Goal: Task Accomplishment & Management: Use online tool/utility

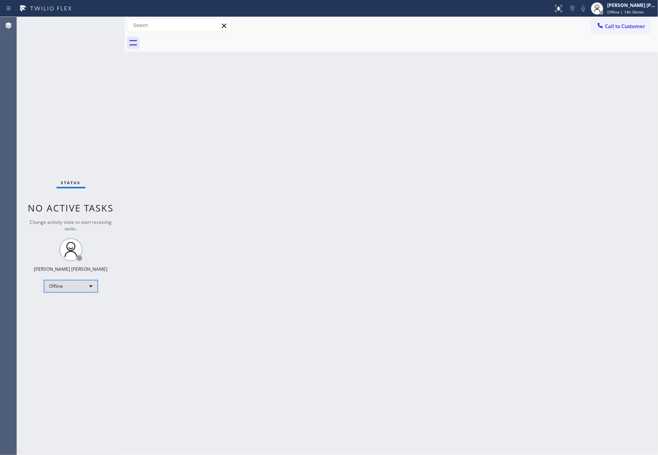
click at [77, 287] on div "Offline" at bounding box center [71, 286] width 54 height 12
click at [80, 313] on li "Unavailable" at bounding box center [70, 315] width 52 height 9
click at [2, 205] on div "Agent Desktop" at bounding box center [8, 236] width 17 height 438
click at [621, 25] on span "Call to Customer" at bounding box center [625, 26] width 40 height 7
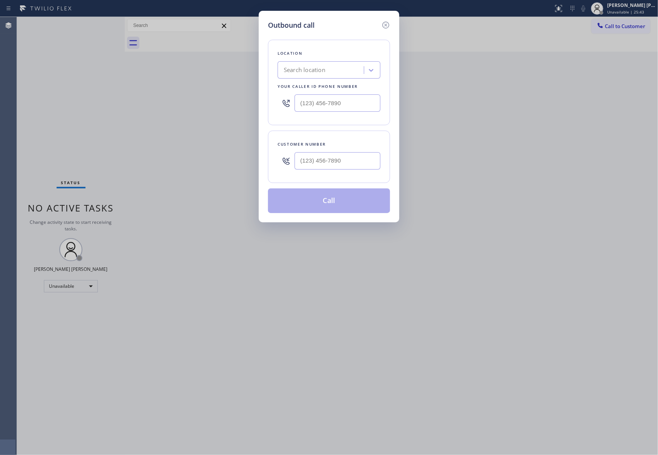
click at [324, 171] on div at bounding box center [337, 160] width 86 height 25
click at [328, 162] on input "(___) ___-____" at bounding box center [337, 160] width 86 height 17
paste input "469) 337-5826"
type input "(469) 337-5826"
click at [346, 62] on div "Search location" at bounding box center [329, 69] width 103 height 17
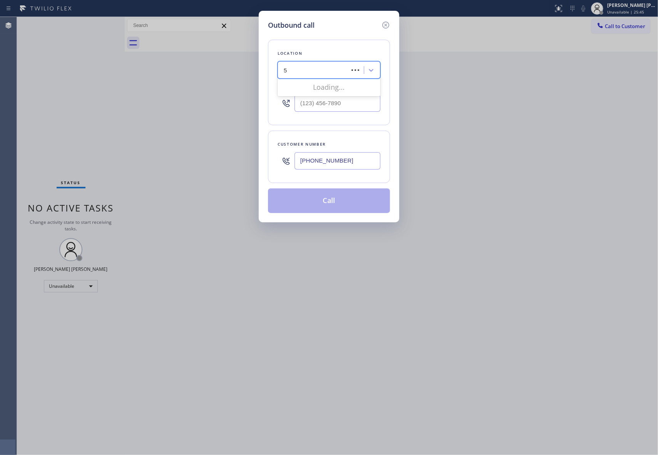
type input "5"
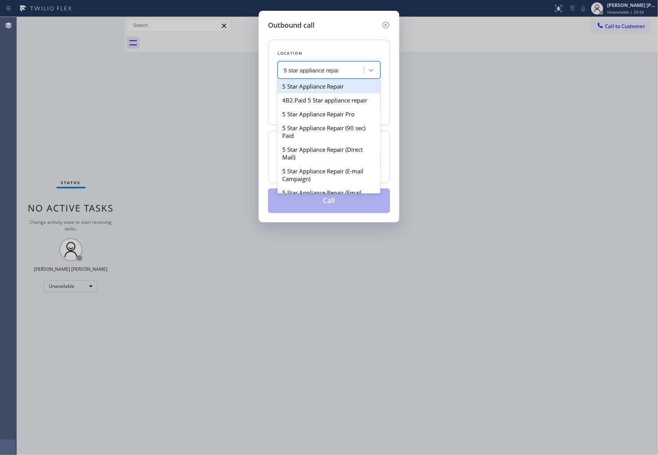
type input "5 star appliance repair"
click at [328, 121] on div "5 Star Appliance Repair Pro" at bounding box center [329, 114] width 103 height 14
type input "[PHONE_NUMBER]"
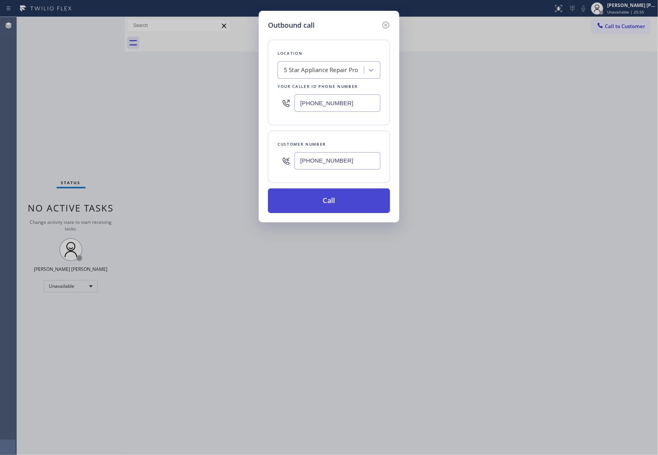
click at [346, 206] on button "Call" at bounding box center [329, 200] width 122 height 25
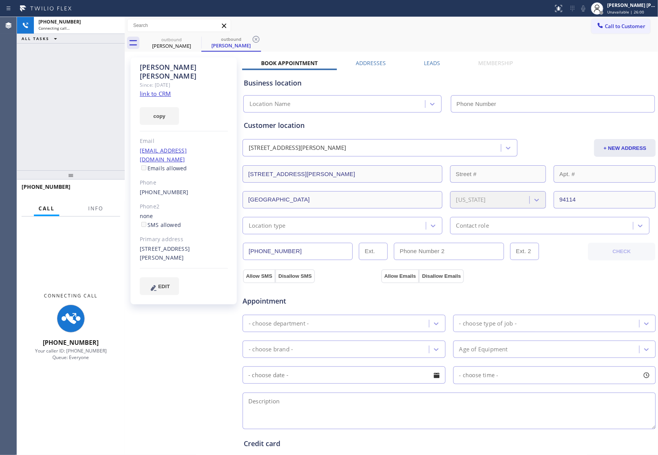
type input "[PHONE_NUMBER]"
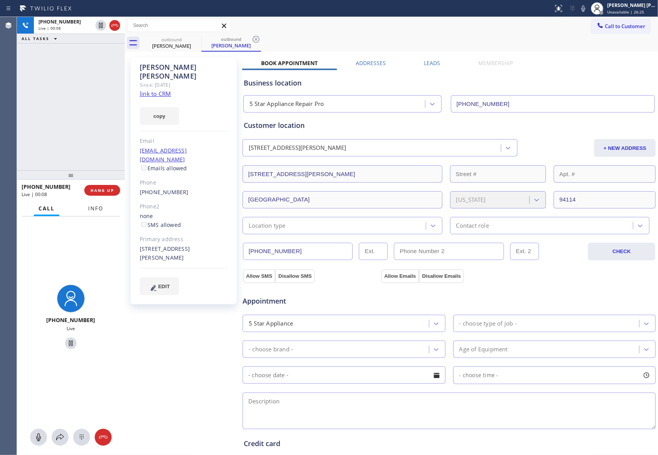
click at [85, 208] on button "Info" at bounding box center [96, 208] width 24 height 15
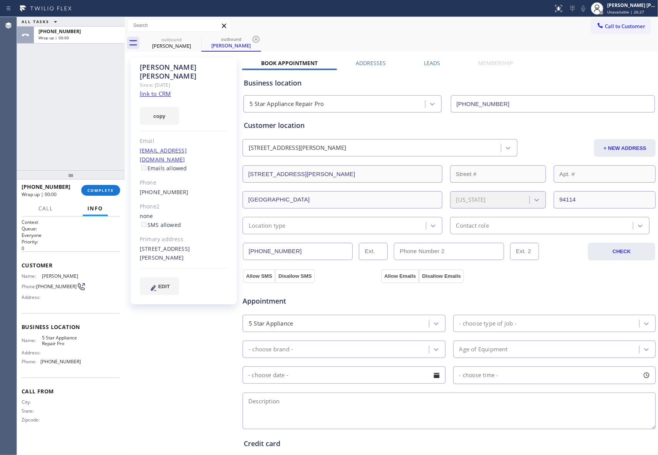
click at [435, 64] on label "Leads" at bounding box center [432, 62] width 16 height 7
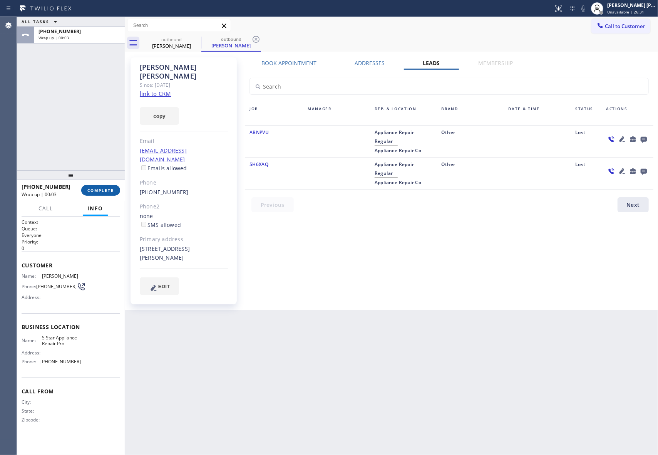
click at [105, 189] on span "COMPLETE" at bounding box center [100, 189] width 27 height 5
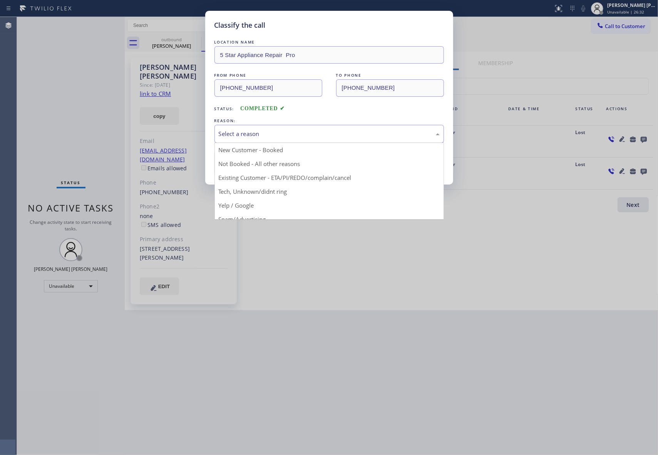
click at [307, 135] on div "Select a reason" at bounding box center [329, 133] width 221 height 9
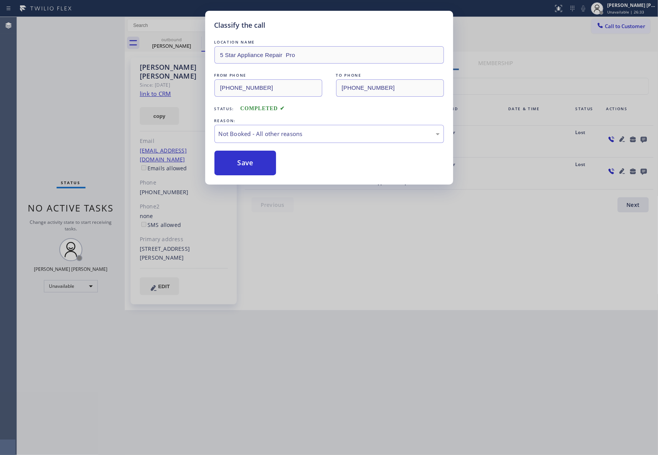
click at [262, 164] on button "Save" at bounding box center [245, 163] width 62 height 25
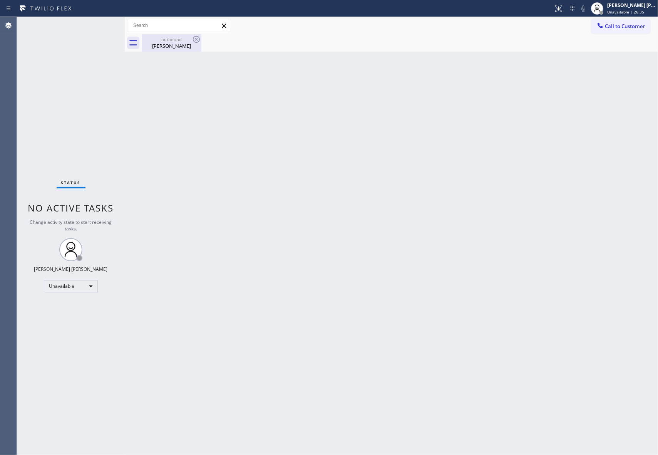
click at [176, 39] on div "outbound" at bounding box center [171, 40] width 58 height 6
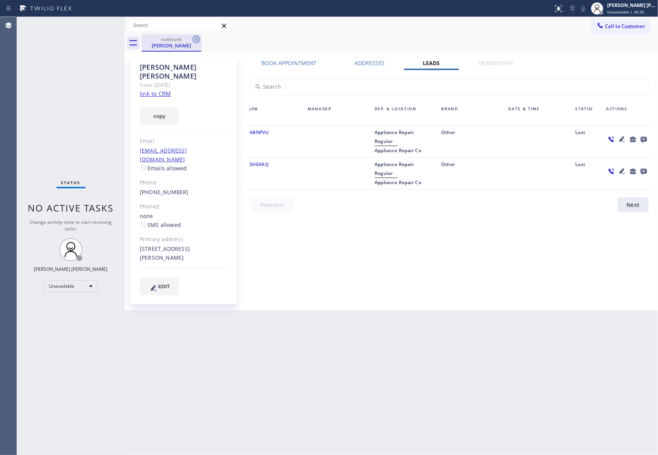
click at [199, 35] on icon at bounding box center [196, 39] width 9 height 9
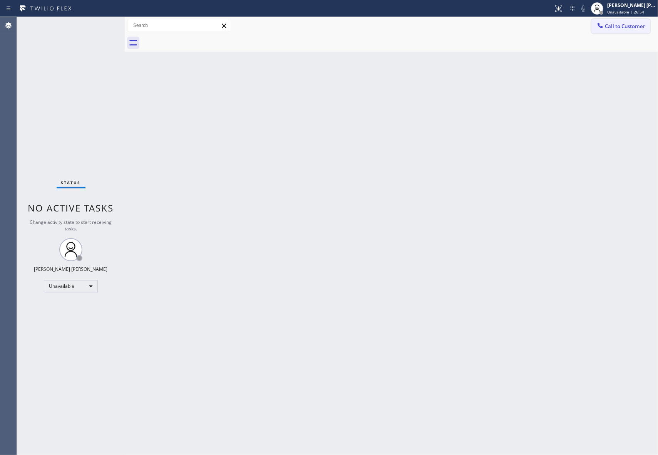
click at [632, 27] on span "Call to Customer" at bounding box center [625, 26] width 40 height 7
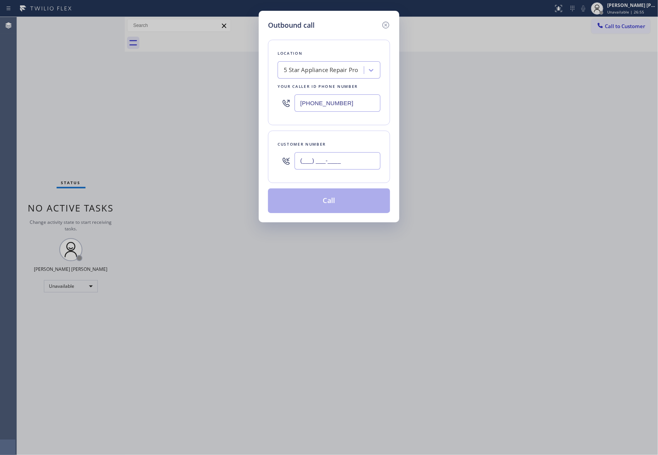
click at [353, 161] on input "(___) ___-____" at bounding box center [337, 160] width 86 height 17
paste input "469) 337-5826"
click at [353, 192] on button "Call" at bounding box center [329, 200] width 122 height 25
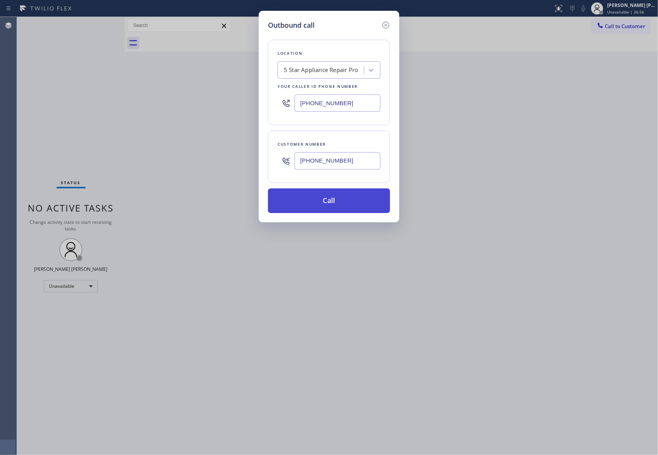
click at [354, 199] on button "Call" at bounding box center [329, 200] width 122 height 25
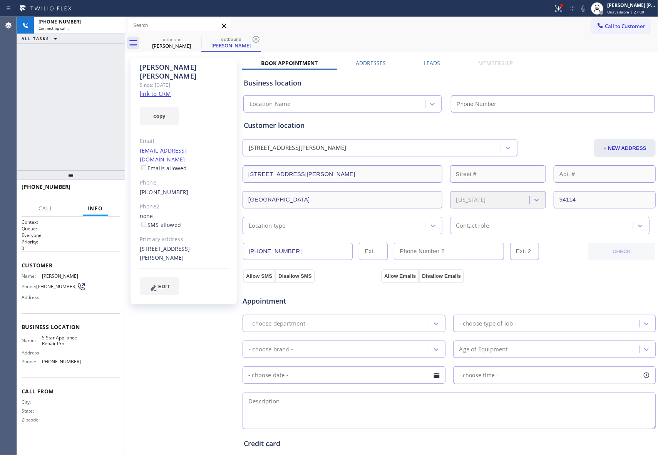
drag, startPoint x: 554, startPoint y: 6, endPoint x: 549, endPoint y: 116, distance: 109.9
click at [556, 6] on icon at bounding box center [558, 8] width 9 height 9
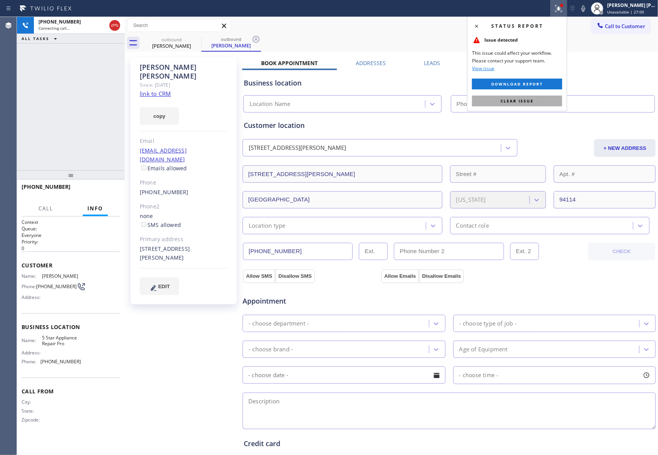
click at [542, 101] on button "Clear issue" at bounding box center [517, 100] width 90 height 11
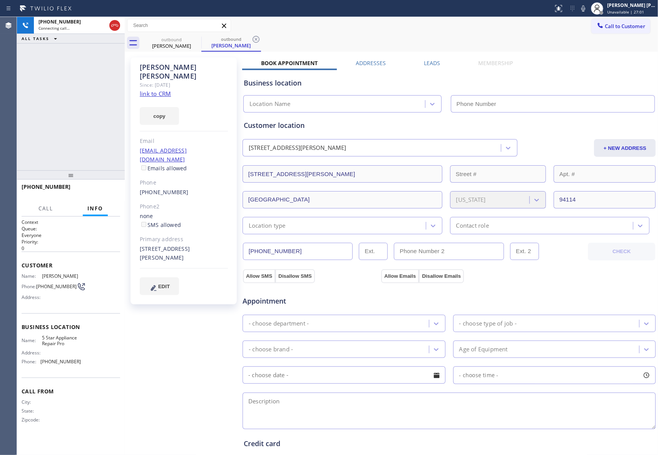
click at [433, 62] on label "Leads" at bounding box center [432, 62] width 16 height 7
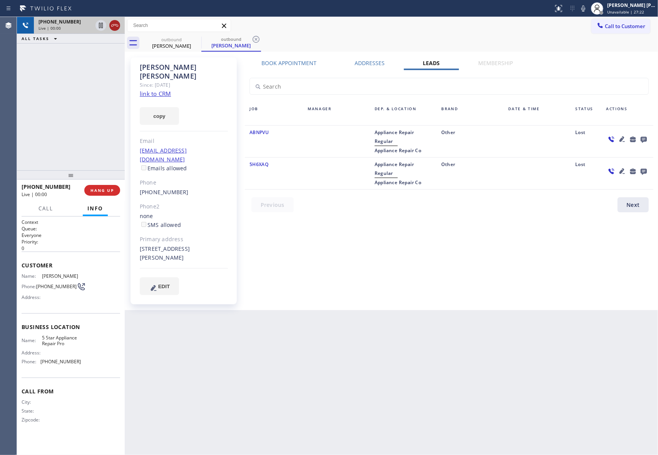
click at [117, 21] on icon at bounding box center [114, 25] width 9 height 9
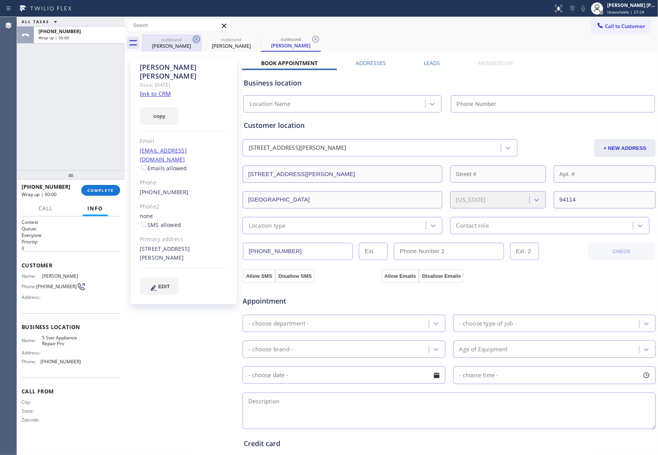
click at [196, 37] on icon at bounding box center [196, 39] width 9 height 9
click at [0, 0] on icon at bounding box center [0, 0] width 0 height 0
click at [311, 37] on icon at bounding box center [315, 39] width 9 height 9
click at [196, 37] on div "outbound Tommy Wiles outbound Tommy Wiles outbound Tommy Wiles" at bounding box center [400, 42] width 516 height 17
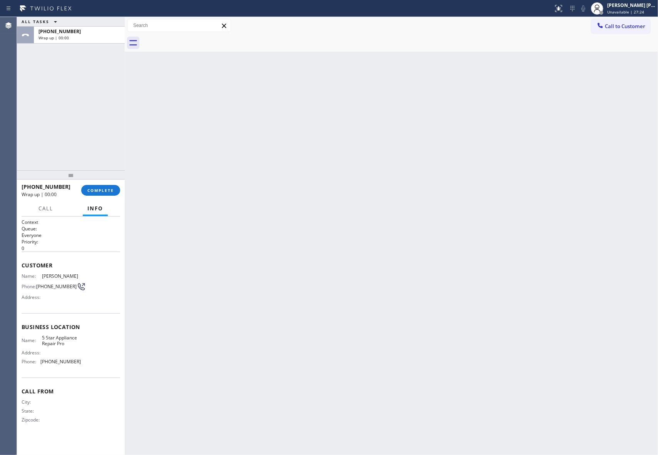
click at [196, 37] on div at bounding box center [400, 42] width 516 height 17
click at [102, 186] on button "COMPLETE" at bounding box center [100, 190] width 39 height 11
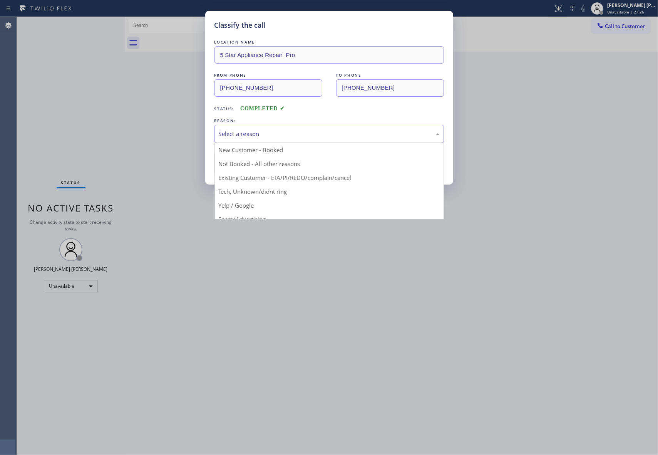
click at [327, 134] on div "Select a reason" at bounding box center [329, 133] width 221 height 9
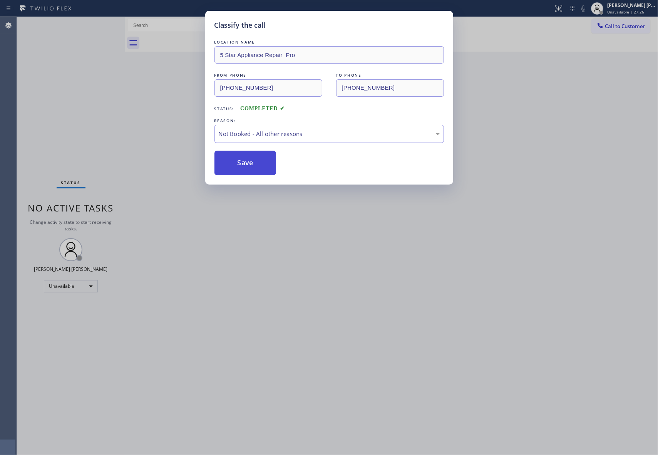
click at [251, 161] on button "Save" at bounding box center [245, 163] width 62 height 25
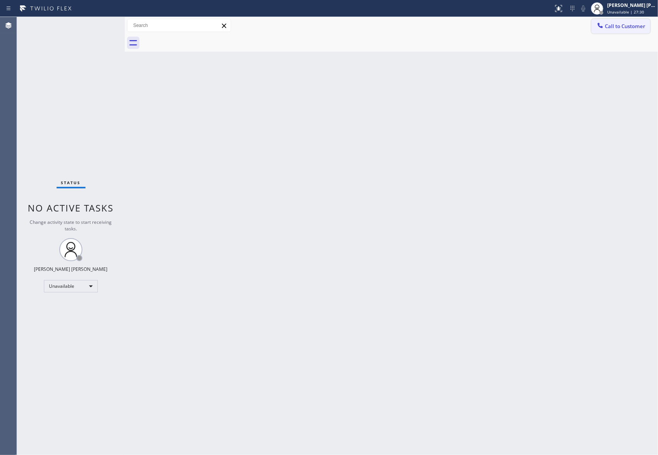
click at [638, 30] on button "Call to Customer" at bounding box center [620, 26] width 59 height 15
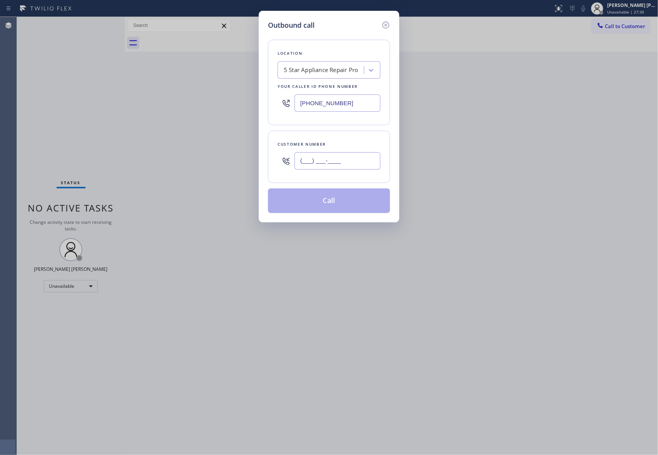
click at [356, 162] on input "(___) ___-____" at bounding box center [337, 160] width 86 height 17
paste input "503) 515-2880"
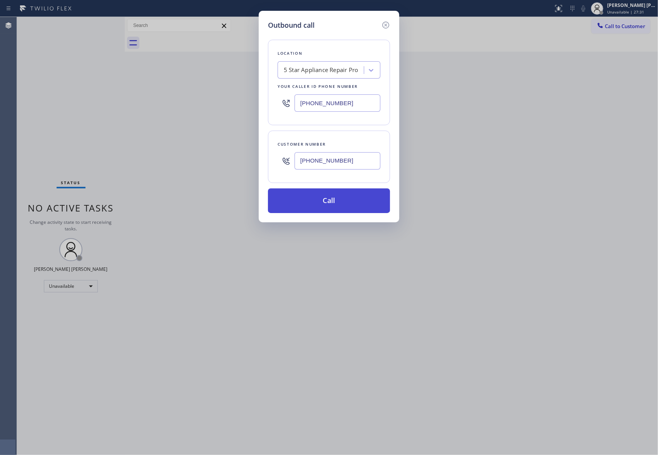
type input "(503) 515-2880"
click at [344, 197] on button "Call" at bounding box center [329, 200] width 122 height 25
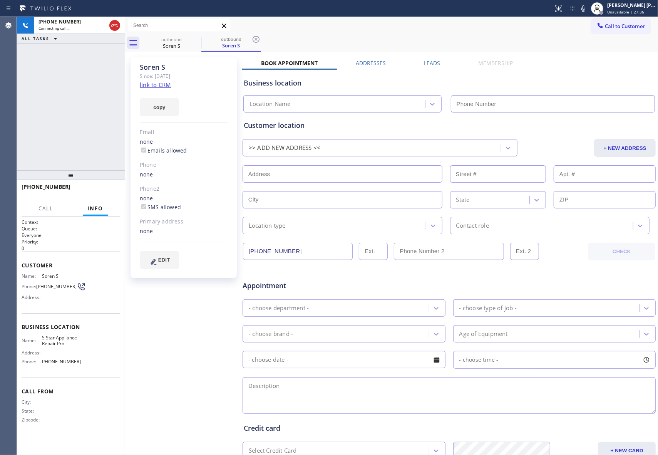
type input "[PHONE_NUMBER]"
click at [432, 59] on label "Leads" at bounding box center [432, 62] width 16 height 7
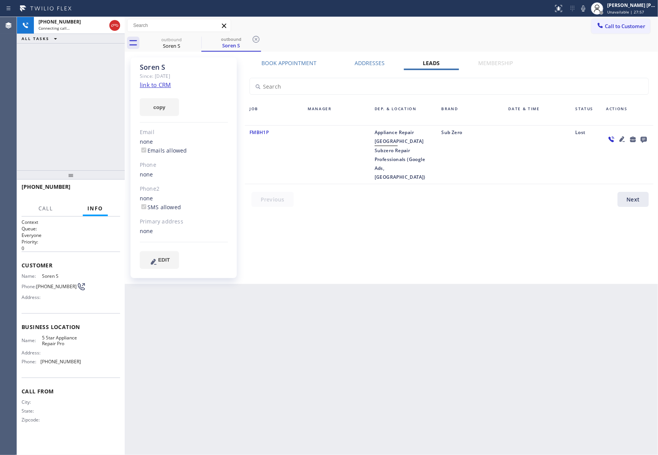
click at [643, 139] on icon at bounding box center [644, 140] width 6 height 6
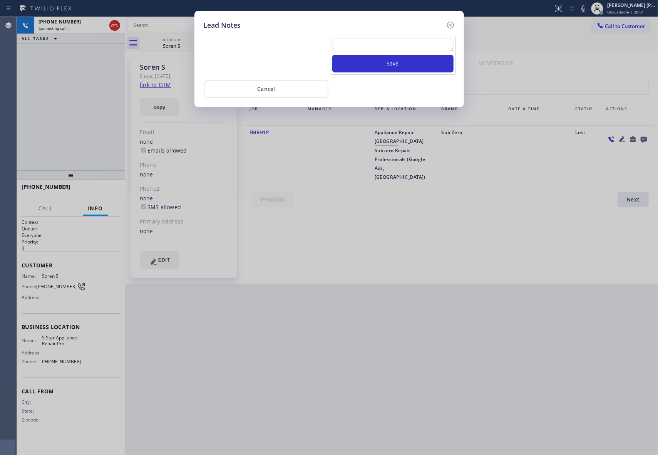
click at [378, 47] on textarea at bounding box center [392, 45] width 121 height 14
paste textarea "please transfer if cx calls back"
type textarea "please transfer if cx calls back"
click at [379, 65] on button "Save" at bounding box center [392, 64] width 121 height 18
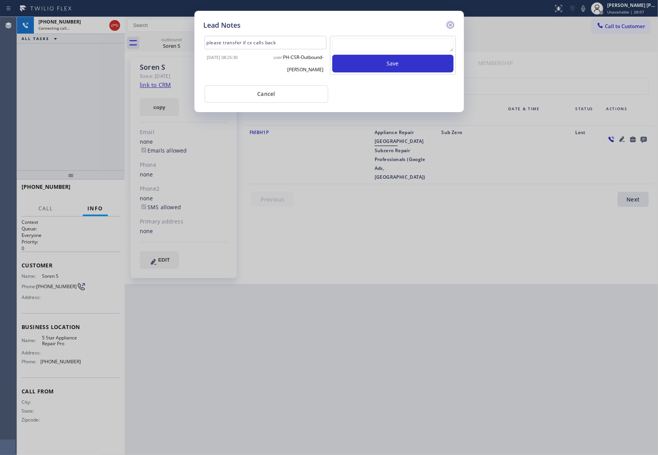
click at [453, 23] on icon at bounding box center [450, 24] width 9 height 9
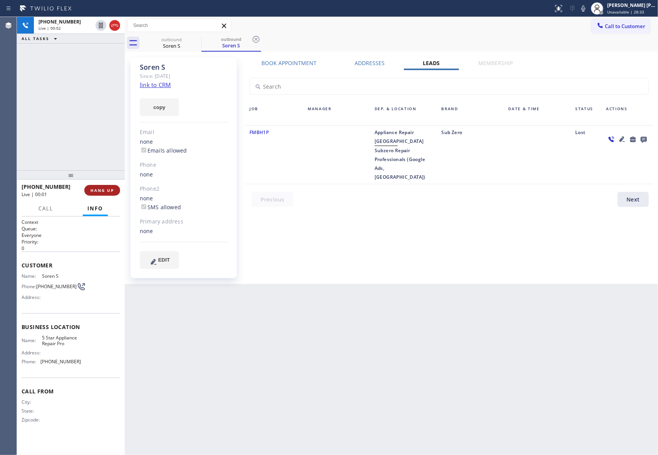
click at [105, 189] on span "HANG UP" at bounding box center [101, 189] width 23 height 5
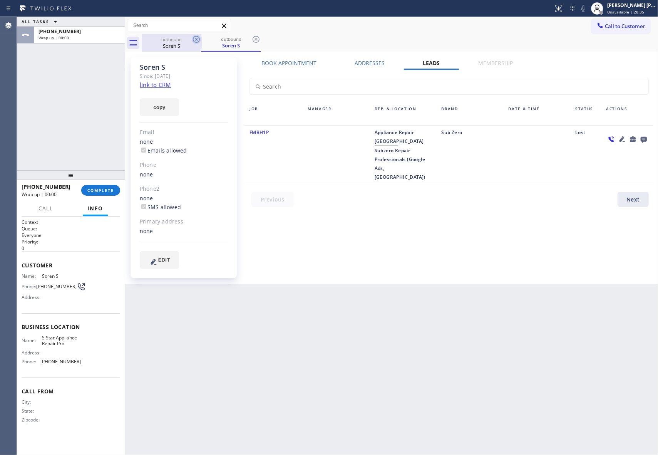
click at [197, 40] on icon at bounding box center [196, 39] width 7 height 7
click at [201, 40] on div "outbound Soren S" at bounding box center [231, 42] width 60 height 17
click at [197, 40] on icon at bounding box center [196, 39] width 7 height 7
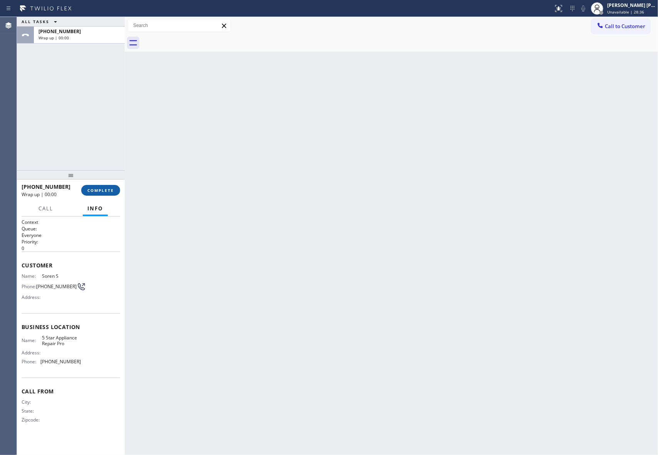
click at [104, 190] on span "COMPLETE" at bounding box center [100, 189] width 27 height 5
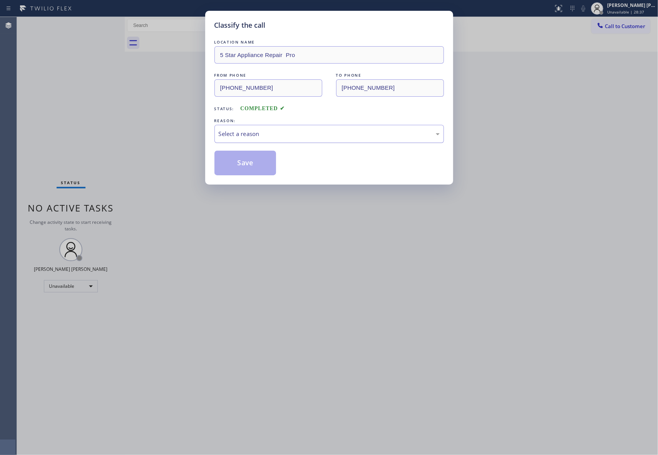
click at [327, 133] on div "Select a reason" at bounding box center [329, 133] width 221 height 9
click at [241, 164] on button "Save" at bounding box center [245, 163] width 62 height 25
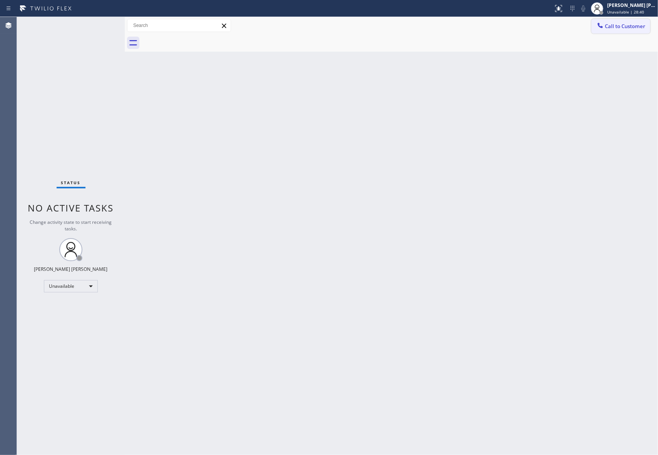
click at [627, 20] on button "Call to Customer" at bounding box center [620, 26] width 59 height 15
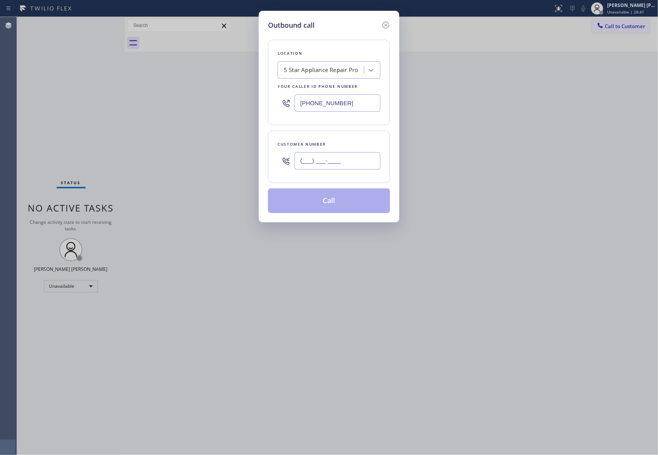
click at [336, 160] on input "(___) ___-____" at bounding box center [337, 160] width 86 height 17
paste input "310) 508-5905"
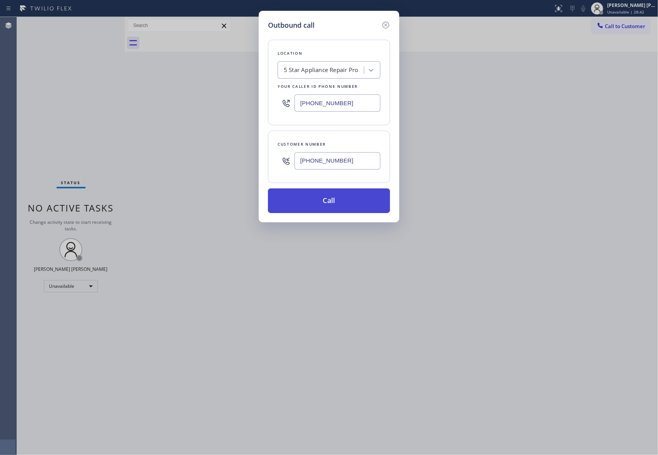
type input "(310) 508-5905"
click at [339, 201] on button "Call" at bounding box center [329, 200] width 122 height 25
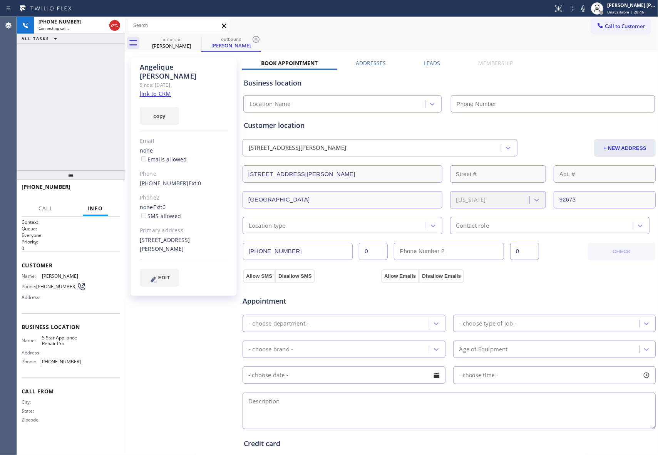
type input "[PHONE_NUMBER]"
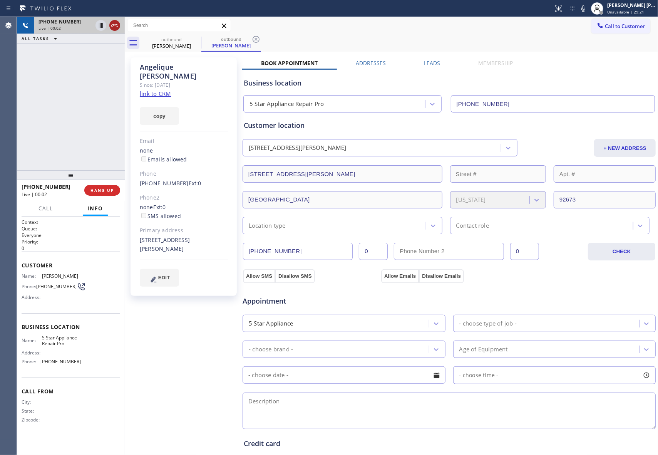
click at [113, 25] on icon at bounding box center [114, 25] width 9 height 9
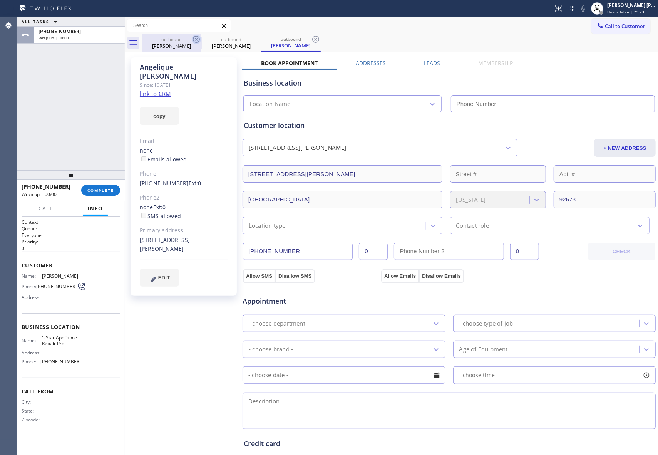
click at [194, 37] on icon at bounding box center [196, 39] width 7 height 7
click at [0, 0] on icon at bounding box center [0, 0] width 0 height 0
click at [312, 37] on icon at bounding box center [315, 39] width 7 height 7
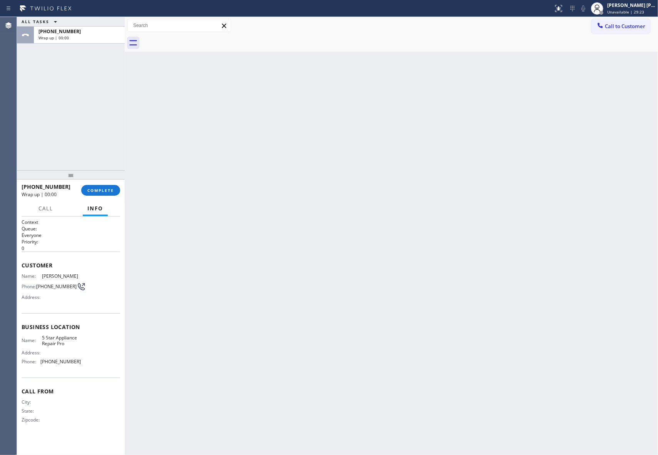
click at [194, 37] on div at bounding box center [400, 42] width 516 height 17
click at [627, 25] on span "Call to Customer" at bounding box center [625, 26] width 40 height 7
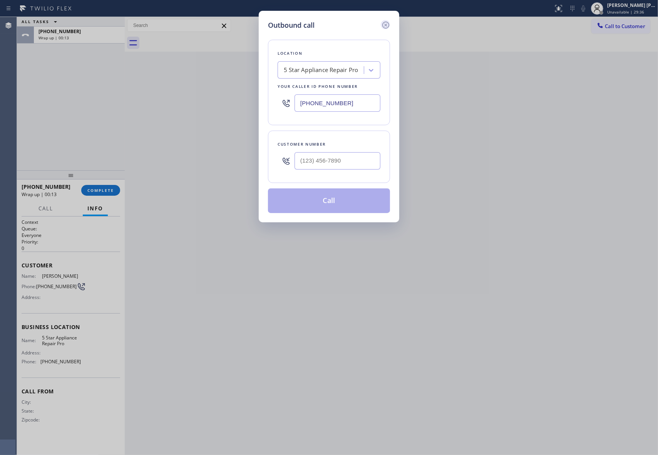
click at [386, 24] on icon at bounding box center [385, 25] width 7 height 7
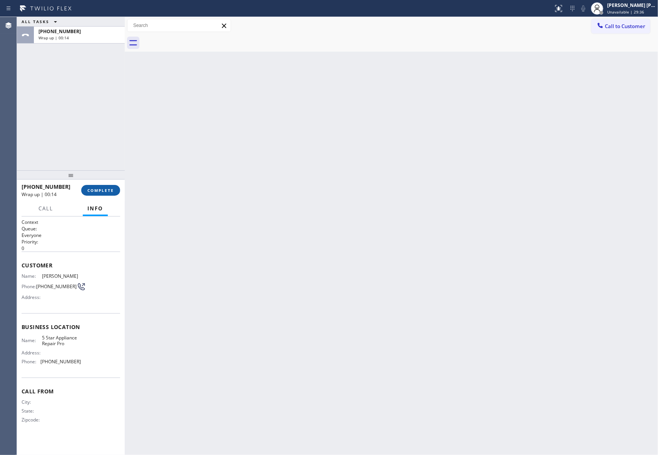
click at [97, 188] on span "COMPLETE" at bounding box center [100, 189] width 27 height 5
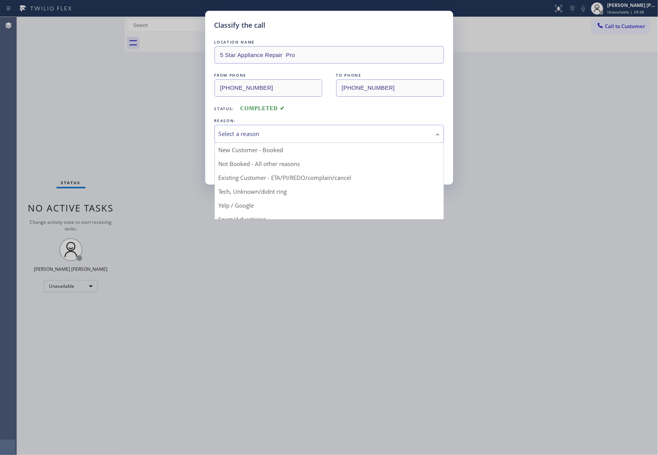
click at [279, 130] on div "Select a reason" at bounding box center [329, 133] width 221 height 9
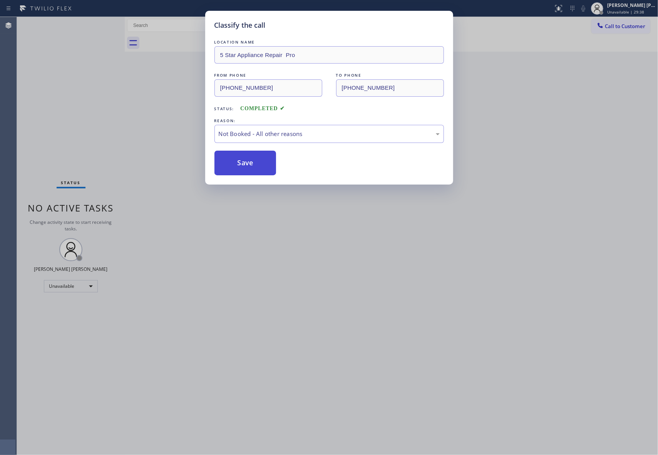
click at [247, 161] on button "Save" at bounding box center [245, 163] width 62 height 25
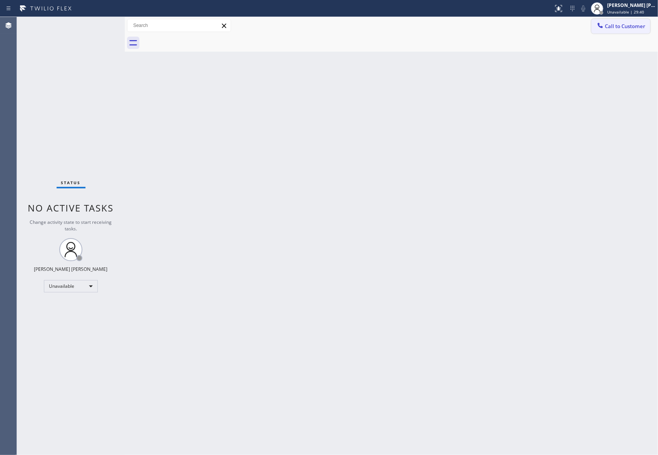
click at [631, 30] on button "Call to Customer" at bounding box center [620, 26] width 59 height 15
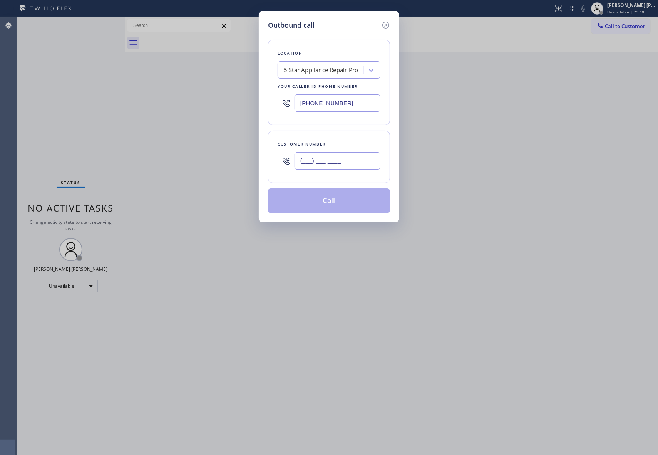
click at [349, 157] on input "(___) ___-____" at bounding box center [337, 160] width 86 height 17
paste input "201) 921-4048"
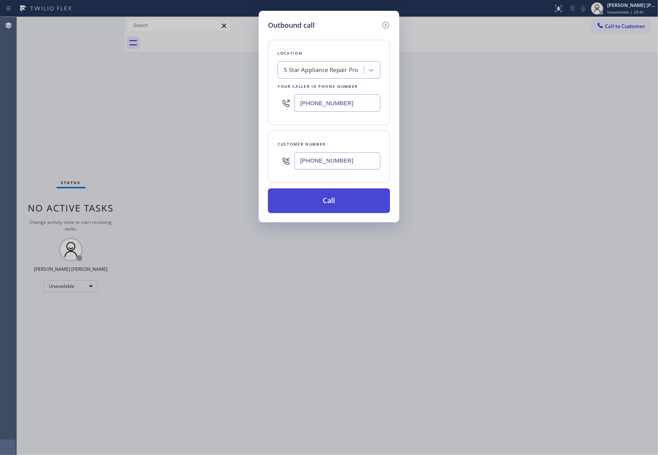
type input "(201) 921-4048"
click at [357, 199] on button "Call" at bounding box center [329, 200] width 122 height 25
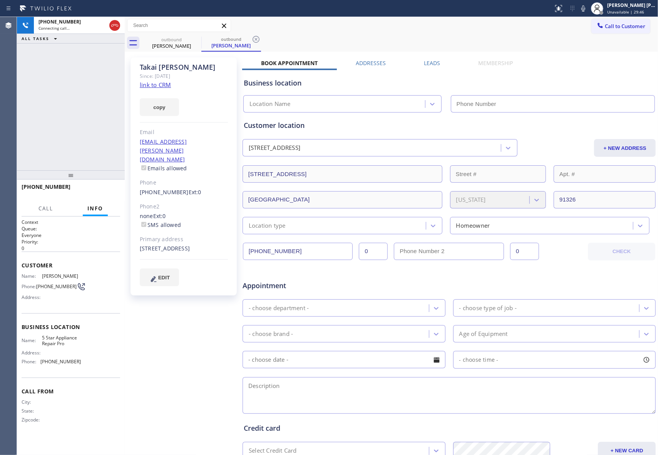
type input "[PHONE_NUMBER]"
click at [435, 66] on label "Leads" at bounding box center [432, 62] width 16 height 7
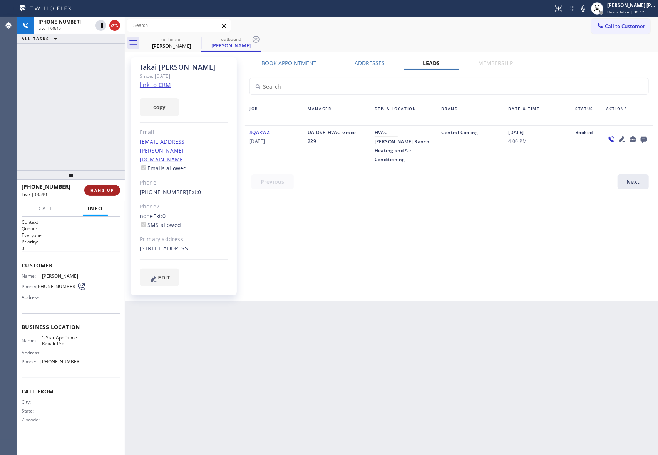
click at [107, 188] on span "HANG UP" at bounding box center [101, 189] width 23 height 5
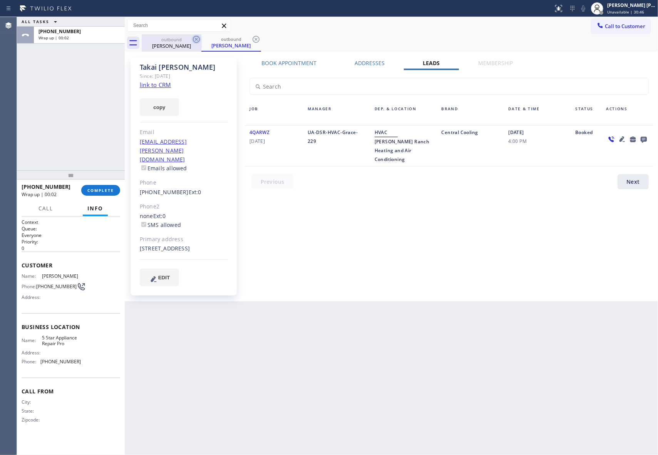
drag, startPoint x: 197, startPoint y: 44, endPoint x: 196, endPoint y: 39, distance: 5.1
click at [197, 44] on div at bounding box center [196, 39] width 9 height 9
click at [196, 39] on icon at bounding box center [196, 39] width 7 height 7
click at [201, 39] on div "outbound Takai Walden" at bounding box center [231, 42] width 60 height 17
click at [196, 39] on icon at bounding box center [196, 39] width 7 height 7
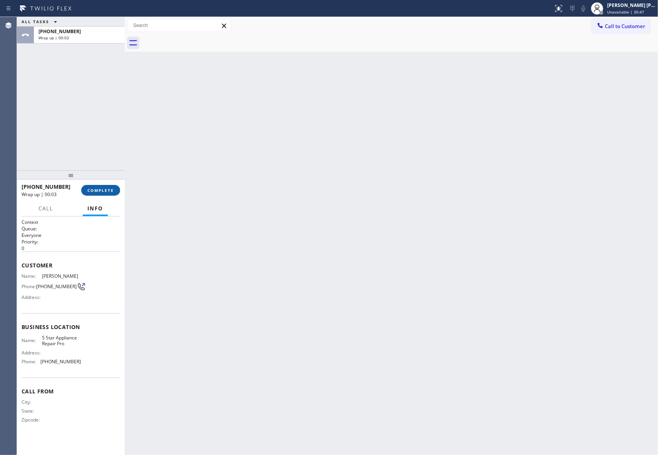
click at [112, 187] on button "COMPLETE" at bounding box center [100, 190] width 39 height 11
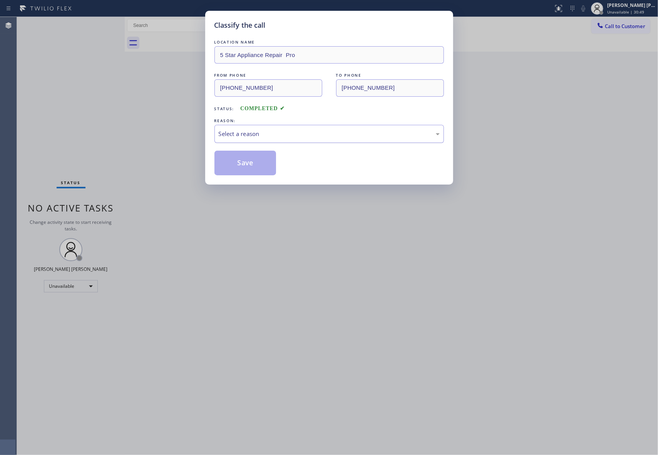
click at [381, 134] on div "Select a reason" at bounding box center [329, 133] width 221 height 9
click at [258, 161] on button "Save" at bounding box center [245, 163] width 62 height 25
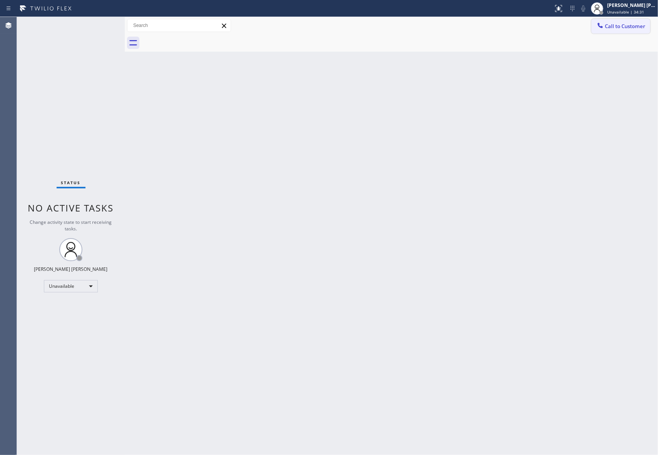
click at [641, 32] on button "Call to Customer" at bounding box center [620, 26] width 59 height 15
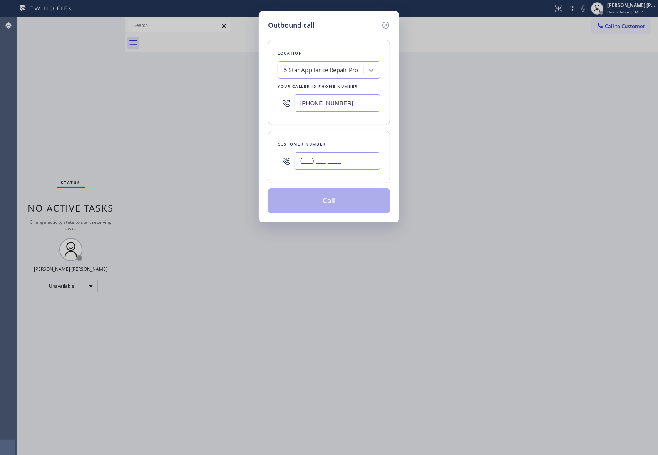
click at [345, 167] on input "(___) ___-____" at bounding box center [337, 160] width 86 height 17
paste input "626) 407-5483"
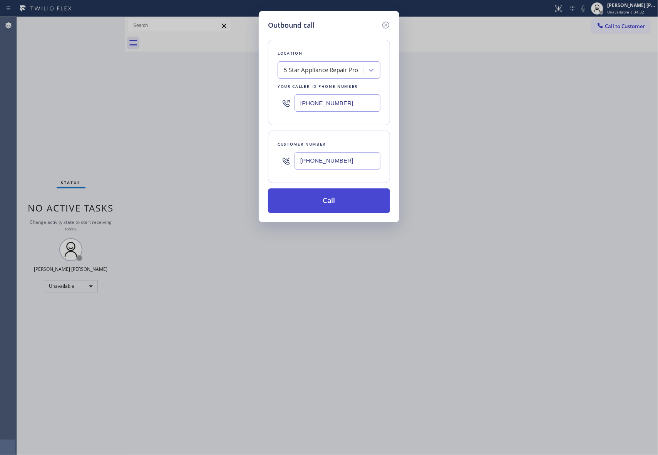
type input "(626) 407-5483"
click at [340, 205] on button "Call" at bounding box center [329, 200] width 122 height 25
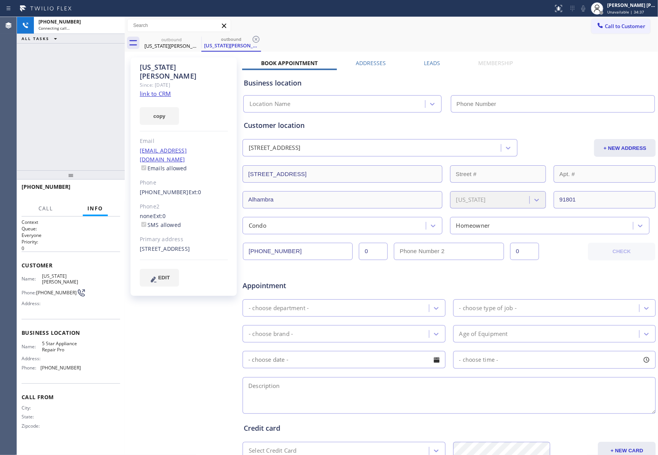
type input "[PHONE_NUMBER]"
click at [431, 64] on label "Leads" at bounding box center [432, 62] width 16 height 7
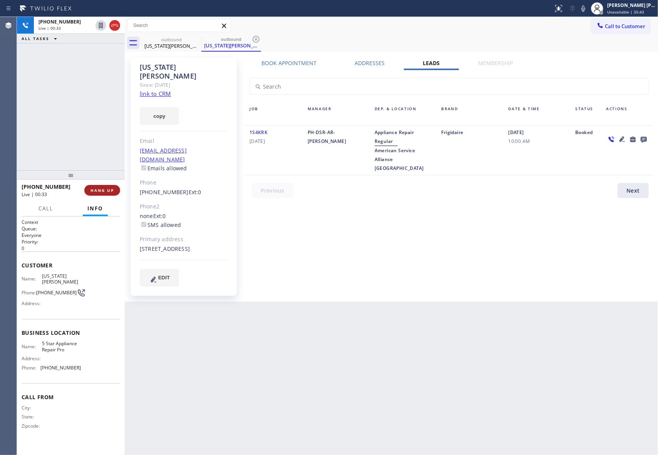
click at [115, 190] on button "HANG UP" at bounding box center [102, 190] width 36 height 11
drag, startPoint x: 115, startPoint y: 195, endPoint x: 111, endPoint y: 192, distance: 4.5
click at [115, 195] on button "COMPLETE" at bounding box center [100, 190] width 39 height 11
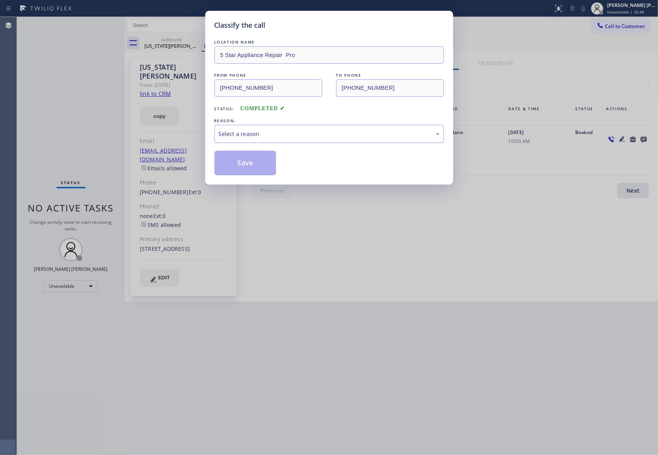
click at [307, 135] on div "Select a reason" at bounding box center [329, 133] width 221 height 9
click at [242, 167] on button "Save" at bounding box center [245, 163] width 62 height 25
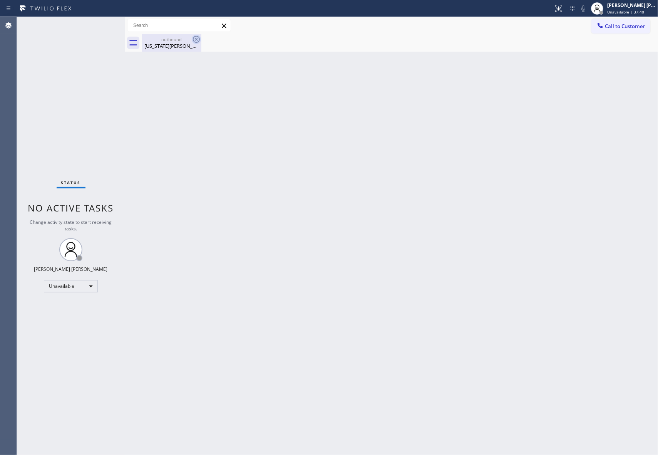
drag, startPoint x: 177, startPoint y: 46, endPoint x: 200, endPoint y: 35, distance: 25.1
click at [177, 45] on div "Virginia Rigali" at bounding box center [171, 45] width 58 height 7
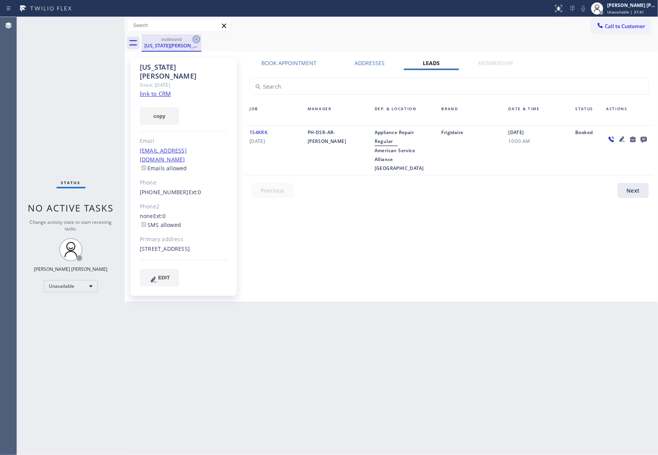
click at [200, 35] on icon at bounding box center [196, 39] width 9 height 9
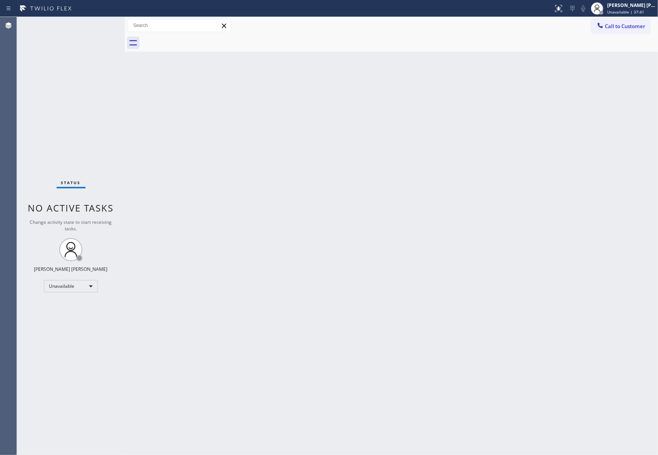
click at [200, 35] on div at bounding box center [400, 42] width 516 height 17
click at [630, 29] on span "Call to Customer" at bounding box center [625, 26] width 40 height 7
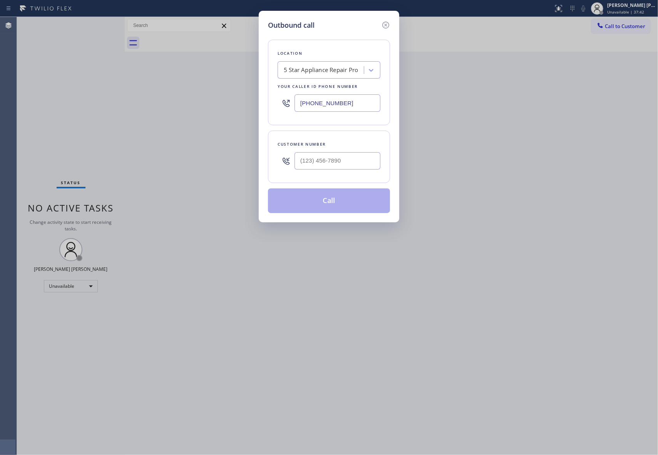
click at [356, 172] on div at bounding box center [337, 160] width 86 height 25
click at [361, 164] on input "(___) ___-____" at bounding box center [337, 160] width 86 height 17
paste input "424) 450-8926"
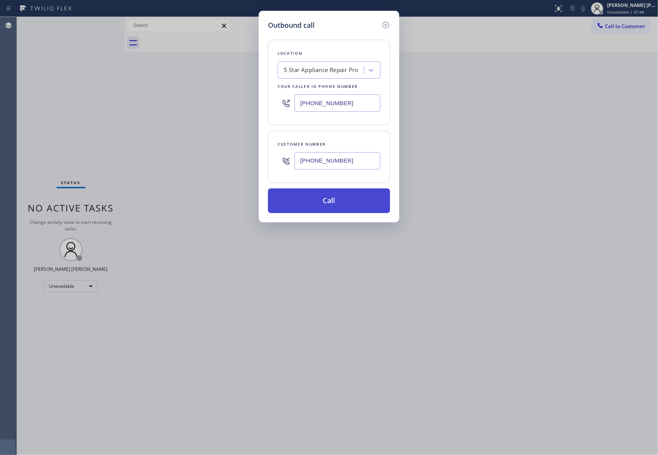
type input "(424) 450-8926"
click at [348, 202] on button "Call" at bounding box center [329, 200] width 122 height 25
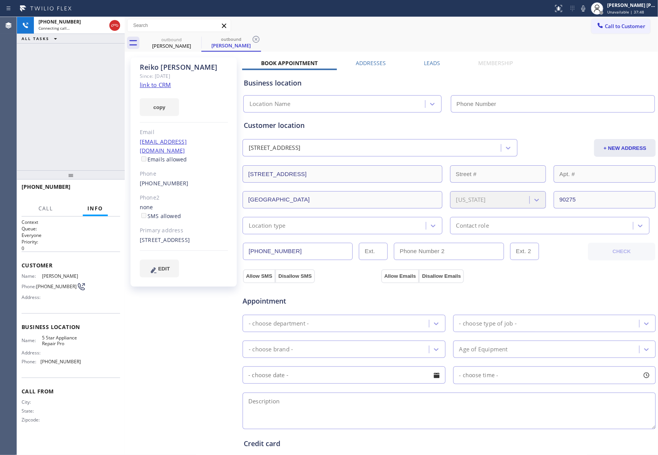
type input "[PHONE_NUMBER]"
click at [433, 61] on label "Leads" at bounding box center [432, 62] width 16 height 7
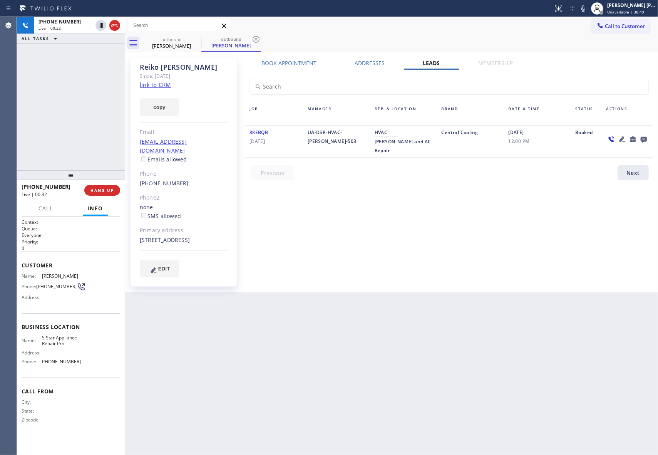
drag, startPoint x: 108, startPoint y: 185, endPoint x: 1, endPoint y: 134, distance: 118.8
click at [109, 185] on button "HANG UP" at bounding box center [102, 190] width 36 height 11
click at [647, 138] on icon at bounding box center [644, 140] width 6 height 6
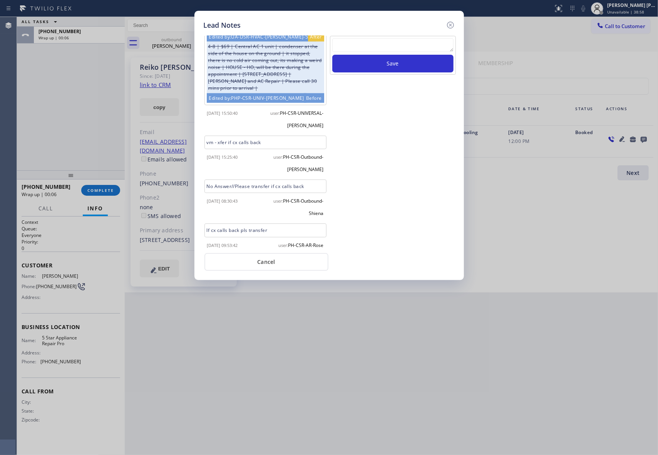
scroll to position [567, 0]
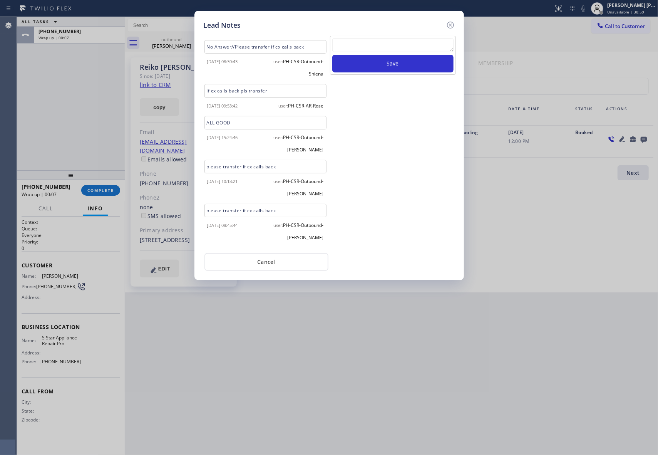
click at [379, 48] on textarea at bounding box center [392, 45] width 121 height 14
paste textarea "VM | please transfer if cx calls back"
type textarea "VM | please transfer if cx calls back"
click at [392, 64] on button "Save" at bounding box center [392, 64] width 121 height 18
click at [450, 24] on icon at bounding box center [450, 25] width 7 height 7
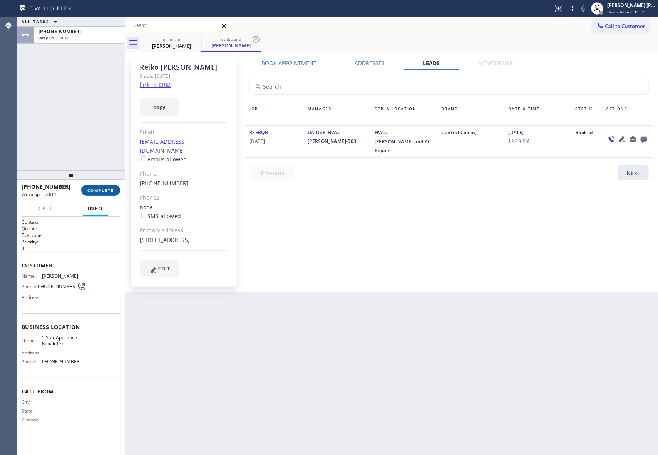
click at [113, 193] on button "COMPLETE" at bounding box center [100, 190] width 39 height 11
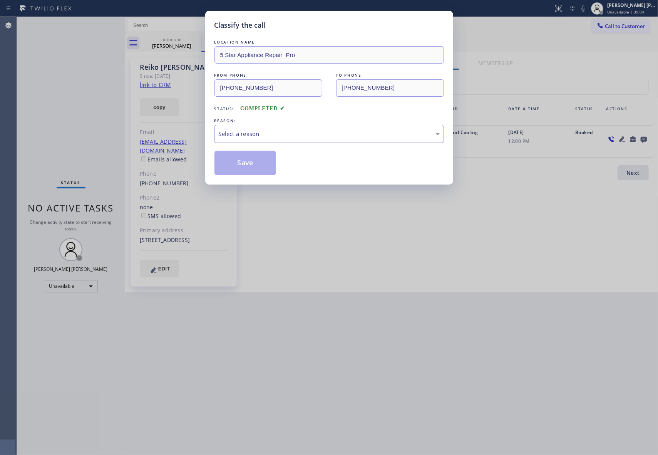
click at [313, 133] on div "Select a reason" at bounding box center [329, 133] width 221 height 9
click at [248, 164] on button "Save" at bounding box center [245, 163] width 62 height 25
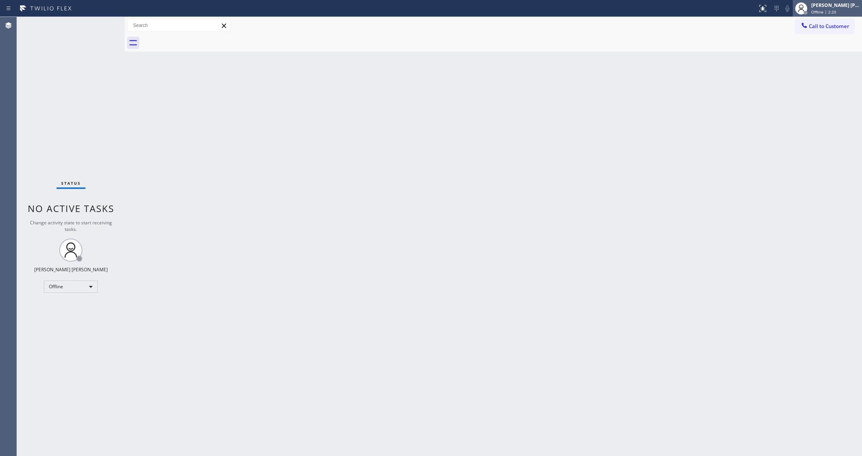
click at [844, 5] on div "[PERSON_NAME] [PERSON_NAME]" at bounding box center [835, 5] width 49 height 7
click at [811, 51] on button "Unavailable" at bounding box center [823, 51] width 77 height 10
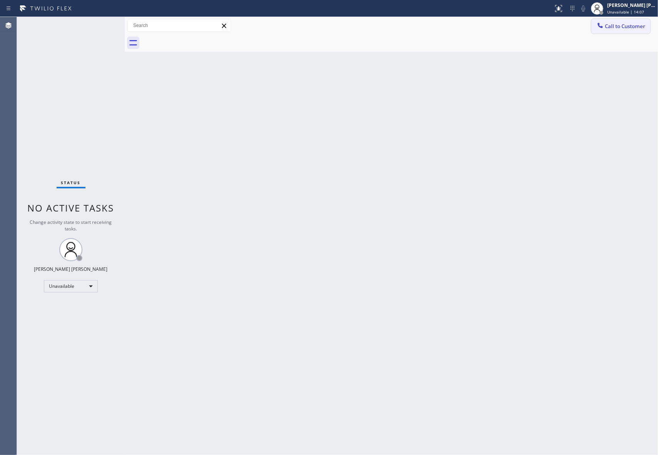
click at [629, 25] on span "Call to Customer" at bounding box center [625, 26] width 40 height 7
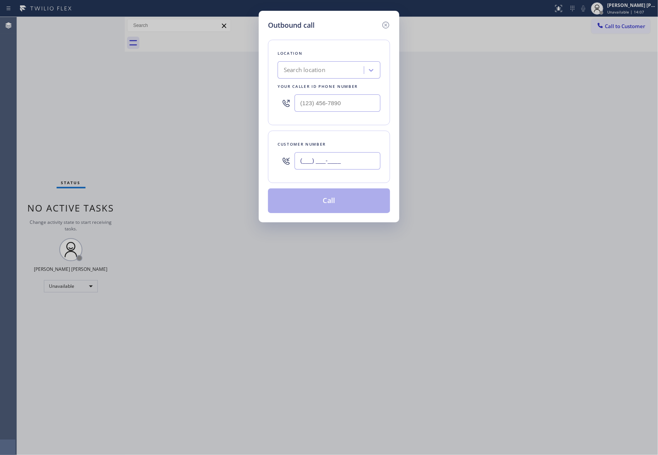
click at [347, 159] on input "(___) ___-____" at bounding box center [337, 160] width 86 height 17
paste input "206) 316-0054"
type input "[PHONE_NUMBER]"
click at [331, 70] on div "Search location" at bounding box center [322, 70] width 84 height 13
type input "5 star appliance repair"
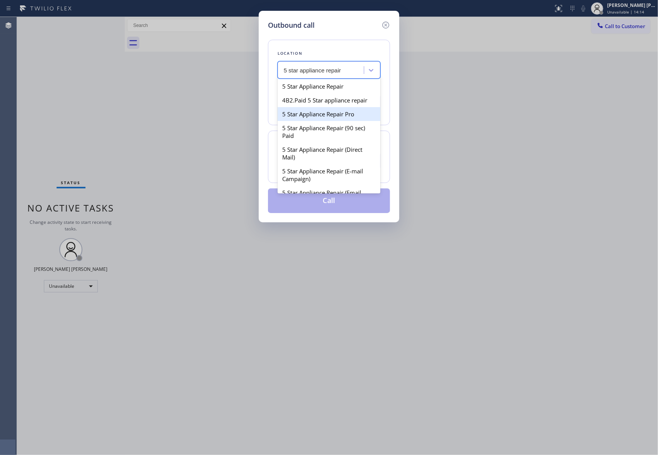
click at [338, 120] on div "5 Star Appliance Repair Pro" at bounding box center [329, 114] width 103 height 14
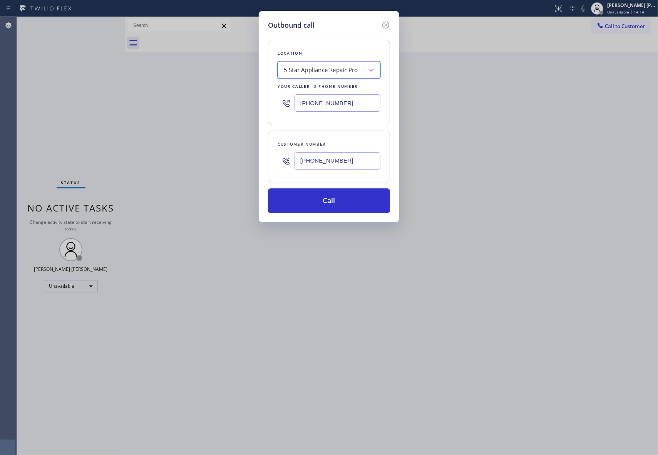
type input "[PHONE_NUMBER]"
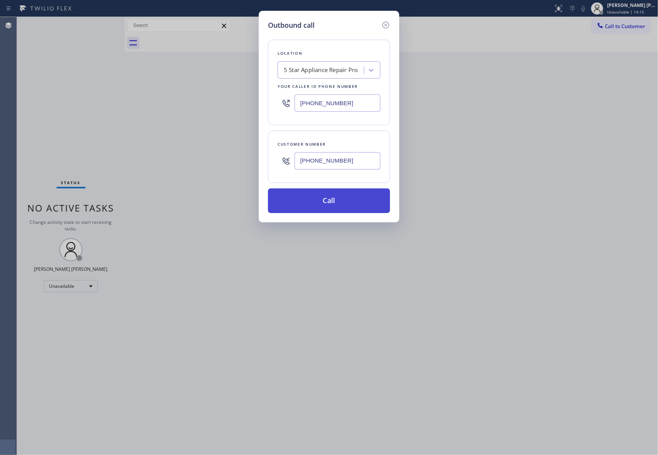
click at [365, 206] on button "Call" at bounding box center [329, 200] width 122 height 25
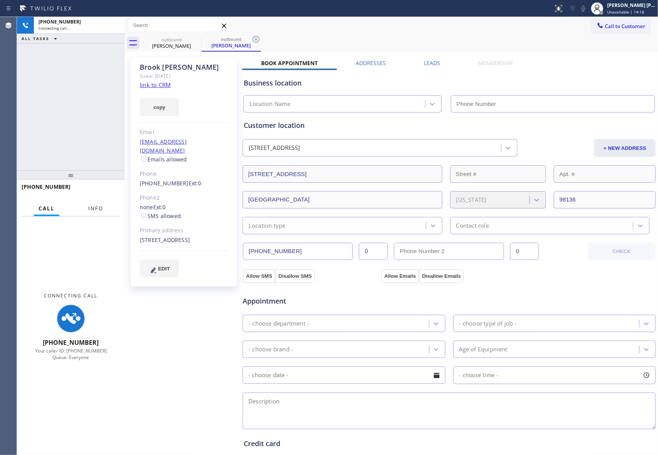
click at [94, 205] on span "Info" at bounding box center [95, 208] width 15 height 7
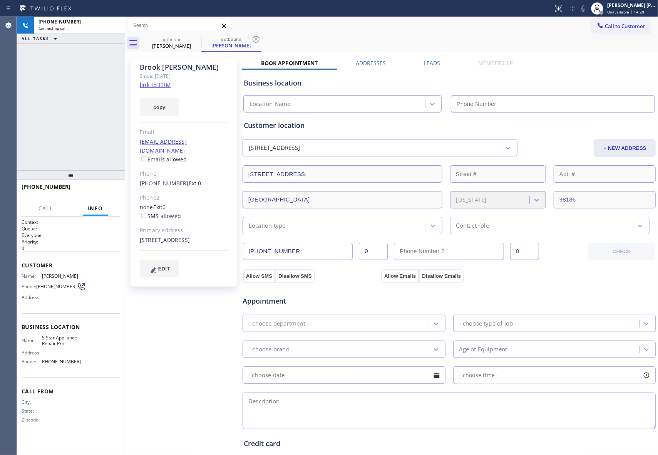
type input "[PHONE_NUMBER]"
click at [434, 61] on label "Leads" at bounding box center [432, 62] width 16 height 7
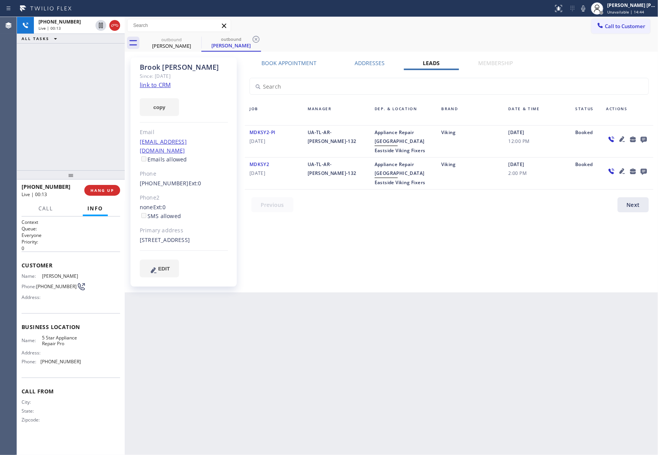
click at [622, 169] on icon at bounding box center [621, 170] width 5 height 5
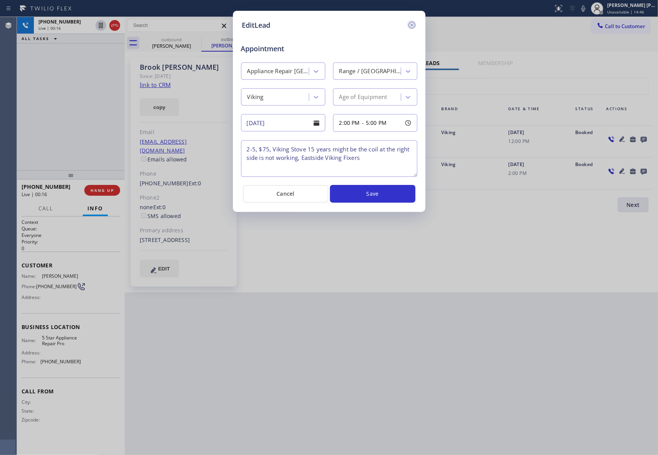
click at [415, 23] on icon at bounding box center [411, 24] width 9 height 9
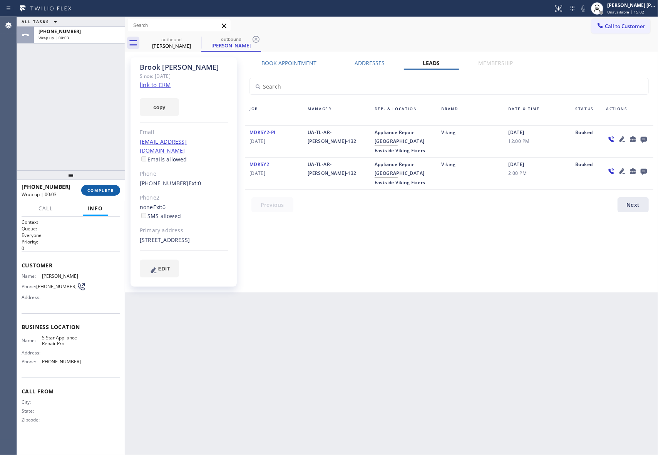
click at [98, 187] on span "COMPLETE" at bounding box center [100, 189] width 27 height 5
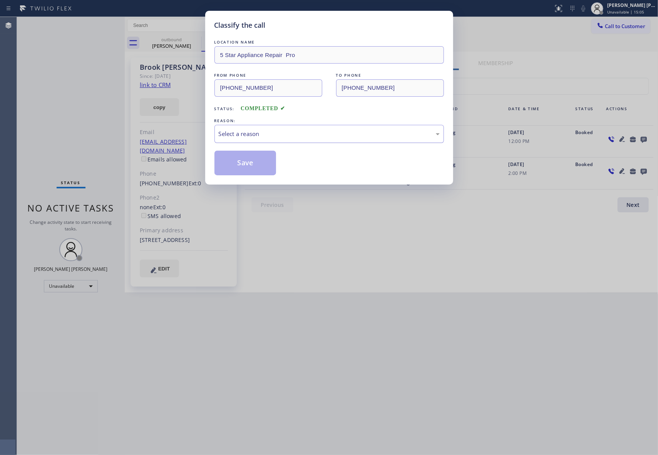
click at [277, 130] on div "Select a reason" at bounding box center [329, 133] width 221 height 9
click at [248, 159] on button "Save" at bounding box center [245, 163] width 62 height 25
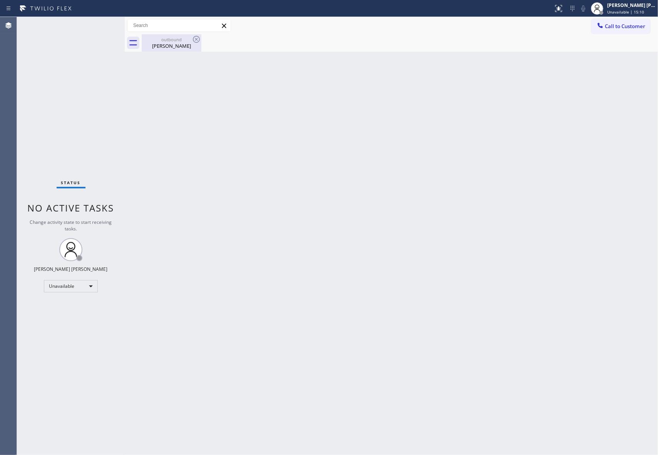
click at [179, 40] on div "outbound" at bounding box center [171, 40] width 58 height 6
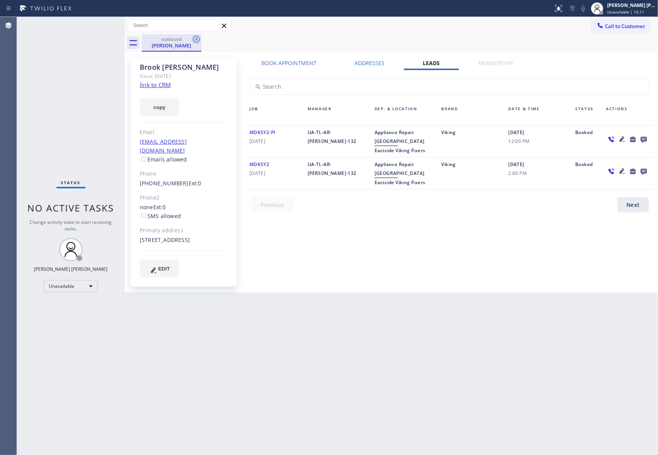
click at [194, 39] on icon at bounding box center [196, 39] width 9 height 9
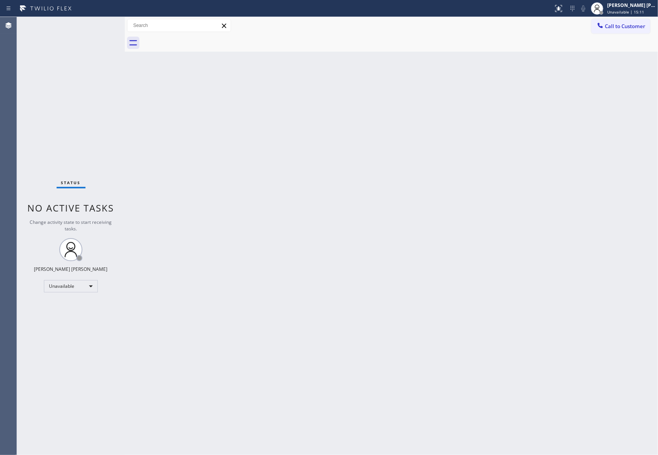
click at [194, 39] on div at bounding box center [400, 42] width 516 height 17
click at [636, 26] on span "Call to Customer" at bounding box center [625, 26] width 40 height 7
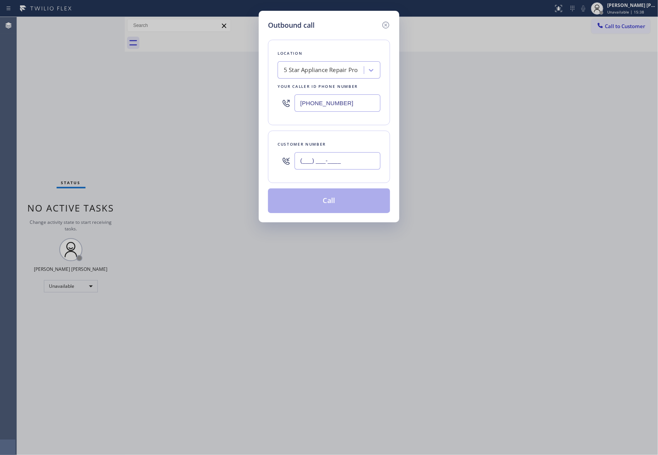
click at [361, 159] on input "(___) ___-____" at bounding box center [337, 160] width 86 height 17
paste input "206) 571-3997"
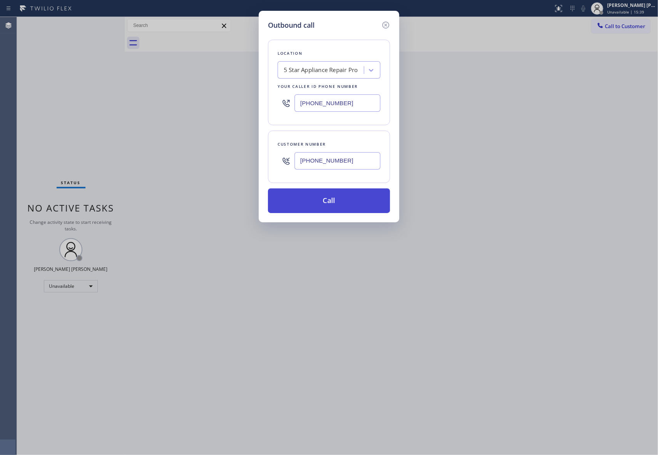
type input "[PHONE_NUMBER]"
click at [342, 205] on button "Call" at bounding box center [329, 200] width 122 height 25
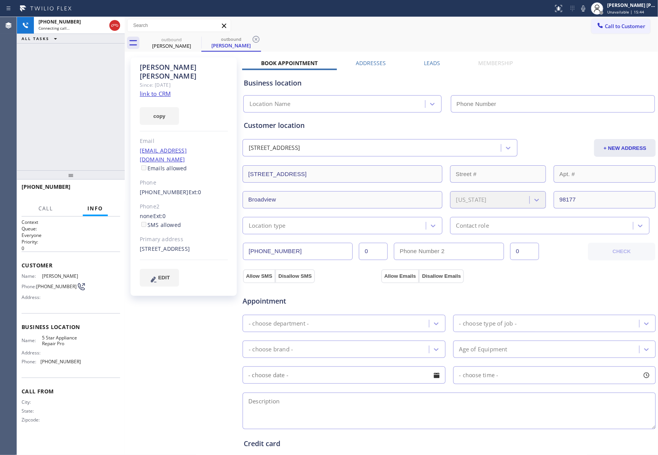
type input "[PHONE_NUMBER]"
click at [430, 62] on label "Leads" at bounding box center [432, 62] width 16 height 7
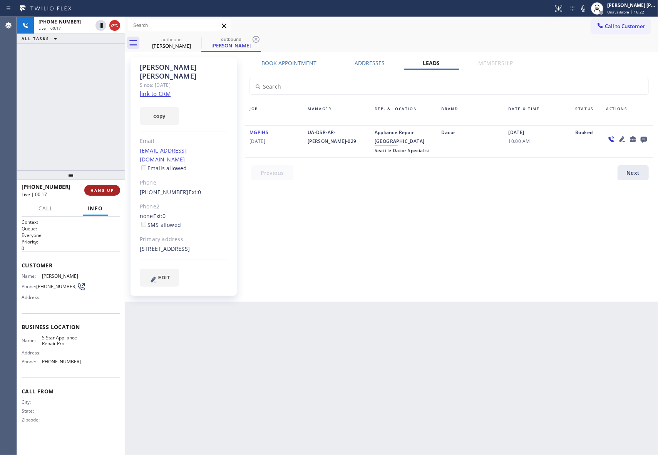
drag, startPoint x: 108, startPoint y: 190, endPoint x: 105, endPoint y: 194, distance: 4.8
click at [108, 190] on span "HANG UP" at bounding box center [101, 189] width 23 height 5
click at [108, 188] on span "COMPLETE" at bounding box center [100, 189] width 27 height 5
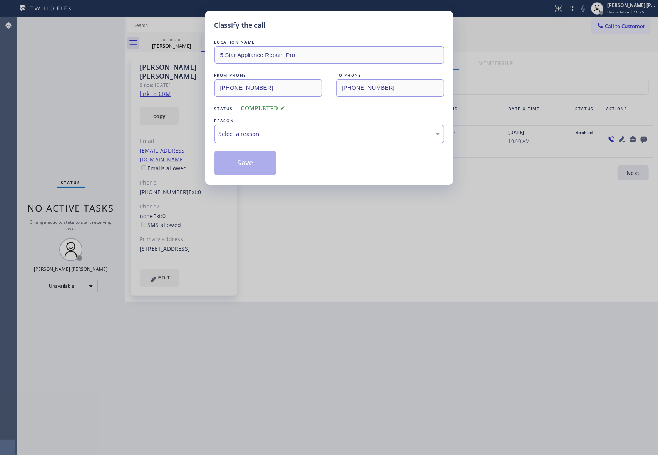
click at [292, 134] on div "Select a reason" at bounding box center [329, 133] width 221 height 9
click at [249, 156] on button "Save" at bounding box center [245, 163] width 62 height 25
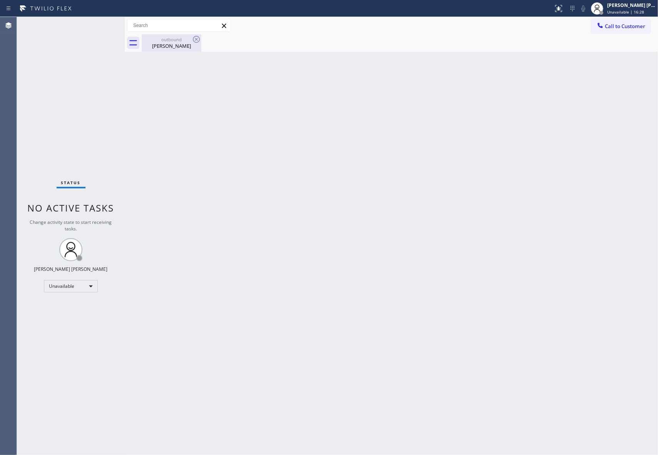
click at [167, 48] on div "[PERSON_NAME]" at bounding box center [171, 45] width 58 height 7
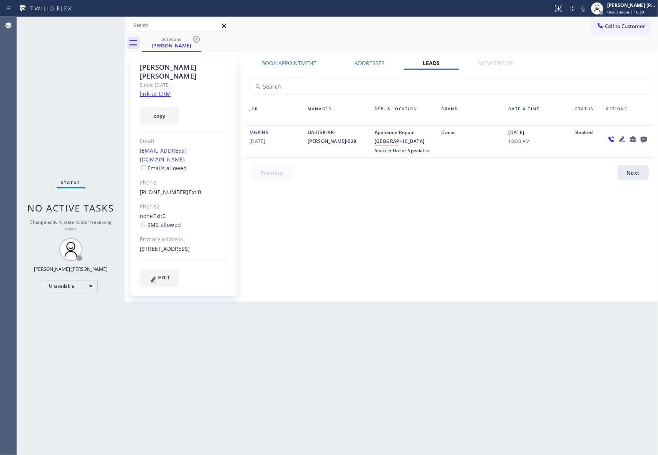
click at [645, 136] on icon at bounding box center [643, 139] width 9 height 10
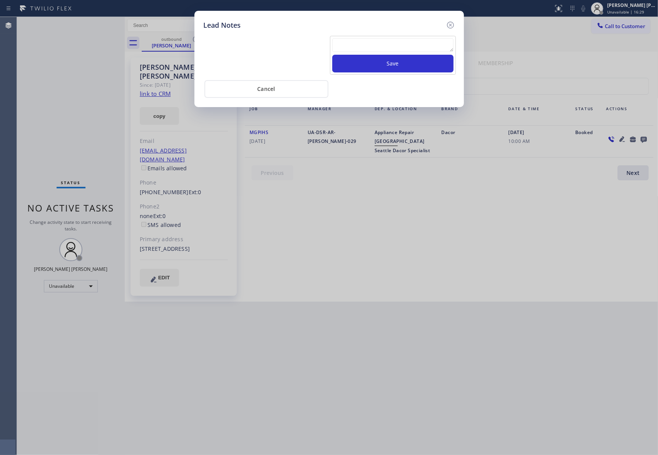
click at [396, 42] on textarea at bounding box center [392, 45] width 121 height 14
paste textarea "please transfer if cx calls back"
type textarea "please transfer if cx calls back"
click at [404, 62] on button "Save" at bounding box center [392, 64] width 121 height 18
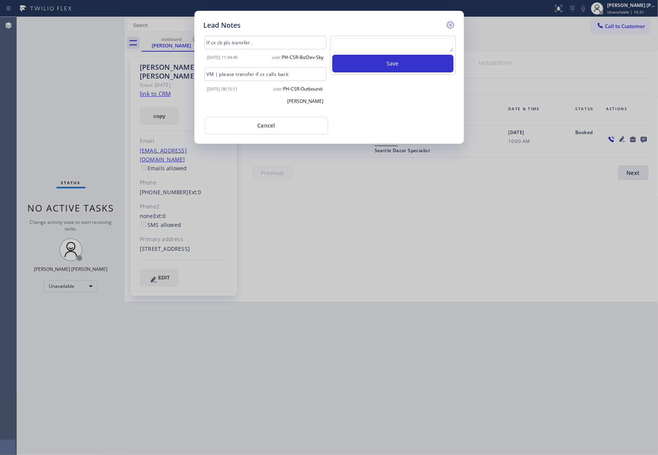
click at [450, 22] on icon at bounding box center [450, 25] width 7 height 7
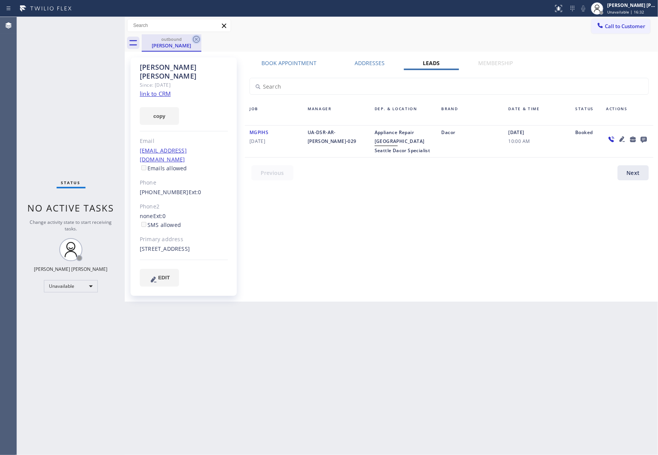
drag, startPoint x: 182, startPoint y: 47, endPoint x: 193, endPoint y: 42, distance: 11.7
click at [185, 45] on div "[PERSON_NAME]" at bounding box center [171, 45] width 58 height 7
click at [193, 42] on icon at bounding box center [196, 39] width 9 height 9
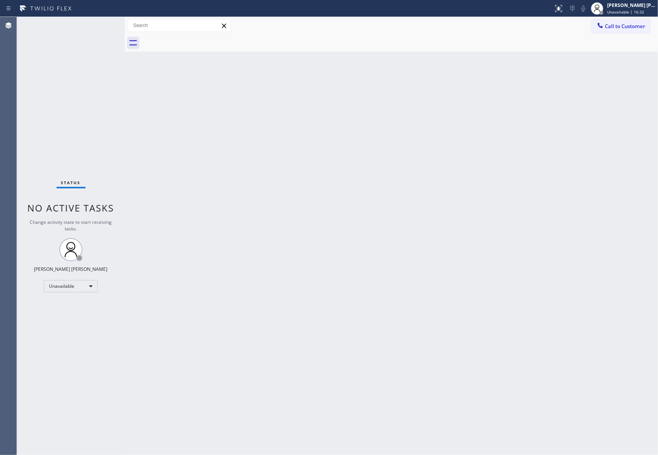
click at [199, 42] on div at bounding box center [400, 42] width 516 height 17
click at [643, 25] on span "Call to Customer" at bounding box center [625, 26] width 40 height 7
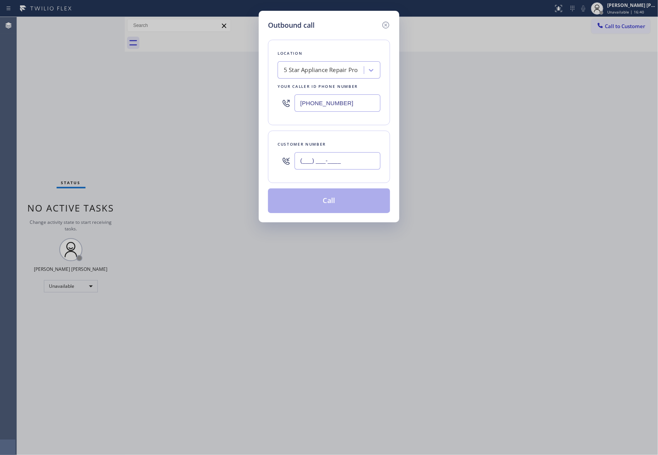
click at [363, 157] on input "(___) ___-____" at bounding box center [337, 160] width 86 height 17
paste input "415) 279-3507"
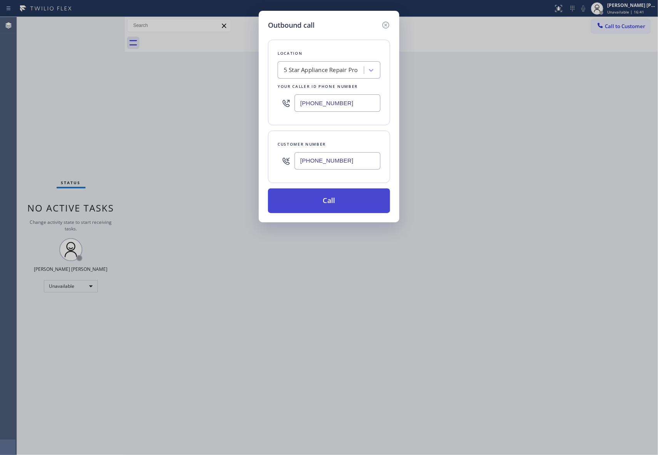
type input "[PHONE_NUMBER]"
click at [348, 202] on button "Call" at bounding box center [329, 200] width 122 height 25
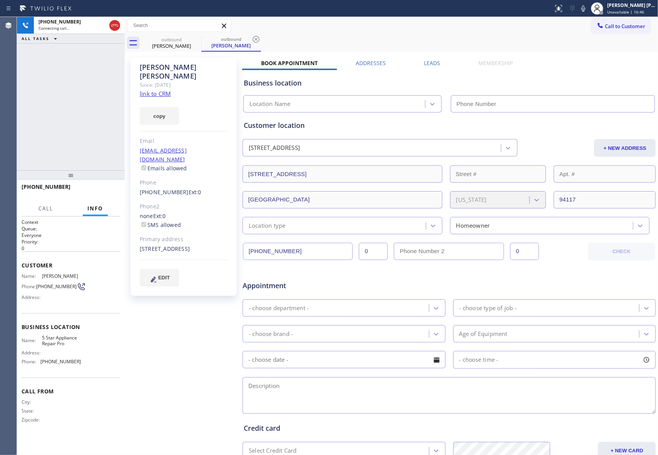
type input "[PHONE_NUMBER]"
click at [424, 60] on label "Leads" at bounding box center [432, 62] width 16 height 7
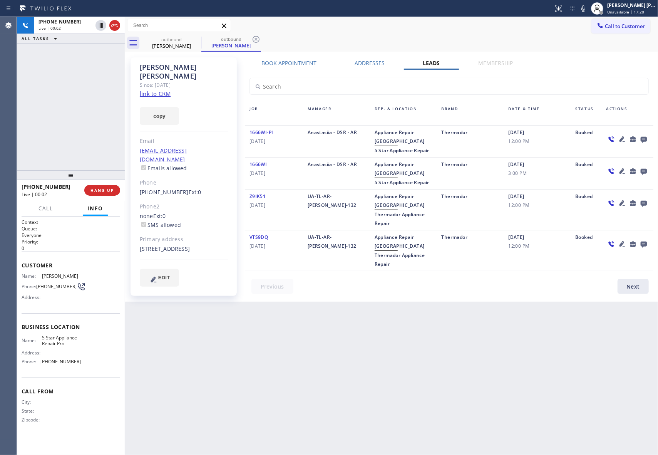
click at [642, 136] on icon at bounding box center [643, 139] width 9 height 10
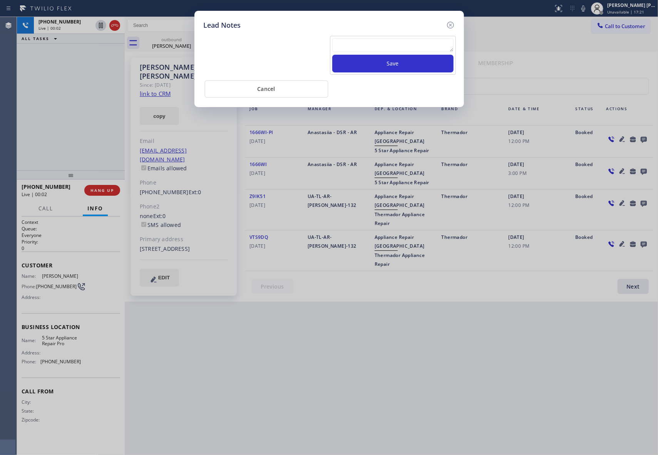
click at [364, 48] on textarea at bounding box center [392, 45] width 121 height 14
paste textarea "please transfer if cx calls back"
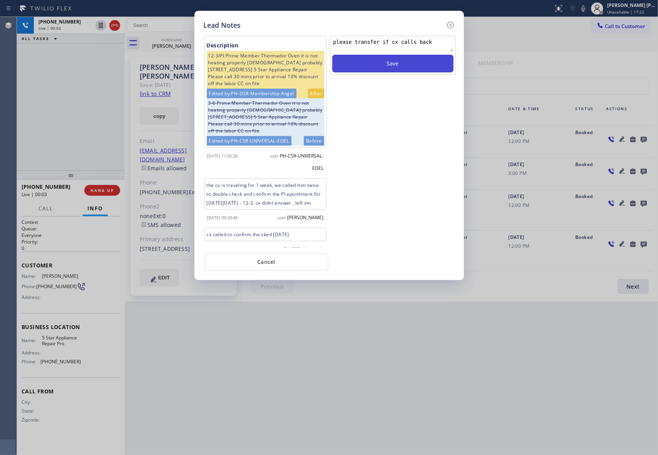
type textarea "please transfer if cx calls back"
click at [398, 64] on button "Save" at bounding box center [392, 64] width 121 height 18
click at [453, 24] on icon at bounding box center [450, 25] width 7 height 7
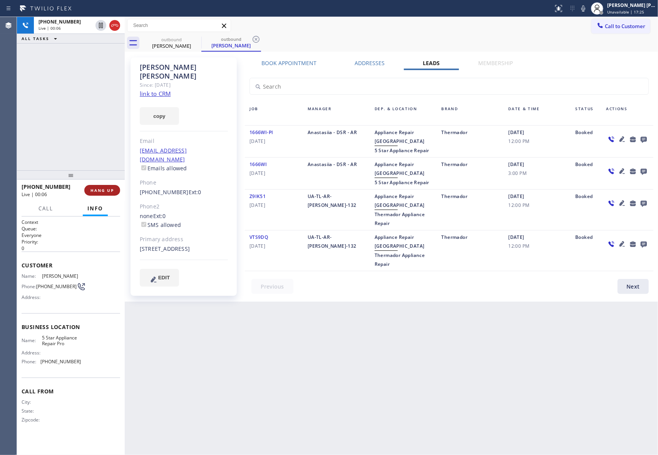
click at [107, 188] on span "HANG UP" at bounding box center [101, 189] width 23 height 5
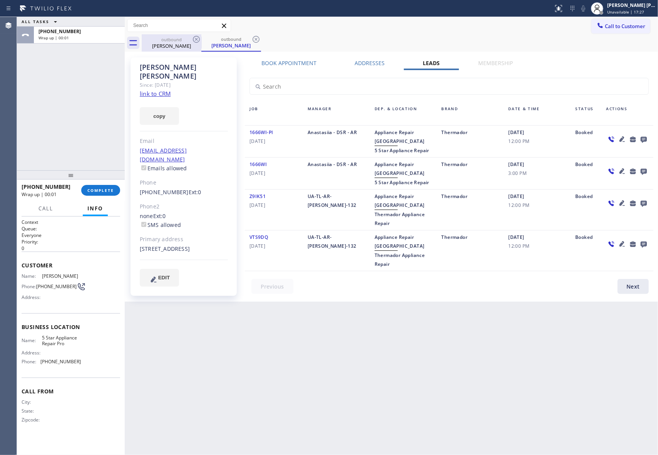
click at [196, 45] on div "[PERSON_NAME]" at bounding box center [171, 45] width 58 height 7
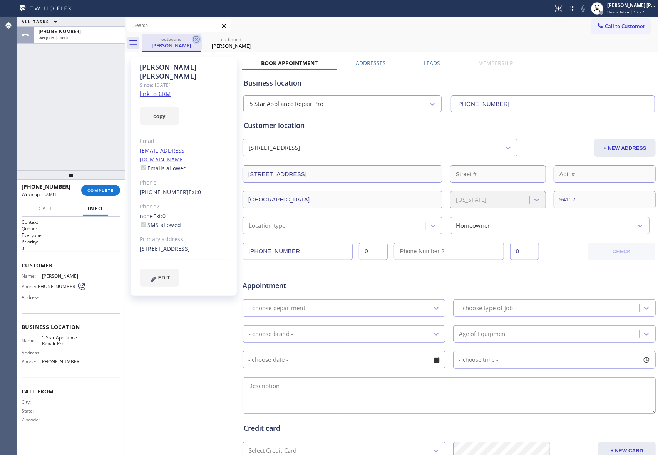
click at [199, 38] on icon at bounding box center [196, 39] width 9 height 9
click at [0, 0] on icon at bounding box center [0, 0] width 0 height 0
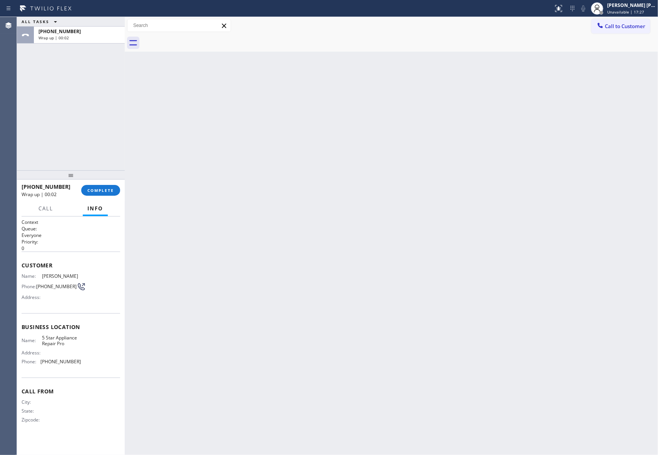
click at [199, 38] on div at bounding box center [400, 42] width 516 height 17
click at [104, 189] on span "COMPLETE" at bounding box center [100, 189] width 27 height 5
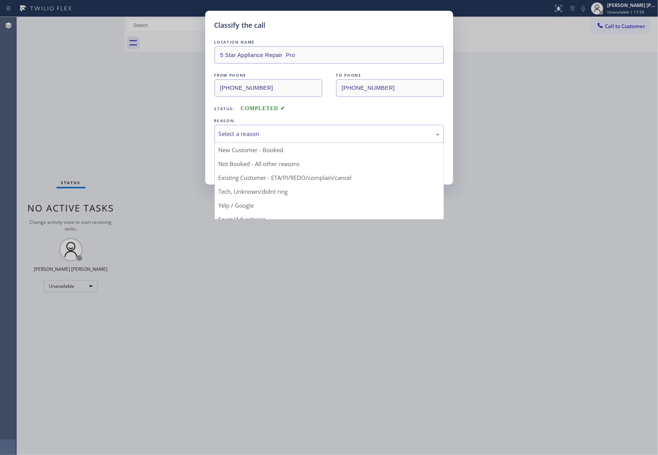
click at [295, 130] on div "Select a reason" at bounding box center [329, 133] width 221 height 9
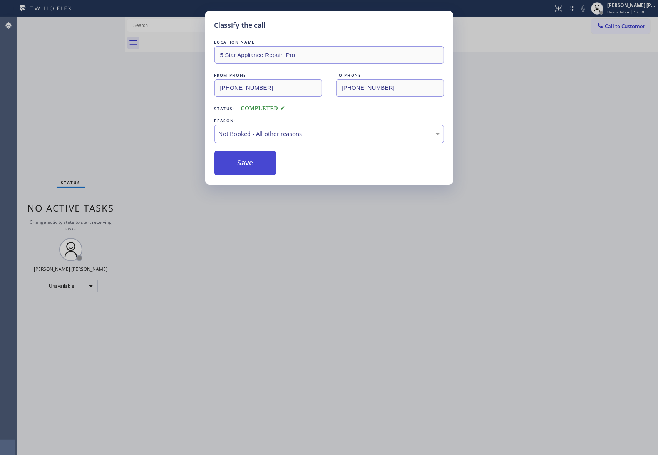
click at [244, 164] on button "Save" at bounding box center [245, 163] width 62 height 25
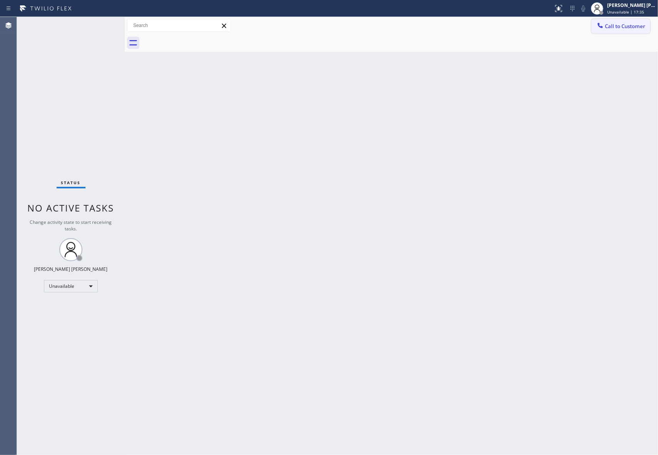
click at [611, 25] on span "Call to Customer" at bounding box center [625, 26] width 40 height 7
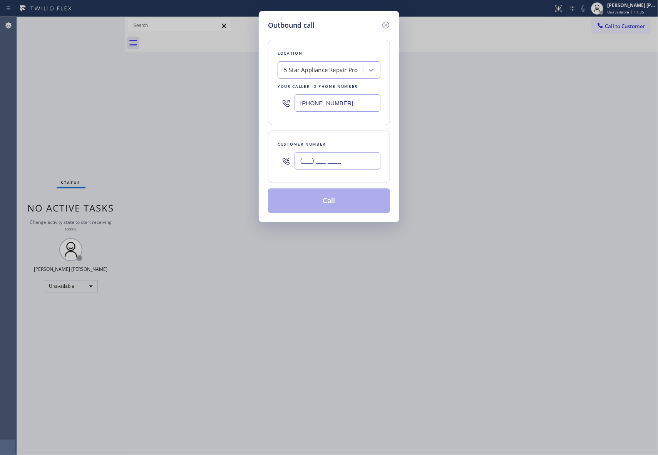
click at [341, 169] on input "(___) ___-____" at bounding box center [337, 160] width 86 height 17
paste input "480) 371-9784"
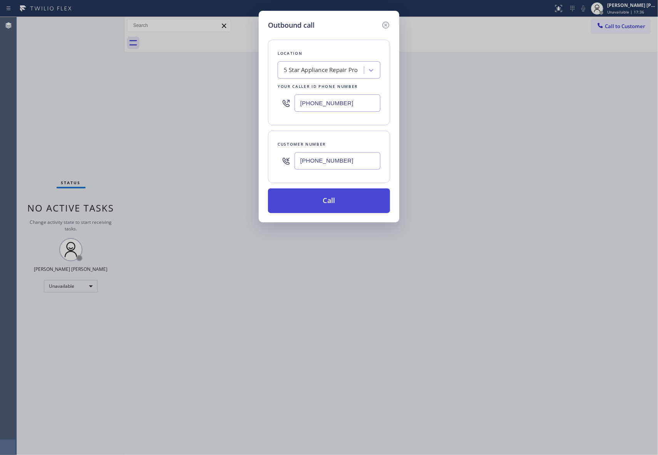
type input "[PHONE_NUMBER]"
click at [339, 200] on button "Call" at bounding box center [329, 200] width 122 height 25
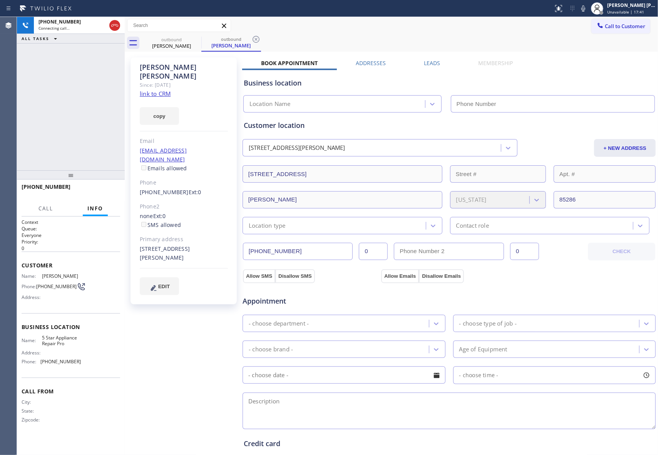
type input "[PHONE_NUMBER]"
click at [433, 62] on label "Leads" at bounding box center [432, 62] width 16 height 7
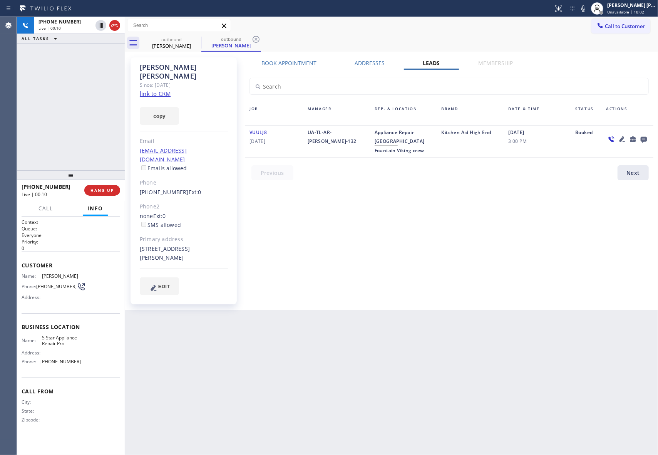
click at [619, 137] on icon at bounding box center [621, 138] width 9 height 9
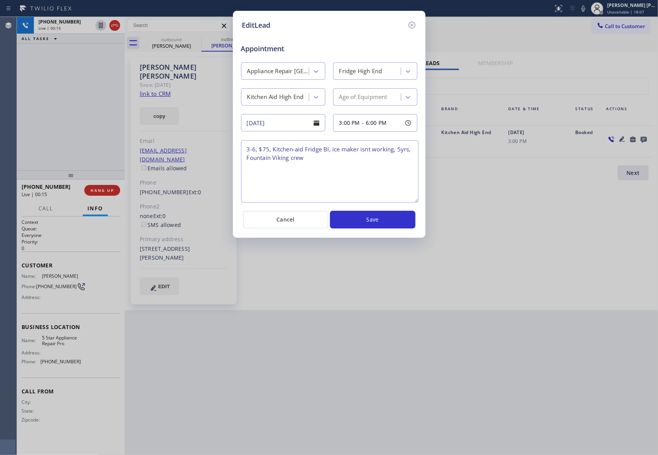
drag, startPoint x: 413, startPoint y: 174, endPoint x: 414, endPoint y: 200, distance: 26.2
click at [414, 200] on textarea "3-6, $75, Kitchen-aid Fridge BI, ice maker isnt working, 5yrs, Fountain Viking …" at bounding box center [329, 171] width 177 height 62
click at [413, 25] on icon at bounding box center [411, 24] width 9 height 9
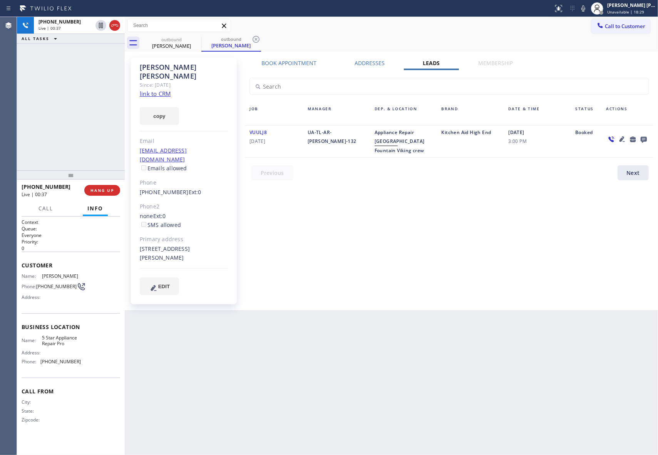
click at [221, 244] on div "[STREET_ADDRESS][PERSON_NAME]" at bounding box center [184, 253] width 88 height 18
copy div "85286"
click at [101, 191] on span "HANG UP" at bounding box center [101, 189] width 23 height 5
drag, startPoint x: 144, startPoint y: 172, endPoint x: 178, endPoint y: 178, distance: 34.7
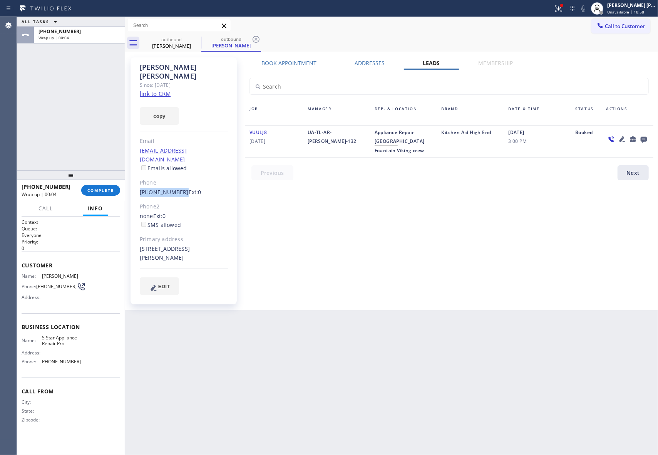
click at [178, 178] on div "[PERSON_NAME] Since: [DATE] link to CRM copy Email [EMAIL_ADDRESS][DOMAIN_NAME]…" at bounding box center [183, 180] width 106 height 247
copy link "[PHONE_NUMBER]"
click at [156, 90] on link "link to CRM" at bounding box center [155, 94] width 31 height 8
click at [109, 194] on button "COMPLETE" at bounding box center [100, 190] width 39 height 11
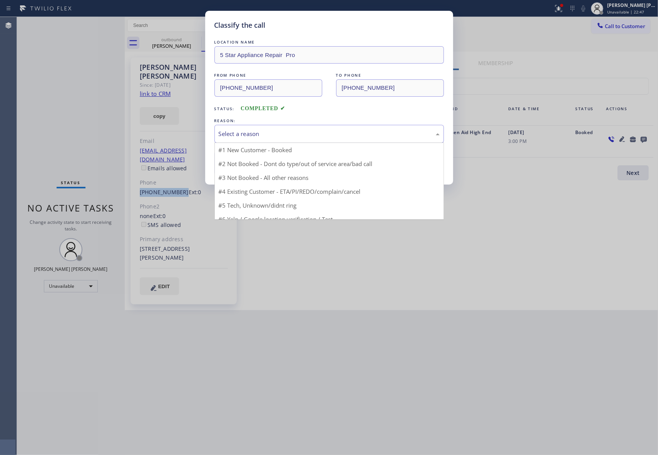
click at [269, 132] on div "Select a reason" at bounding box center [329, 133] width 221 height 9
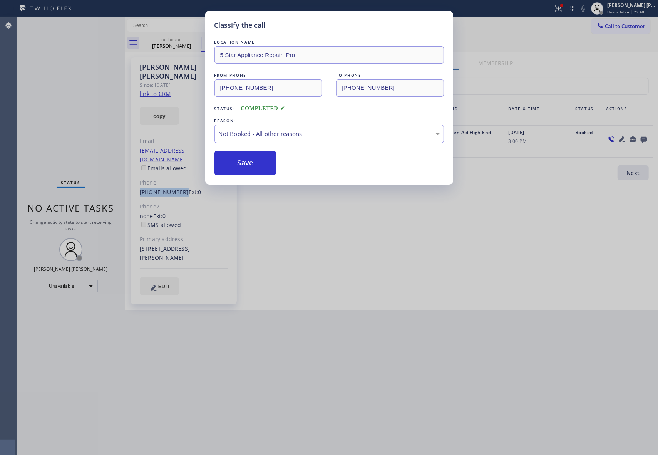
click at [248, 164] on button "Save" at bounding box center [245, 163] width 62 height 25
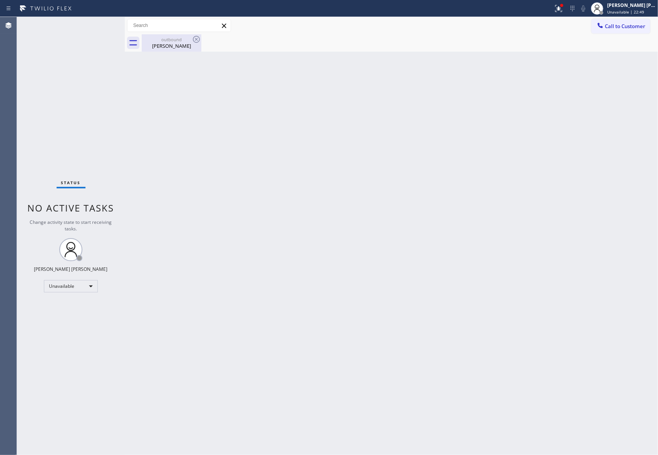
click at [187, 43] on div "[PERSON_NAME]" at bounding box center [171, 45] width 58 height 7
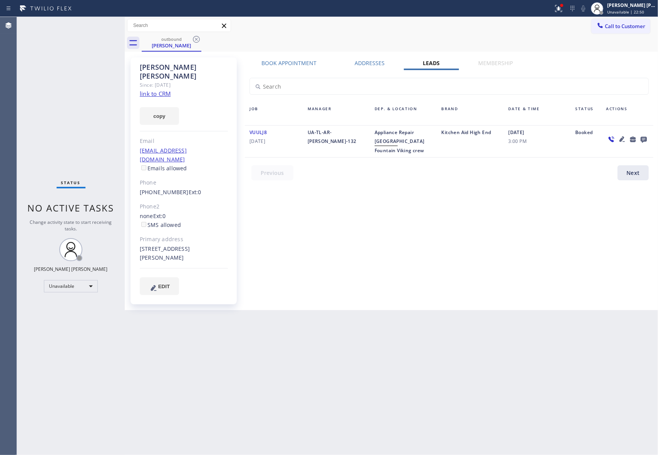
click at [642, 136] on icon at bounding box center [643, 139] width 9 height 10
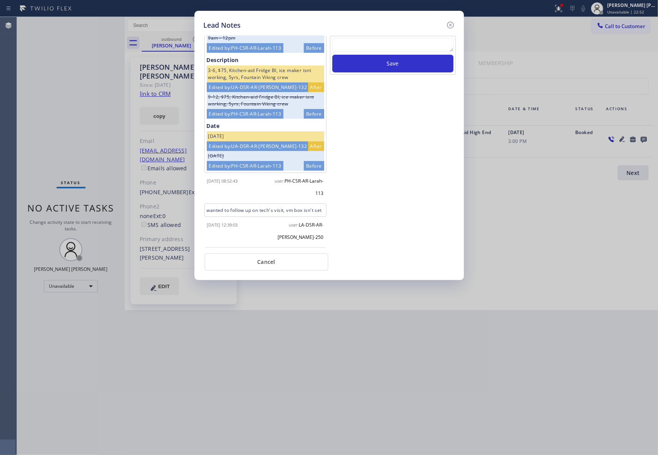
scroll to position [87, 0]
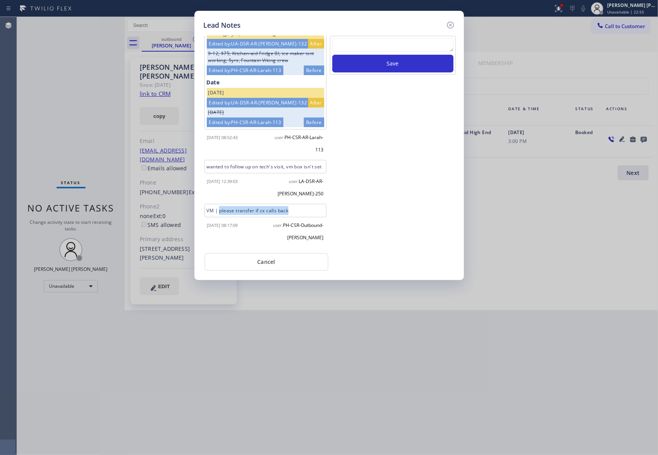
drag, startPoint x: 220, startPoint y: 212, endPoint x: 303, endPoint y: 212, distance: 83.1
click at [303, 212] on div "VM | please transfer if cx calls back" at bounding box center [265, 210] width 122 height 13
copy div "please transfer if cx calls back"
click at [384, 49] on textarea at bounding box center [392, 45] width 121 height 14
paste textarea "please transfer if cx calls back"
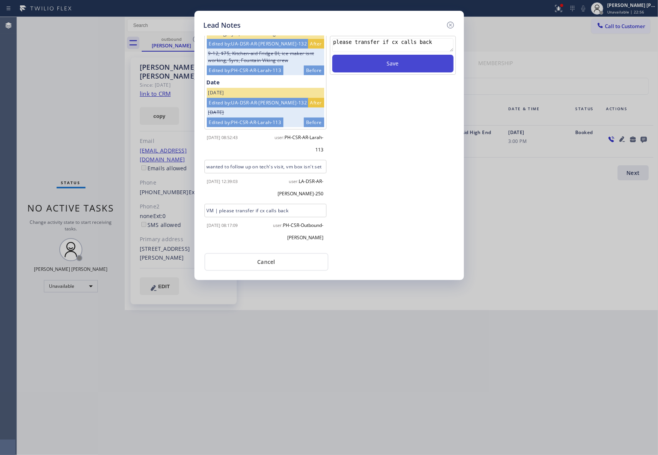
type textarea "please transfer if cx calls back"
click at [396, 64] on button "Save" at bounding box center [392, 64] width 121 height 18
click at [452, 25] on icon at bounding box center [450, 24] width 9 height 9
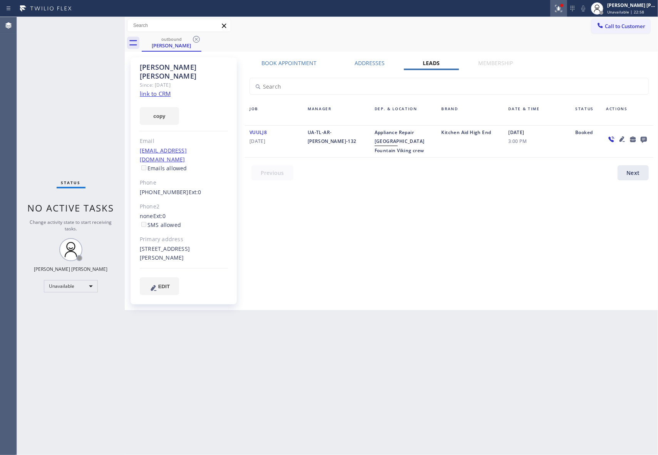
click at [556, 10] on icon at bounding box center [558, 8] width 9 height 9
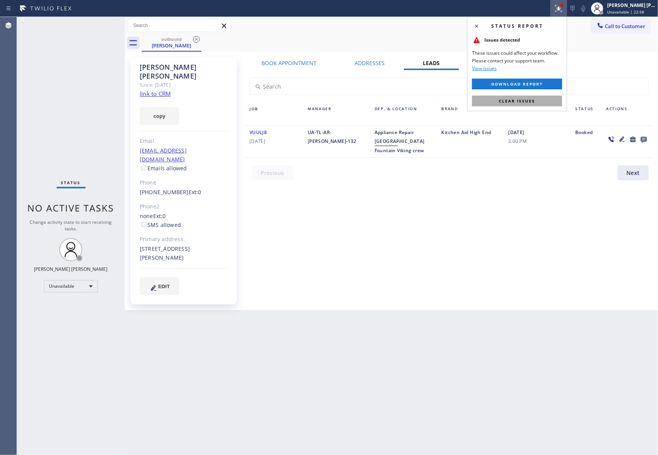
click at [537, 100] on button "Clear issues" at bounding box center [517, 100] width 90 height 11
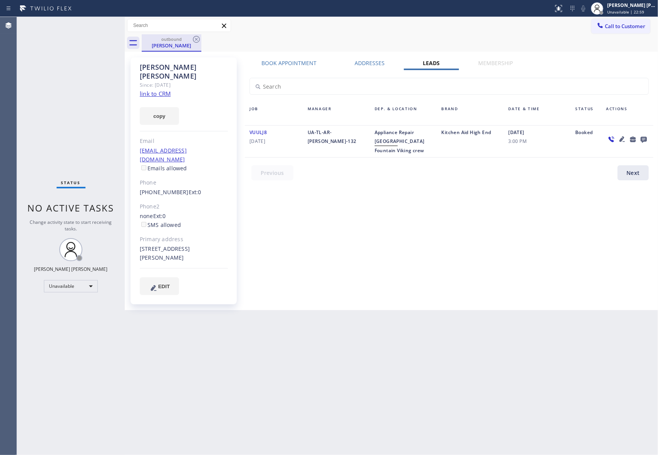
click at [180, 45] on div "[PERSON_NAME]" at bounding box center [171, 45] width 58 height 7
click at [197, 38] on icon at bounding box center [196, 39] width 7 height 7
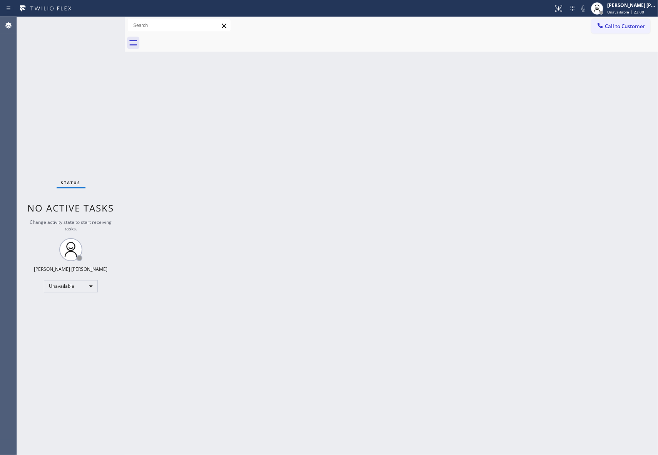
click at [197, 38] on div at bounding box center [400, 42] width 516 height 17
click at [643, 25] on span "Call to Customer" at bounding box center [625, 26] width 40 height 7
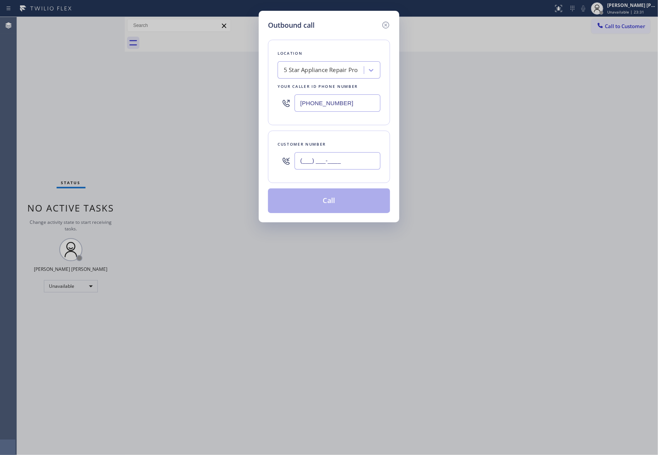
click at [367, 158] on input "(___) ___-____" at bounding box center [337, 160] width 86 height 17
paste input "949) 677-9954"
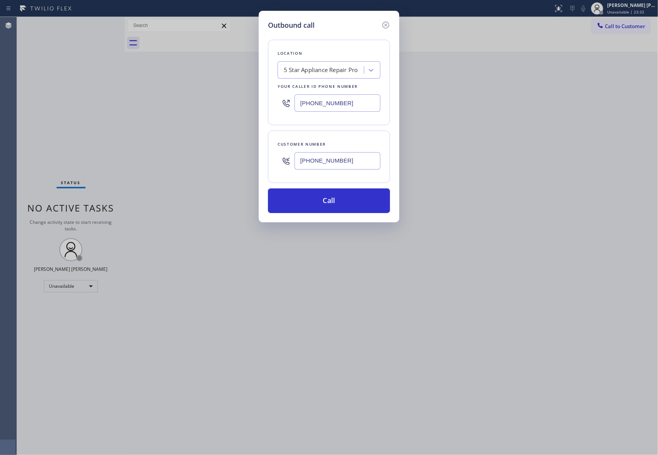
type input "[PHONE_NUMBER]"
click at [353, 202] on button "Call" at bounding box center [329, 200] width 122 height 25
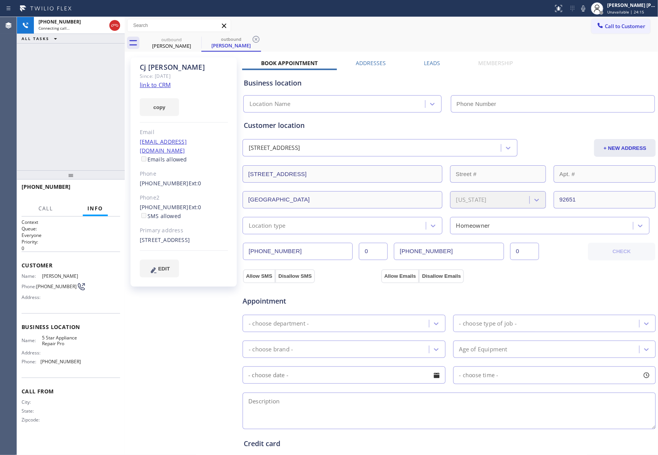
type input "[PHONE_NUMBER]"
click at [102, 190] on span "HANG UP" at bounding box center [101, 189] width 23 height 5
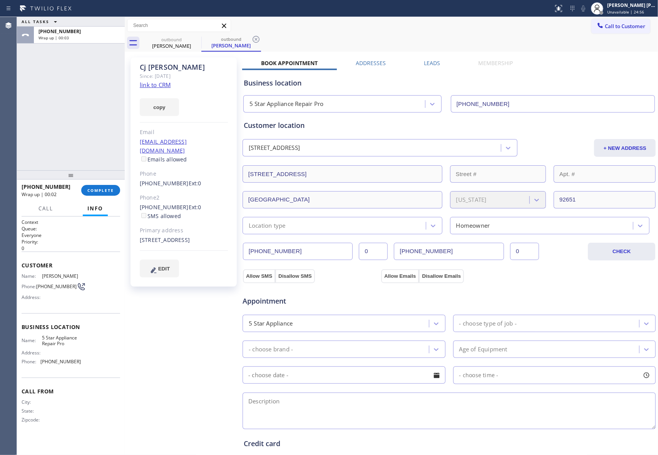
drag, startPoint x: 430, startPoint y: 62, endPoint x: 561, endPoint y: 87, distance: 133.6
click at [429, 62] on label "Leads" at bounding box center [432, 62] width 16 height 7
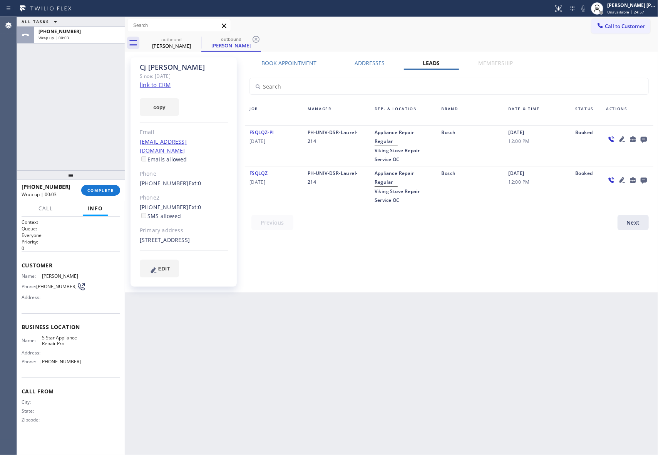
click at [646, 137] on icon at bounding box center [644, 140] width 6 height 6
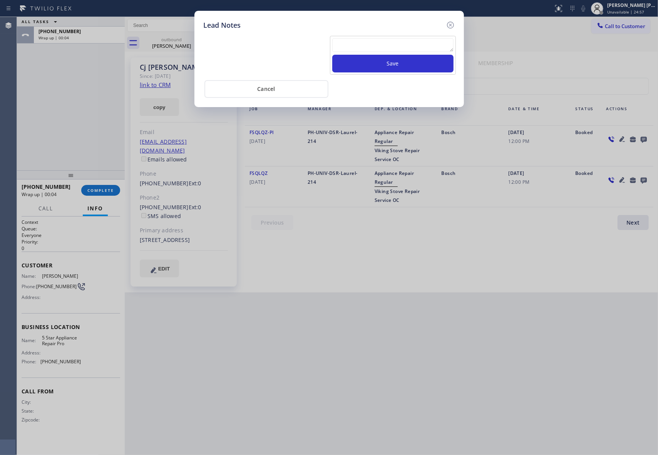
click at [378, 44] on textarea at bounding box center [392, 45] width 121 height 14
paste textarea "please transfer if cx calls back"
type textarea "please transfer if cx calls back"
click at [395, 60] on button "Save" at bounding box center [392, 64] width 121 height 18
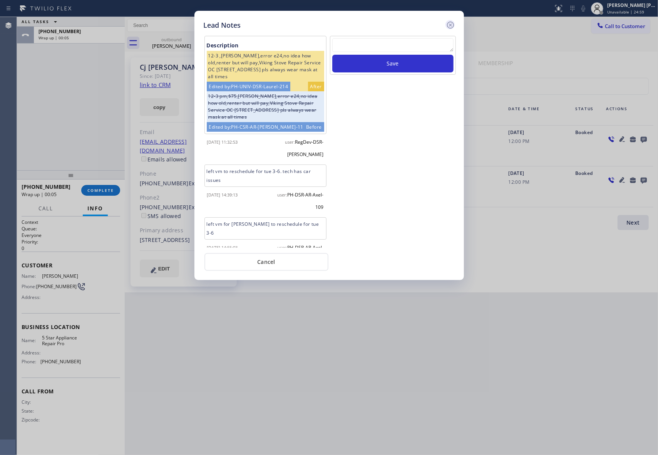
click at [452, 25] on icon at bounding box center [450, 24] width 9 height 9
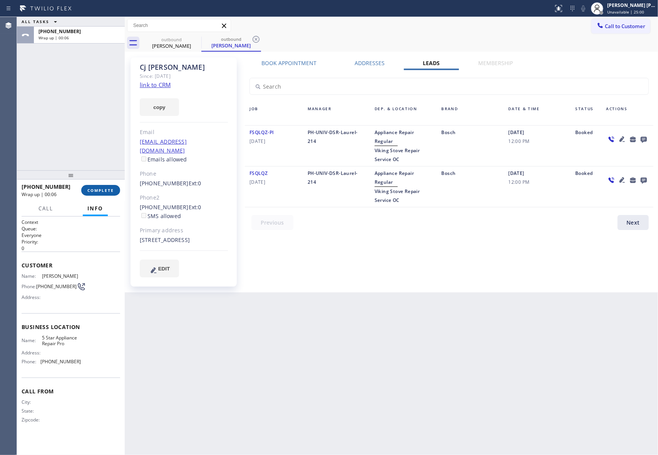
click at [105, 192] on span "COMPLETE" at bounding box center [100, 189] width 27 height 5
click at [196, 37] on icon at bounding box center [196, 39] width 9 height 9
click at [196, 37] on div "Classify the call LOCATION NAME 5 Star Appliance Repair Pro FROM PHONE [PHONE_N…" at bounding box center [337, 236] width 641 height 438
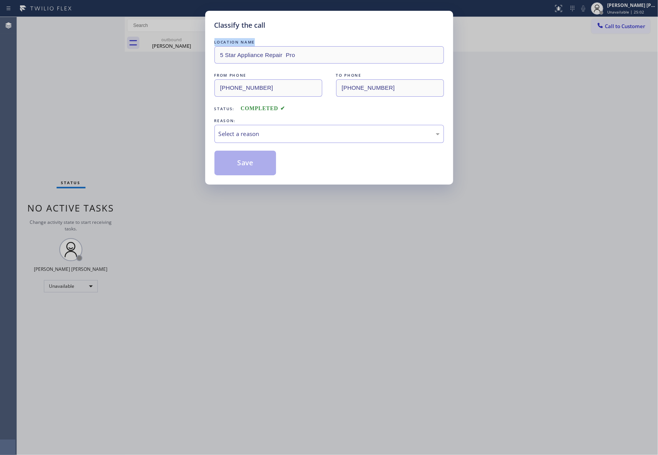
click at [196, 37] on div "Classify the call LOCATION NAME 5 Star Appliance Repair Pro FROM PHONE [PHONE_N…" at bounding box center [329, 227] width 658 height 455
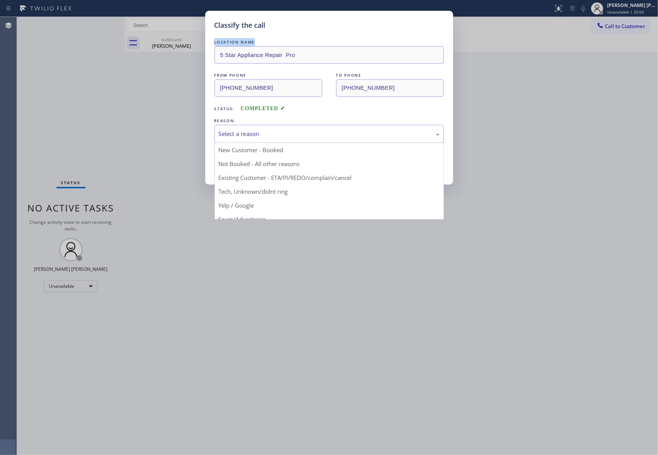
click at [282, 135] on div "Select a reason" at bounding box center [329, 133] width 221 height 9
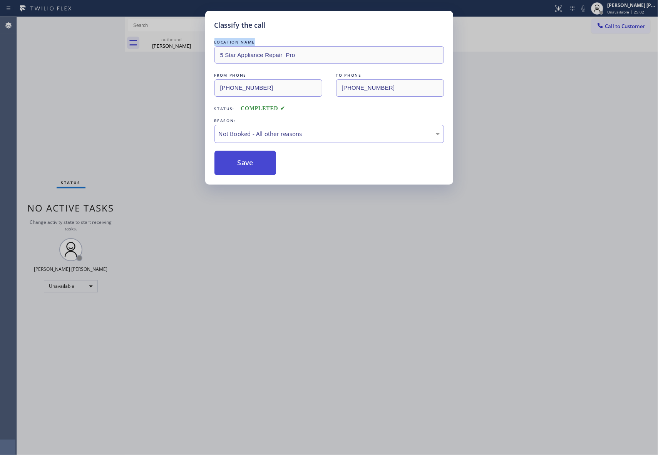
click at [245, 162] on button "Save" at bounding box center [245, 163] width 62 height 25
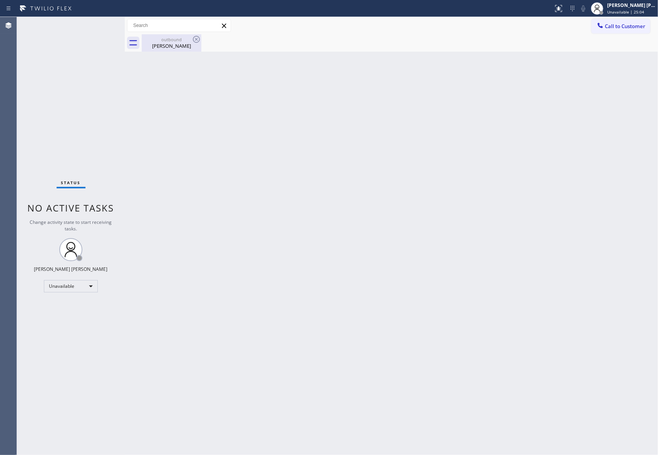
click at [173, 39] on div "outbound" at bounding box center [171, 40] width 58 height 6
click at [639, 23] on span "Call to Customer" at bounding box center [625, 26] width 40 height 7
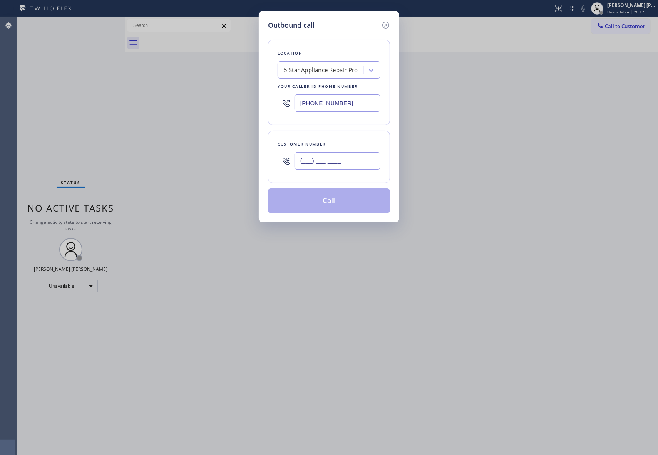
click at [361, 162] on input "(___) ___-____" at bounding box center [337, 160] width 86 height 17
paste input "786) 660-8254"
type input "[PHONE_NUMBER]"
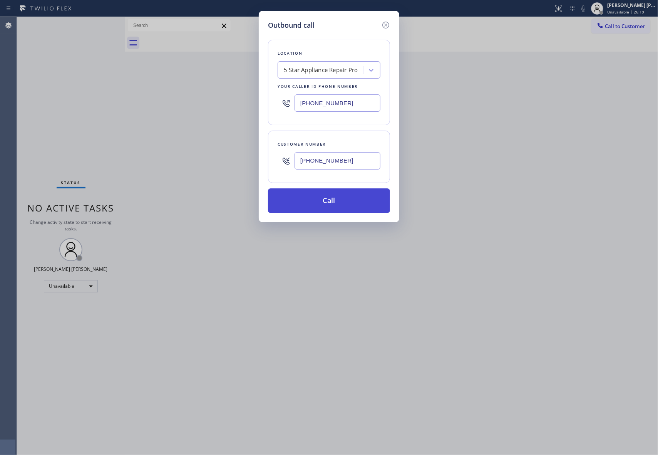
click at [346, 202] on button "Call" at bounding box center [329, 200] width 122 height 25
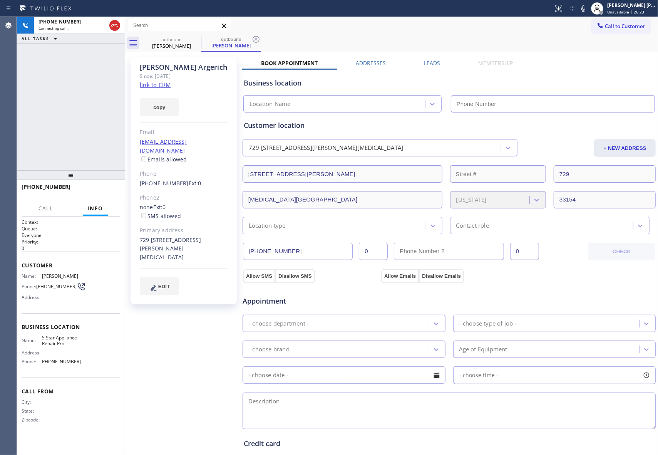
type input "[PHONE_NUMBER]"
click at [437, 65] on label "Leads" at bounding box center [432, 62] width 16 height 7
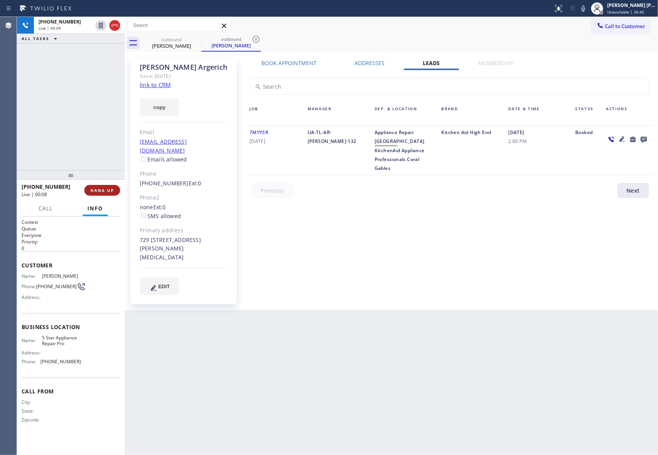
click at [94, 190] on span "HANG UP" at bounding box center [101, 189] width 23 height 5
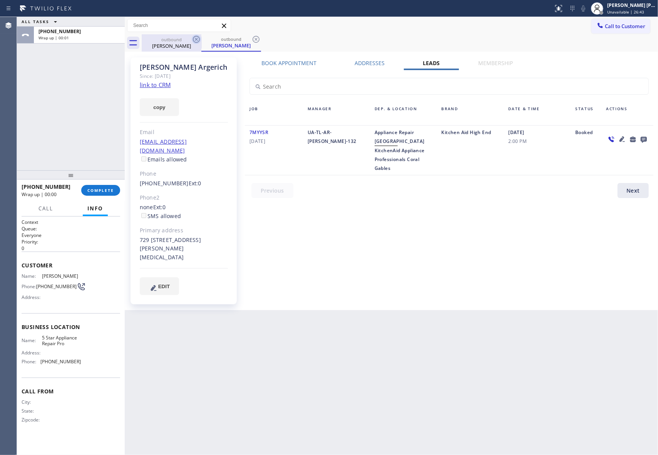
click at [199, 42] on icon at bounding box center [196, 39] width 9 height 9
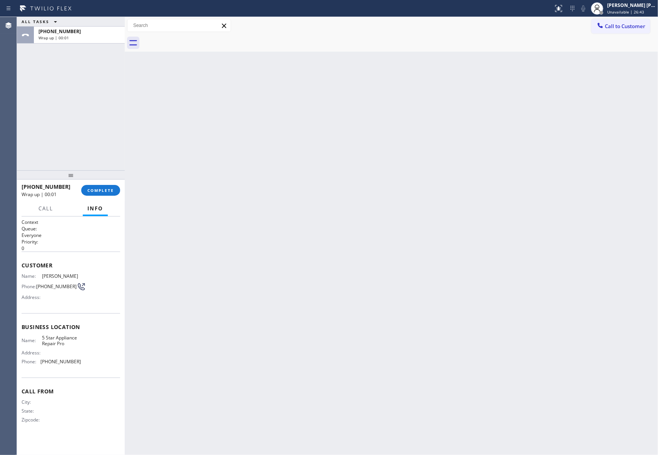
click at [199, 42] on div at bounding box center [400, 42] width 516 height 17
drag, startPoint x: 199, startPoint y: 42, endPoint x: 86, endPoint y: 236, distance: 224.6
click at [198, 41] on div at bounding box center [400, 42] width 516 height 17
click at [102, 191] on span "COMPLETE" at bounding box center [100, 189] width 27 height 5
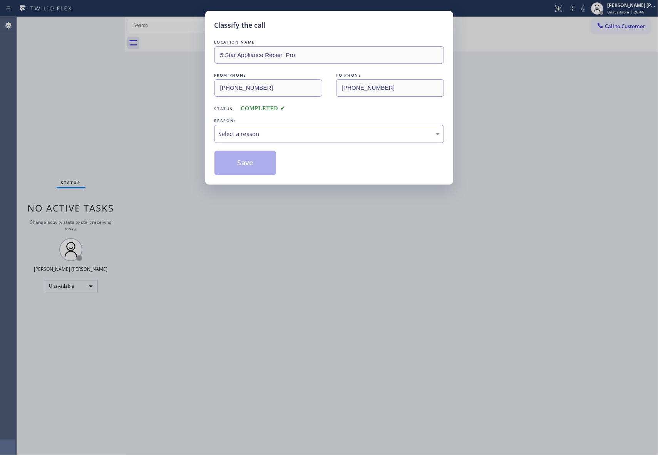
click at [274, 130] on div "Select a reason" at bounding box center [329, 133] width 221 height 9
click at [246, 162] on button "Save" at bounding box center [245, 163] width 62 height 25
click at [239, 164] on div "Back to Dashboard Change Sender ID Customers Technicians Select a contact Outbo…" at bounding box center [391, 236] width 533 height 438
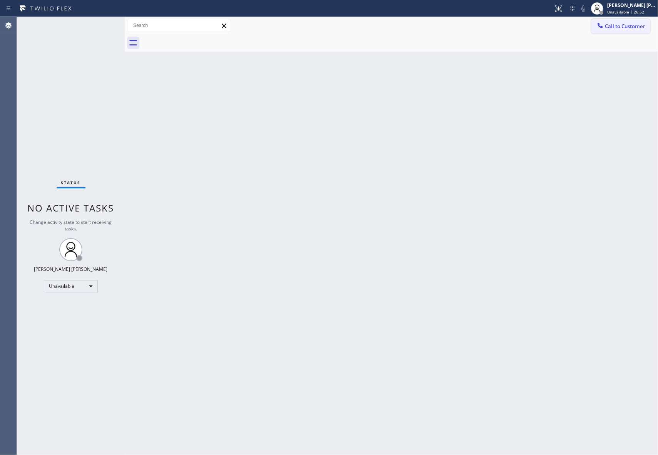
click at [639, 28] on span "Call to Customer" at bounding box center [625, 26] width 40 height 7
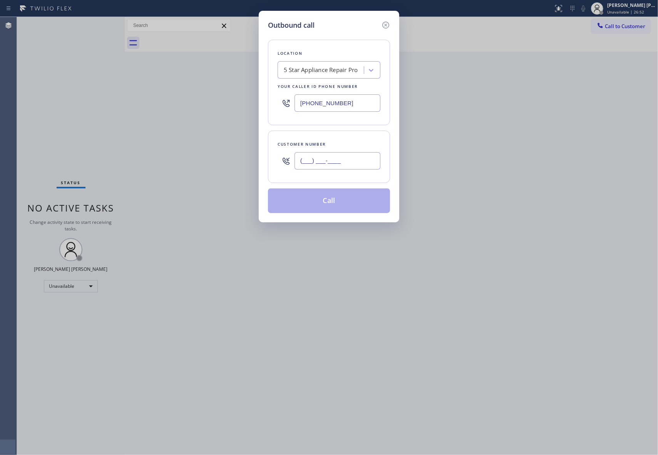
click at [341, 169] on input "(___) ___-____" at bounding box center [337, 160] width 86 height 17
paste input "310) 408-5306"
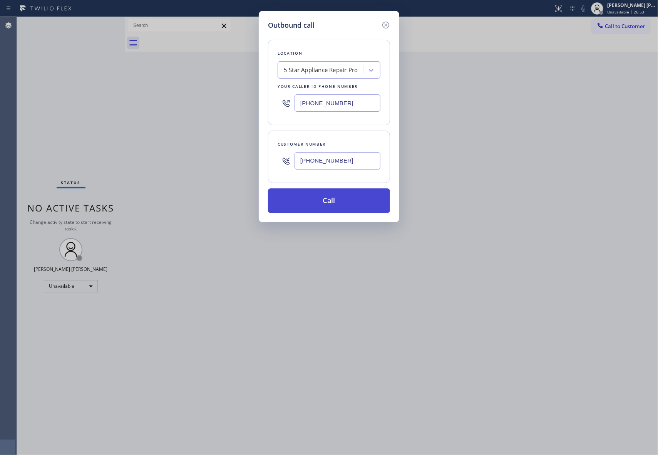
type input "[PHONE_NUMBER]"
click at [345, 205] on button "Call" at bounding box center [329, 200] width 122 height 25
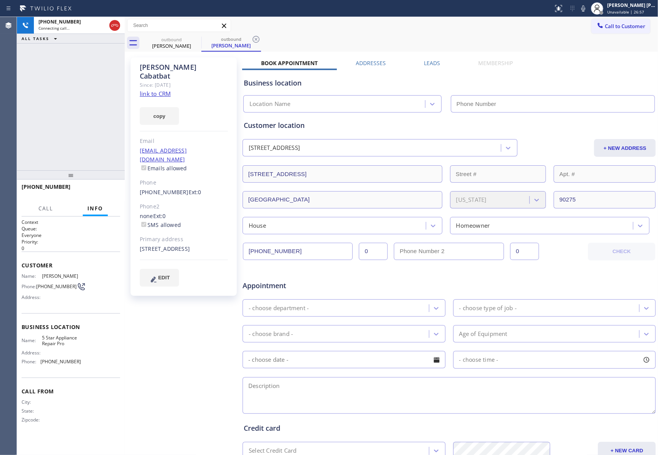
type input "[PHONE_NUMBER]"
click at [107, 189] on span "HANG UP" at bounding box center [101, 189] width 23 height 5
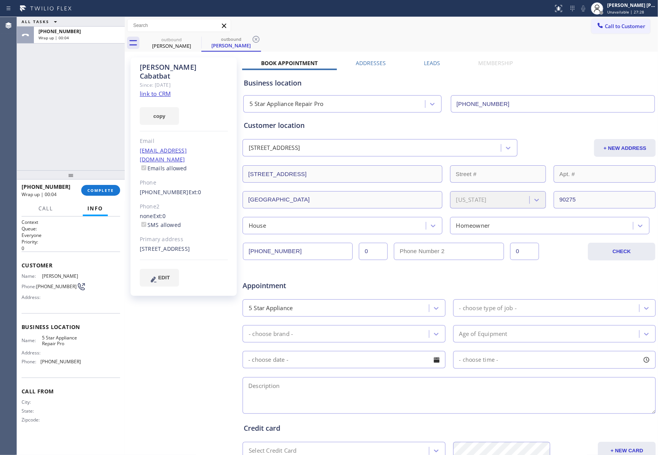
drag, startPoint x: 430, startPoint y: 64, endPoint x: 420, endPoint y: 67, distance: 10.6
click at [430, 63] on label "Leads" at bounding box center [432, 62] width 16 height 7
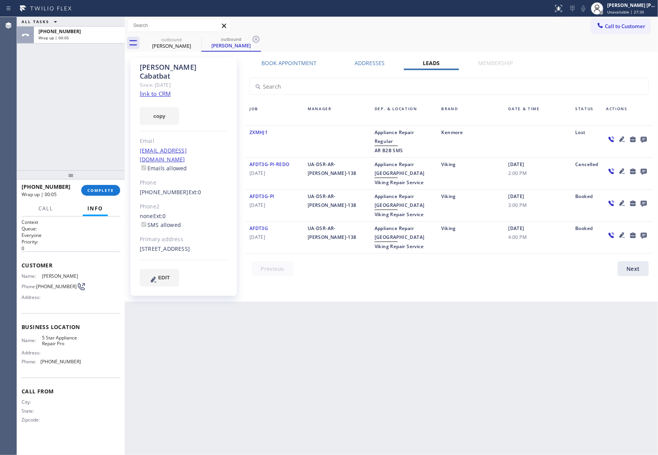
click at [644, 134] on icon at bounding box center [643, 139] width 9 height 10
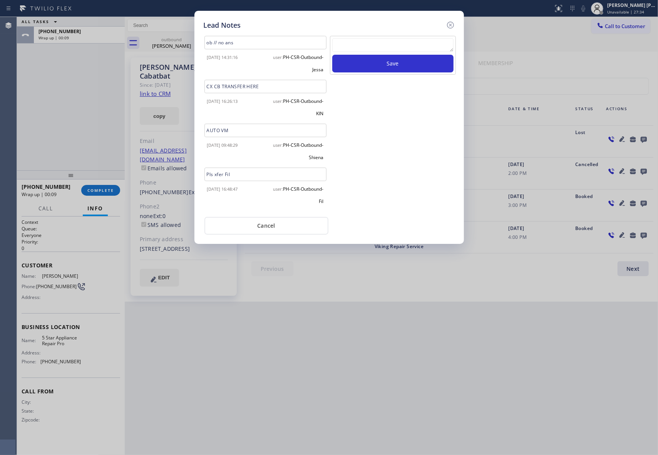
click at [381, 36] on div "Save" at bounding box center [393, 55] width 126 height 39
click at [380, 45] on textarea at bounding box center [392, 45] width 121 height 14
paste textarea "please transfer if cx calls back"
type textarea "please transfer if cx calls back"
click at [400, 68] on button "Save" at bounding box center [392, 64] width 121 height 18
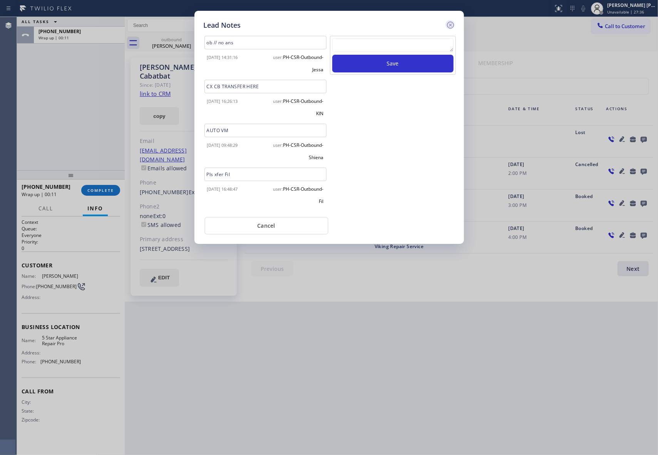
click at [450, 25] on icon at bounding box center [450, 25] width 7 height 7
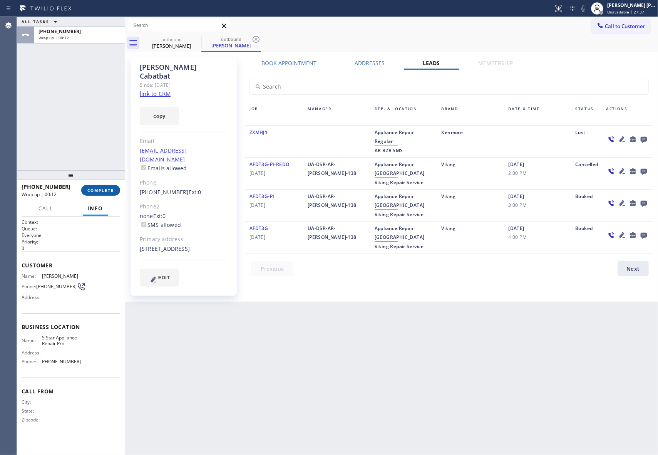
click at [104, 186] on button "COMPLETE" at bounding box center [100, 190] width 39 height 11
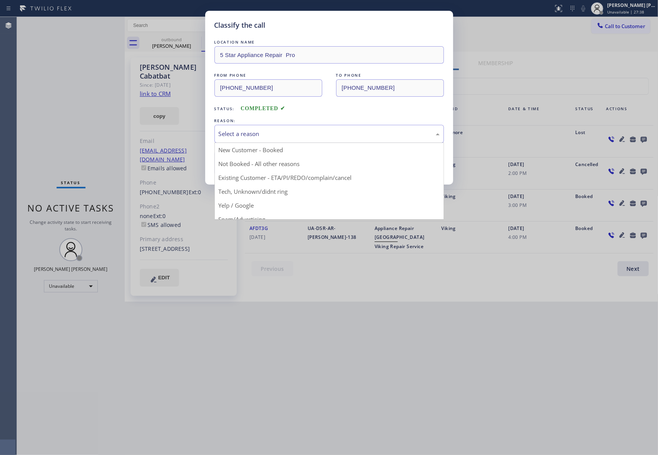
click at [278, 134] on div "Select a reason" at bounding box center [329, 133] width 221 height 9
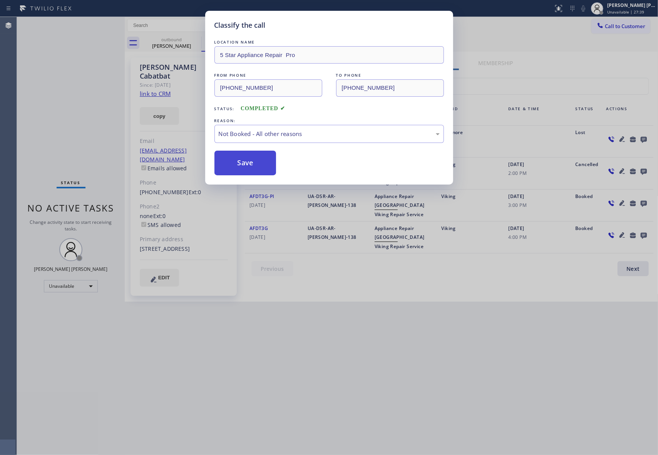
click at [243, 162] on button "Save" at bounding box center [245, 163] width 62 height 25
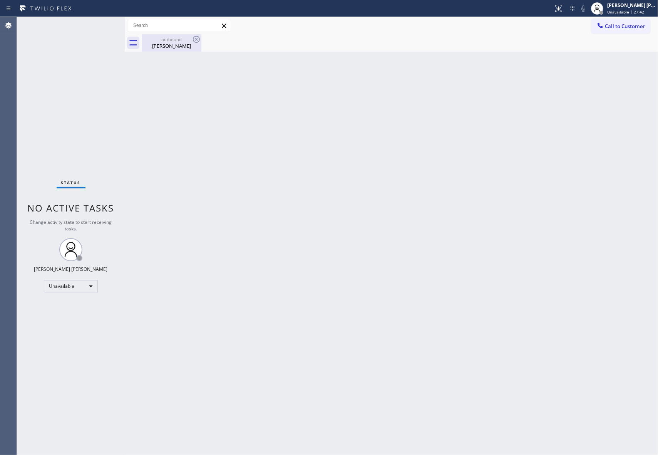
drag, startPoint x: 169, startPoint y: 45, endPoint x: 192, endPoint y: 43, distance: 23.9
click at [169, 45] on div "[PERSON_NAME]" at bounding box center [171, 45] width 58 height 7
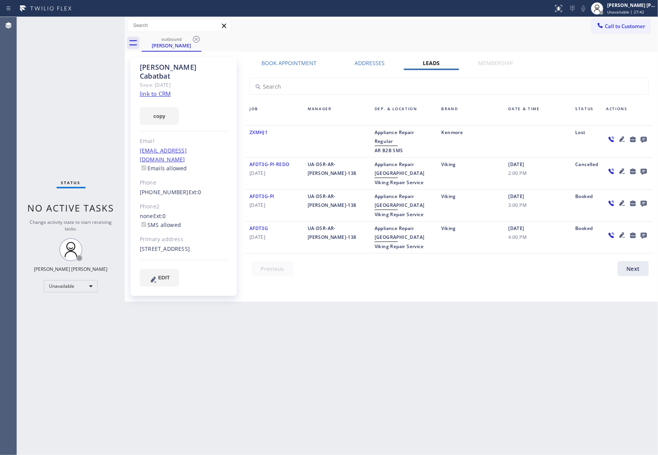
click at [196, 39] on icon at bounding box center [196, 39] width 7 height 7
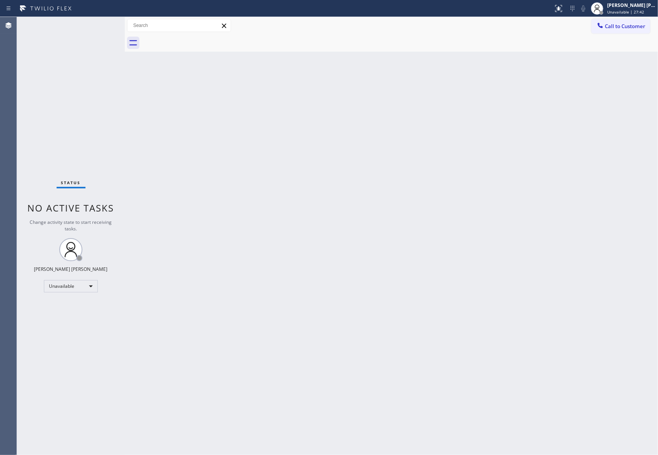
click at [196, 39] on div at bounding box center [400, 42] width 516 height 17
click at [629, 26] on span "Call to Customer" at bounding box center [625, 26] width 40 height 7
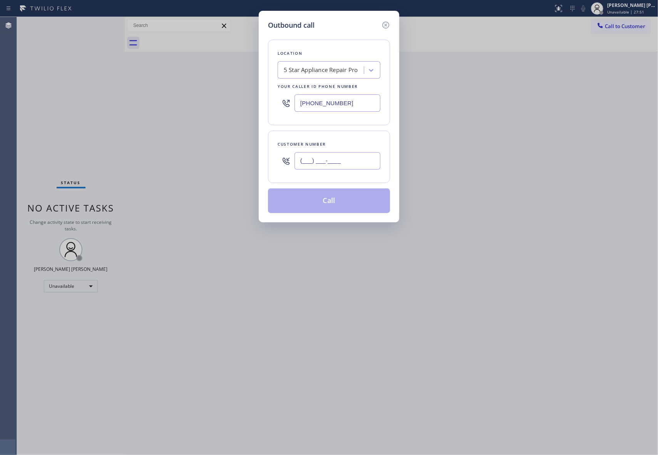
click at [353, 161] on input "(___) ___-____" at bounding box center [337, 160] width 86 height 17
paste input "303) 596-5135"
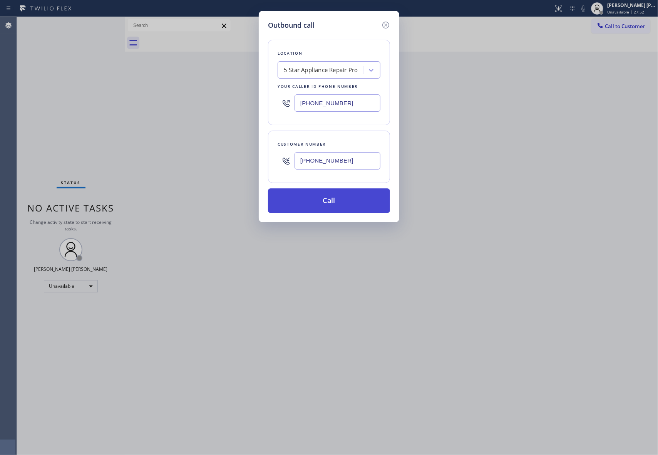
type input "[PHONE_NUMBER]"
click at [345, 201] on button "Call" at bounding box center [329, 200] width 122 height 25
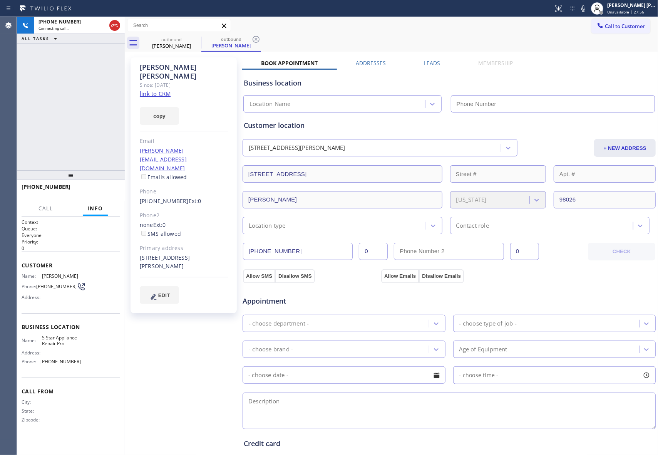
type input "[PHONE_NUMBER]"
drag, startPoint x: 109, startPoint y: 184, endPoint x: 108, endPoint y: 193, distance: 9.2
click at [109, 184] on div "[PHONE_NUMBER] Live | 00:08 HANG UP" at bounding box center [71, 190] width 99 height 20
click at [108, 197] on div "[PHONE_NUMBER] Live | 00:08 HANG UP" at bounding box center [71, 190] width 99 height 20
click at [110, 191] on span "HANG UP" at bounding box center [101, 189] width 23 height 5
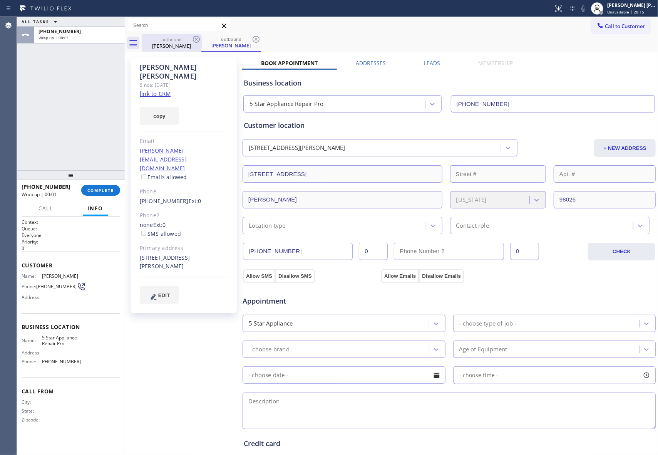
click at [187, 43] on div "[PERSON_NAME]" at bounding box center [171, 45] width 58 height 7
click at [197, 40] on icon at bounding box center [196, 39] width 7 height 7
click at [0, 0] on icon at bounding box center [0, 0] width 0 height 0
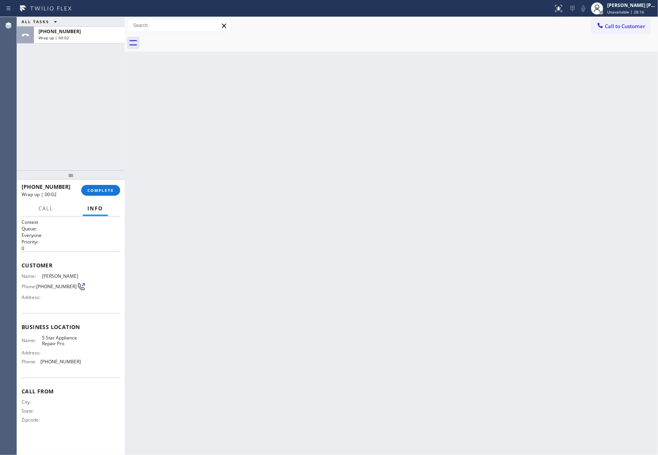
click at [197, 40] on div at bounding box center [400, 42] width 516 height 17
click at [103, 190] on span "COMPLETE" at bounding box center [100, 189] width 27 height 5
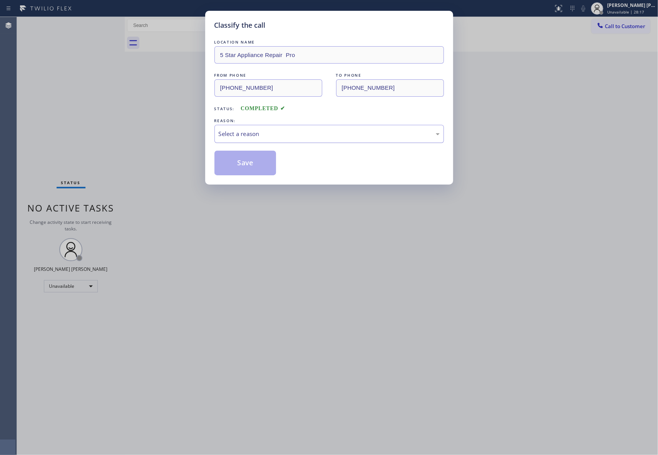
click at [250, 136] on div "Select a reason" at bounding box center [329, 133] width 221 height 9
click at [248, 162] on button "Save" at bounding box center [245, 163] width 62 height 25
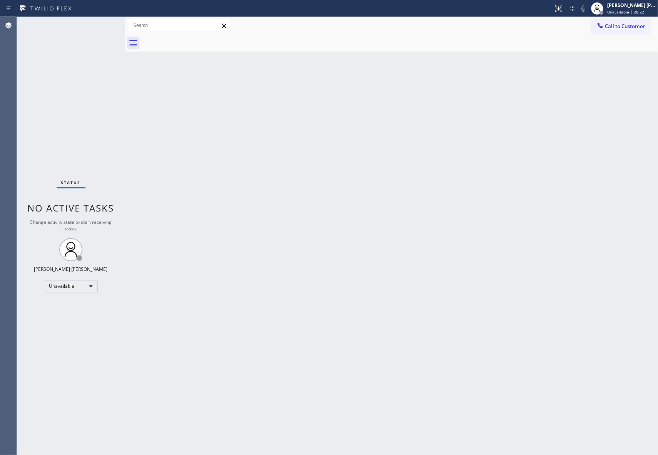
click at [632, 32] on button "Call to Customer" at bounding box center [620, 26] width 59 height 15
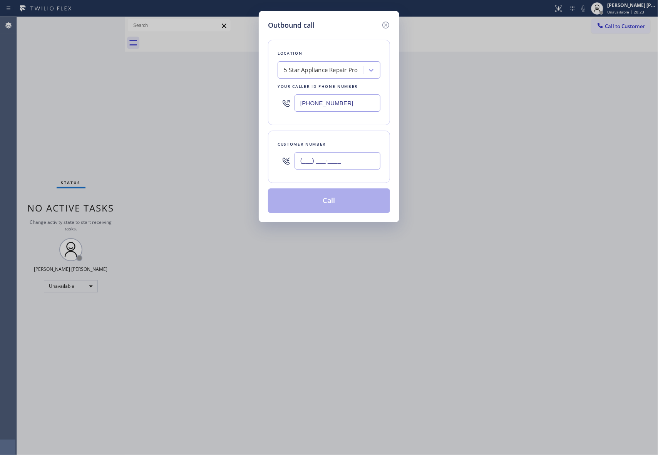
click at [343, 162] on input "(___) ___-____" at bounding box center [337, 160] width 86 height 17
paste input "619) 405-6649"
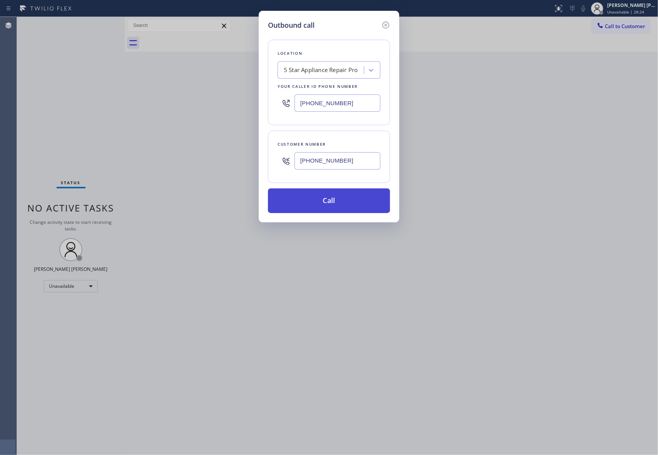
type input "[PHONE_NUMBER]"
click at [343, 198] on button "Call" at bounding box center [329, 200] width 122 height 25
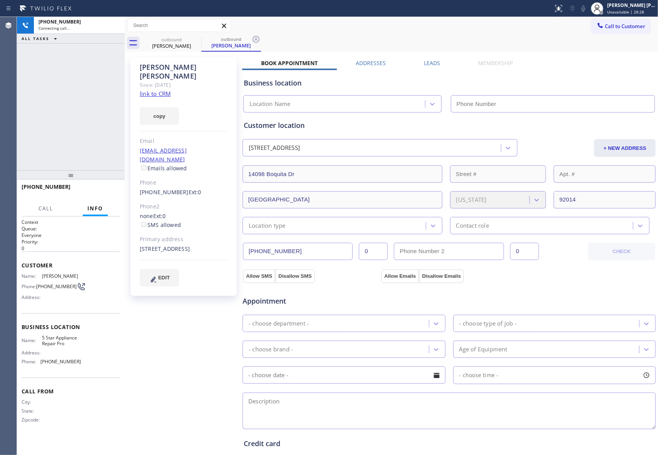
type input "[PHONE_NUMBER]"
click at [428, 61] on label "Leads" at bounding box center [432, 62] width 16 height 7
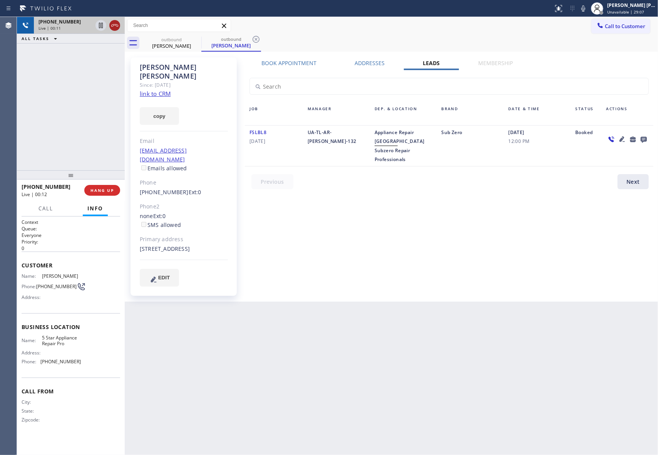
click at [116, 26] on icon at bounding box center [114, 25] width 9 height 9
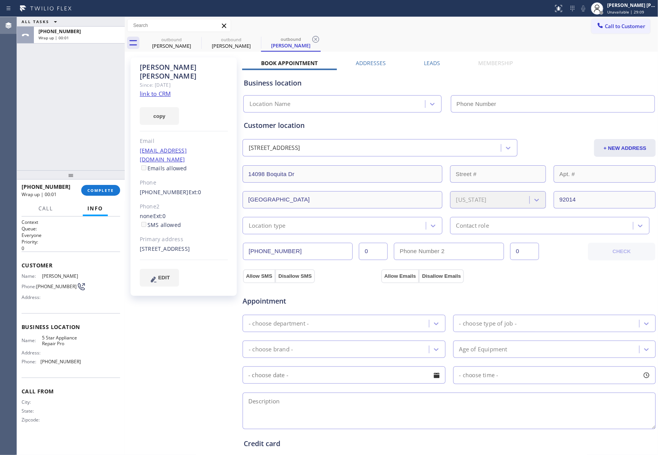
type input "[PHONE_NUMBER]"
click at [104, 188] on span "COMPLETE" at bounding box center [100, 189] width 27 height 5
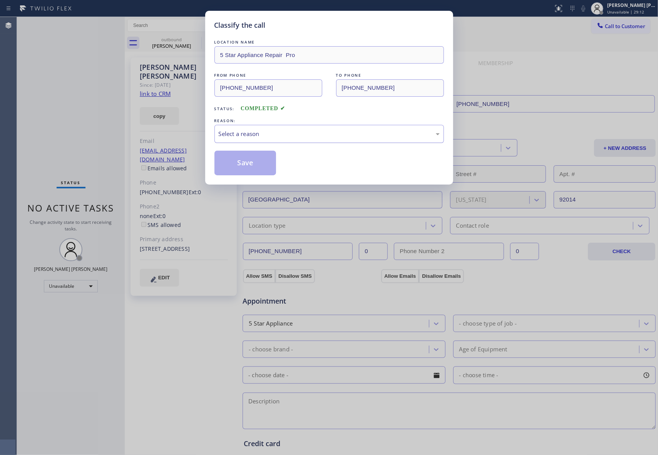
click at [310, 130] on div "Select a reason" at bounding box center [329, 133] width 221 height 9
click at [228, 165] on button "Save" at bounding box center [245, 163] width 62 height 25
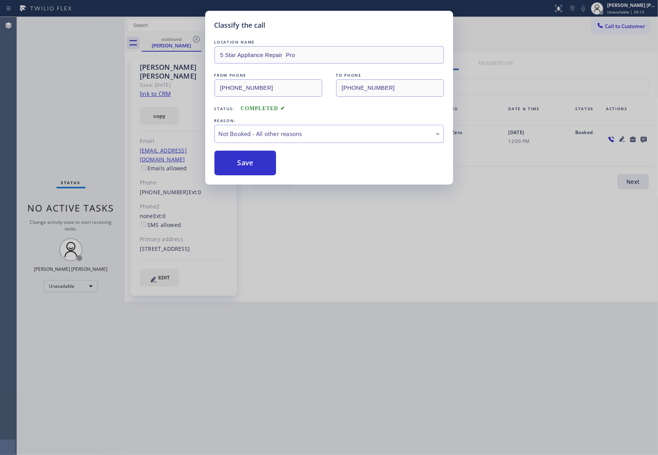
click at [186, 45] on div "Classify the call LOCATION NAME 5 Star Appliance Repair Pro FROM PHONE [PHONE_N…" at bounding box center [329, 227] width 658 height 455
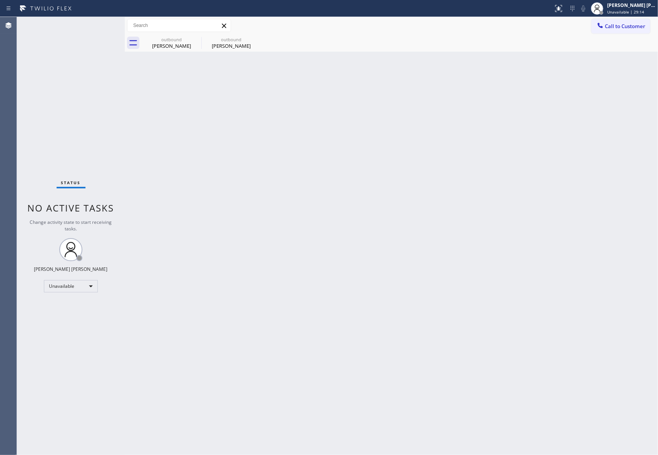
click at [186, 45] on div "[PERSON_NAME]" at bounding box center [171, 45] width 58 height 7
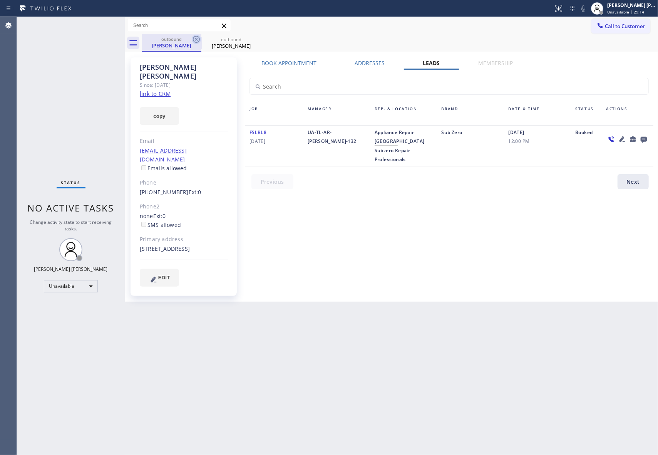
click at [196, 40] on icon at bounding box center [196, 39] width 9 height 9
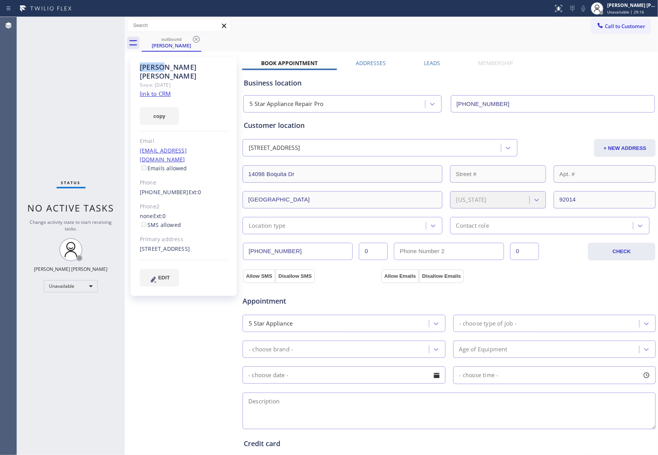
click at [196, 40] on icon at bounding box center [196, 39] width 9 height 9
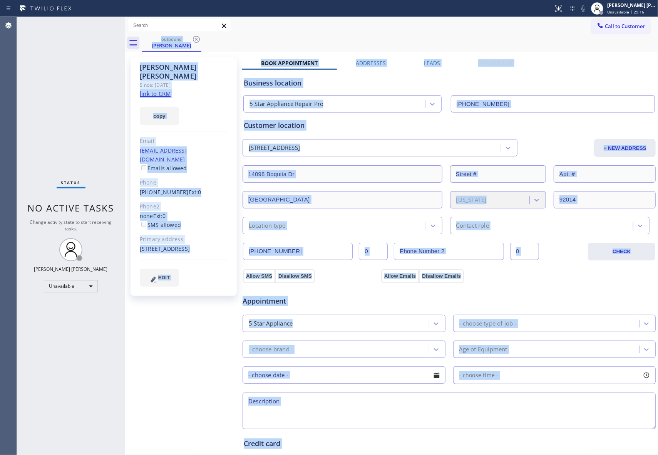
click at [196, 40] on div "outbound [PERSON_NAME]" at bounding box center [400, 42] width 516 height 17
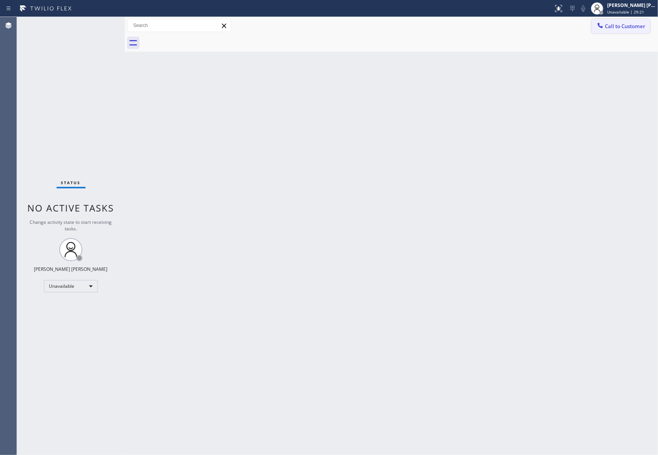
click at [640, 26] on span "Call to Customer" at bounding box center [625, 26] width 40 height 7
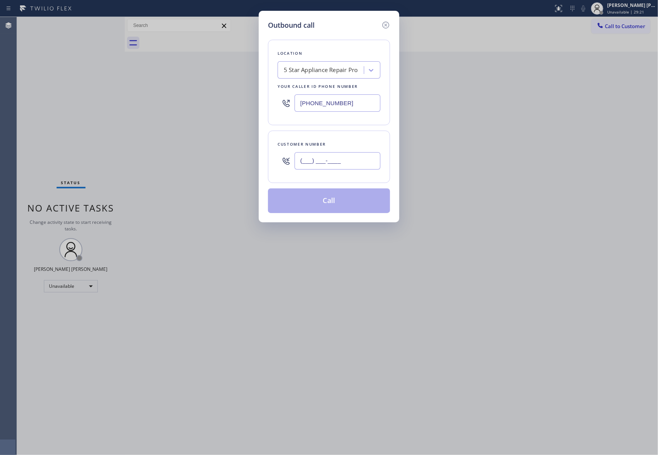
click at [359, 157] on input "(___) ___-____" at bounding box center [337, 160] width 86 height 17
paste input "310) 795-0945"
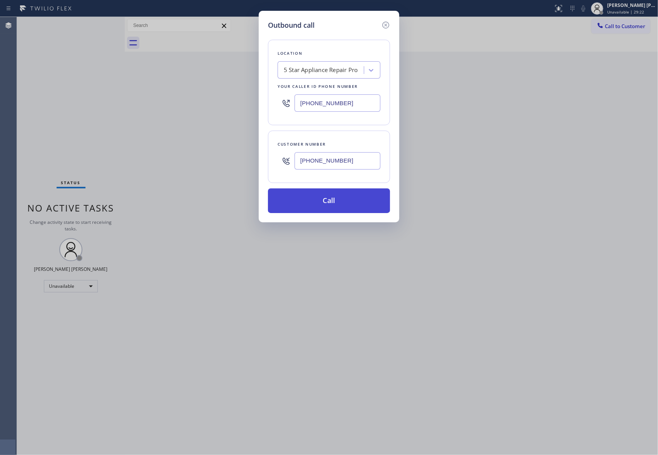
type input "[PHONE_NUMBER]"
click at [340, 201] on button "Call" at bounding box center [329, 200] width 122 height 25
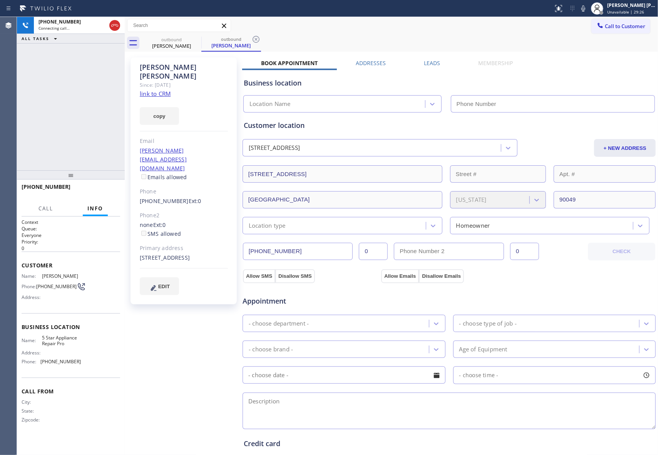
type input "[PHONE_NUMBER]"
click at [105, 190] on span "HANG UP" at bounding box center [101, 189] width 23 height 5
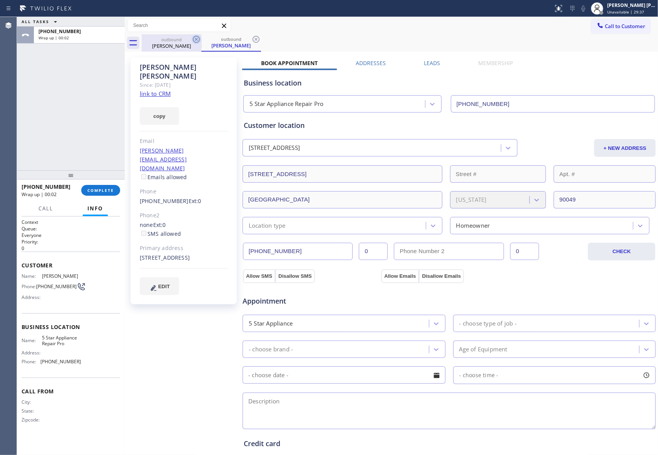
click at [189, 43] on div "[PERSON_NAME]" at bounding box center [171, 45] width 58 height 7
click at [194, 40] on icon at bounding box center [196, 39] width 9 height 9
click at [0, 0] on icon at bounding box center [0, 0] width 0 height 0
click at [194, 40] on div "outbound [PERSON_NAME] outbound [PERSON_NAME]" at bounding box center [400, 42] width 516 height 17
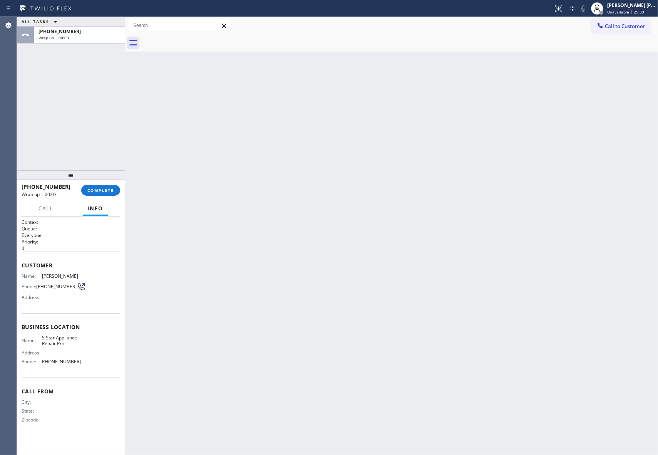
click at [194, 40] on div at bounding box center [400, 42] width 516 height 17
click at [97, 188] on span "COMPLETE" at bounding box center [100, 189] width 27 height 5
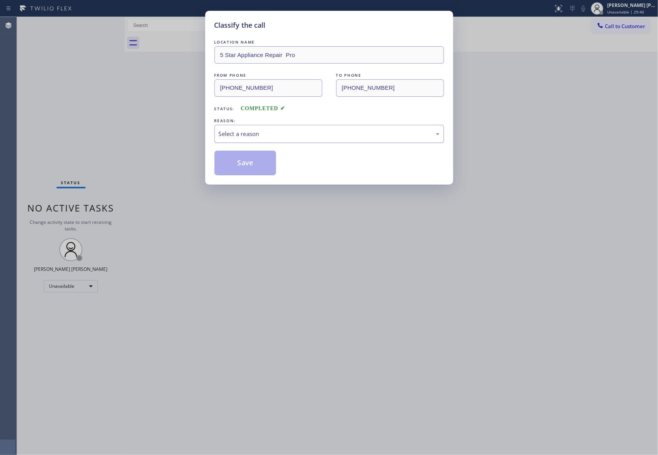
click at [294, 136] on div "Select a reason" at bounding box center [329, 133] width 221 height 9
click at [249, 163] on button "Save" at bounding box center [245, 163] width 62 height 25
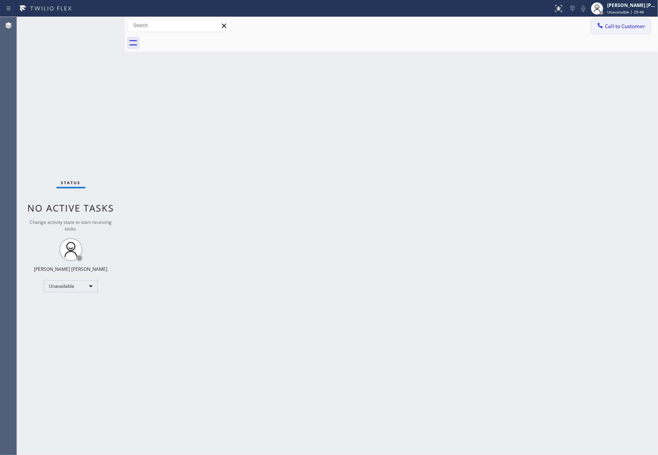
click at [644, 25] on span "Call to Customer" at bounding box center [625, 26] width 40 height 7
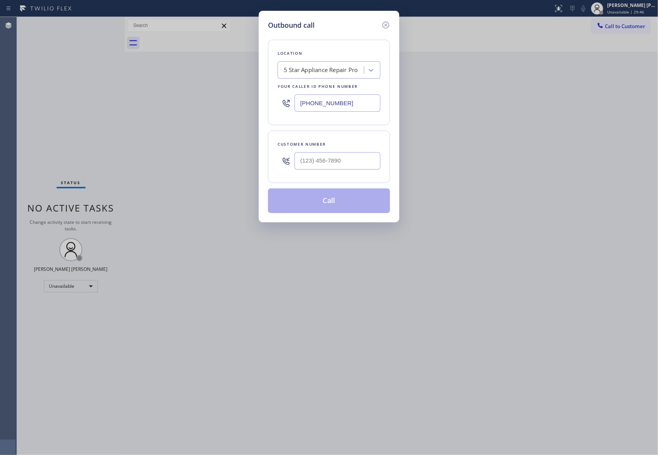
click at [380, 152] on div "Customer number" at bounding box center [329, 156] width 122 height 52
click at [364, 162] on input "(___) ___-____" at bounding box center [337, 160] width 86 height 17
paste input "760) 420-8144"
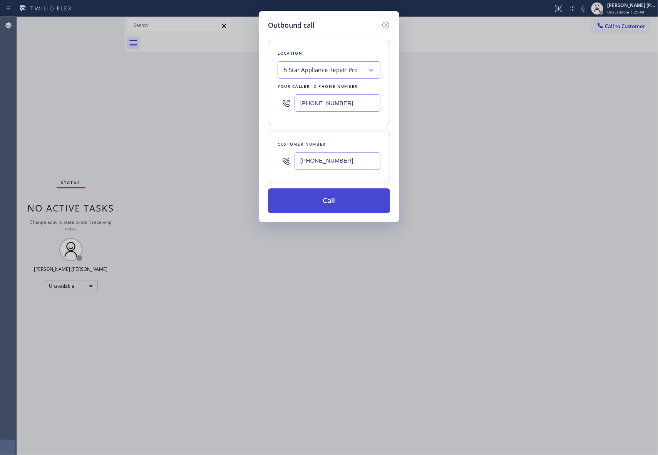
type input "[PHONE_NUMBER]"
click at [346, 199] on button "Call" at bounding box center [329, 200] width 122 height 25
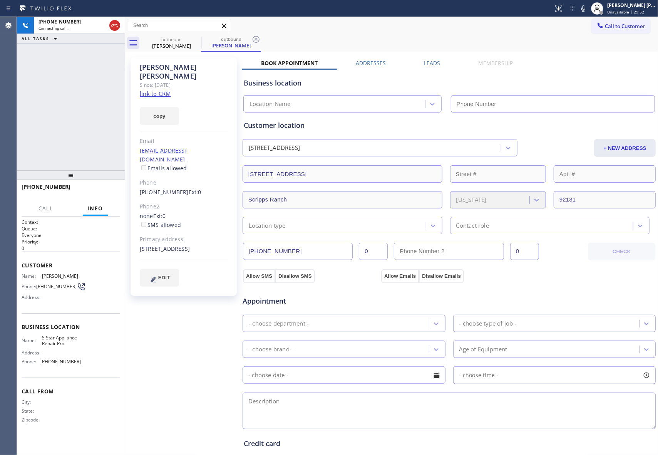
type input "[PHONE_NUMBER]"
click at [105, 192] on span "HANG UP" at bounding box center [101, 189] width 23 height 5
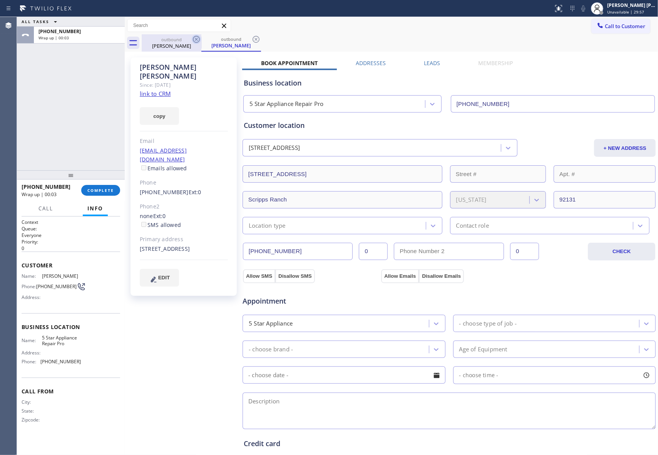
drag, startPoint x: 191, startPoint y: 41, endPoint x: 195, endPoint y: 40, distance: 3.9
click at [191, 41] on div "outbound" at bounding box center [171, 40] width 58 height 6
click at [195, 40] on icon at bounding box center [196, 39] width 7 height 7
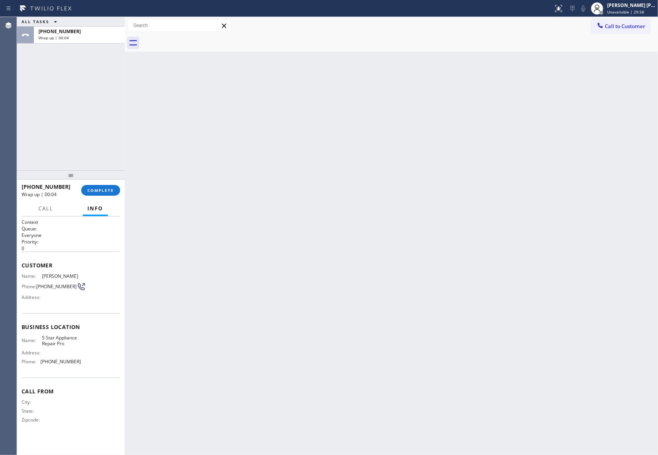
click at [195, 40] on div at bounding box center [400, 42] width 516 height 17
click at [109, 188] on span "COMPLETE" at bounding box center [100, 189] width 27 height 5
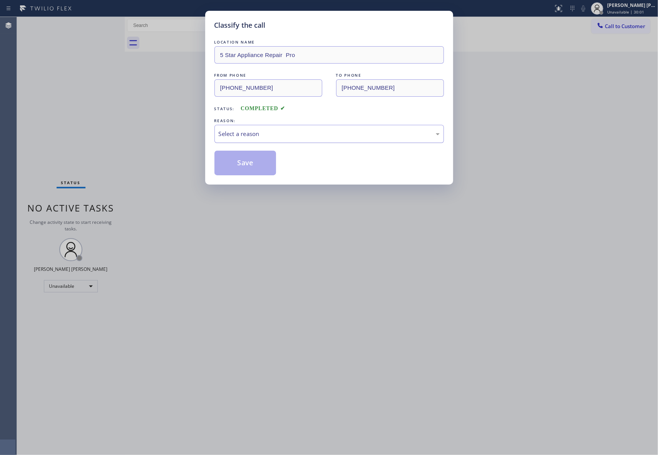
click at [250, 134] on div "Select a reason" at bounding box center [329, 133] width 221 height 9
click at [242, 162] on button "Save" at bounding box center [245, 163] width 62 height 25
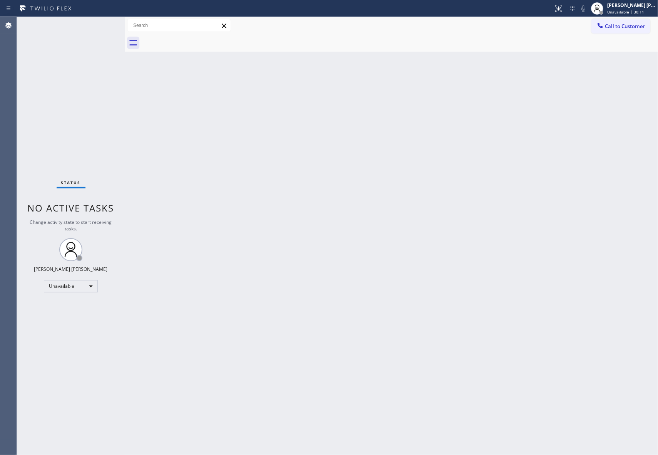
click at [633, 34] on div at bounding box center [400, 42] width 516 height 17
click at [632, 31] on button "Call to Customer" at bounding box center [620, 26] width 59 height 15
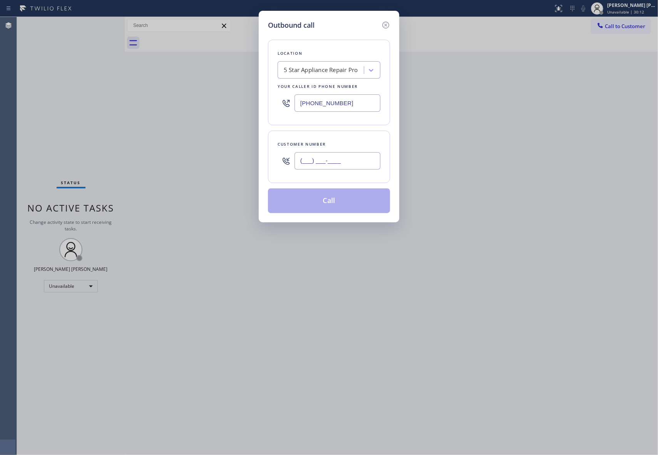
click at [358, 165] on input "(___) ___-____" at bounding box center [337, 160] width 86 height 17
paste input "949) 422-4250"
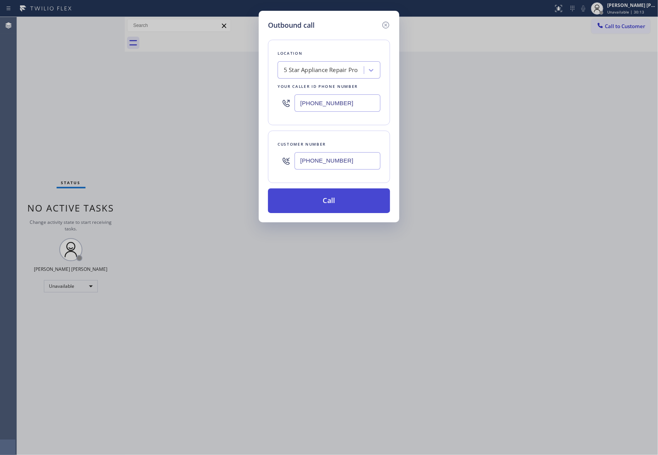
type input "[PHONE_NUMBER]"
click at [339, 202] on button "Call" at bounding box center [329, 200] width 122 height 25
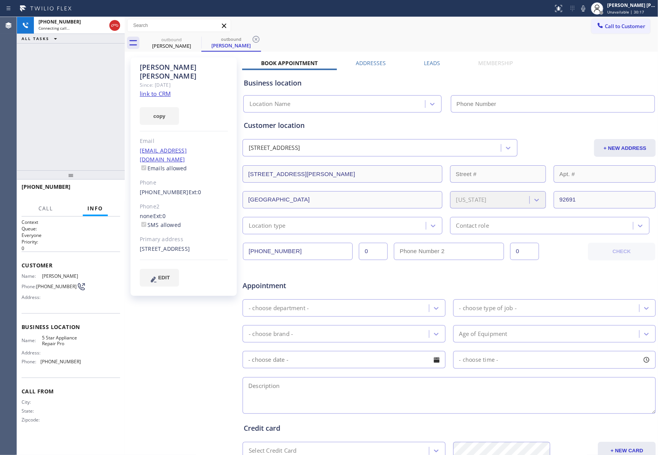
type input "[PHONE_NUMBER]"
click at [112, 193] on button "HANG UP" at bounding box center [102, 190] width 36 height 11
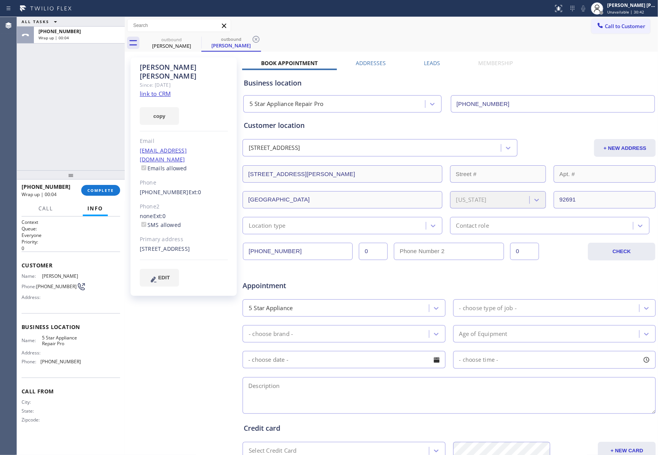
click at [432, 61] on label "Leads" at bounding box center [432, 62] width 16 height 7
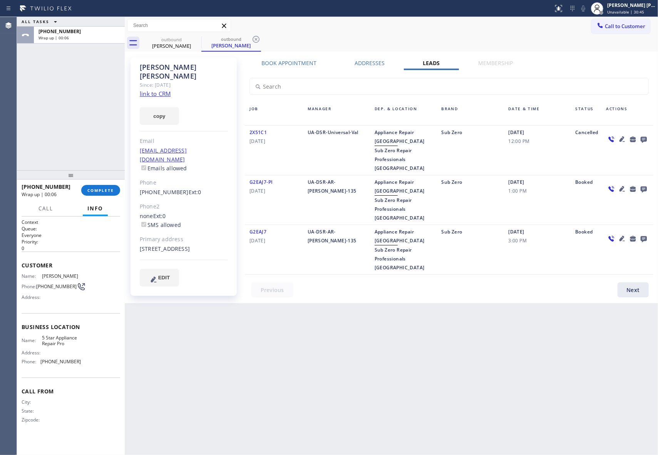
click at [641, 136] on icon at bounding box center [643, 139] width 9 height 10
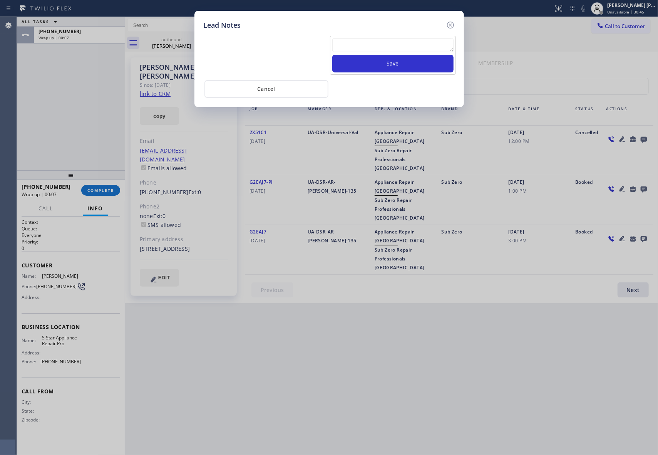
click at [387, 54] on div at bounding box center [392, 46] width 121 height 17
click at [387, 50] on textarea at bounding box center [392, 45] width 121 height 14
paste textarea "please transfer if cx calls back"
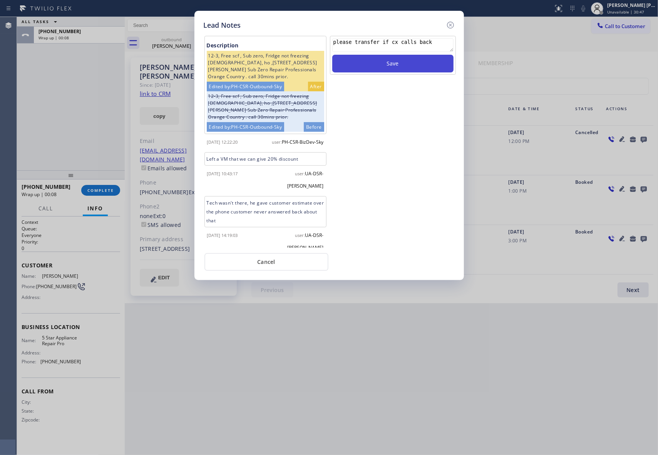
type textarea "please transfer if cx calls back"
click at [390, 67] on button "Save" at bounding box center [392, 64] width 121 height 18
click at [451, 23] on icon at bounding box center [450, 25] width 7 height 7
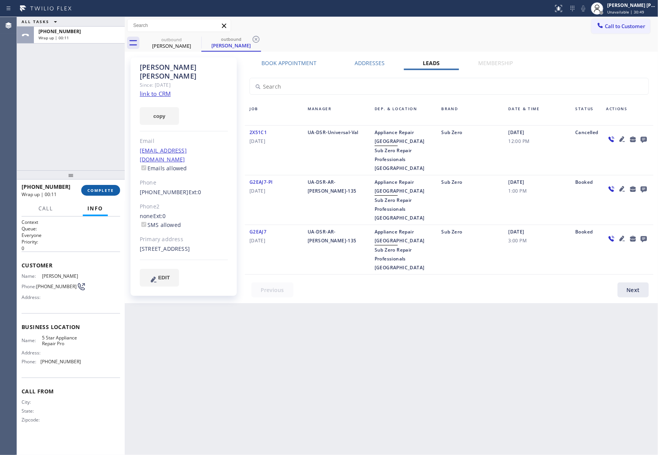
click at [103, 187] on span "COMPLETE" at bounding box center [100, 189] width 27 height 5
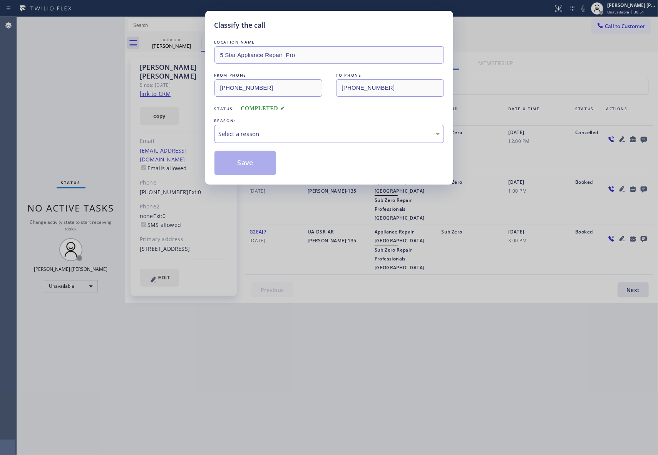
click at [329, 130] on div "Select a reason" at bounding box center [329, 133] width 221 height 9
click at [251, 164] on button "Save" at bounding box center [245, 163] width 62 height 25
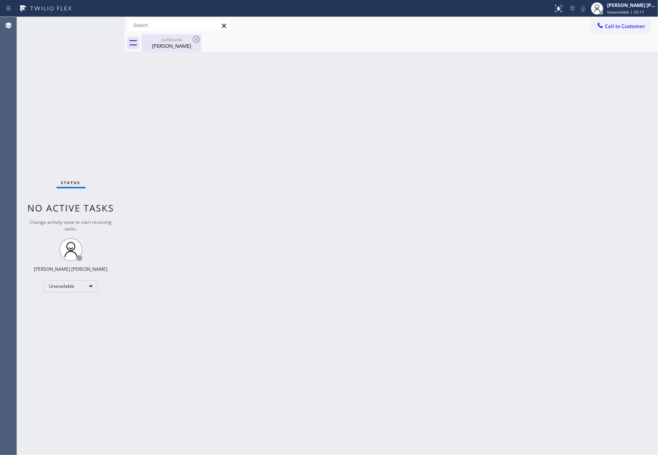
click at [189, 38] on div "outbound" at bounding box center [171, 40] width 58 height 6
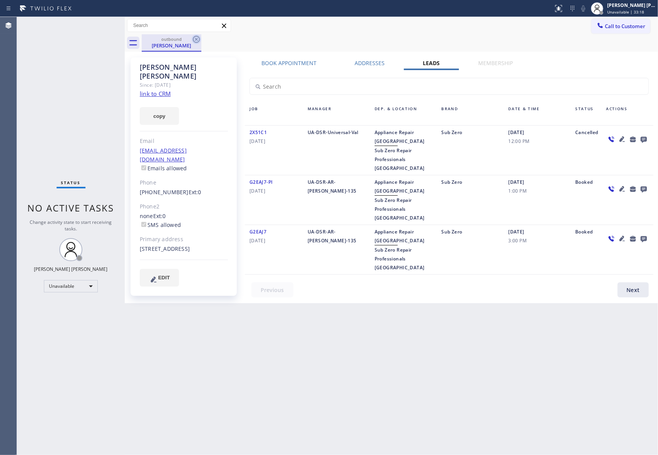
click at [196, 36] on icon at bounding box center [196, 39] width 7 height 7
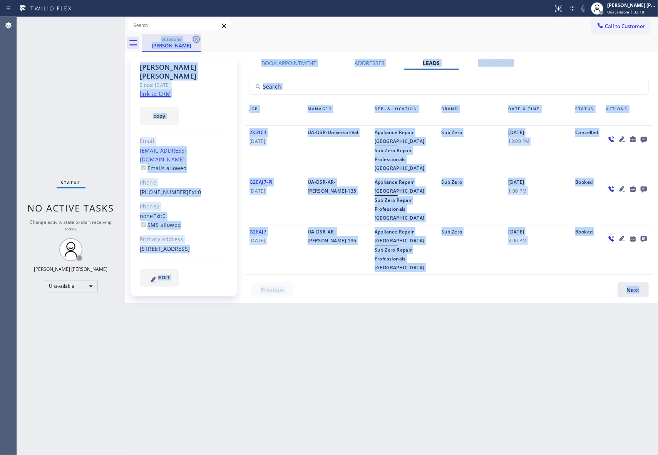
click at [196, 36] on div "outbound [PERSON_NAME]" at bounding box center [400, 42] width 516 height 17
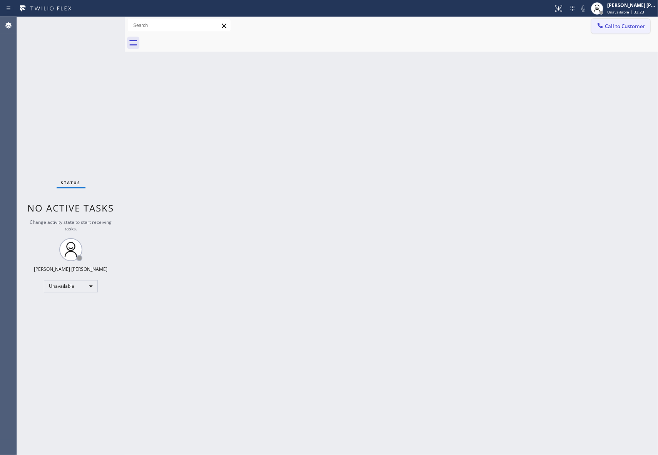
click at [614, 25] on span "Call to Customer" at bounding box center [625, 26] width 40 height 7
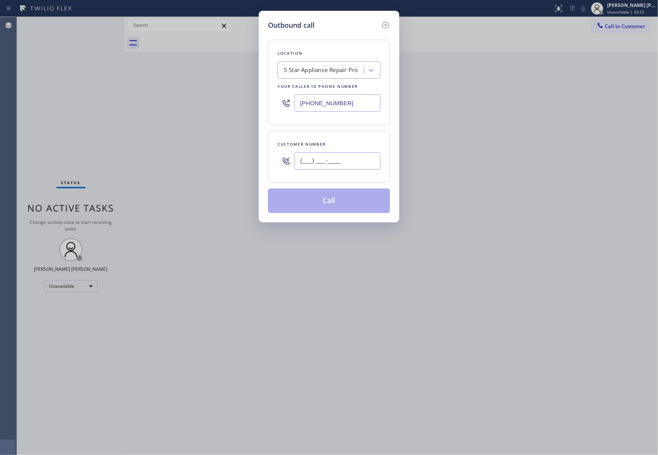
click at [353, 159] on input "(___) ___-____" at bounding box center [337, 160] width 86 height 17
paste input "714) 721-2024"
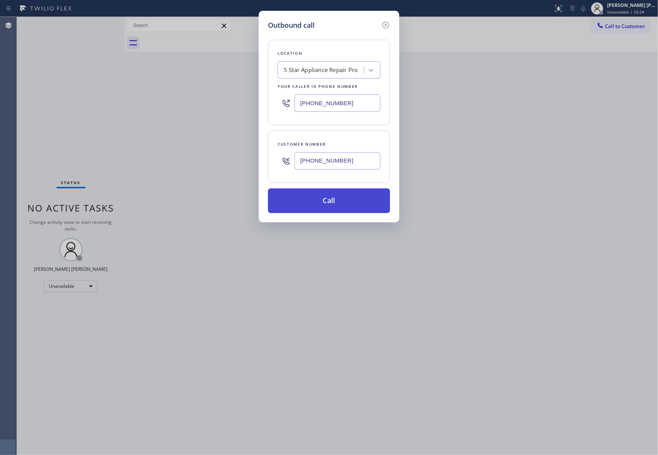
type input "[PHONE_NUMBER]"
click at [343, 206] on button "Call" at bounding box center [329, 200] width 122 height 25
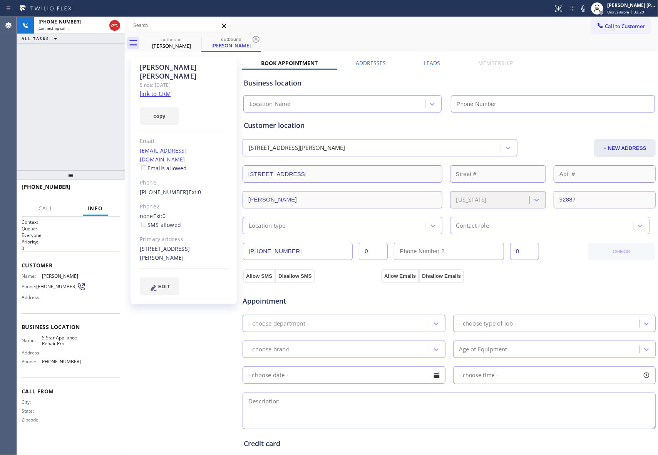
type input "[PHONE_NUMBER]"
click at [436, 59] on label "Leads" at bounding box center [432, 62] width 16 height 7
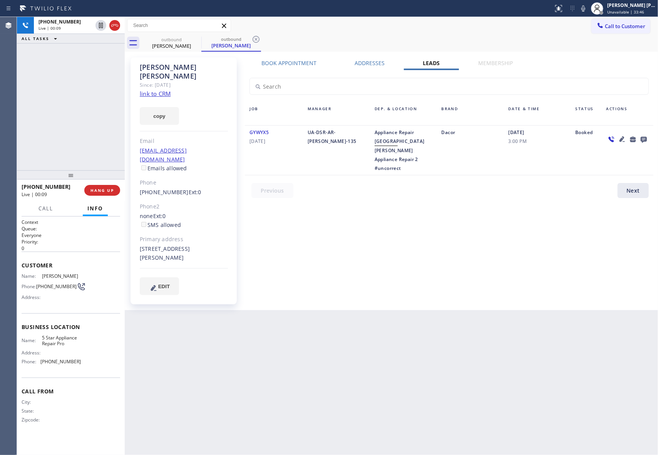
click at [645, 137] on icon at bounding box center [644, 140] width 6 height 6
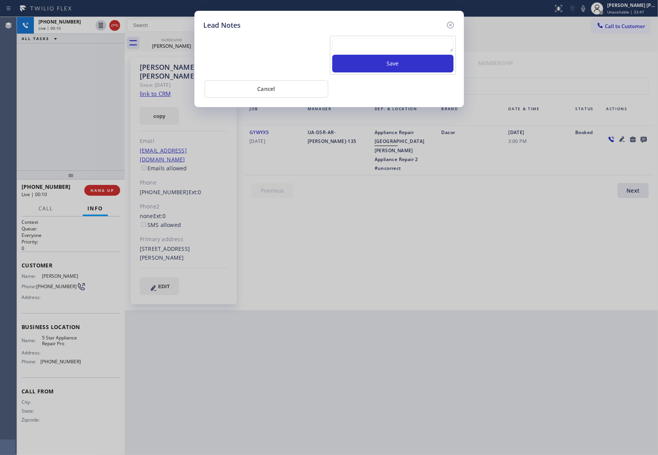
drag, startPoint x: 361, startPoint y: 43, endPoint x: 378, endPoint y: 58, distance: 21.8
click at [362, 44] on textarea at bounding box center [392, 45] width 121 height 14
paste textarea "please transfer if cx calls back"
type textarea "please transfer if cx calls back"
click at [384, 67] on button "Save" at bounding box center [392, 64] width 121 height 18
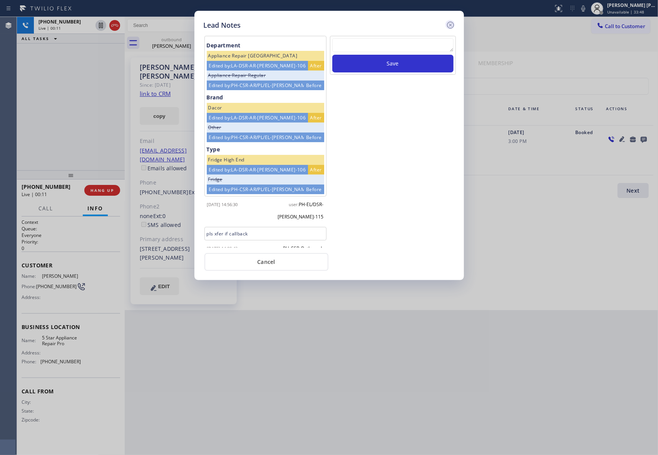
click at [450, 24] on icon at bounding box center [450, 25] width 7 height 7
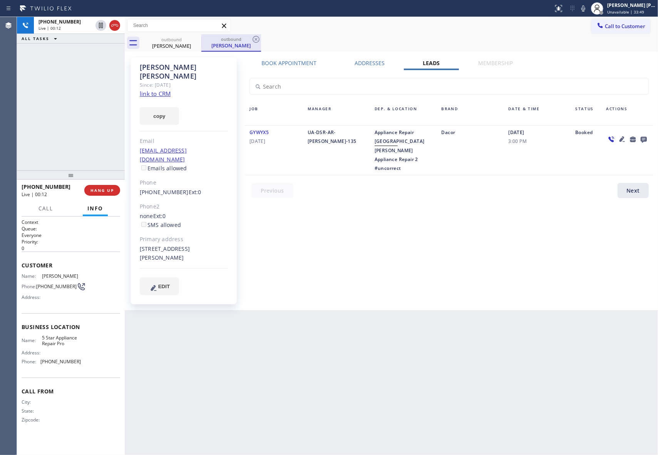
click at [201, 42] on div at bounding box center [201, 43] width 0 height 12
click at [200, 39] on icon at bounding box center [196, 39] width 9 height 9
click at [199, 39] on icon at bounding box center [196, 39] width 7 height 7
click at [201, 39] on div "outbound [PERSON_NAME]" at bounding box center [231, 42] width 60 height 17
click at [199, 39] on icon at bounding box center [196, 39] width 7 height 7
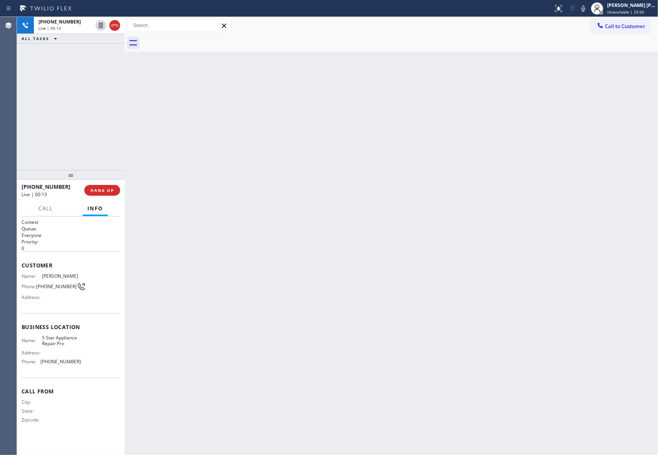
click at [199, 39] on div at bounding box center [400, 42] width 516 height 17
click at [106, 190] on span "HANG UP" at bounding box center [101, 189] width 23 height 5
click at [99, 184] on div "[PHONE_NUMBER] Wrap up | 00:02 COMPLETE" at bounding box center [71, 190] width 99 height 20
click at [99, 189] on span "COMPLETE" at bounding box center [100, 189] width 27 height 5
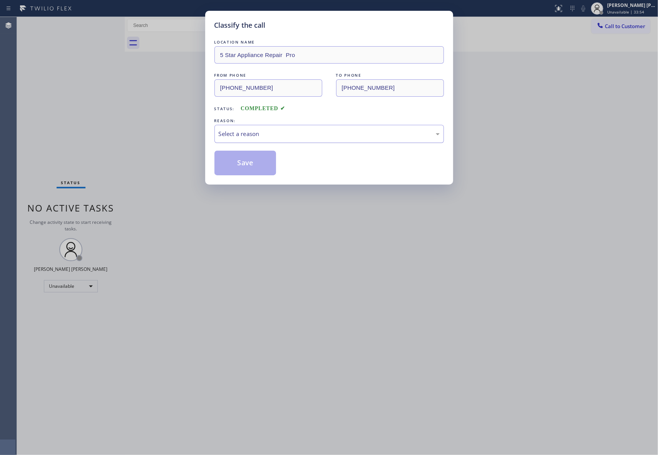
click at [327, 128] on div "Select a reason" at bounding box center [328, 134] width 229 height 18
click at [243, 162] on button "Save" at bounding box center [245, 163] width 62 height 25
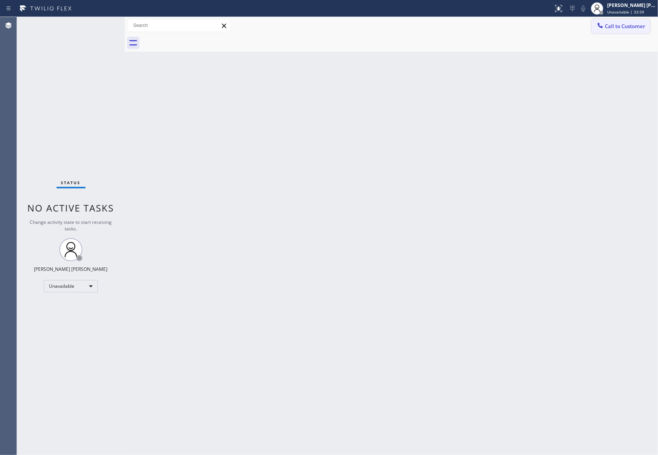
click at [615, 25] on span "Call to Customer" at bounding box center [625, 26] width 40 height 7
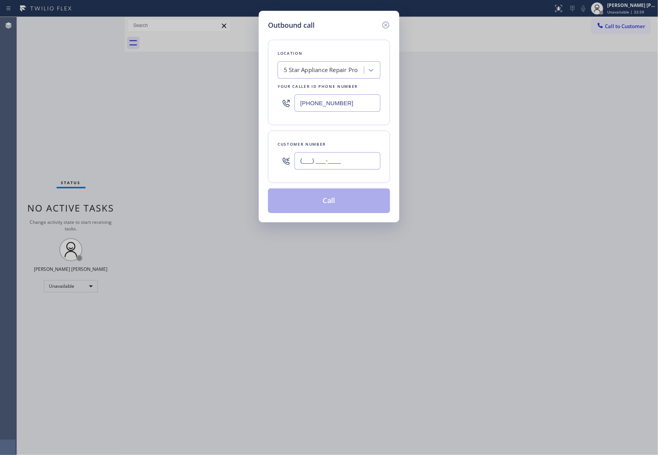
click at [361, 157] on input "(___) ___-____" at bounding box center [337, 160] width 86 height 17
paste input "305) 753-2360"
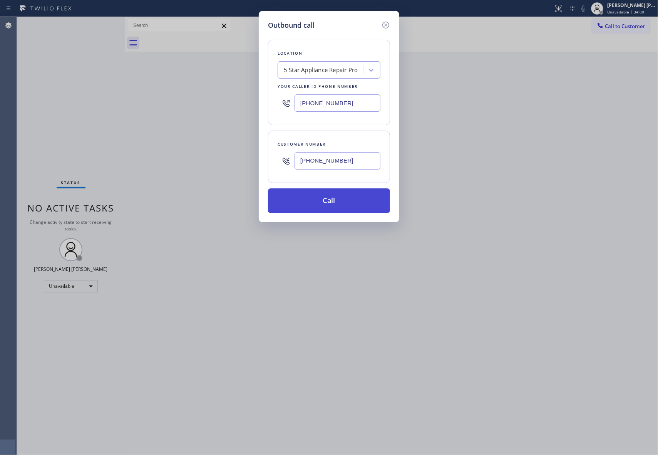
type input "[PHONE_NUMBER]"
click at [351, 196] on button "Call" at bounding box center [329, 200] width 122 height 25
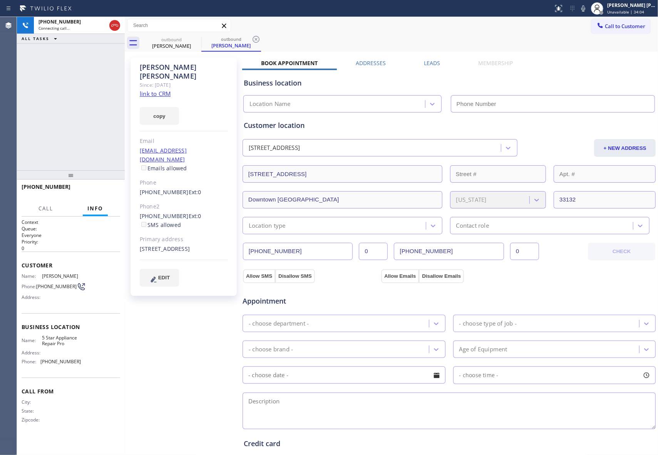
type input "[PHONE_NUMBER]"
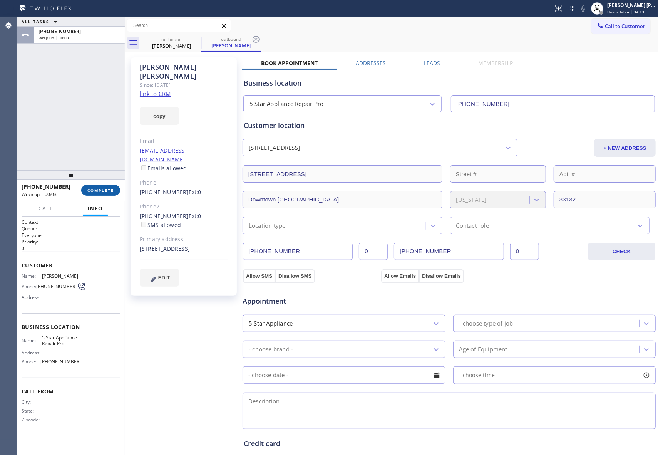
click at [102, 186] on button "COMPLETE" at bounding box center [100, 190] width 39 height 11
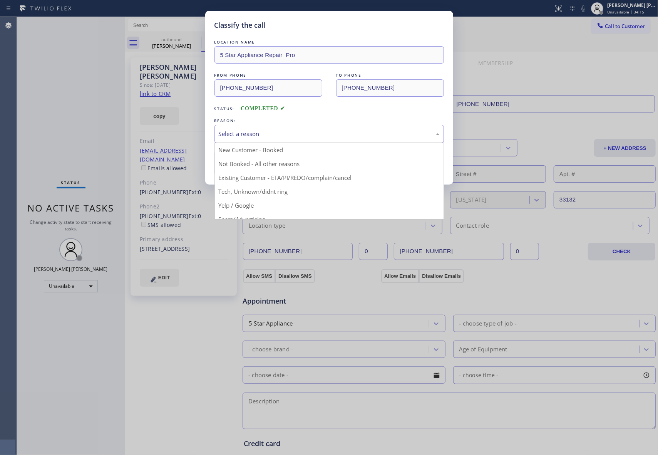
click at [273, 132] on div "Select a reason" at bounding box center [329, 133] width 221 height 9
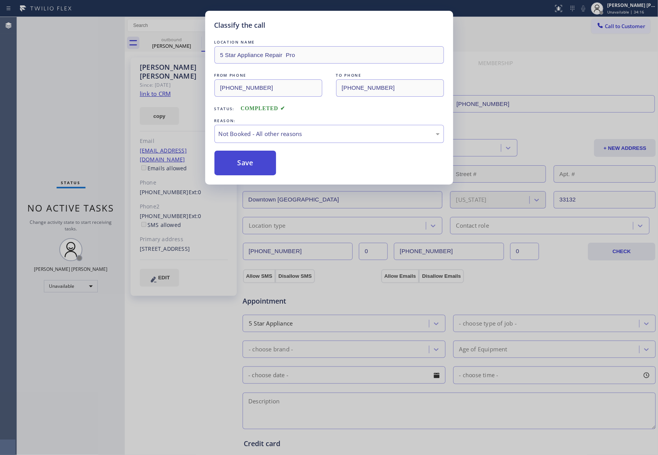
click at [259, 162] on button "Save" at bounding box center [245, 163] width 62 height 25
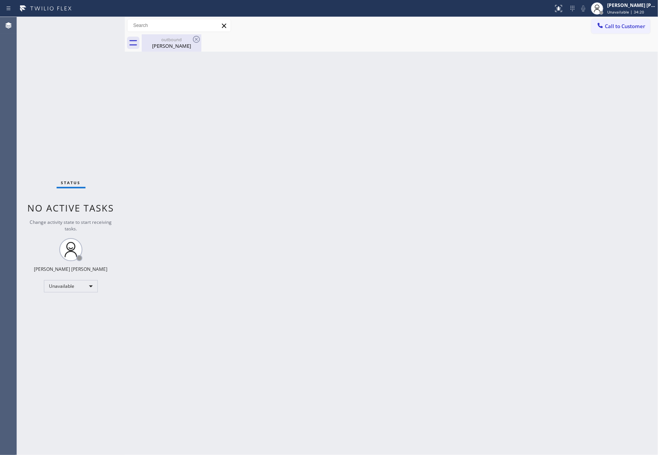
click at [162, 44] on div "[PERSON_NAME]" at bounding box center [171, 45] width 58 height 7
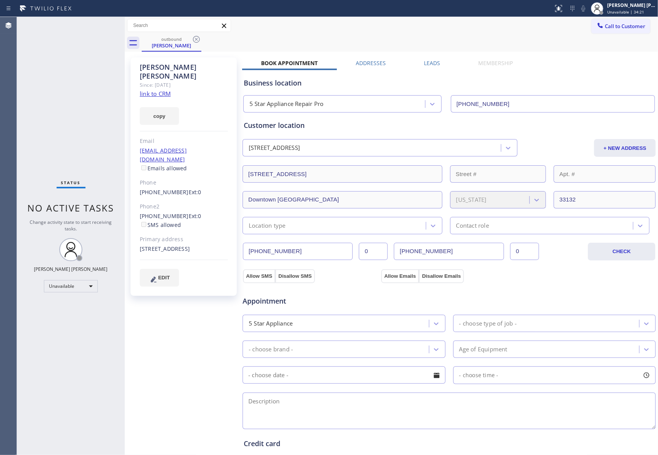
click at [433, 62] on label "Leads" at bounding box center [432, 62] width 16 height 7
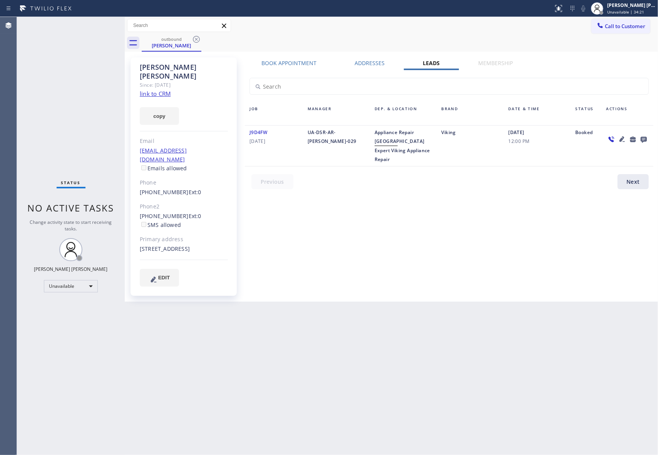
click at [646, 136] on icon at bounding box center [643, 139] width 9 height 10
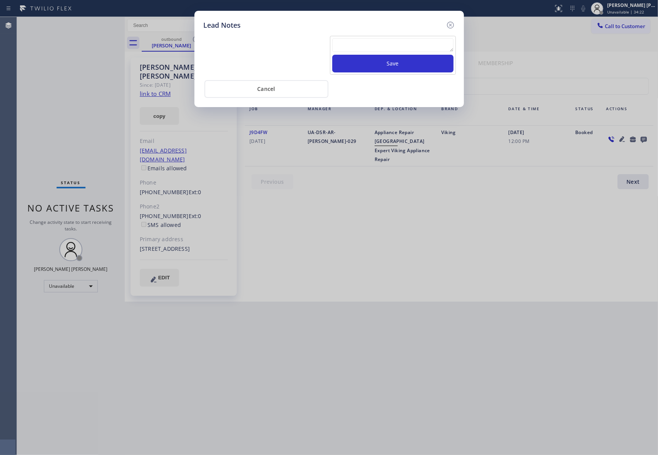
click at [355, 48] on textarea at bounding box center [392, 45] width 121 height 14
paste textarea "please transfer if cx calls back"
type textarea "please transfer if cx calls back"
click at [376, 66] on button "Save" at bounding box center [392, 64] width 121 height 18
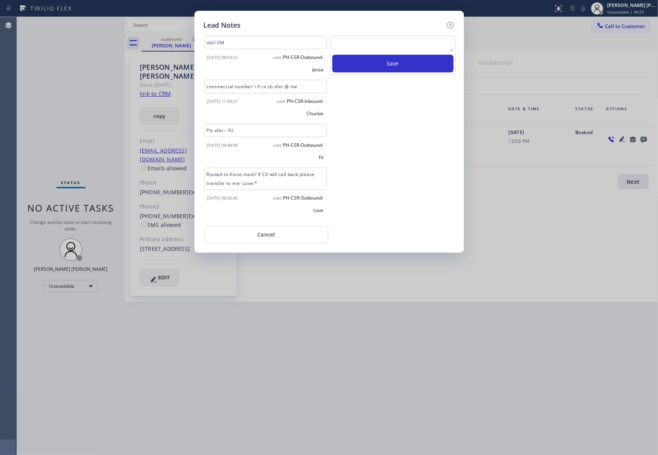
drag, startPoint x: 448, startPoint y: 25, endPoint x: 199, endPoint y: 33, distance: 249.2
click at [448, 26] on icon at bounding box center [450, 24] width 9 height 9
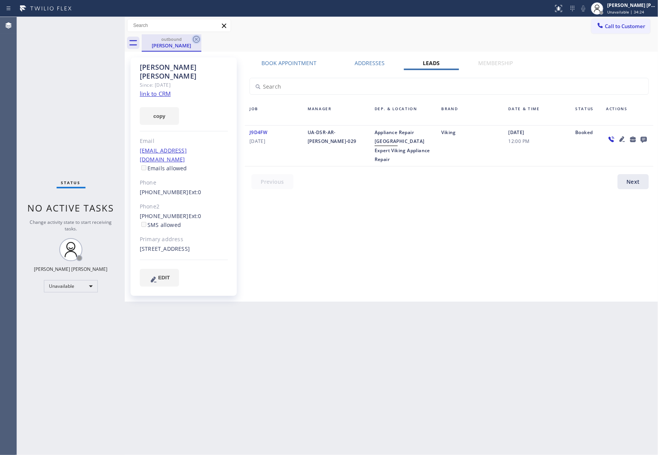
drag, startPoint x: 170, startPoint y: 41, endPoint x: 197, endPoint y: 40, distance: 27.3
click at [173, 41] on div "outbound" at bounding box center [171, 39] width 58 height 6
click at [197, 40] on icon at bounding box center [196, 39] width 7 height 7
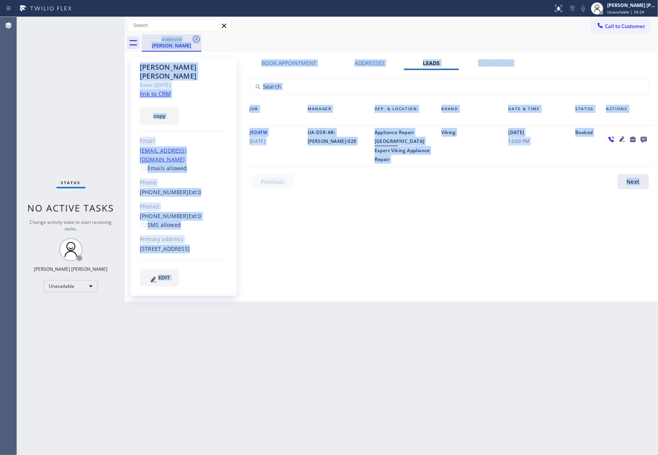
click at [197, 40] on div "outbound [PERSON_NAME]" at bounding box center [400, 42] width 516 height 17
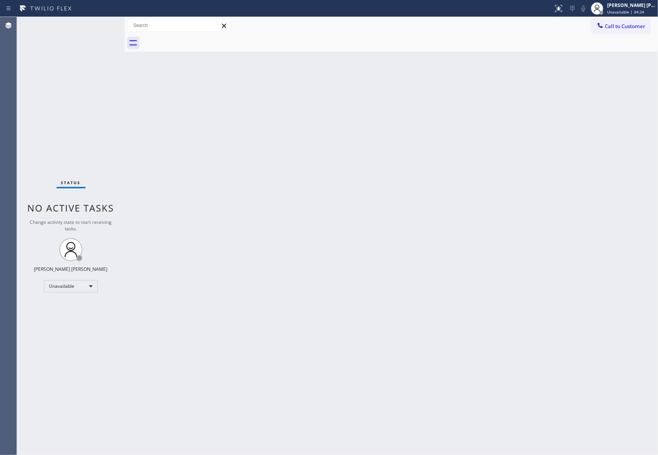
drag, startPoint x: 197, startPoint y: 40, endPoint x: 159, endPoint y: 3, distance: 53.9
click at [196, 39] on div at bounding box center [400, 42] width 516 height 17
click at [618, 30] on button "Call to Customer" at bounding box center [620, 26] width 59 height 15
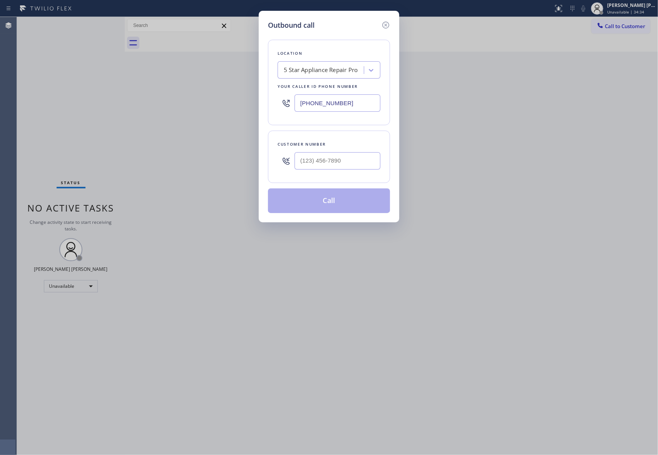
click at [361, 169] on div at bounding box center [337, 160] width 86 height 25
click at [361, 161] on input "(___) ___-____" at bounding box center [337, 160] width 86 height 17
drag, startPoint x: 361, startPoint y: 161, endPoint x: 273, endPoint y: 161, distance: 88.5
click at [273, 161] on div "Customer number (___) ___-____" at bounding box center [329, 156] width 122 height 52
paste input "302) 561-0438"
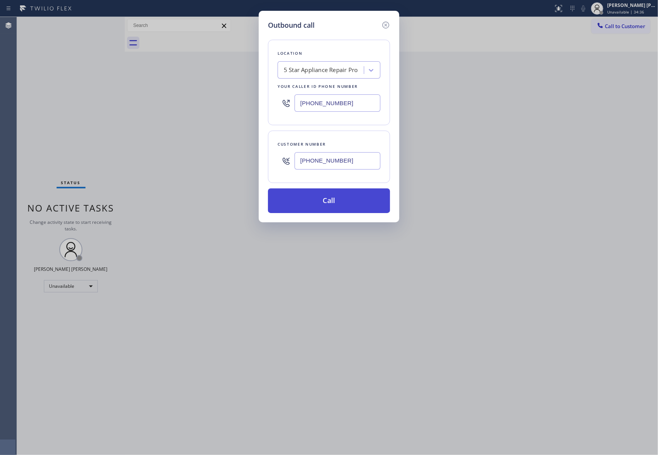
type input "[PHONE_NUMBER]"
click at [351, 201] on button "Call" at bounding box center [329, 200] width 122 height 25
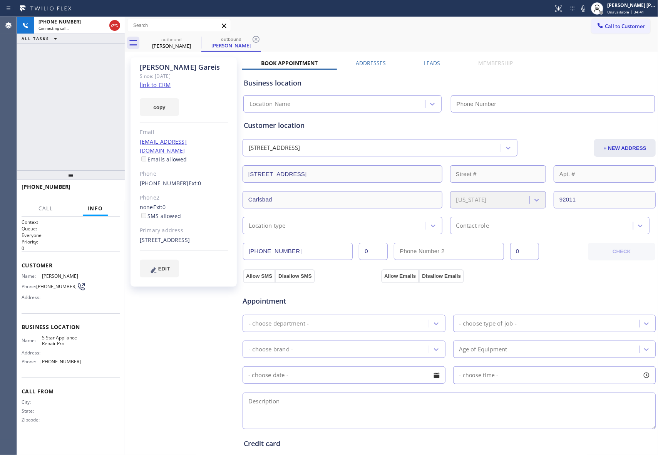
type input "[PHONE_NUMBER]"
click at [428, 61] on label "Leads" at bounding box center [432, 62] width 16 height 7
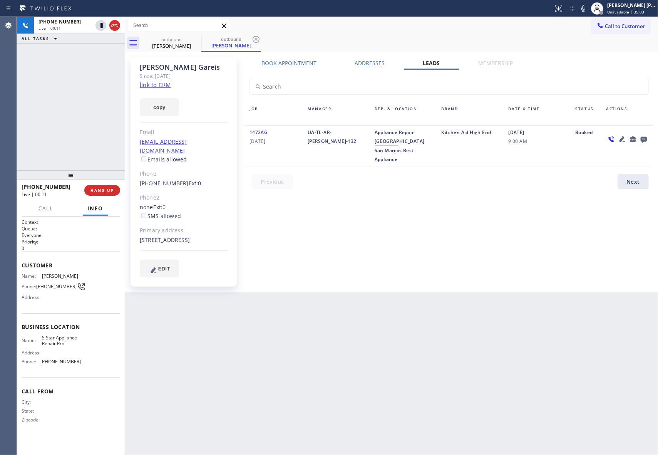
click at [621, 139] on icon at bounding box center [621, 138] width 5 height 5
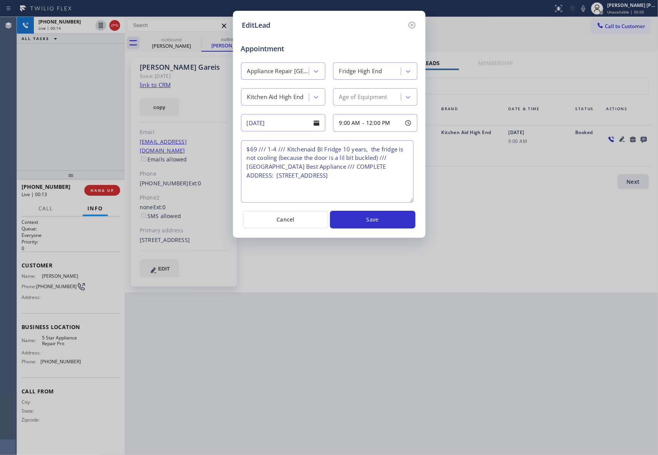
drag, startPoint x: 412, startPoint y: 174, endPoint x: 408, endPoint y: 202, distance: 28.0
click at [408, 202] on textarea "$69 /// 1-4 /// Kitchenaid BI Fridge 10 years, the fridge is not cooling (becau…" at bounding box center [327, 171] width 172 height 62
click at [411, 23] on icon at bounding box center [411, 24] width 9 height 9
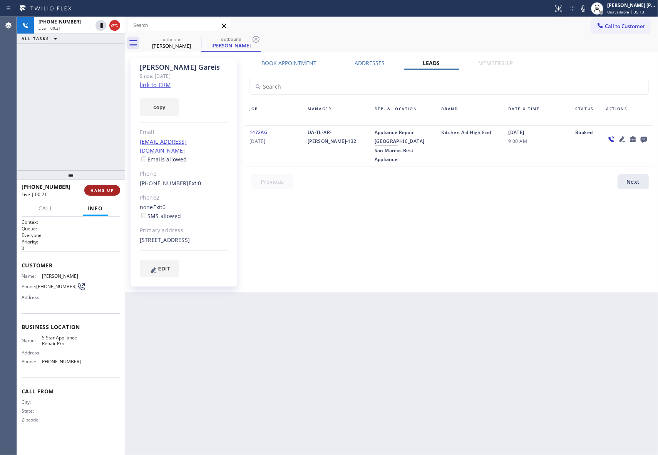
click at [113, 189] on span "HANG UP" at bounding box center [101, 189] width 23 height 5
click at [646, 140] on icon at bounding box center [644, 140] width 6 height 6
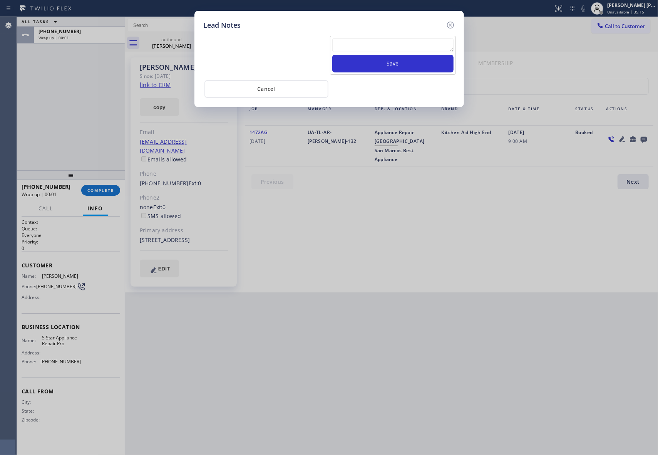
click at [389, 40] on textarea at bounding box center [392, 45] width 121 height 14
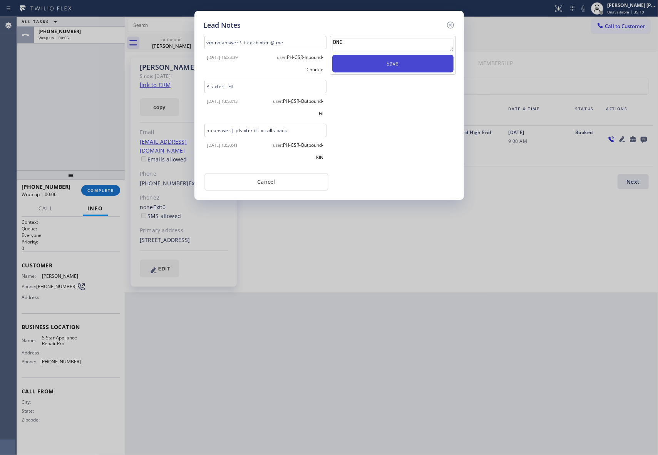
type textarea "DNC"
click at [404, 67] on button "Save" at bounding box center [392, 64] width 121 height 18
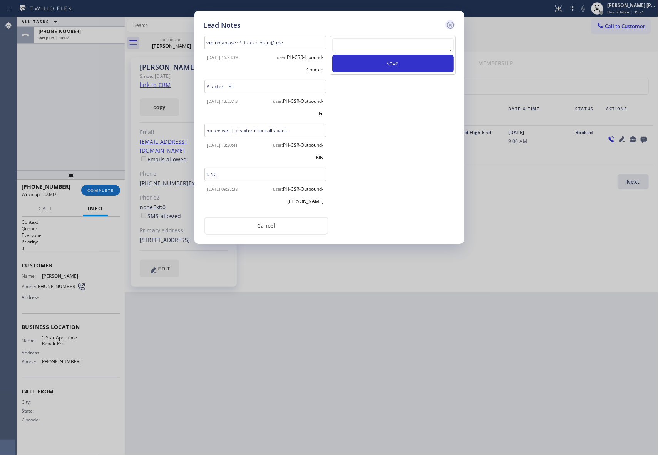
click at [448, 23] on icon at bounding box center [450, 24] width 9 height 9
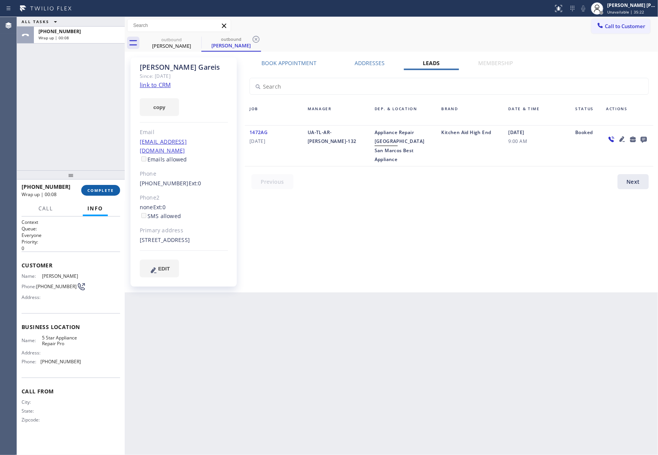
click at [109, 193] on button "COMPLETE" at bounding box center [100, 190] width 39 height 11
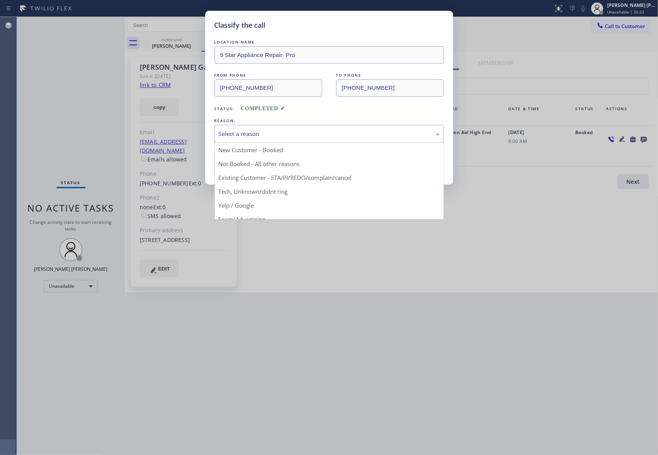
click at [301, 130] on div "Select a reason" at bounding box center [329, 133] width 221 height 9
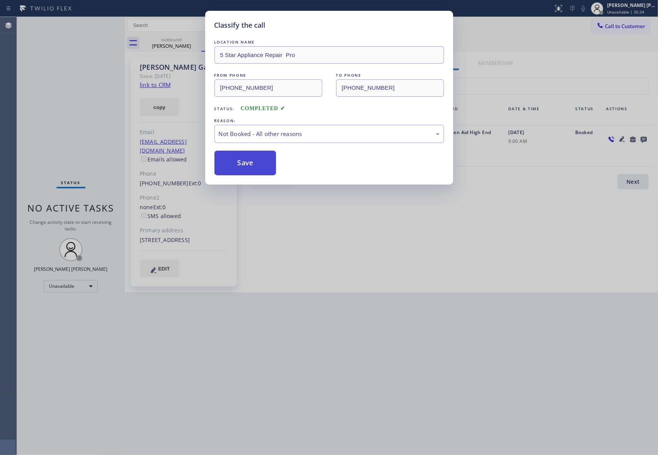
click at [246, 163] on button "Save" at bounding box center [245, 163] width 62 height 25
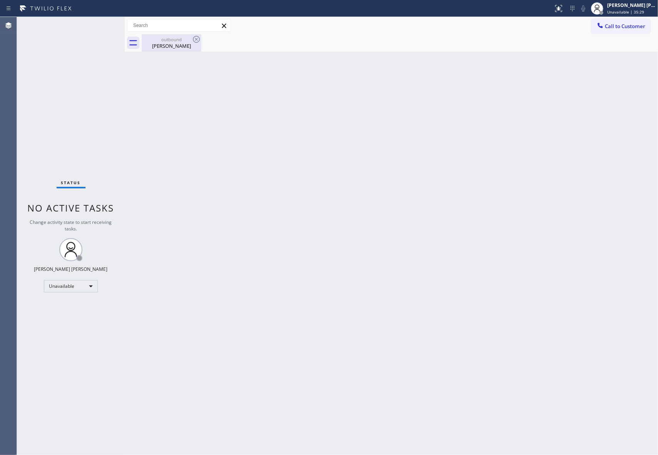
drag, startPoint x: 181, startPoint y: 45, endPoint x: 199, endPoint y: 38, distance: 20.0
click at [181, 45] on div "[PERSON_NAME]" at bounding box center [171, 45] width 58 height 7
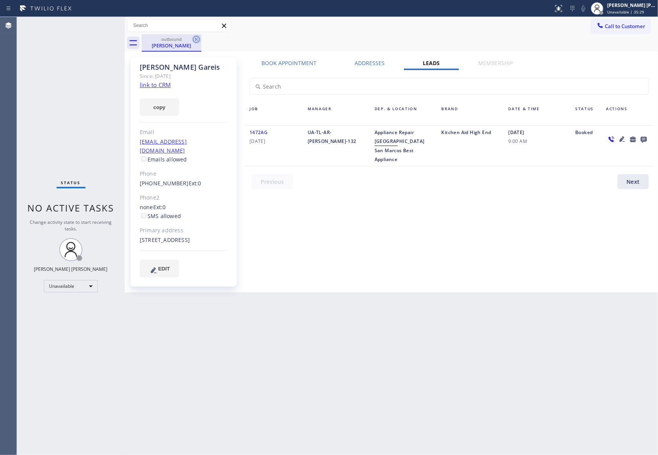
click at [199, 37] on icon at bounding box center [196, 39] width 7 height 7
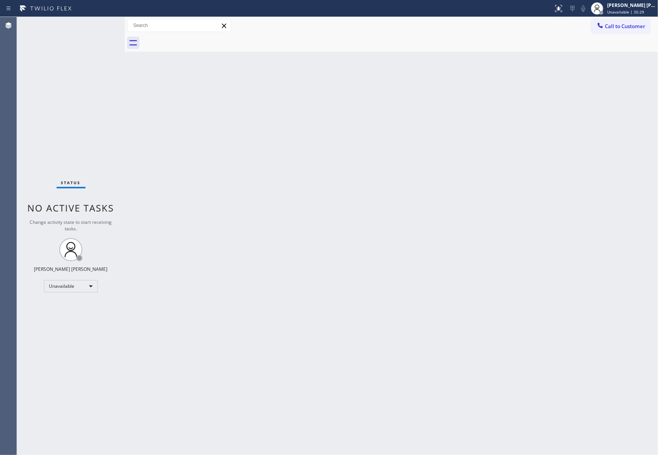
click at [199, 37] on div at bounding box center [400, 42] width 516 height 17
click at [641, 25] on span "Call to Customer" at bounding box center [625, 26] width 40 height 7
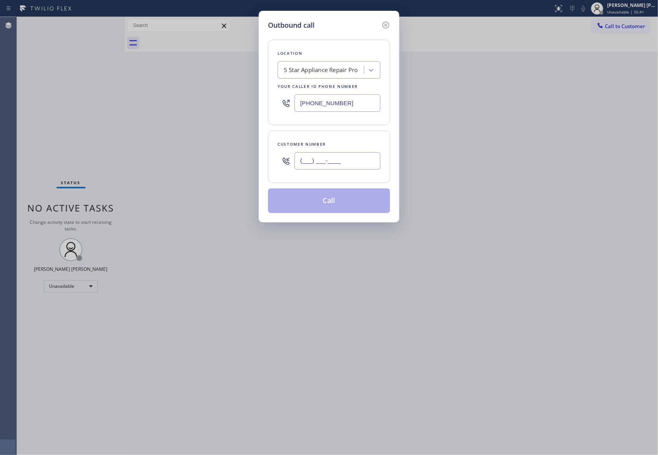
click at [353, 165] on input "(___) ___-____" at bounding box center [337, 160] width 86 height 17
paste input "714) 473-0504"
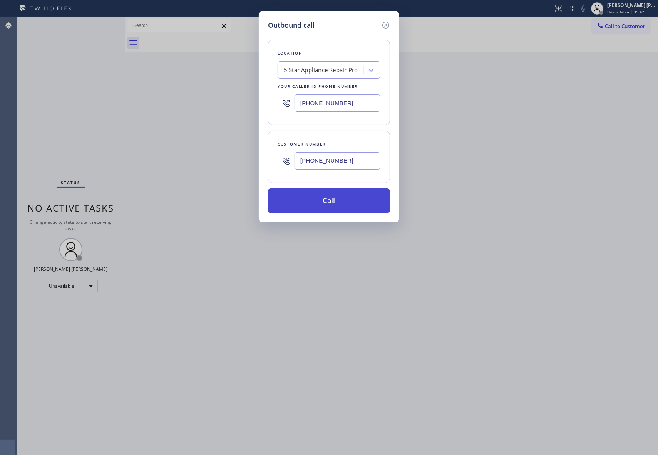
type input "[PHONE_NUMBER]"
click at [350, 201] on button "Call" at bounding box center [329, 200] width 122 height 25
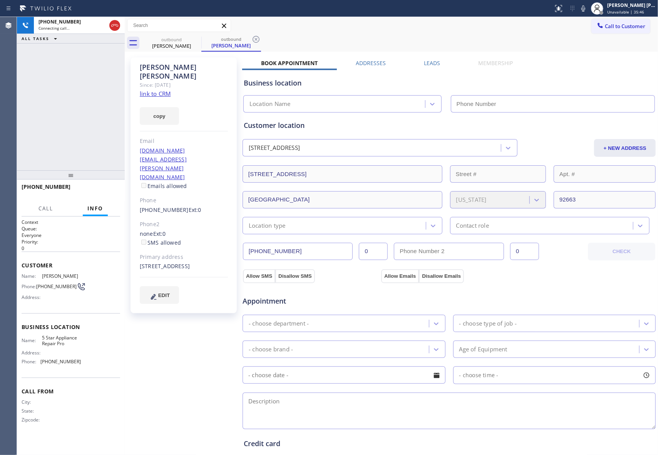
type input "[PHONE_NUMBER]"
drag, startPoint x: 113, startPoint y: 191, endPoint x: 219, endPoint y: 159, distance: 110.9
click at [114, 190] on button "HANG UP" at bounding box center [102, 190] width 36 height 11
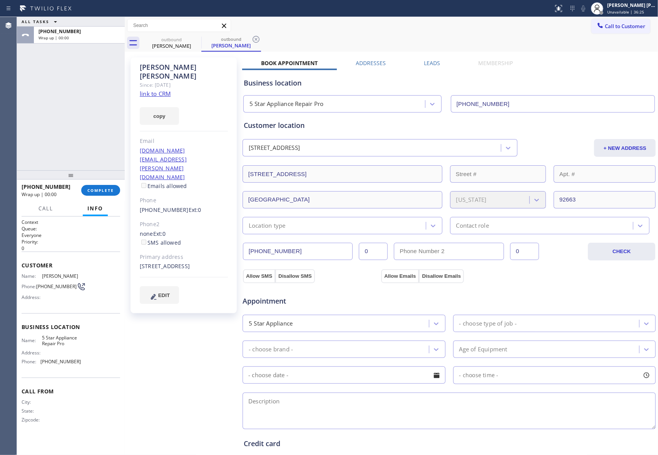
click at [430, 64] on label "Leads" at bounding box center [432, 62] width 16 height 7
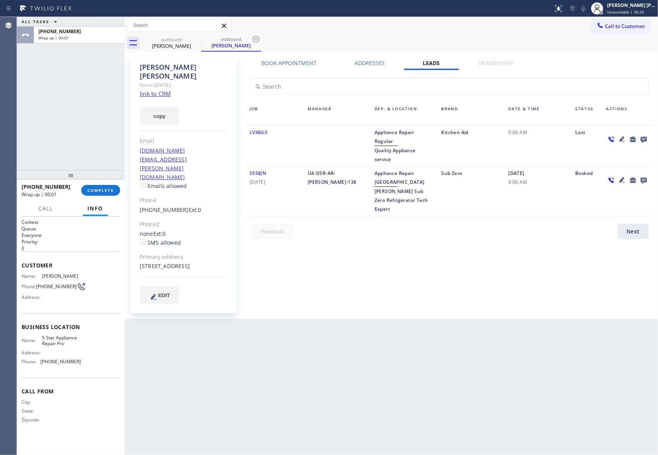
click at [644, 137] on icon at bounding box center [644, 140] width 6 height 6
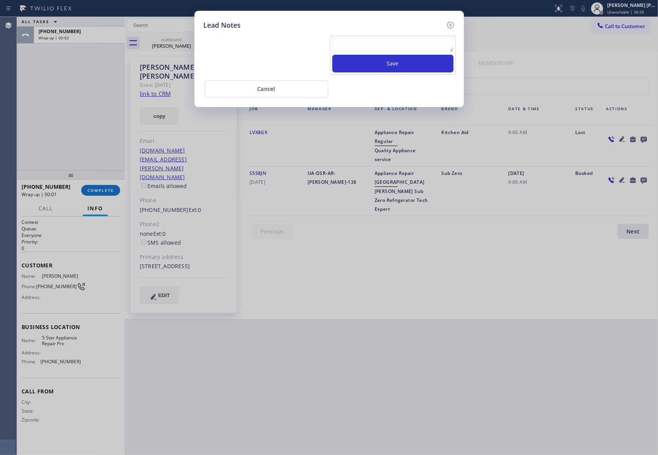
click at [368, 43] on textarea at bounding box center [392, 45] width 121 height 14
paste textarea "please transfer if cx calls back"
type textarea "please transfer if cx calls back"
click at [385, 67] on button "Save" at bounding box center [392, 64] width 121 height 18
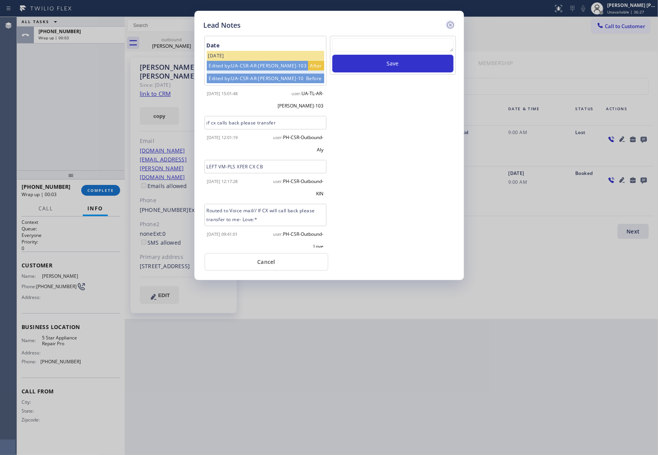
click at [452, 25] on icon at bounding box center [450, 24] width 9 height 9
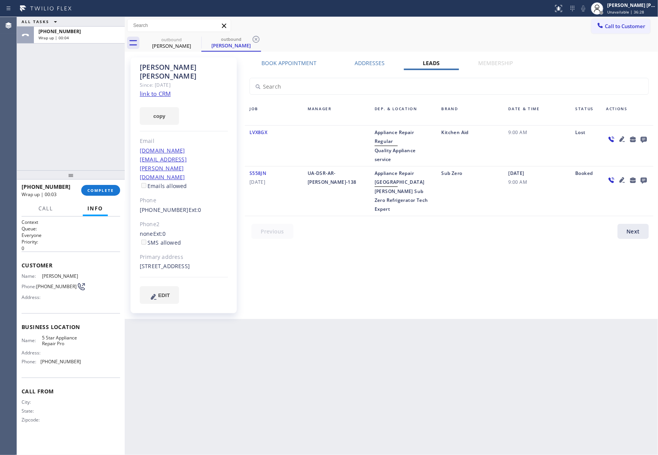
click at [103, 182] on div "[PHONE_NUMBER] Wrap up | 00:03 COMPLETE" at bounding box center [71, 190] width 99 height 20
click at [109, 188] on span "COMPLETE" at bounding box center [100, 189] width 27 height 5
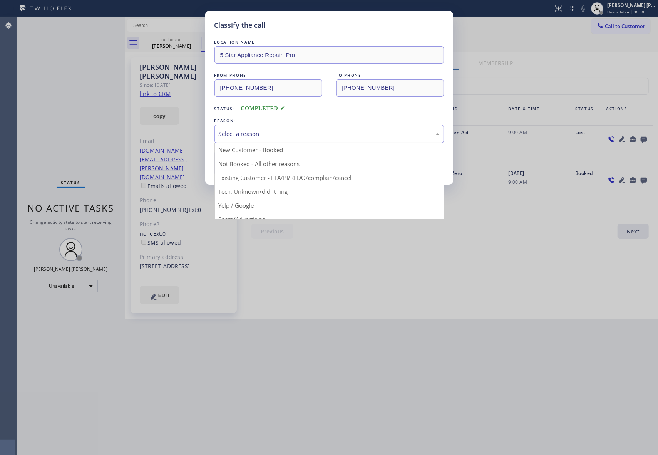
click at [267, 134] on div "Select a reason" at bounding box center [329, 133] width 221 height 9
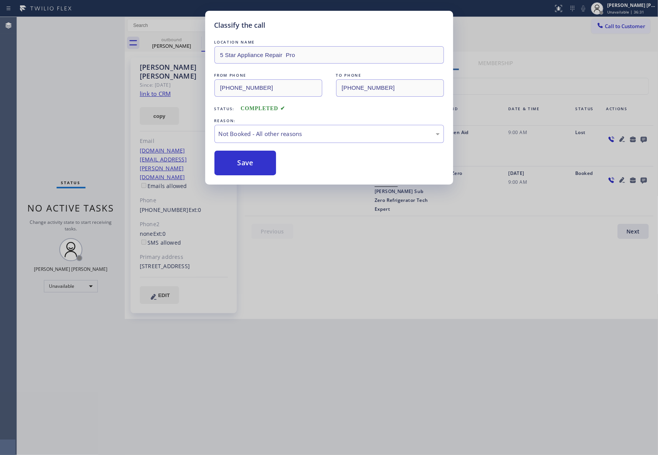
click at [246, 165] on button "Save" at bounding box center [245, 163] width 62 height 25
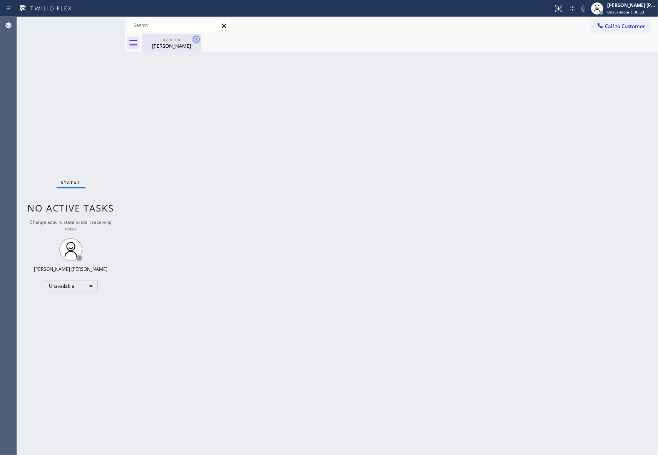
drag, startPoint x: 182, startPoint y: 43, endPoint x: 197, endPoint y: 43, distance: 14.6
click at [186, 42] on div "[PERSON_NAME]" at bounding box center [171, 45] width 58 height 7
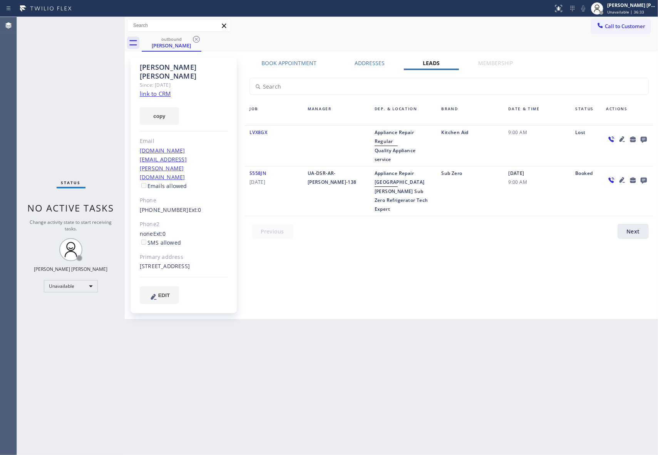
click at [202, 40] on div "outbound [PERSON_NAME]" at bounding box center [400, 42] width 516 height 17
click at [197, 40] on icon at bounding box center [196, 39] width 9 height 9
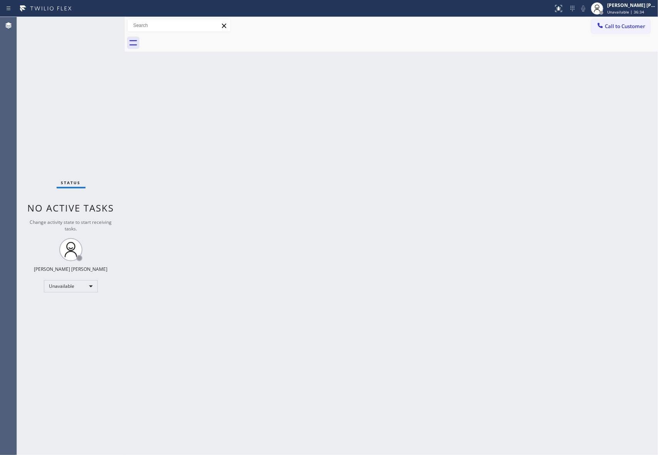
click at [197, 40] on div at bounding box center [400, 42] width 516 height 17
click at [629, 23] on span "Call to Customer" at bounding box center [625, 26] width 40 height 7
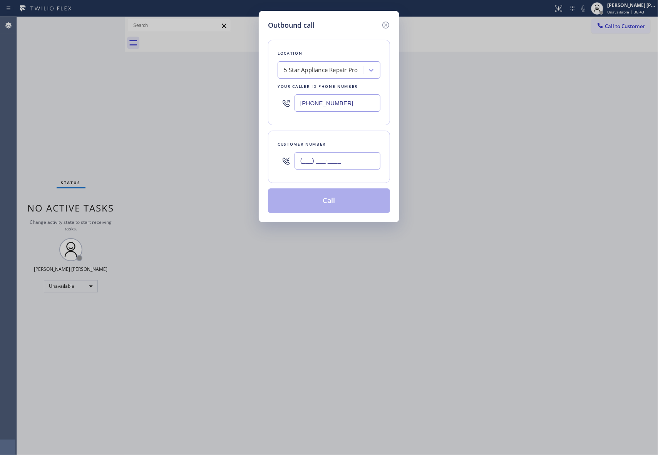
click at [358, 165] on input "(___) ___-____" at bounding box center [337, 160] width 86 height 17
paste input "646) 515-7075"
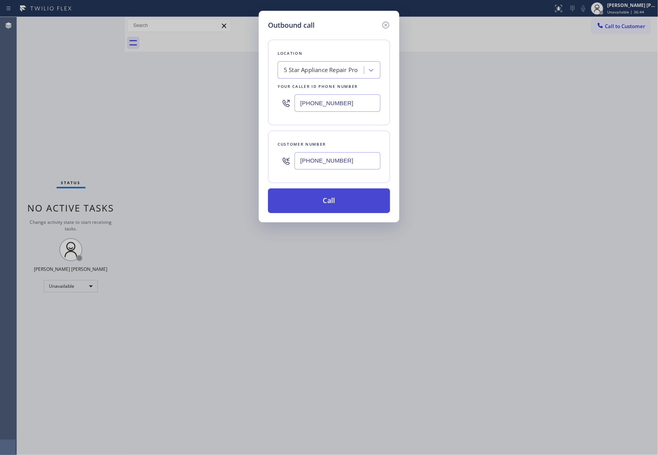
type input "[PHONE_NUMBER]"
click at [350, 205] on button "Call" at bounding box center [329, 200] width 122 height 25
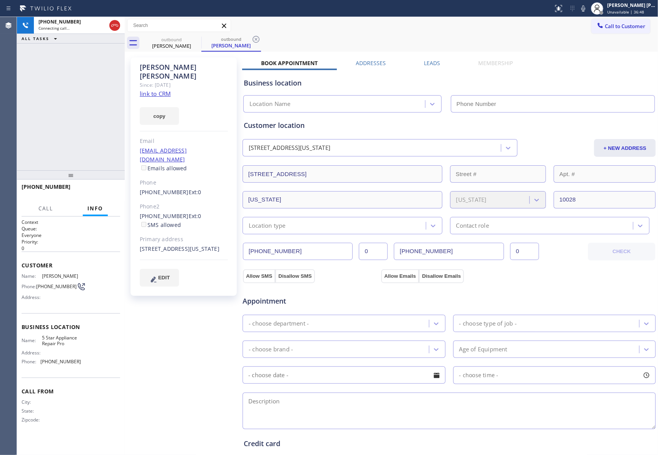
type input "[PHONE_NUMBER]"
click at [433, 62] on label "Leads" at bounding box center [432, 62] width 16 height 7
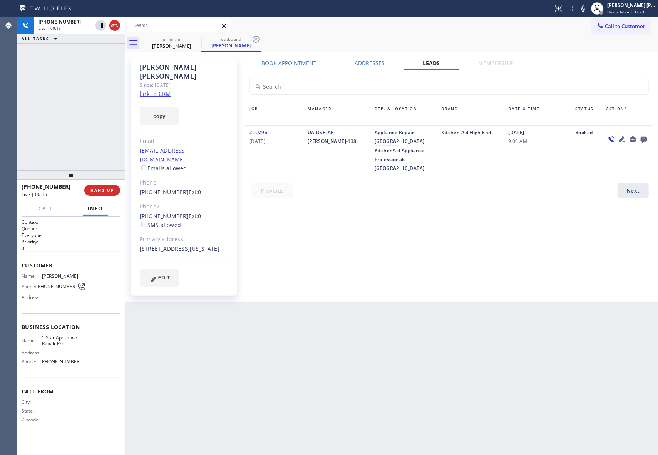
click at [622, 138] on icon at bounding box center [621, 138] width 5 height 5
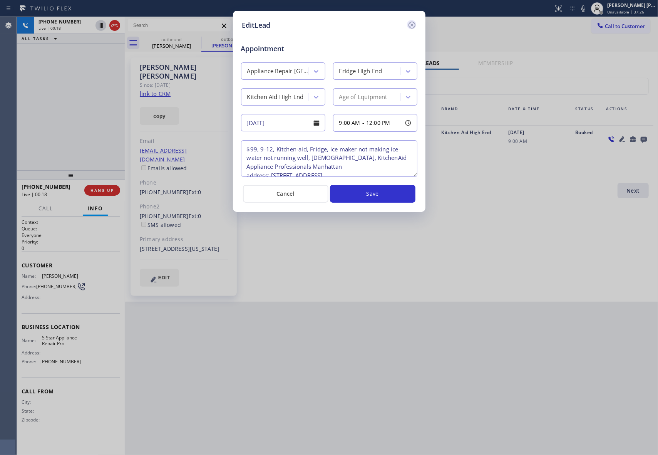
click at [414, 23] on icon at bounding box center [411, 25] width 7 height 7
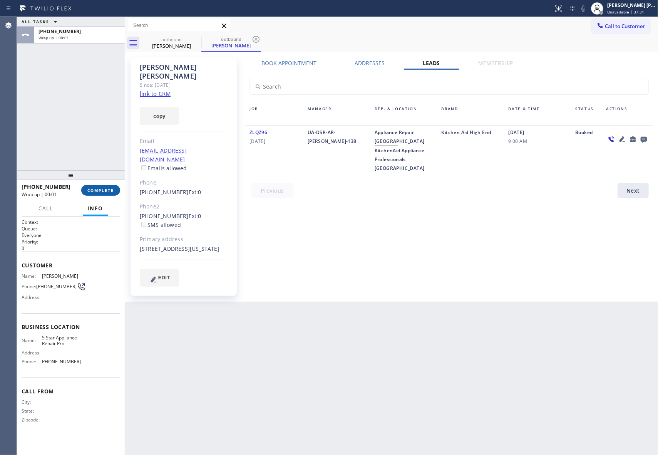
click at [110, 189] on span "COMPLETE" at bounding box center [100, 189] width 27 height 5
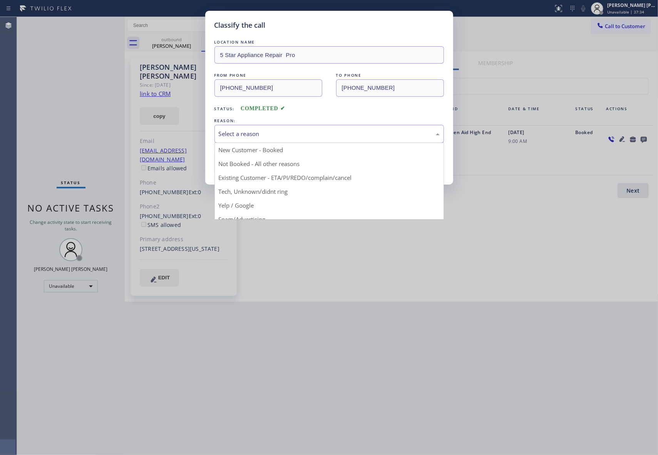
click at [316, 134] on div "Select a reason" at bounding box center [329, 133] width 221 height 9
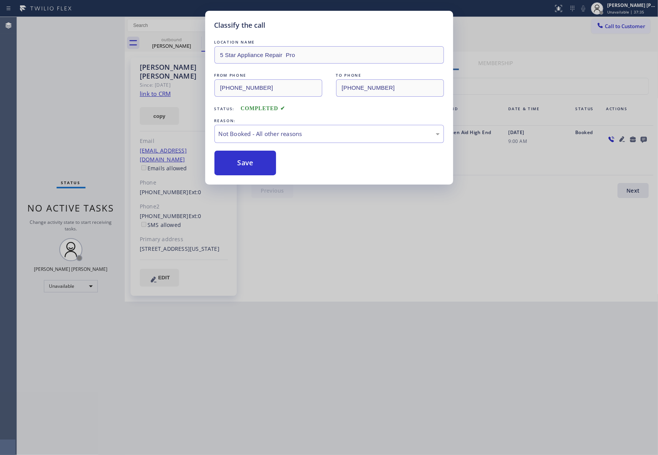
click at [246, 164] on button "Save" at bounding box center [245, 163] width 62 height 25
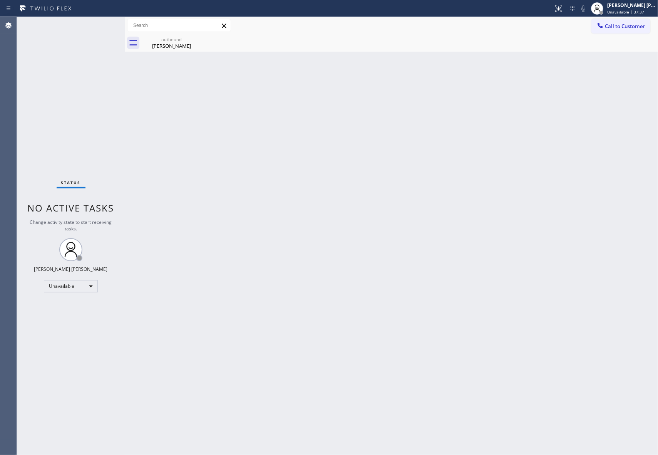
drag, startPoint x: 187, startPoint y: 44, endPoint x: 277, endPoint y: 42, distance: 90.5
click at [186, 44] on div "[PERSON_NAME]" at bounding box center [171, 45] width 58 height 7
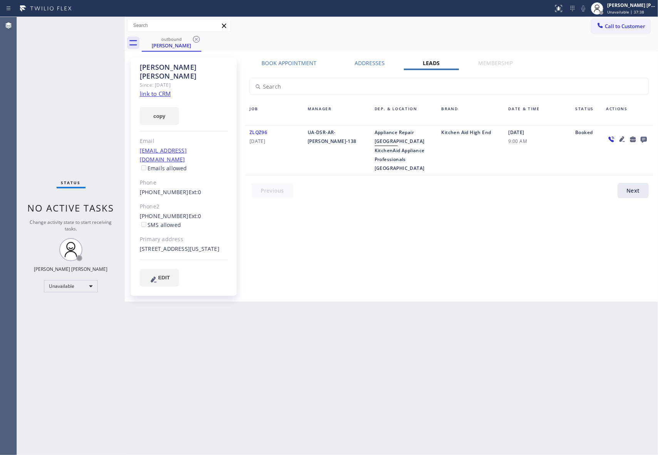
click at [644, 137] on icon at bounding box center [644, 140] width 6 height 6
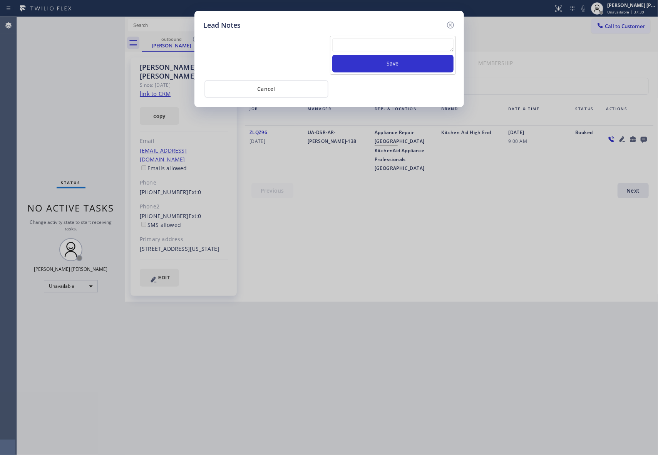
click at [388, 45] on textarea at bounding box center [392, 45] width 121 height 14
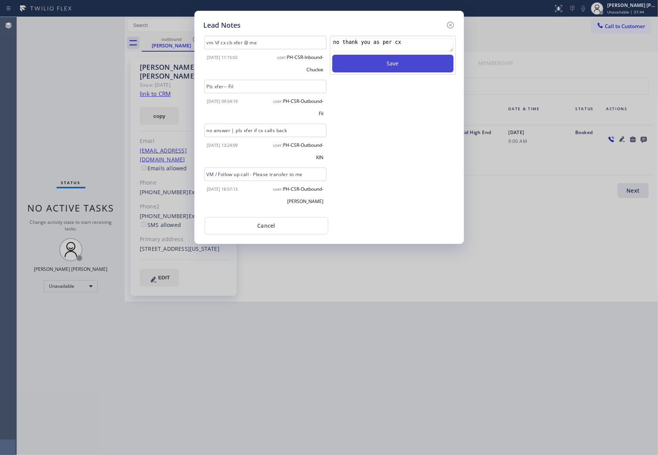
type textarea "no thank you as per cx"
click at [397, 63] on button "Save" at bounding box center [392, 64] width 121 height 18
click at [450, 26] on icon at bounding box center [450, 24] width 9 height 9
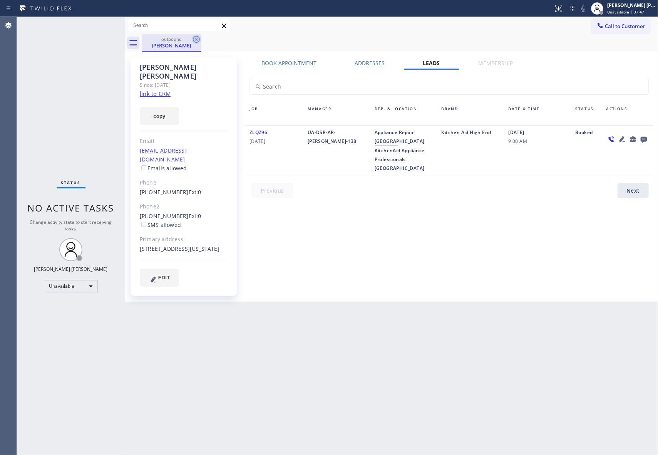
click at [196, 37] on icon at bounding box center [196, 39] width 9 height 9
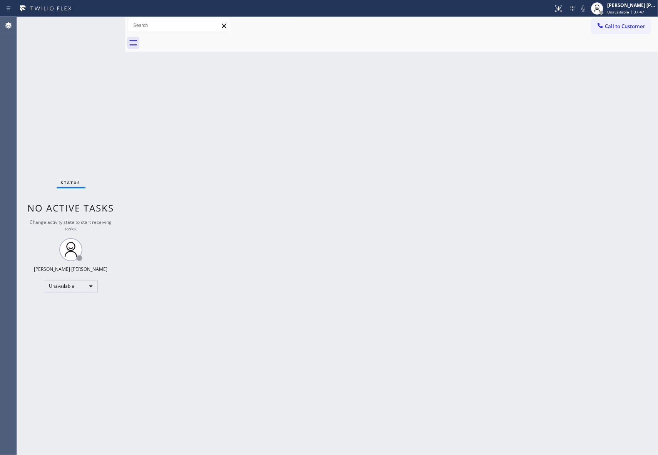
click at [196, 37] on div at bounding box center [400, 42] width 516 height 17
click at [638, 28] on span "Call to Customer" at bounding box center [625, 26] width 40 height 7
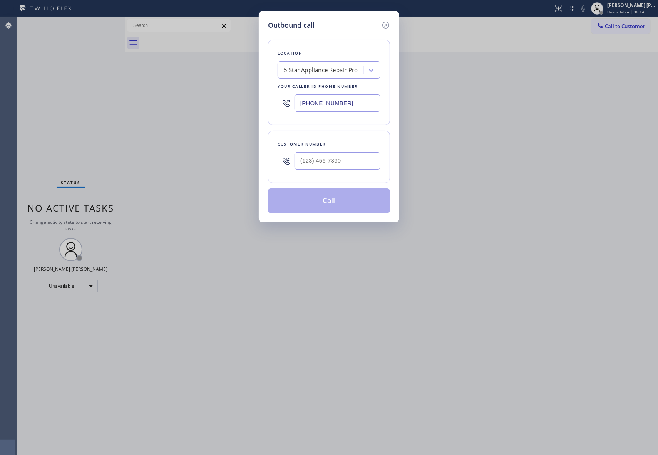
click at [333, 151] on div at bounding box center [337, 160] width 86 height 25
click at [337, 158] on input "(___) ___-____" at bounding box center [337, 160] width 86 height 17
paste input "253) 720-7772"
type input "[PHONE_NUMBER]"
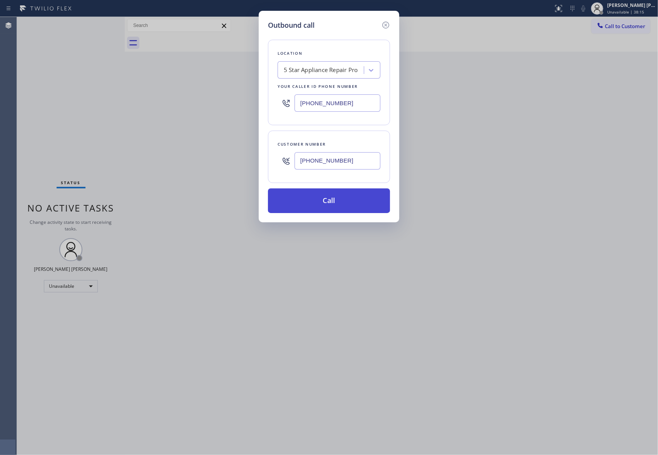
click at [336, 202] on button "Call" at bounding box center [329, 200] width 122 height 25
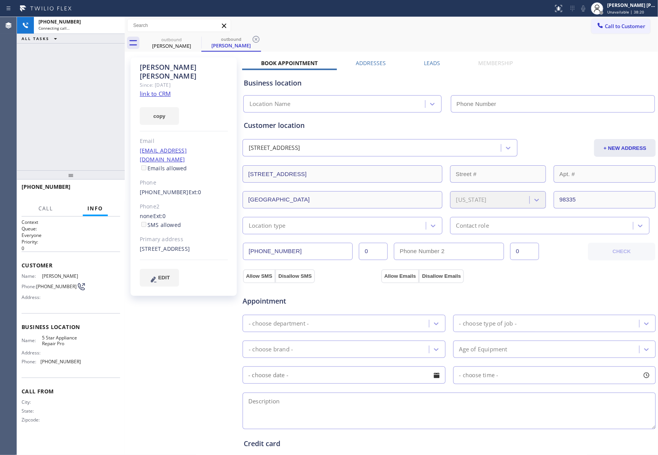
type input "[PHONE_NUMBER]"
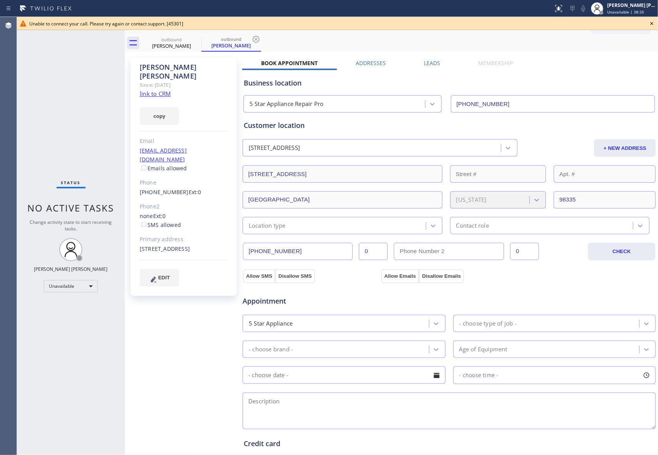
click at [652, 21] on icon at bounding box center [651, 23] width 9 height 9
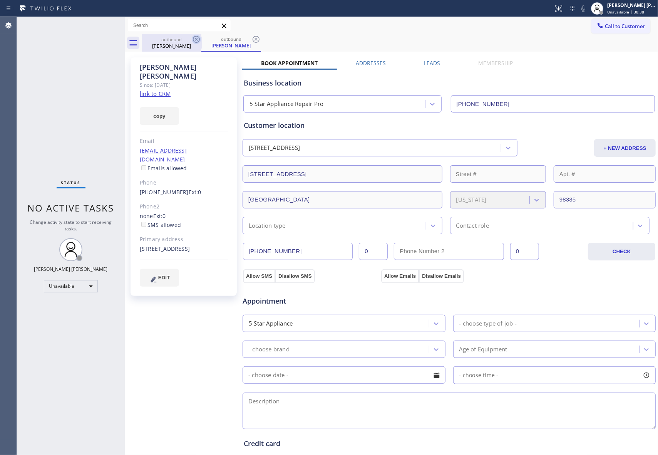
click at [195, 36] on icon at bounding box center [196, 39] width 7 height 7
click at [195, 38] on icon at bounding box center [196, 39] width 9 height 9
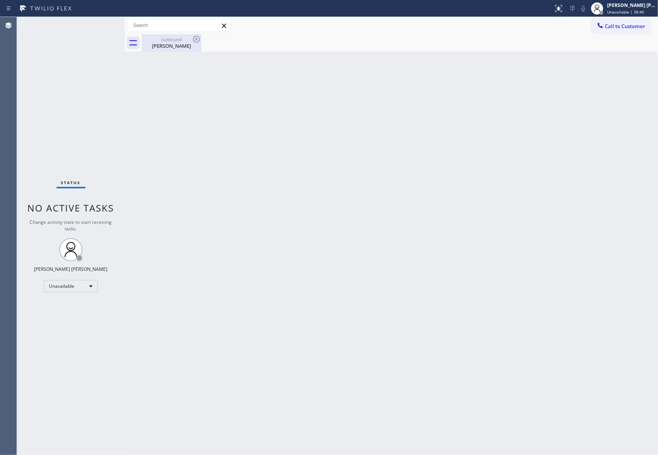
click at [195, 38] on icon at bounding box center [196, 39] width 9 height 9
click at [196, 39] on icon at bounding box center [196, 39] width 9 height 9
click at [191, 46] on div "[PERSON_NAME]" at bounding box center [171, 45] width 58 height 7
drag, startPoint x: 187, startPoint y: 44, endPoint x: 133, endPoint y: 6, distance: 65.5
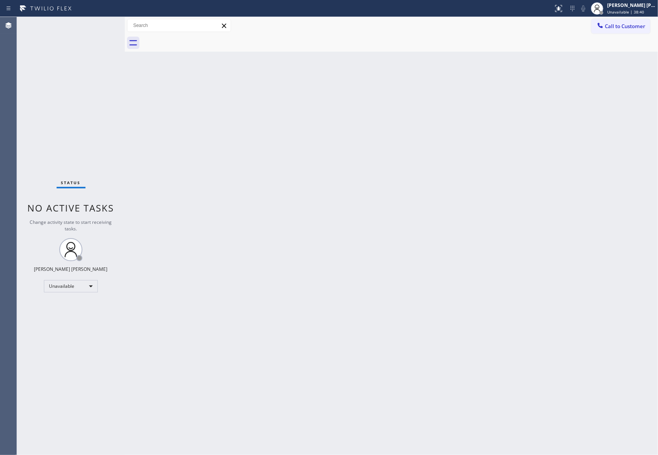
click at [184, 44] on div at bounding box center [400, 42] width 516 height 17
click at [650, 26] on div "Call to Customer Outbound call Location 5 Star Appliance Repair Pro Your caller…" at bounding box center [624, 25] width 67 height 13
click at [642, 26] on span "Call to Customer" at bounding box center [625, 26] width 40 height 7
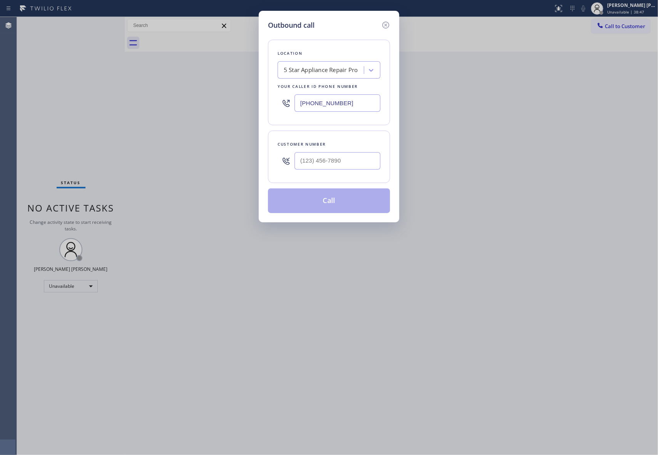
click at [353, 148] on div "Customer number" at bounding box center [329, 144] width 103 height 8
click at [350, 159] on input "(___) ___-____" at bounding box center [337, 160] width 86 height 17
paste input "310) 993-5734"
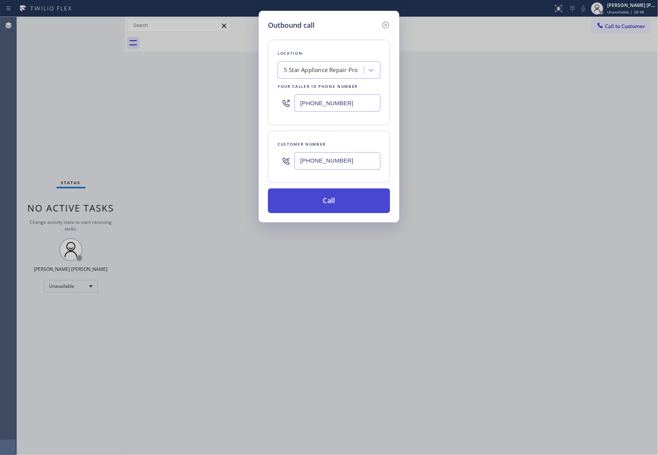
type input "[PHONE_NUMBER]"
click at [355, 202] on button "Call" at bounding box center [329, 200] width 122 height 25
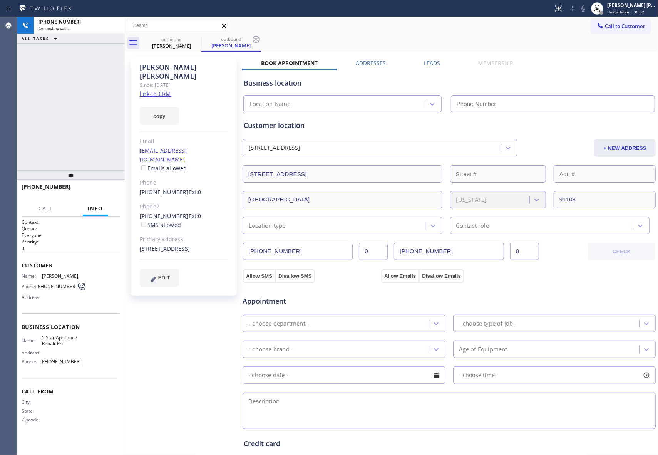
type input "[PHONE_NUMBER]"
click at [93, 187] on span "HANG UP" at bounding box center [101, 189] width 23 height 5
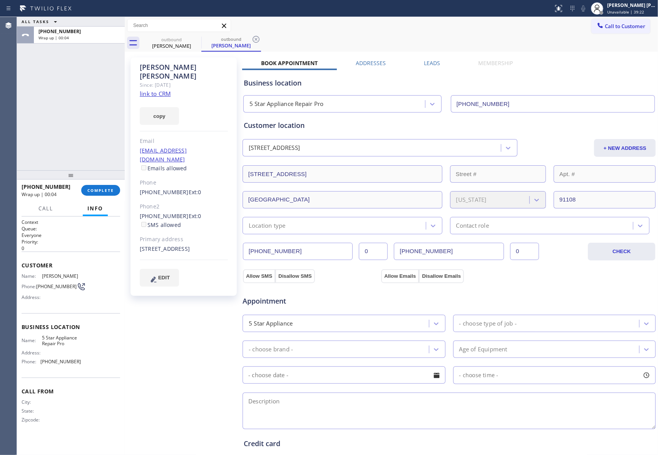
click at [433, 67] on div "Business location 5 Star Appliance Repair Pro [PHONE_NUMBER]" at bounding box center [449, 89] width 414 height 45
click at [432, 62] on label "Leads" at bounding box center [432, 62] width 16 height 7
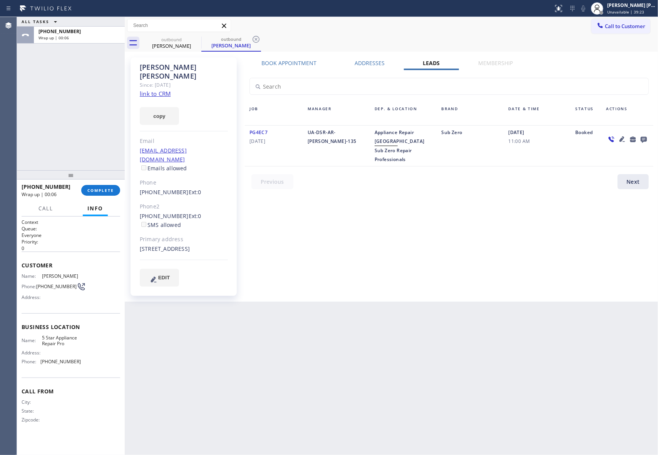
click at [642, 136] on icon at bounding box center [643, 139] width 9 height 10
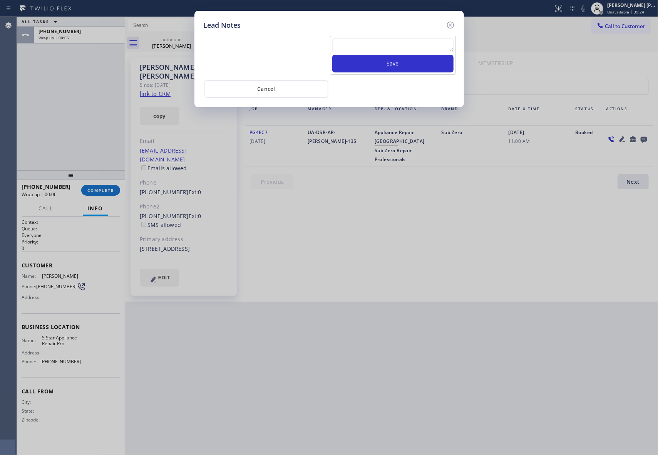
click at [419, 40] on textarea at bounding box center [392, 45] width 121 height 14
paste textarea "please transfer if cx calls back"
type textarea "please transfer if cx calls back"
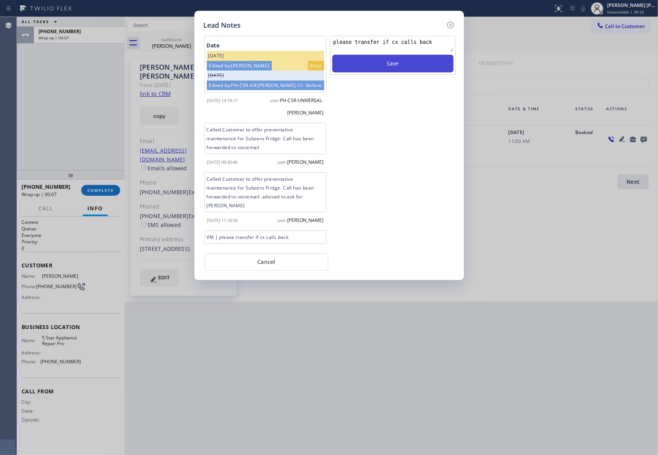
click at [383, 62] on button "Save" at bounding box center [392, 64] width 121 height 18
click at [444, 26] on div "Lead Notes" at bounding box center [329, 25] width 251 height 10
click at [447, 24] on icon at bounding box center [450, 24] width 9 height 9
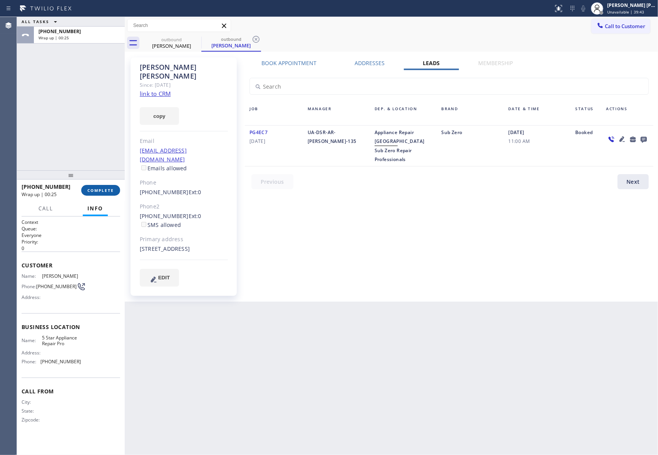
click at [113, 190] on span "COMPLETE" at bounding box center [100, 189] width 27 height 5
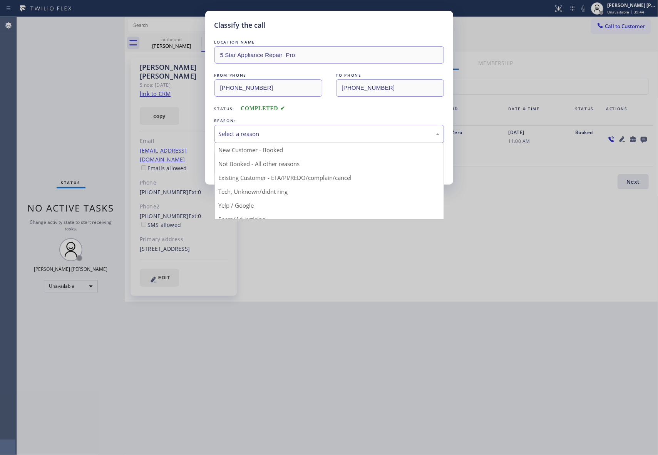
click at [306, 128] on div "Select a reason" at bounding box center [328, 134] width 229 height 18
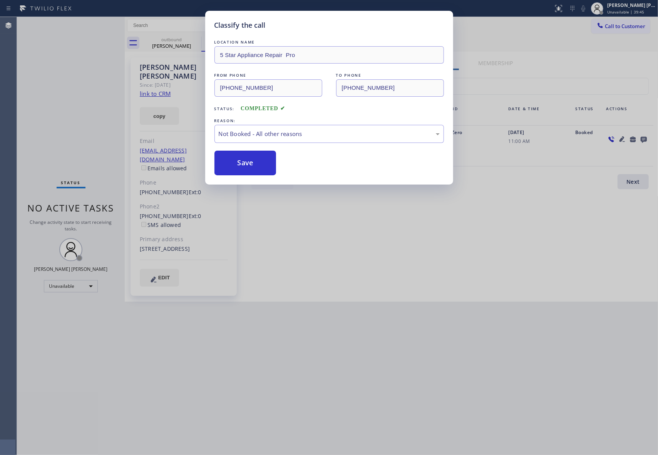
click at [227, 164] on button "Save" at bounding box center [245, 163] width 62 height 25
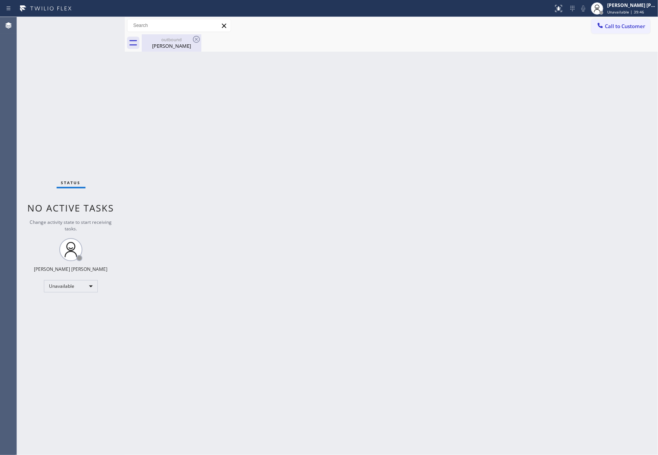
click at [177, 43] on div "[PERSON_NAME]" at bounding box center [171, 45] width 58 height 7
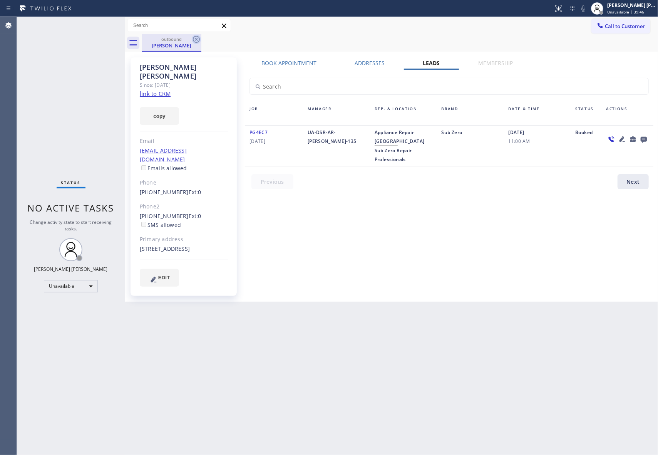
click at [199, 38] on icon at bounding box center [196, 39] width 7 height 7
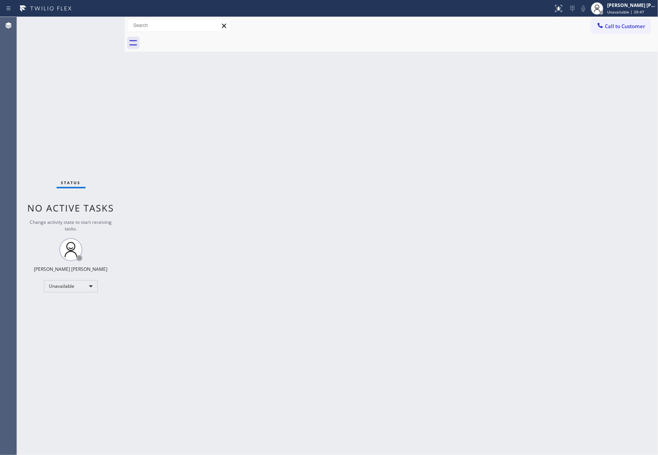
click at [199, 38] on div at bounding box center [400, 42] width 516 height 17
click at [633, 27] on span "Call to Customer" at bounding box center [625, 26] width 40 height 7
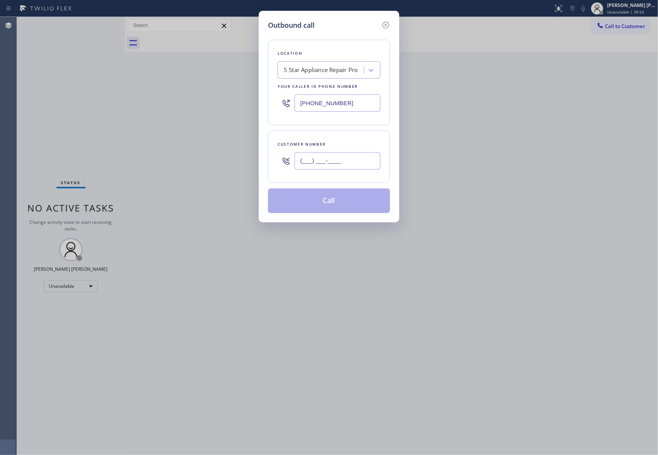
click at [361, 161] on input "(___) ___-____" at bounding box center [337, 160] width 86 height 17
paste input "480) 221-1292"
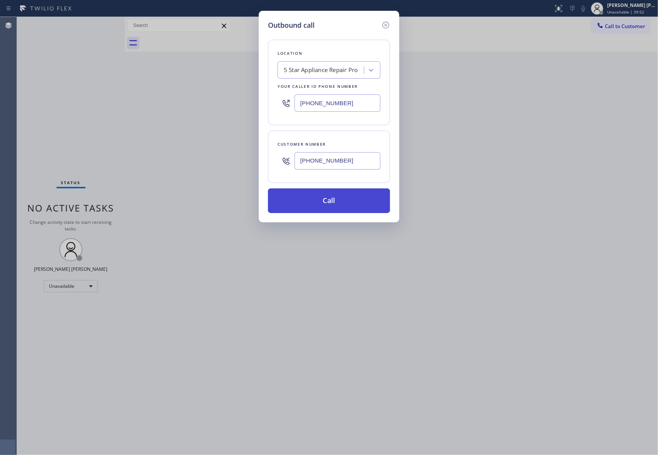
type input "[PHONE_NUMBER]"
click at [355, 204] on button "Call" at bounding box center [329, 200] width 122 height 25
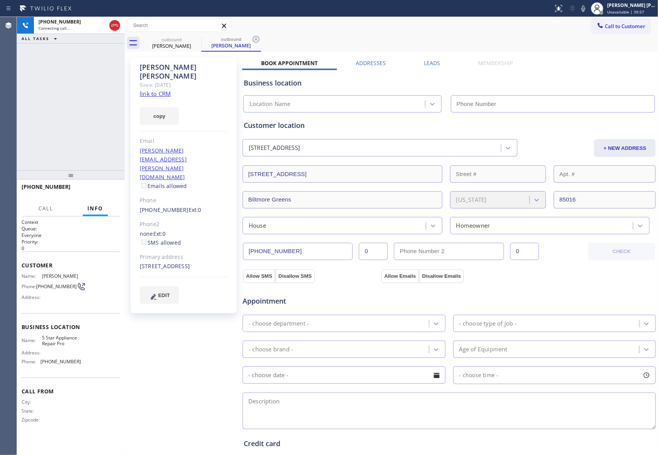
type input "[PHONE_NUMBER]"
click at [102, 190] on span "HANG UP" at bounding box center [101, 189] width 23 height 5
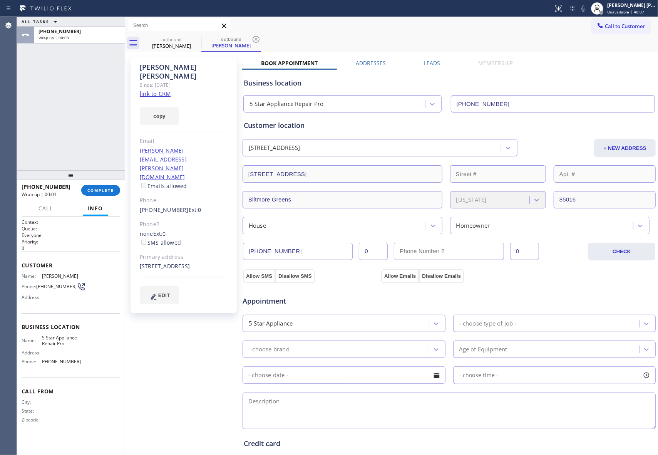
click at [428, 62] on label "Leads" at bounding box center [432, 62] width 16 height 7
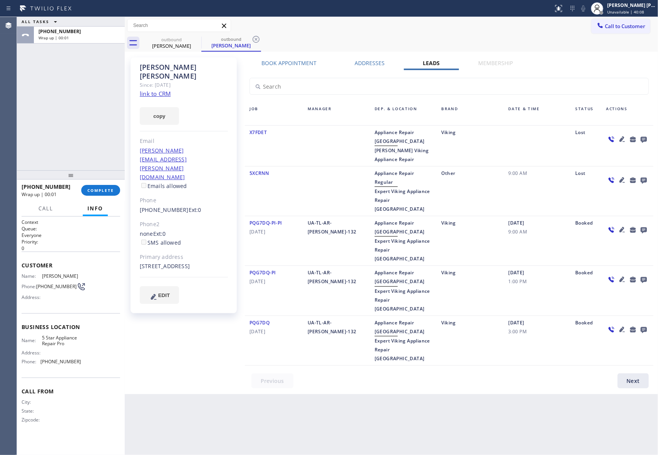
click at [644, 139] on icon at bounding box center [643, 139] width 9 height 10
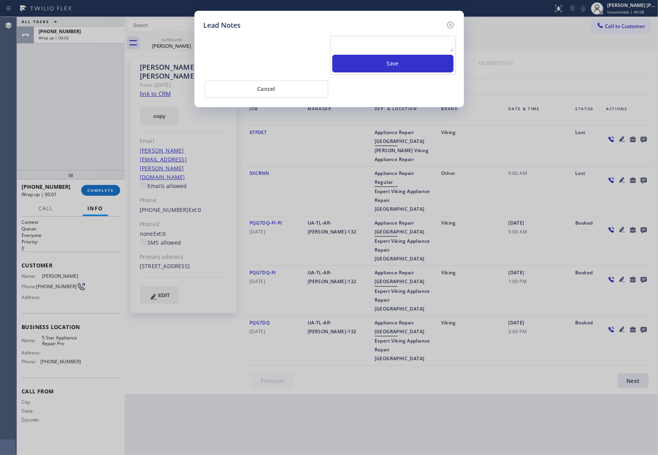
click at [353, 45] on textarea at bounding box center [392, 45] width 121 height 14
paste textarea "please transfer if cx calls back"
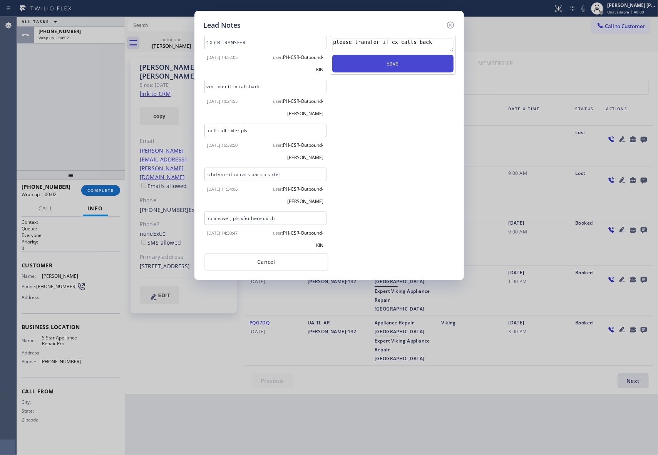
type textarea "please transfer if cx calls back"
click at [386, 67] on button "Save" at bounding box center [392, 64] width 121 height 18
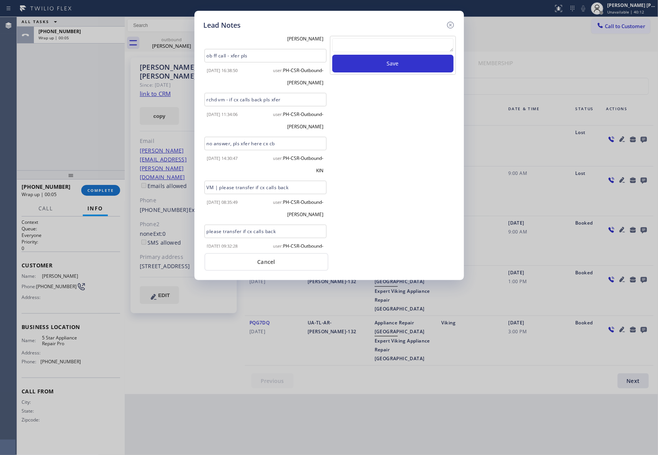
scroll to position [90, 0]
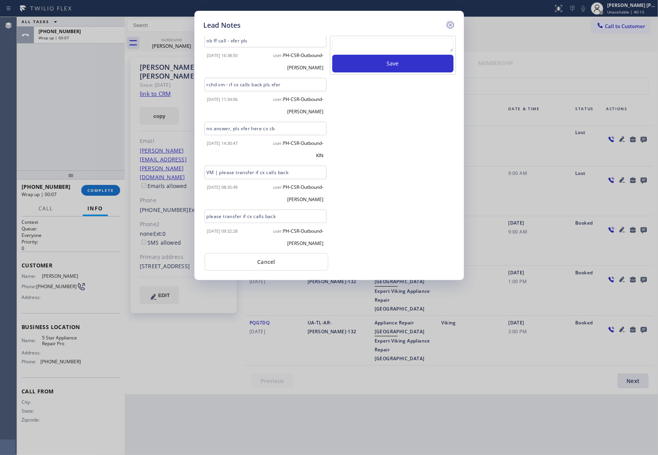
click at [453, 25] on icon at bounding box center [450, 25] width 7 height 7
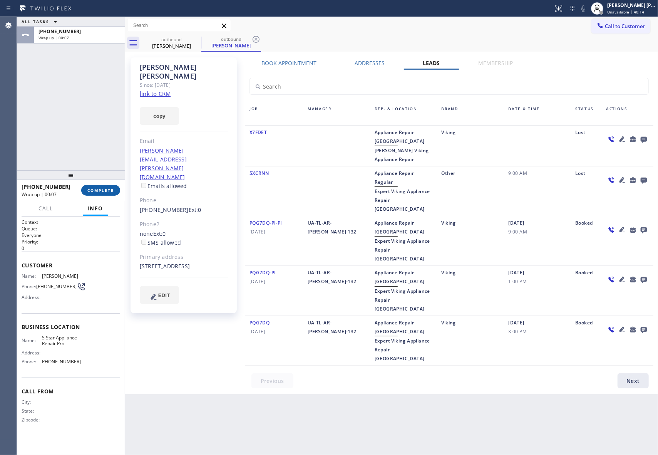
click at [108, 186] on button "COMPLETE" at bounding box center [100, 190] width 39 height 11
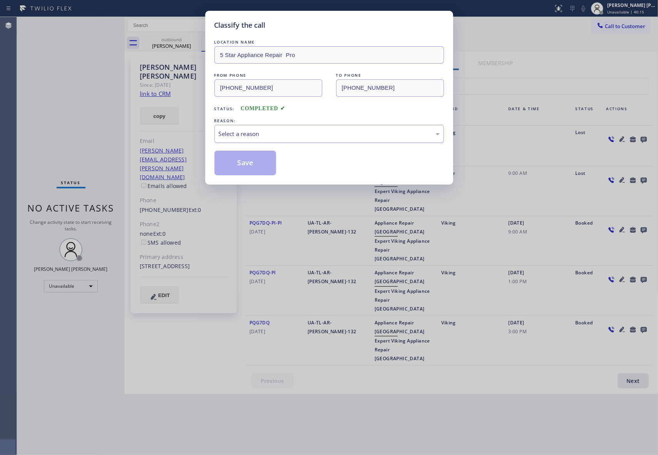
click at [331, 128] on div "Select a reason" at bounding box center [328, 134] width 229 height 18
click at [251, 159] on button "Save" at bounding box center [245, 163] width 62 height 25
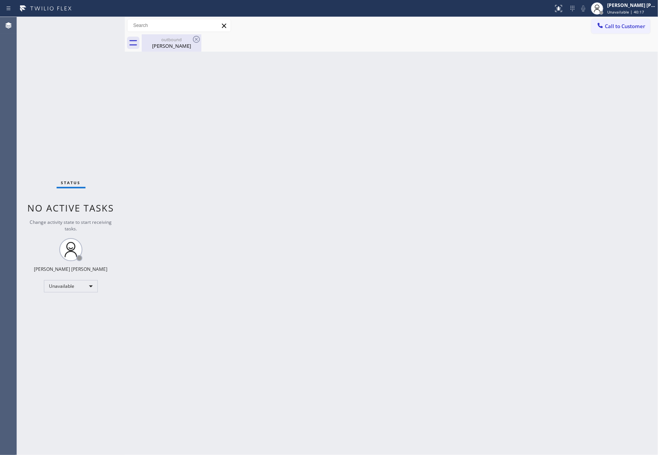
click at [179, 42] on div "[PERSON_NAME]" at bounding box center [171, 45] width 58 height 7
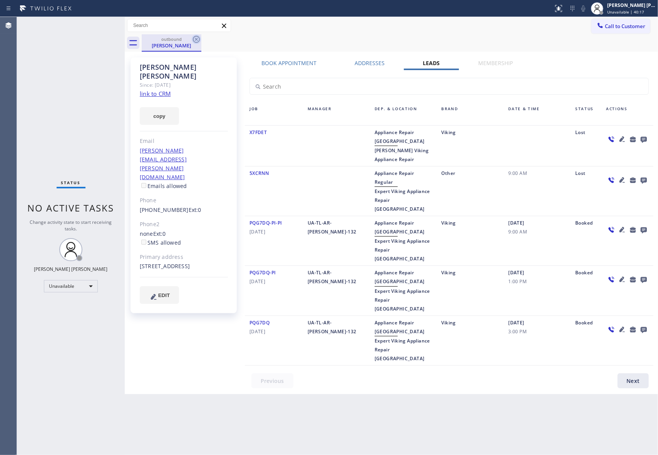
click at [199, 39] on icon at bounding box center [196, 39] width 7 height 7
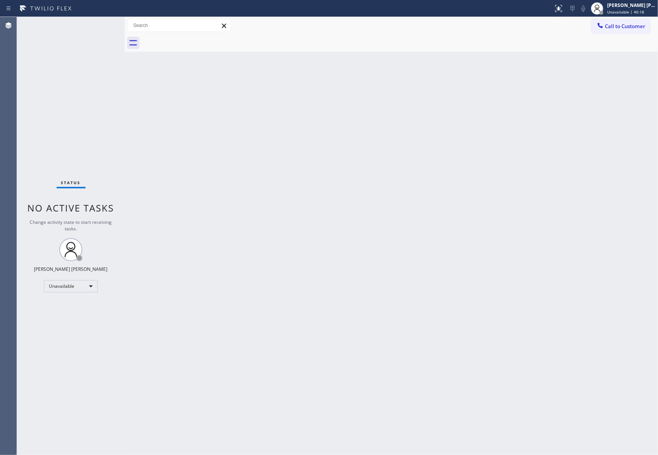
drag, startPoint x: 199, startPoint y: 39, endPoint x: 144, endPoint y: 6, distance: 64.6
click at [199, 39] on div at bounding box center [400, 42] width 516 height 17
click at [626, 25] on span "Call to Customer" at bounding box center [625, 26] width 40 height 7
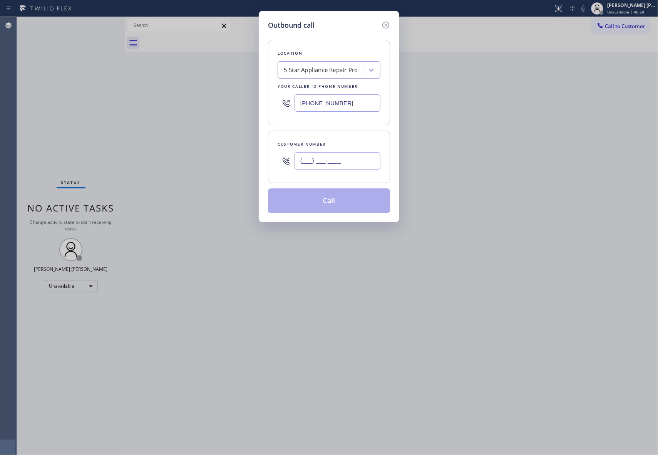
click at [343, 161] on input "(___) ___-____" at bounding box center [337, 160] width 86 height 17
paste input "858) 886-6291"
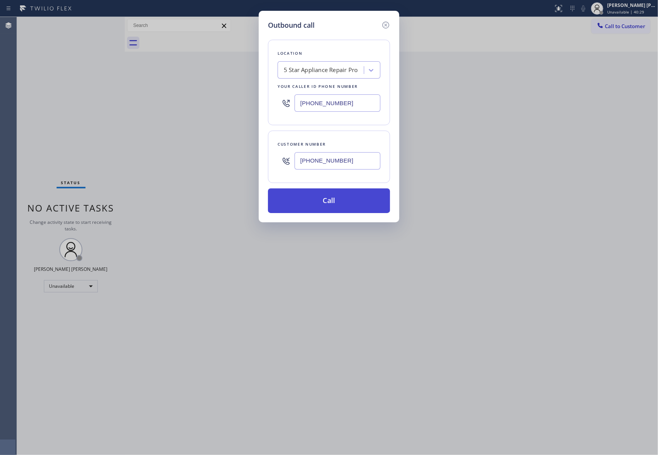
type input "[PHONE_NUMBER]"
click at [344, 200] on button "Call" at bounding box center [329, 200] width 122 height 25
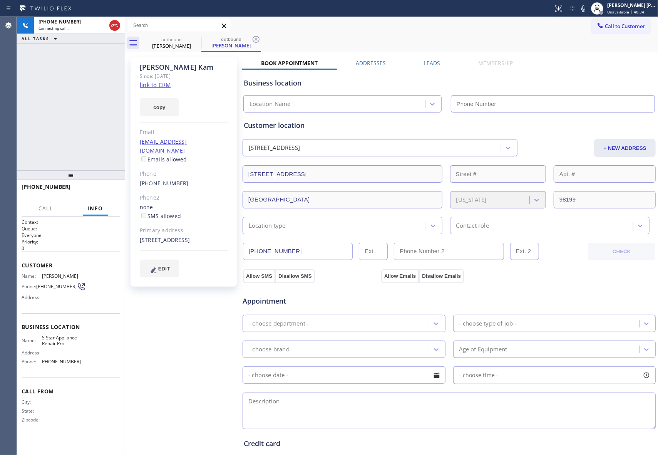
type input "[PHONE_NUMBER]"
click at [426, 60] on label "Leads" at bounding box center [432, 62] width 16 height 7
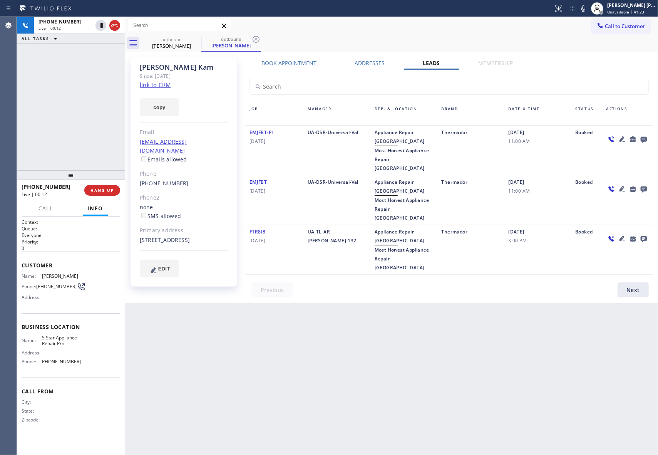
click at [649, 139] on div at bounding box center [643, 138] width 11 height 9
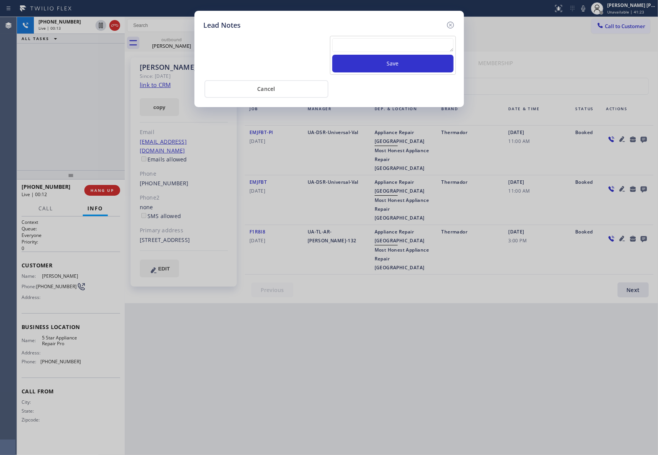
click at [644, 139] on div "Lead Notes Save Cancel" at bounding box center [329, 227] width 658 height 455
click at [365, 53] on div at bounding box center [392, 46] width 121 height 17
paste textarea "please transfer if cx calls back"
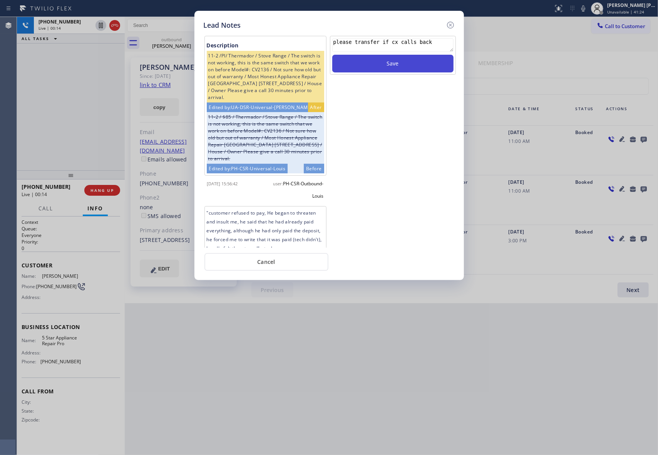
type textarea "please transfer if cx calls back"
click at [381, 62] on button "Save" at bounding box center [392, 64] width 121 height 18
click at [451, 25] on icon at bounding box center [450, 25] width 7 height 7
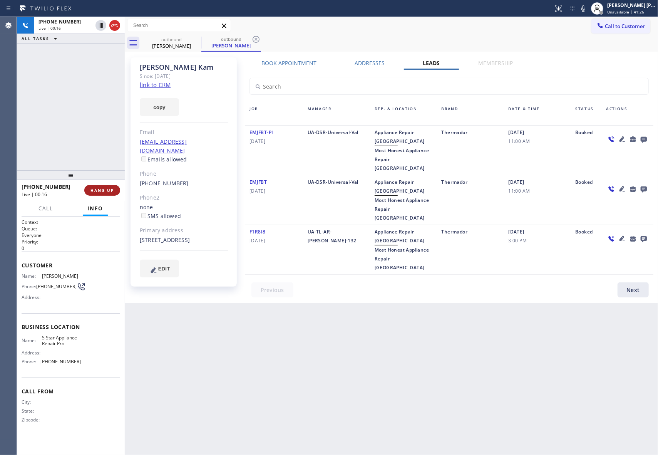
click at [110, 185] on button "HANG UP" at bounding box center [102, 190] width 36 height 11
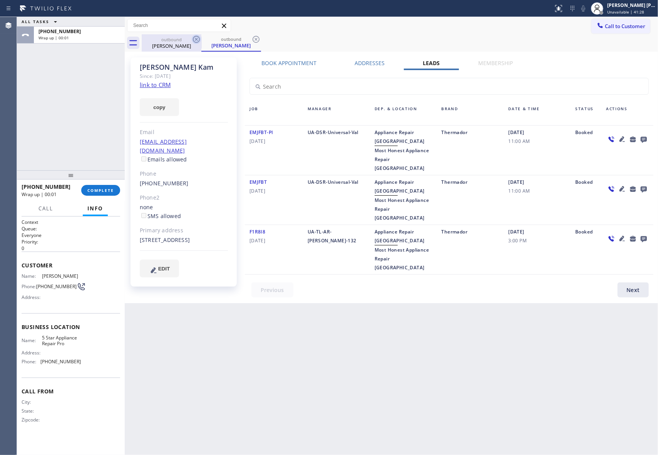
click at [201, 40] on icon at bounding box center [196, 39] width 9 height 9
click at [198, 41] on icon at bounding box center [196, 39] width 9 height 9
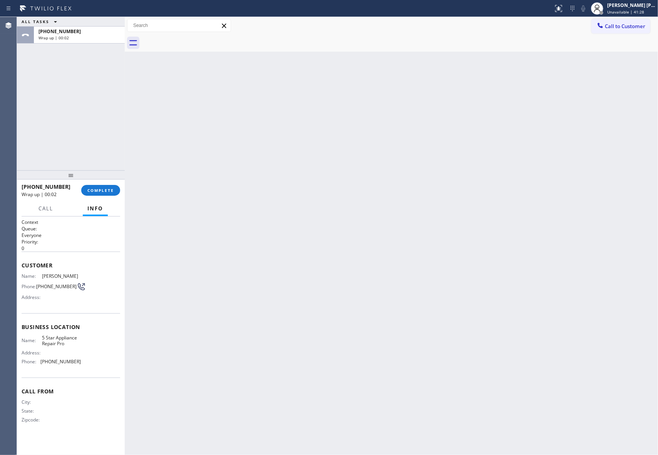
click at [198, 41] on div at bounding box center [400, 42] width 516 height 17
click at [101, 188] on span "COMPLETE" at bounding box center [100, 189] width 27 height 5
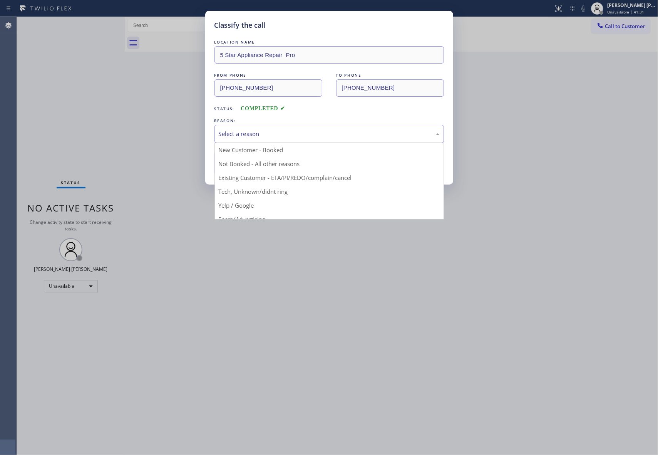
click at [262, 133] on div "Select a reason" at bounding box center [329, 133] width 221 height 9
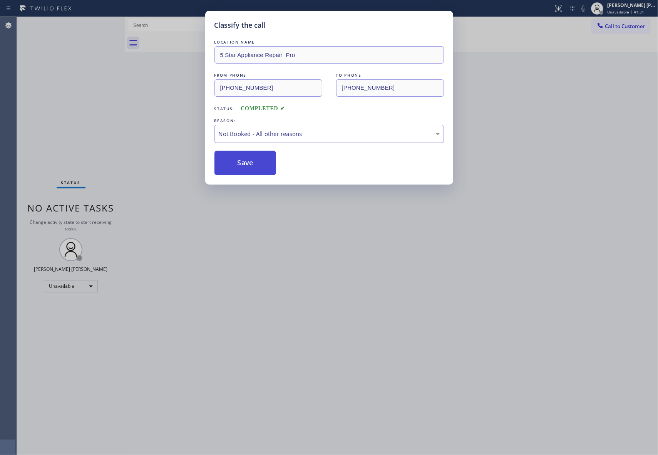
click at [242, 162] on button "Save" at bounding box center [245, 163] width 62 height 25
click at [244, 161] on button "Save" at bounding box center [245, 163] width 62 height 25
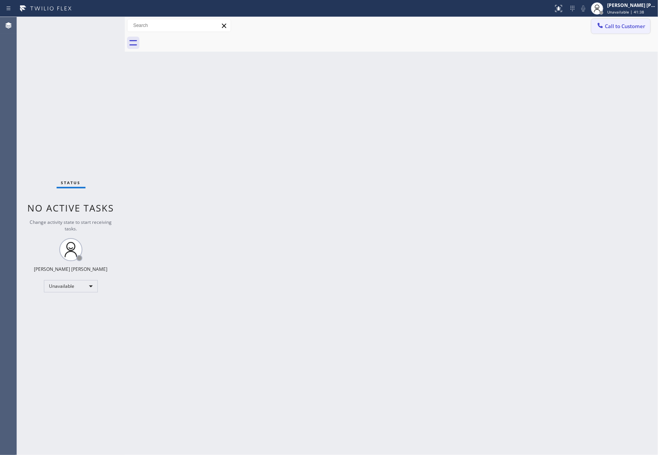
click at [637, 19] on button "Call to Customer" at bounding box center [620, 26] width 59 height 15
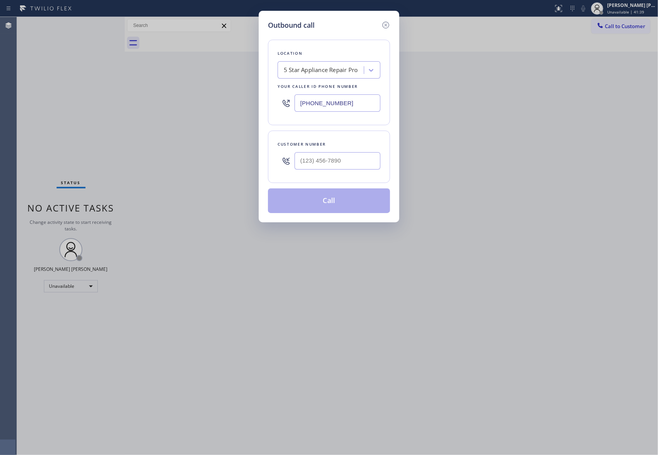
click at [349, 171] on div at bounding box center [337, 160] width 86 height 25
click at [350, 169] on input "(___) ___-____" at bounding box center [337, 160] width 86 height 17
paste input "408) 781-5427"
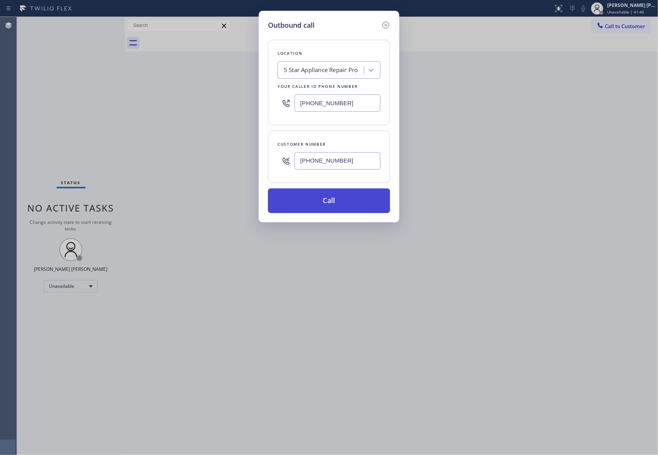
type input "[PHONE_NUMBER]"
click at [350, 202] on button "Call" at bounding box center [329, 200] width 122 height 25
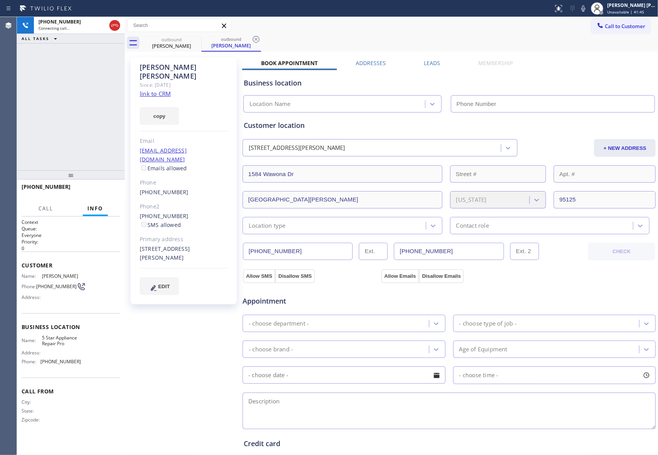
type input "[PHONE_NUMBER]"
click at [102, 189] on span "HANG UP" at bounding box center [101, 189] width 23 height 5
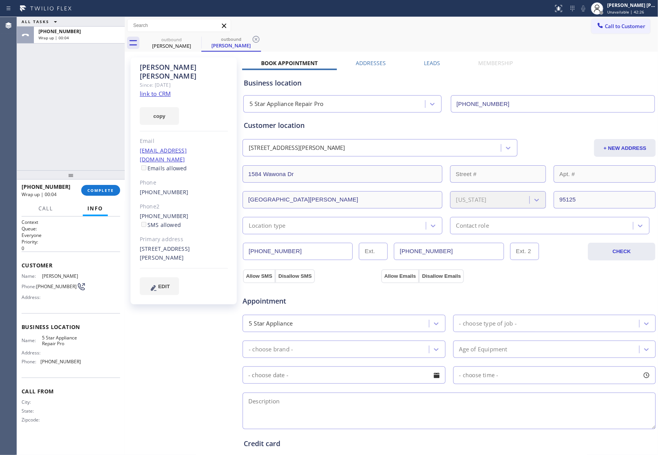
click at [430, 62] on label "Leads" at bounding box center [432, 62] width 16 height 7
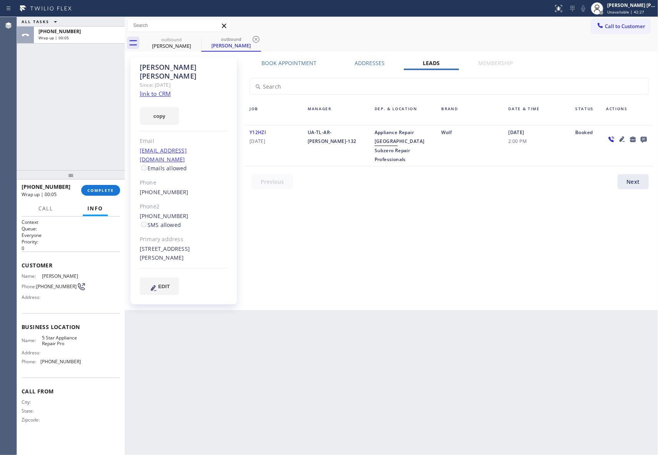
click at [645, 140] on icon at bounding box center [644, 140] width 6 height 6
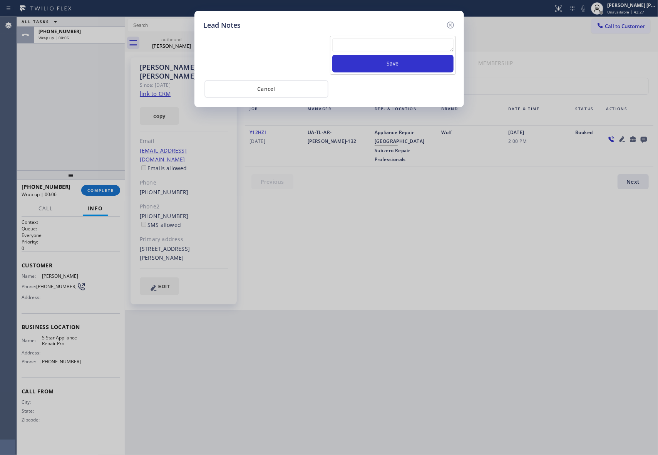
click at [374, 47] on textarea at bounding box center [392, 45] width 121 height 14
paste textarea "please transfer if cx calls back"
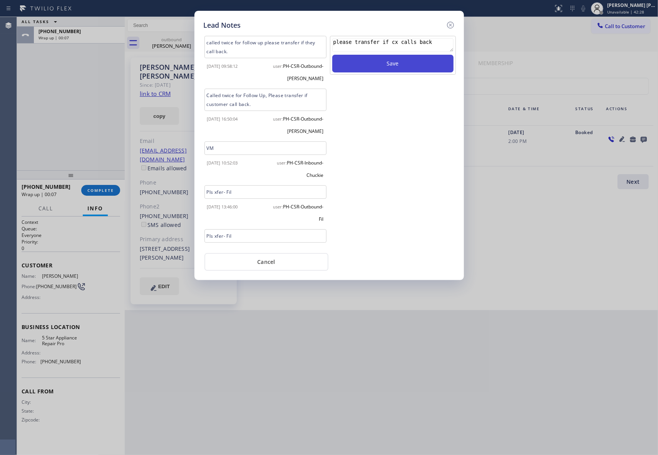
type textarea "please transfer if cx calls back"
click at [383, 62] on button "Save" at bounding box center [392, 64] width 121 height 18
click at [453, 22] on icon at bounding box center [450, 24] width 9 height 9
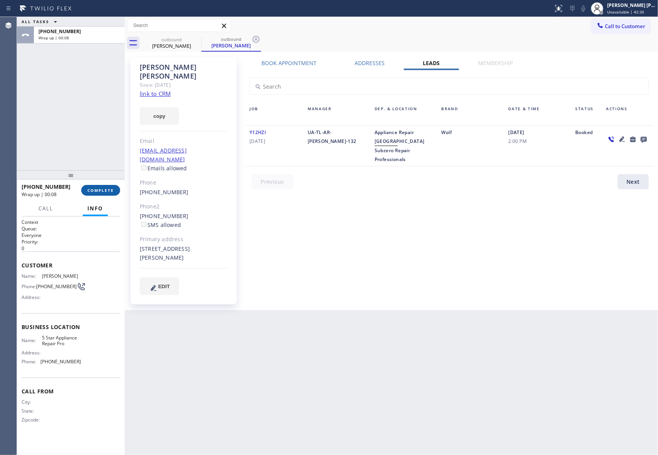
click at [105, 187] on button "COMPLETE" at bounding box center [100, 190] width 39 height 11
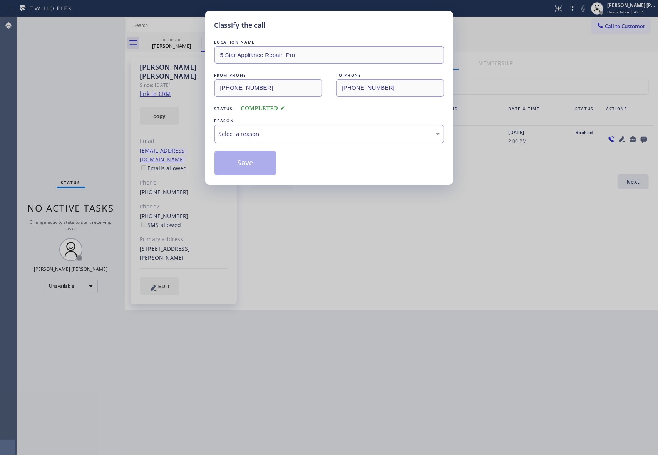
click at [361, 134] on div "Select a reason" at bounding box center [329, 133] width 221 height 9
click at [236, 166] on button "Save" at bounding box center [245, 163] width 62 height 25
click at [176, 42] on div "Classify the call LOCATION NAME 5 Star Appliance Repair Pro FROM PHONE [PHONE_N…" at bounding box center [337, 236] width 641 height 438
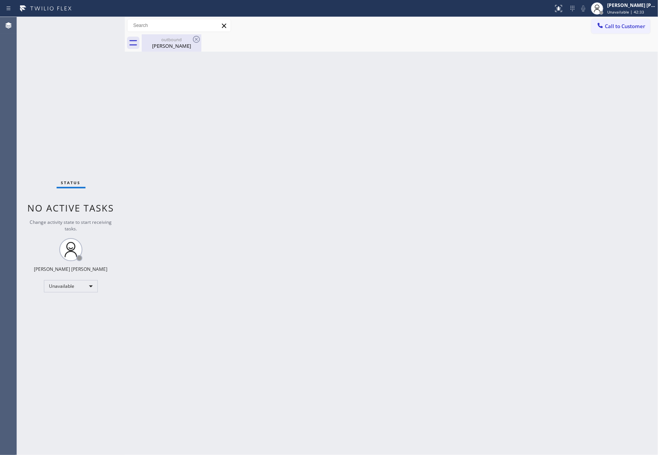
click at [178, 42] on div "[PERSON_NAME]" at bounding box center [171, 45] width 58 height 7
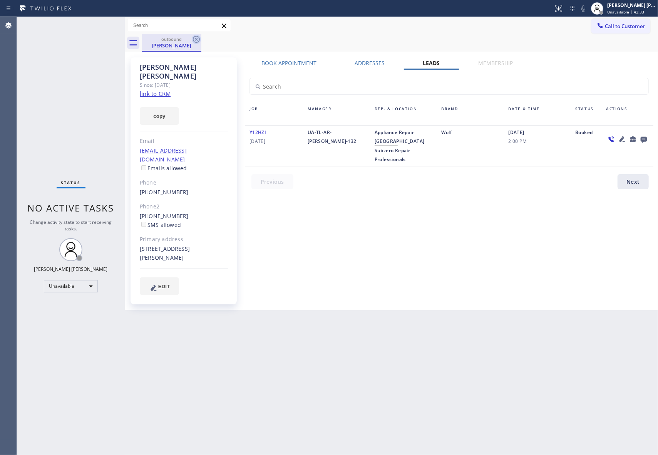
click at [193, 38] on icon at bounding box center [196, 39] width 7 height 7
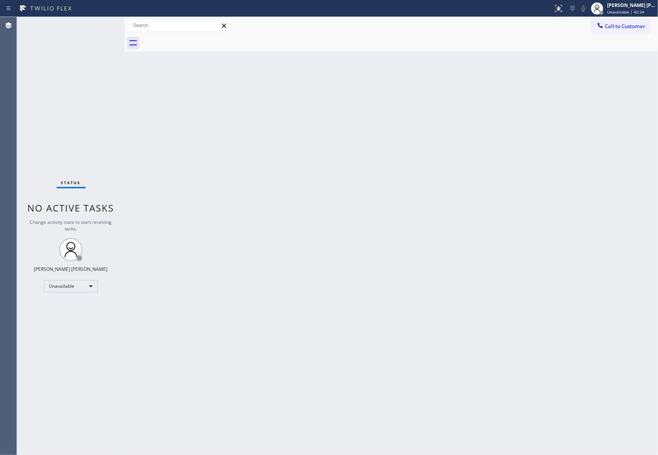
click at [193, 38] on div at bounding box center [400, 42] width 516 height 17
click at [195, 38] on div at bounding box center [400, 42] width 516 height 17
click at [632, 23] on span "Call to Customer" at bounding box center [625, 26] width 40 height 7
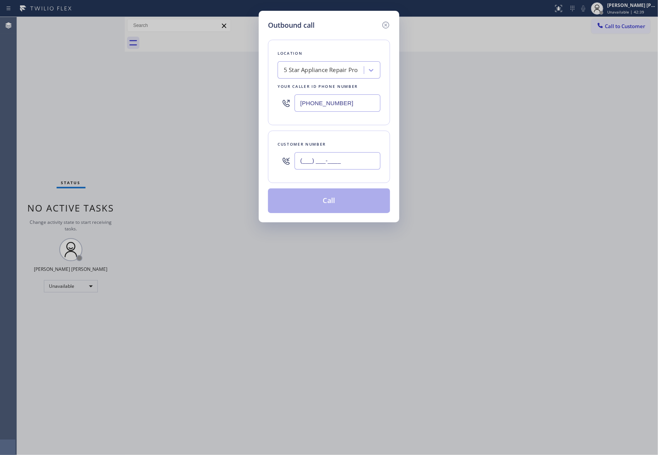
click at [346, 159] on input "(___) ___-____" at bounding box center [337, 160] width 86 height 17
paste input "305) 491-1704"
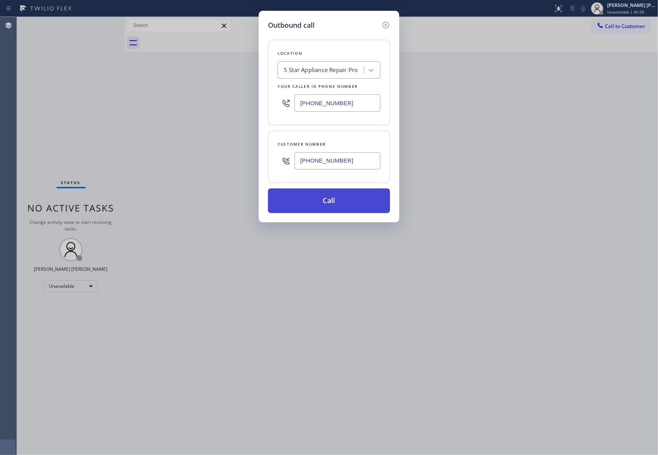
type input "[PHONE_NUMBER]"
click at [344, 199] on button "Call" at bounding box center [329, 200] width 122 height 25
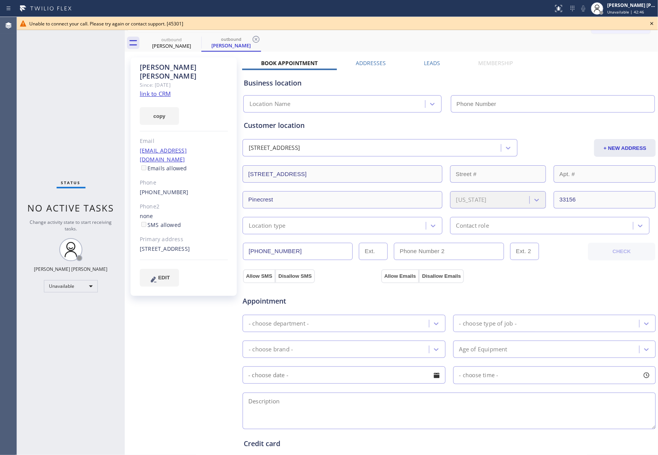
type input "[PHONE_NUMBER]"
drag, startPoint x: 196, startPoint y: 42, endPoint x: 197, endPoint y: 38, distance: 4.8
click at [196, 42] on icon at bounding box center [196, 39] width 9 height 9
click at [197, 38] on icon at bounding box center [196, 39] width 7 height 7
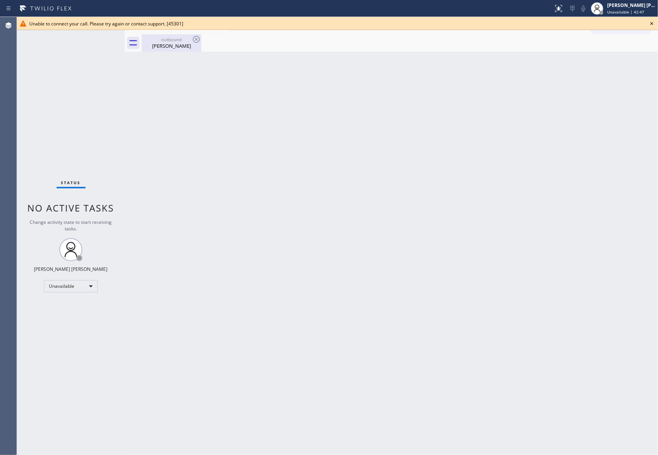
click at [195, 38] on icon at bounding box center [196, 39] width 7 height 7
click at [651, 23] on icon at bounding box center [651, 23] width 9 height 9
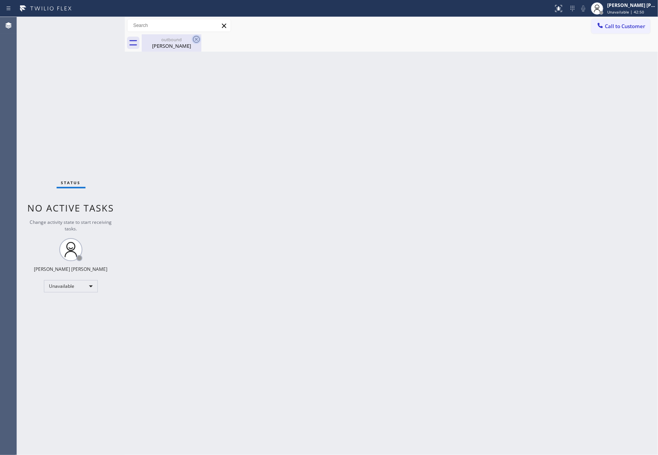
click at [199, 39] on icon at bounding box center [196, 39] width 7 height 7
click at [194, 39] on icon at bounding box center [196, 39] width 9 height 9
click at [168, 43] on div "[PERSON_NAME]" at bounding box center [171, 45] width 58 height 7
click at [629, 30] on button "Call to Customer" at bounding box center [620, 26] width 59 height 15
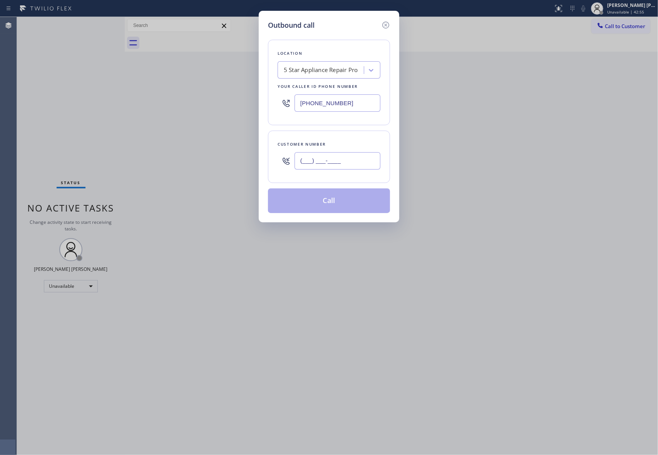
click at [336, 159] on input "(___) ___-____" at bounding box center [337, 160] width 86 height 17
paste input "408) 206-0565"
type input "[PHONE_NUMBER]"
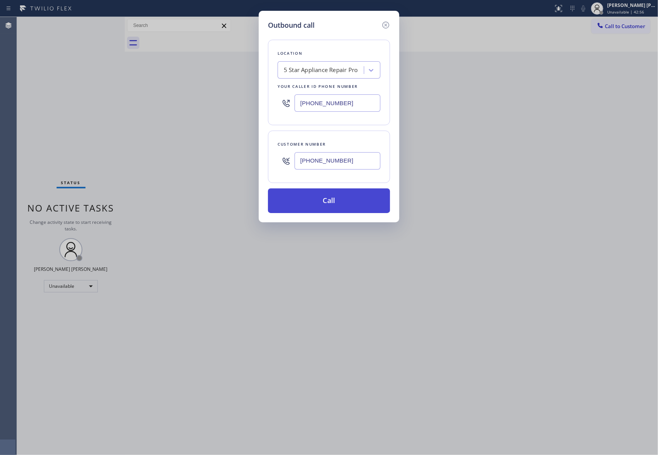
click at [336, 201] on button "Call" at bounding box center [329, 200] width 122 height 25
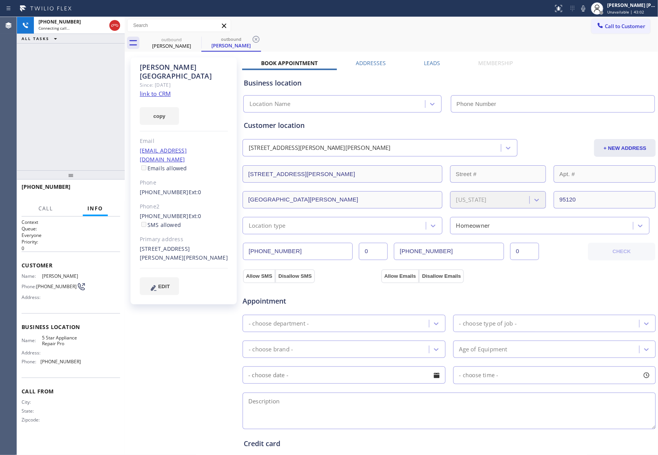
type input "[PHONE_NUMBER]"
drag, startPoint x: 428, startPoint y: 62, endPoint x: 445, endPoint y: 62, distance: 17.3
click at [428, 62] on label "Leads" at bounding box center [432, 62] width 16 height 7
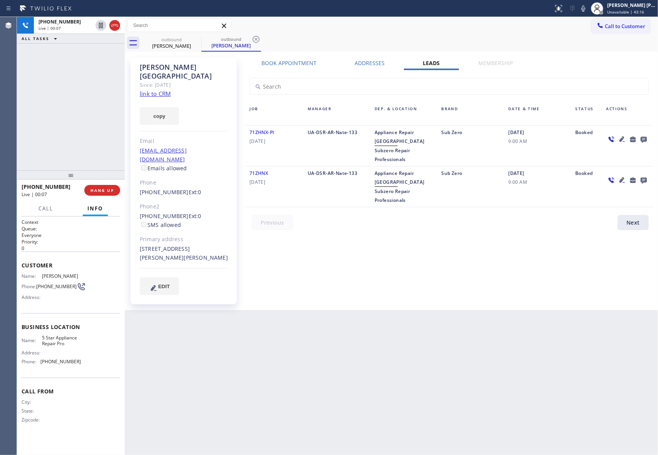
click at [643, 137] on icon at bounding box center [644, 140] width 6 height 6
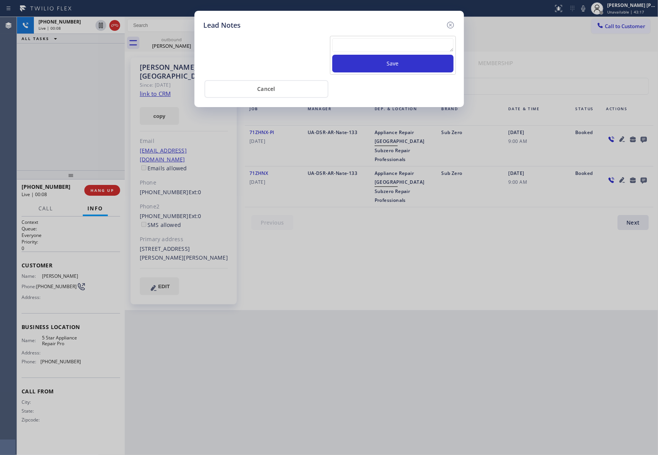
click at [401, 49] on textarea at bounding box center [392, 45] width 121 height 14
paste textarea "please transfer if cx calls back"
type textarea "please transfer if cx calls back"
click at [408, 65] on button "Save" at bounding box center [392, 64] width 121 height 18
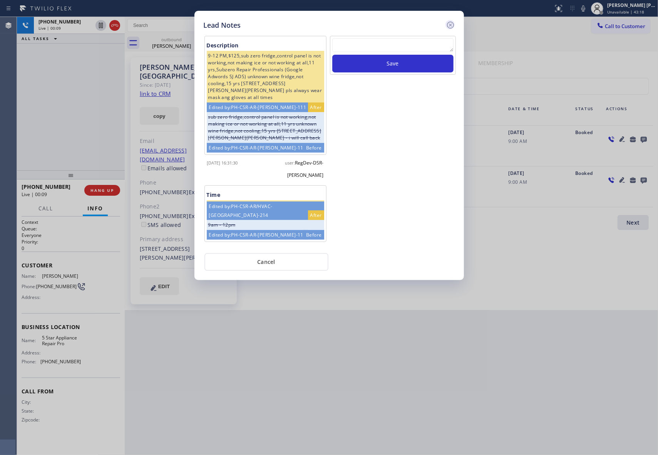
click at [452, 25] on icon at bounding box center [450, 24] width 9 height 9
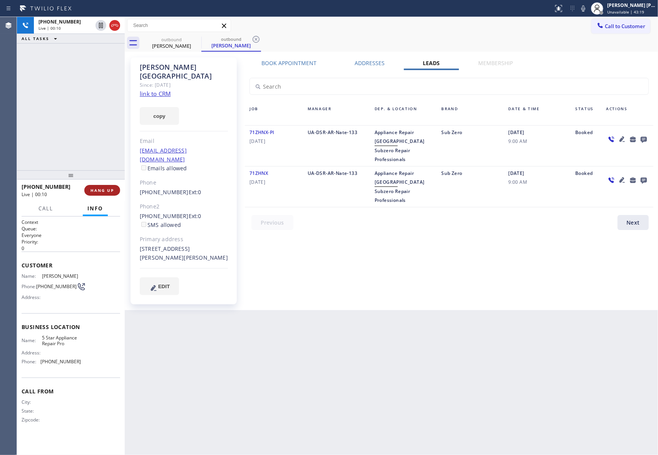
click at [112, 185] on button "HANG UP" at bounding box center [102, 190] width 36 height 11
click at [112, 186] on button "COMPLETE" at bounding box center [100, 190] width 39 height 11
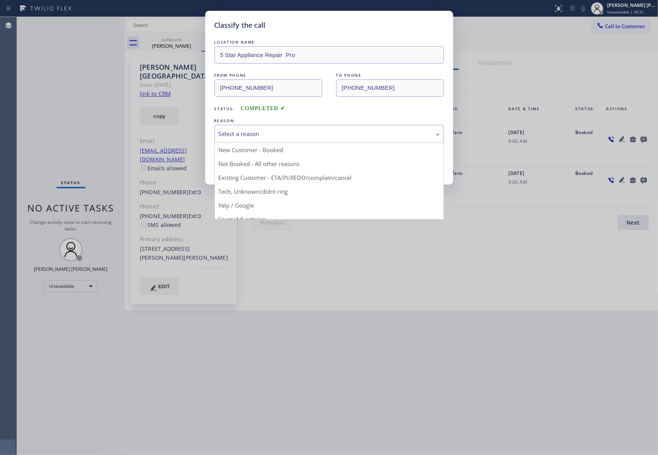
click at [253, 129] on div "Select a reason" at bounding box center [329, 133] width 221 height 9
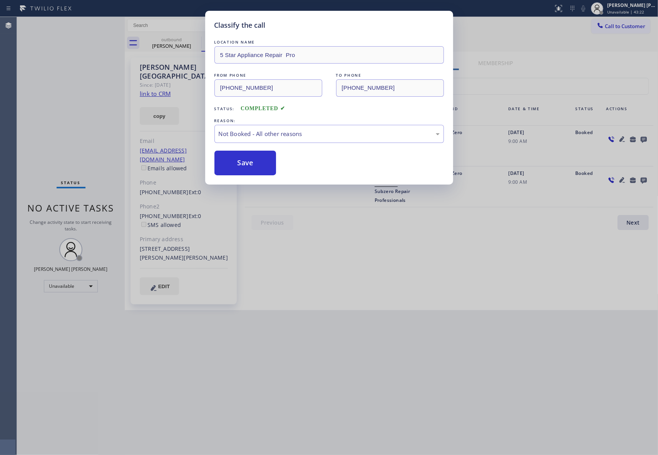
click at [238, 165] on button "Save" at bounding box center [245, 163] width 62 height 25
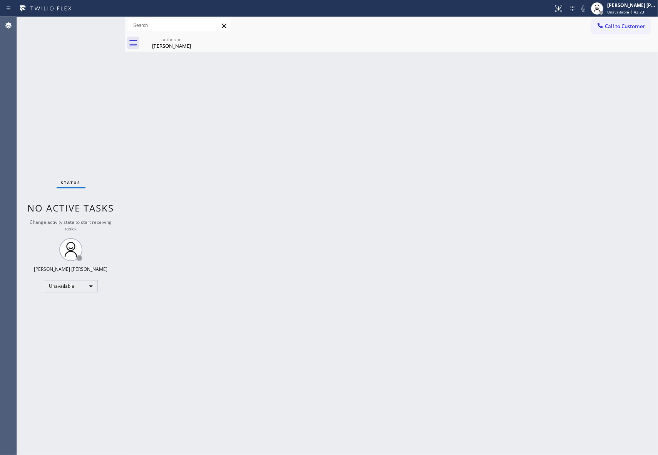
click at [169, 45] on div "[PERSON_NAME]" at bounding box center [171, 45] width 58 height 7
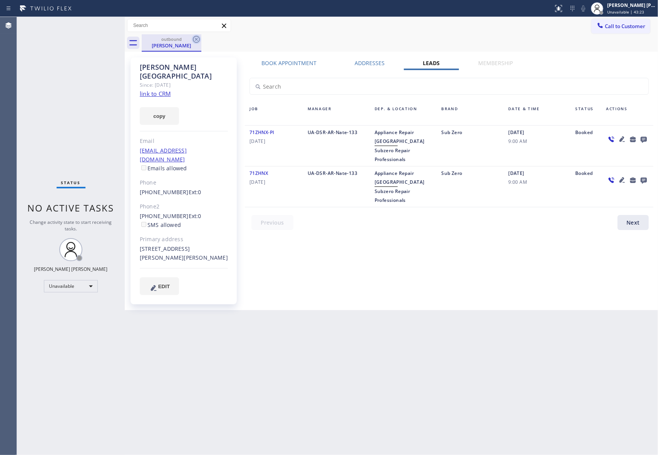
click at [199, 39] on icon at bounding box center [196, 39] width 7 height 7
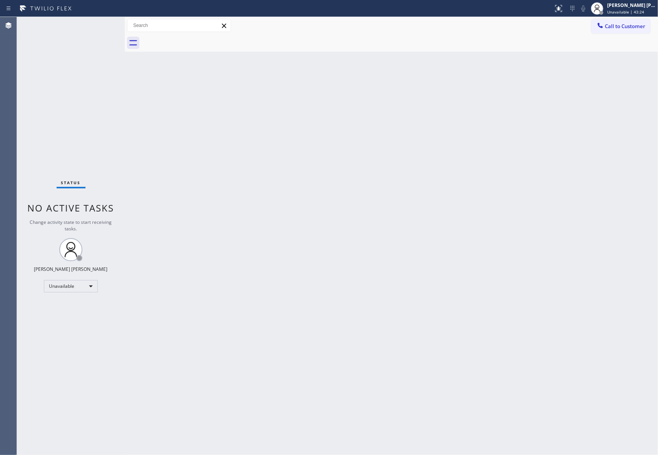
click at [199, 39] on div at bounding box center [400, 42] width 516 height 17
click at [635, 28] on span "Call to Customer" at bounding box center [625, 26] width 40 height 7
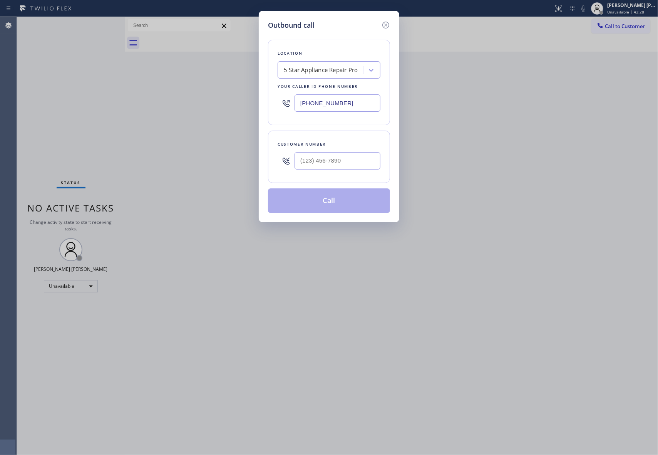
drag, startPoint x: 370, startPoint y: 176, endPoint x: 365, endPoint y: 171, distance: 7.4
click at [368, 176] on div "Customer number" at bounding box center [329, 156] width 122 height 52
drag, startPoint x: 354, startPoint y: 162, endPoint x: 348, endPoint y: 158, distance: 7.2
click at [353, 162] on input "(___) ___-____" at bounding box center [337, 160] width 86 height 17
paste input "714) 293-0933"
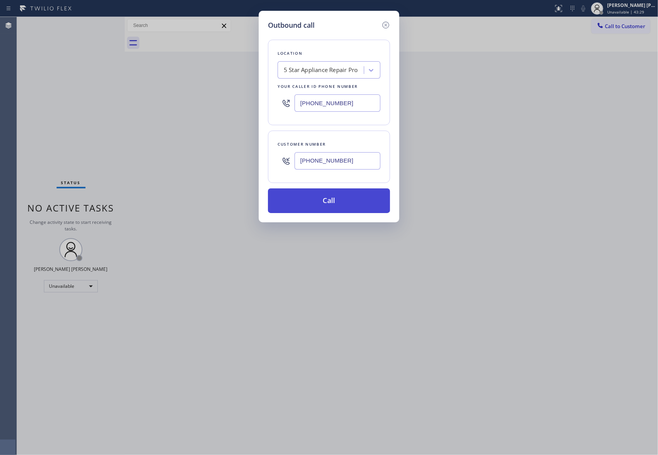
type input "[PHONE_NUMBER]"
click at [345, 196] on button "Call" at bounding box center [329, 200] width 122 height 25
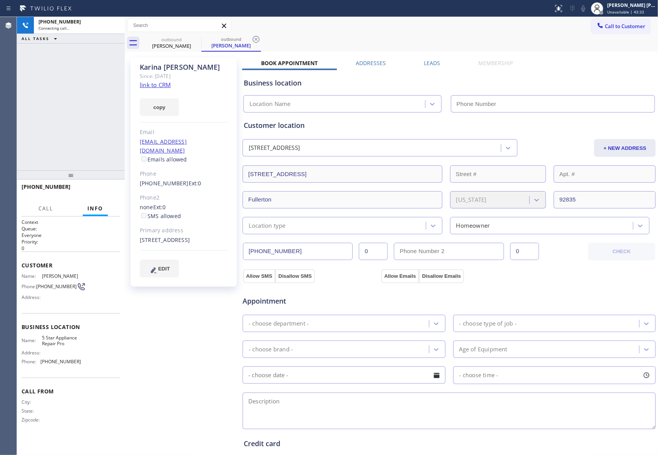
type input "[PHONE_NUMBER]"
click at [430, 61] on label "Leads" at bounding box center [432, 62] width 16 height 7
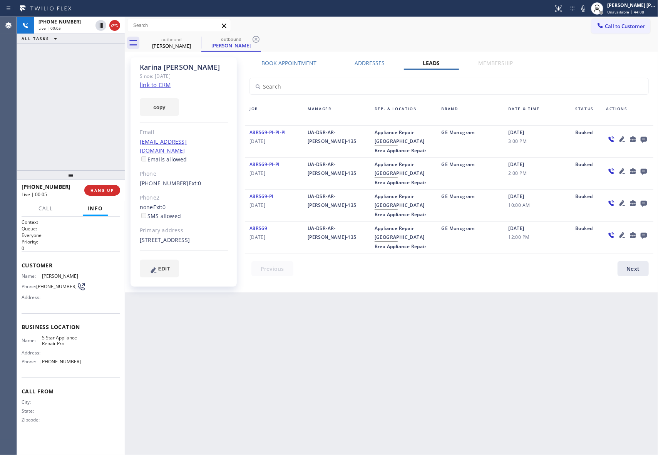
click at [164, 83] on link "link to CRM" at bounding box center [155, 85] width 31 height 8
click at [192, 52] on div "[PERSON_NAME] Since: [DATE] link to CRM copy Email [EMAIL_ADDRESS][DOMAIN_NAME]…" at bounding box center [391, 172] width 533 height 241
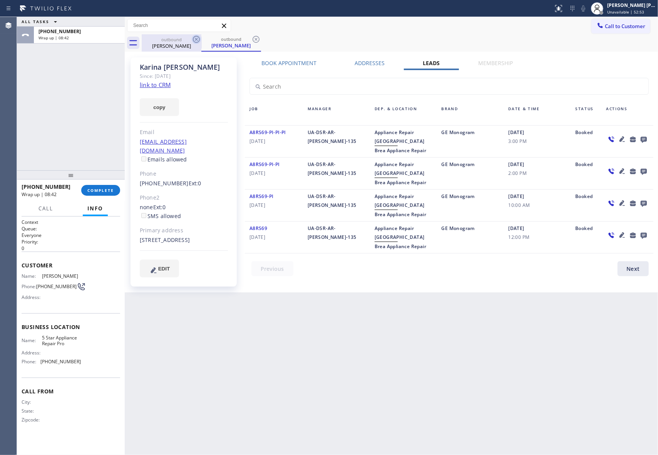
click at [192, 43] on icon at bounding box center [196, 39] width 9 height 9
click at [194, 41] on icon at bounding box center [196, 39] width 9 height 9
click at [251, 41] on icon at bounding box center [255, 39] width 9 height 9
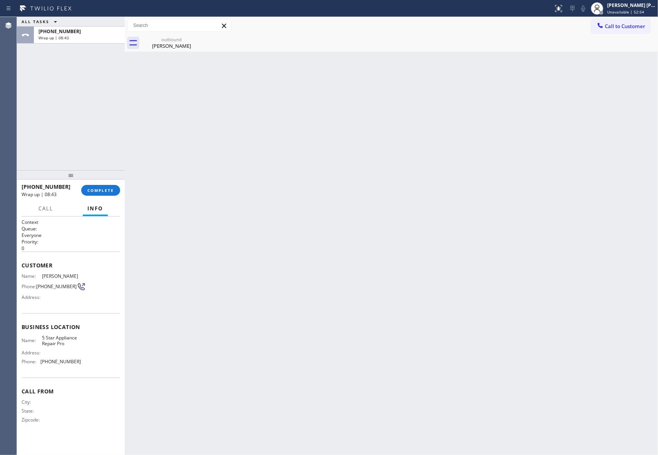
click at [0, 0] on icon at bounding box center [0, 0] width 0 height 0
click at [202, 41] on div "outbound [PERSON_NAME]" at bounding box center [400, 42] width 516 height 17
click at [194, 39] on icon at bounding box center [196, 39] width 9 height 9
click at [197, 38] on icon at bounding box center [196, 39] width 9 height 9
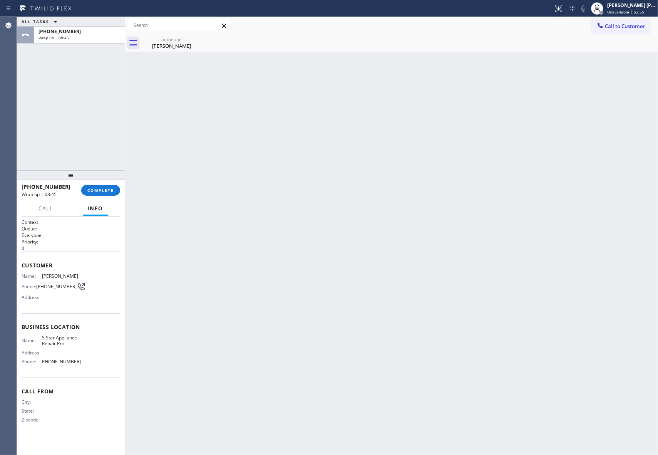
drag, startPoint x: 194, startPoint y: 37, endPoint x: 162, endPoint y: 42, distance: 32.7
click at [191, 40] on div "outbound [PERSON_NAME]" at bounding box center [172, 42] width 60 height 17
click at [162, 42] on div at bounding box center [400, 42] width 516 height 17
drag, startPoint x: 167, startPoint y: 41, endPoint x: 122, endPoint y: 179, distance: 144.9
click at [167, 43] on div at bounding box center [400, 42] width 516 height 17
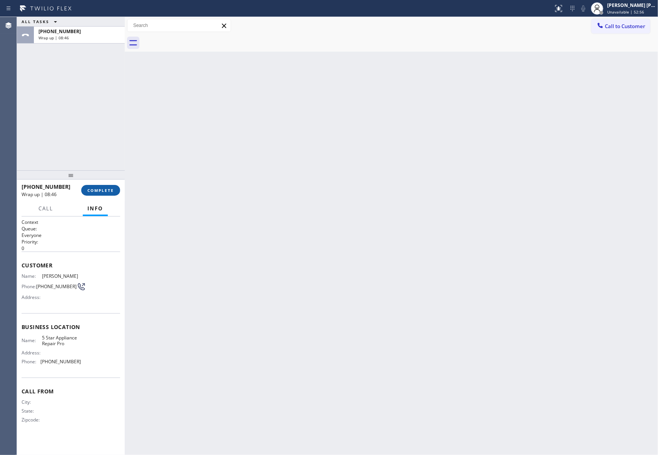
click at [100, 190] on span "COMPLETE" at bounding box center [100, 189] width 27 height 5
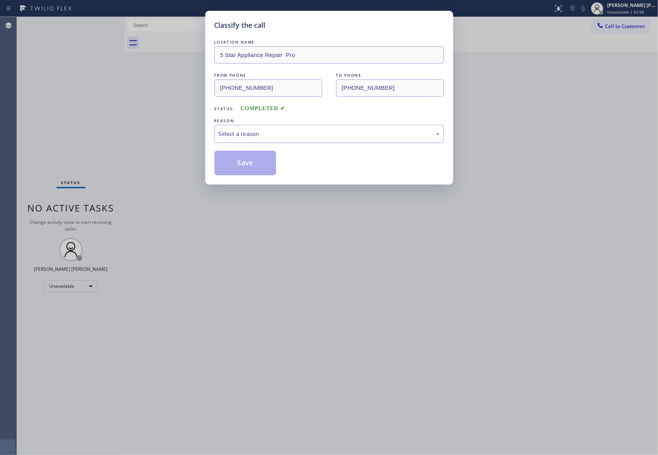
click at [269, 133] on div "Select a reason" at bounding box center [329, 133] width 221 height 9
click at [249, 164] on button "Save" at bounding box center [245, 163] width 62 height 25
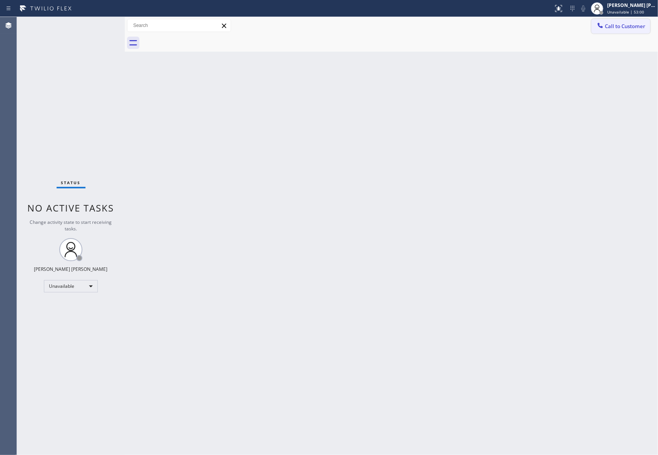
click at [638, 33] on button "Call to Customer" at bounding box center [620, 26] width 59 height 15
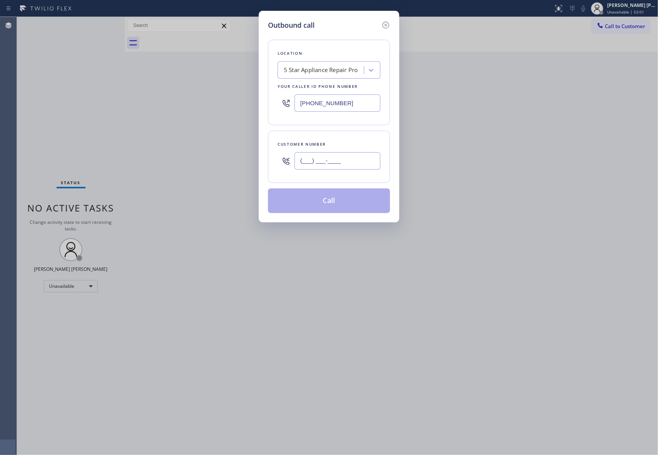
click at [368, 168] on input "(___) ___-____" at bounding box center [337, 160] width 86 height 17
paste input "714) 697-0157"
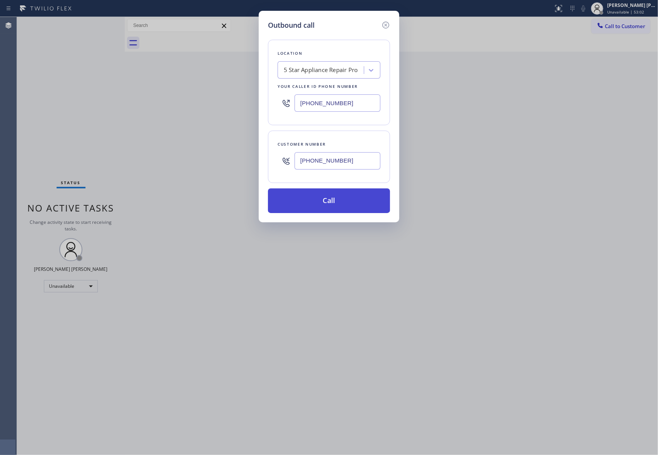
type input "[PHONE_NUMBER]"
click at [341, 202] on button "Call" at bounding box center [329, 200] width 122 height 25
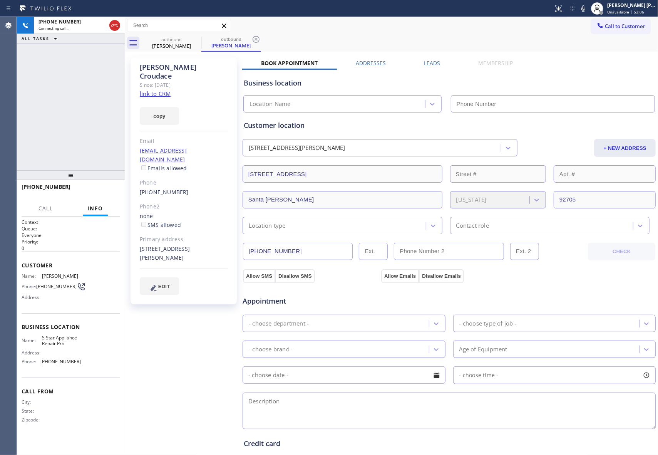
type input "[PHONE_NUMBER]"
drag, startPoint x: 104, startPoint y: 187, endPoint x: 113, endPoint y: 187, distance: 9.2
click at [104, 187] on span "HANG UP" at bounding box center [101, 189] width 23 height 5
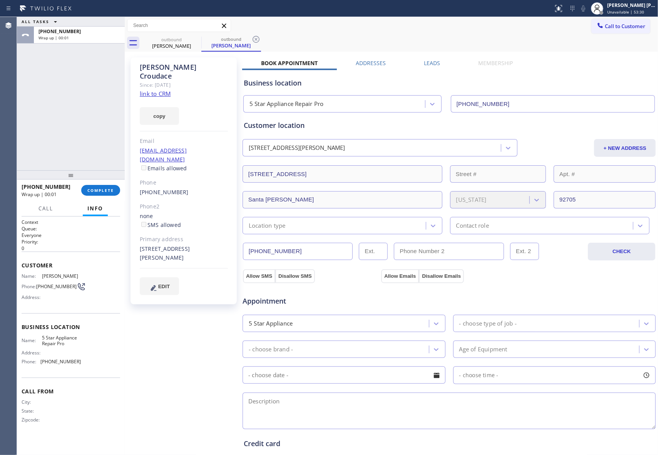
click at [427, 64] on label "Leads" at bounding box center [432, 62] width 16 height 7
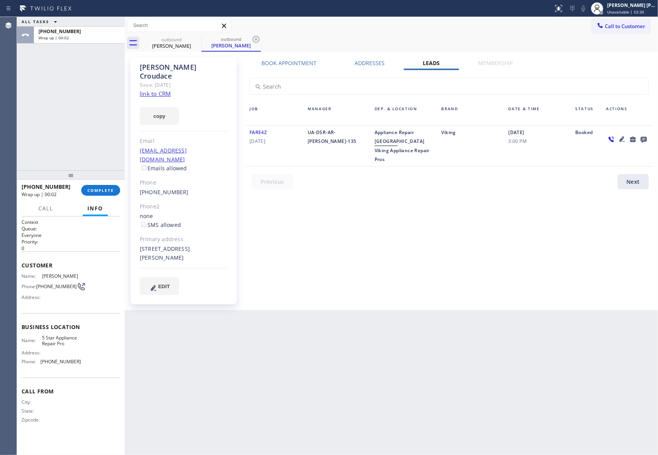
click at [642, 137] on icon at bounding box center [644, 140] width 6 height 6
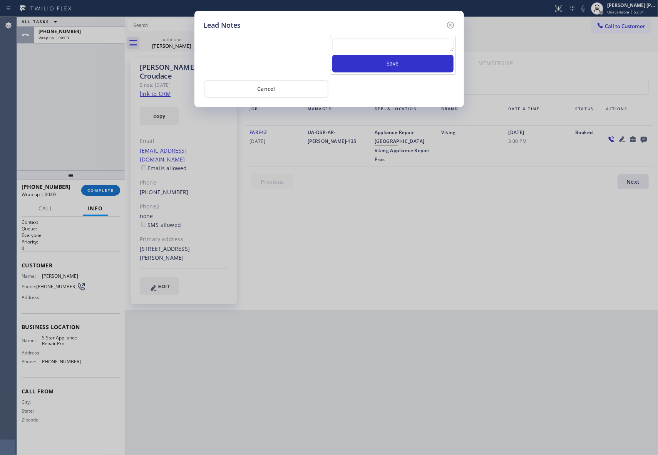
click at [383, 45] on textarea at bounding box center [392, 45] width 121 height 14
paste textarea "please transfer if cx calls back"
type textarea "please transfer if cx calls back"
click at [409, 67] on button "Save" at bounding box center [392, 64] width 121 height 18
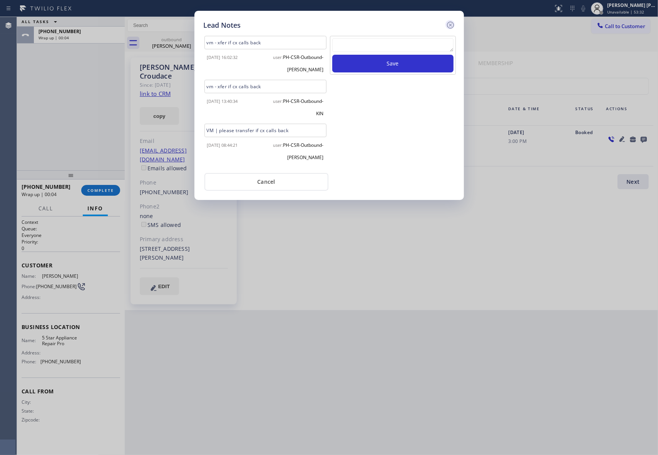
click at [447, 22] on icon at bounding box center [450, 24] width 9 height 9
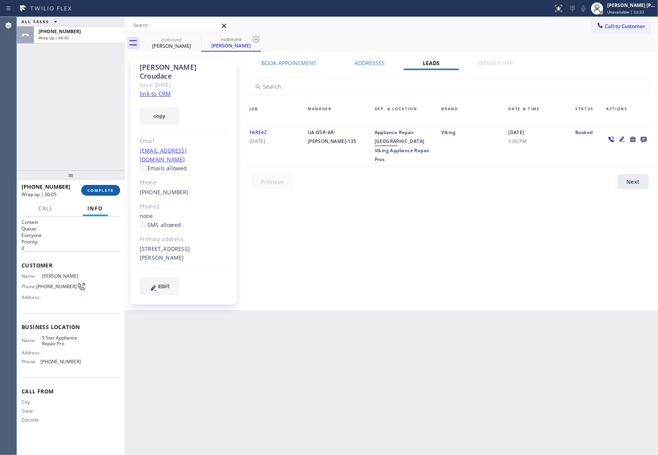
click at [103, 191] on span "COMPLETE" at bounding box center [100, 189] width 27 height 5
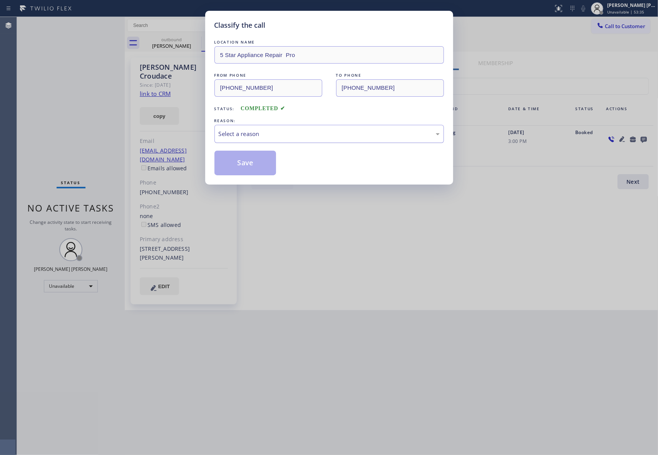
click at [286, 131] on div "Select a reason" at bounding box center [329, 133] width 221 height 9
click at [239, 163] on button "Save" at bounding box center [245, 163] width 62 height 25
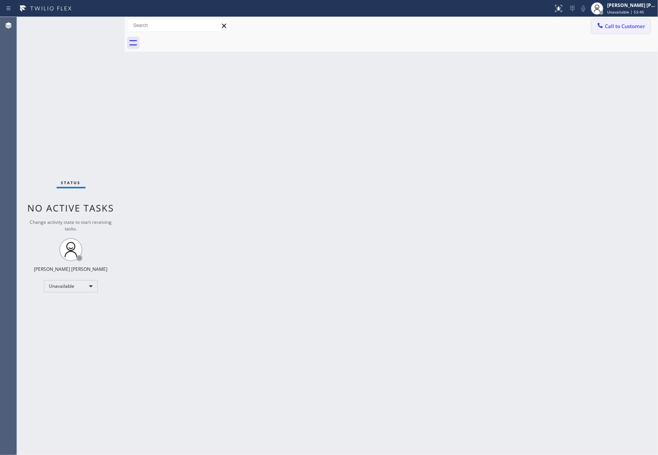
click at [638, 28] on span "Call to Customer" at bounding box center [625, 26] width 40 height 7
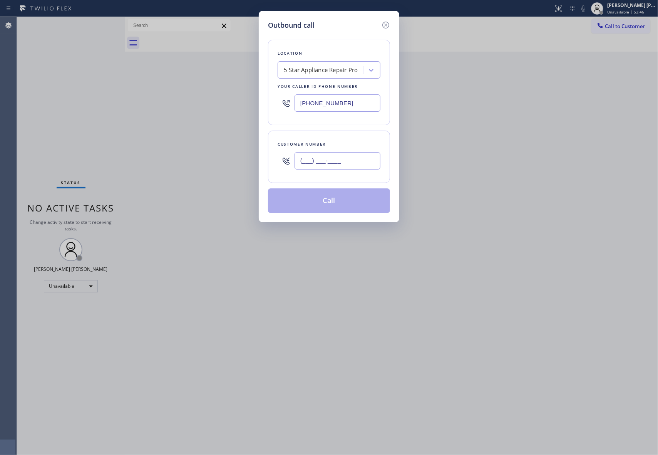
click at [338, 155] on input "(___) ___-____" at bounding box center [337, 160] width 86 height 17
paste input "917) 439-9432"
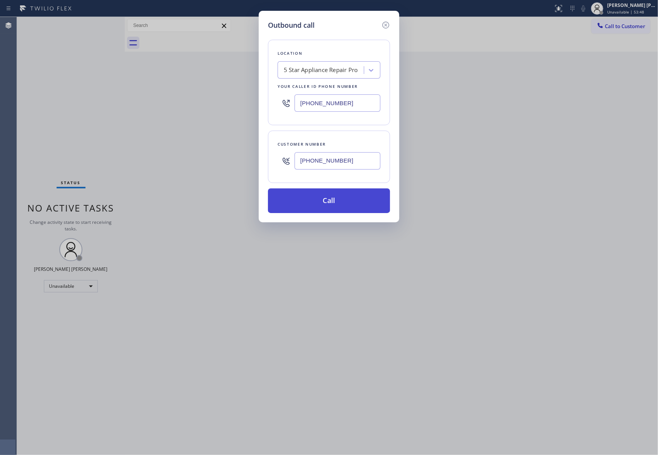
type input "[PHONE_NUMBER]"
click at [346, 199] on button "Call" at bounding box center [329, 200] width 122 height 25
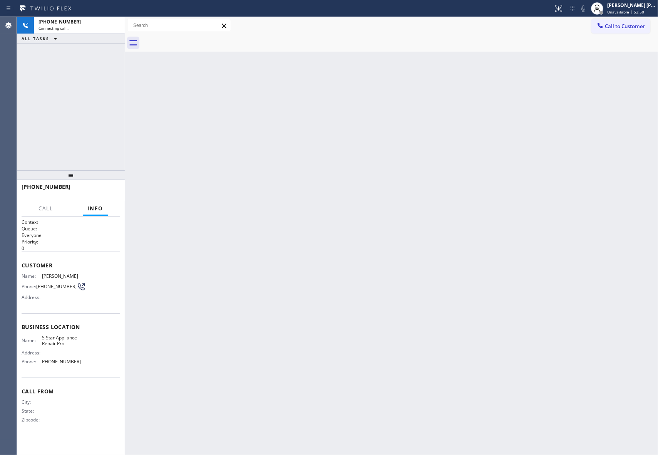
click at [345, 204] on div "Back to Dashboard Change Sender ID Customers Technicians Select a contact Outbo…" at bounding box center [391, 236] width 533 height 438
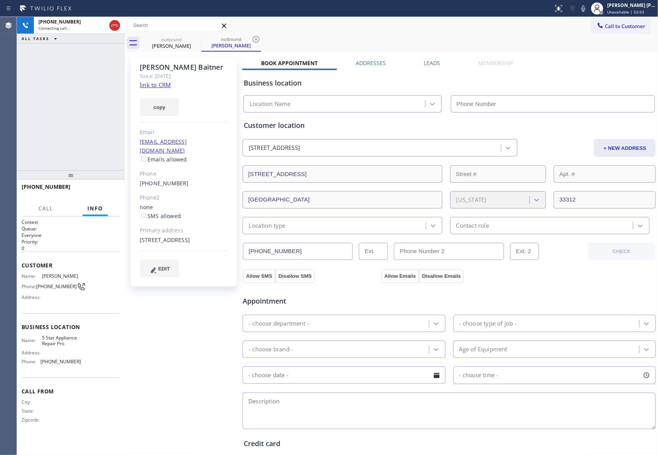
type input "[PHONE_NUMBER]"
click at [429, 59] on label "Leads" at bounding box center [432, 62] width 16 height 7
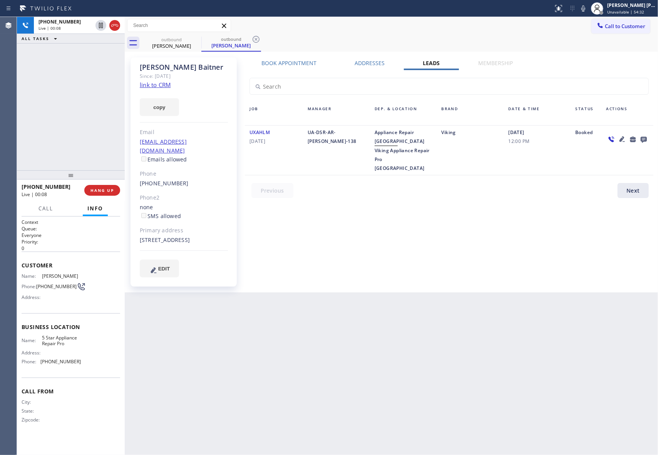
click at [644, 139] on icon at bounding box center [643, 139] width 9 height 10
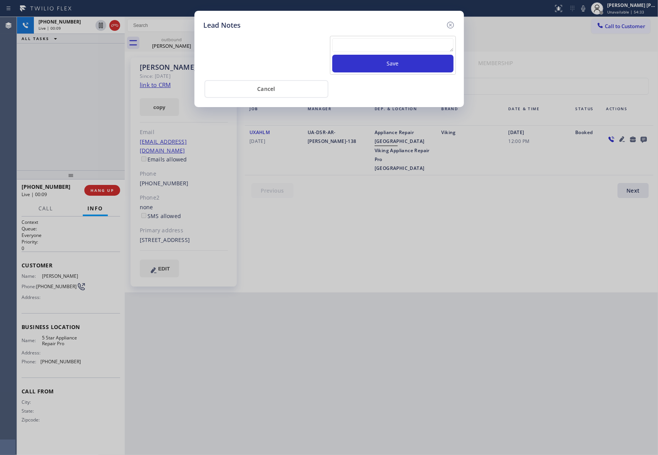
click at [400, 49] on textarea at bounding box center [392, 45] width 121 height 14
paste textarea "VM | please transfer if cx calls back"
type textarea "VM | please transfer if cx calls back"
click at [407, 64] on button "Save" at bounding box center [392, 64] width 121 height 18
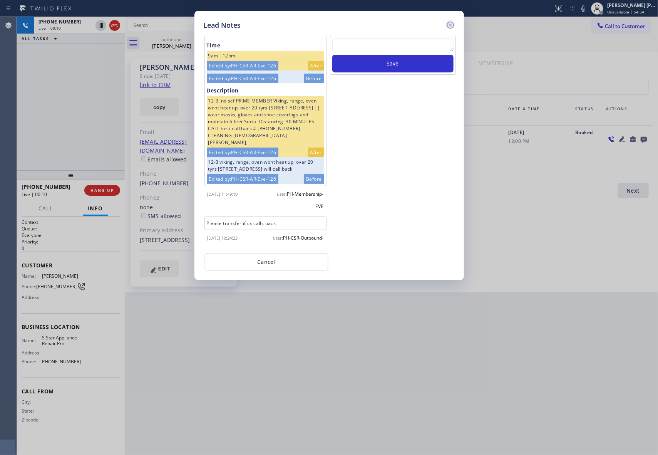
scroll to position [0, 0]
click at [450, 22] on icon at bounding box center [450, 24] width 9 height 9
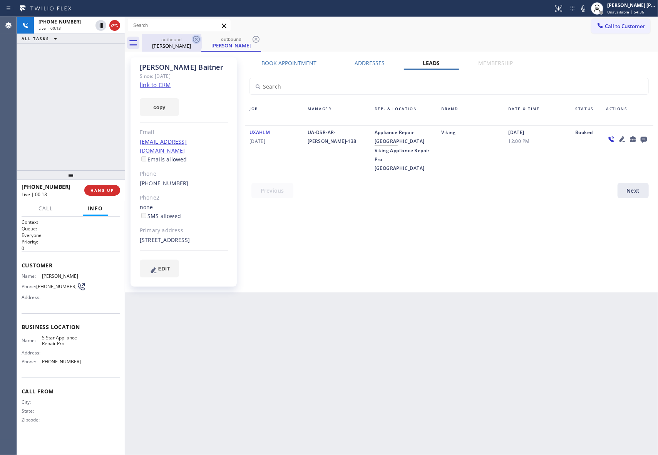
click at [196, 39] on icon at bounding box center [196, 39] width 7 height 7
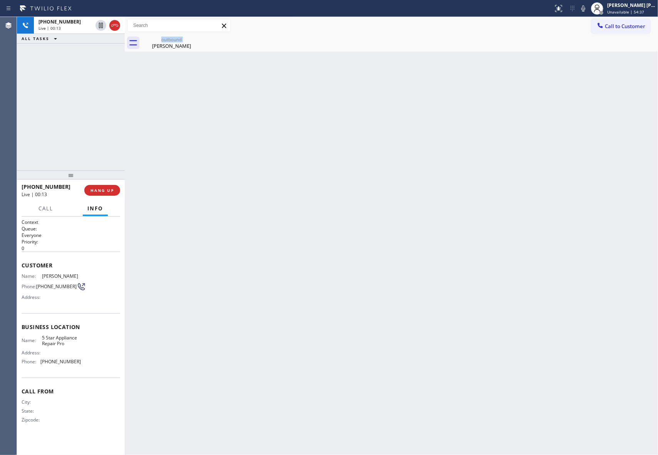
click at [196, 39] on div "outbound [PERSON_NAME]" at bounding box center [172, 42] width 60 height 17
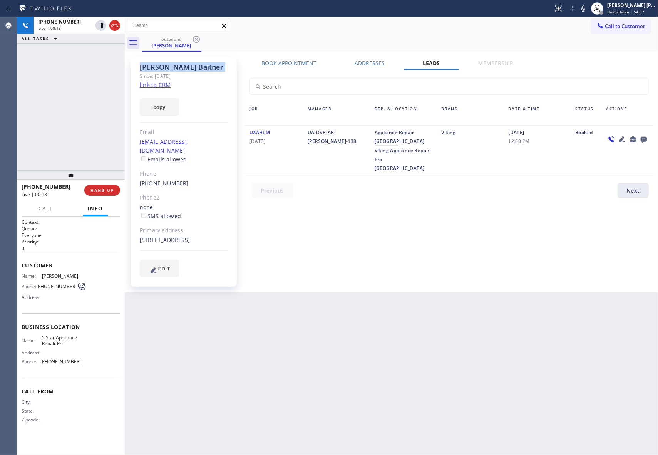
click at [196, 39] on icon at bounding box center [196, 39] width 7 height 7
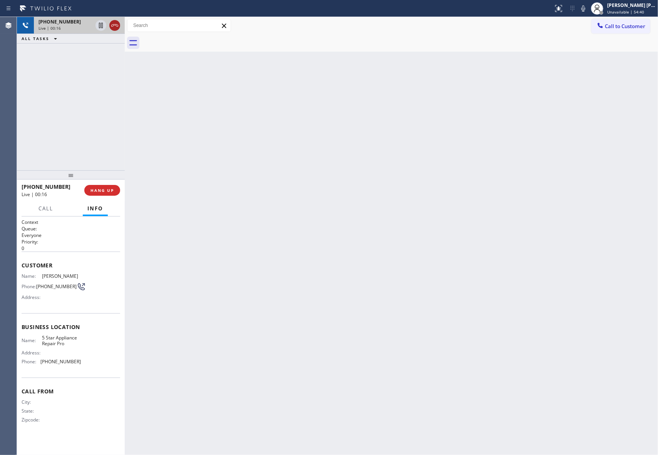
click at [117, 24] on icon at bounding box center [114, 25] width 9 height 9
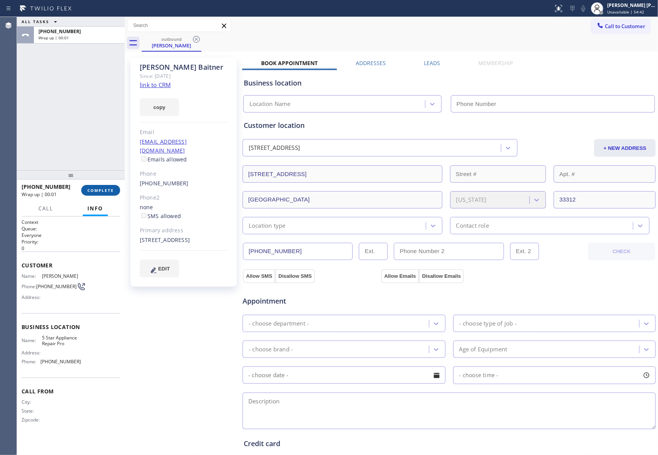
click at [105, 189] on span "COMPLETE" at bounding box center [100, 189] width 27 height 5
type input "[PHONE_NUMBER]"
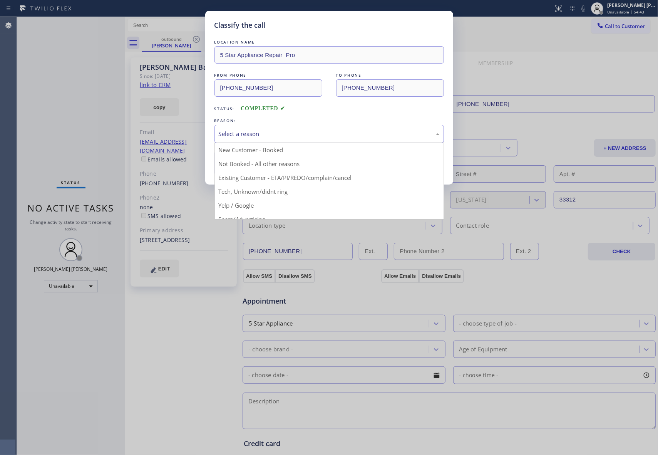
click at [287, 137] on div "Select a reason" at bounding box center [329, 133] width 221 height 9
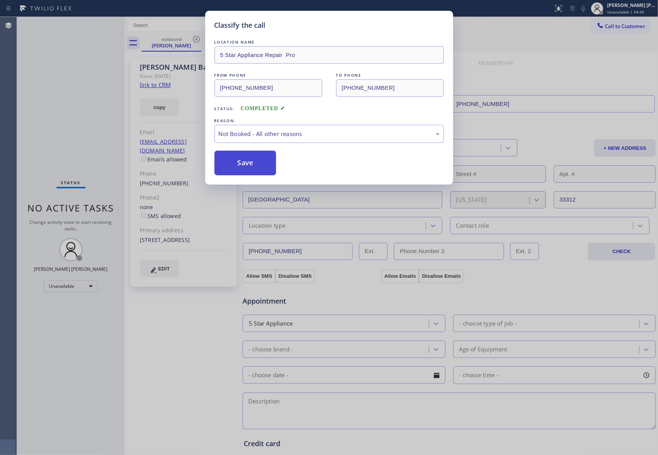
click at [248, 159] on button "Save" at bounding box center [245, 163] width 62 height 25
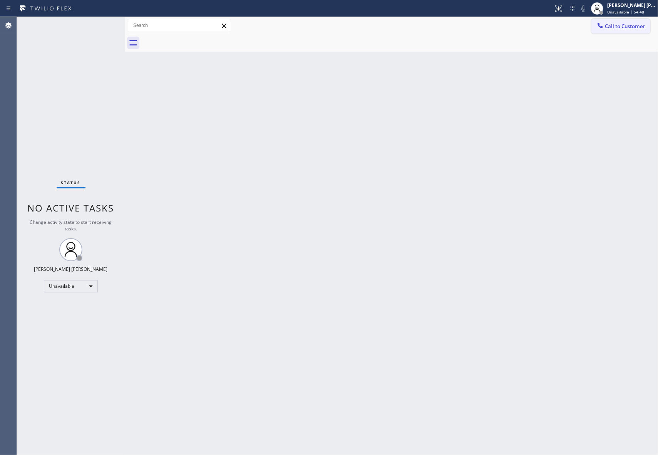
click at [626, 21] on button "Call to Customer" at bounding box center [620, 26] width 59 height 15
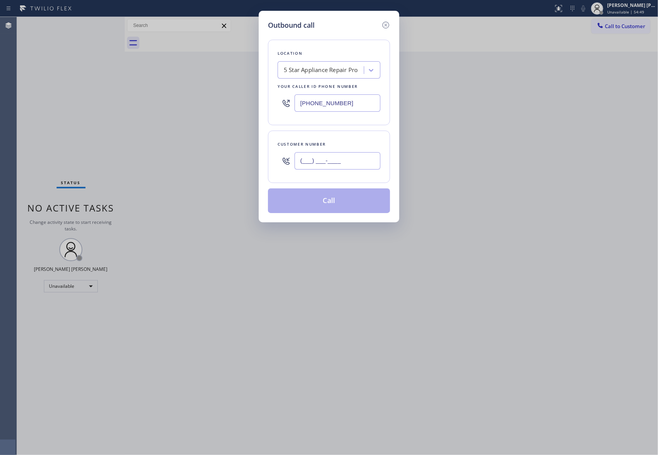
click at [336, 163] on input "(___) ___-____" at bounding box center [337, 160] width 86 height 17
paste input "201) 233-5400"
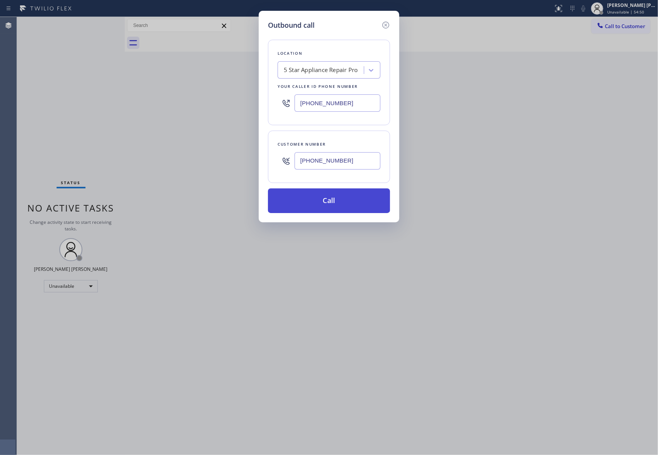
type input "[PHONE_NUMBER]"
click at [346, 204] on button "Call" at bounding box center [329, 200] width 122 height 25
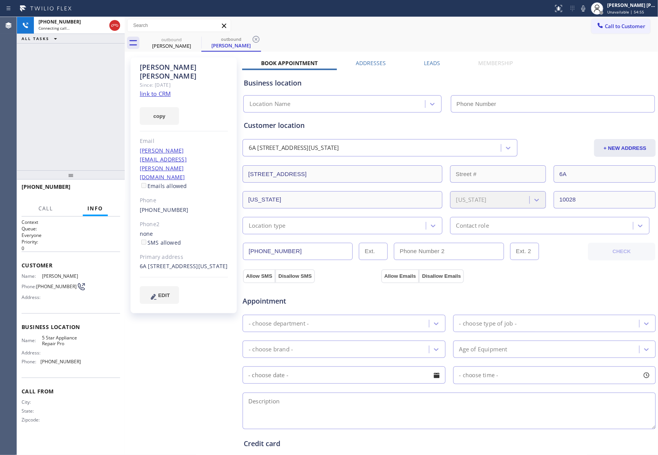
type input "[PHONE_NUMBER]"
click at [114, 187] on button "HANG UP" at bounding box center [102, 190] width 36 height 11
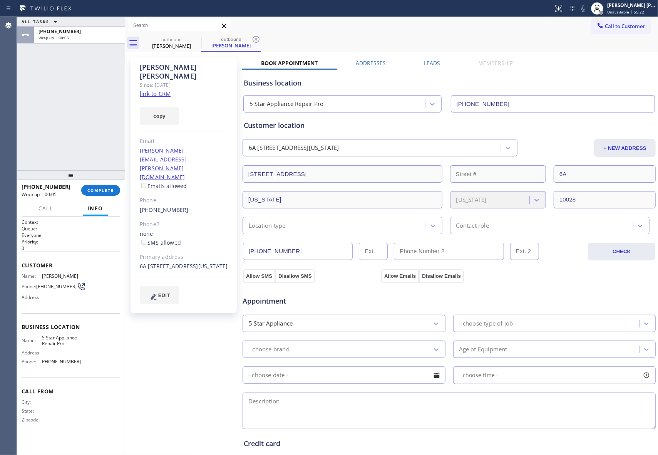
click at [433, 59] on label "Leads" at bounding box center [432, 62] width 16 height 7
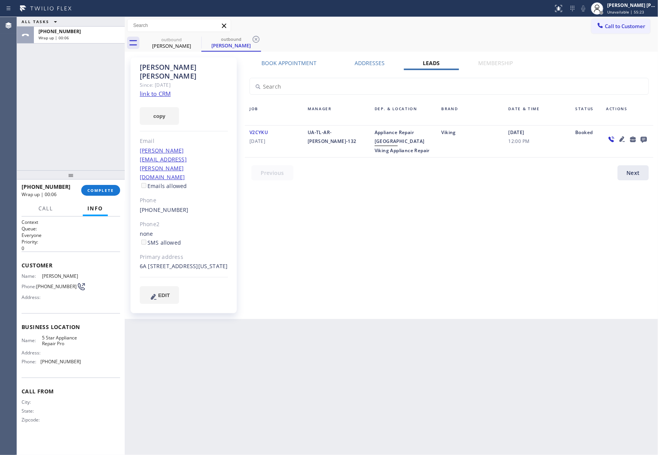
click at [647, 139] on icon at bounding box center [643, 139] width 9 height 10
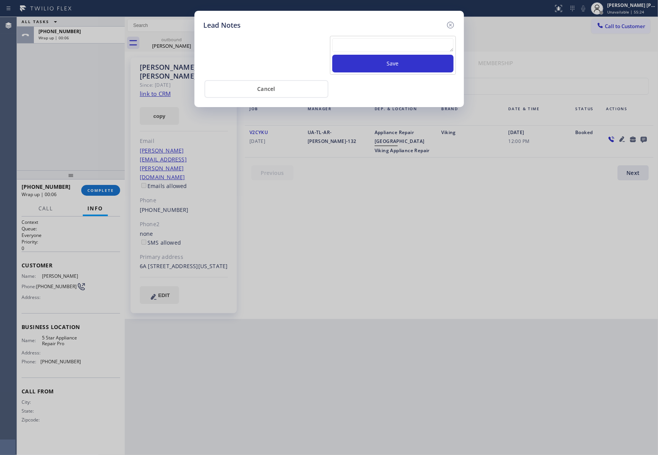
click at [386, 39] on textarea at bounding box center [392, 45] width 121 height 14
paste textarea "VM | please transfer if cx calls back"
type textarea "VM | please transfer if cx calls back"
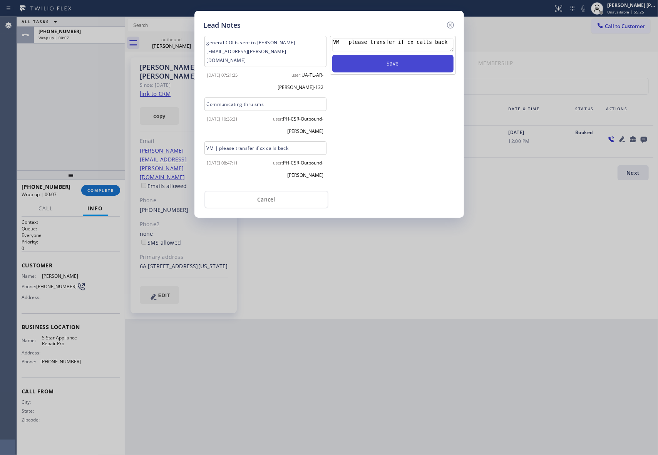
click at [403, 61] on button "Save" at bounding box center [392, 64] width 121 height 18
click at [453, 28] on icon at bounding box center [450, 24] width 9 height 9
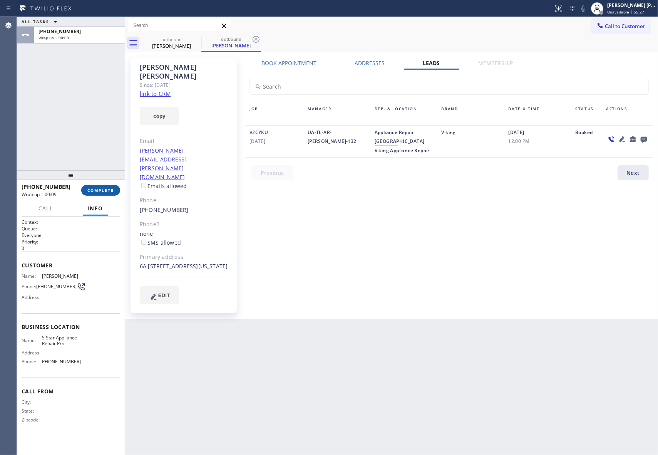
click at [110, 189] on span "COMPLETE" at bounding box center [100, 189] width 27 height 5
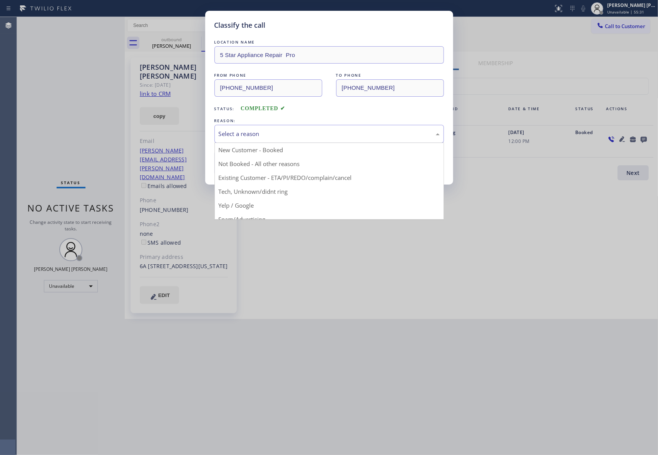
click at [322, 134] on div "Select a reason" at bounding box center [329, 133] width 221 height 9
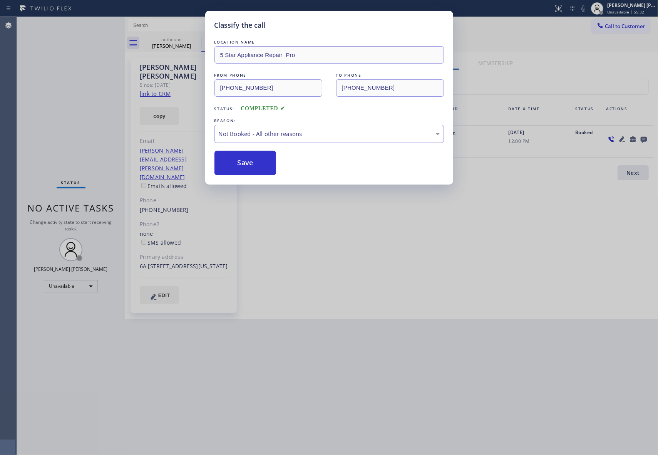
click at [256, 162] on button "Save" at bounding box center [245, 163] width 62 height 25
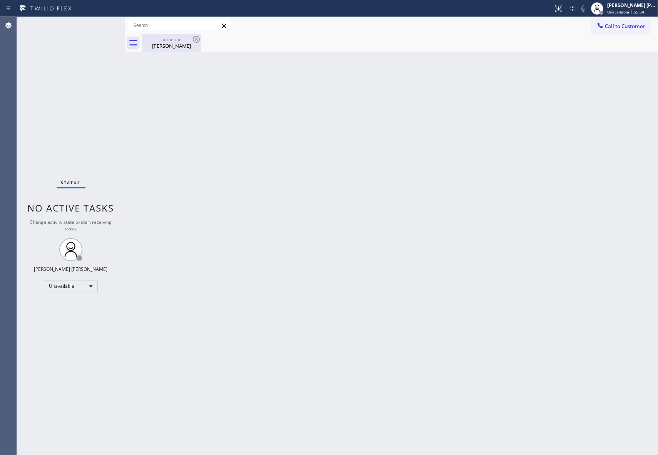
drag, startPoint x: 188, startPoint y: 47, endPoint x: 196, endPoint y: 43, distance: 8.1
click at [189, 47] on div "[PERSON_NAME]" at bounding box center [171, 45] width 58 height 7
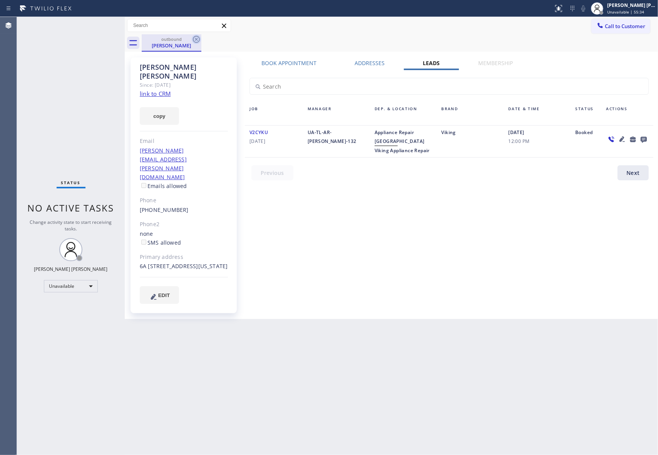
click at [199, 38] on icon at bounding box center [196, 39] width 7 height 7
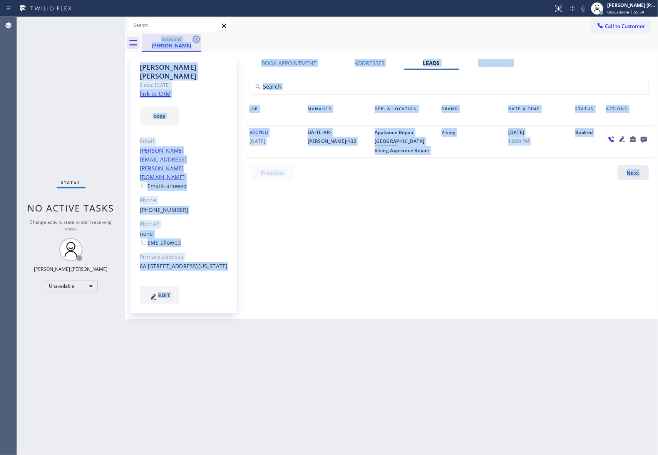
click at [199, 38] on div "outbound [PERSON_NAME]" at bounding box center [400, 42] width 516 height 17
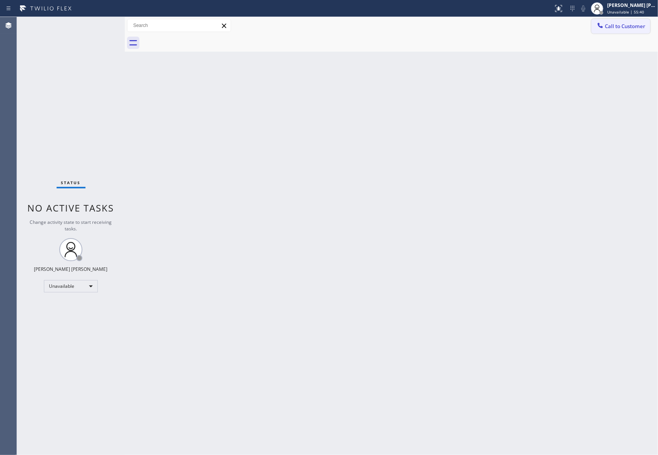
click at [627, 28] on span "Call to Customer" at bounding box center [625, 26] width 40 height 7
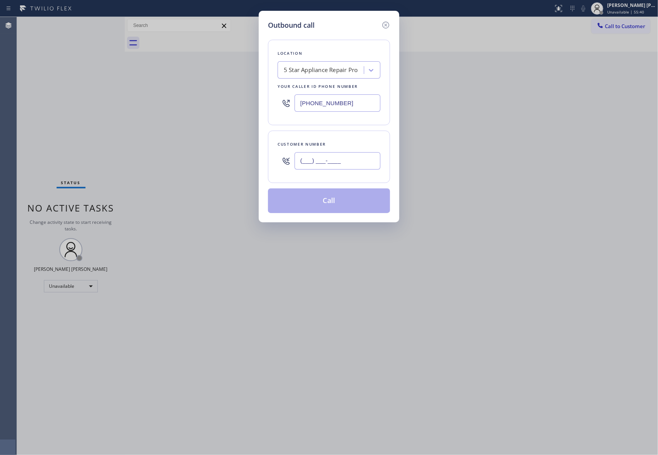
click at [340, 160] on input "(___) ___-____" at bounding box center [337, 160] width 86 height 17
paste input "305) 794-9549"
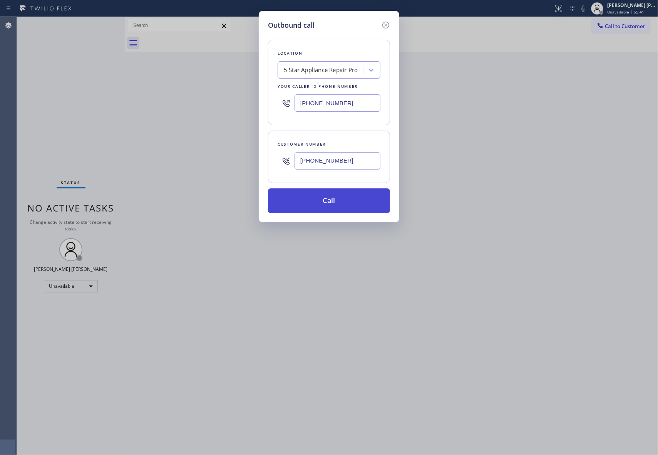
type input "[PHONE_NUMBER]"
click at [354, 199] on button "Call" at bounding box center [329, 200] width 122 height 25
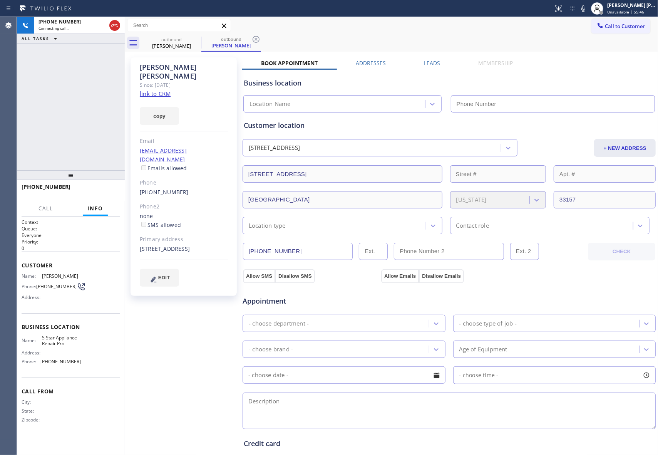
type input "[PHONE_NUMBER]"
click at [441, 65] on div "Leads" at bounding box center [432, 64] width 54 height 11
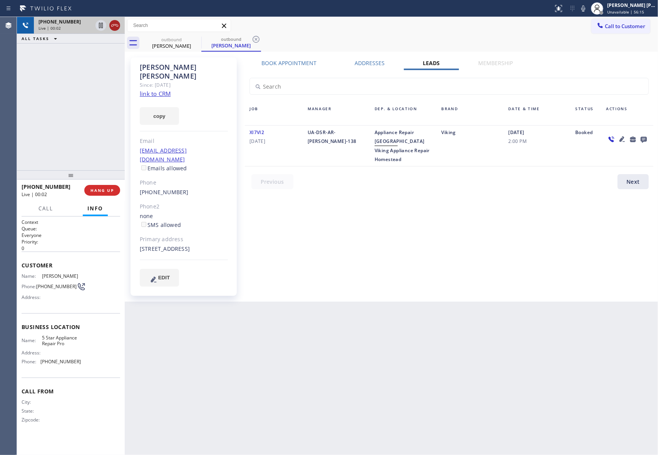
click at [114, 28] on icon at bounding box center [114, 25] width 9 height 9
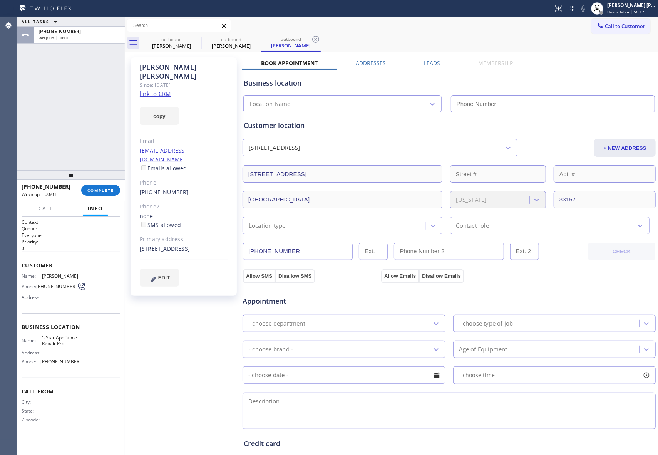
type input "[PHONE_NUMBER]"
drag, startPoint x: 413, startPoint y: 59, endPoint x: 430, endPoint y: 64, distance: 18.1
click at [413, 59] on div "[PERSON_NAME] Since: [DATE] link to CRM copy Email [EMAIL_ADDRESS][DOMAIN_NAME]…" at bounding box center [391, 311] width 529 height 514
click at [430, 64] on label "Leads" at bounding box center [432, 62] width 16 height 7
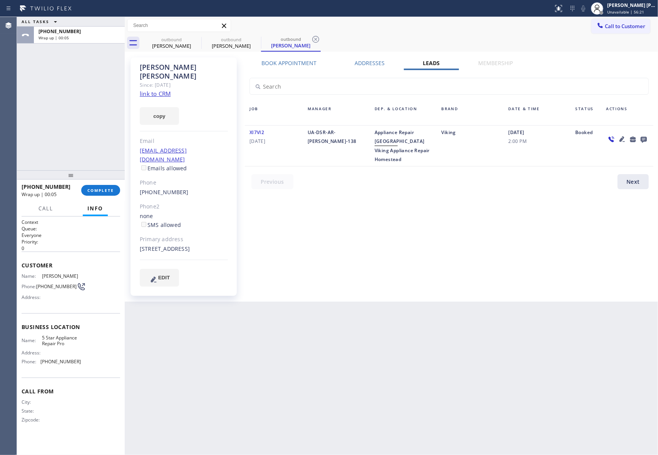
click at [644, 137] on icon at bounding box center [644, 140] width 6 height 6
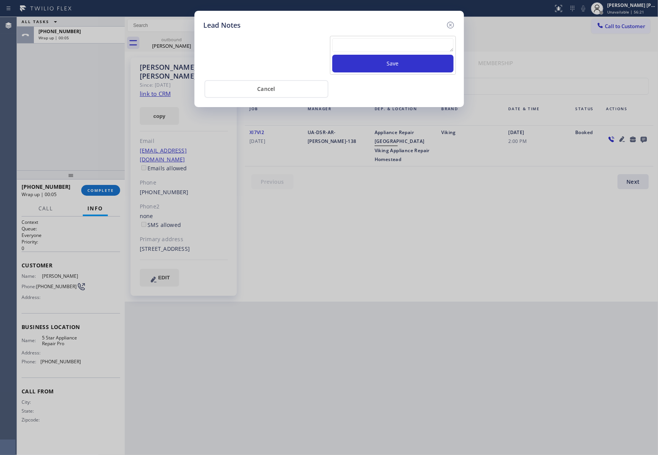
click at [378, 46] on textarea at bounding box center [392, 45] width 121 height 14
paste textarea "VM | please transfer if cx calls back"
type textarea "VM | please transfer if cx calls back"
click at [387, 62] on button "Save" at bounding box center [392, 64] width 121 height 18
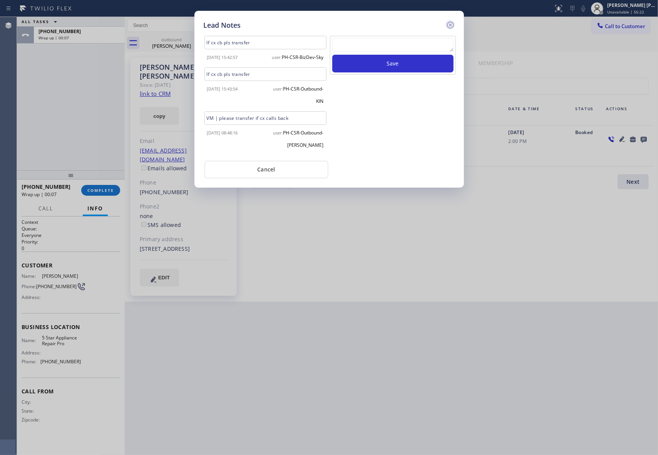
click at [449, 24] on icon at bounding box center [450, 24] width 9 height 9
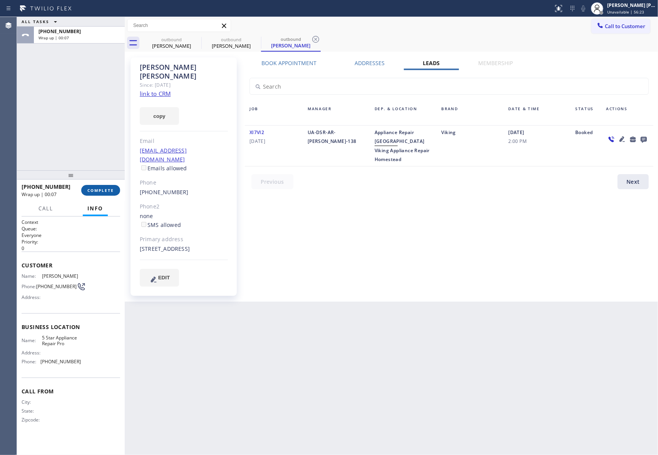
click at [105, 191] on span "COMPLETE" at bounding box center [100, 189] width 27 height 5
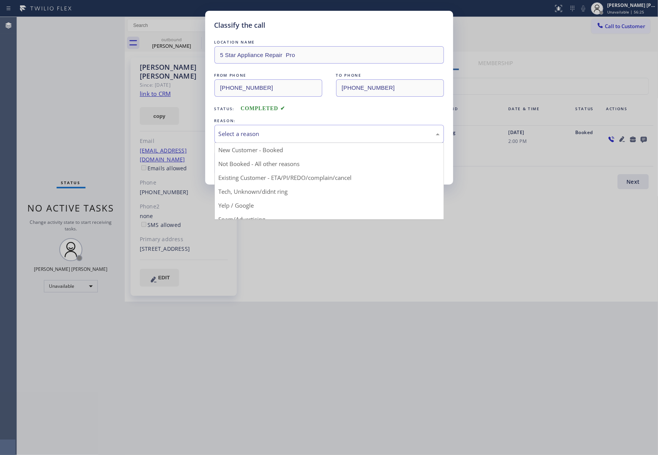
click at [330, 133] on div "Select a reason" at bounding box center [329, 133] width 221 height 9
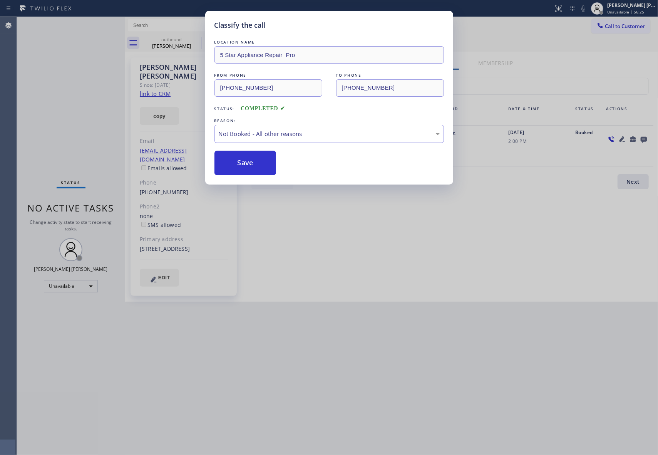
click at [245, 163] on button "Save" at bounding box center [245, 163] width 62 height 25
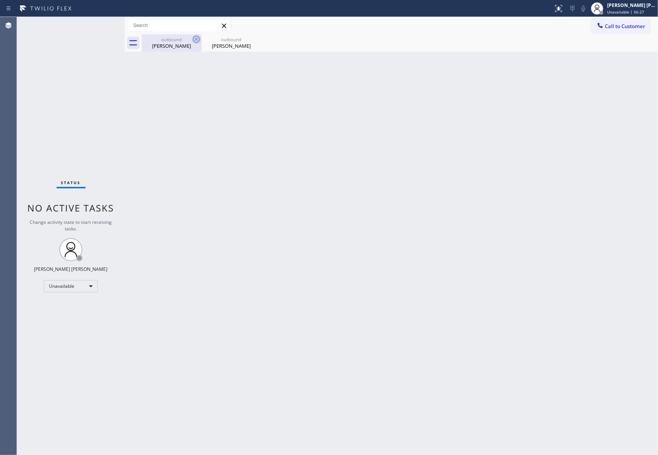
drag, startPoint x: 186, startPoint y: 46, endPoint x: 199, endPoint y: 40, distance: 14.0
click at [191, 43] on div "[PERSON_NAME]" at bounding box center [171, 45] width 58 height 7
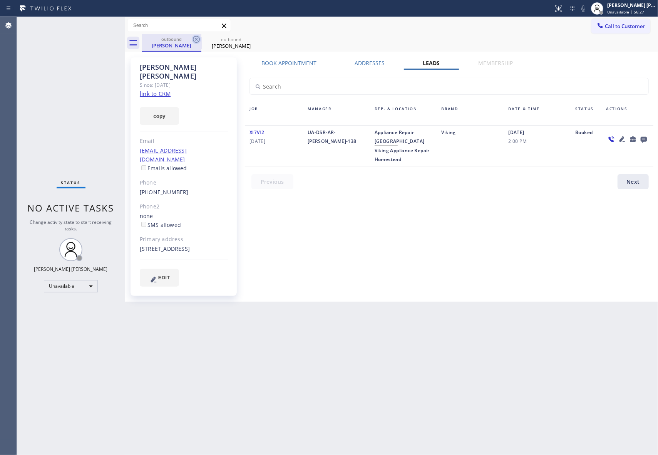
click at [199, 40] on icon at bounding box center [196, 39] width 7 height 7
click at [0, 0] on icon at bounding box center [0, 0] width 0 height 0
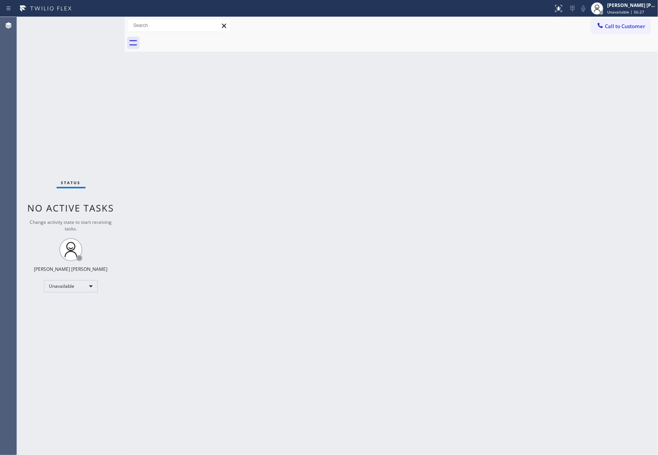
drag, startPoint x: 199, startPoint y: 40, endPoint x: 194, endPoint y: 39, distance: 5.5
click at [200, 40] on div at bounding box center [400, 42] width 516 height 17
click at [631, 22] on button "Call to Customer" at bounding box center [620, 26] width 59 height 15
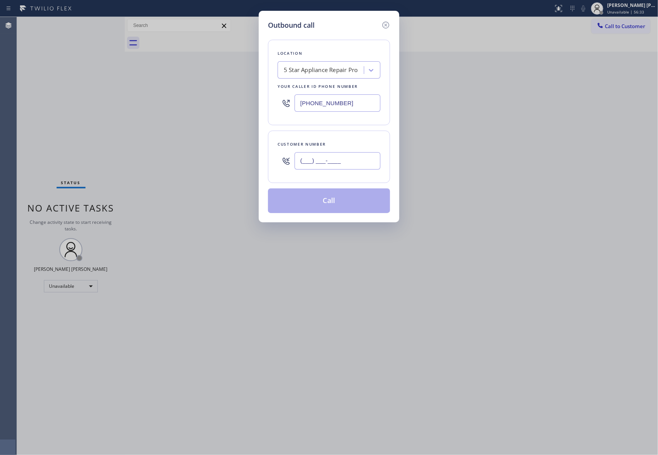
click at [361, 166] on input "(___) ___-____" at bounding box center [337, 160] width 86 height 17
paste input "206) 390-0165"
type input "[PHONE_NUMBER]"
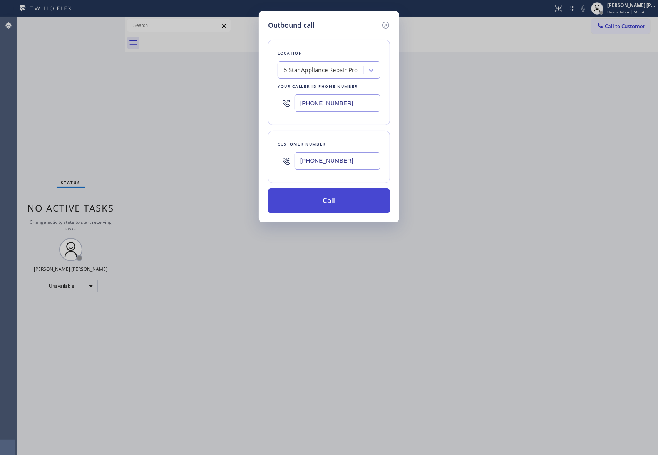
click at [353, 206] on button "Call" at bounding box center [329, 200] width 122 height 25
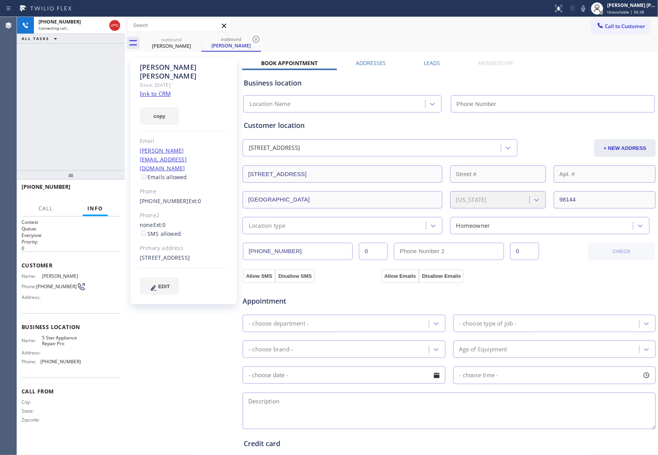
type input "[PHONE_NUMBER]"
click at [430, 68] on div "Business location 5 Star Appliance Repair Pro [PHONE_NUMBER]" at bounding box center [449, 89] width 414 height 45
click at [430, 62] on label "Leads" at bounding box center [432, 62] width 16 height 7
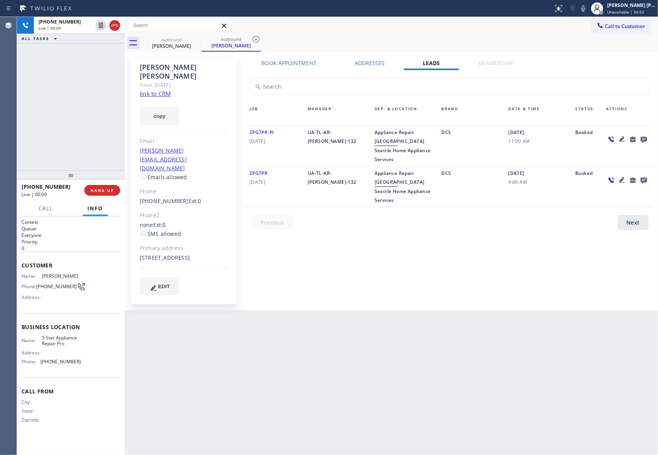
click at [644, 135] on icon at bounding box center [643, 139] width 9 height 10
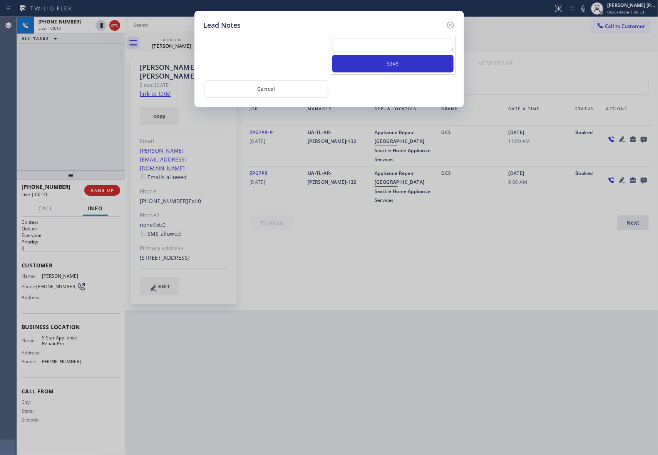
click at [358, 46] on textarea at bounding box center [392, 45] width 121 height 14
paste textarea "VM | please transfer if cx calls back"
type textarea "VM | please transfer if cx calls back"
click at [376, 63] on button "Save" at bounding box center [392, 64] width 121 height 18
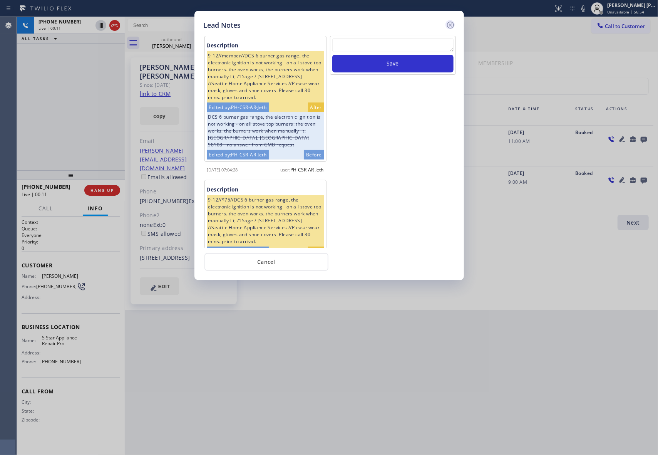
click at [449, 25] on icon at bounding box center [450, 24] width 9 height 9
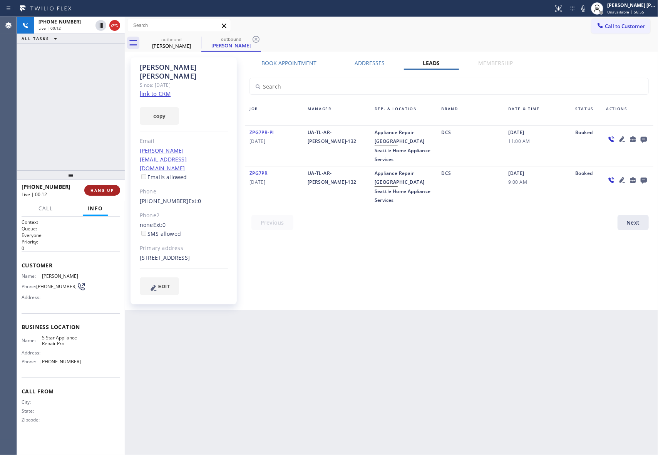
click at [97, 187] on button "HANG UP" at bounding box center [102, 190] width 36 height 11
click at [181, 38] on div "outbound" at bounding box center [171, 40] width 58 height 6
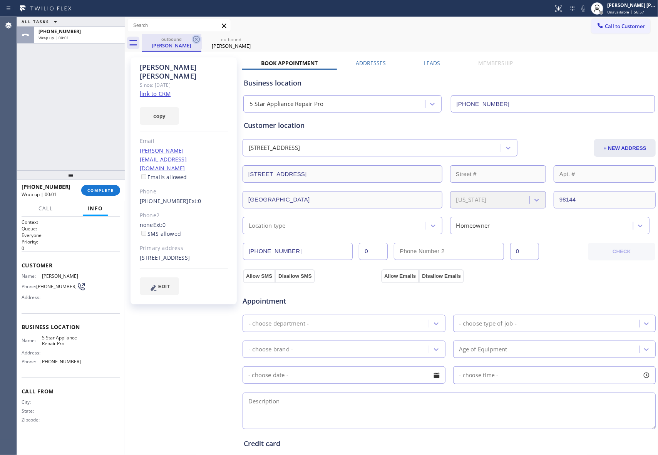
click at [196, 38] on icon at bounding box center [196, 39] width 9 height 9
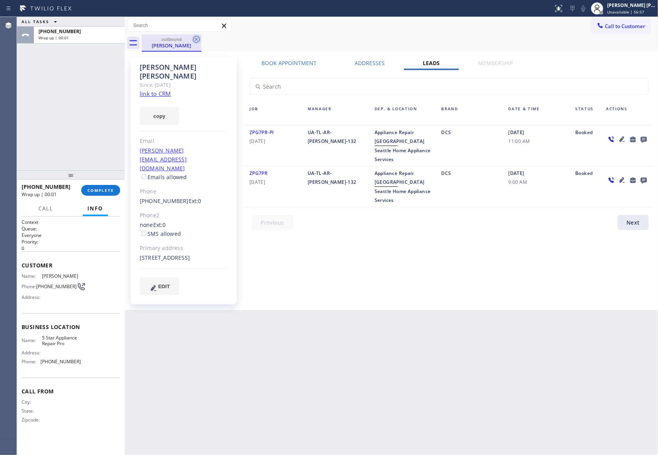
click at [196, 38] on icon at bounding box center [196, 39] width 9 height 9
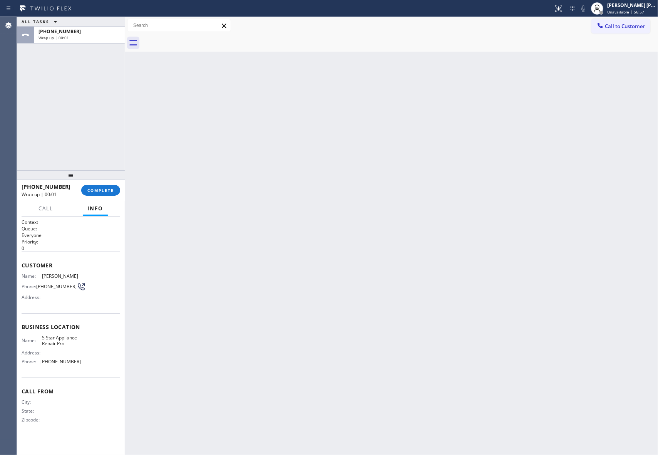
click at [196, 38] on div at bounding box center [400, 42] width 516 height 17
click at [102, 188] on span "COMPLETE" at bounding box center [100, 189] width 27 height 5
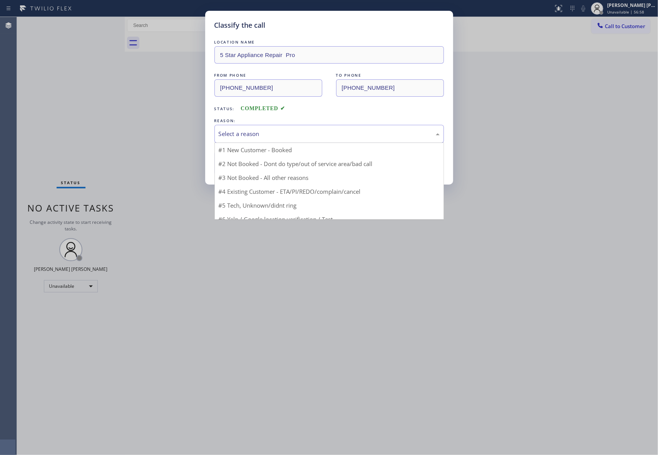
click at [299, 131] on div "Select a reason" at bounding box center [329, 133] width 221 height 9
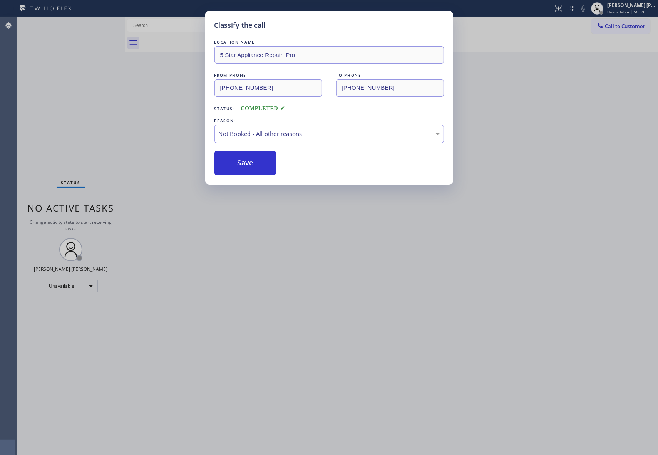
click at [250, 162] on button "Save" at bounding box center [245, 163] width 62 height 25
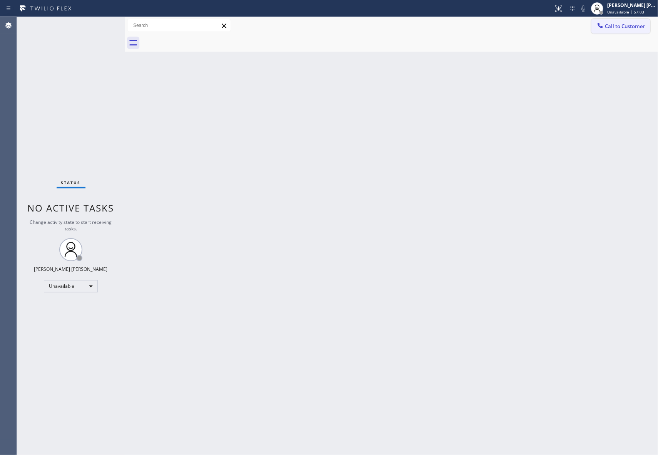
click at [633, 25] on span "Call to Customer" at bounding box center [625, 26] width 40 height 7
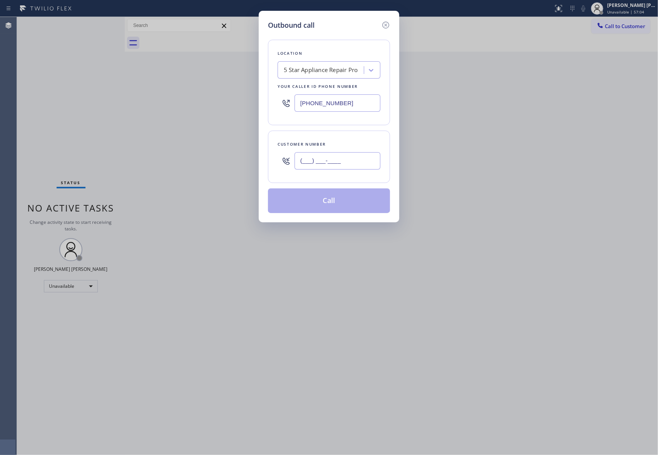
click at [351, 162] on input "(___) ___-____" at bounding box center [337, 160] width 86 height 17
paste input "347) 494-8208"
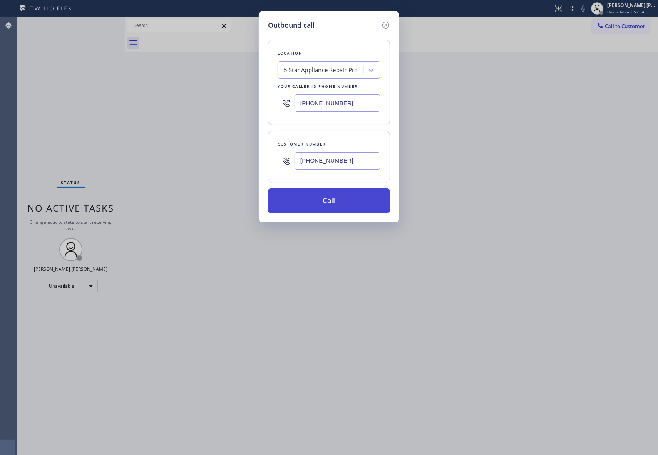
type input "[PHONE_NUMBER]"
click at [356, 203] on button "Call" at bounding box center [329, 200] width 122 height 25
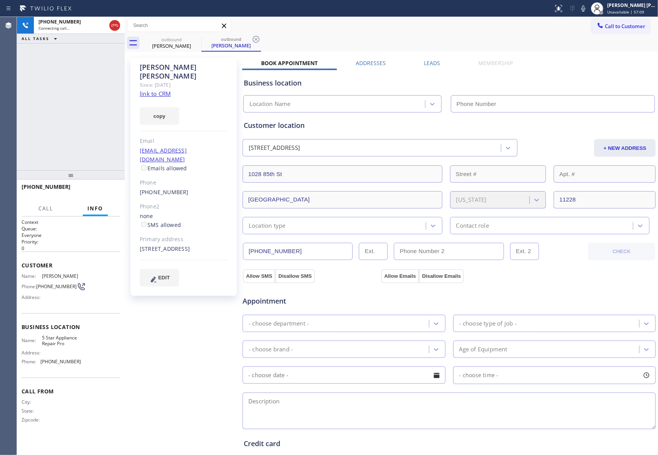
type input "[PHONE_NUMBER]"
click at [207, 244] on div "[STREET_ADDRESS]" at bounding box center [184, 248] width 88 height 9
copy div "11228"
click at [428, 62] on label "Leads" at bounding box center [432, 62] width 16 height 7
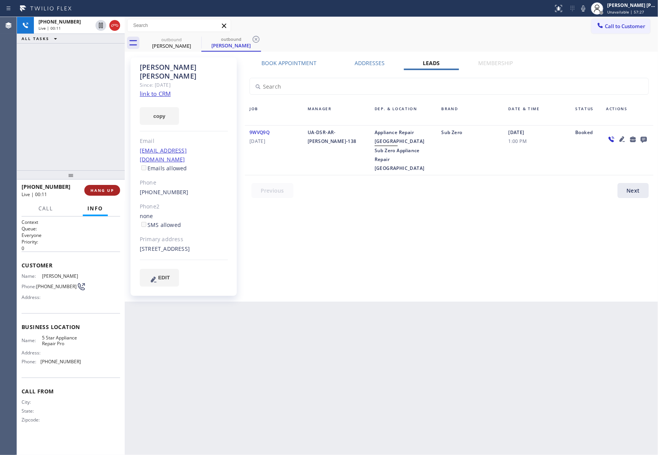
click at [99, 187] on span "HANG UP" at bounding box center [101, 189] width 23 height 5
click at [648, 139] on icon at bounding box center [643, 139] width 9 height 10
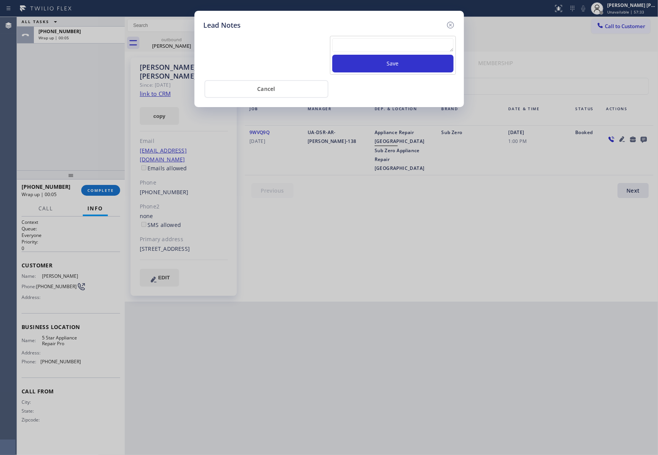
click at [373, 44] on textarea at bounding box center [392, 45] width 121 height 14
paste textarea "VM | please transfer if cx calls back"
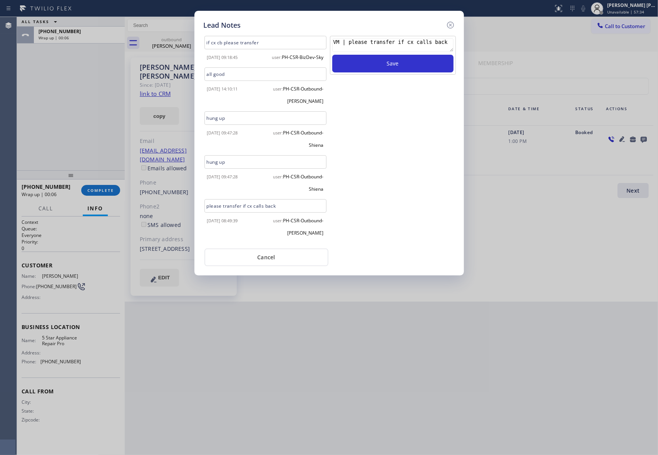
scroll to position [3, 0]
type textarea "VM | please transfer if cx calls back"
click at [420, 67] on button "Save" at bounding box center [392, 64] width 121 height 18
click at [452, 21] on icon at bounding box center [450, 24] width 9 height 9
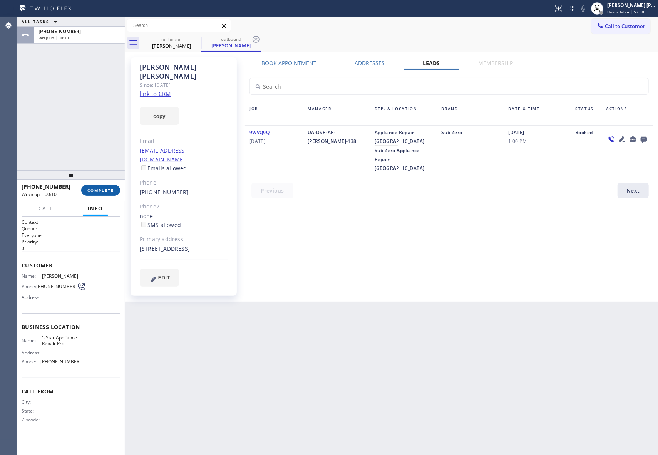
click at [102, 191] on span "COMPLETE" at bounding box center [100, 189] width 27 height 5
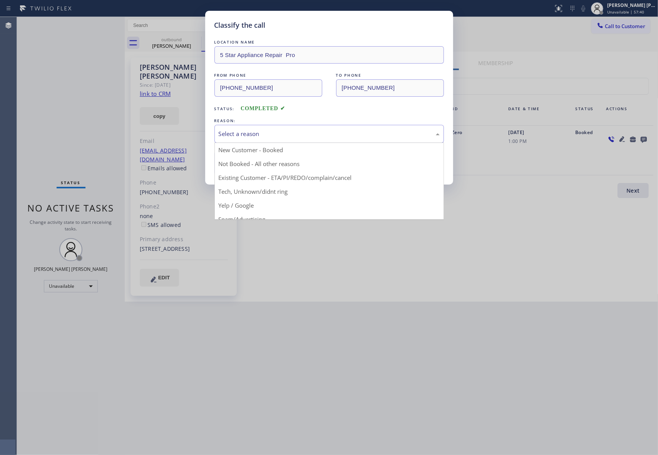
click at [281, 133] on div "Select a reason" at bounding box center [329, 133] width 221 height 9
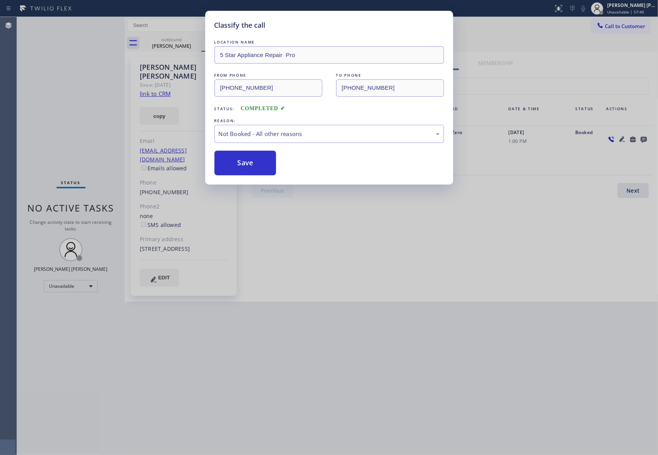
click at [233, 162] on button "Save" at bounding box center [245, 163] width 62 height 25
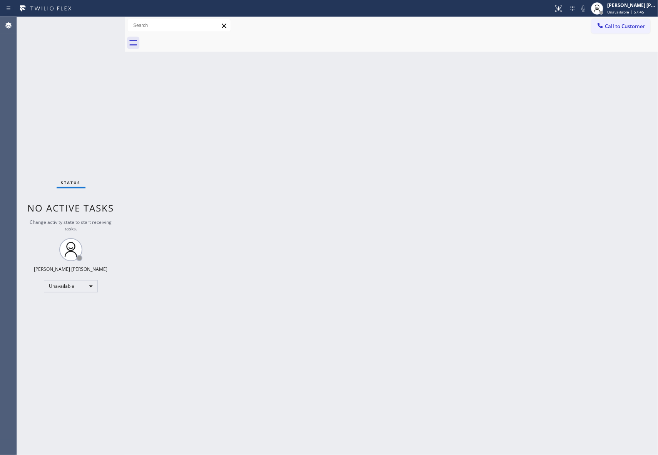
click at [618, 26] on span "Call to Customer" at bounding box center [625, 26] width 40 height 7
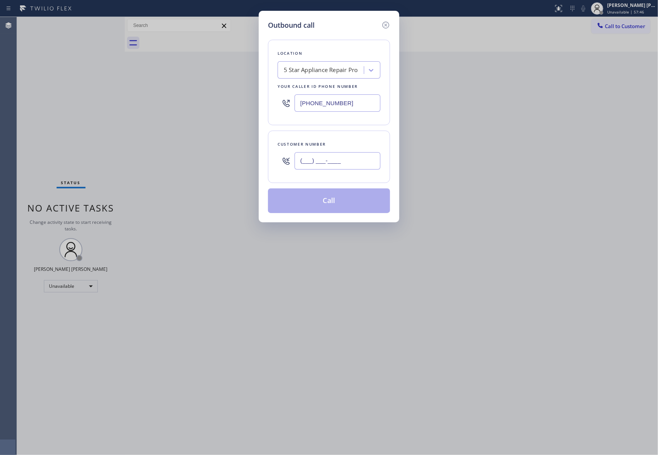
click at [343, 167] on input "(___) ___-____" at bounding box center [337, 160] width 86 height 17
paste input "513) 376-1312"
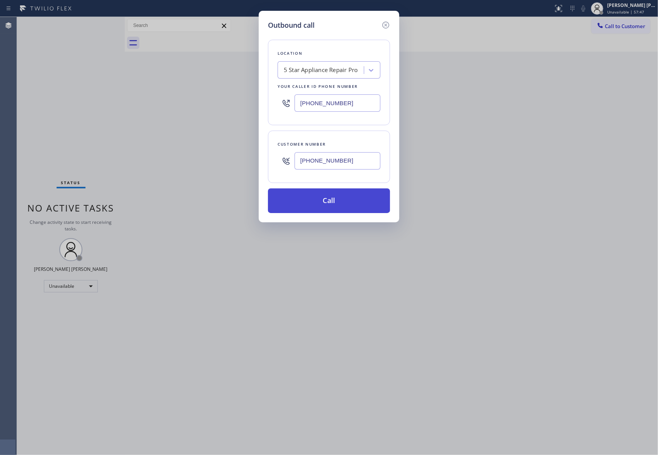
type input "[PHONE_NUMBER]"
click at [351, 202] on button "Call" at bounding box center [329, 200] width 122 height 25
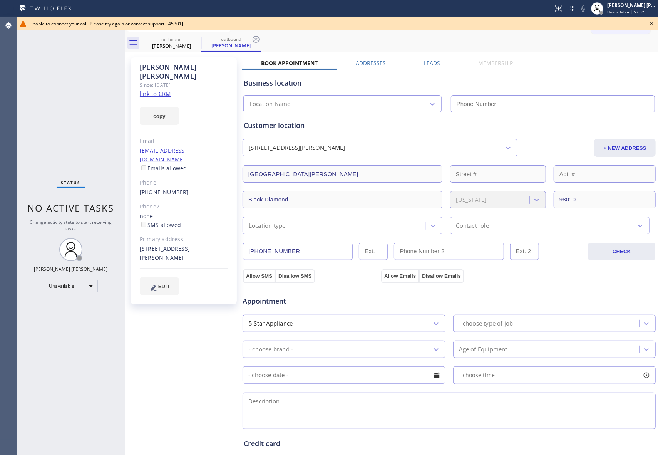
type input "[PHONE_NUMBER]"
click at [655, 23] on icon at bounding box center [651, 23] width 9 height 9
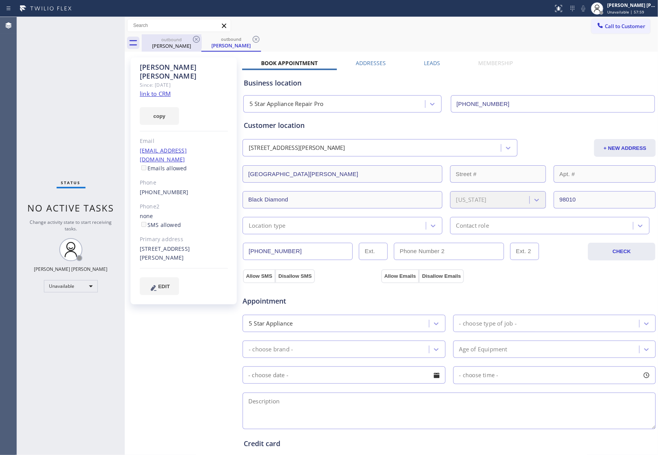
click at [179, 43] on div "[PERSON_NAME]" at bounding box center [171, 45] width 58 height 7
click at [191, 39] on div "outbound" at bounding box center [171, 39] width 58 height 6
click at [193, 39] on icon at bounding box center [196, 39] width 7 height 7
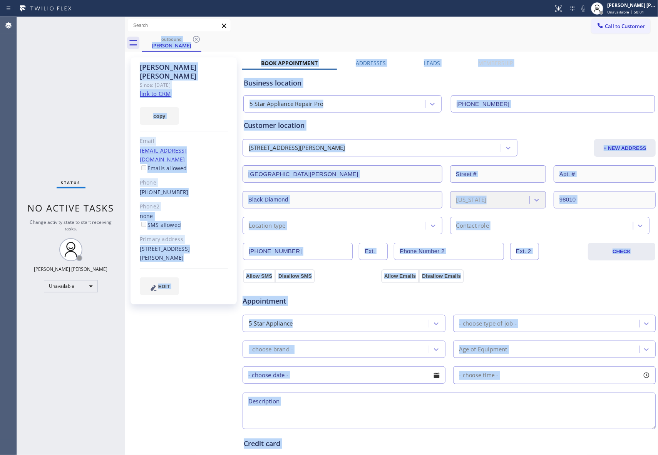
click at [193, 39] on div "outbound [PERSON_NAME]" at bounding box center [400, 42] width 516 height 17
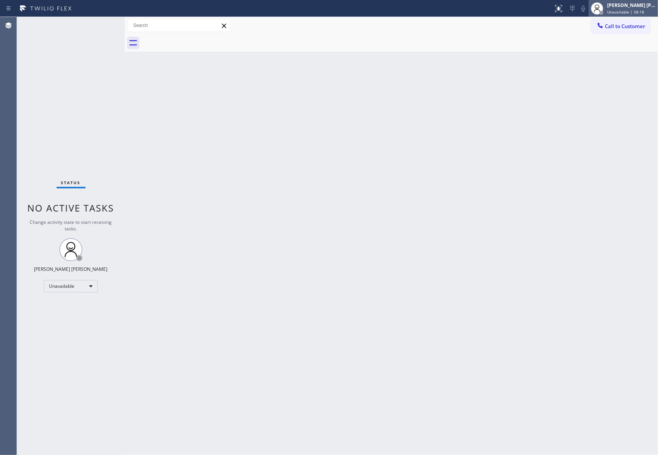
click at [634, 13] on span "Unavailable | 58:18" at bounding box center [625, 11] width 37 height 5
click at [634, 10] on span "Unavailable | 58:19" at bounding box center [625, 11] width 37 height 5
click at [634, 24] on span "Call to Customer" at bounding box center [625, 26] width 40 height 7
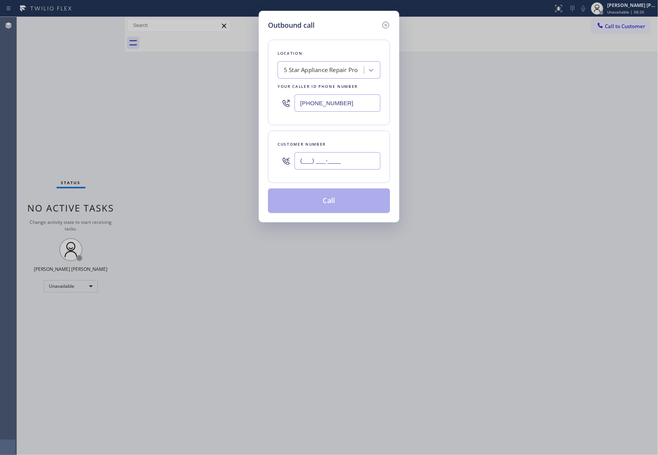
click at [373, 165] on input "(___) ___-____" at bounding box center [337, 160] width 86 height 17
paste input "513) 376-1312"
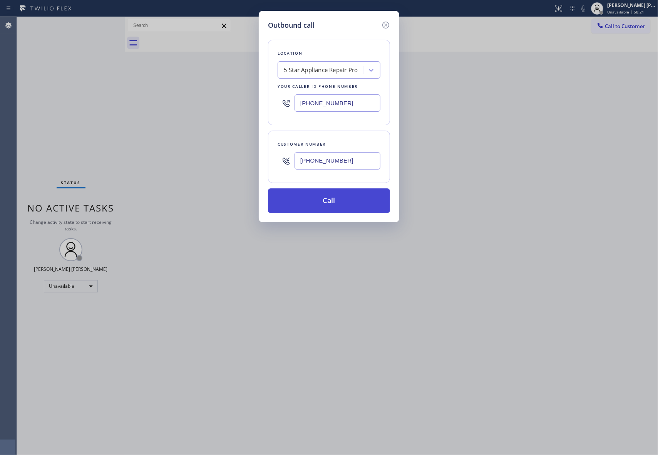
type input "[PHONE_NUMBER]"
click at [327, 199] on button "Call" at bounding box center [329, 200] width 122 height 25
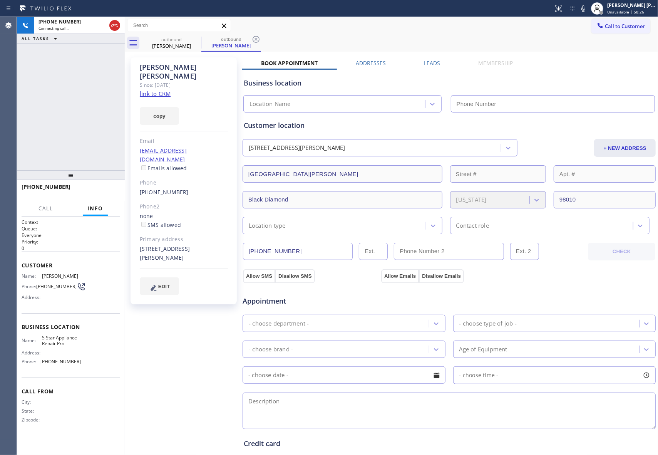
type input "[PHONE_NUMBER]"
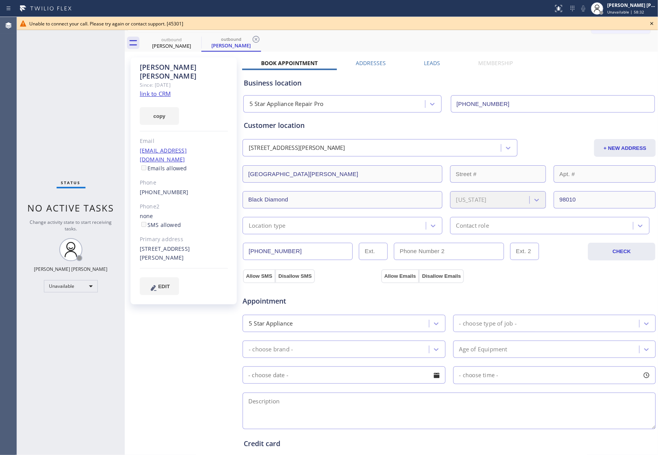
click at [651, 22] on icon at bounding box center [651, 23] width 9 height 9
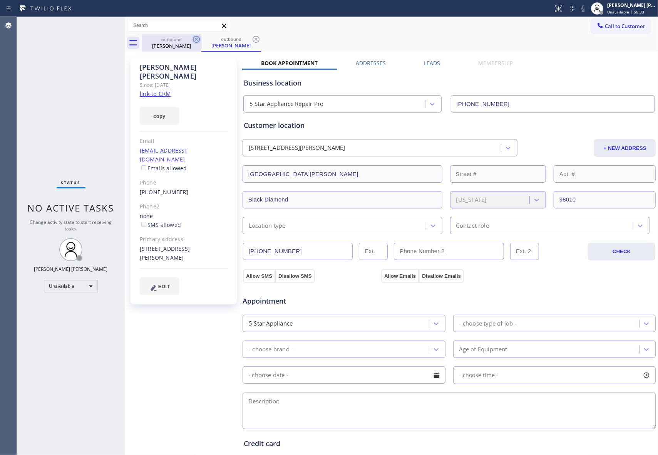
click at [192, 38] on icon at bounding box center [196, 39] width 9 height 9
click at [194, 38] on icon at bounding box center [196, 39] width 9 height 9
click at [201, 38] on div "outbound [PERSON_NAME]" at bounding box center [231, 42] width 60 height 17
click at [194, 38] on icon at bounding box center [196, 39] width 9 height 9
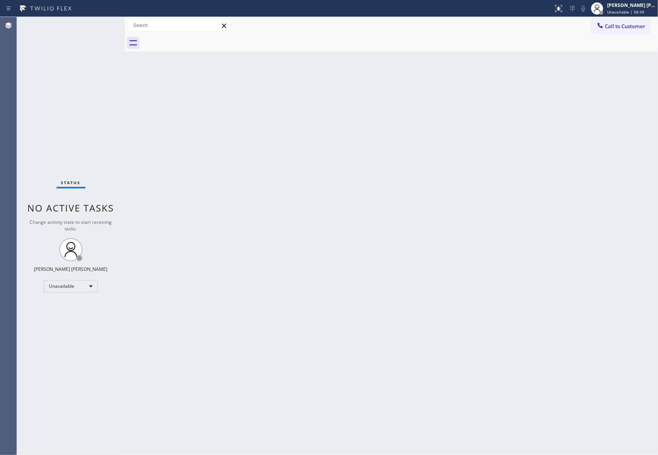
drag, startPoint x: 636, startPoint y: 30, endPoint x: 378, endPoint y: 104, distance: 268.8
click at [636, 29] on button "Call to Customer" at bounding box center [620, 26] width 59 height 15
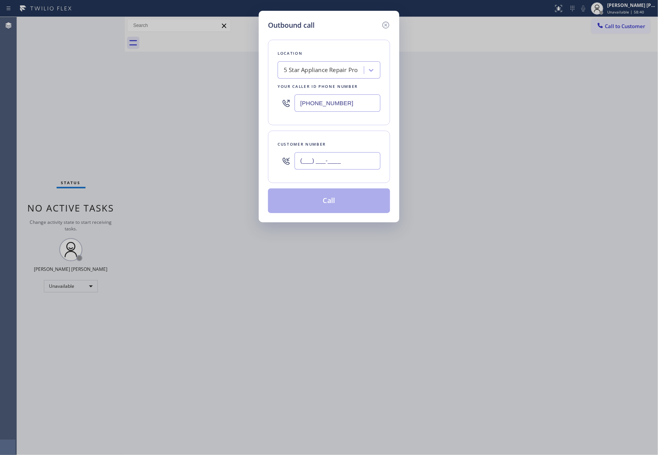
click at [364, 167] on input "(___) ___-____" at bounding box center [337, 160] width 86 height 17
paste input "626) 236-2871"
type input "[PHONE_NUMBER]"
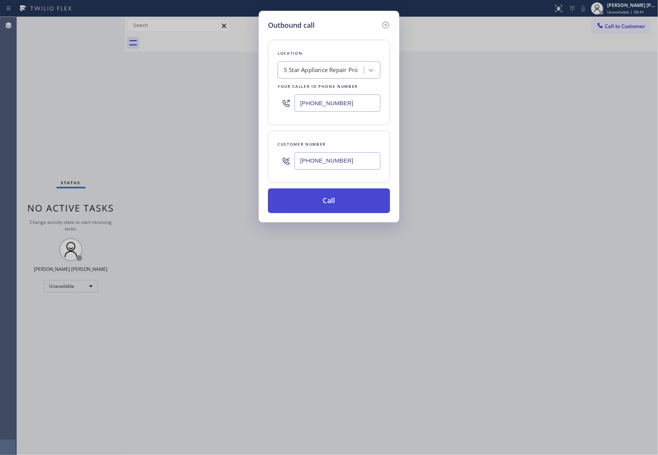
click at [350, 199] on button "Call" at bounding box center [329, 200] width 122 height 25
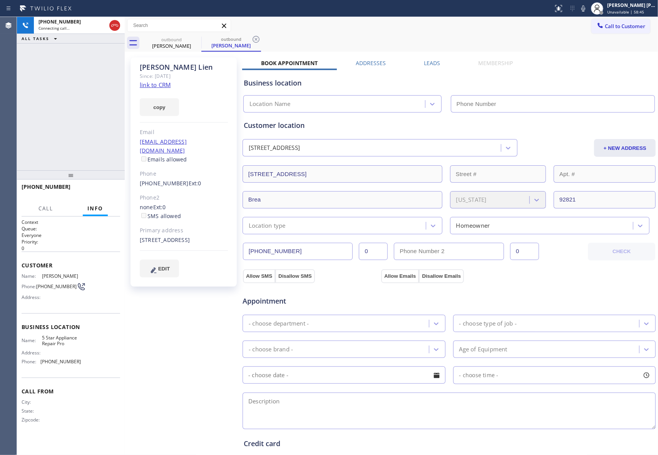
type input "[PHONE_NUMBER]"
click at [425, 65] on label "Leads" at bounding box center [432, 62] width 16 height 7
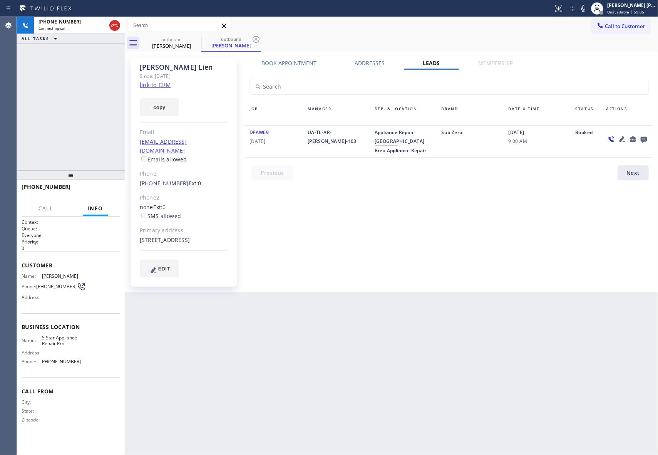
click at [644, 135] on icon at bounding box center [643, 139] width 9 height 10
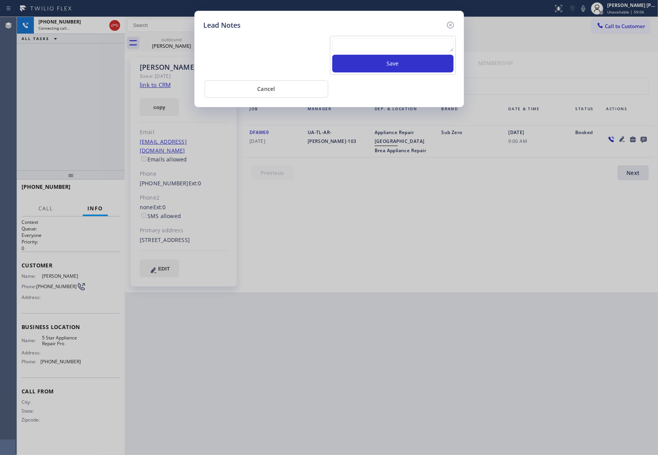
click at [352, 45] on textarea at bounding box center [392, 45] width 121 height 14
paste textarea "VM | please transfer if cx calls back"
type textarea "VM | please transfer if cx calls back"
click at [393, 67] on button "Save" at bounding box center [392, 64] width 121 height 18
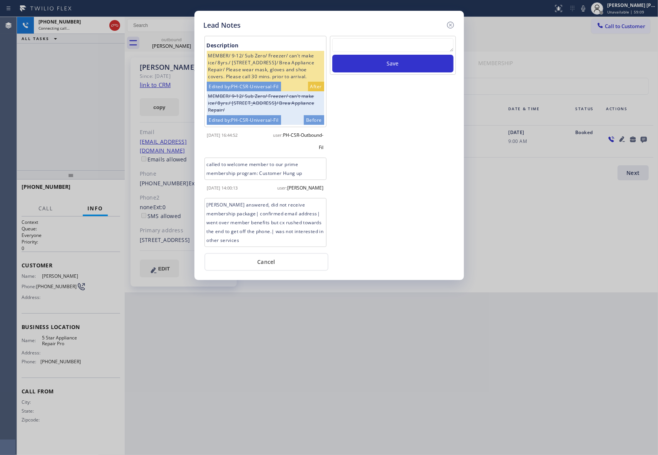
click at [453, 23] on icon at bounding box center [450, 25] width 7 height 7
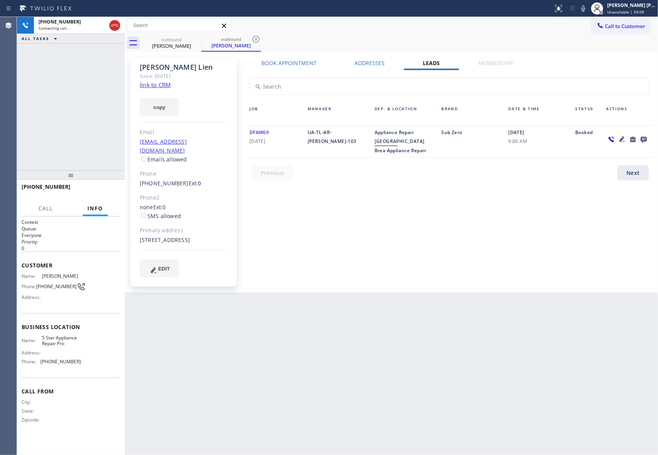
click at [0, 0] on icon at bounding box center [0, 0] width 0 height 0
click at [201, 35] on div "outbound [PERSON_NAME]" at bounding box center [231, 42] width 60 height 17
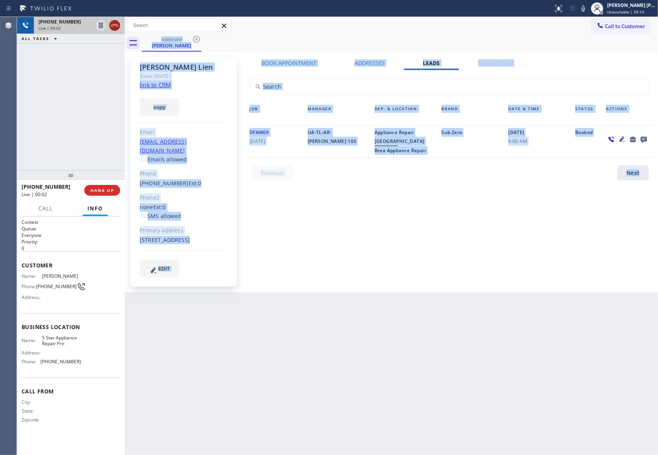
click at [114, 27] on icon at bounding box center [114, 25] width 9 height 9
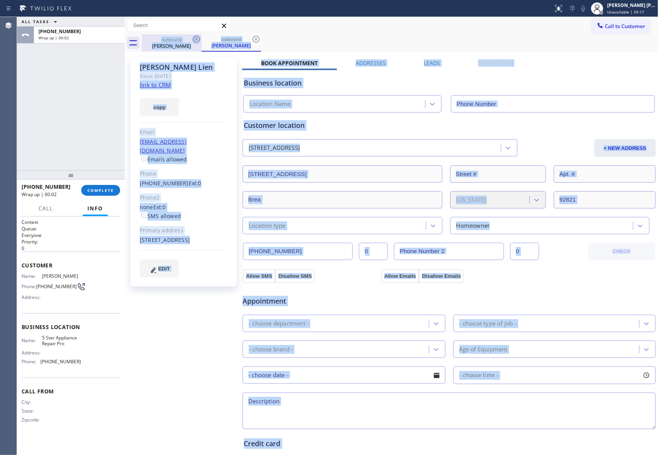
click at [193, 40] on icon at bounding box center [196, 39] width 7 height 7
click at [195, 39] on icon at bounding box center [196, 39] width 9 height 9
type input "[PHONE_NUMBER]"
click at [201, 39] on div "outbound [PERSON_NAME]" at bounding box center [231, 42] width 60 height 17
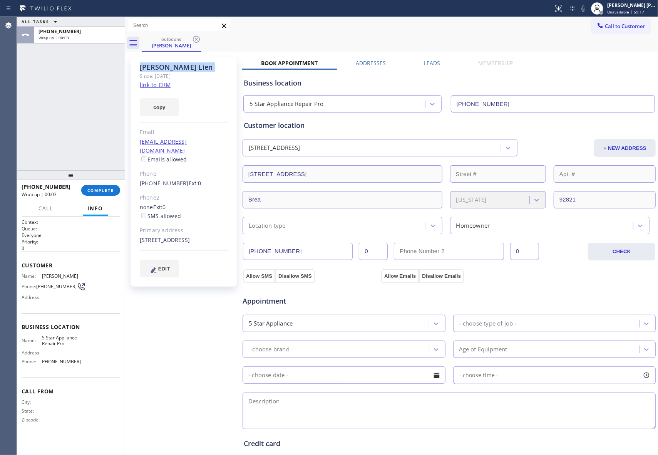
click at [195, 39] on icon at bounding box center [196, 39] width 9 height 9
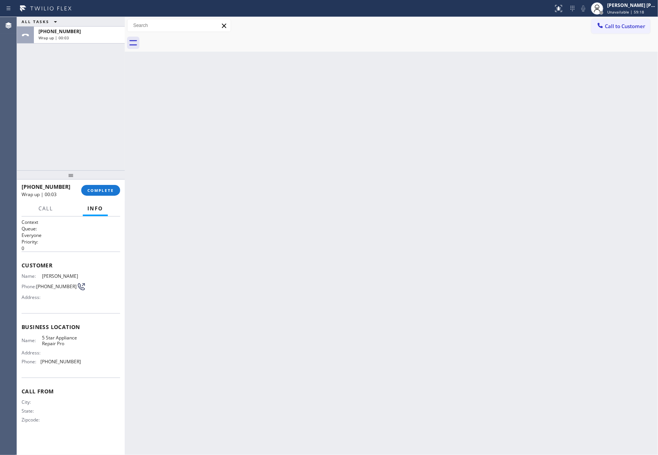
click at [195, 39] on div at bounding box center [400, 42] width 516 height 17
click at [108, 189] on span "COMPLETE" at bounding box center [100, 189] width 27 height 5
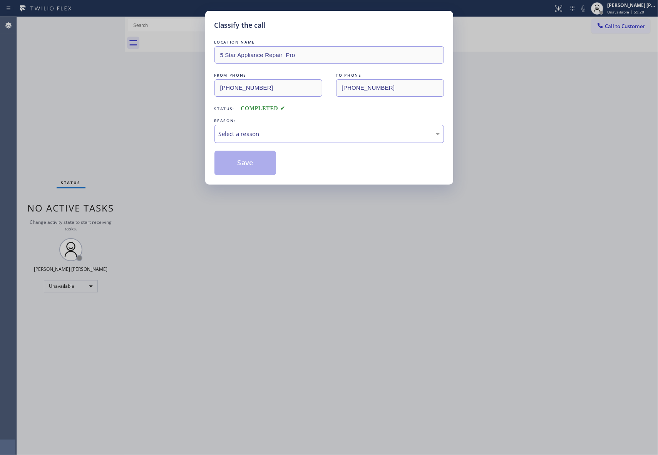
click at [284, 137] on div "Select a reason" at bounding box center [329, 133] width 221 height 9
click at [239, 159] on button "Save" at bounding box center [245, 163] width 62 height 25
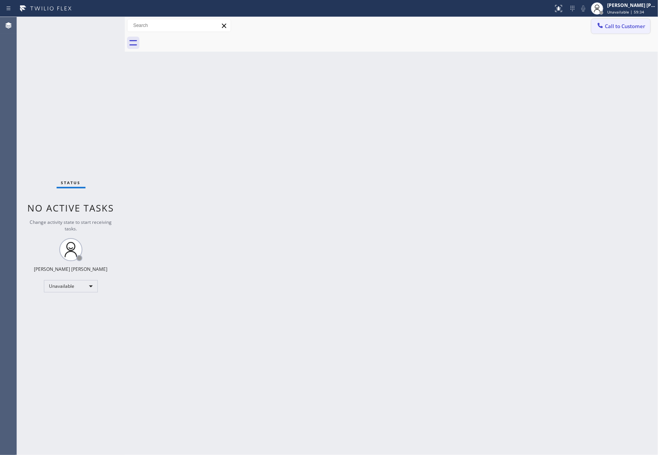
click at [627, 31] on button "Call to Customer" at bounding box center [620, 26] width 59 height 15
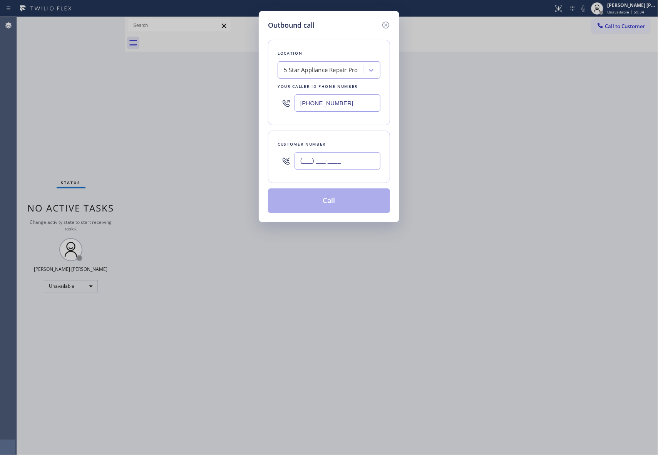
click at [343, 163] on input "(___) ___-____" at bounding box center [337, 160] width 86 height 17
paste input "630) 399-6886"
type input "[PHONE_NUMBER]"
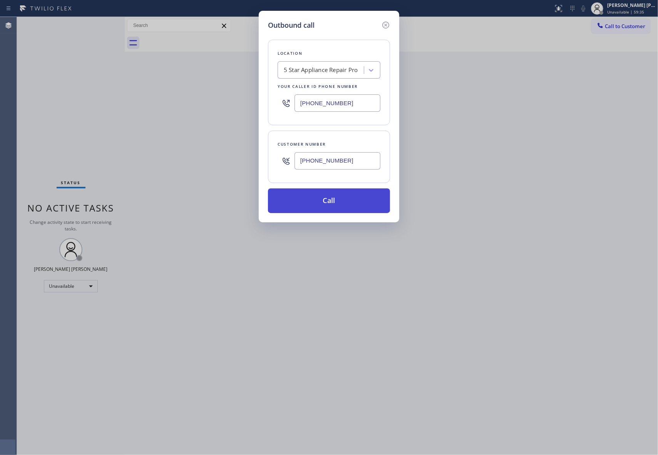
click at [338, 199] on button "Call" at bounding box center [329, 200] width 122 height 25
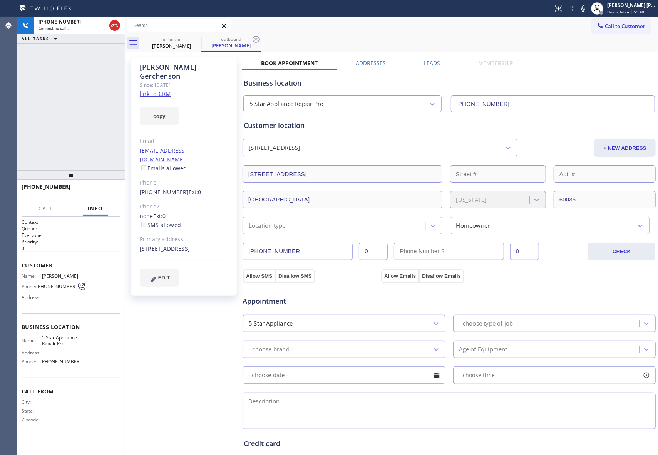
type input "[PHONE_NUMBER]"
click at [433, 62] on label "Leads" at bounding box center [432, 62] width 16 height 7
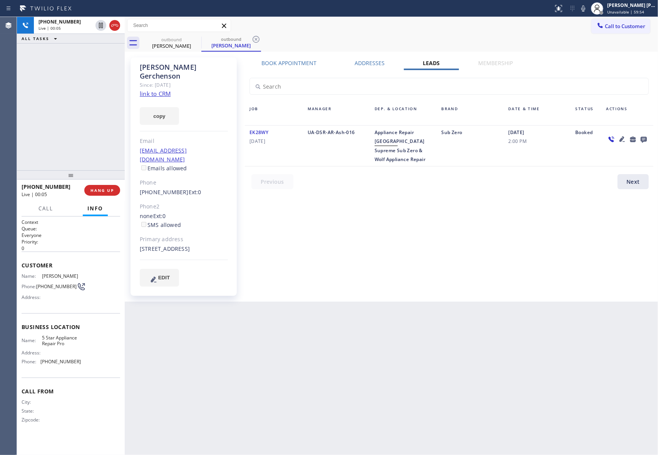
click at [622, 138] on icon at bounding box center [621, 138] width 9 height 9
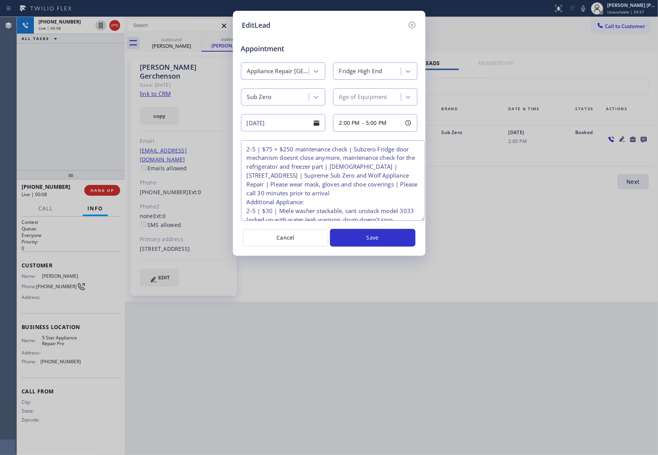
drag, startPoint x: 412, startPoint y: 173, endPoint x: 419, endPoint y: 217, distance: 44.9
click at [419, 217] on textarea "2-5 | $75 + $250 maintenance check | Subzero Fridge door mechanism doesnt close…" at bounding box center [333, 180] width 184 height 80
click at [410, 23] on icon at bounding box center [411, 24] width 9 height 9
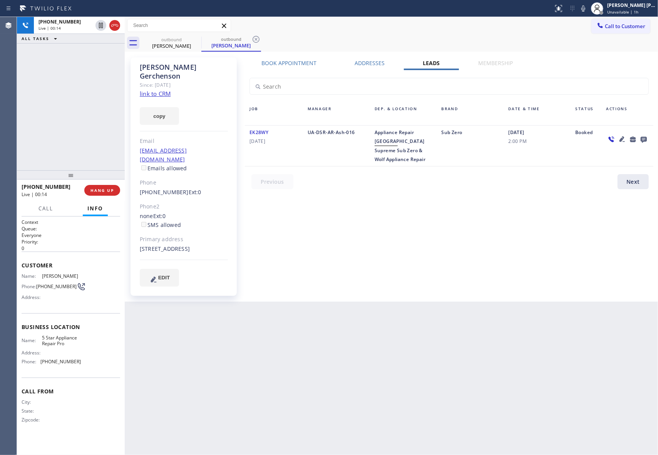
click at [624, 136] on icon at bounding box center [621, 138] width 9 height 9
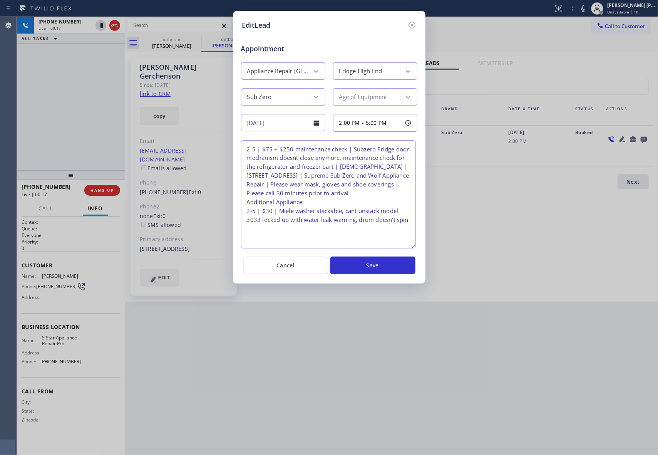
drag, startPoint x: 412, startPoint y: 172, endPoint x: 411, endPoint y: 245, distance: 72.8
click at [411, 245] on textarea "2-5 | $75 + $250 maintenance check | Subzero Fridge door mechanism doesnt close…" at bounding box center [328, 194] width 175 height 108
click at [412, 23] on icon at bounding box center [411, 24] width 9 height 9
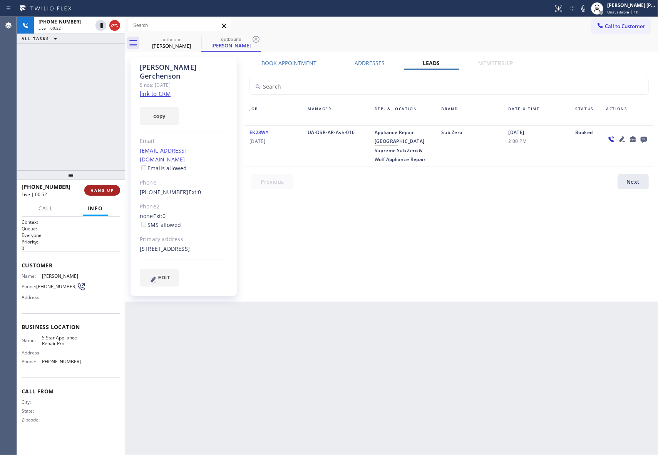
click at [100, 190] on span "HANG UP" at bounding box center [101, 189] width 23 height 5
drag, startPoint x: 137, startPoint y: 174, endPoint x: 176, endPoint y: 178, distance: 39.4
click at [176, 178] on div "[PERSON_NAME] Since: [DATE] link to CRM copy Email [EMAIL_ADDRESS][DOMAIN_NAME]…" at bounding box center [183, 176] width 106 height 238
copy link "[PHONE_NUMBER]"
click at [162, 90] on link "link to CRM" at bounding box center [155, 94] width 31 height 8
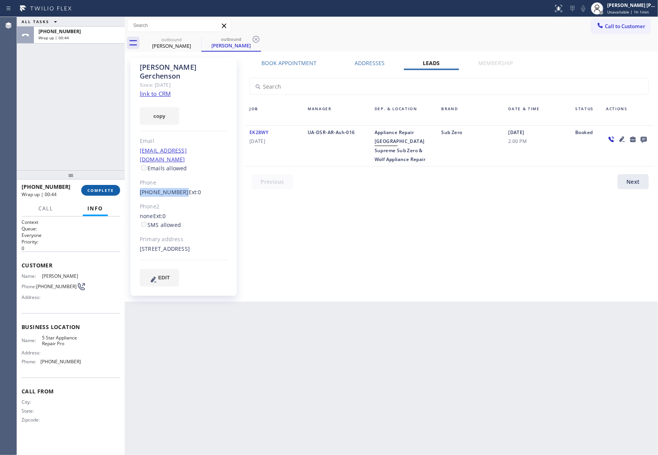
click at [102, 193] on button "COMPLETE" at bounding box center [100, 190] width 39 height 11
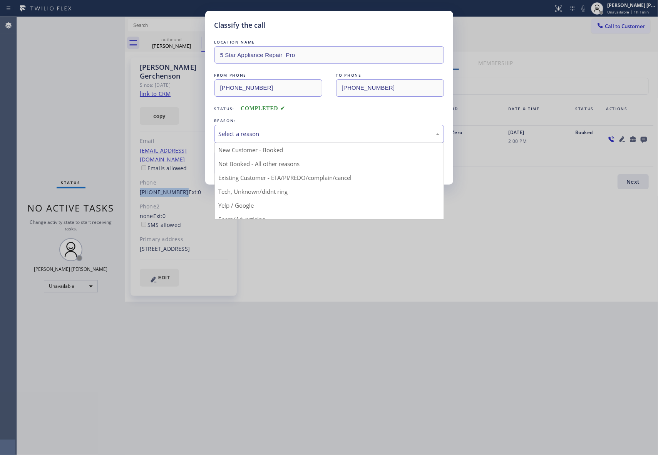
click at [253, 132] on div "Select a reason" at bounding box center [329, 133] width 221 height 9
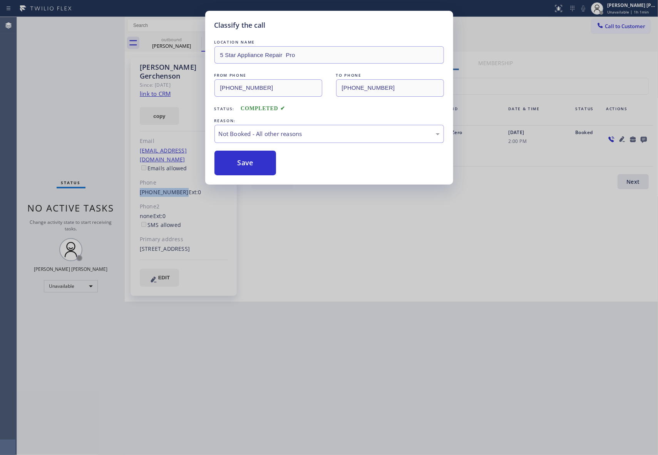
click at [245, 162] on button "Save" at bounding box center [245, 163] width 62 height 25
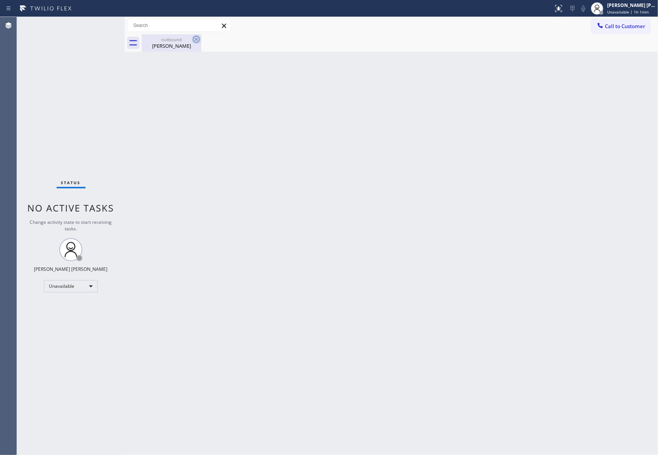
click at [185, 39] on div "outbound" at bounding box center [171, 40] width 58 height 6
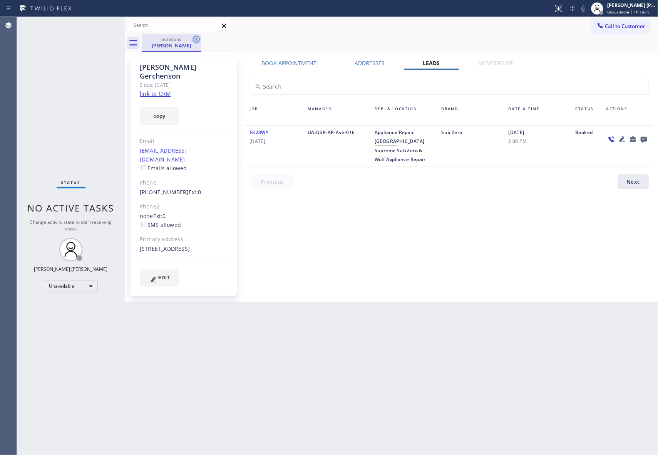
click at [200, 36] on icon at bounding box center [196, 39] width 9 height 9
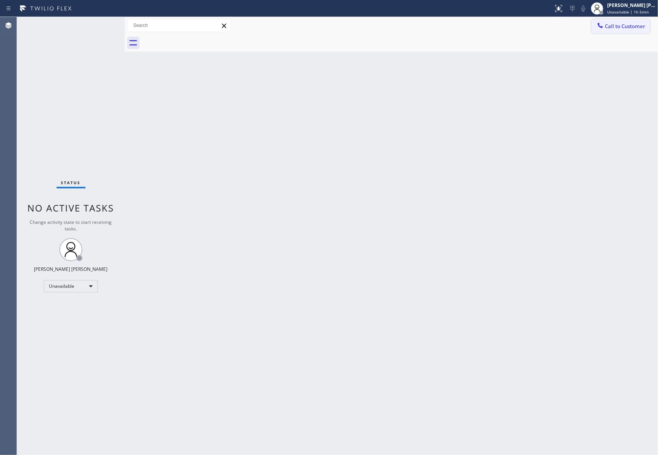
click at [632, 21] on button "Call to Customer" at bounding box center [620, 26] width 59 height 15
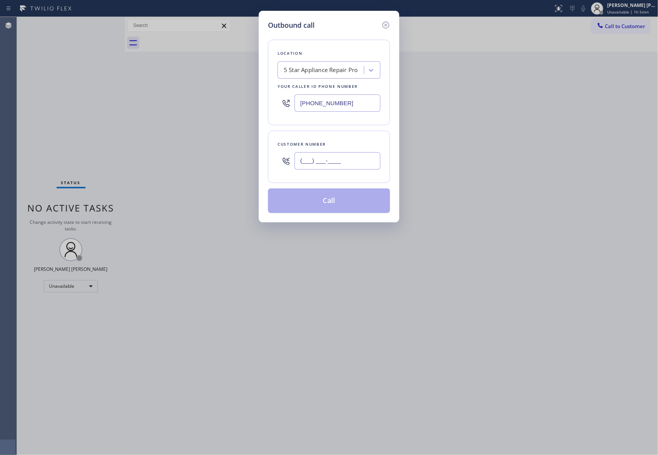
click at [347, 162] on input "(___) ___-____" at bounding box center [337, 160] width 86 height 17
paste input "202) 549-0453"
type input "[PHONE_NUMBER]"
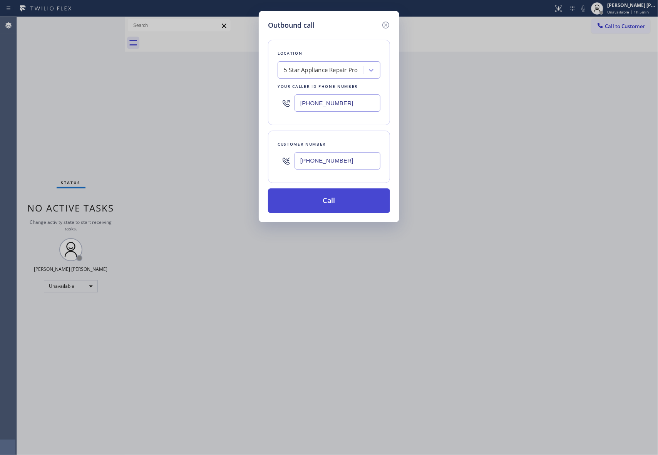
click at [356, 204] on button "Call" at bounding box center [329, 200] width 122 height 25
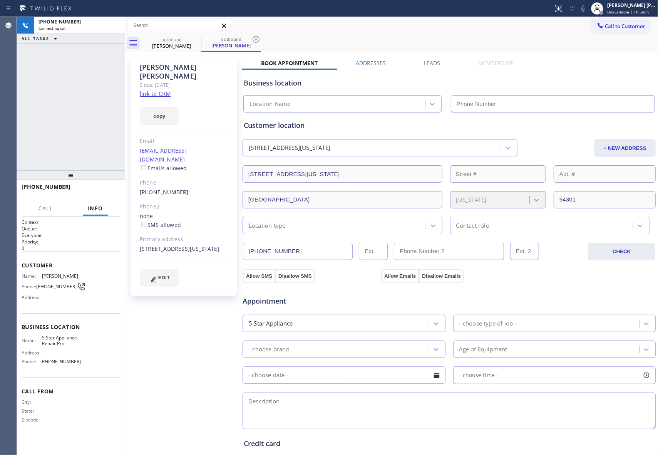
type input "[PHONE_NUMBER]"
click at [430, 62] on label "Leads" at bounding box center [432, 62] width 16 height 7
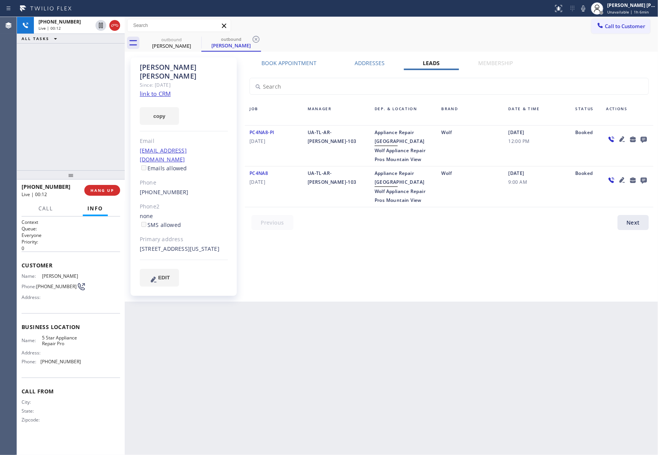
click at [623, 178] on icon at bounding box center [621, 179] width 5 height 5
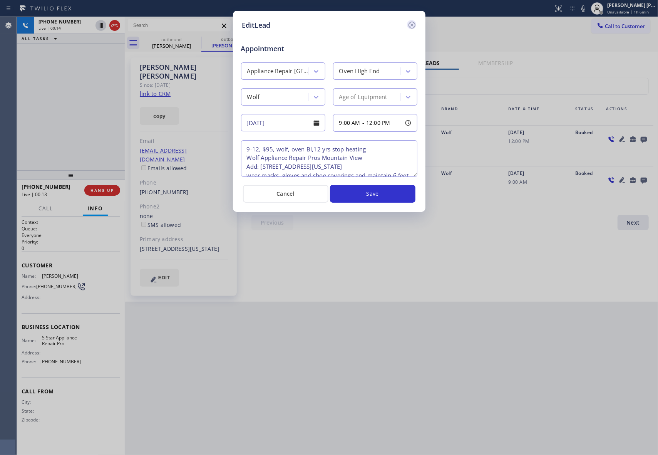
click at [413, 25] on icon at bounding box center [411, 25] width 7 height 7
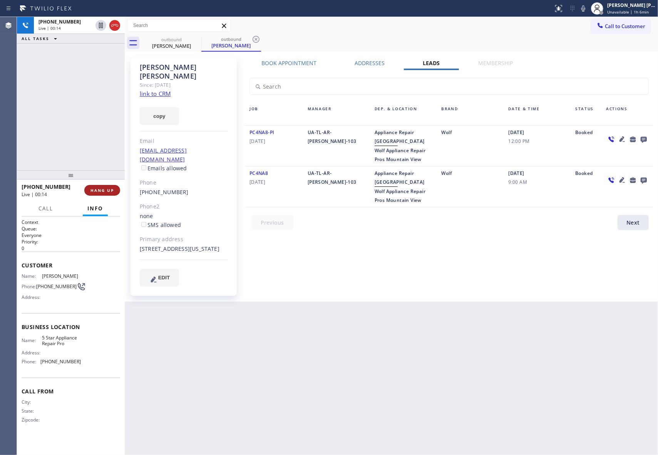
click at [97, 192] on span "HANG UP" at bounding box center [101, 189] width 23 height 5
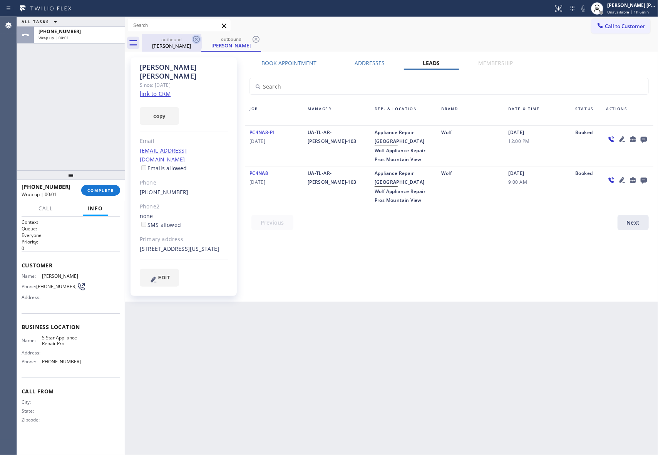
drag, startPoint x: 188, startPoint y: 42, endPoint x: 194, endPoint y: 36, distance: 7.9
click at [188, 42] on div "outbound" at bounding box center [171, 40] width 58 height 6
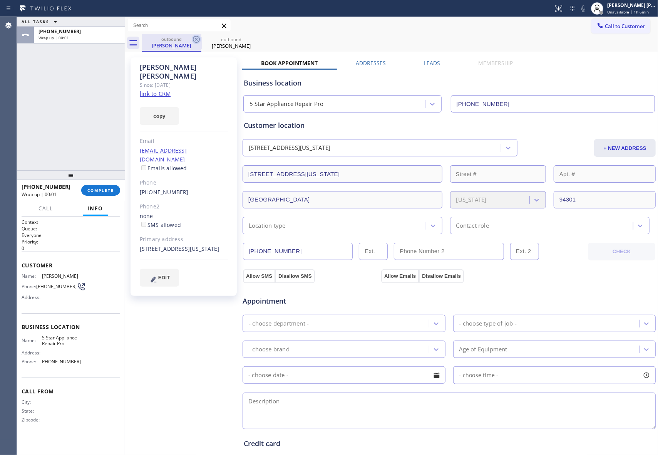
click at [195, 36] on icon at bounding box center [196, 39] width 7 height 7
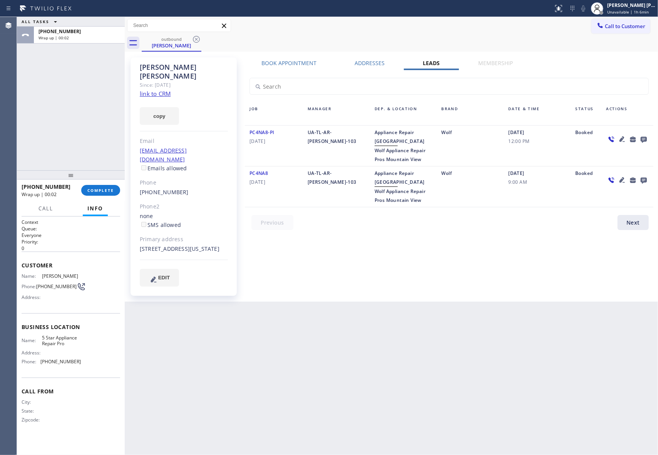
click at [646, 137] on icon at bounding box center [644, 140] width 6 height 6
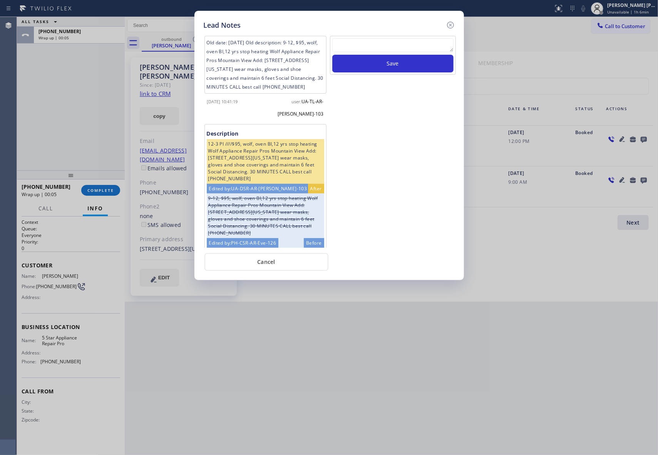
click at [399, 48] on textarea at bounding box center [392, 45] width 121 height 14
paste textarea "please transfer if cx calls back"
type textarea "please transfer if cx calls back"
click at [405, 67] on button "Save" at bounding box center [392, 64] width 121 height 18
click at [453, 23] on icon at bounding box center [450, 24] width 9 height 9
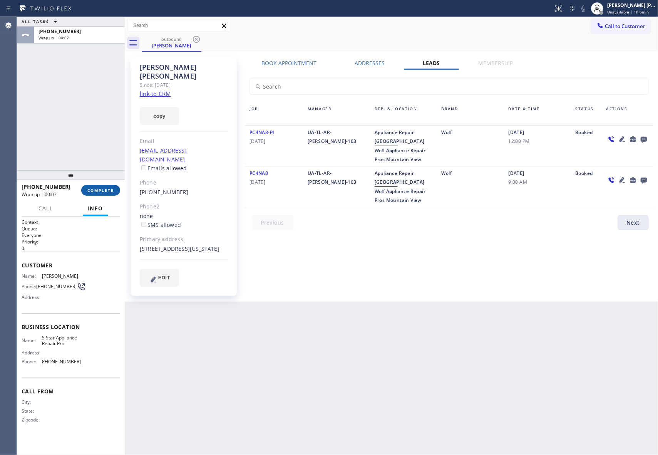
click at [108, 194] on button "COMPLETE" at bounding box center [100, 190] width 39 height 11
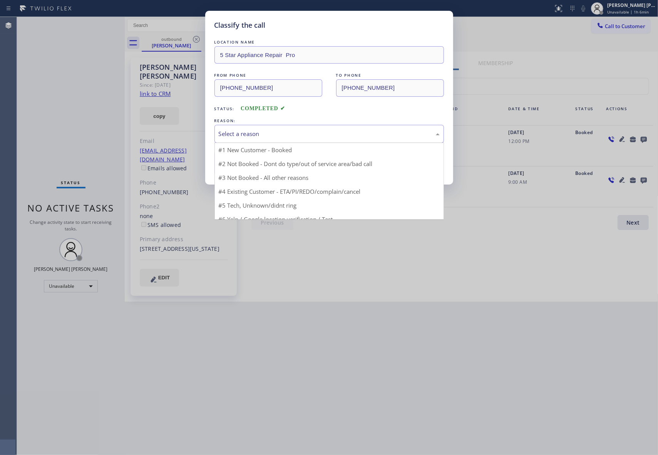
click at [279, 134] on div "Select a reason" at bounding box center [329, 133] width 221 height 9
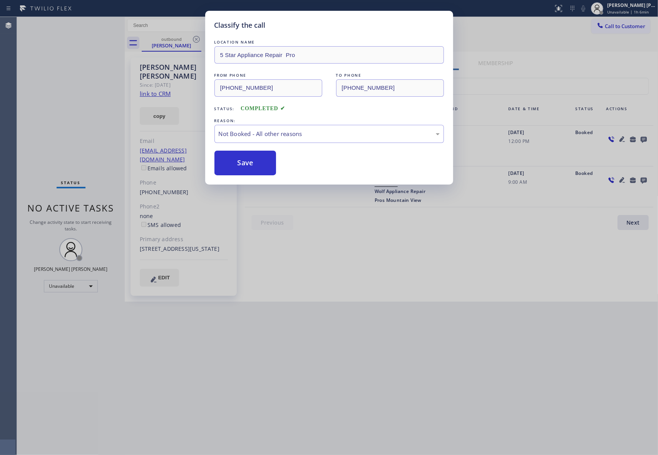
click at [236, 162] on button "Save" at bounding box center [245, 163] width 62 height 25
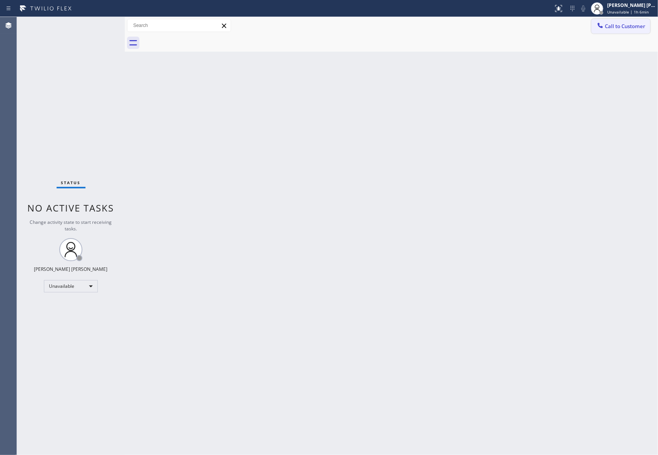
click at [626, 25] on span "Call to Customer" at bounding box center [625, 26] width 40 height 7
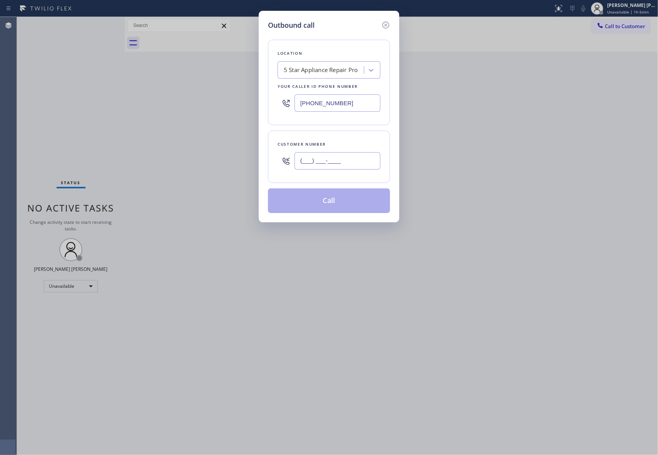
click at [363, 161] on input "(___) ___-____" at bounding box center [337, 160] width 86 height 17
paste input "562) 884-3210"
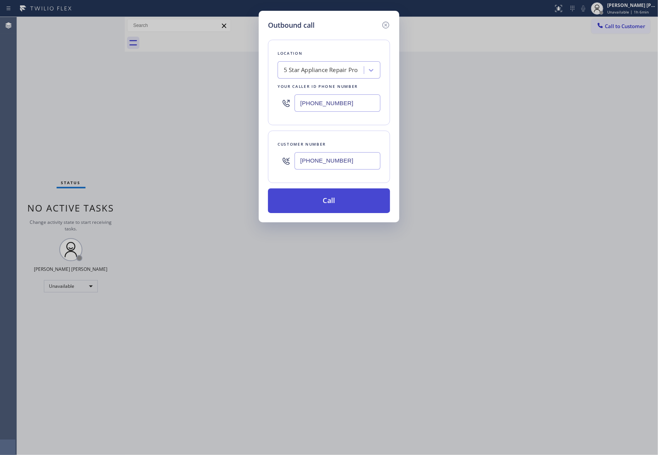
type input "[PHONE_NUMBER]"
click at [350, 199] on button "Call" at bounding box center [329, 200] width 122 height 25
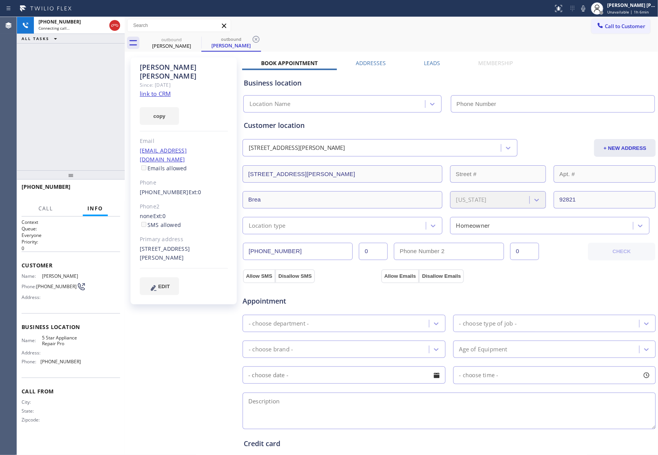
type input "[PHONE_NUMBER]"
click at [424, 61] on label "Leads" at bounding box center [432, 62] width 16 height 7
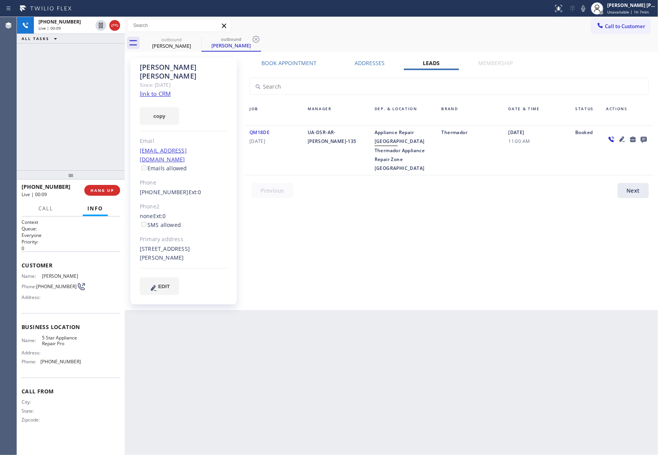
click at [642, 141] on icon at bounding box center [644, 140] width 6 height 6
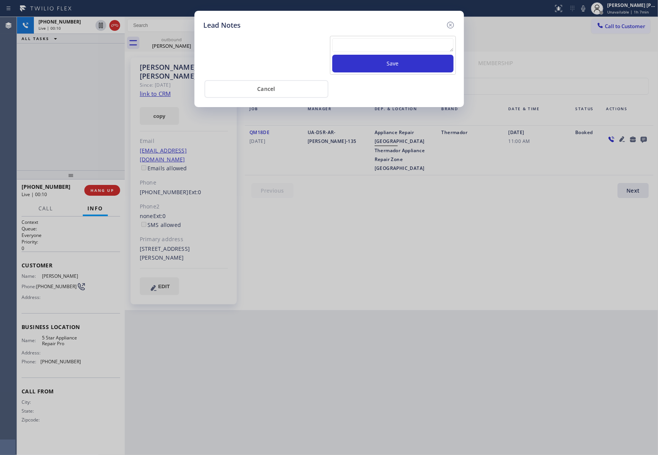
click at [377, 48] on textarea at bounding box center [392, 45] width 121 height 14
paste textarea "VM | please transfer if cx calls back"
type textarea "VM | please transfer if cx calls back"
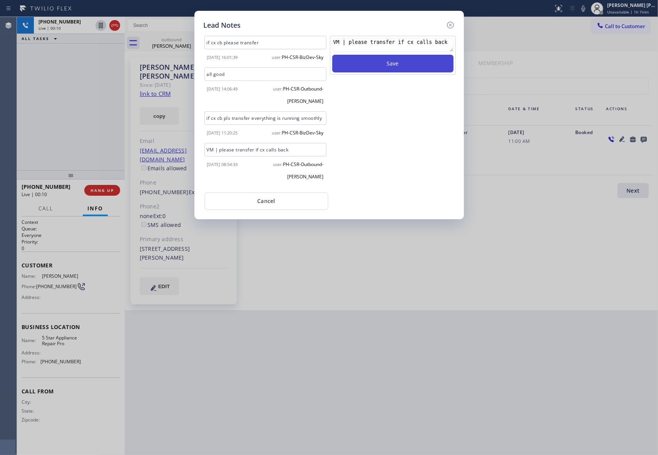
click at [400, 65] on button "Save" at bounding box center [392, 64] width 121 height 18
click at [450, 26] on icon at bounding box center [450, 24] width 9 height 9
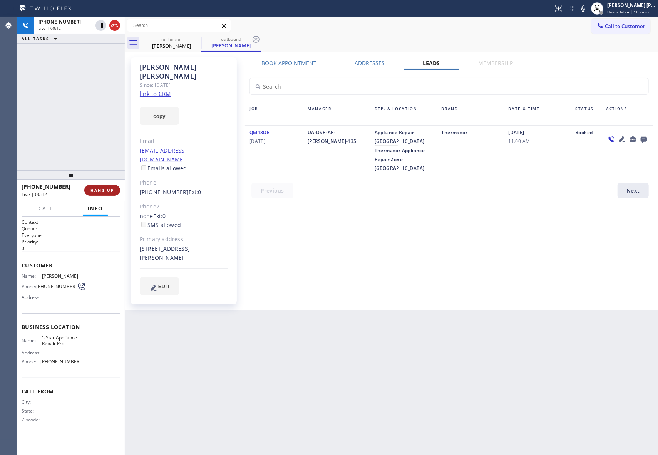
click at [105, 185] on button "HANG UP" at bounding box center [102, 190] width 36 height 11
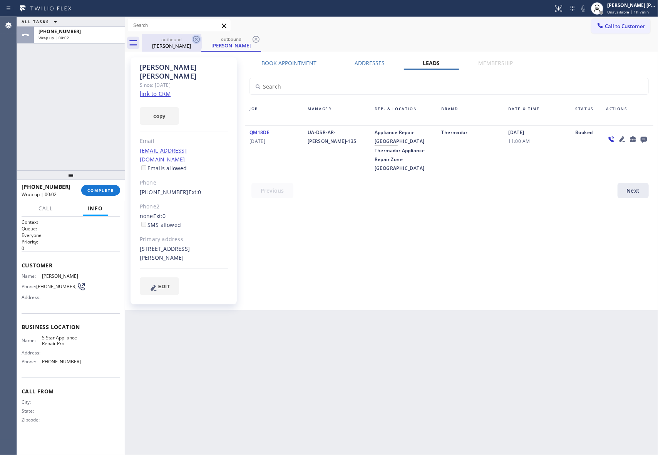
drag, startPoint x: 196, startPoint y: 42, endPoint x: 199, endPoint y: 38, distance: 5.4
click at [196, 42] on icon at bounding box center [196, 39] width 7 height 7
click at [199, 38] on icon at bounding box center [196, 39] width 7 height 7
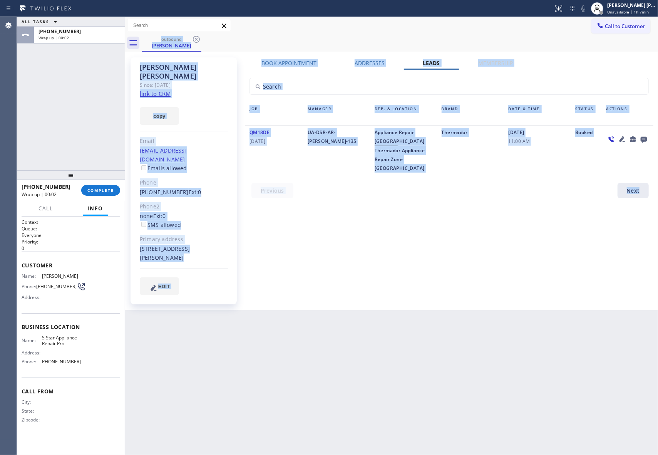
click at [199, 38] on div "outbound [PERSON_NAME]" at bounding box center [400, 42] width 516 height 17
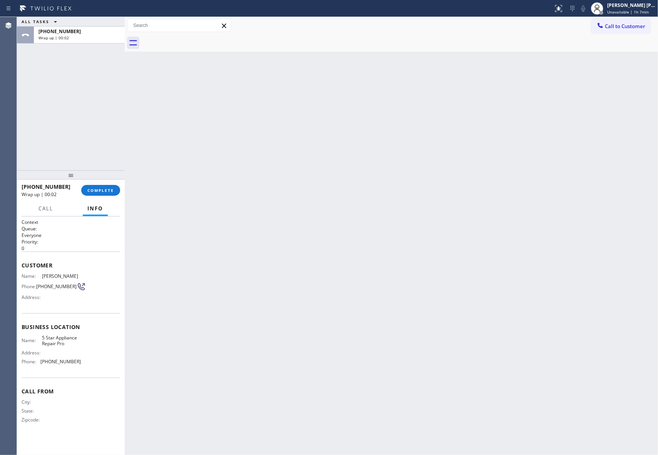
click at [199, 38] on div at bounding box center [400, 42] width 516 height 17
click at [111, 191] on span "COMPLETE" at bounding box center [100, 189] width 27 height 5
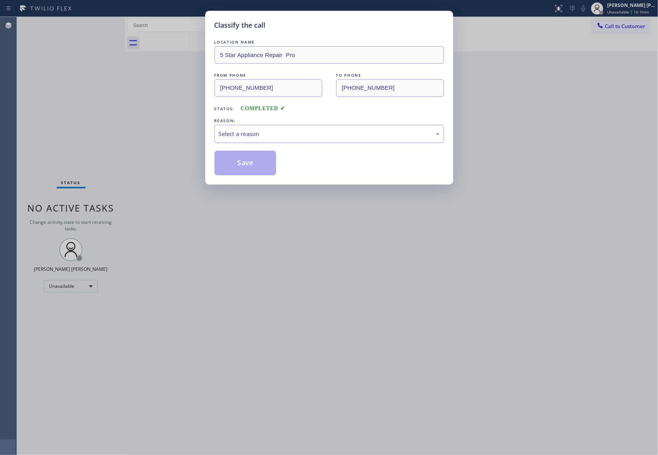
click at [266, 127] on div "Select a reason" at bounding box center [328, 134] width 229 height 18
click at [240, 160] on button "Save" at bounding box center [245, 163] width 62 height 25
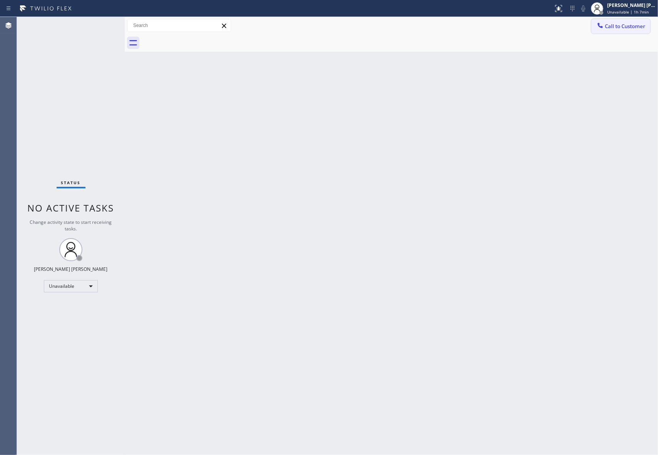
click at [625, 22] on button "Call to Customer" at bounding box center [620, 26] width 59 height 15
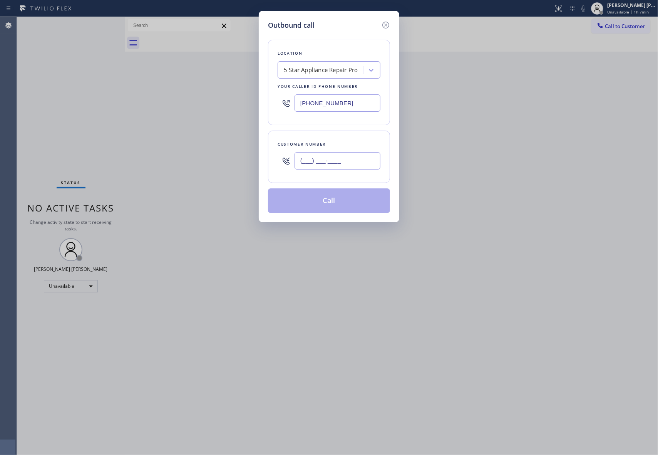
click at [337, 158] on input "(___) ___-____" at bounding box center [337, 160] width 86 height 17
paste input "310) 908-6663"
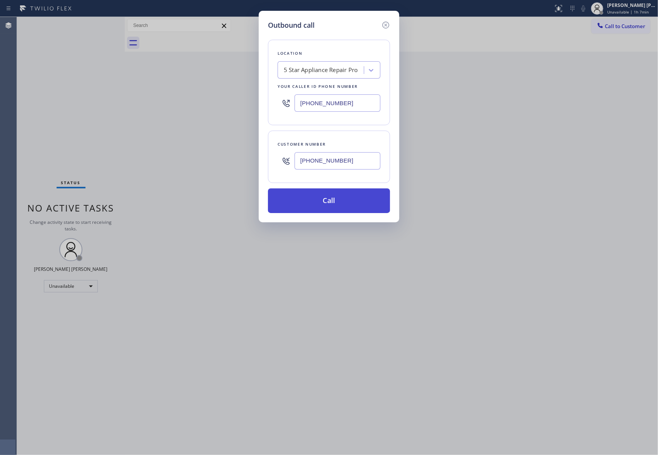
type input "[PHONE_NUMBER]"
click at [333, 203] on button "Call" at bounding box center [329, 200] width 122 height 25
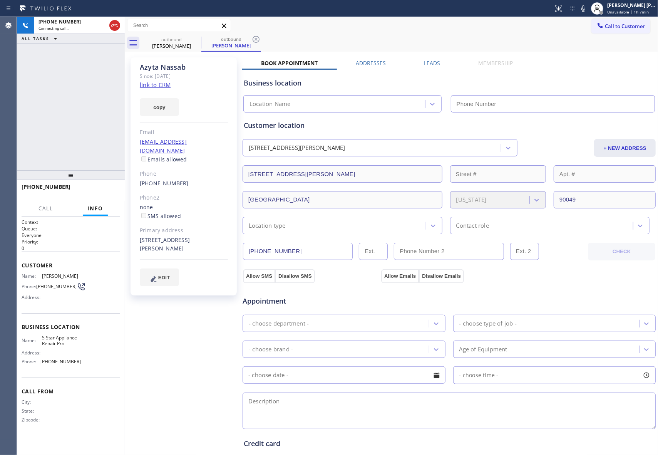
type input "[PHONE_NUMBER]"
click at [436, 62] on label "Leads" at bounding box center [432, 62] width 16 height 7
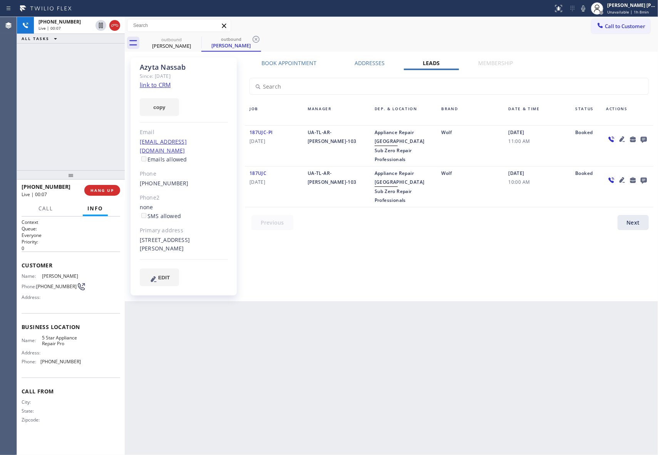
click at [642, 139] on icon at bounding box center [644, 140] width 6 height 6
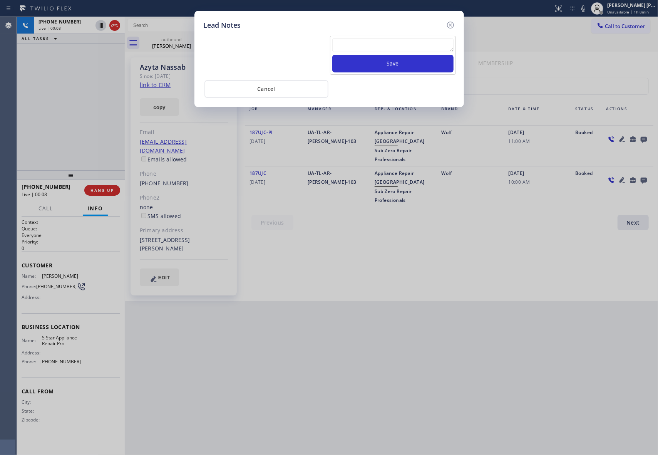
click at [396, 40] on textarea at bounding box center [392, 45] width 121 height 14
paste textarea "VM | please transfer if cx calls back"
type textarea "VM | please transfer if cx calls back"
click at [404, 62] on button "Save" at bounding box center [392, 64] width 121 height 18
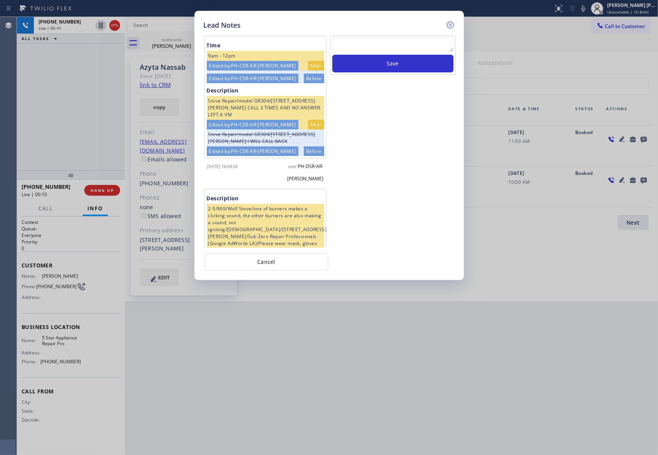
click at [451, 22] on icon at bounding box center [450, 24] width 9 height 9
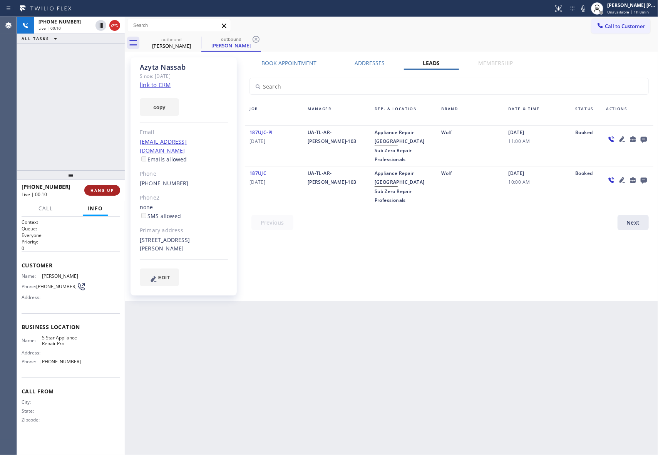
click at [88, 186] on button "HANG UP" at bounding box center [102, 190] width 36 height 11
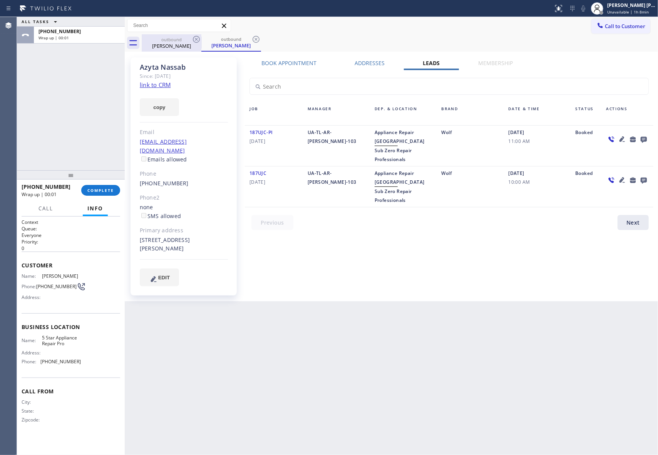
click at [186, 47] on div "[PERSON_NAME]" at bounding box center [171, 45] width 58 height 7
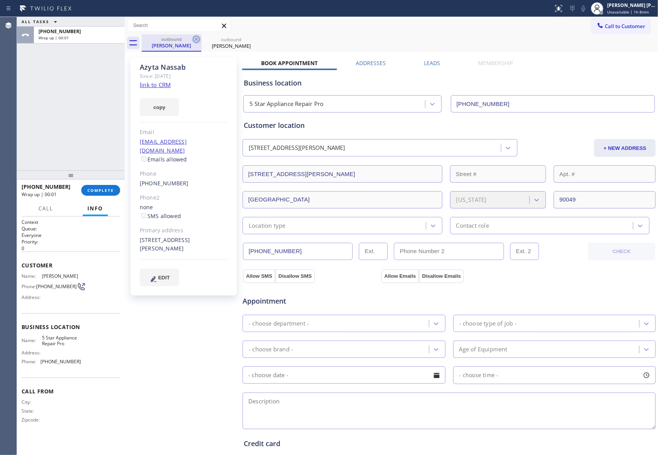
click at [192, 42] on icon at bounding box center [196, 39] width 9 height 9
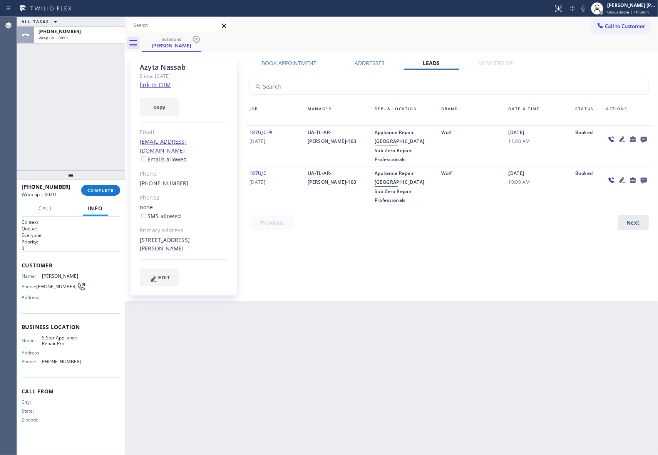
click at [192, 42] on icon at bounding box center [196, 39] width 9 height 9
click at [192, 42] on div "outbound [PERSON_NAME]" at bounding box center [400, 42] width 516 height 17
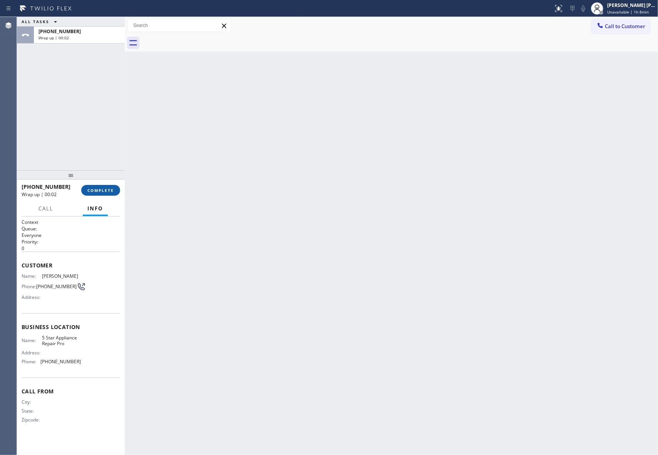
click at [110, 189] on span "COMPLETE" at bounding box center [100, 189] width 27 height 5
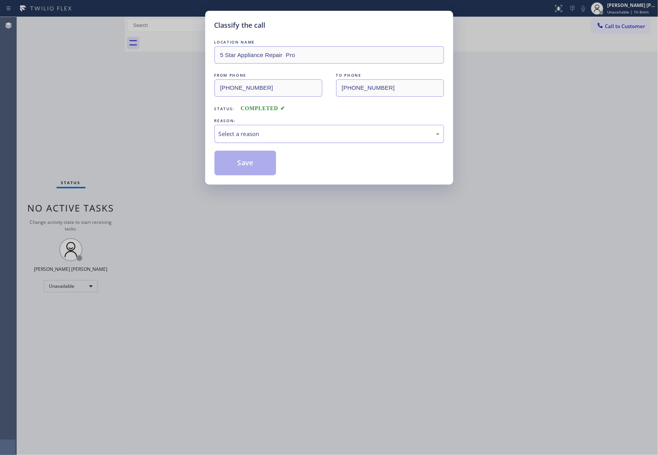
click at [270, 133] on div "Select a reason" at bounding box center [329, 133] width 221 height 9
click at [243, 164] on button "Save" at bounding box center [245, 163] width 62 height 25
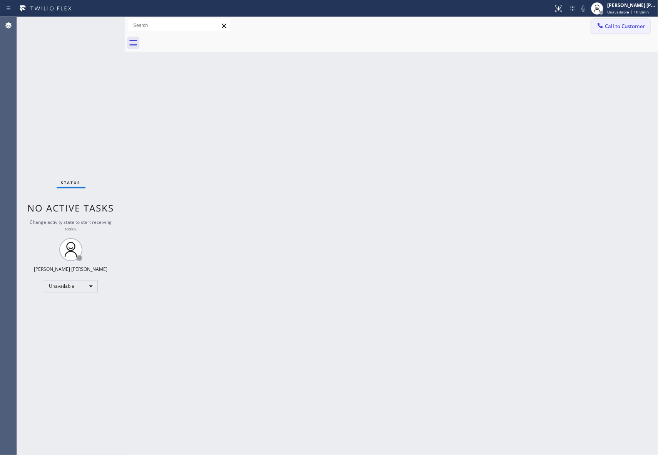
click at [638, 29] on span "Call to Customer" at bounding box center [625, 26] width 40 height 7
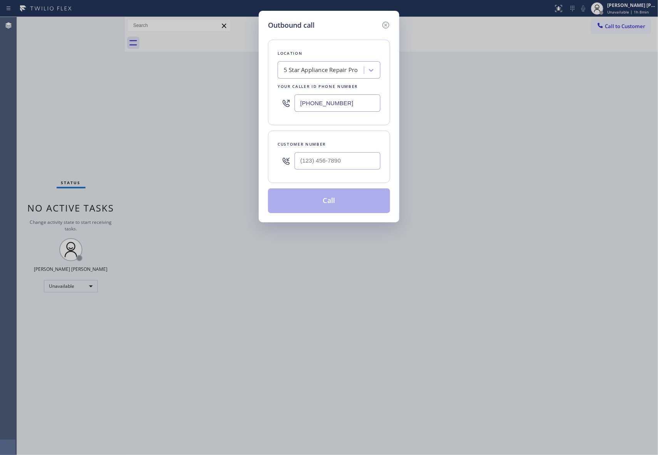
click at [355, 151] on div at bounding box center [337, 160] width 86 height 25
click at [353, 164] on input "(___) ___-____" at bounding box center [337, 160] width 86 height 17
paste input "312) 972-0565"
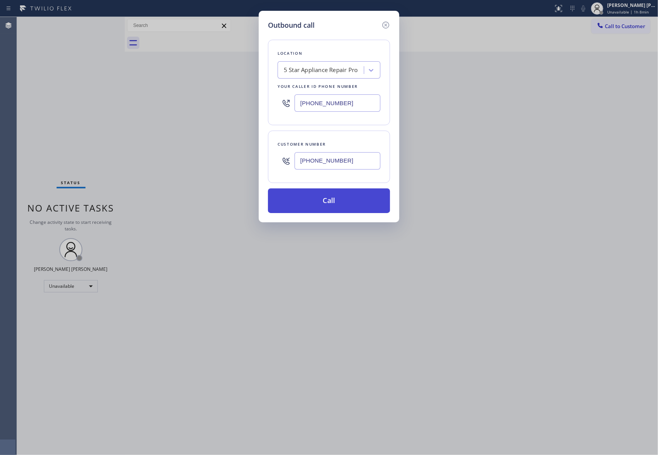
type input "[PHONE_NUMBER]"
drag, startPoint x: 346, startPoint y: 201, endPoint x: 343, endPoint y: 204, distance: 4.1
click at [345, 202] on button "Call" at bounding box center [329, 200] width 122 height 25
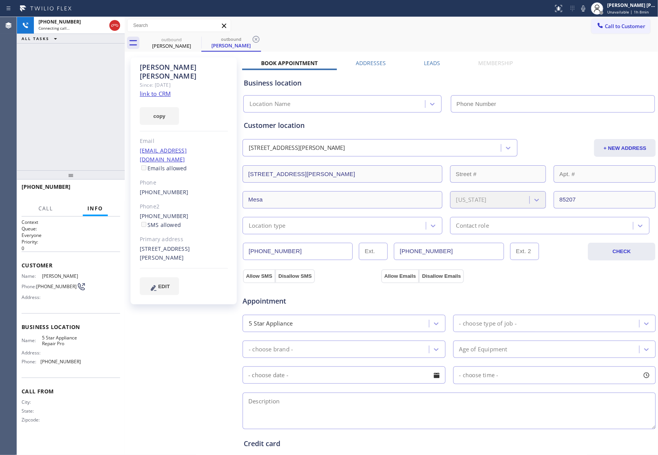
type input "[PHONE_NUMBER]"
click at [428, 63] on label "Leads" at bounding box center [432, 62] width 16 height 7
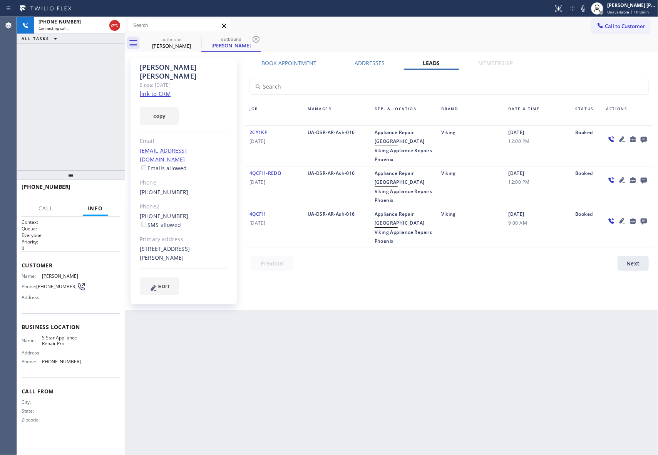
click at [645, 139] on icon at bounding box center [643, 139] width 9 height 10
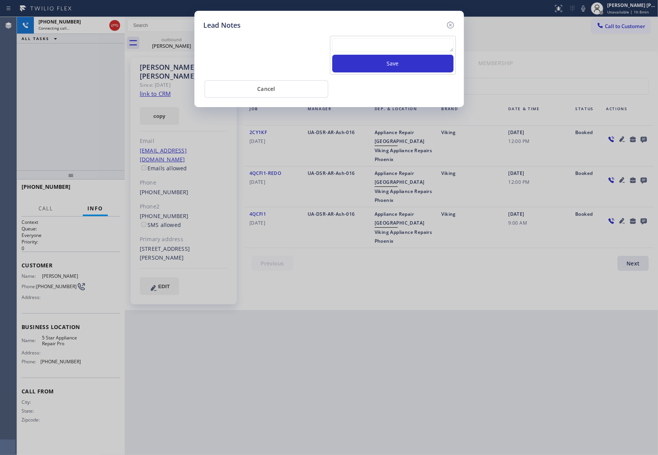
click at [371, 45] on textarea at bounding box center [392, 45] width 121 height 14
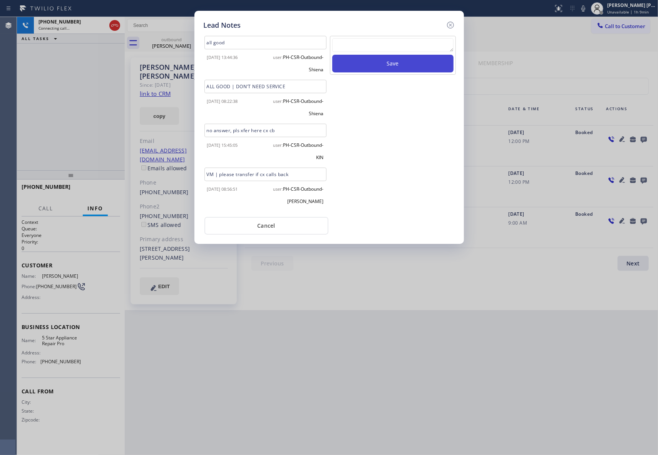
paste textarea "VM | please transfer if cx calls back"
type textarea "VM | please transfer if cx calls back"
click at [417, 65] on button "Save" at bounding box center [392, 64] width 121 height 18
click at [450, 25] on icon at bounding box center [450, 25] width 7 height 7
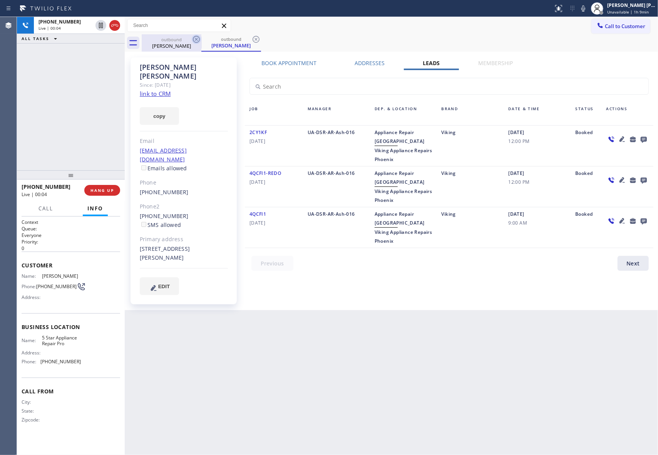
click at [196, 37] on icon at bounding box center [196, 39] width 9 height 9
click at [197, 37] on icon at bounding box center [196, 39] width 9 height 9
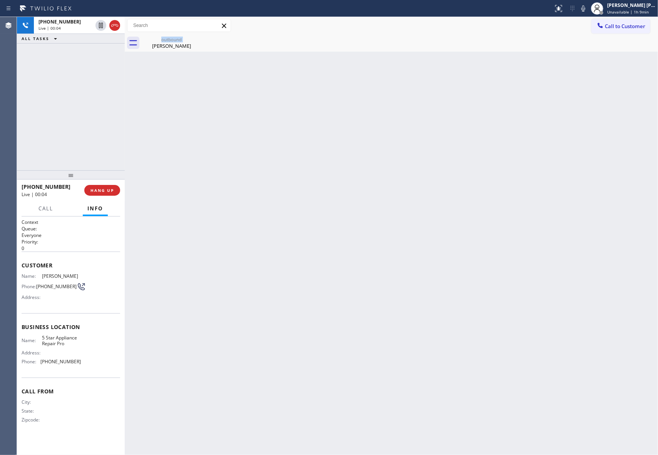
click at [197, 37] on div "outbound [PERSON_NAME]" at bounding box center [172, 42] width 60 height 17
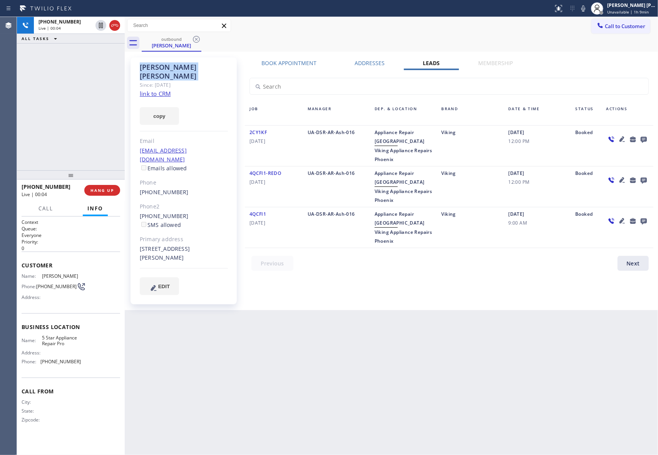
click at [197, 37] on icon at bounding box center [196, 39] width 9 height 9
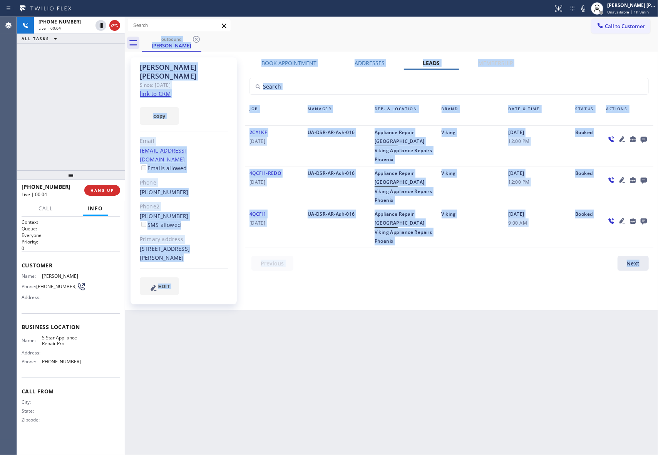
click at [197, 37] on div "outbound [PERSON_NAME]" at bounding box center [400, 42] width 516 height 17
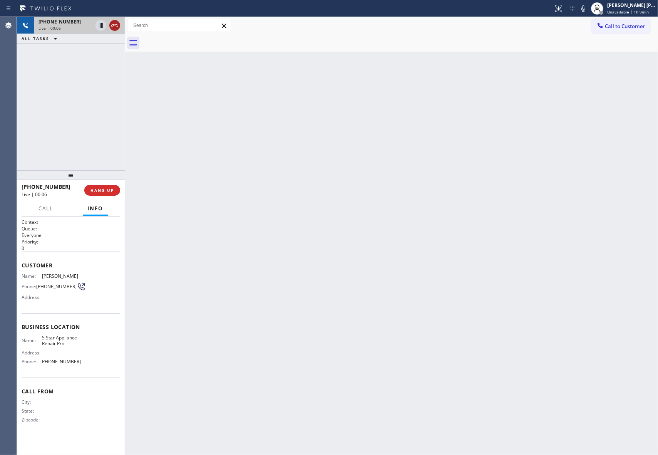
click at [113, 25] on icon at bounding box center [114, 25] width 9 height 9
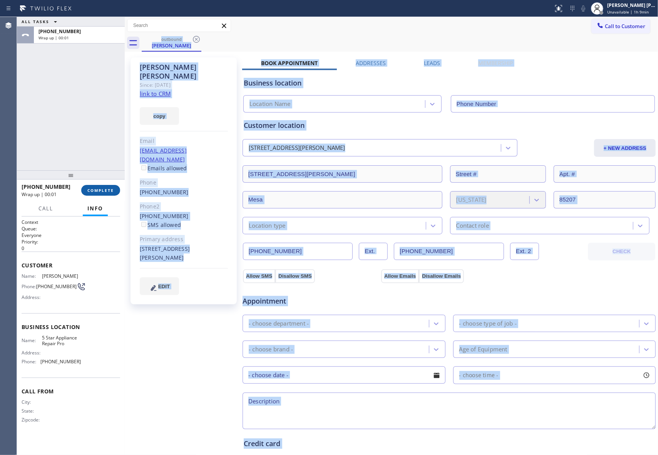
click at [112, 186] on button "COMPLETE" at bounding box center [100, 190] width 39 height 11
type input "[PHONE_NUMBER]"
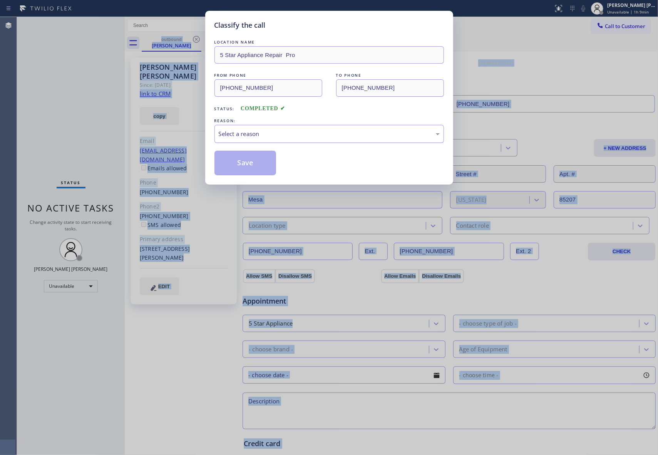
click at [268, 130] on div "Select a reason" at bounding box center [329, 133] width 221 height 9
click at [230, 159] on button "Save" at bounding box center [245, 163] width 62 height 25
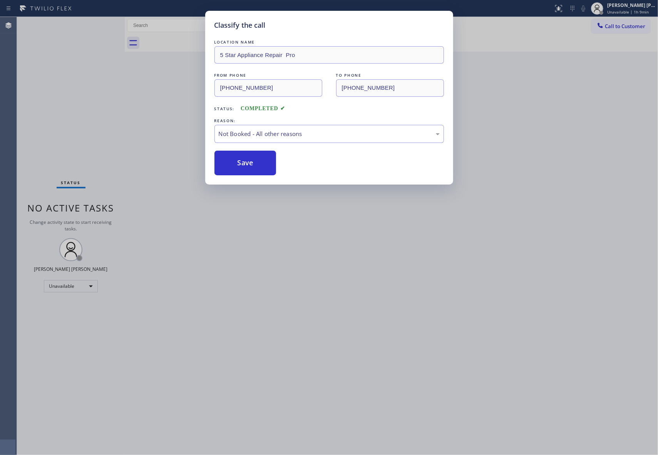
click at [230, 159] on button "Save" at bounding box center [245, 163] width 62 height 25
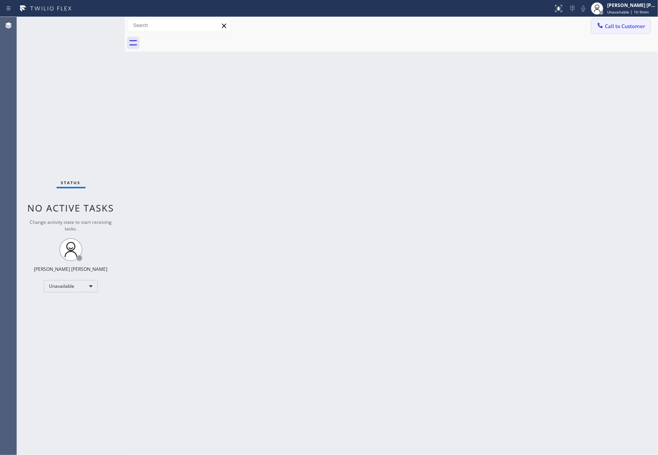
click at [630, 27] on span "Call to Customer" at bounding box center [625, 26] width 40 height 7
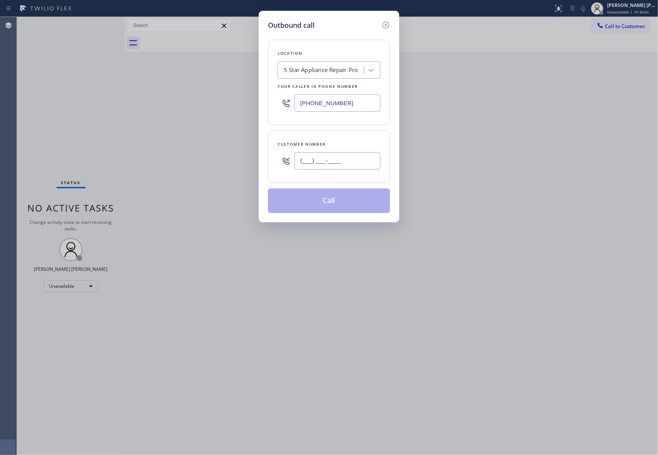
click at [333, 166] on input "(___) ___-____" at bounding box center [337, 160] width 86 height 17
paste input "847) 849-9974"
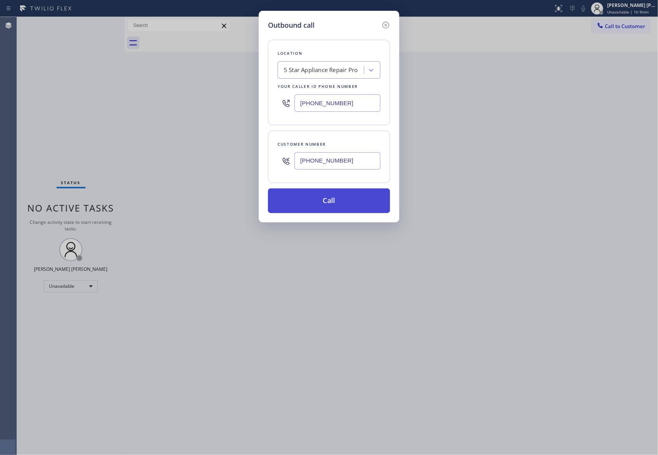
type input "[PHONE_NUMBER]"
click at [335, 199] on button "Call" at bounding box center [329, 200] width 122 height 25
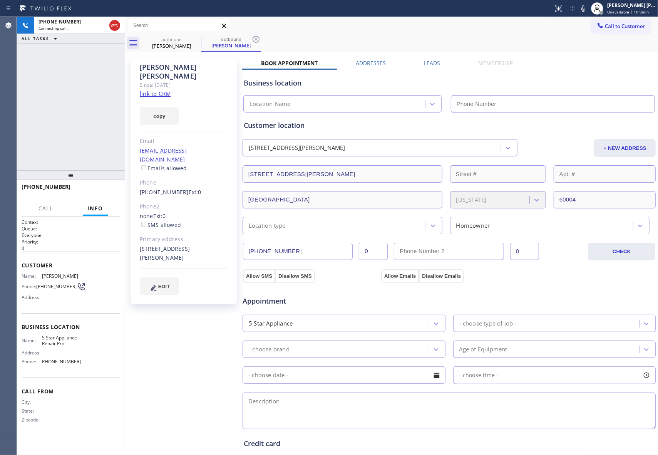
type input "[PHONE_NUMBER]"
click at [99, 191] on span "HANG UP" at bounding box center [101, 189] width 23 height 5
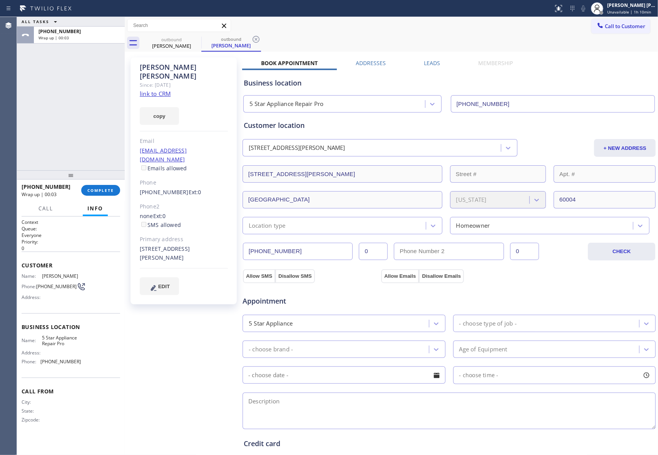
click at [428, 62] on label "Leads" at bounding box center [432, 62] width 16 height 7
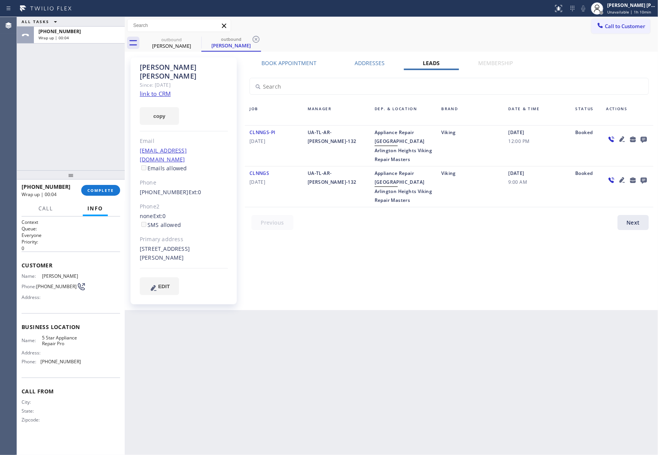
click at [643, 137] on icon at bounding box center [644, 140] width 6 height 6
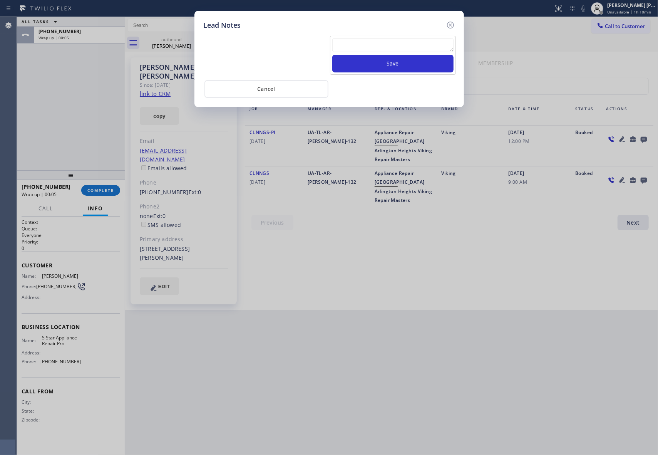
click at [404, 50] on textarea at bounding box center [392, 45] width 121 height 14
paste textarea "VM | please transfer if cx calls back"
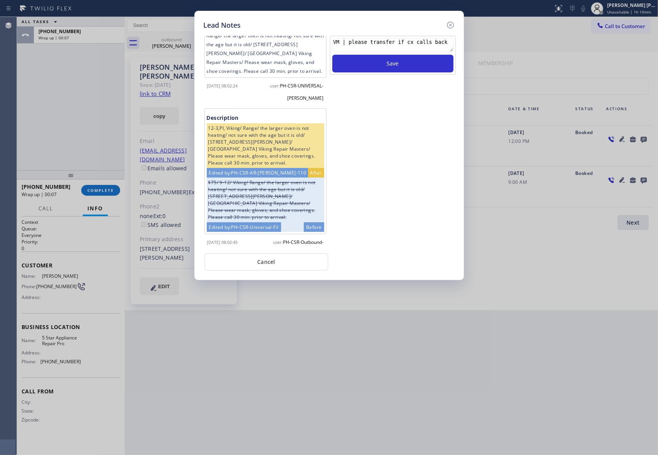
scroll to position [135, 0]
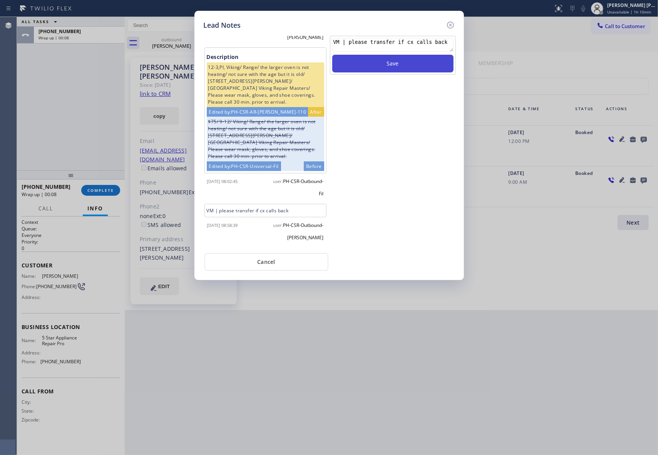
type textarea "VM | please transfer if cx calls back"
click at [396, 62] on button "Save" at bounding box center [392, 64] width 121 height 18
click at [450, 26] on icon at bounding box center [450, 24] width 9 height 9
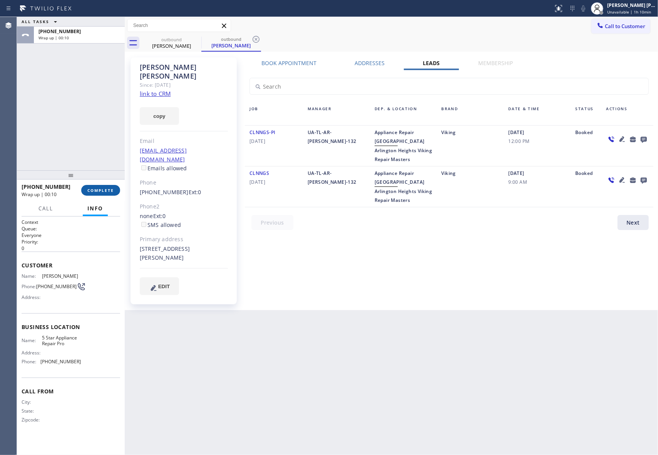
click at [105, 191] on span "COMPLETE" at bounding box center [100, 189] width 27 height 5
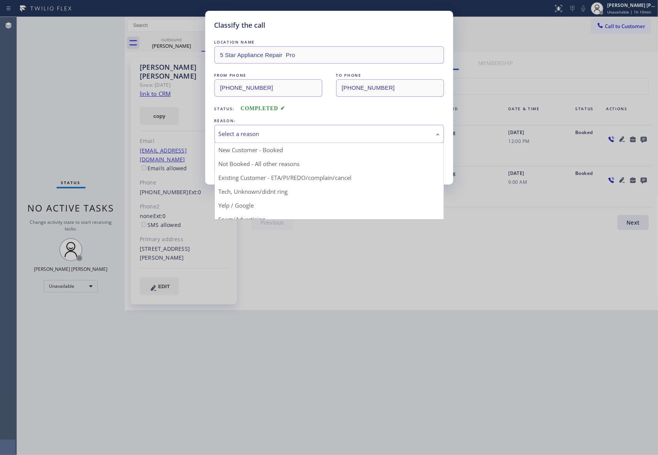
click at [262, 133] on div "Select a reason" at bounding box center [329, 133] width 221 height 9
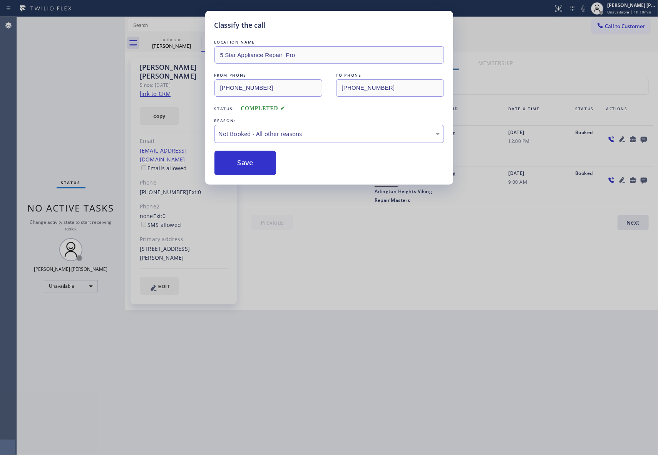
click at [233, 164] on button "Save" at bounding box center [245, 163] width 62 height 25
click at [202, 40] on div "outbound" at bounding box center [231, 39] width 58 height 6
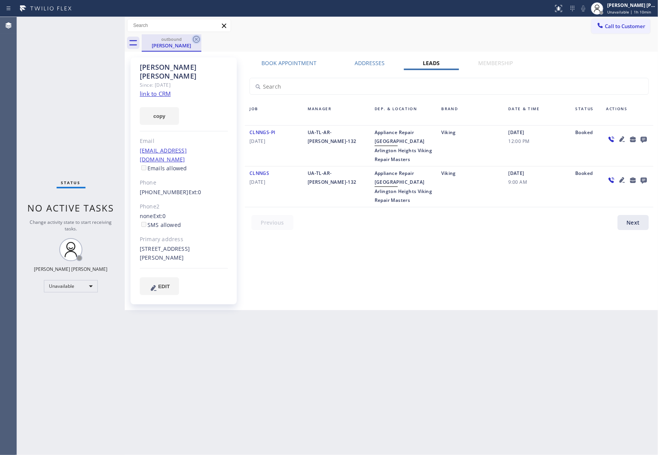
click at [194, 40] on icon at bounding box center [196, 39] width 9 height 9
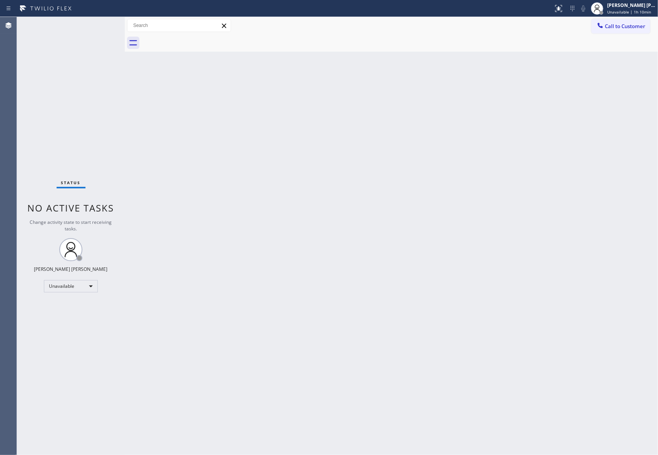
click at [195, 39] on div at bounding box center [400, 42] width 516 height 17
click at [621, 30] on button "Call to Customer" at bounding box center [620, 26] width 59 height 15
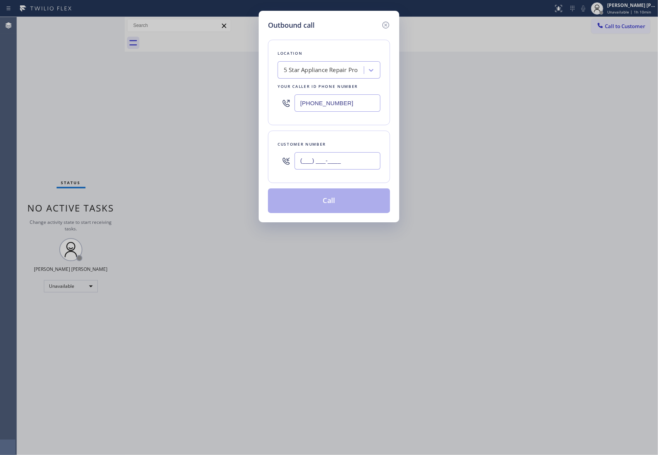
click at [353, 161] on input "(___) ___-____" at bounding box center [337, 160] width 86 height 17
paste input "214) 274-3623"
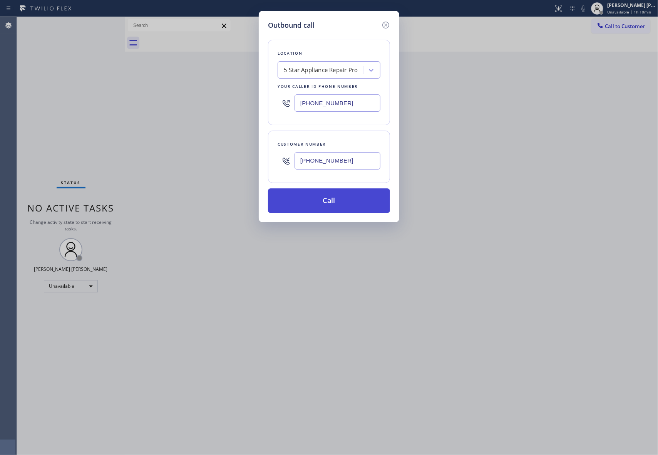
type input "[PHONE_NUMBER]"
click at [333, 202] on button "Call" at bounding box center [329, 200] width 122 height 25
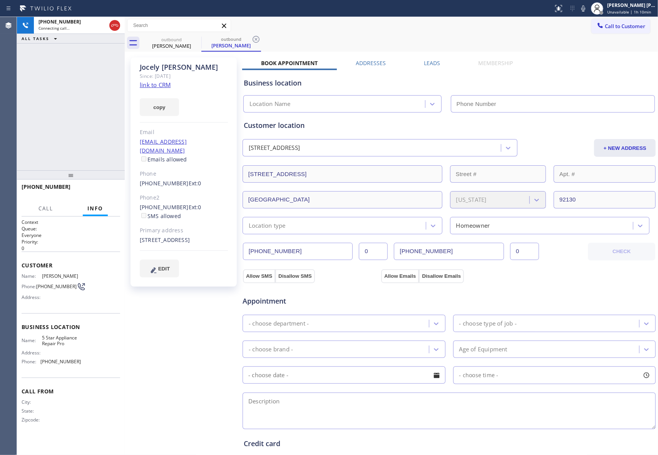
type input "[PHONE_NUMBER]"
click at [427, 68] on div "Business location 5 Star Appliance Repair Pro [PHONE_NUMBER]" at bounding box center [449, 89] width 414 height 45
click at [433, 63] on label "Leads" at bounding box center [432, 62] width 16 height 7
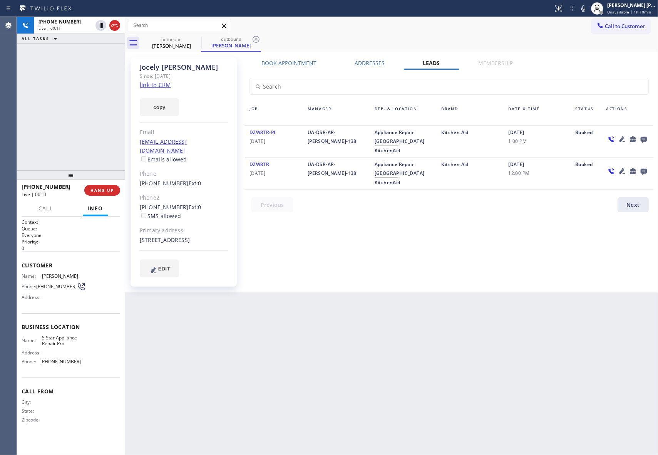
click at [621, 169] on icon at bounding box center [621, 170] width 9 height 9
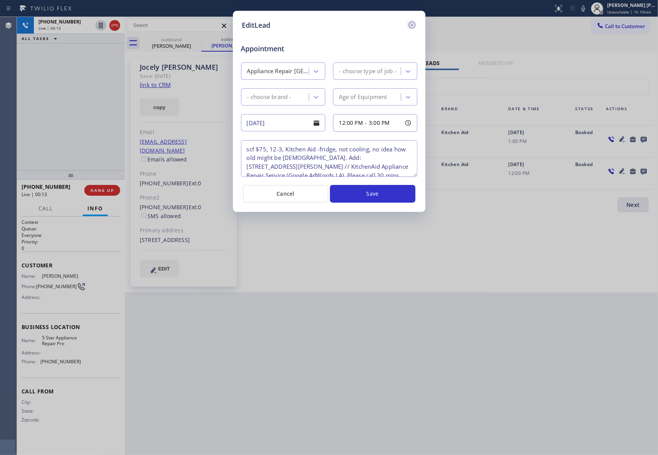
click at [412, 23] on icon at bounding box center [411, 24] width 9 height 9
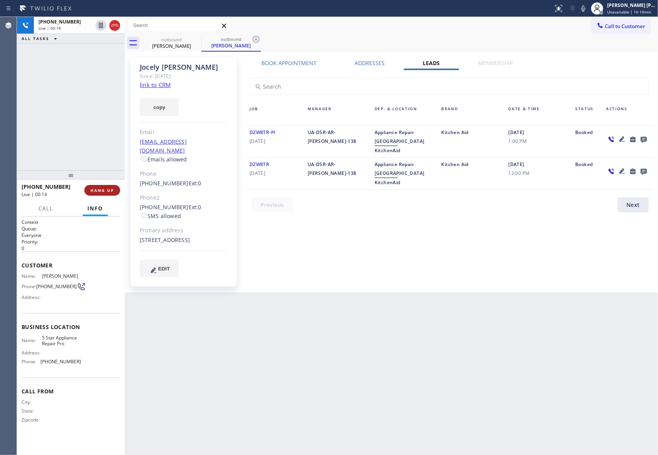
click at [107, 190] on span "HANG UP" at bounding box center [101, 189] width 23 height 5
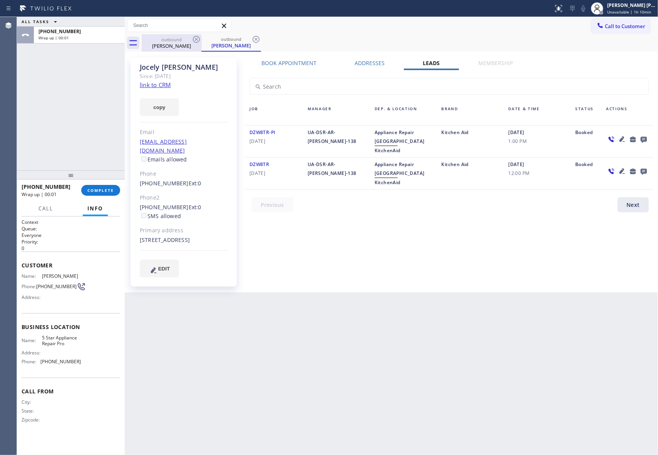
click at [190, 40] on div "outbound" at bounding box center [171, 40] width 58 height 6
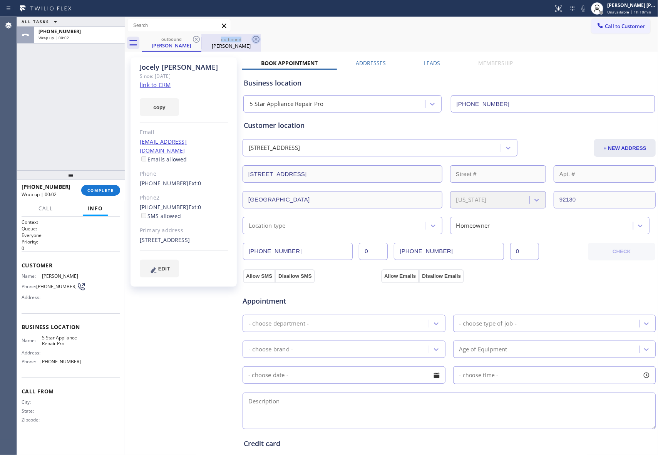
click at [192, 40] on icon at bounding box center [196, 39] width 9 height 9
click at [251, 40] on icon at bounding box center [255, 39] width 9 height 9
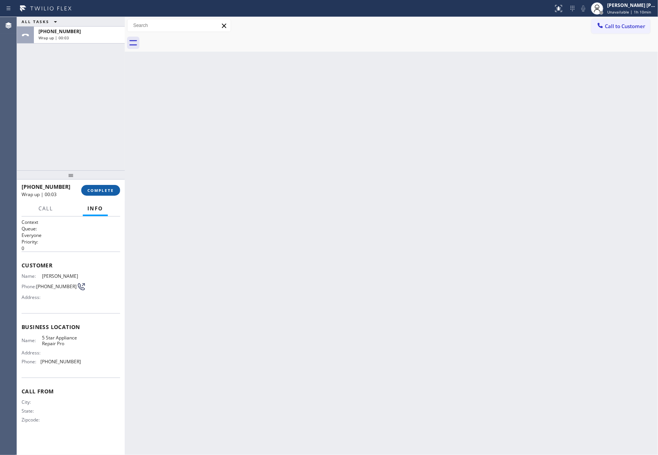
click at [105, 194] on button "COMPLETE" at bounding box center [100, 190] width 39 height 11
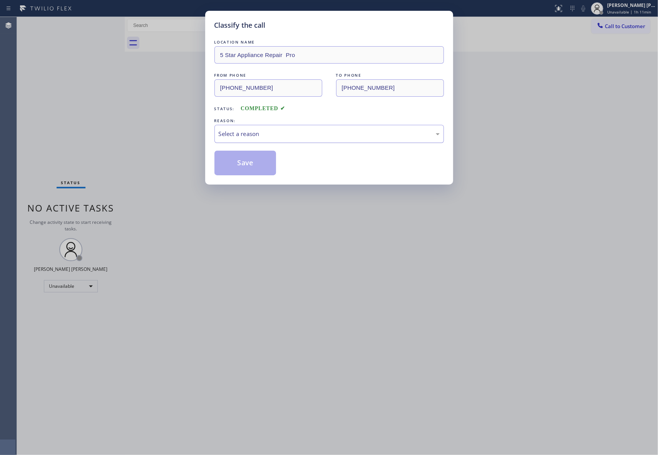
click at [261, 133] on div "Select a reason" at bounding box center [329, 133] width 221 height 9
click at [252, 159] on button "Save" at bounding box center [245, 163] width 62 height 25
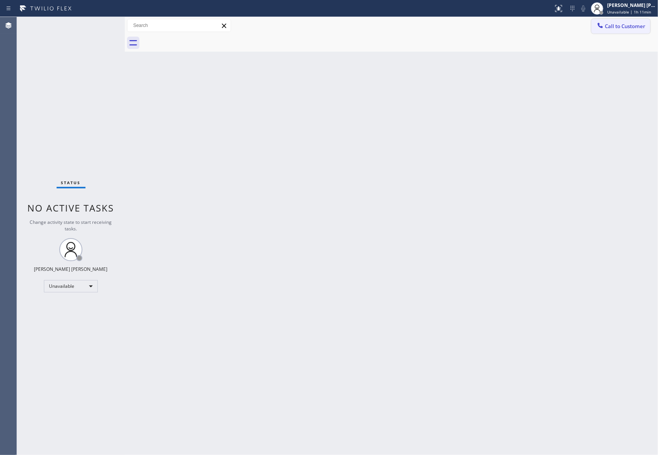
click at [628, 22] on button "Call to Customer" at bounding box center [620, 26] width 59 height 15
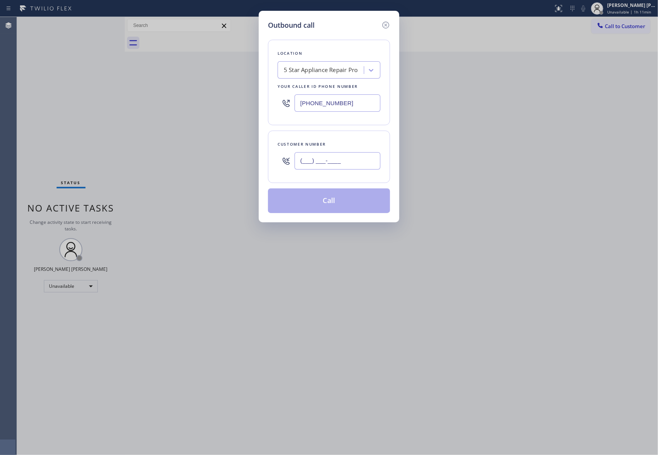
click at [346, 168] on input "(___) ___-____" at bounding box center [337, 160] width 86 height 17
paste input "312) 919-0150"
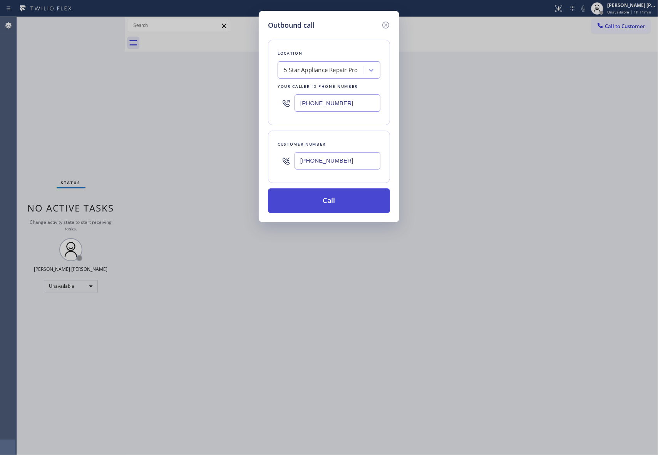
type input "[PHONE_NUMBER]"
click at [342, 199] on button "Call" at bounding box center [329, 200] width 122 height 25
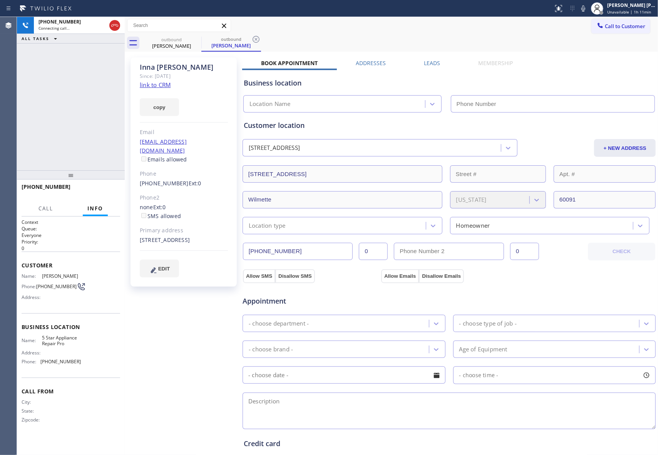
type input "[PHONE_NUMBER]"
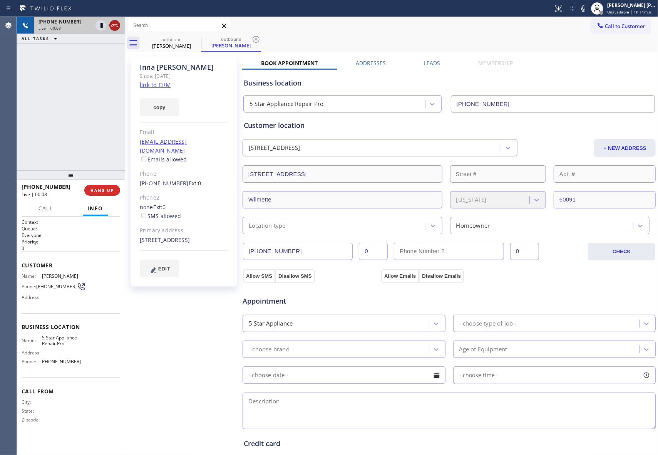
click at [114, 22] on icon at bounding box center [114, 25] width 9 height 9
click at [0, 0] on icon at bounding box center [0, 0] width 0 height 0
click at [251, 38] on icon at bounding box center [255, 39] width 9 height 9
click at [194, 38] on div "outbound [PERSON_NAME] outbound [PERSON_NAME]" at bounding box center [400, 42] width 516 height 17
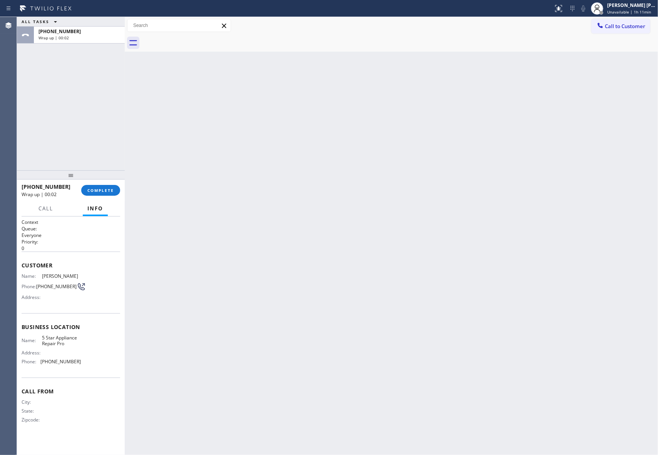
click at [114, 179] on div at bounding box center [71, 174] width 108 height 9
click at [109, 191] on span "COMPLETE" at bounding box center [100, 189] width 27 height 5
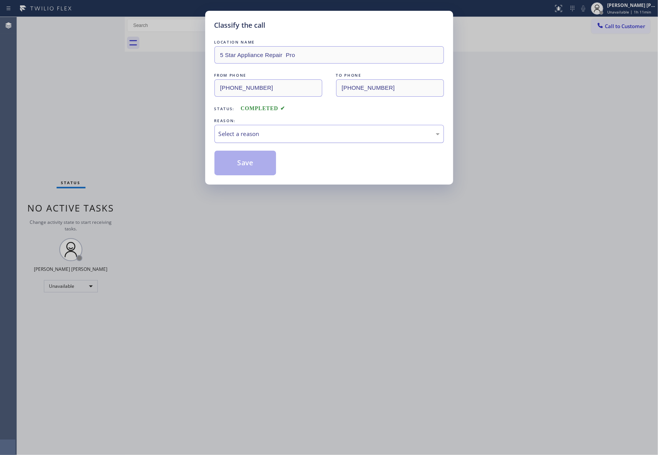
click at [345, 135] on div "Select a reason" at bounding box center [329, 133] width 221 height 9
click at [241, 164] on button "Save" at bounding box center [245, 163] width 62 height 25
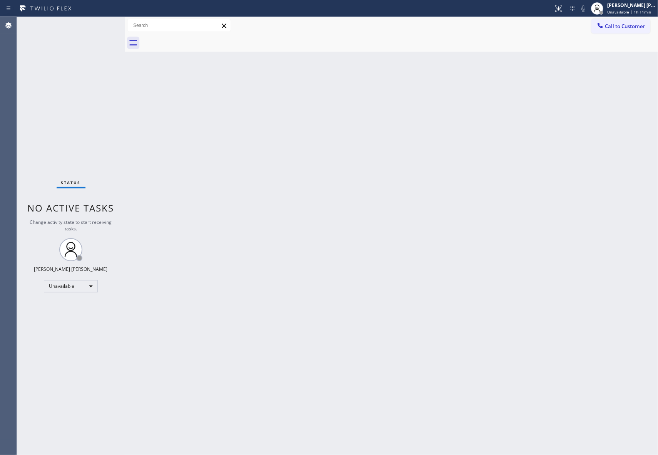
click at [636, 27] on span "Call to Customer" at bounding box center [625, 26] width 40 height 7
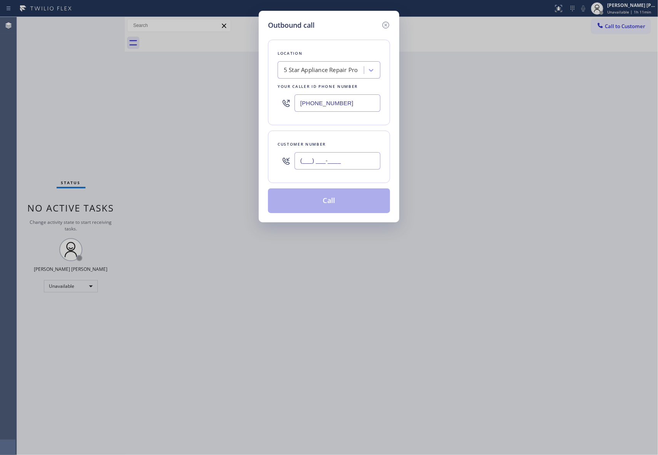
click at [345, 166] on input "(___) ___-____" at bounding box center [337, 160] width 86 height 17
paste input "305) 335-4962"
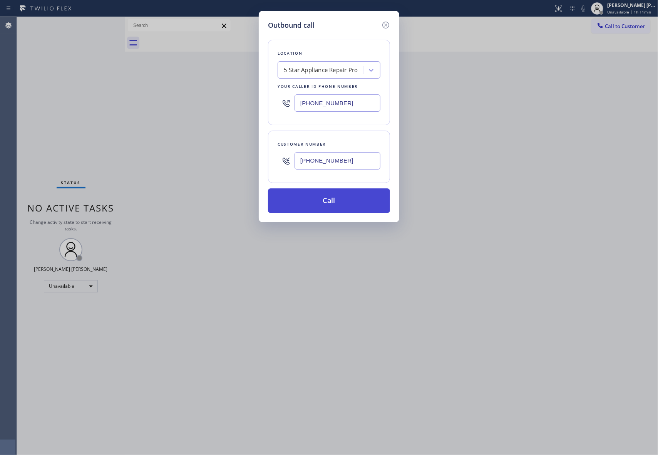
type input "[PHONE_NUMBER]"
click at [353, 205] on button "Call" at bounding box center [329, 200] width 122 height 25
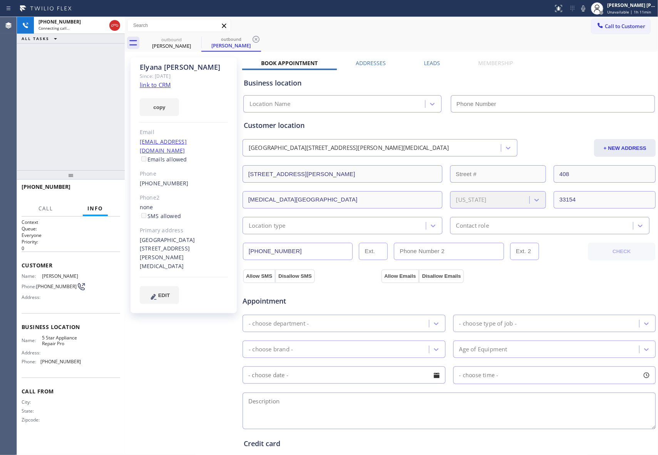
type input "[PHONE_NUMBER]"
click at [113, 194] on button "HANG UP" at bounding box center [102, 190] width 36 height 11
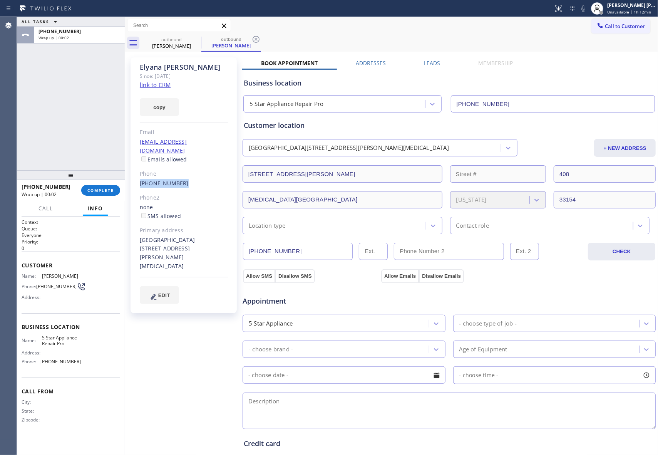
drag, startPoint x: 186, startPoint y: 173, endPoint x: 137, endPoint y: 176, distance: 49.0
click at [137, 176] on div "[PERSON_NAME] Since: [DATE] link to CRM copy Email [EMAIL_ADDRESS][DOMAIN_NAME]…" at bounding box center [183, 185] width 106 height 256
click at [94, 189] on span "COMPLETE" at bounding box center [100, 189] width 27 height 5
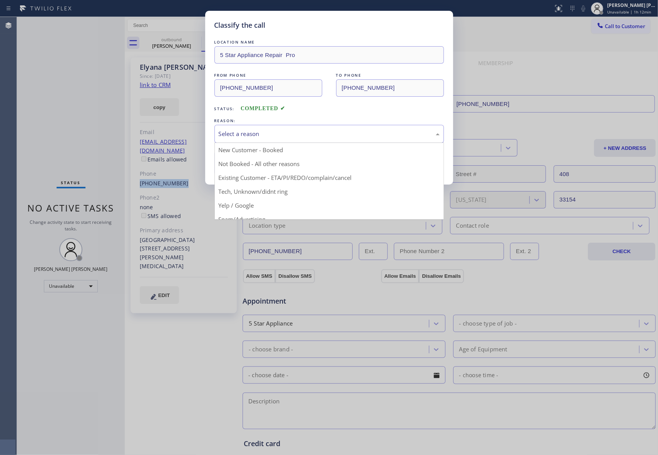
click at [272, 133] on div "Select a reason" at bounding box center [329, 133] width 221 height 9
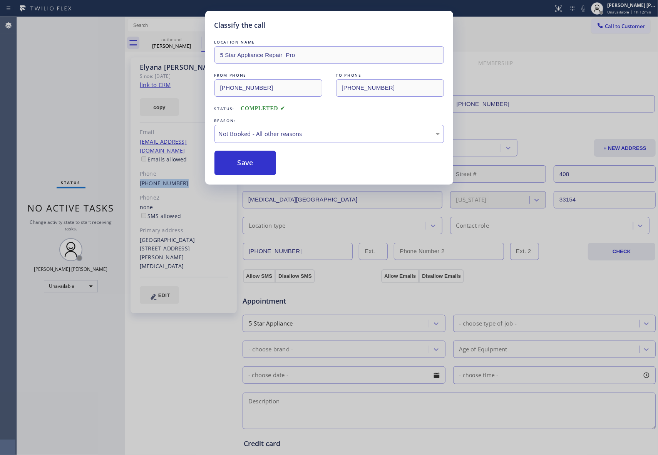
click at [242, 161] on button "Save" at bounding box center [245, 163] width 62 height 25
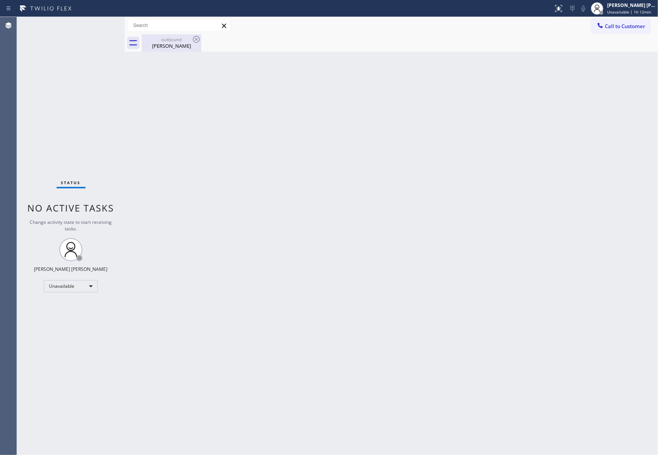
click at [171, 43] on div "[PERSON_NAME]" at bounding box center [171, 45] width 58 height 7
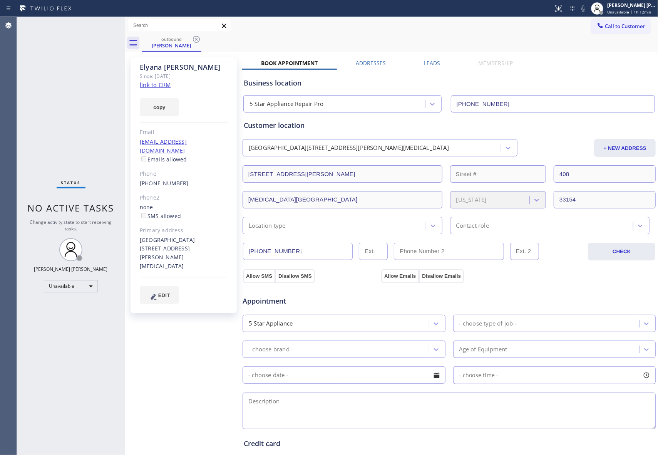
click at [431, 68] on div "Business location 5 Star Appliance Repair Pro [PHONE_NUMBER]" at bounding box center [449, 89] width 414 height 45
click at [431, 66] on label "Leads" at bounding box center [432, 62] width 16 height 7
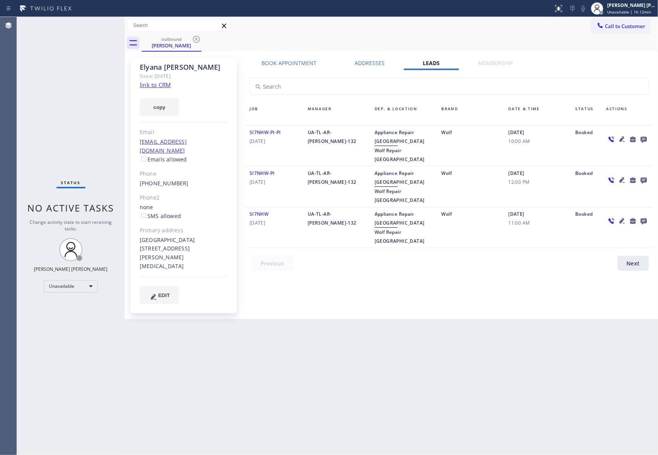
click at [642, 137] on icon at bounding box center [644, 140] width 6 height 6
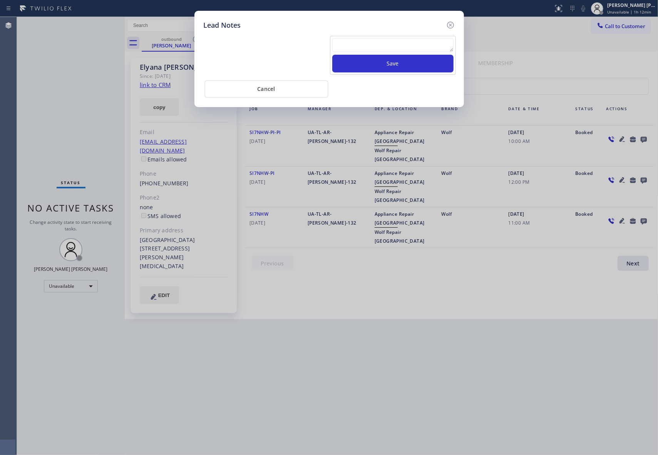
click at [355, 48] on textarea at bounding box center [392, 45] width 121 height 14
paste textarea "VM | please transfer if cx calls back"
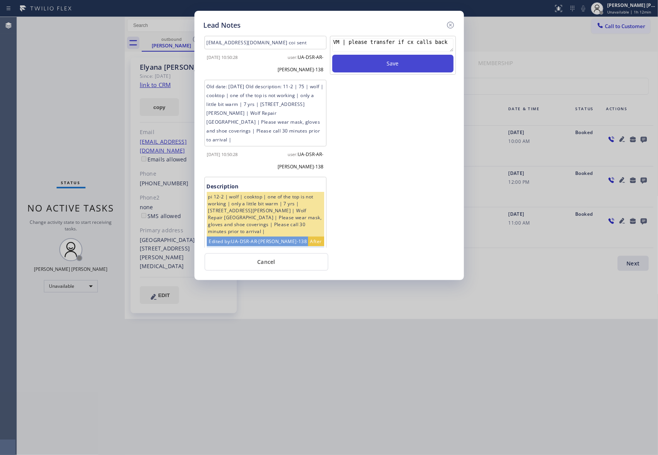
type textarea "VM | please transfer if cx calls back"
click at [379, 62] on button "Save" at bounding box center [392, 64] width 121 height 18
click at [449, 25] on icon at bounding box center [450, 24] width 9 height 9
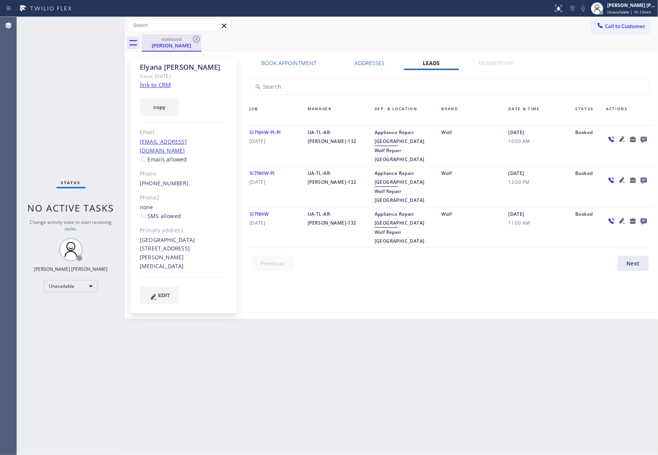
drag, startPoint x: 185, startPoint y: 42, endPoint x: 193, endPoint y: 40, distance: 7.9
click at [186, 42] on div "[PERSON_NAME]" at bounding box center [171, 45] width 58 height 7
click at [197, 36] on icon at bounding box center [196, 39] width 7 height 7
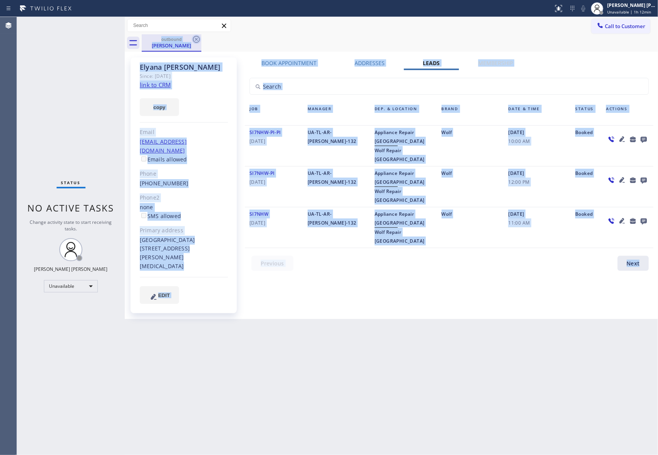
click at [197, 36] on div "outbound [PERSON_NAME]" at bounding box center [400, 42] width 516 height 17
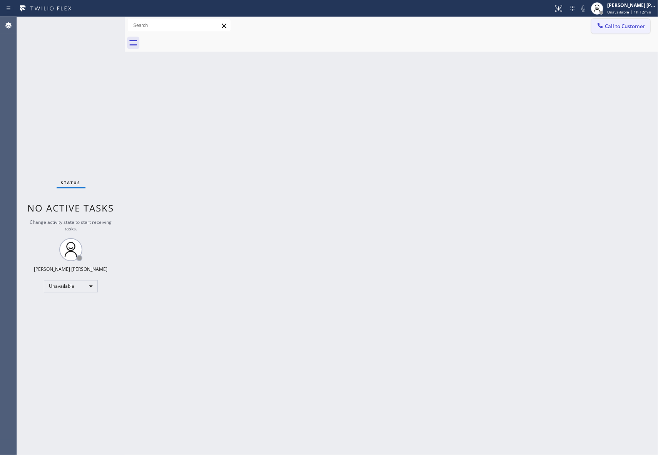
click at [611, 23] on span "Call to Customer" at bounding box center [625, 26] width 40 height 7
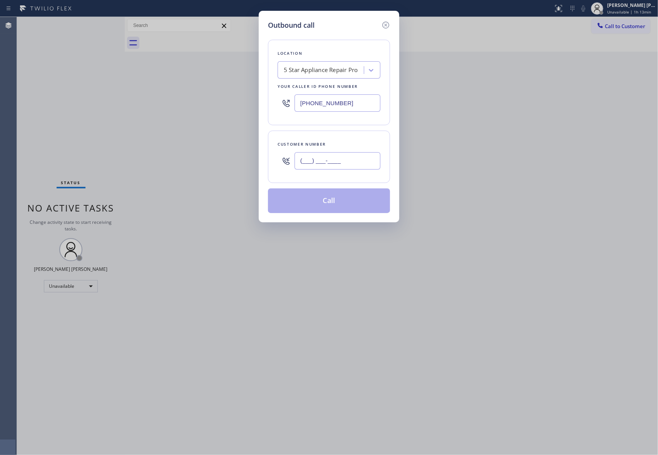
click at [356, 164] on input "(___) ___-____" at bounding box center [337, 160] width 86 height 17
paste input "510) 557-7858"
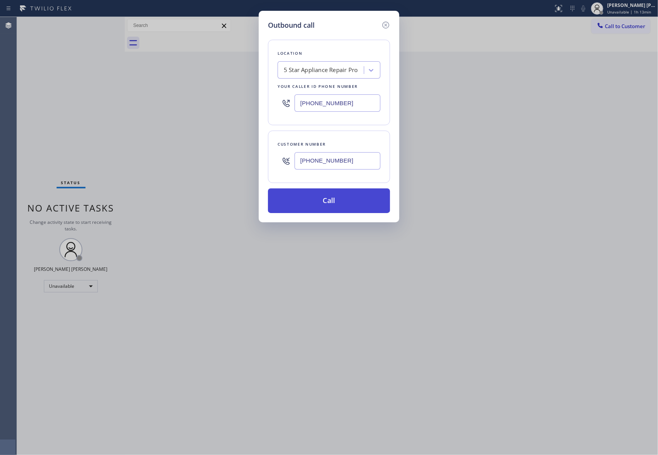
type input "[PHONE_NUMBER]"
click at [354, 203] on button "Call" at bounding box center [329, 200] width 122 height 25
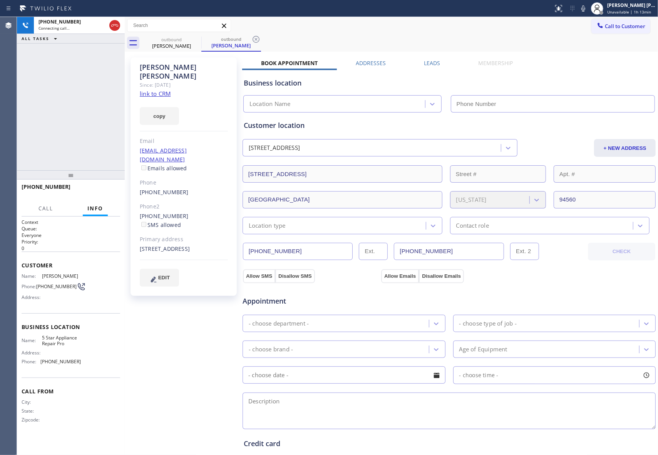
type input "[PHONE_NUMBER]"
drag, startPoint x: 108, startPoint y: 190, endPoint x: 73, endPoint y: 174, distance: 38.6
click at [108, 190] on span "HANG UP" at bounding box center [101, 189] width 23 height 5
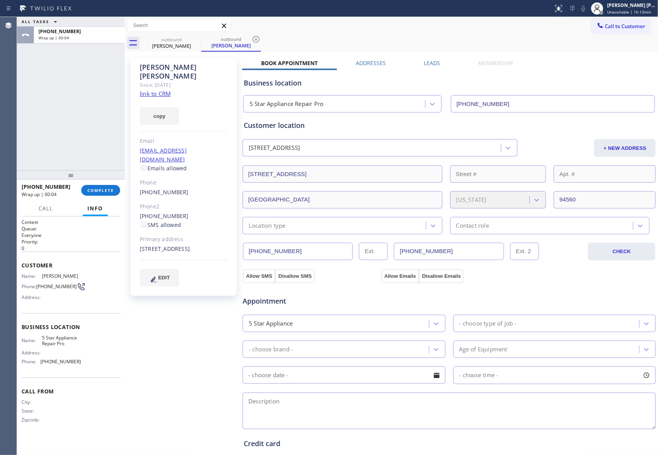
drag, startPoint x: 426, startPoint y: 65, endPoint x: 434, endPoint y: 63, distance: 8.6
click at [426, 65] on label "Leads" at bounding box center [432, 62] width 16 height 7
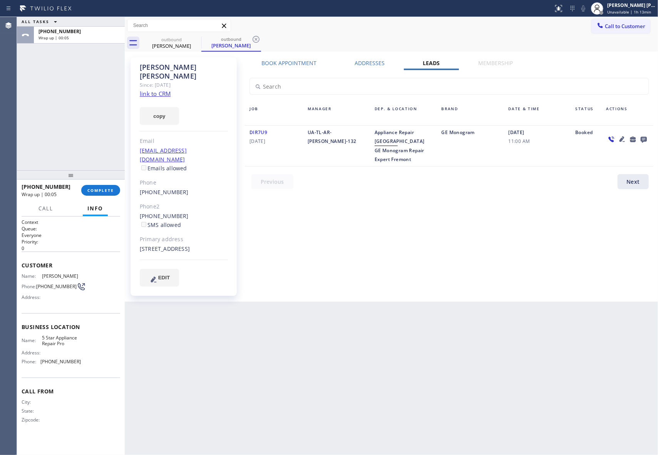
click at [642, 137] on icon at bounding box center [644, 140] width 6 height 6
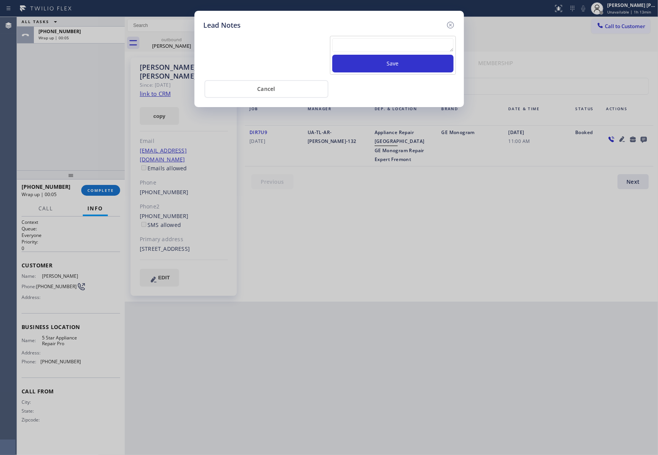
click at [399, 47] on textarea at bounding box center [392, 45] width 121 height 14
paste textarea "VM | please transfer if cx calls back"
type textarea "VM | please transfer if cx calls back"
click at [402, 60] on button "Save" at bounding box center [392, 64] width 121 height 18
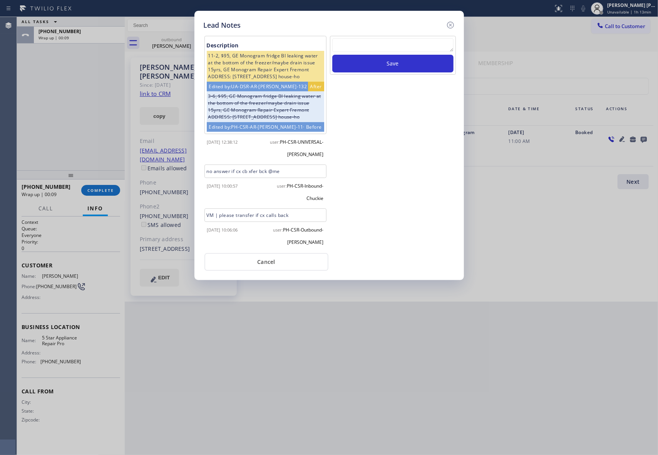
scroll to position [16, 0]
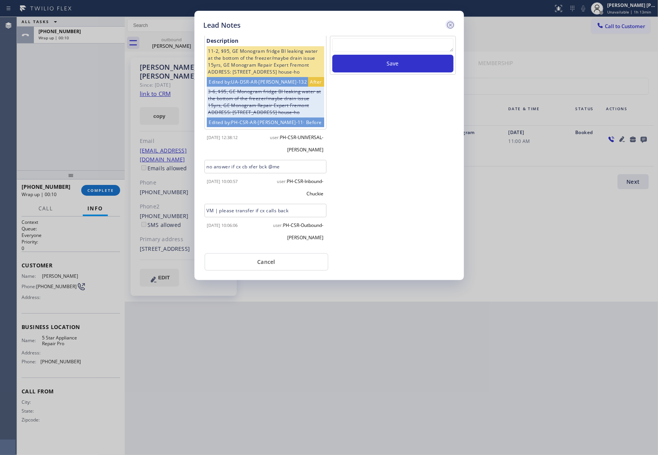
click at [453, 21] on icon at bounding box center [450, 24] width 9 height 9
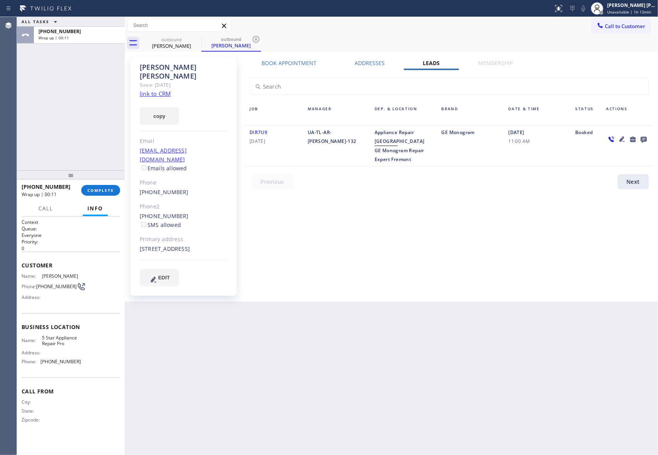
click at [93, 184] on div "[PHONE_NUMBER] Wrap up | 00:11 COMPLETE" at bounding box center [71, 190] width 99 height 20
click at [95, 187] on button "COMPLETE" at bounding box center [100, 190] width 39 height 11
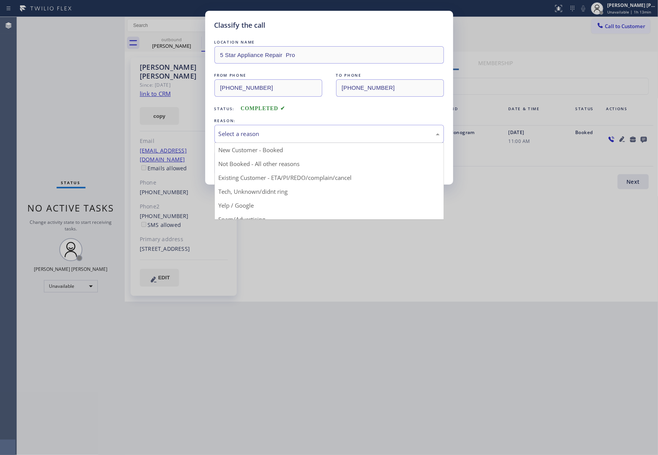
click at [279, 130] on div "Select a reason" at bounding box center [329, 133] width 221 height 9
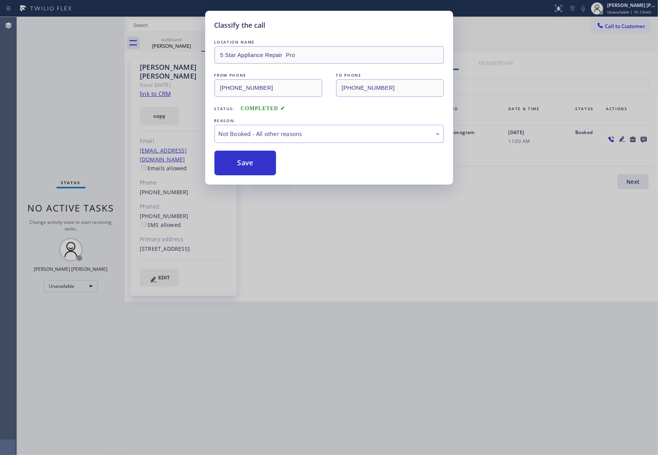
click at [243, 159] on button "Save" at bounding box center [245, 163] width 62 height 25
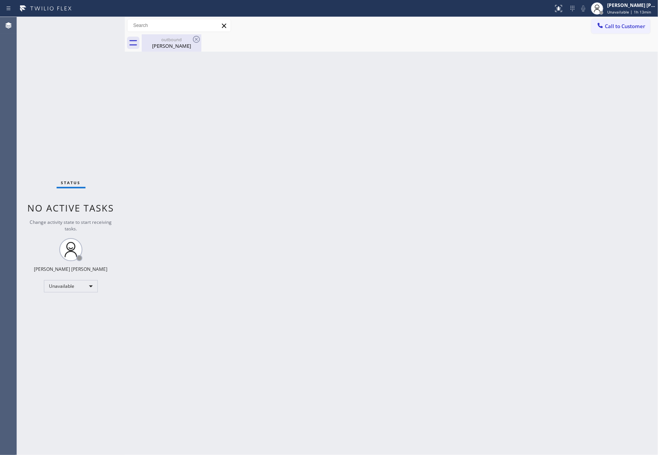
click at [174, 41] on div "outbound" at bounding box center [171, 40] width 58 height 6
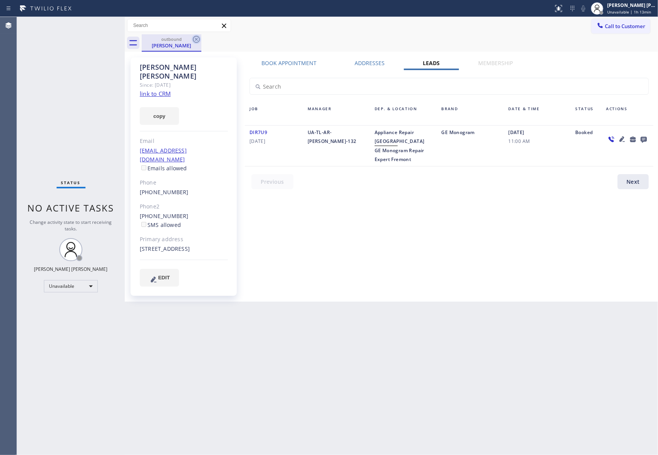
click at [198, 40] on icon at bounding box center [196, 39] width 9 height 9
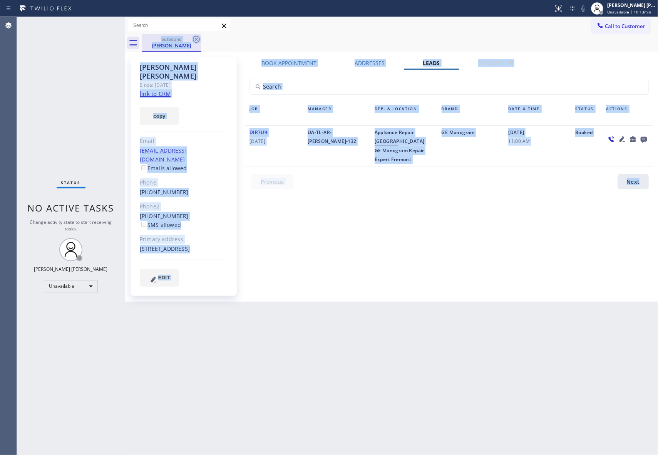
click at [198, 40] on div "outbound [PERSON_NAME]" at bounding box center [400, 42] width 516 height 17
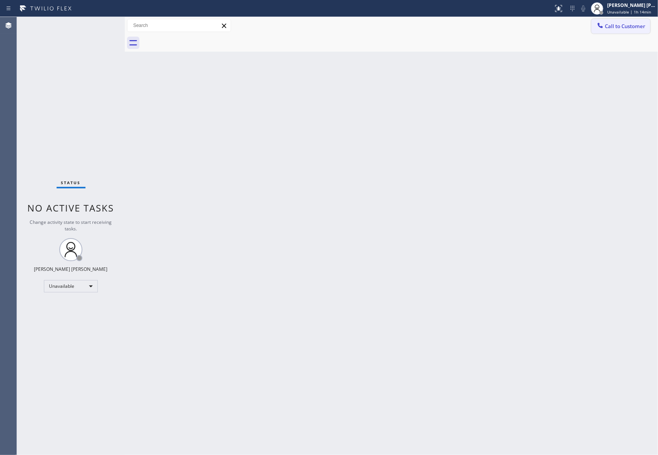
click at [622, 25] on span "Call to Customer" at bounding box center [625, 26] width 40 height 7
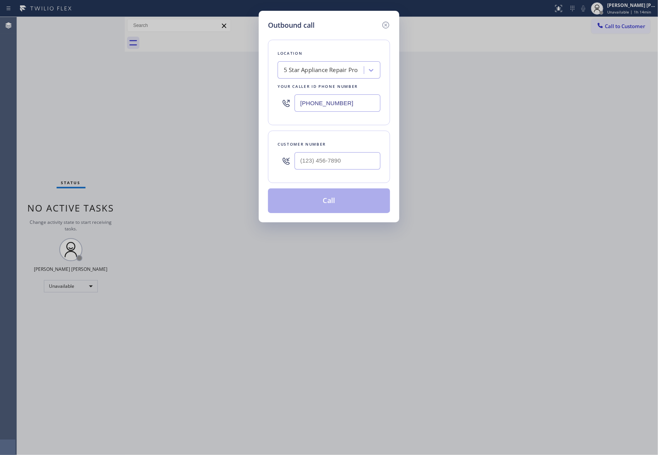
click at [331, 146] on div "Customer number" at bounding box center [329, 144] width 103 height 8
click at [333, 156] on input "(___) ___-____" at bounding box center [337, 160] width 86 height 17
paste input "425) 306-5807"
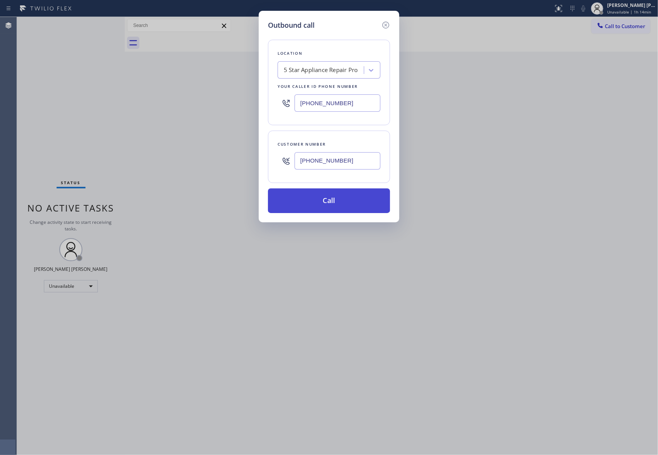
type input "[PHONE_NUMBER]"
click at [331, 202] on button "Call" at bounding box center [329, 200] width 122 height 25
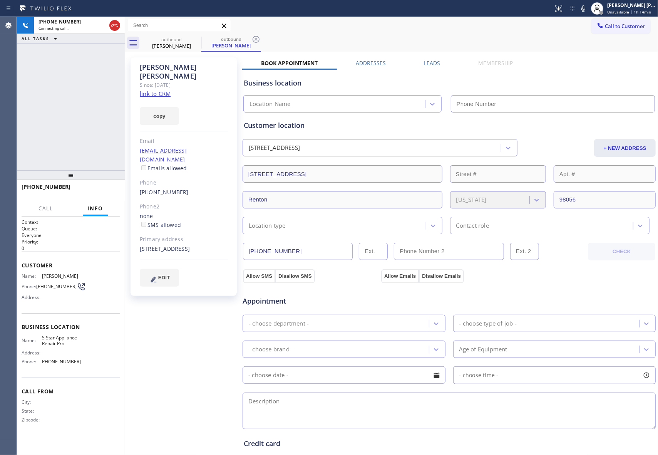
type input "[PHONE_NUMBER]"
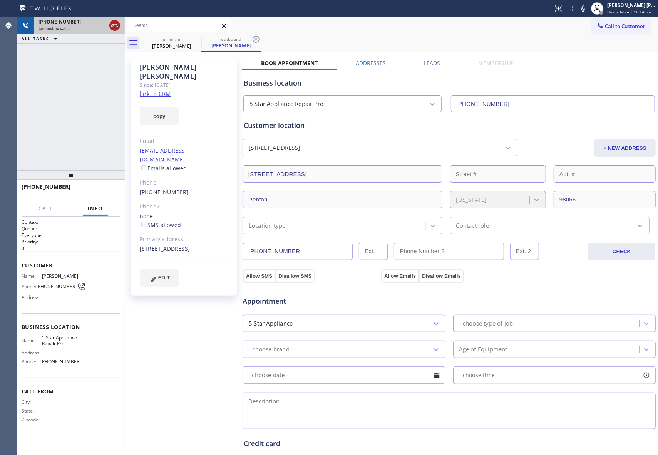
click at [117, 28] on icon at bounding box center [114, 25] width 9 height 9
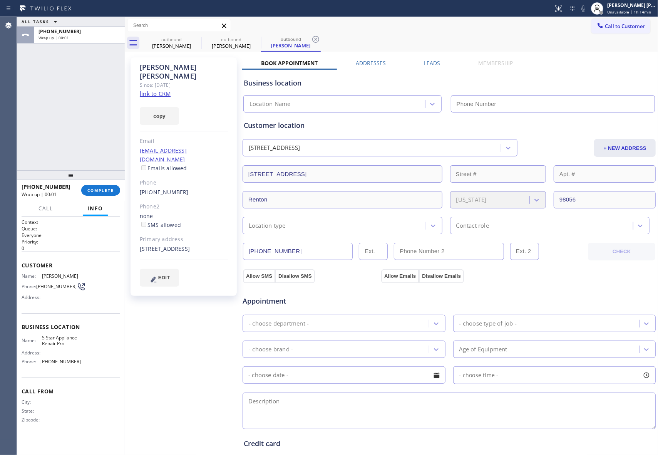
type input "[PHONE_NUMBER]"
click at [425, 62] on label "Leads" at bounding box center [432, 62] width 16 height 7
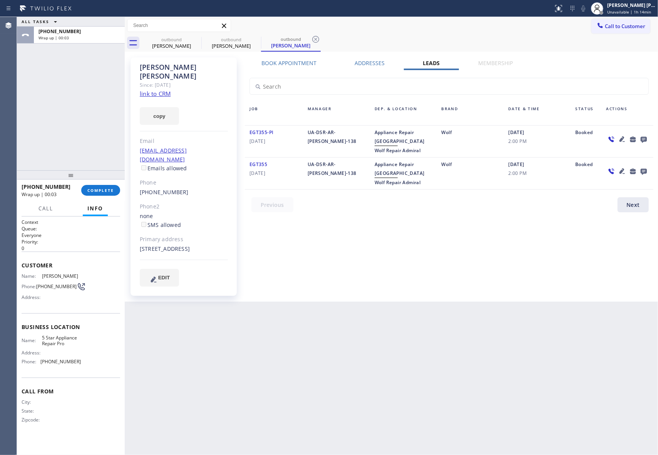
click at [644, 135] on icon at bounding box center [643, 139] width 9 height 10
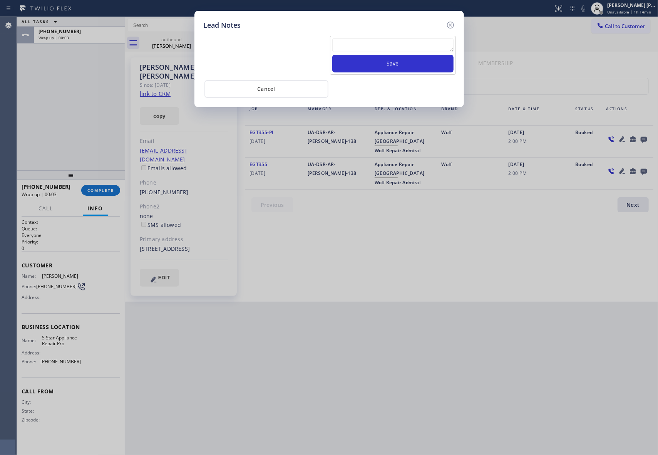
click at [403, 45] on textarea at bounding box center [392, 45] width 121 height 14
paste textarea "VM | please transfer if cx calls back"
type textarea "VM | please transfer if cx calls back"
click at [412, 70] on button "Save" at bounding box center [392, 64] width 121 height 18
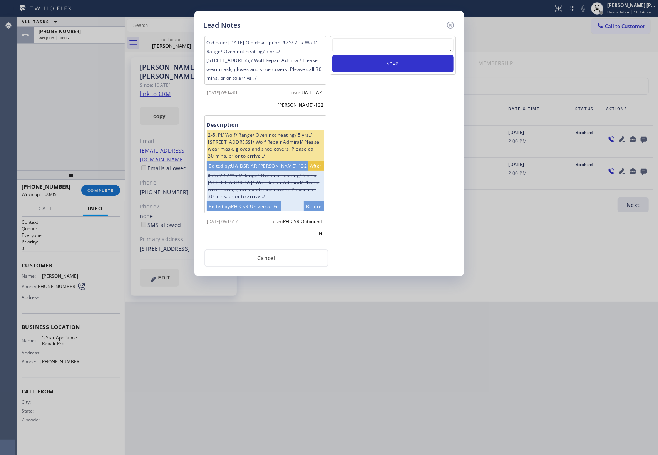
click at [450, 19] on div "Lead Notes Old date: [DATE] Old description: $75/ 2-5/ Wolf/ Range/ Oven not he…" at bounding box center [328, 143] width 269 height 265
click at [451, 22] on icon at bounding box center [450, 24] width 9 height 9
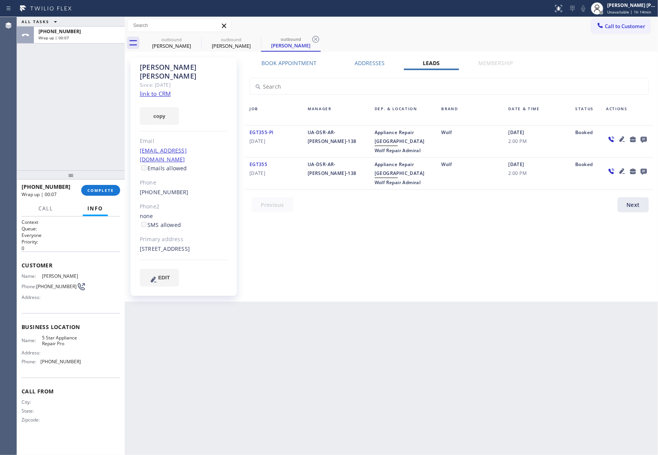
click at [106, 183] on div "[PHONE_NUMBER] Wrap up | 00:07 COMPLETE" at bounding box center [71, 190] width 99 height 20
click at [106, 187] on button "COMPLETE" at bounding box center [100, 190] width 39 height 11
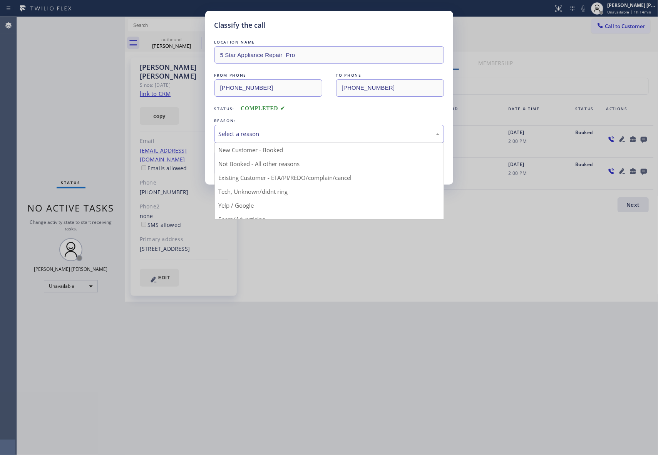
click at [303, 135] on div "Select a reason" at bounding box center [329, 133] width 221 height 9
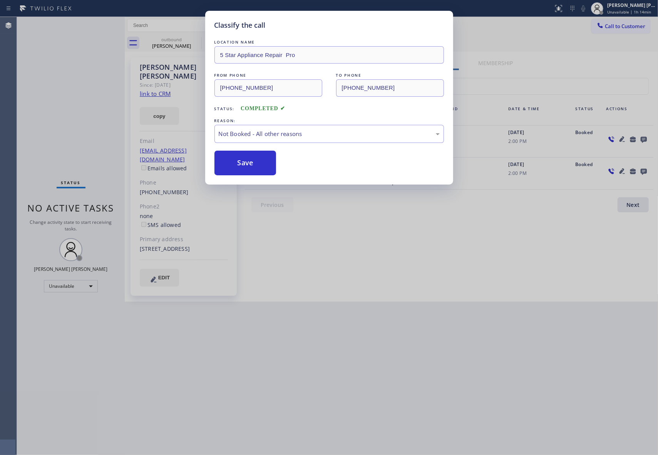
click at [257, 162] on button "Save" at bounding box center [245, 163] width 62 height 25
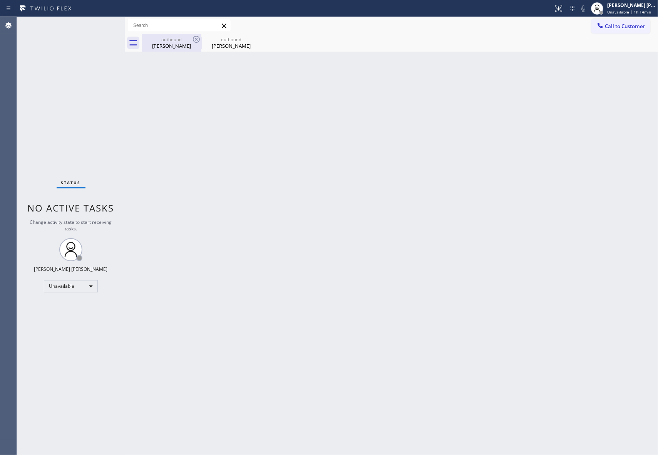
click at [181, 39] on div "outbound" at bounding box center [171, 40] width 58 height 6
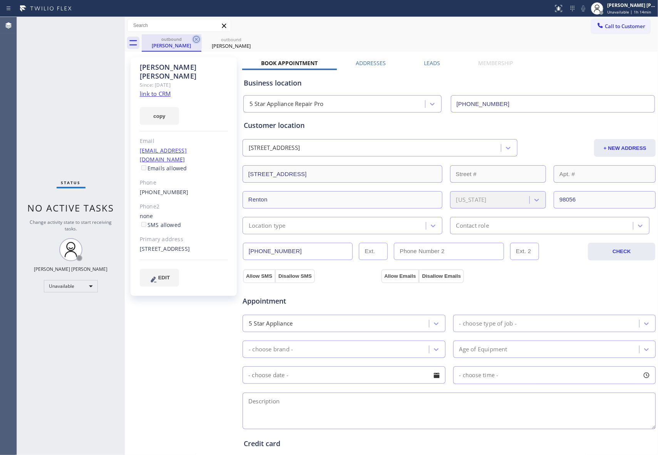
click at [197, 39] on icon at bounding box center [196, 39] width 9 height 9
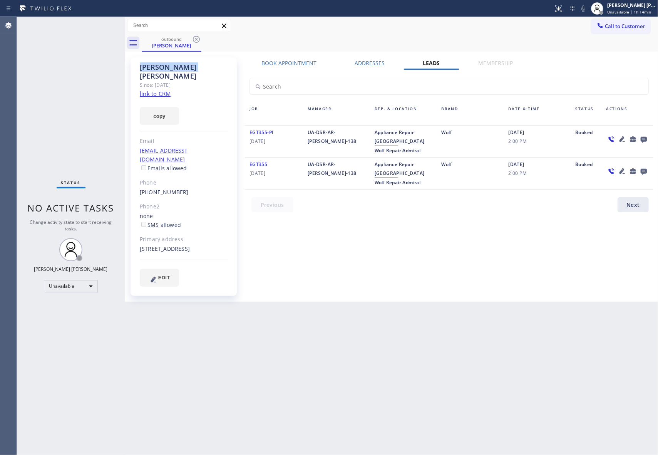
click at [197, 39] on icon at bounding box center [196, 39] width 9 height 9
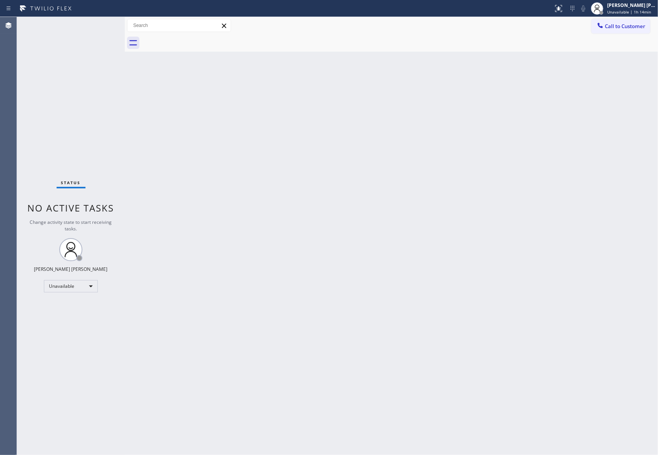
click at [197, 39] on div at bounding box center [400, 42] width 516 height 17
drag, startPoint x: 631, startPoint y: 27, endPoint x: 523, endPoint y: 51, distance: 111.1
click at [629, 27] on span "Call to Customer" at bounding box center [625, 26] width 40 height 7
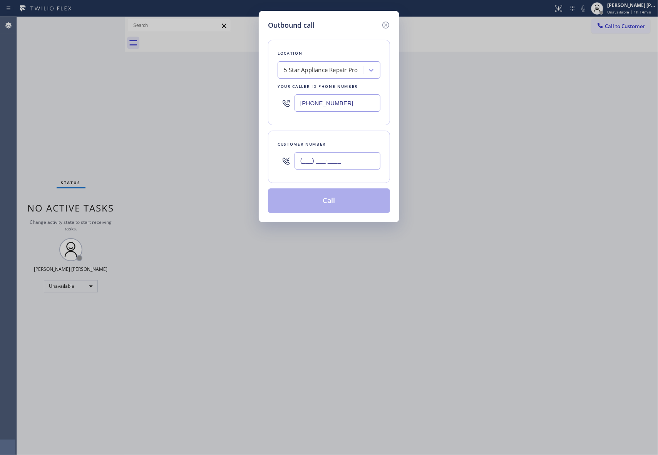
click at [329, 162] on input "(___) ___-____" at bounding box center [337, 160] width 86 height 17
paste input "213) 305-3358"
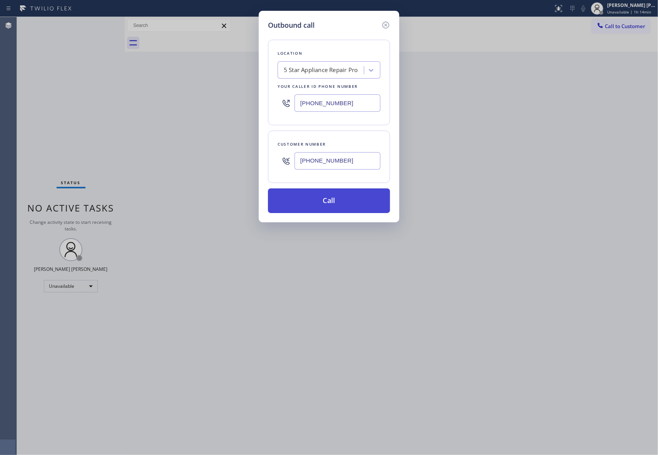
type input "[PHONE_NUMBER]"
click at [341, 196] on button "Call" at bounding box center [329, 200] width 122 height 25
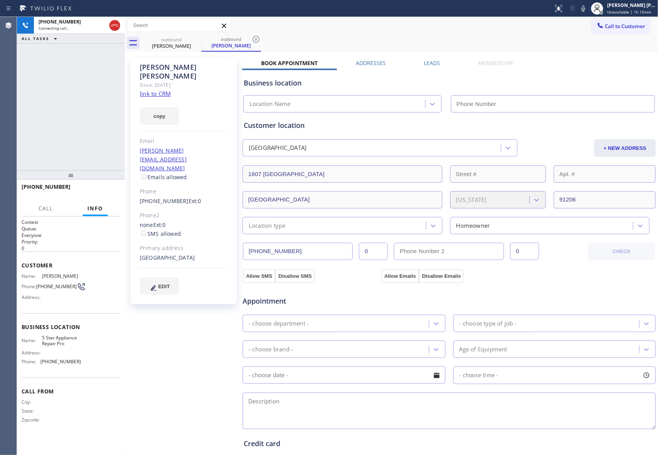
type input "[PHONE_NUMBER]"
click at [438, 60] on div "Leads" at bounding box center [432, 64] width 54 height 11
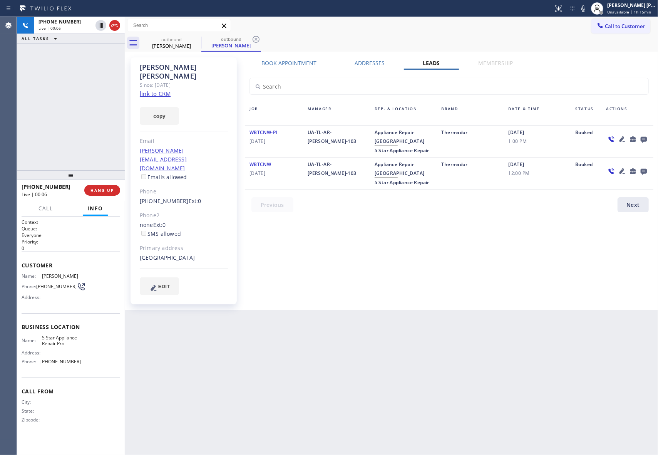
click at [621, 169] on icon at bounding box center [621, 170] width 9 height 9
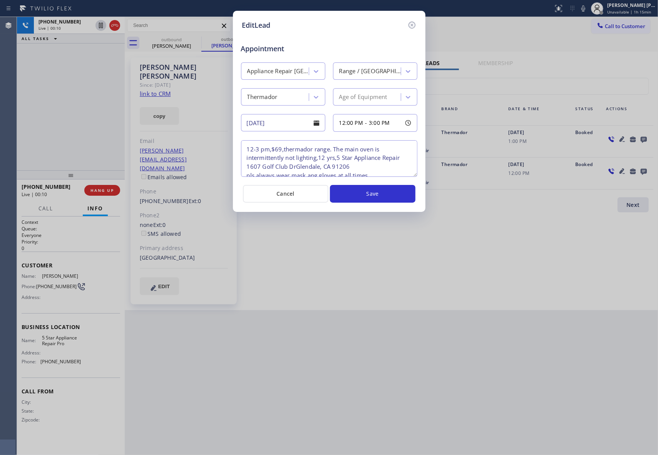
type textarea "12-3 pm,$69,thermador range. The main oven is intermittently not lighting,12 yr…"
click at [412, 22] on icon at bounding box center [411, 24] width 9 height 9
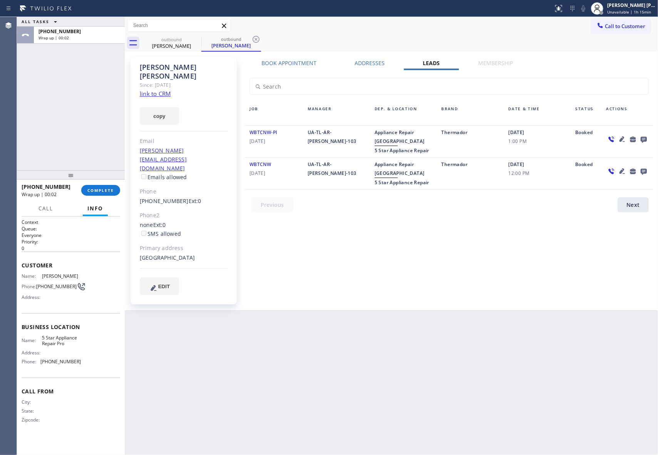
click at [643, 139] on icon at bounding box center [644, 140] width 6 height 6
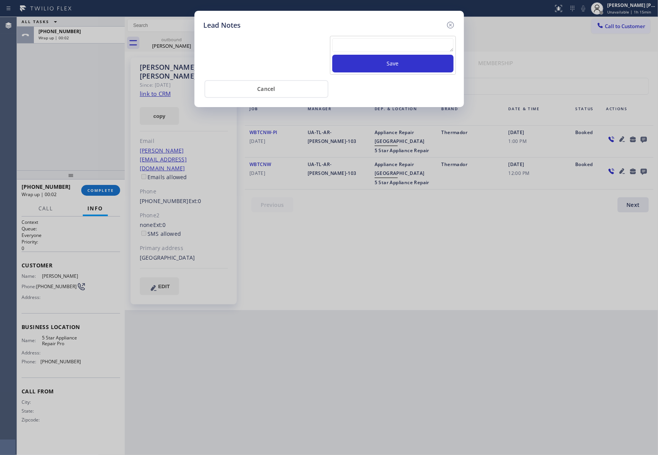
click at [390, 45] on textarea at bounding box center [392, 45] width 121 height 14
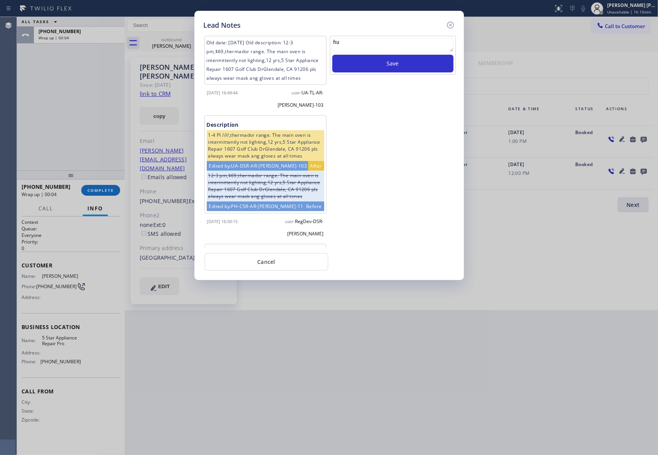
type textarea "h"
type textarea "t"
type textarea "said no thanks then hung up"
click at [407, 65] on button "Save" at bounding box center [392, 64] width 121 height 18
click at [452, 24] on icon at bounding box center [450, 24] width 9 height 9
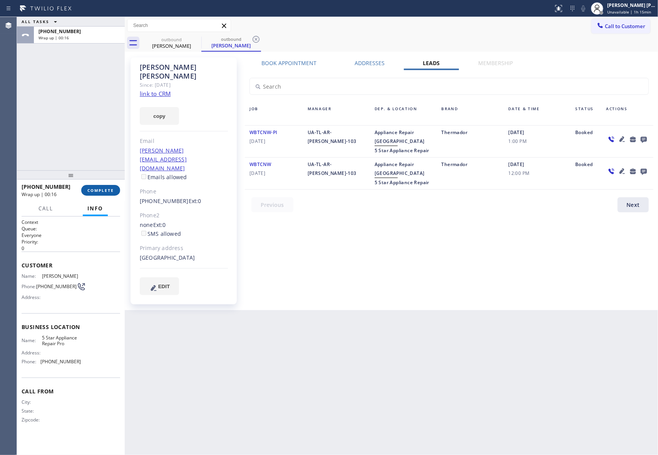
click at [107, 186] on button "COMPLETE" at bounding box center [100, 190] width 39 height 11
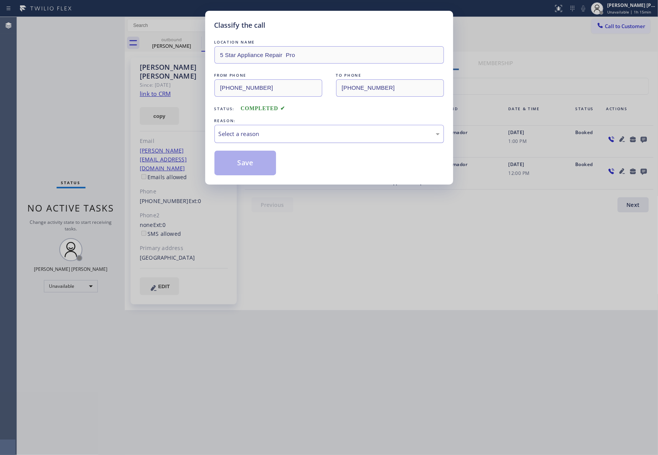
click at [262, 129] on div "Select a reason" at bounding box center [328, 134] width 229 height 18
click at [251, 161] on button "Save" at bounding box center [245, 163] width 62 height 25
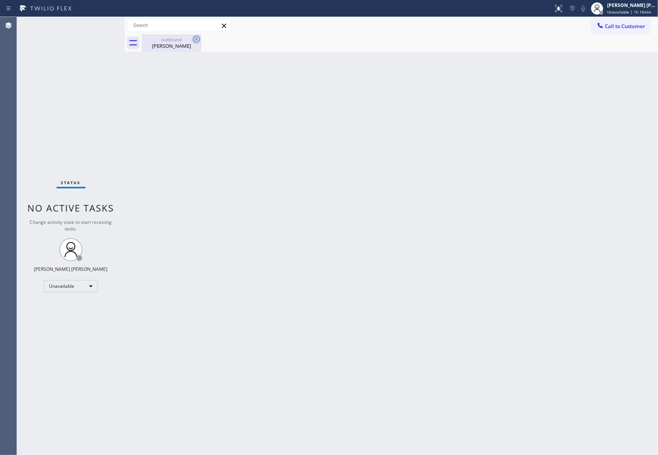
click at [197, 44] on div at bounding box center [196, 39] width 9 height 9
click at [196, 40] on icon at bounding box center [196, 39] width 9 height 9
click at [154, 43] on div "[PERSON_NAME]" at bounding box center [171, 45] width 58 height 7
click at [178, 39] on div at bounding box center [400, 42] width 516 height 17
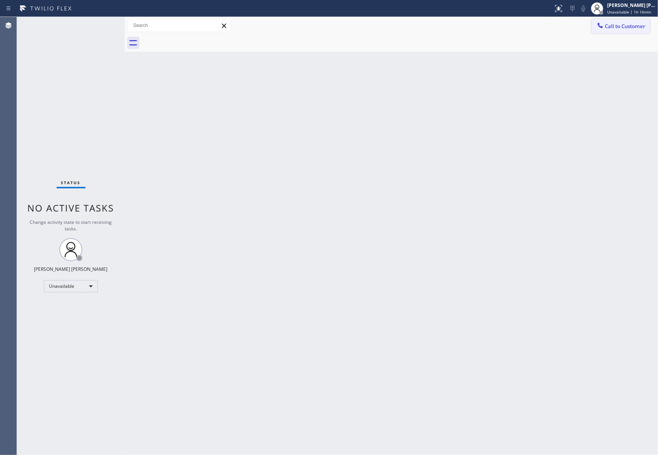
click at [629, 23] on span "Call to Customer" at bounding box center [625, 26] width 40 height 7
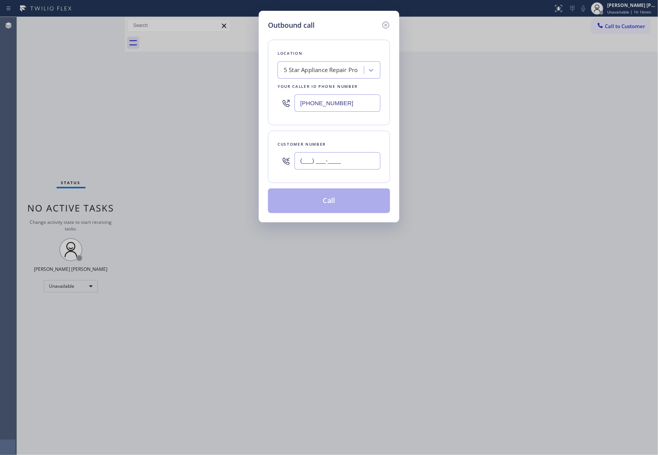
click at [339, 156] on input "(___) ___-____" at bounding box center [337, 160] width 86 height 17
paste input "626) 623-9370"
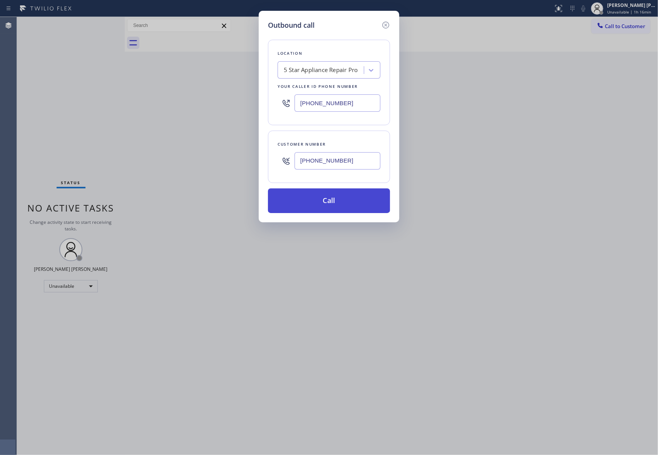
type input "[PHONE_NUMBER]"
click at [357, 199] on button "Call" at bounding box center [329, 200] width 122 height 25
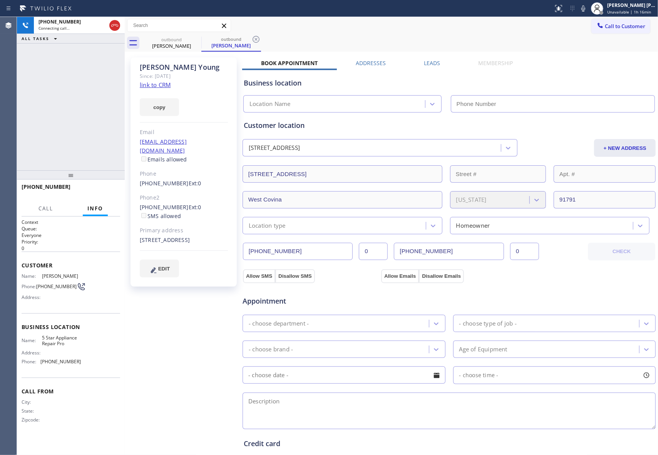
type input "[PHONE_NUMBER]"
click at [100, 192] on span "HANG UP" at bounding box center [101, 189] width 23 height 5
click at [435, 62] on label "Leads" at bounding box center [432, 62] width 16 height 7
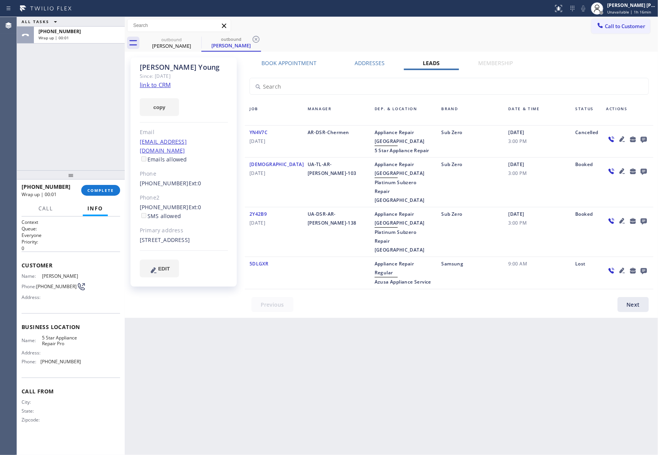
click at [647, 136] on icon at bounding box center [643, 139] width 9 height 10
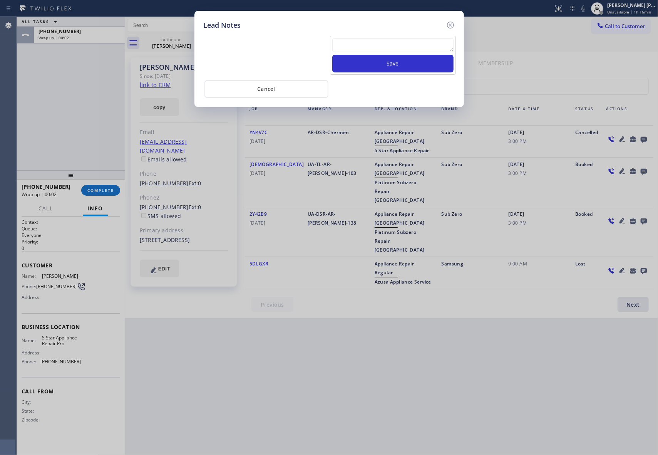
click at [361, 45] on textarea at bounding box center [392, 45] width 121 height 14
paste textarea "| please transfer if cx calls back"
type textarea "| please transfer if cx calls back"
click at [379, 63] on button "Save" at bounding box center [392, 64] width 121 height 18
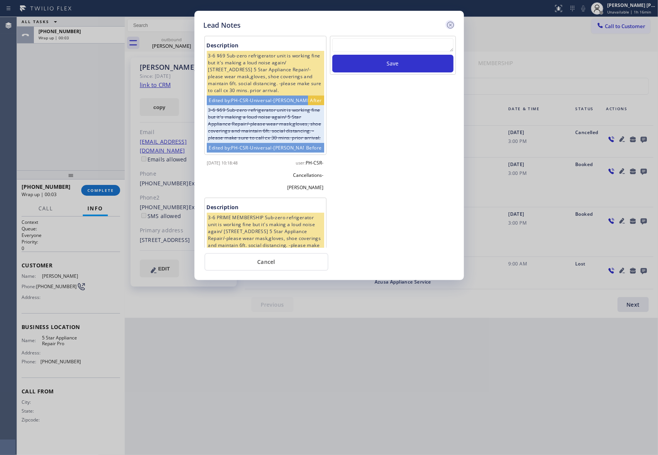
click at [450, 25] on icon at bounding box center [450, 24] width 9 height 9
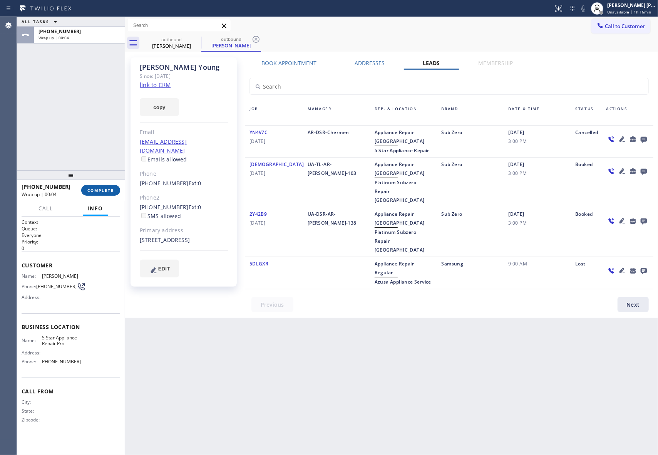
click at [109, 191] on span "COMPLETE" at bounding box center [100, 189] width 27 height 5
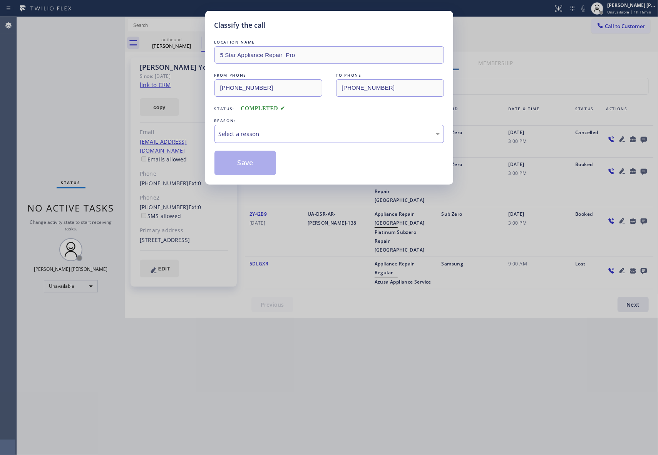
click at [335, 134] on div "Select a reason" at bounding box center [329, 133] width 221 height 9
click at [229, 165] on button "Save" at bounding box center [245, 163] width 62 height 25
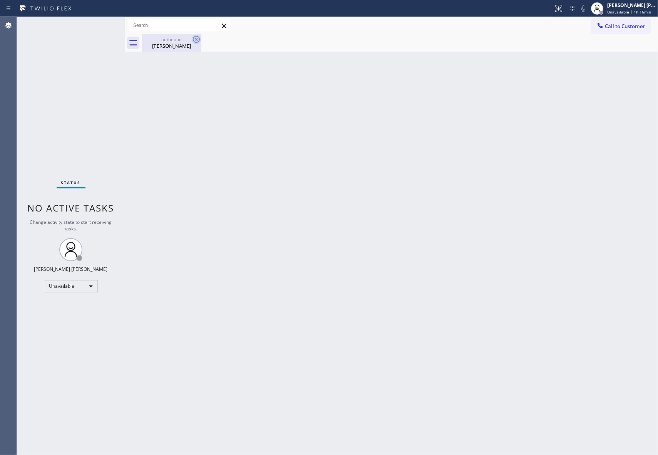
drag, startPoint x: 179, startPoint y: 47, endPoint x: 199, endPoint y: 40, distance: 21.1
click at [182, 45] on div "[PERSON_NAME]" at bounding box center [171, 45] width 58 height 7
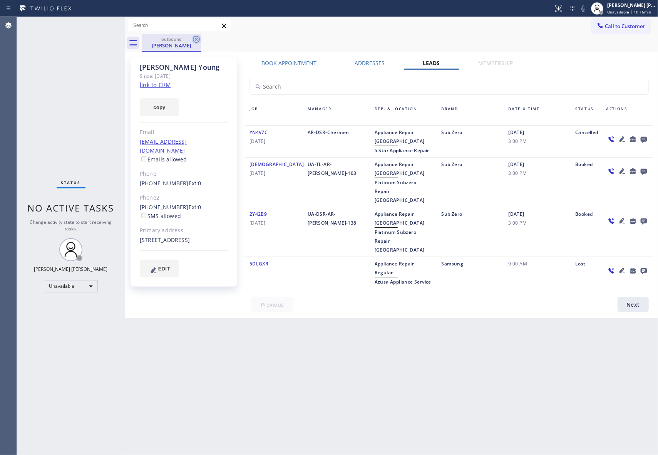
click at [199, 37] on icon at bounding box center [196, 39] width 9 height 9
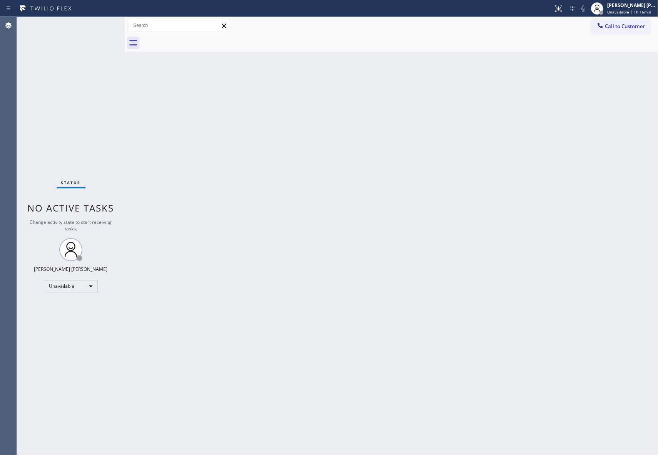
click at [199, 37] on div at bounding box center [400, 42] width 516 height 17
click at [639, 24] on span "Call to Customer" at bounding box center [625, 26] width 40 height 7
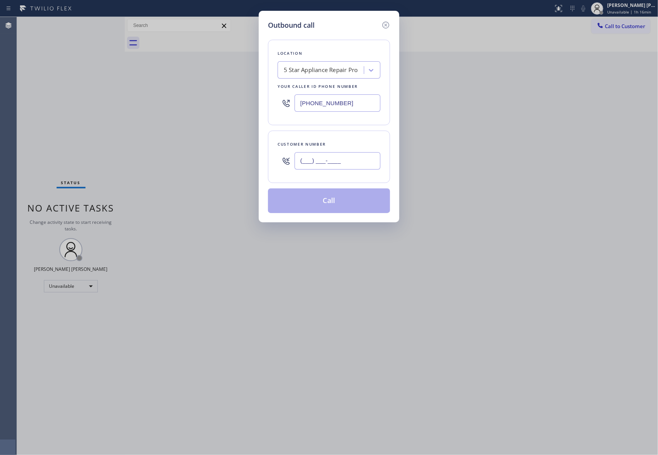
click at [353, 162] on input "(___) ___-____" at bounding box center [337, 160] width 86 height 17
paste input "917) 841-2311"
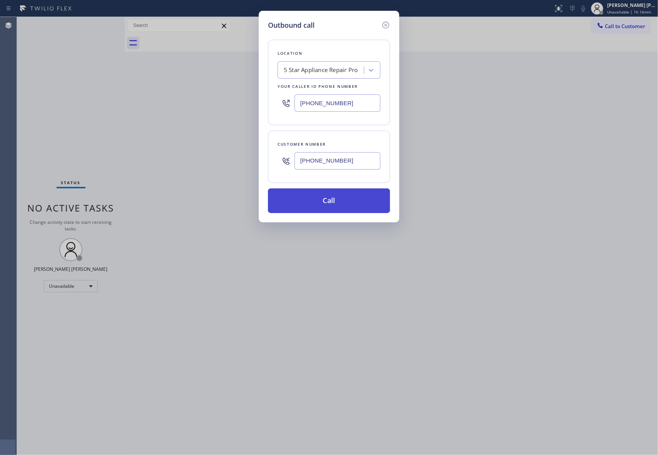
type input "[PHONE_NUMBER]"
click at [348, 197] on button "Call" at bounding box center [329, 200] width 122 height 25
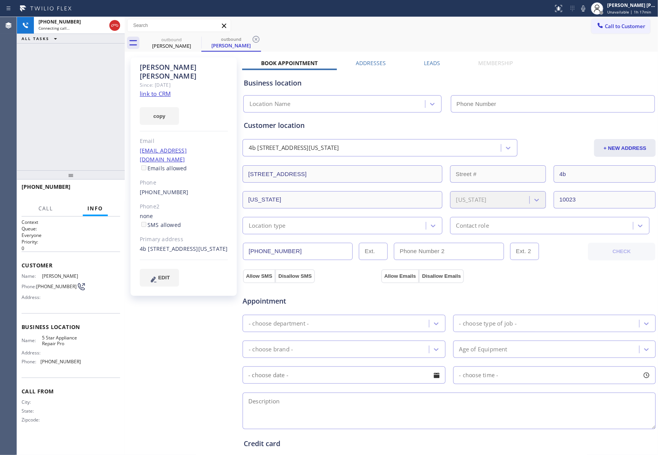
type input "[PHONE_NUMBER]"
click at [437, 63] on div "Leads" at bounding box center [432, 64] width 54 height 11
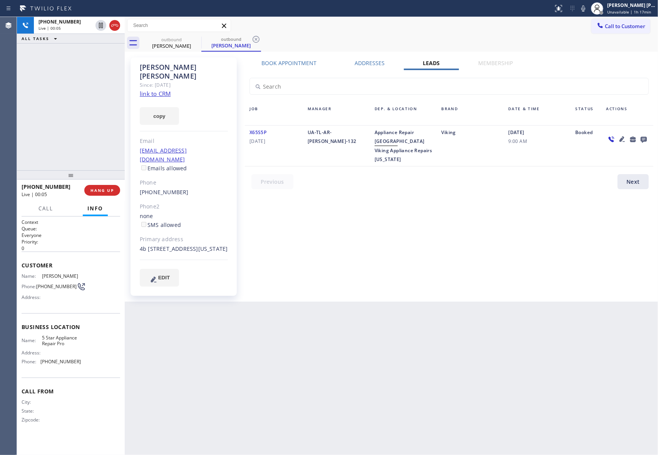
click at [624, 139] on icon at bounding box center [621, 138] width 9 height 9
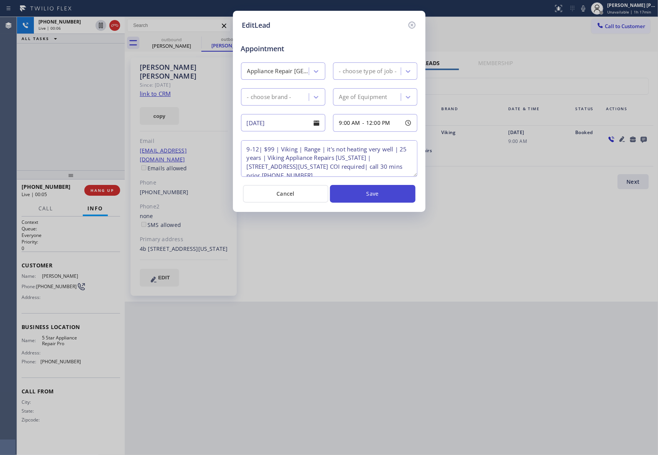
type textarea "9-12| $99 | Viking | Range | it's not heating very well | 25 years | Viking App…"
click at [412, 25] on icon at bounding box center [411, 25] width 7 height 7
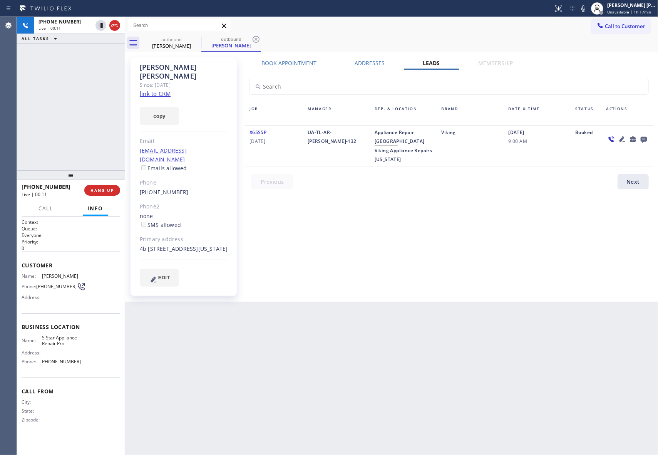
click at [622, 136] on icon at bounding box center [621, 138] width 9 height 9
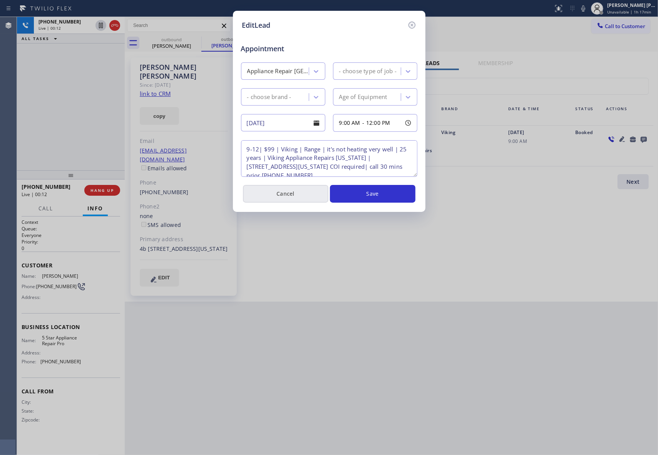
type textarea "9-12| $99 | Viking | Range | it's not heating very well | 25 years | Viking App…"
click at [412, 24] on icon at bounding box center [411, 25] width 7 height 7
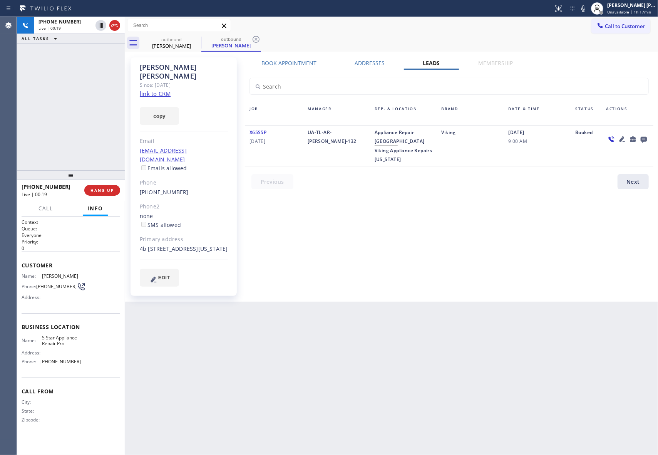
click at [644, 138] on icon at bounding box center [643, 139] width 9 height 10
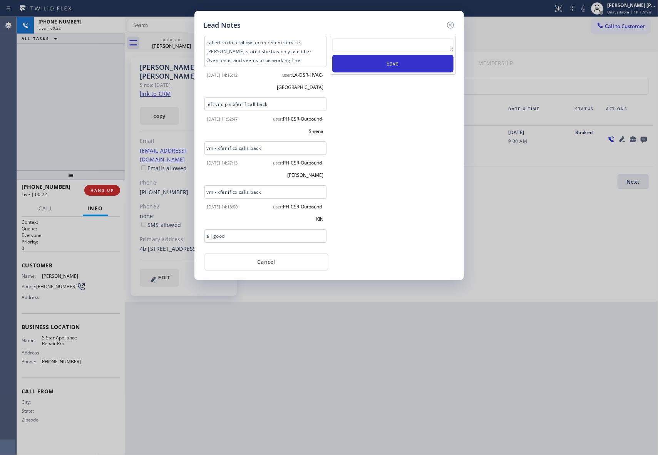
scroll to position [206, 0]
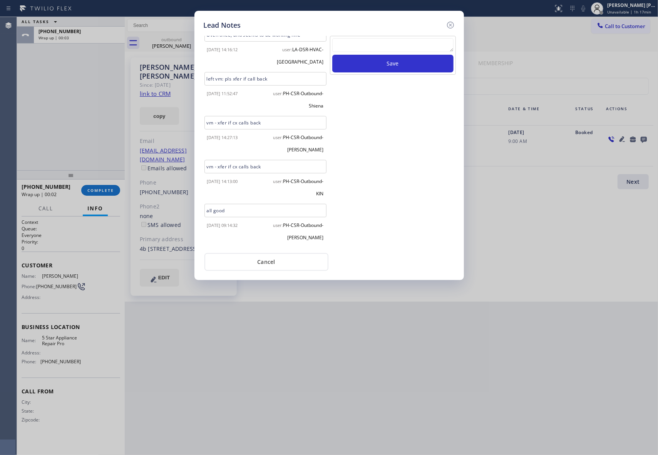
click at [385, 48] on textarea at bounding box center [392, 45] width 121 height 14
click at [448, 23] on icon at bounding box center [450, 24] width 9 height 9
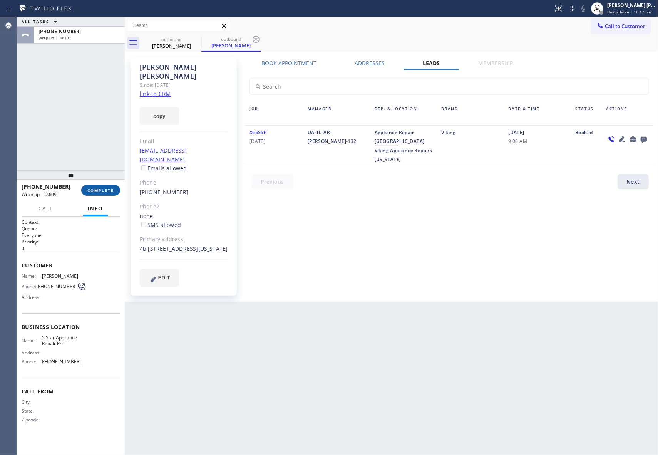
click at [110, 188] on span "COMPLETE" at bounding box center [100, 189] width 27 height 5
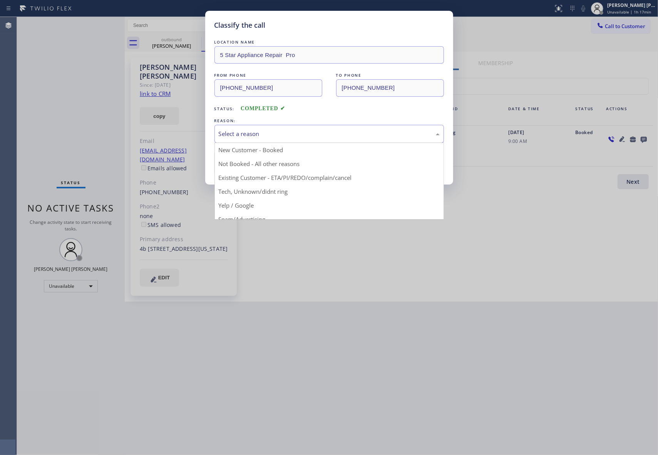
click at [276, 131] on div "Select a reason" at bounding box center [329, 133] width 221 height 9
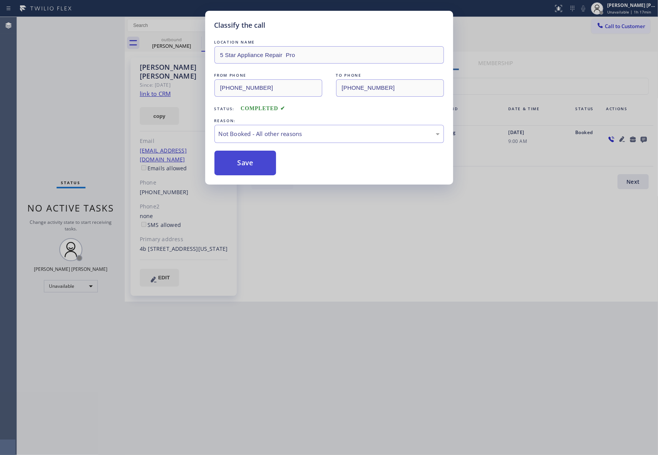
click at [250, 163] on button "Save" at bounding box center [245, 163] width 62 height 25
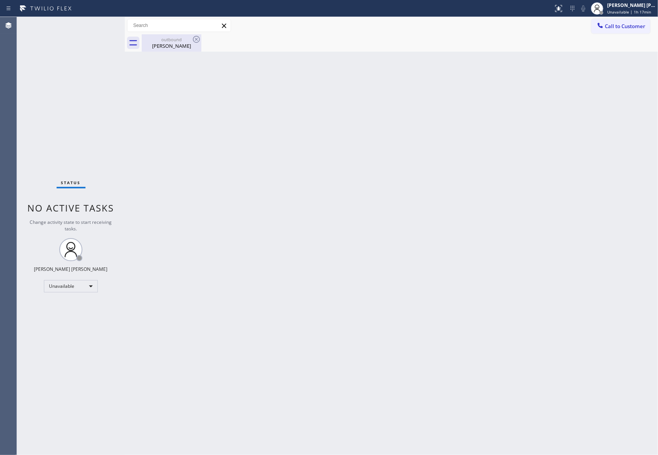
drag, startPoint x: 176, startPoint y: 49, endPoint x: 188, endPoint y: 47, distance: 12.4
click at [177, 49] on div "[PERSON_NAME]" at bounding box center [171, 45] width 58 height 7
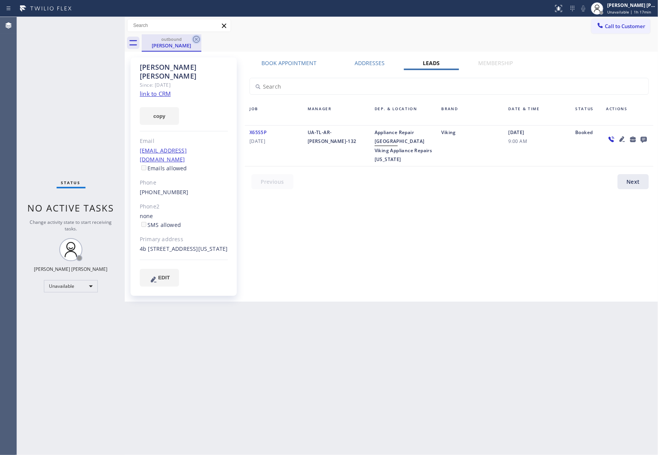
click at [195, 39] on icon at bounding box center [196, 39] width 9 height 9
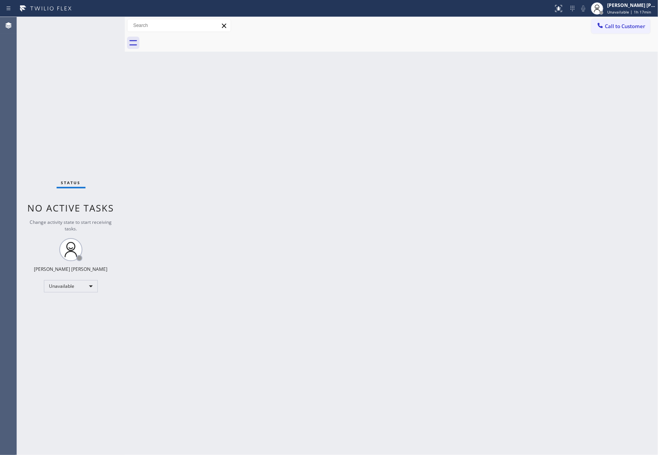
click at [195, 39] on div at bounding box center [400, 42] width 516 height 17
click at [635, 30] on button "Call to Customer" at bounding box center [620, 26] width 59 height 15
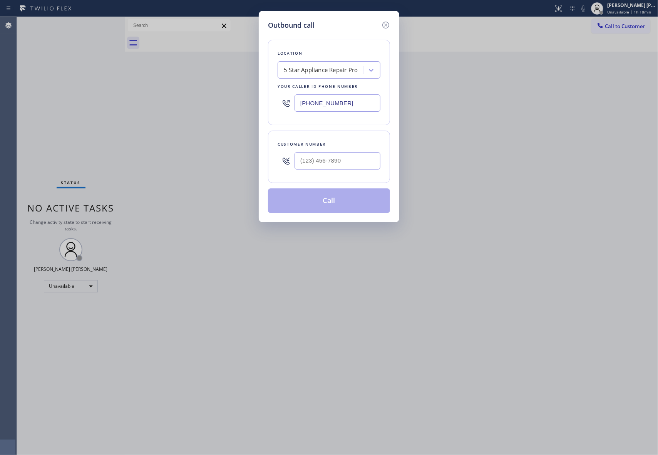
drag, startPoint x: 400, startPoint y: 168, endPoint x: 336, endPoint y: 152, distance: 66.6
click at [394, 166] on div "Outbound call Location 5 Star Appliance Repair Pro Your caller id phone number …" at bounding box center [329, 227] width 658 height 455
click at [336, 152] on input "(___) ___-____" at bounding box center [337, 160] width 86 height 17
paste input "808) 228-8356"
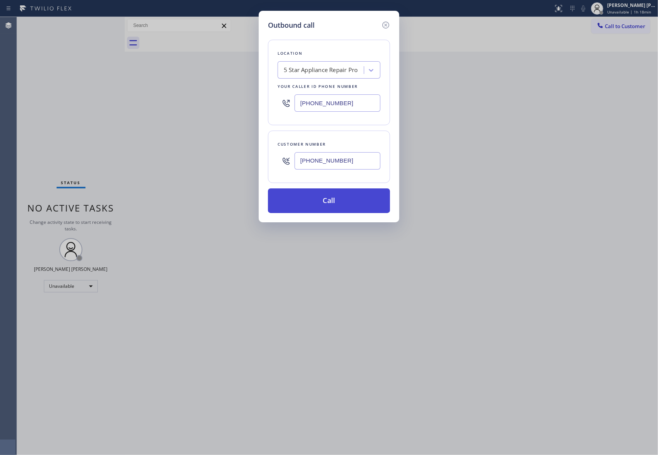
type input "[PHONE_NUMBER]"
click at [348, 198] on button "Call" at bounding box center [329, 200] width 122 height 25
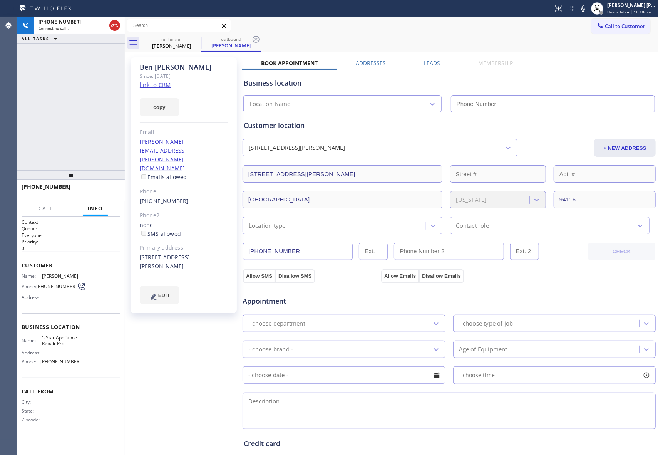
type input "[PHONE_NUMBER]"
click at [107, 190] on span "HANG UP" at bounding box center [101, 189] width 23 height 5
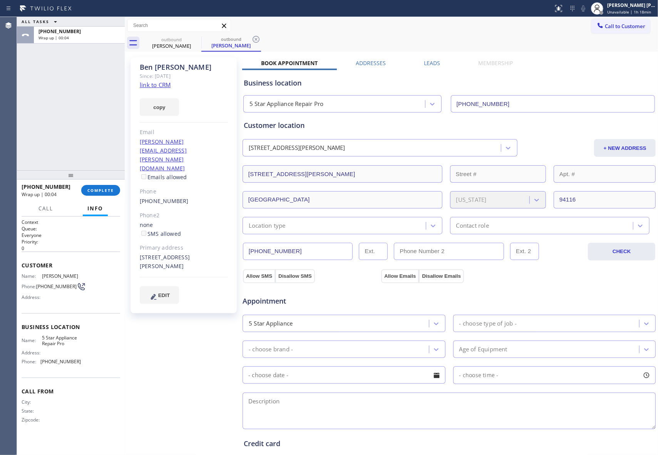
click at [428, 64] on label "Leads" at bounding box center [432, 62] width 16 height 7
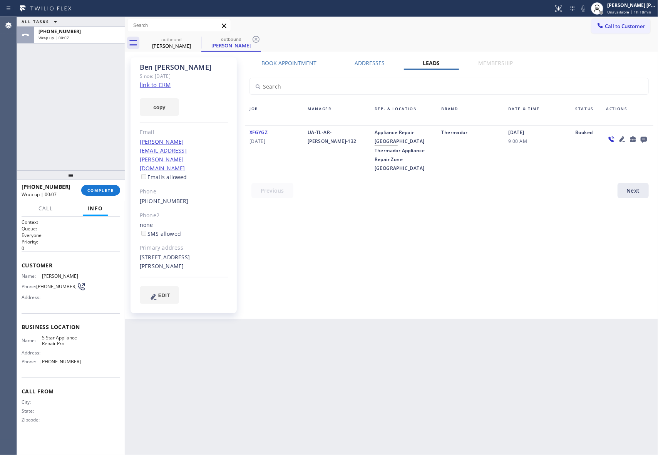
click at [646, 141] on icon at bounding box center [644, 140] width 6 height 6
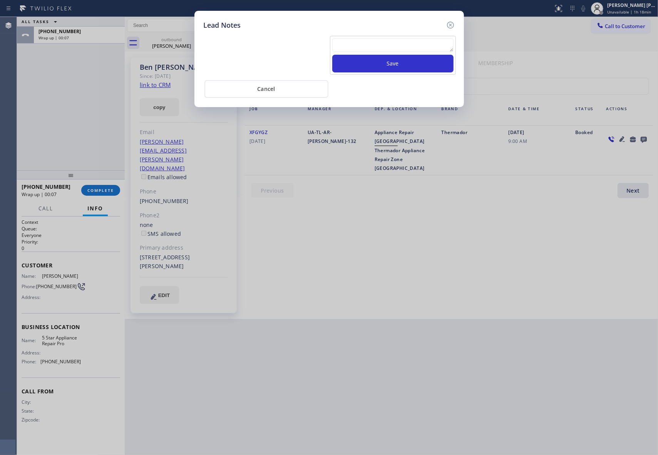
click at [386, 45] on textarea at bounding box center [392, 45] width 121 height 14
paste textarea "VM | please transfer if cx calls back"
type textarea "VM | please transfer if cx calls back"
click at [387, 62] on button "Save" at bounding box center [392, 64] width 121 height 18
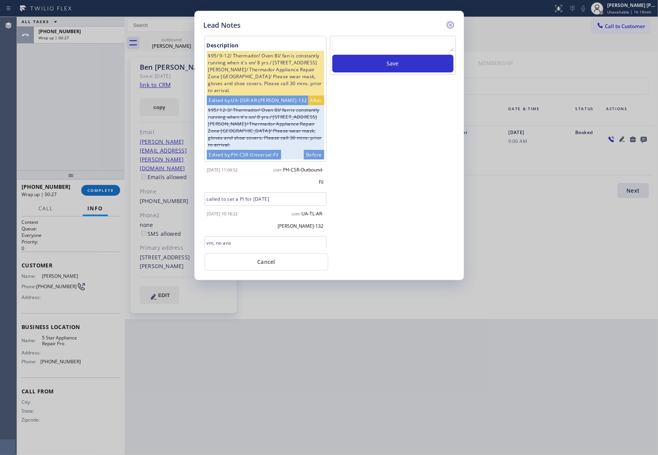
click at [450, 25] on icon at bounding box center [450, 25] width 7 height 7
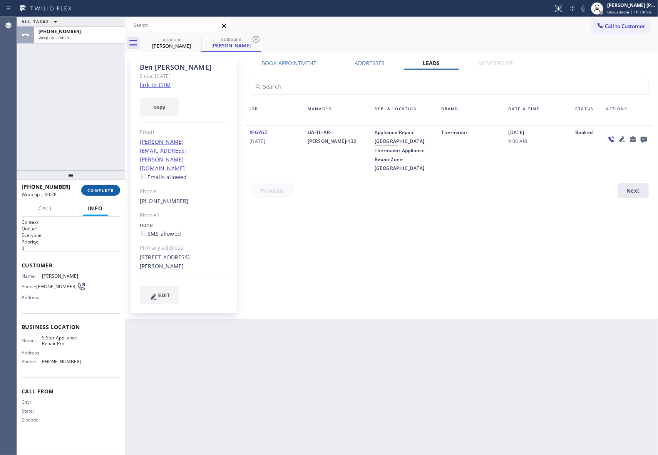
click at [94, 187] on button "COMPLETE" at bounding box center [100, 190] width 39 height 11
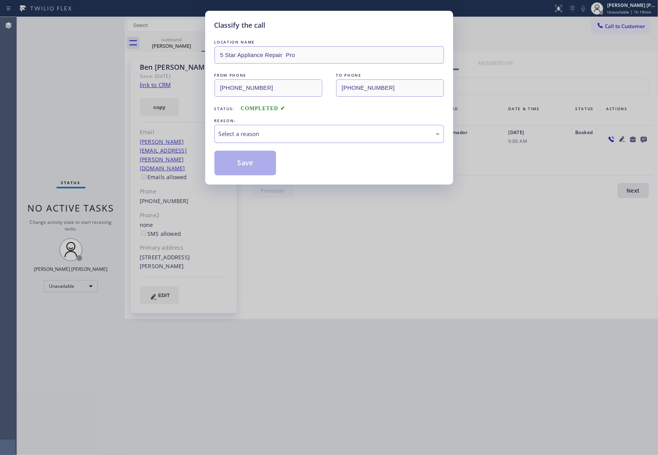
click at [301, 130] on div "Select a reason" at bounding box center [329, 133] width 221 height 9
click at [251, 163] on button "Save" at bounding box center [245, 163] width 62 height 25
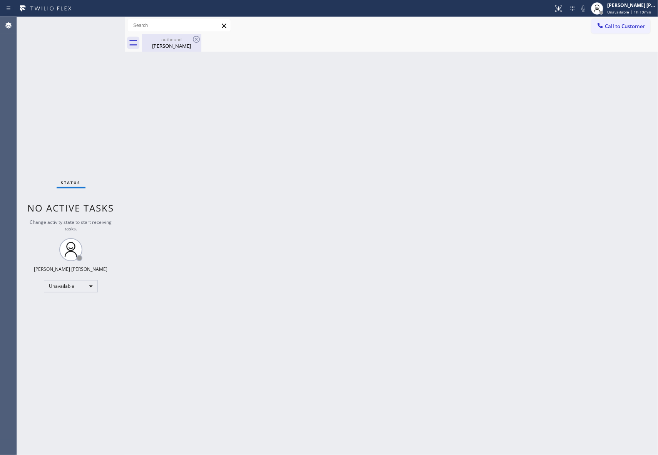
drag, startPoint x: 181, startPoint y: 50, endPoint x: 190, endPoint y: 43, distance: 11.1
click at [181, 48] on div "outbound [PERSON_NAME]" at bounding box center [171, 42] width 58 height 17
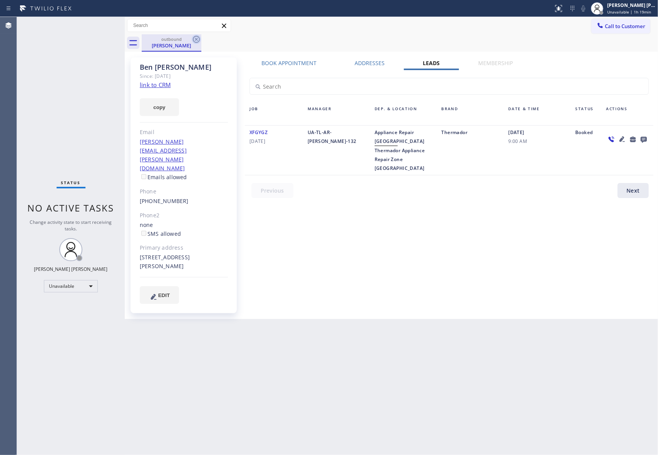
drag, startPoint x: 192, startPoint y: 42, endPoint x: 199, endPoint y: 38, distance: 8.3
click at [192, 41] on icon at bounding box center [196, 39] width 9 height 9
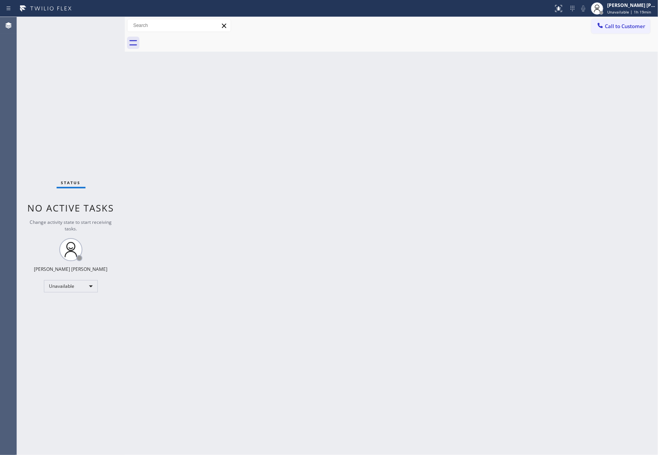
click at [199, 38] on div at bounding box center [400, 42] width 516 height 17
click at [604, 25] on div at bounding box center [600, 26] width 9 height 9
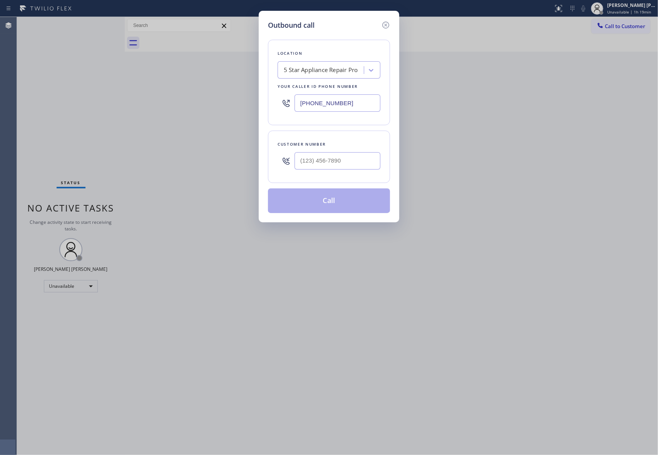
click at [353, 147] on div "Customer number" at bounding box center [329, 144] width 103 height 8
click at [347, 164] on input "(___) ___-____" at bounding box center [337, 160] width 86 height 17
paste input "650) 224-6635"
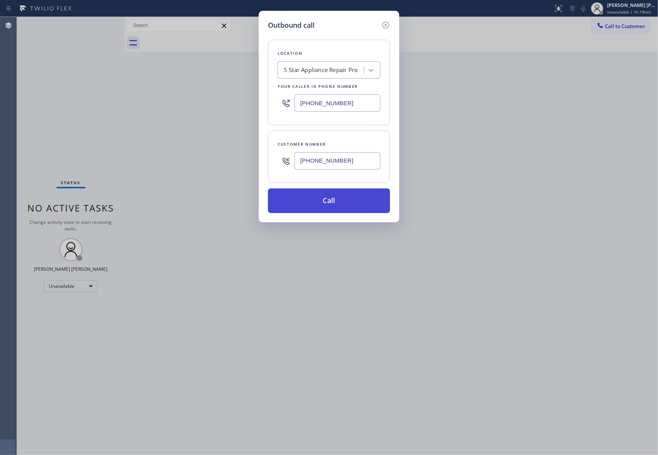
type input "[PHONE_NUMBER]"
click at [340, 202] on button "Call" at bounding box center [329, 200] width 122 height 25
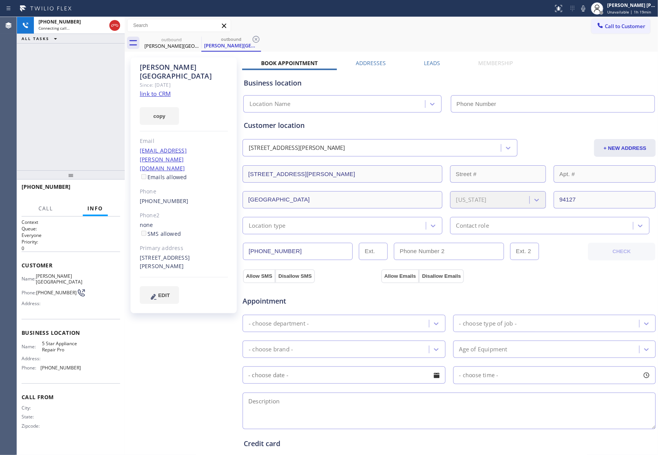
click at [432, 55] on div "[PERSON_NAME][GEOGRAPHIC_DATA] Since: [DATE] link to CRM copy Email [EMAIL_ADDR…" at bounding box center [391, 311] width 529 height 514
click at [431, 59] on label "Leads" at bounding box center [432, 62] width 16 height 7
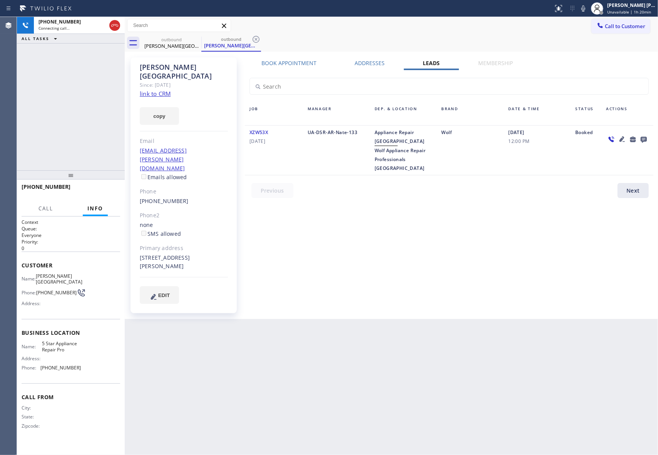
click at [647, 140] on icon at bounding box center [644, 140] width 6 height 6
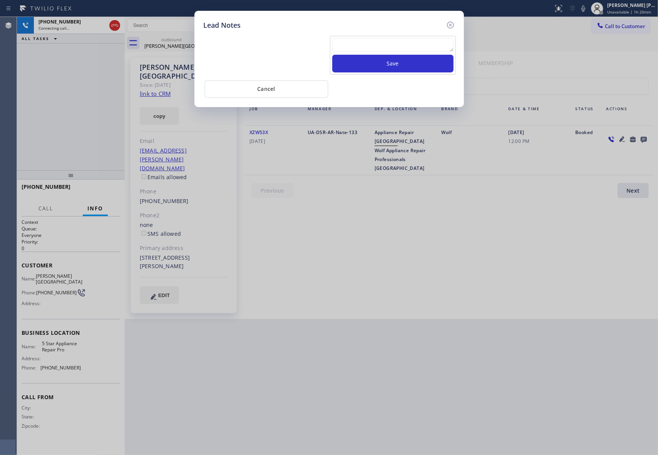
click at [411, 42] on textarea at bounding box center [392, 45] width 121 height 14
paste textarea "VM | please transfer if cx calls back"
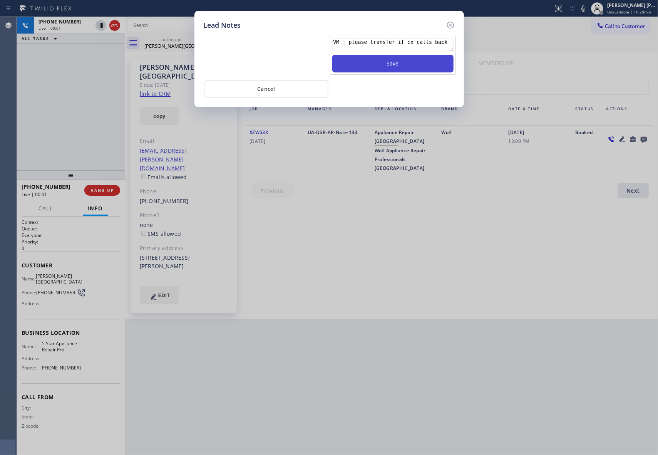
type textarea "VM | please transfer if cx calls back"
click at [410, 60] on button "Save" at bounding box center [392, 64] width 121 height 18
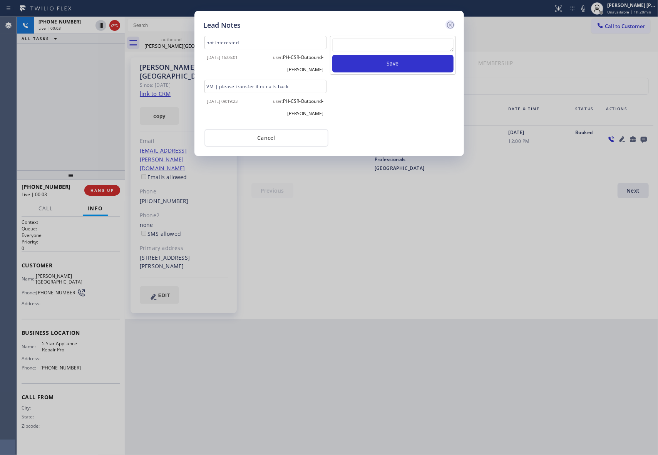
click at [450, 22] on icon at bounding box center [450, 25] width 7 height 7
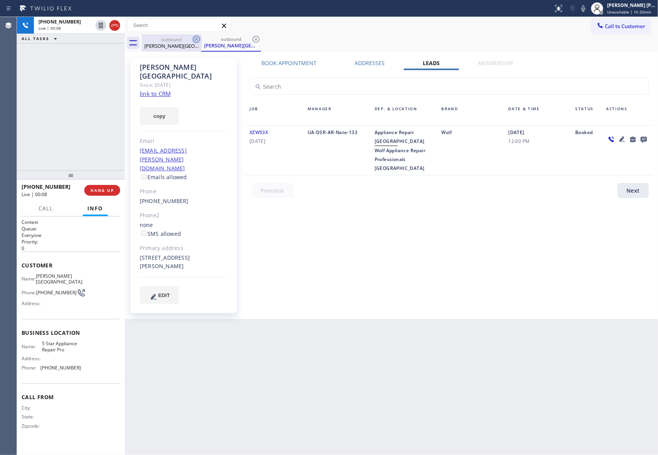
click at [197, 40] on icon at bounding box center [196, 39] width 7 height 7
click at [201, 40] on div "outbound [PERSON_NAME][GEOGRAPHIC_DATA]" at bounding box center [231, 42] width 60 height 17
click at [197, 40] on icon at bounding box center [196, 39] width 7 height 7
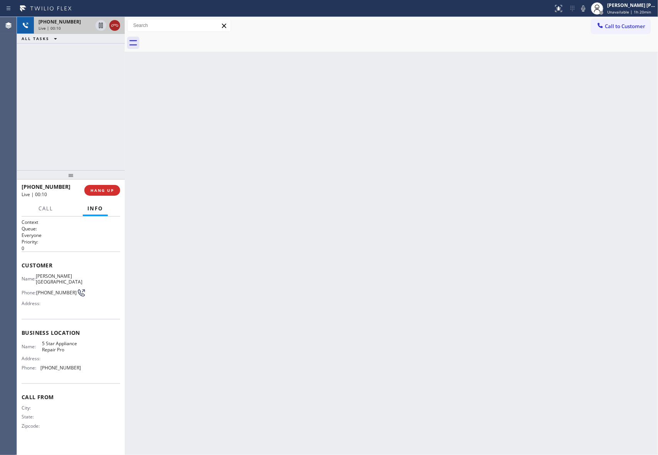
click at [117, 27] on icon at bounding box center [114, 25] width 9 height 9
click at [108, 192] on span "COMPLETE" at bounding box center [100, 189] width 27 height 5
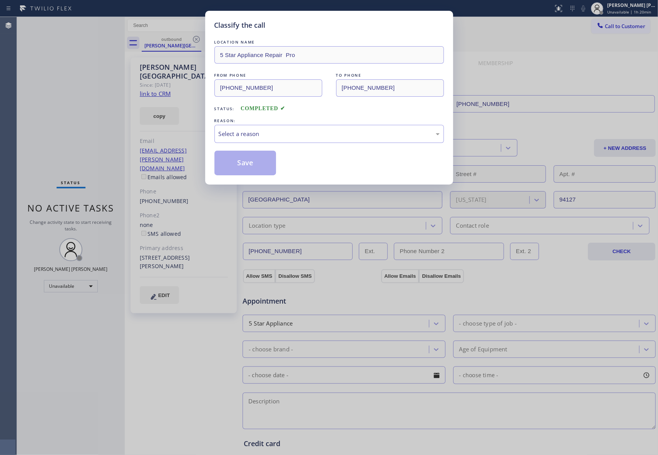
type input "[PHONE_NUMBER]"
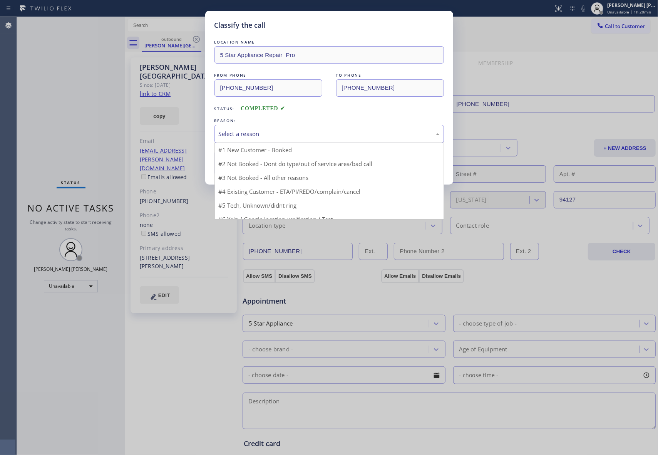
click at [279, 138] on div "Select a reason" at bounding box center [329, 133] width 221 height 9
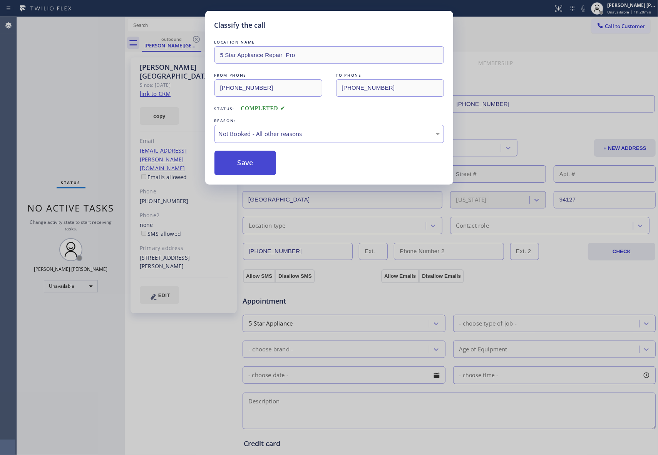
click at [242, 166] on button "Save" at bounding box center [245, 163] width 62 height 25
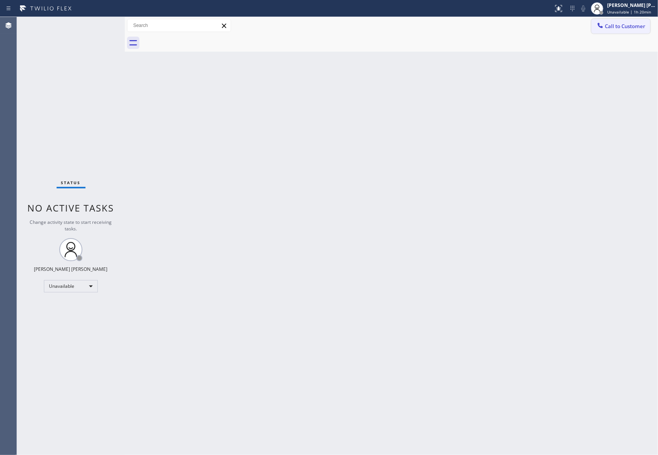
click at [627, 21] on button "Call to Customer" at bounding box center [620, 26] width 59 height 15
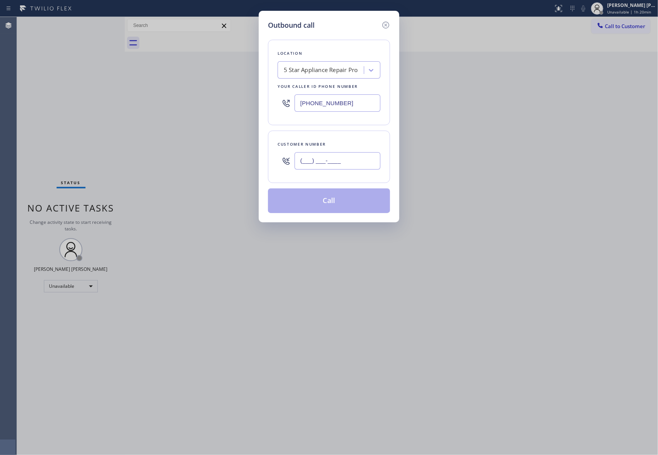
click at [362, 162] on input "(___) ___-____" at bounding box center [337, 160] width 86 height 17
paste input "949) 338-0912"
type input "[PHONE_NUMBER]"
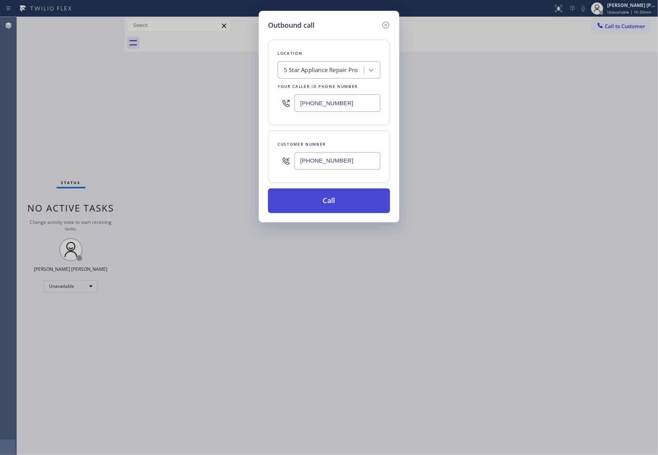
click at [342, 199] on button "Call" at bounding box center [329, 200] width 122 height 25
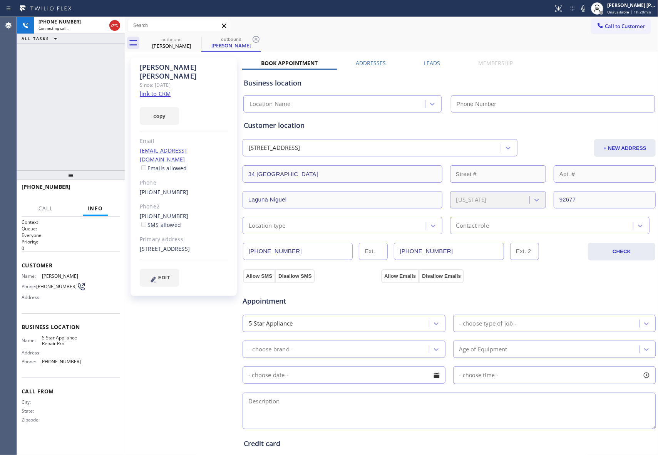
type input "[PHONE_NUMBER]"
click at [100, 189] on span "HANG UP" at bounding box center [101, 189] width 23 height 5
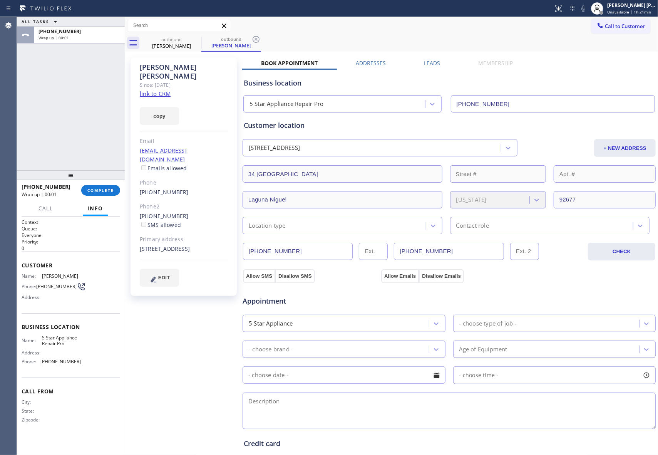
click at [432, 61] on label "Leads" at bounding box center [432, 62] width 16 height 7
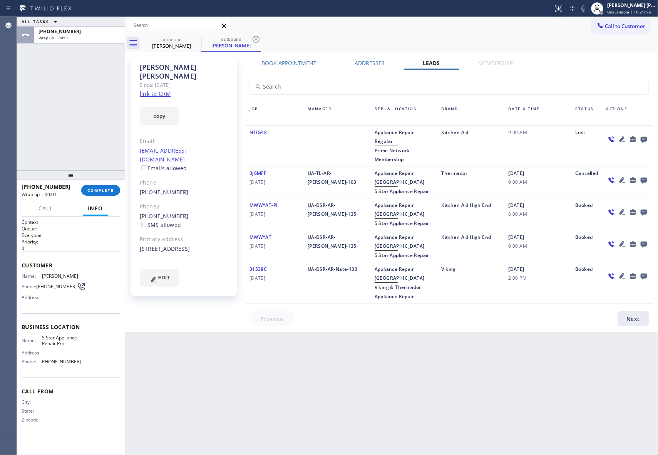
click at [646, 136] on icon at bounding box center [643, 139] width 9 height 10
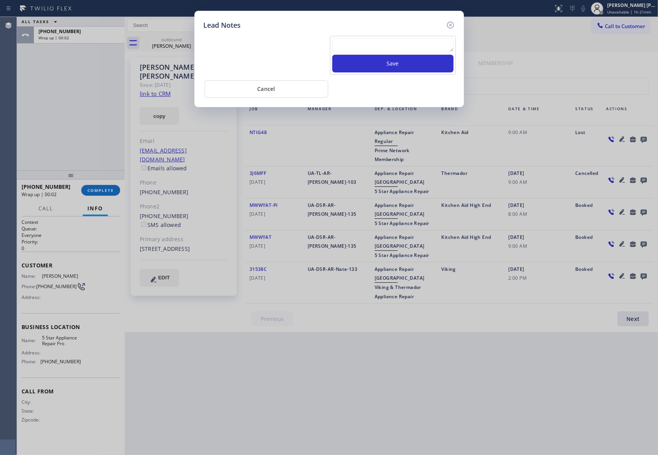
click at [365, 46] on textarea at bounding box center [392, 45] width 121 height 14
paste textarea "VM | please transfer if cx calls back"
type textarea "VM | please transfer if cx calls back"
click at [395, 65] on button "Save" at bounding box center [392, 64] width 121 height 18
click at [451, 26] on icon at bounding box center [450, 24] width 9 height 9
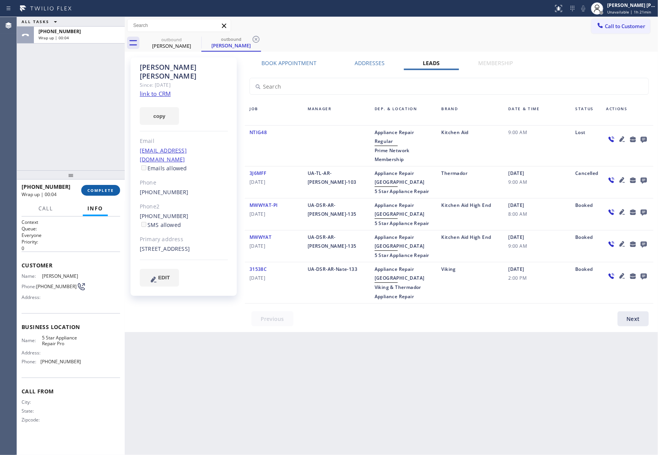
click at [100, 190] on span "COMPLETE" at bounding box center [100, 189] width 27 height 5
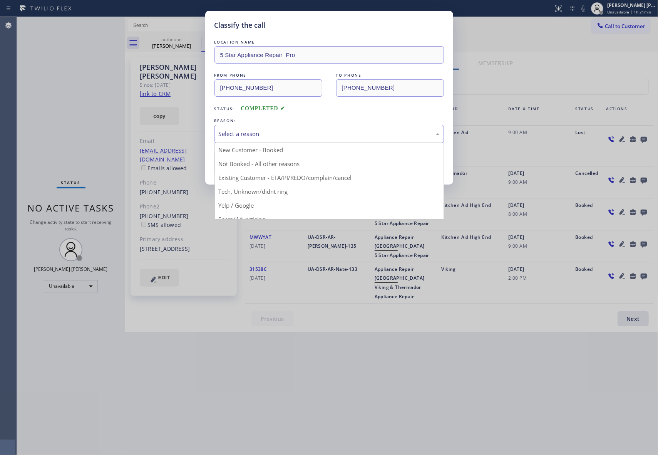
click at [273, 131] on div "Select a reason" at bounding box center [329, 133] width 221 height 9
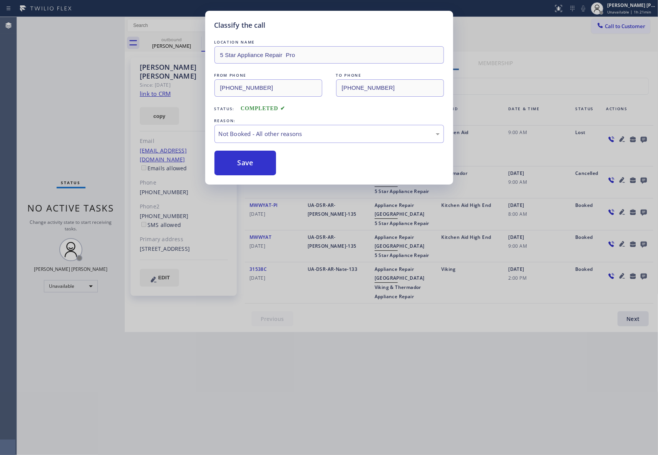
click at [243, 162] on button "Save" at bounding box center [245, 163] width 62 height 25
click at [177, 39] on div "Classify the call LOCATION NAME 5 Star Appliance Repair Pro FROM PHONE [PHONE_N…" at bounding box center [329, 227] width 658 height 455
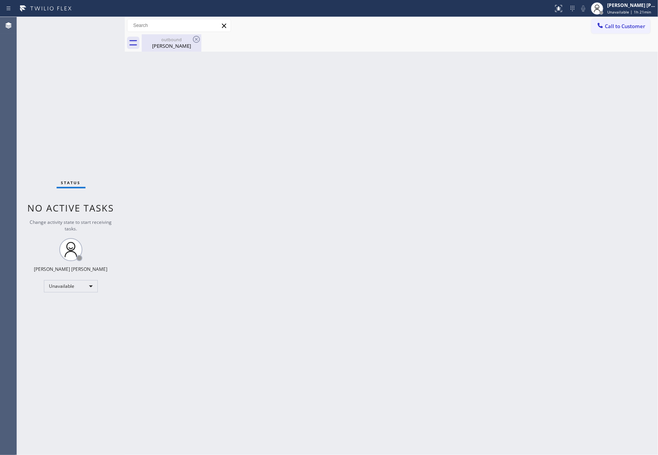
click at [195, 39] on icon at bounding box center [196, 39] width 9 height 9
click at [166, 40] on div "outbound" at bounding box center [171, 40] width 58 height 6
click at [165, 41] on div at bounding box center [400, 42] width 516 height 17
click at [631, 25] on span "Call to Customer" at bounding box center [625, 26] width 40 height 7
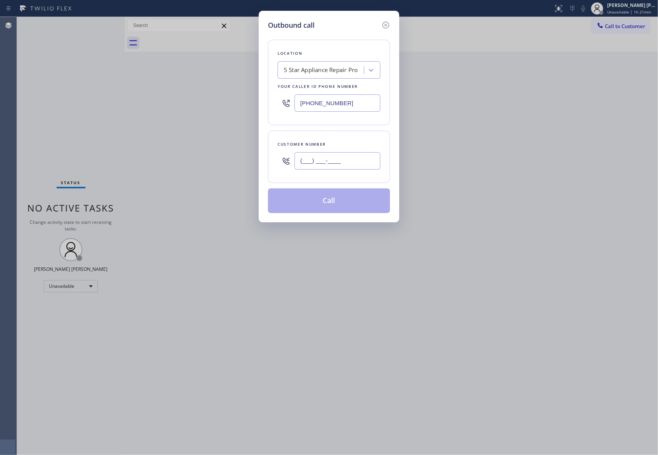
click at [336, 162] on input "(___) ___-____" at bounding box center [337, 160] width 86 height 17
paste input "646) 739-3397"
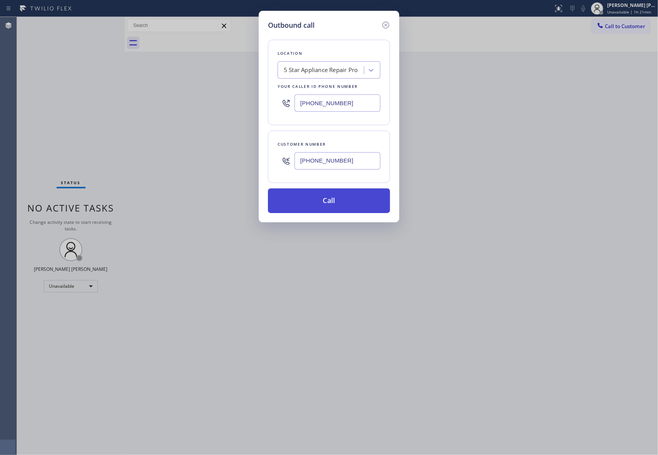
type input "[PHONE_NUMBER]"
click at [356, 201] on button "Call" at bounding box center [329, 200] width 122 height 25
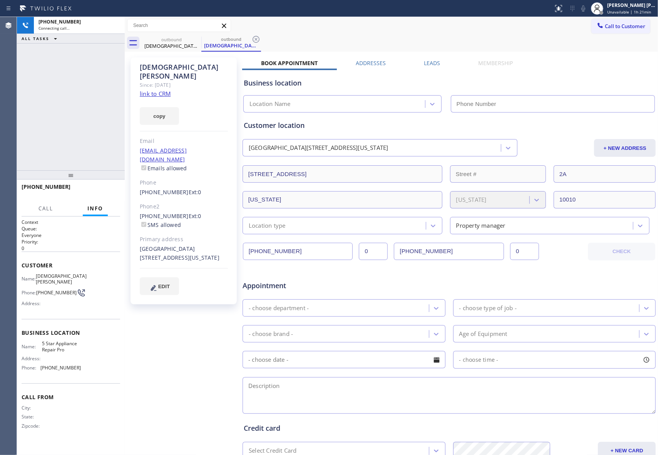
type input "[PHONE_NUMBER]"
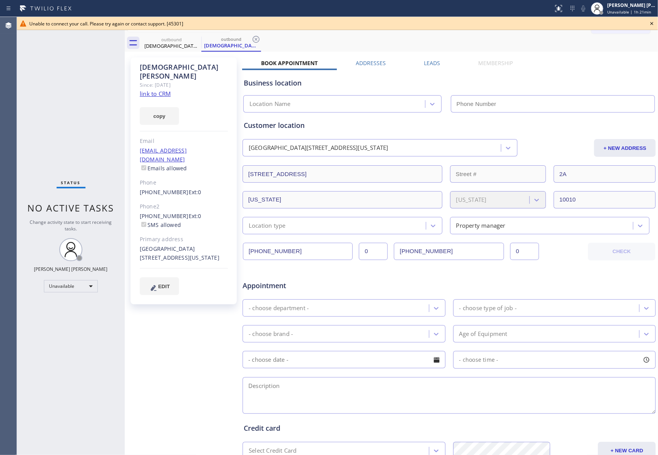
type input "[PHONE_NUMBER]"
drag, startPoint x: 653, startPoint y: 23, endPoint x: 323, endPoint y: 21, distance: 329.9
click at [652, 23] on icon at bounding box center [651, 23] width 9 height 9
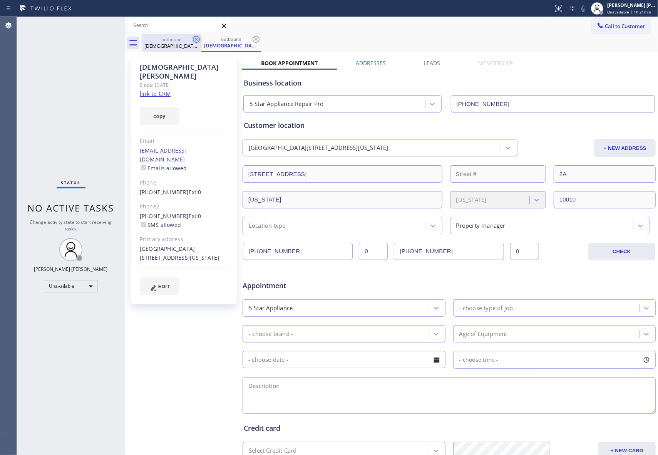
drag, startPoint x: 167, startPoint y: 39, endPoint x: 192, endPoint y: 39, distance: 24.6
click at [168, 39] on div "outbound" at bounding box center [171, 40] width 58 height 6
click at [196, 38] on icon at bounding box center [196, 39] width 9 height 9
click at [0, 0] on icon at bounding box center [0, 0] width 0 height 0
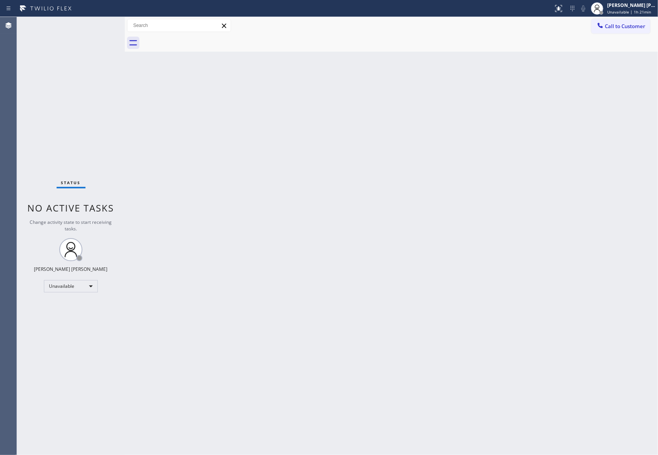
click at [196, 38] on div at bounding box center [400, 42] width 516 height 17
click at [621, 28] on span "Call to Customer" at bounding box center [625, 26] width 40 height 7
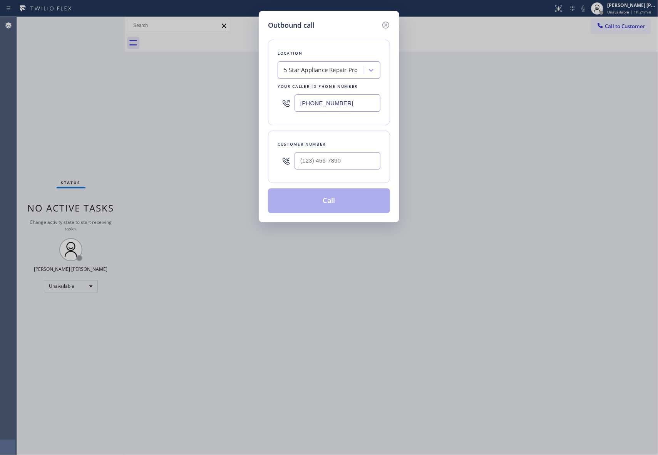
click at [361, 172] on div at bounding box center [337, 160] width 86 height 25
click at [361, 164] on input "(___) ___-____" at bounding box center [337, 160] width 86 height 17
paste input "661) 313-2325"
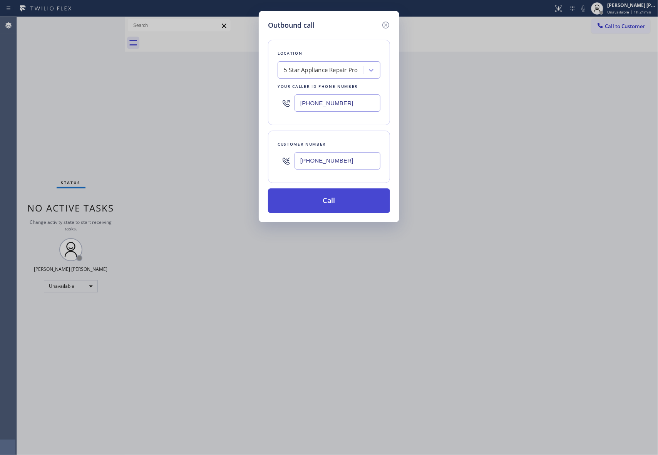
type input "[PHONE_NUMBER]"
click at [341, 198] on button "Call" at bounding box center [329, 200] width 122 height 25
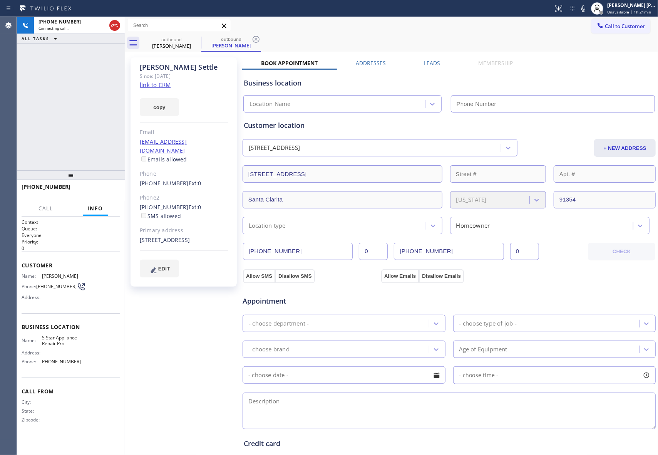
type input "[PHONE_NUMBER]"
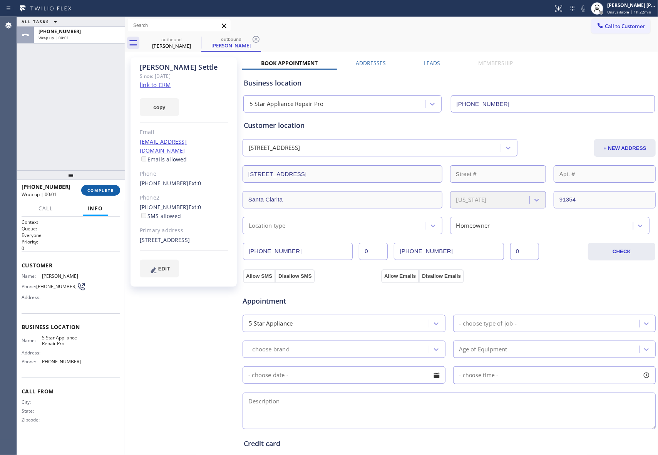
click at [103, 196] on button "COMPLETE" at bounding box center [100, 190] width 39 height 11
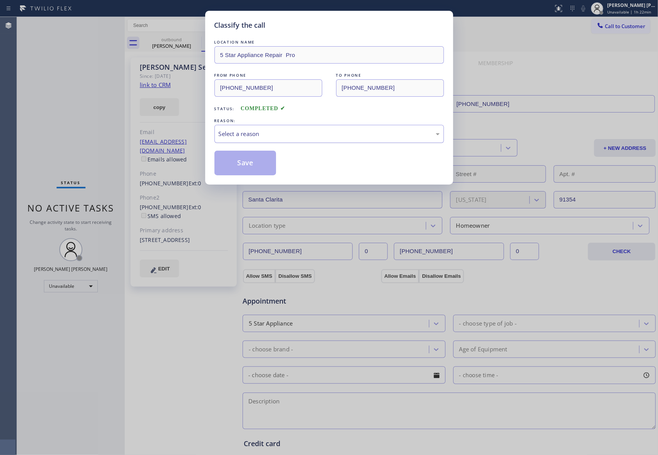
click at [286, 137] on div "Select a reason" at bounding box center [329, 133] width 221 height 9
drag, startPoint x: 252, startPoint y: 165, endPoint x: 22, endPoint y: 156, distance: 230.4
click at [251, 164] on button "Save" at bounding box center [245, 163] width 62 height 25
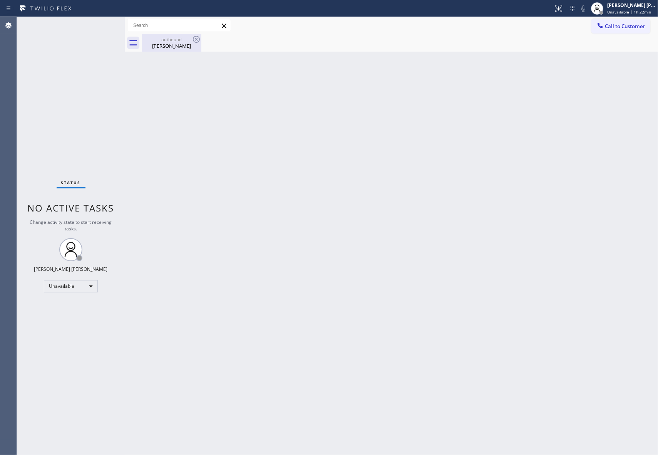
click at [172, 42] on div "outbound" at bounding box center [171, 40] width 58 height 6
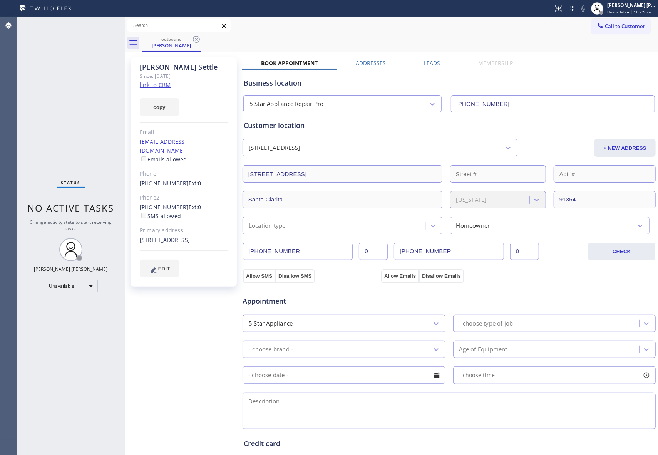
click at [430, 65] on label "Leads" at bounding box center [432, 62] width 16 height 7
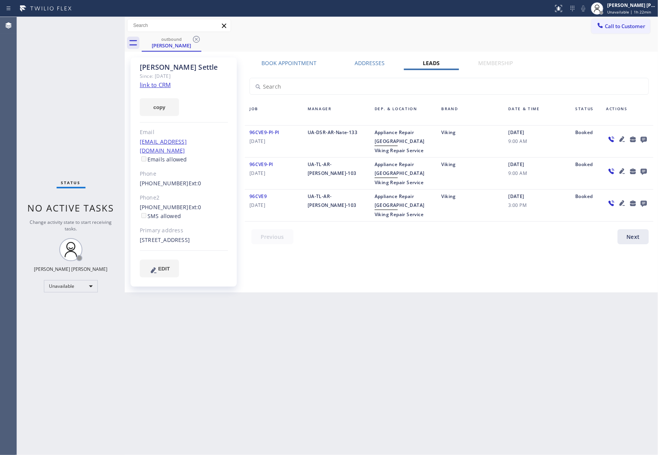
click at [644, 135] on icon at bounding box center [643, 139] width 9 height 10
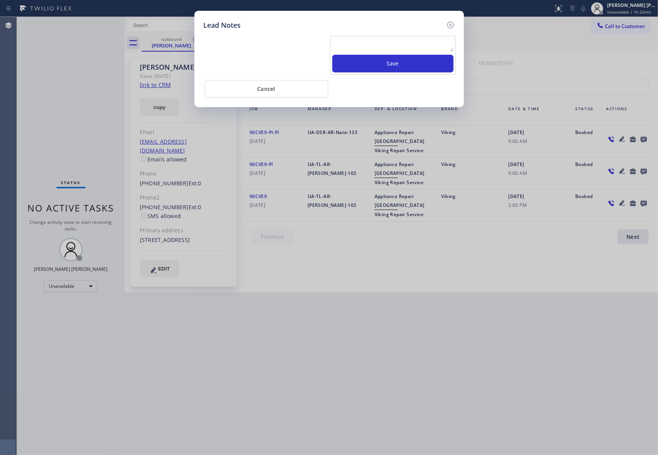
click at [401, 43] on textarea at bounding box center [392, 45] width 121 height 14
paste textarea "VM | please transfer if cx calls back"
type textarea "VM | please transfer if cx calls back"
click at [421, 61] on button "Save" at bounding box center [392, 64] width 121 height 18
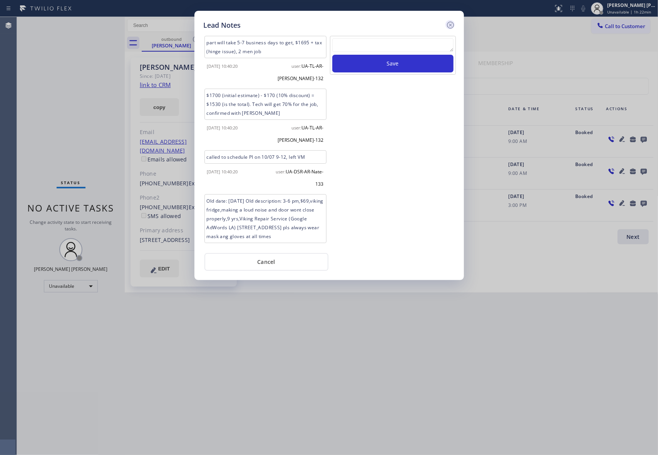
click at [453, 26] on icon at bounding box center [450, 25] width 7 height 7
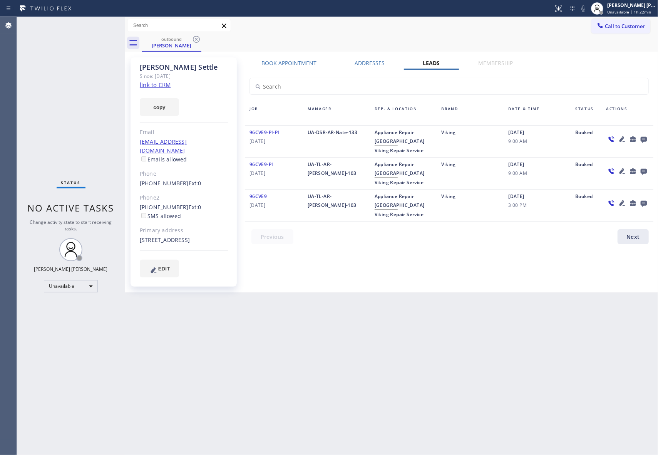
drag, startPoint x: 194, startPoint y: 44, endPoint x: 195, endPoint y: 36, distance: 8.1
click at [194, 42] on div at bounding box center [196, 39] width 9 height 9
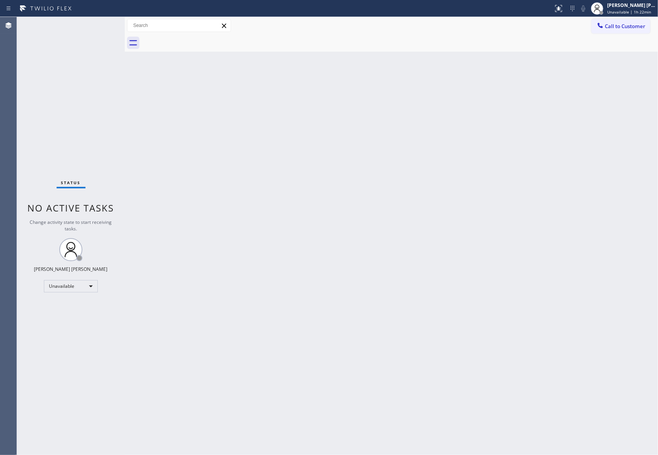
click at [195, 35] on div at bounding box center [400, 42] width 516 height 17
click at [196, 35] on div at bounding box center [400, 42] width 516 height 17
click at [629, 23] on span "Call to Customer" at bounding box center [625, 26] width 40 height 7
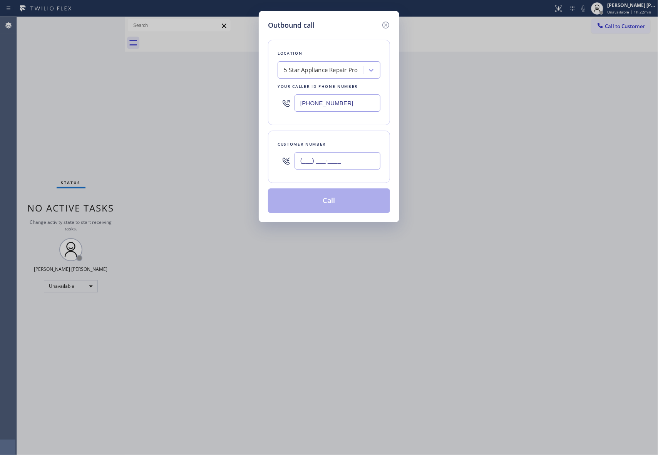
click at [356, 164] on input "(___) ___-____" at bounding box center [337, 160] width 86 height 17
paste input "310) 926-7481"
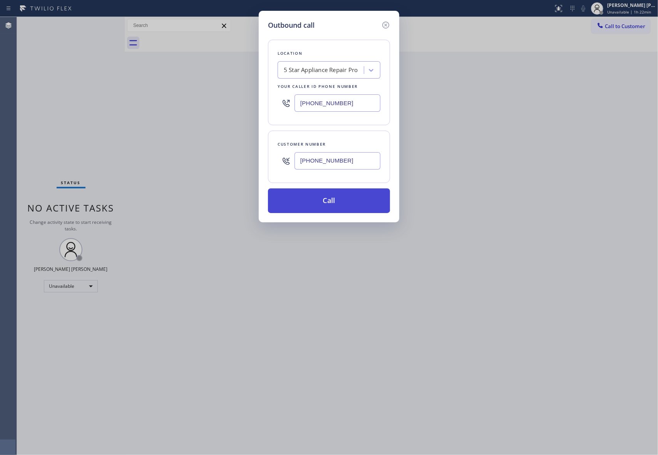
type input "[PHONE_NUMBER]"
click at [347, 204] on button "Call" at bounding box center [329, 200] width 122 height 25
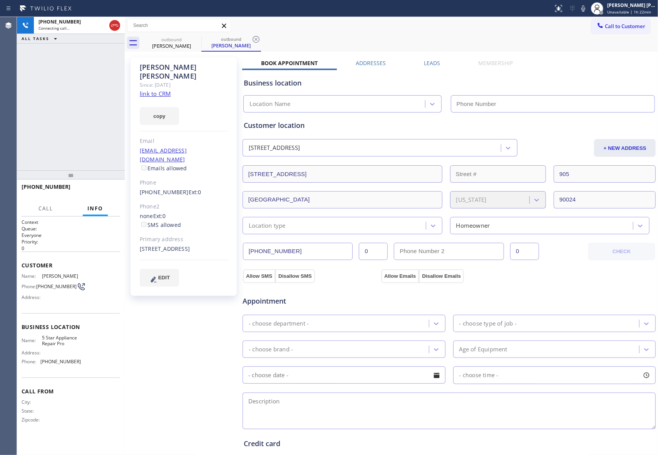
type input "[PHONE_NUMBER]"
click at [102, 190] on span "HANG UP" at bounding box center [101, 189] width 23 height 5
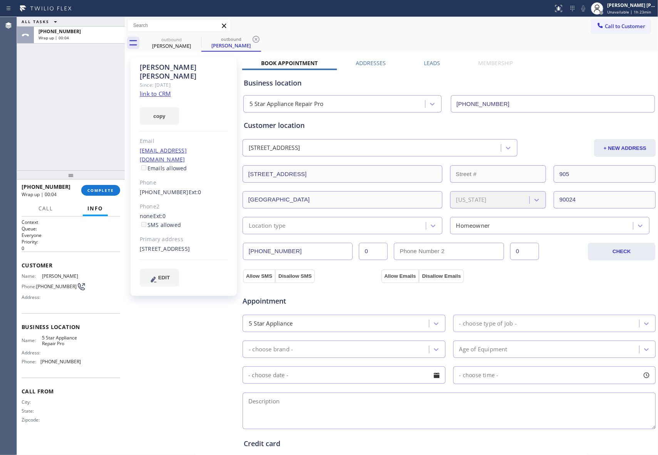
click at [429, 62] on label "Leads" at bounding box center [432, 62] width 16 height 7
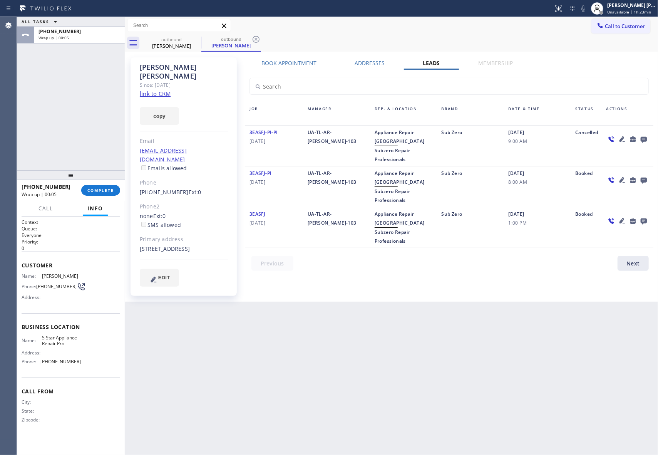
click at [644, 137] on icon at bounding box center [644, 140] width 6 height 6
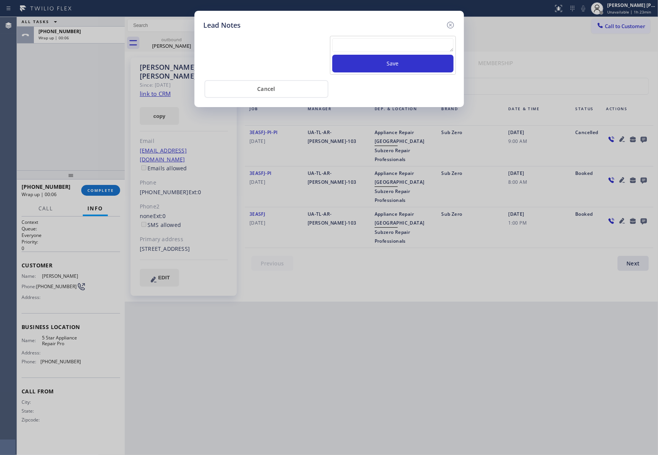
click at [385, 45] on textarea at bounding box center [392, 45] width 121 height 14
paste textarea "VM | please transfer if cx calls back"
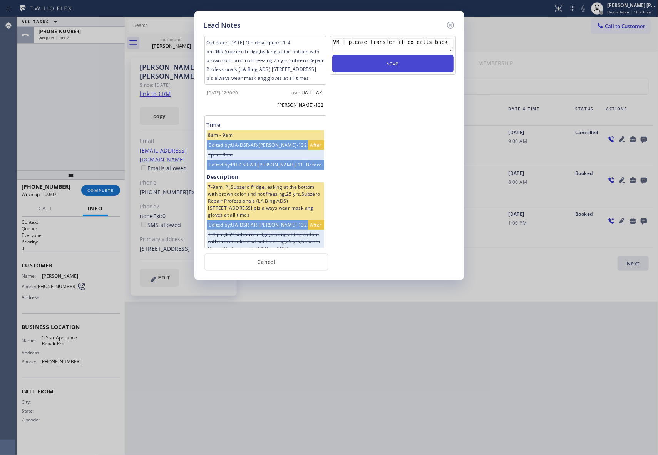
type textarea "VM | please transfer if cx calls back"
click at [419, 67] on button "Save" at bounding box center [392, 64] width 121 height 18
click at [449, 24] on icon at bounding box center [450, 24] width 9 height 9
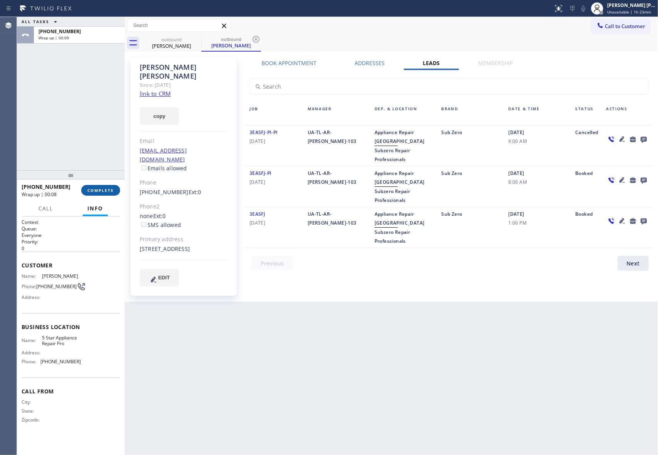
click at [100, 192] on span "COMPLETE" at bounding box center [100, 189] width 27 height 5
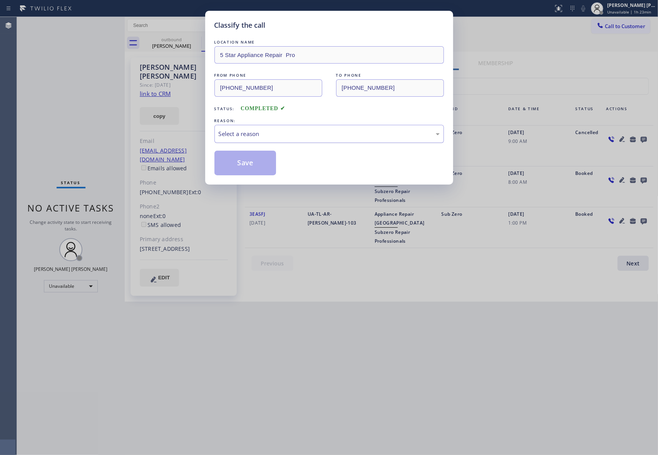
click at [337, 132] on div "Select a reason" at bounding box center [329, 133] width 221 height 9
click at [239, 167] on button "Save" at bounding box center [245, 163] width 62 height 25
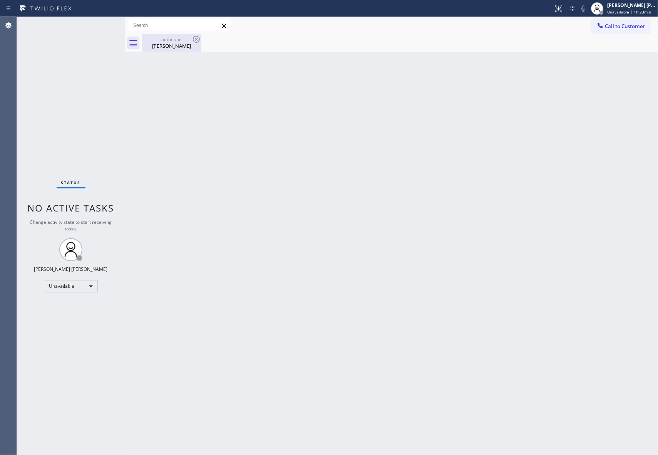
click at [189, 43] on div "[PERSON_NAME]" at bounding box center [171, 45] width 58 height 7
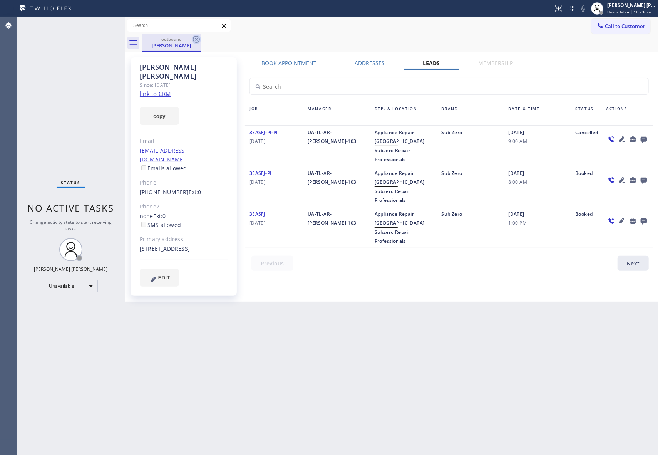
click at [196, 37] on icon at bounding box center [196, 39] width 9 height 9
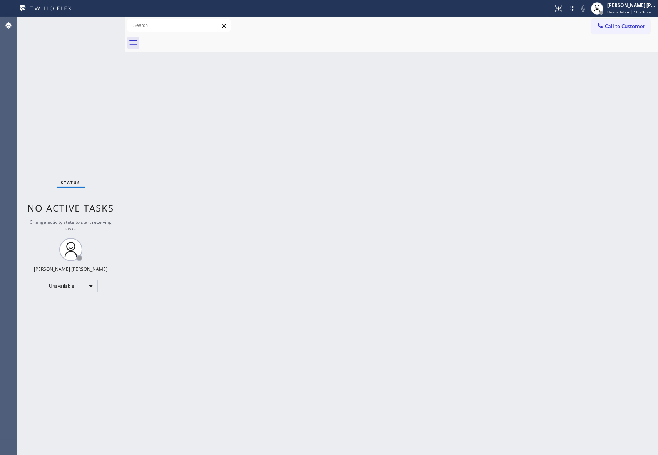
click at [196, 37] on div at bounding box center [400, 42] width 516 height 17
click at [629, 26] on span "Call to Customer" at bounding box center [625, 26] width 40 height 7
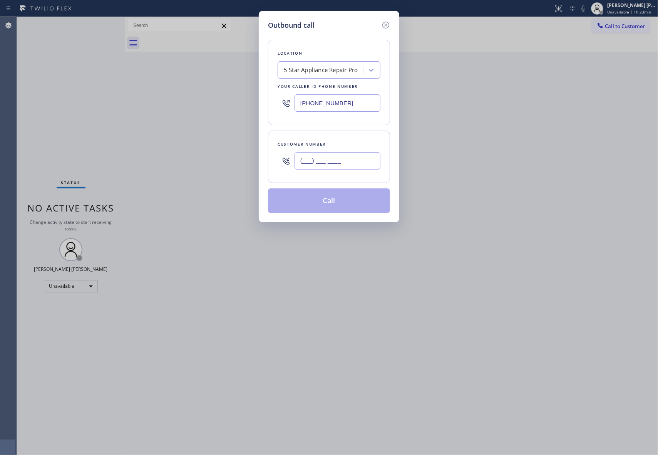
click at [357, 156] on input "(___) ___-____" at bounding box center [337, 160] width 86 height 17
paste input "425) 260-2268"
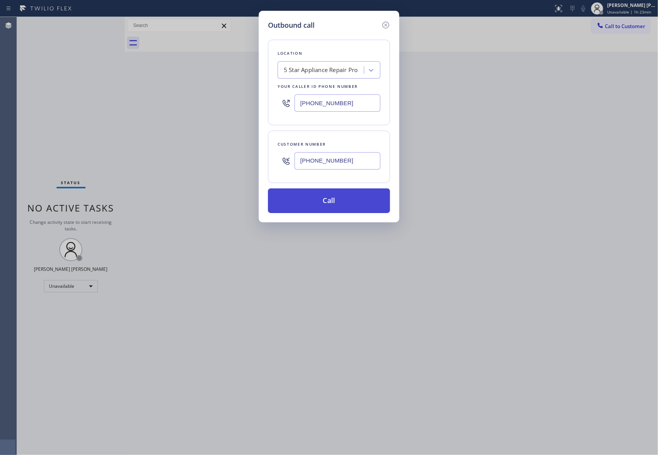
type input "[PHONE_NUMBER]"
click at [338, 202] on button "Call" at bounding box center [329, 200] width 122 height 25
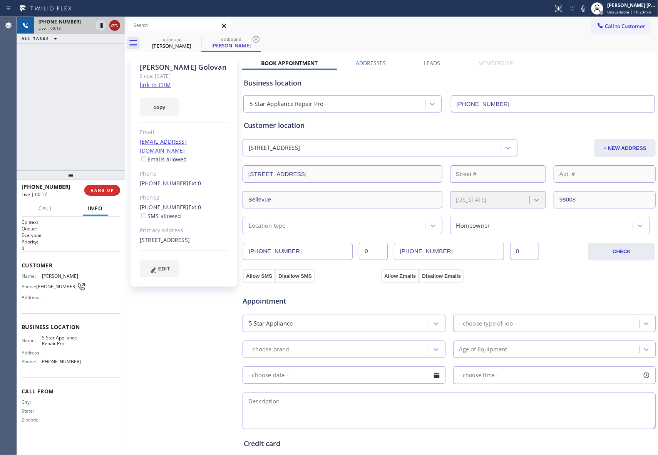
click at [114, 22] on icon at bounding box center [114, 25] width 9 height 9
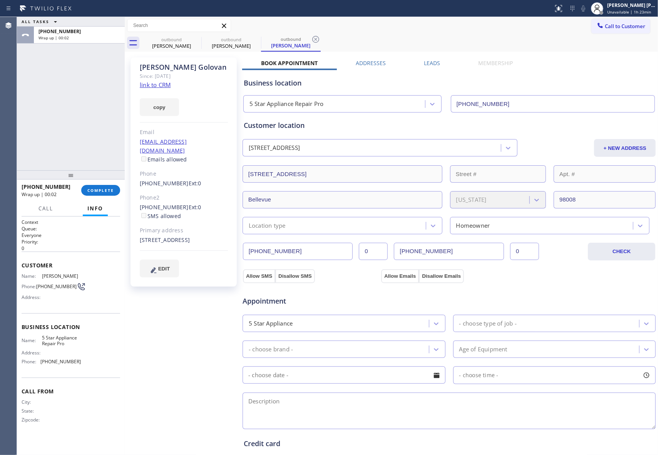
click at [426, 62] on label "Leads" at bounding box center [432, 62] width 16 height 7
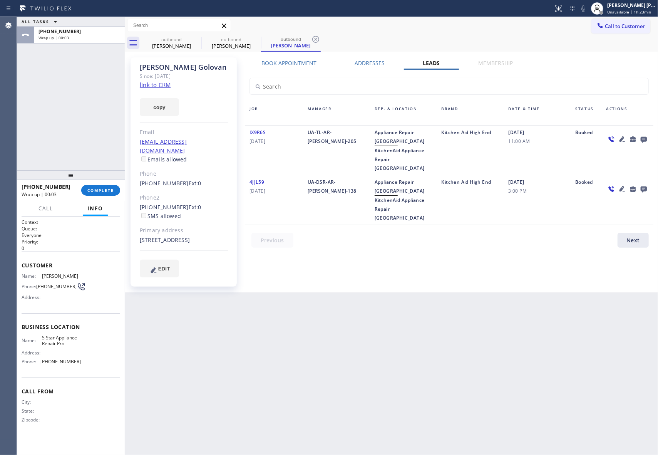
click at [641, 137] on icon at bounding box center [643, 139] width 9 height 10
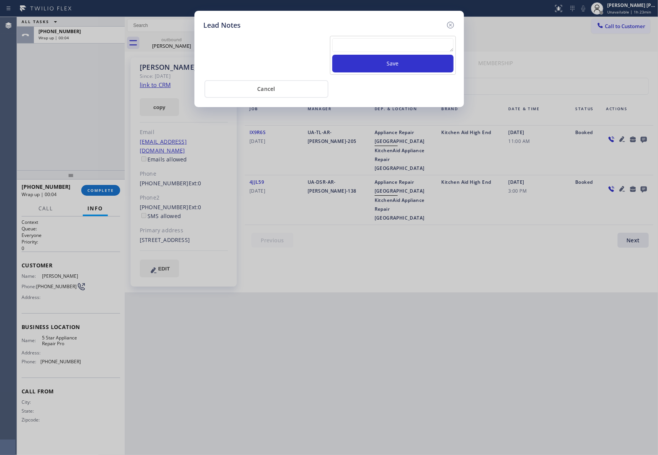
click at [335, 50] on textarea at bounding box center [392, 45] width 121 height 14
paste textarea "VM | please transfer if cx calls back"
click at [393, 65] on button "Save" at bounding box center [392, 64] width 121 height 18
click at [452, 25] on icon at bounding box center [450, 24] width 9 height 9
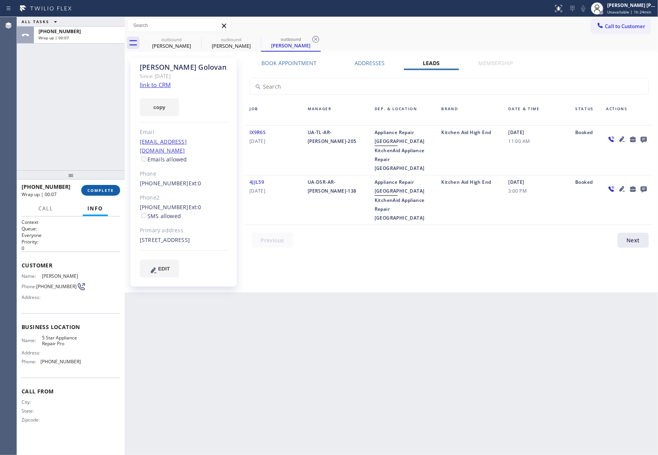
click at [107, 194] on button "COMPLETE" at bounding box center [100, 190] width 39 height 11
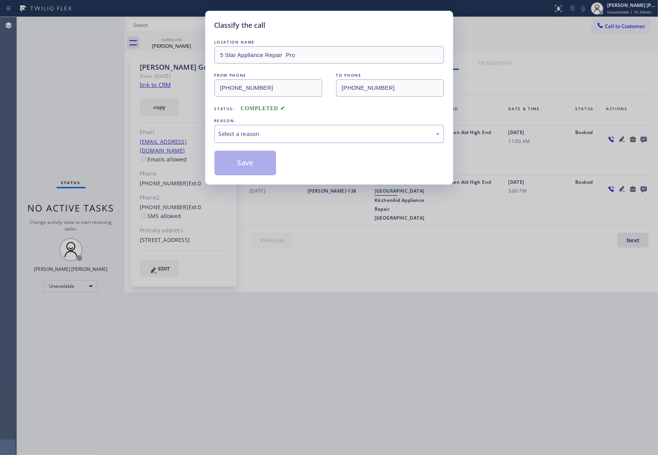
click at [258, 129] on div "Select a reason" at bounding box center [329, 133] width 221 height 9
click at [247, 164] on button "Save" at bounding box center [245, 163] width 62 height 25
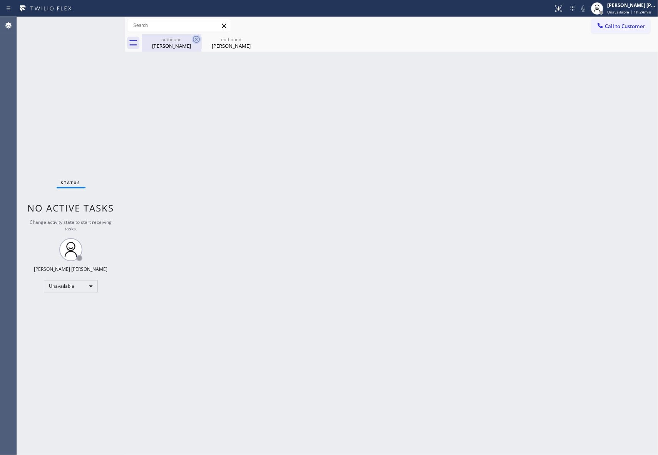
click at [193, 42] on icon at bounding box center [196, 39] width 9 height 9
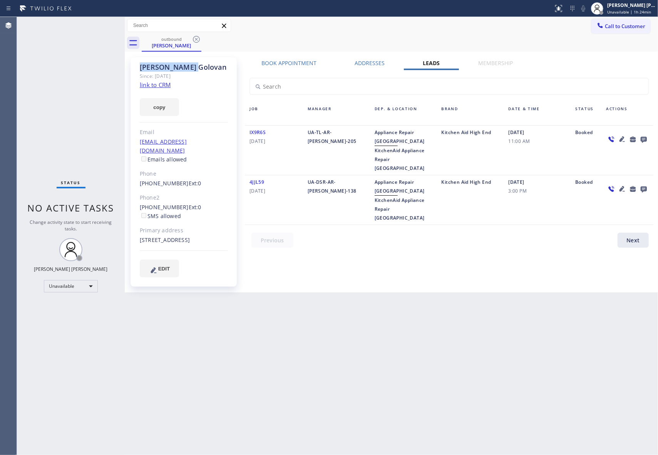
click at [193, 42] on icon at bounding box center [196, 39] width 9 height 9
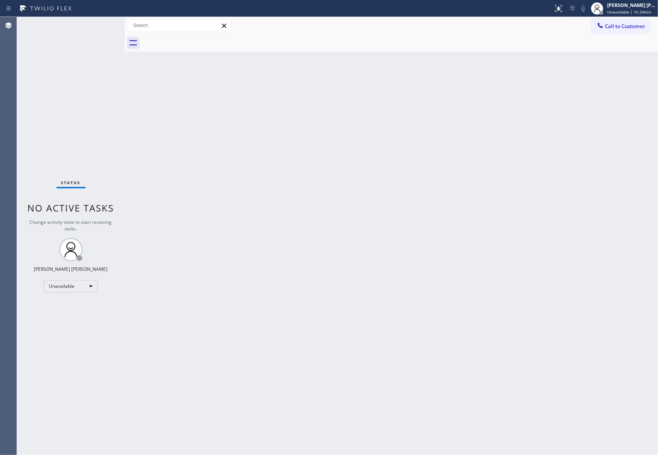
click at [193, 42] on div at bounding box center [400, 42] width 516 height 17
click at [624, 27] on span "Call to Customer" at bounding box center [625, 26] width 40 height 7
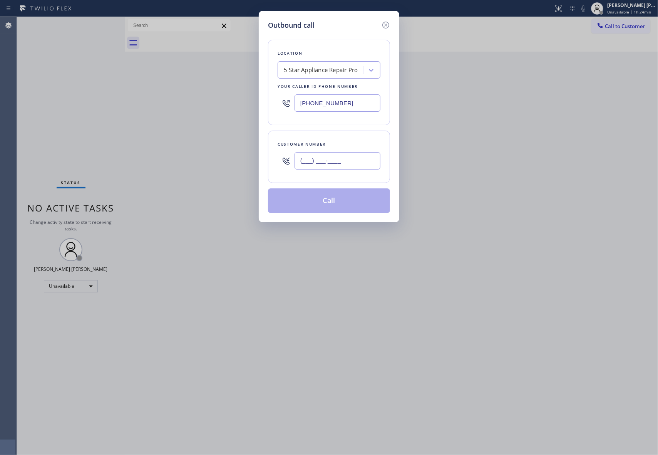
click at [355, 162] on input "(___) ___-____" at bounding box center [337, 160] width 86 height 17
paste input "480) 216-9845"
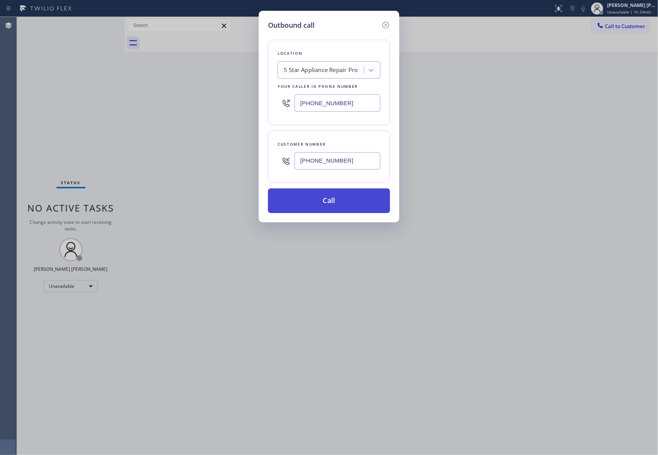
click at [340, 205] on button "Call" at bounding box center [329, 200] width 122 height 25
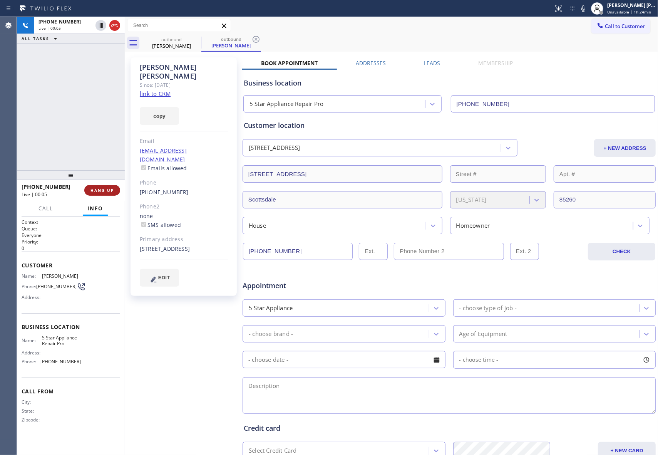
click at [105, 193] on button "HANG UP" at bounding box center [102, 190] width 36 height 11
click at [430, 65] on label "Leads" at bounding box center [432, 62] width 16 height 7
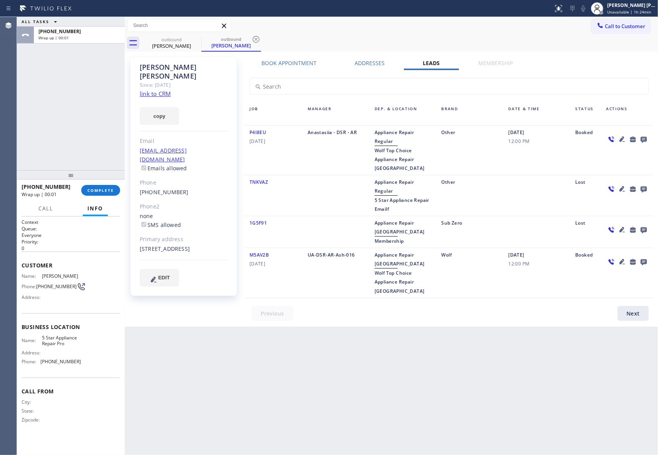
click at [643, 135] on icon at bounding box center [643, 139] width 9 height 10
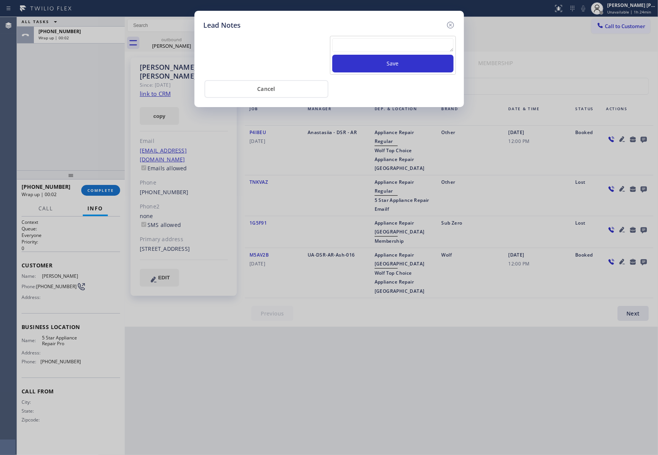
click at [357, 44] on textarea at bounding box center [392, 45] width 121 height 14
paste textarea "VM | please transfer if cx calls back"
click at [380, 69] on button "Save" at bounding box center [392, 64] width 121 height 18
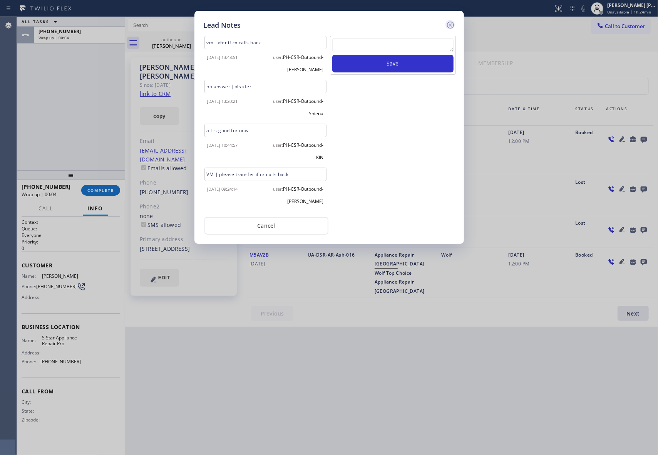
click at [450, 23] on icon at bounding box center [450, 24] width 9 height 9
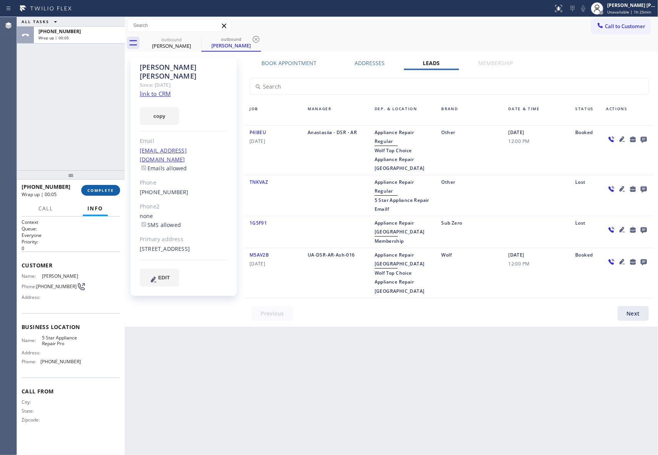
click at [107, 189] on span "COMPLETE" at bounding box center [100, 189] width 27 height 5
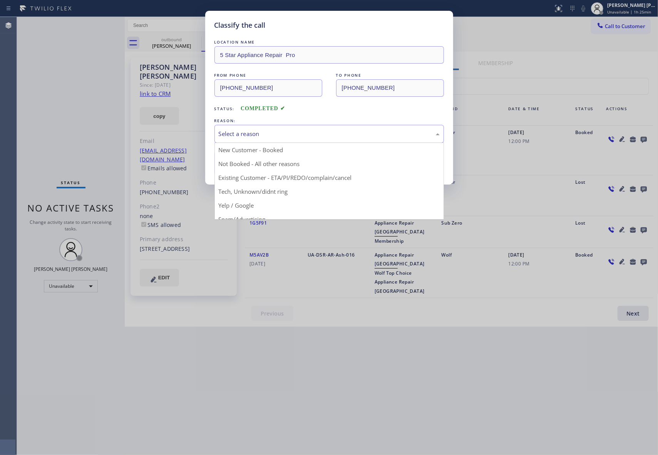
click at [348, 130] on div "Select a reason" at bounding box center [329, 133] width 221 height 9
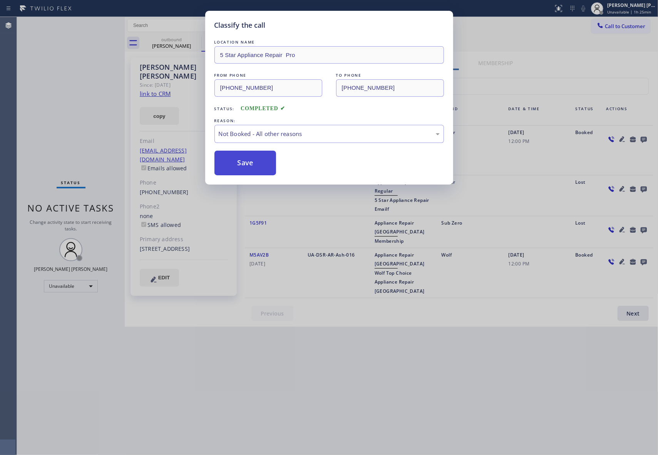
click at [246, 162] on button "Save" at bounding box center [245, 163] width 62 height 25
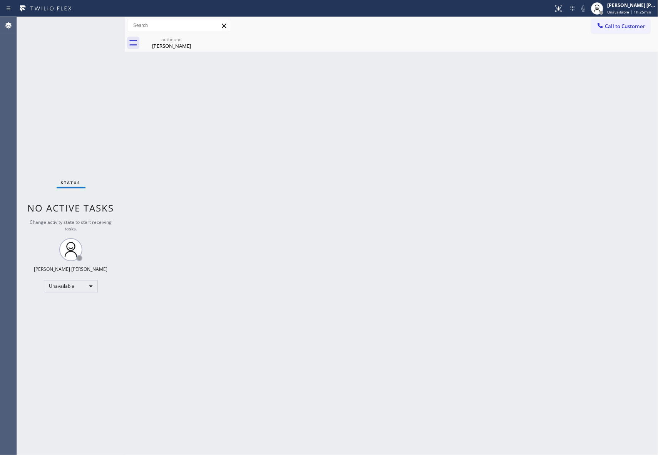
drag, startPoint x: 202, startPoint y: 46, endPoint x: 199, endPoint y: 40, distance: 6.9
click at [202, 45] on div "outbound [PERSON_NAME]" at bounding box center [400, 42] width 516 height 17
click at [199, 40] on icon at bounding box center [196, 39] width 7 height 7
click at [0, 0] on icon at bounding box center [0, 0] width 0 height 0
drag, startPoint x: 188, startPoint y: 47, endPoint x: 181, endPoint y: 55, distance: 10.9
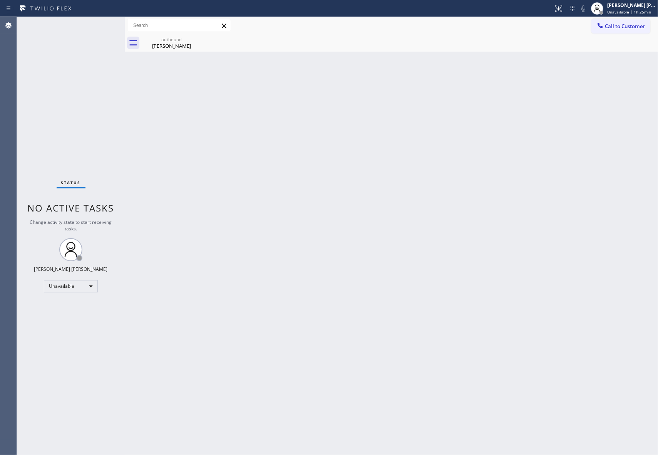
click at [188, 48] on div "[PERSON_NAME]" at bounding box center [171, 45] width 58 height 7
click at [627, 27] on span "Call to Customer" at bounding box center [625, 26] width 40 height 7
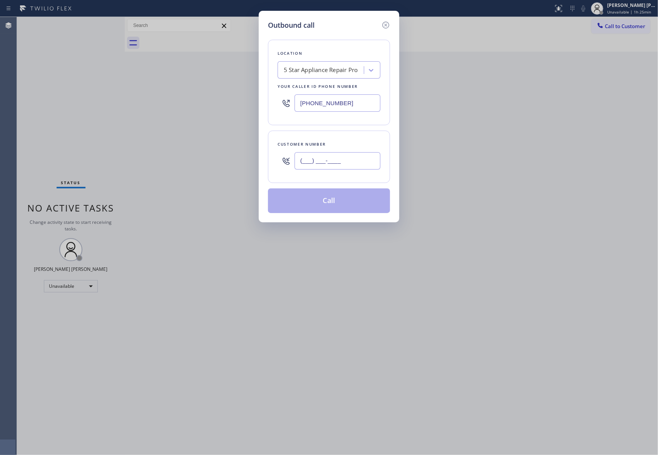
click at [335, 153] on input "(___) ___-____" at bounding box center [337, 160] width 86 height 17
paste input "786) 393-8924"
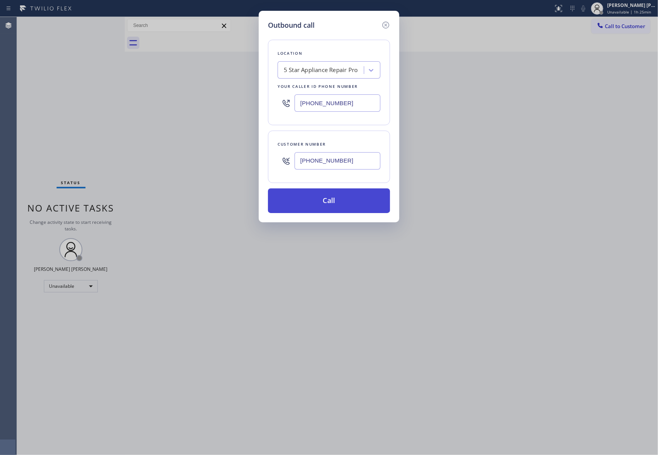
click at [349, 206] on button "Call" at bounding box center [329, 200] width 122 height 25
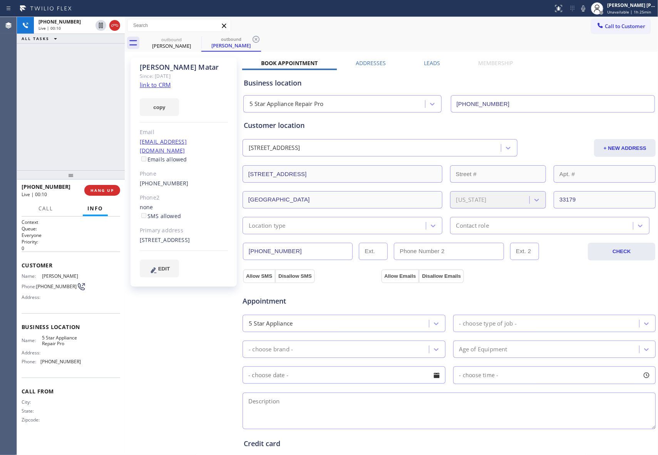
click at [432, 63] on label "Leads" at bounding box center [432, 62] width 16 height 7
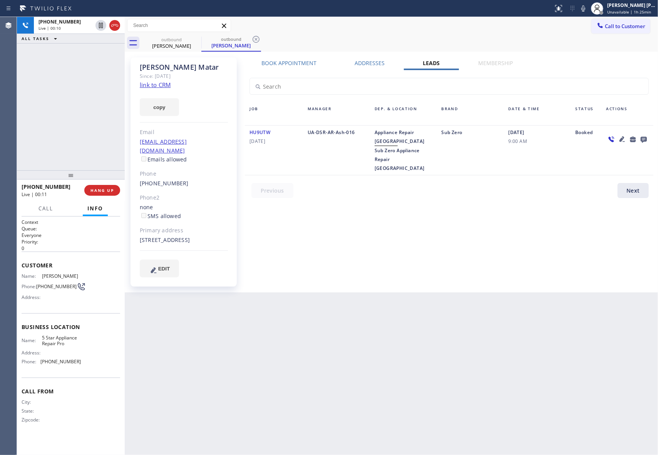
click at [642, 139] on icon at bounding box center [644, 140] width 6 height 6
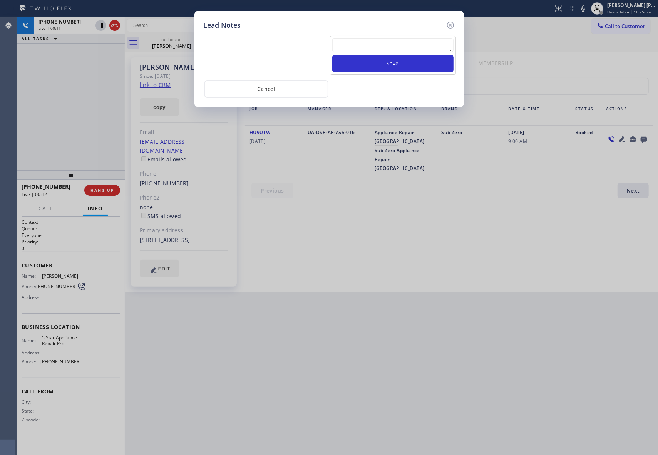
click at [367, 39] on textarea at bounding box center [392, 45] width 121 height 14
paste textarea "VM | please transfer if cx calls back"
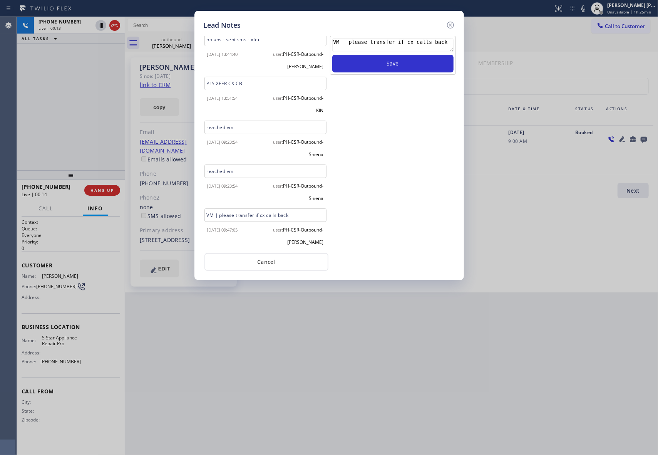
scroll to position [3, 0]
click at [420, 62] on button "Save" at bounding box center [392, 64] width 121 height 18
click at [450, 23] on icon at bounding box center [450, 24] width 9 height 9
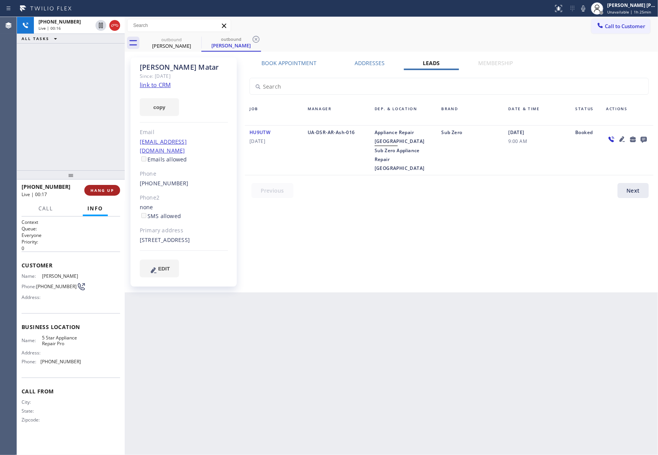
click at [105, 189] on span "HANG UP" at bounding box center [101, 189] width 23 height 5
click at [95, 189] on span "COMPLETE" at bounding box center [100, 189] width 27 height 5
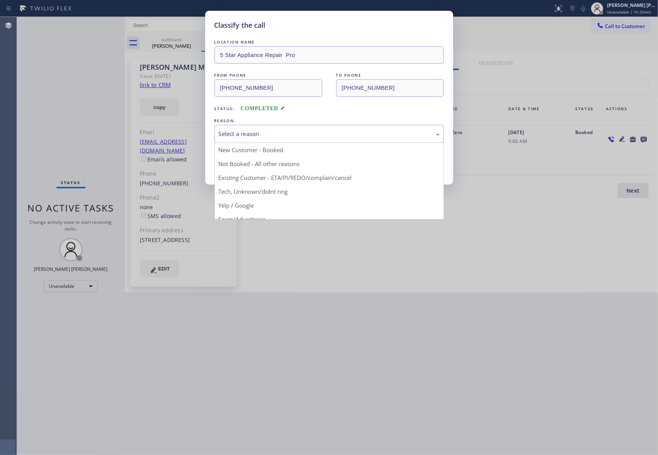
click at [247, 129] on div "Select a reason" at bounding box center [329, 133] width 221 height 9
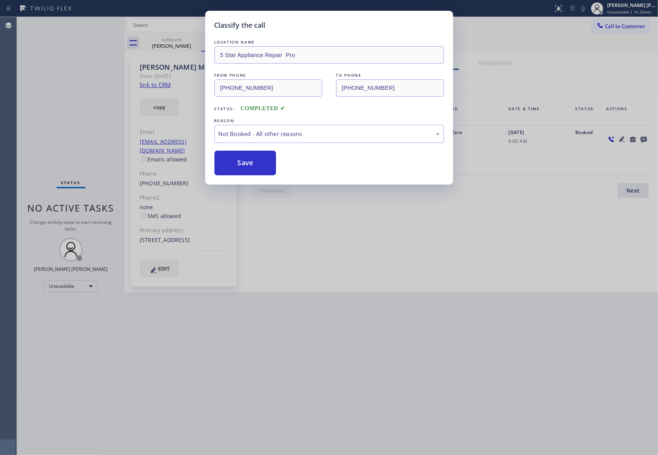
click at [237, 165] on button "Save" at bounding box center [245, 163] width 62 height 25
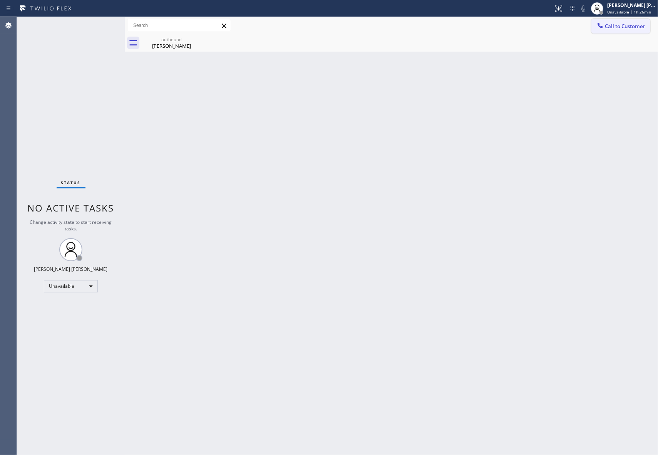
click at [636, 28] on span "Call to Customer" at bounding box center [625, 26] width 40 height 7
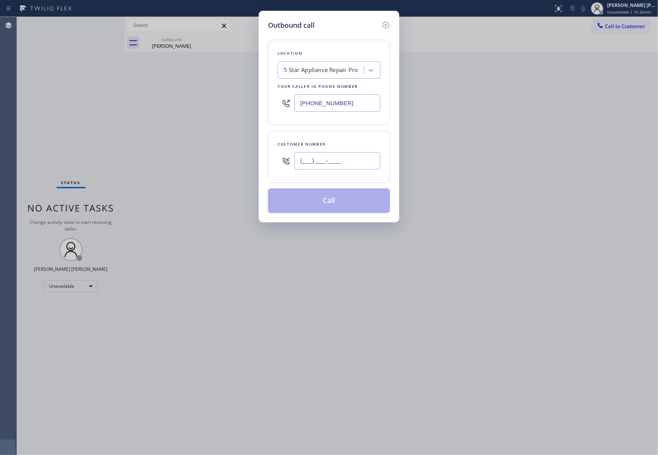
click at [338, 166] on input "(___) ___-____" at bounding box center [337, 160] width 86 height 17
paste input "909) 636-8586"
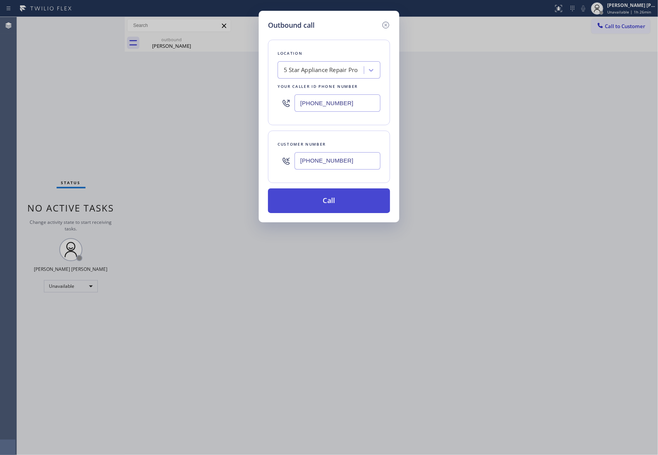
click at [331, 201] on button "Call" at bounding box center [329, 200] width 122 height 25
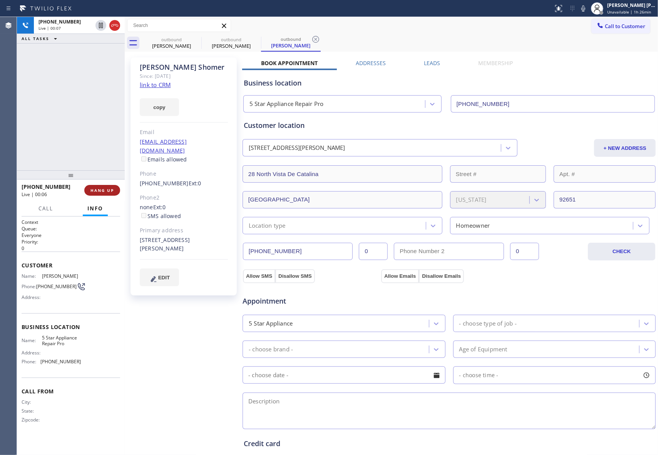
click at [97, 194] on button "HANG UP" at bounding box center [102, 190] width 36 height 11
click at [439, 62] on div "Leads" at bounding box center [432, 64] width 54 height 11
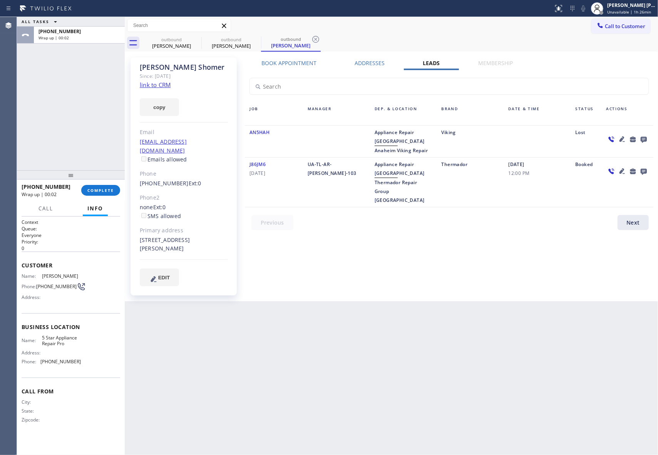
click at [642, 137] on icon at bounding box center [644, 140] width 6 height 6
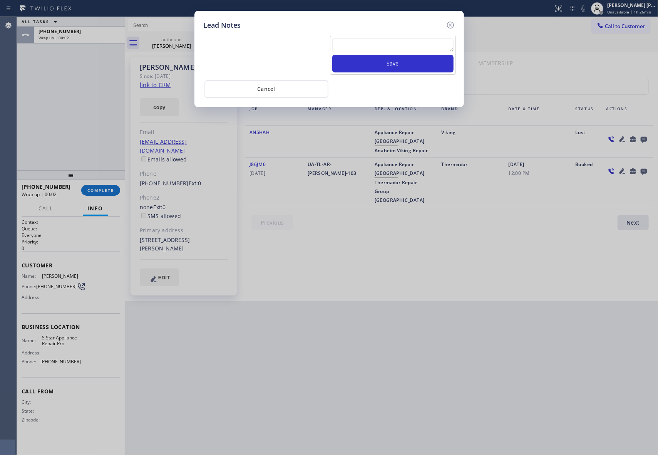
click at [368, 43] on textarea at bounding box center [392, 45] width 121 height 14
paste textarea "VM | please transfer if cx calls back"
click at [380, 64] on button "Save" at bounding box center [392, 64] width 121 height 18
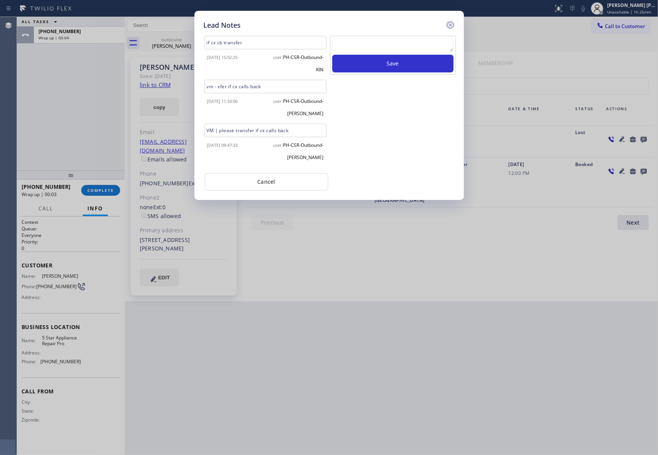
click at [453, 23] on icon at bounding box center [450, 25] width 7 height 7
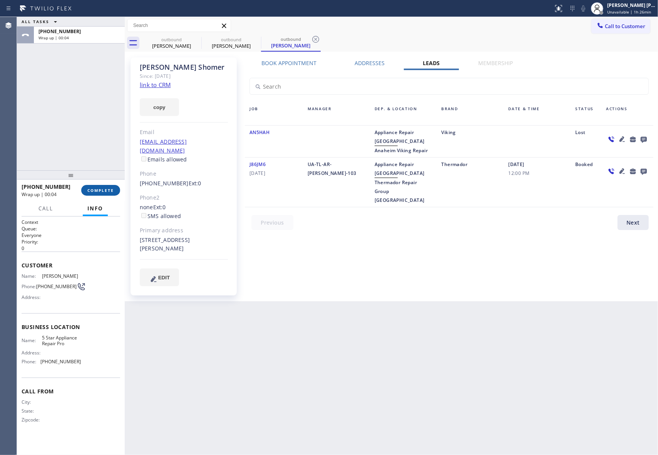
click at [102, 191] on span "COMPLETE" at bounding box center [100, 189] width 27 height 5
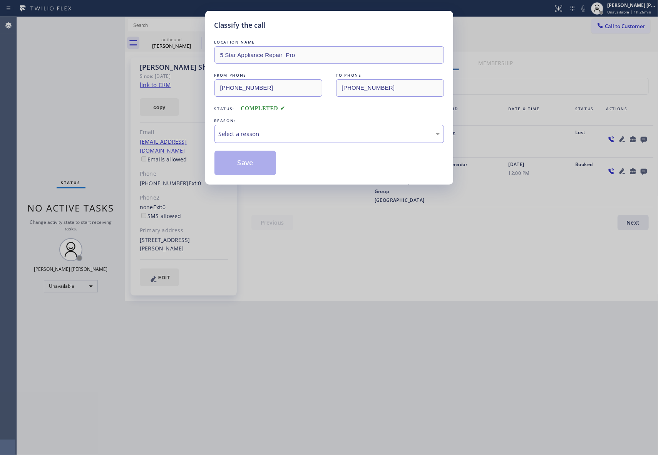
click at [269, 131] on div "Select a reason" at bounding box center [329, 133] width 221 height 9
click at [241, 159] on button "Save" at bounding box center [245, 163] width 62 height 25
click at [173, 46] on div "[PERSON_NAME]" at bounding box center [171, 45] width 58 height 7
click at [187, 43] on div "[PERSON_NAME]" at bounding box center [171, 45] width 58 height 7
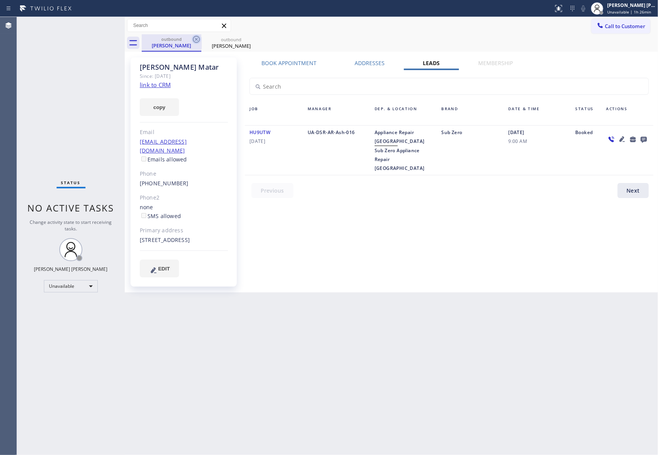
click at [192, 42] on icon at bounding box center [196, 39] width 9 height 9
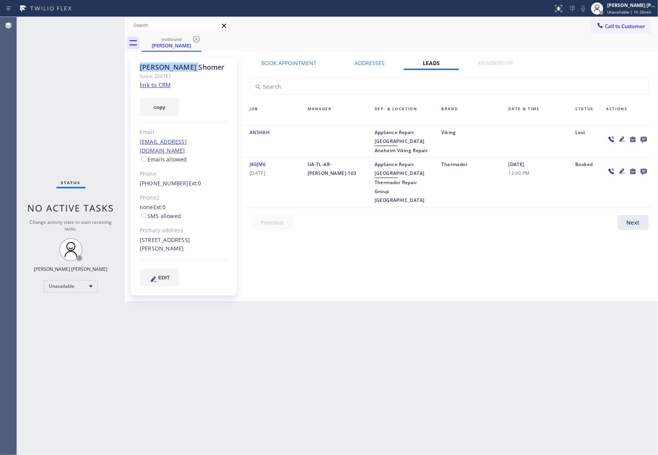
drag, startPoint x: 192, startPoint y: 42, endPoint x: 199, endPoint y: 39, distance: 7.1
click at [193, 42] on icon at bounding box center [196, 39] width 9 height 9
click at [199, 39] on div "outbound [PERSON_NAME]" at bounding box center [400, 42] width 516 height 17
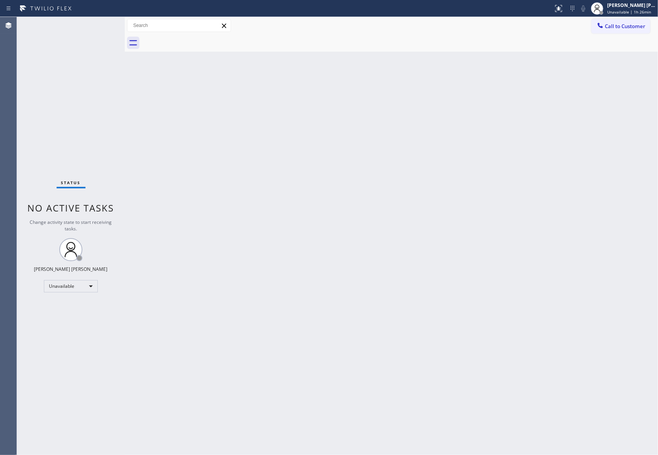
click at [199, 39] on div at bounding box center [400, 42] width 516 height 17
click at [628, 28] on span "Call to Customer" at bounding box center [625, 26] width 40 height 7
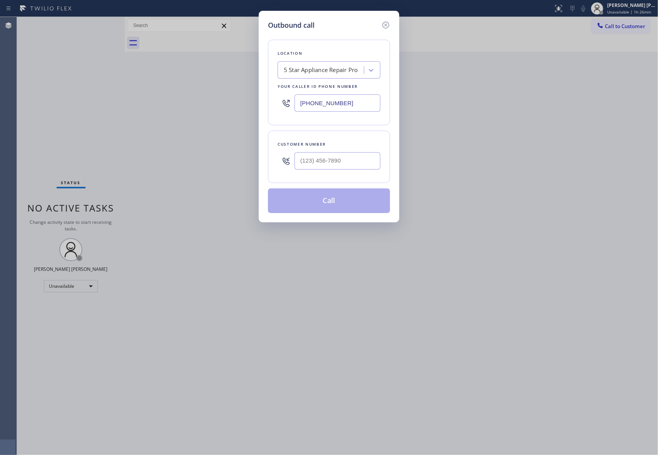
drag, startPoint x: 346, startPoint y: 147, endPoint x: 344, endPoint y: 156, distance: 9.1
click at [345, 154] on div "Customer number" at bounding box center [329, 156] width 122 height 52
click at [344, 156] on input "(___) ___-____" at bounding box center [337, 160] width 86 height 17
paste input "808) 799-7686"
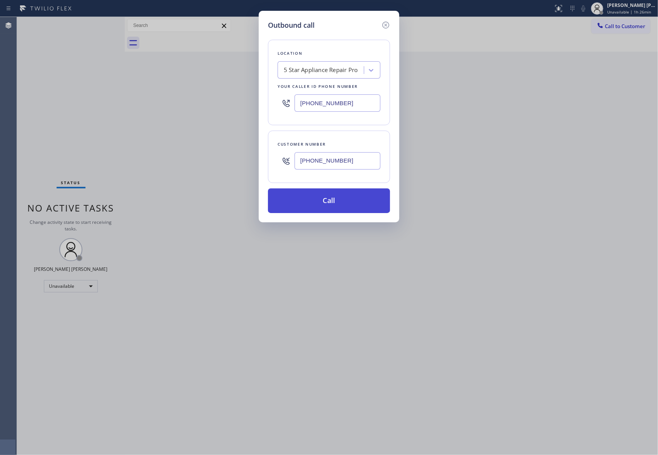
click at [338, 200] on button "Call" at bounding box center [329, 200] width 122 height 25
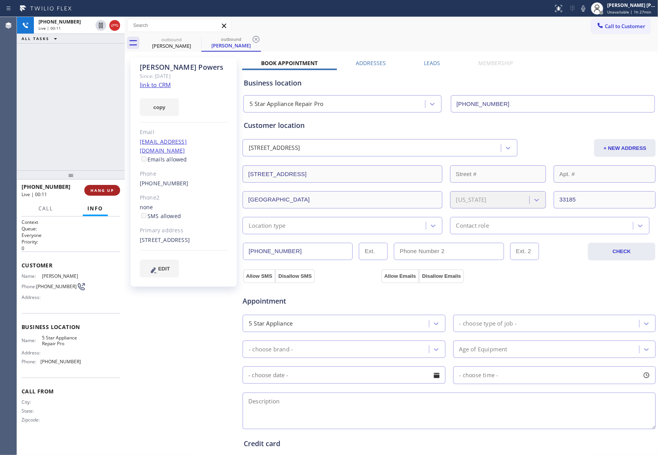
click at [102, 189] on span "HANG UP" at bounding box center [101, 189] width 23 height 5
click at [424, 62] on label "Leads" at bounding box center [432, 62] width 16 height 7
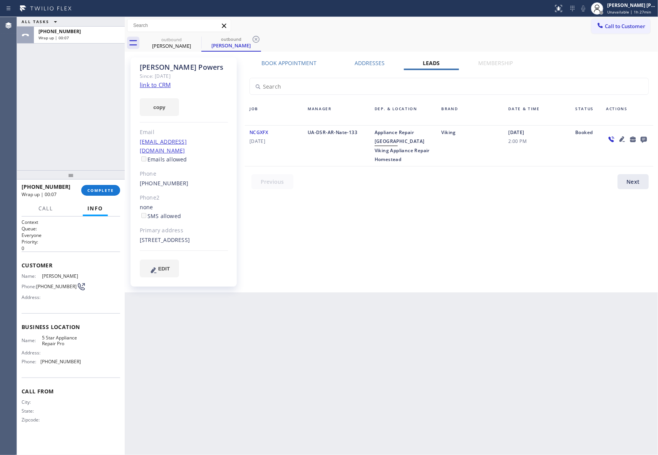
click at [644, 139] on icon at bounding box center [643, 139] width 9 height 10
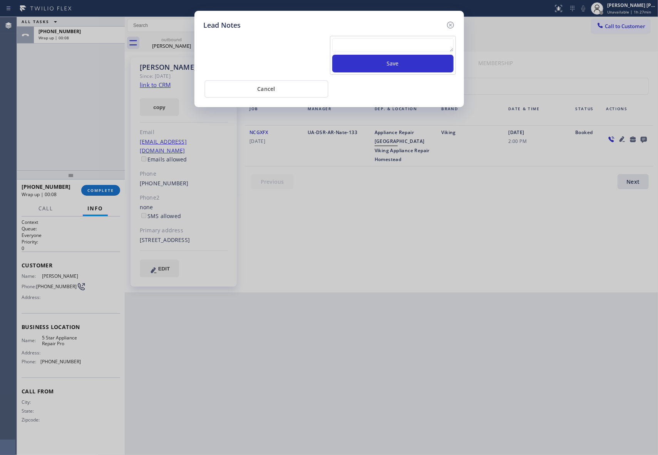
click at [392, 42] on textarea at bounding box center [392, 45] width 121 height 14
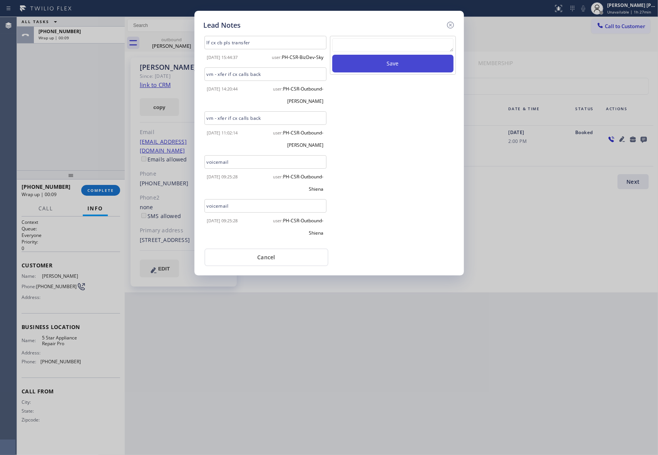
paste textarea "VM | please transfer if cx calls back"
click at [390, 70] on button "Save" at bounding box center [392, 64] width 121 height 18
click at [452, 25] on icon at bounding box center [450, 24] width 9 height 9
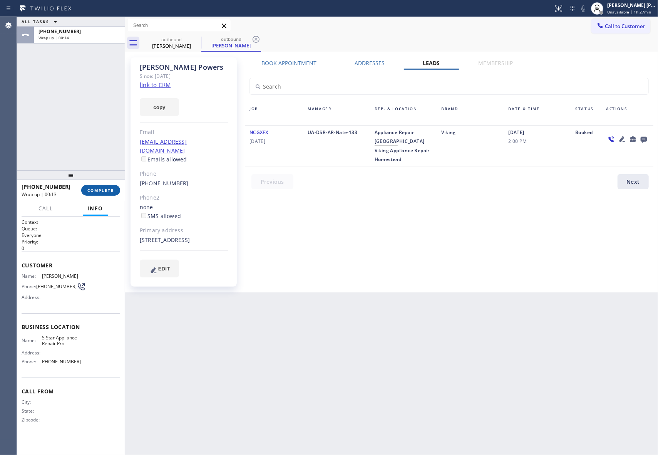
click at [103, 191] on span "COMPLETE" at bounding box center [100, 189] width 27 height 5
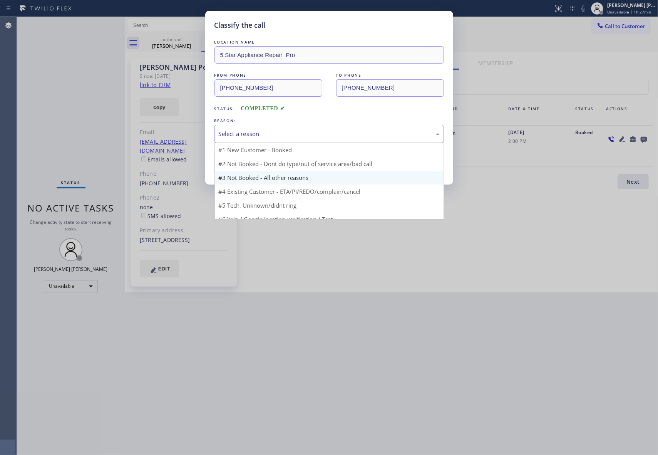
drag, startPoint x: 336, startPoint y: 130, endPoint x: 229, endPoint y: 165, distance: 112.6
click at [335, 130] on div "Select a reason" at bounding box center [329, 133] width 221 height 9
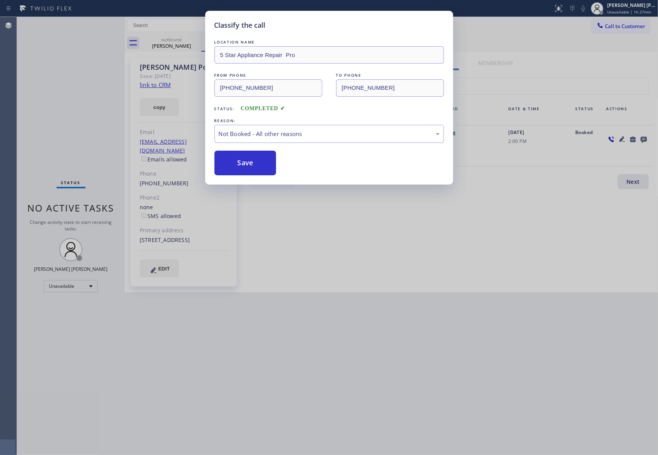
click at [232, 167] on button "Save" at bounding box center [245, 163] width 62 height 25
click at [167, 47] on div "Classify the call LOCATION NAME 5 Star Appliance Repair Pro FROM PHONE [PHONE_N…" at bounding box center [329, 227] width 658 height 455
click at [202, 42] on div "outbound" at bounding box center [231, 39] width 58 height 6
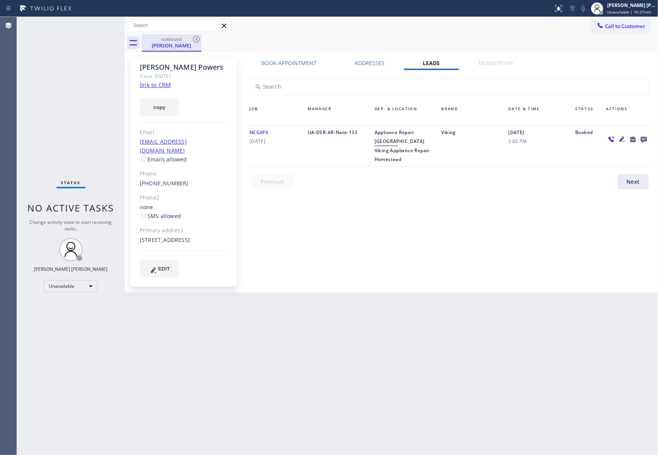
click at [186, 42] on div "outbound" at bounding box center [171, 39] width 58 height 6
click at [197, 39] on icon at bounding box center [196, 39] width 9 height 9
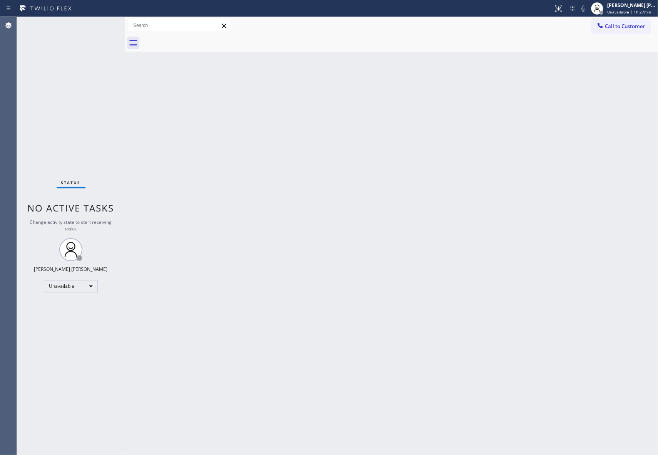
click at [197, 39] on div at bounding box center [400, 42] width 516 height 17
click at [622, 27] on span "Call to Customer" at bounding box center [625, 26] width 40 height 7
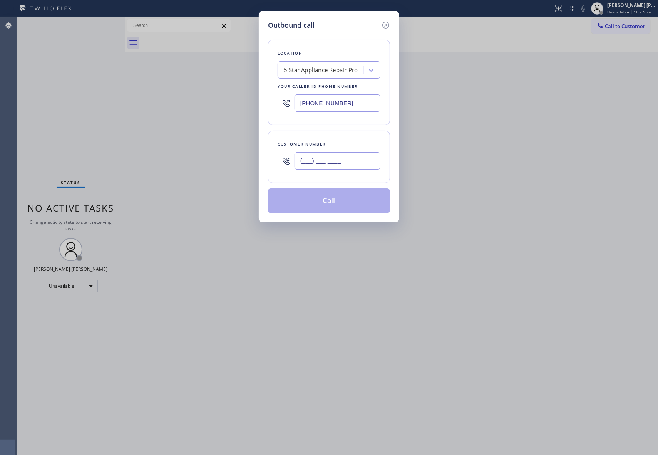
click at [341, 161] on input "(___) ___-____" at bounding box center [337, 160] width 86 height 17
paste input "206) 954-1973"
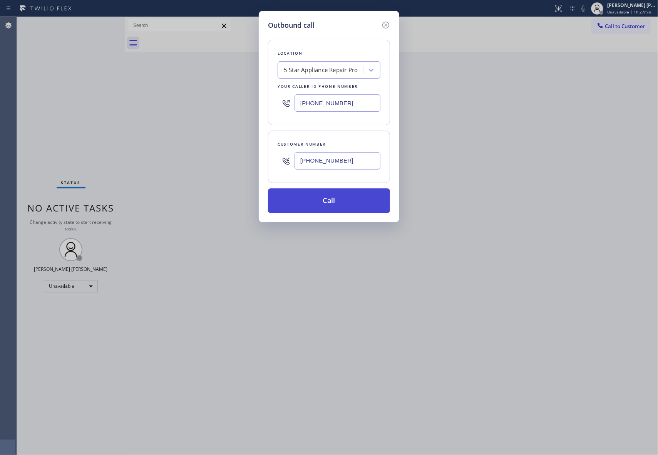
click at [337, 206] on button "Call" at bounding box center [329, 200] width 122 height 25
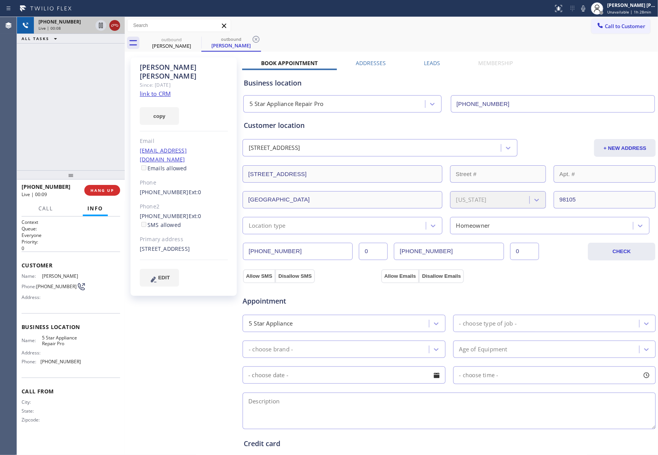
click at [118, 25] on icon at bounding box center [114, 25] width 9 height 9
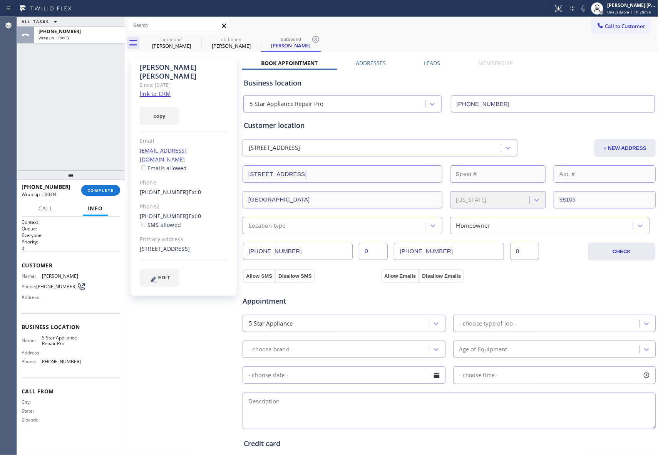
click at [437, 64] on div "Leads" at bounding box center [432, 64] width 54 height 11
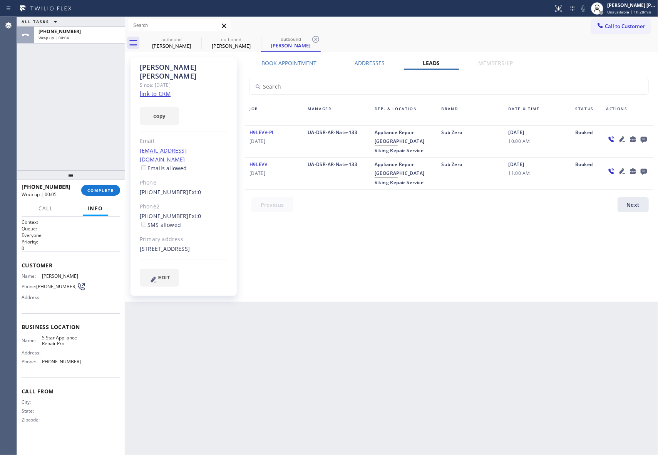
click at [646, 134] on icon at bounding box center [643, 139] width 9 height 10
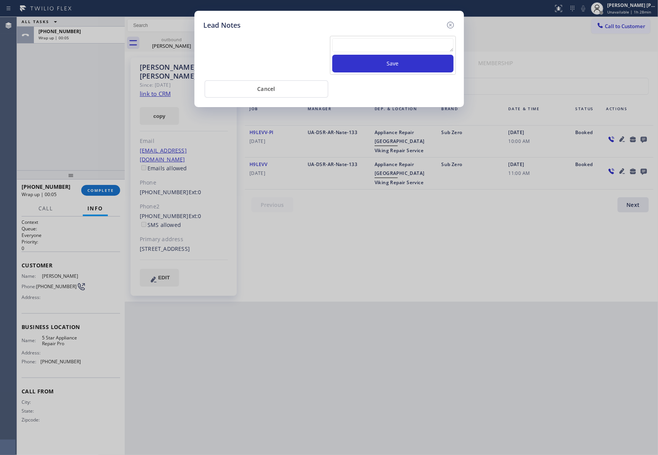
click at [377, 43] on textarea at bounding box center [392, 45] width 121 height 14
paste
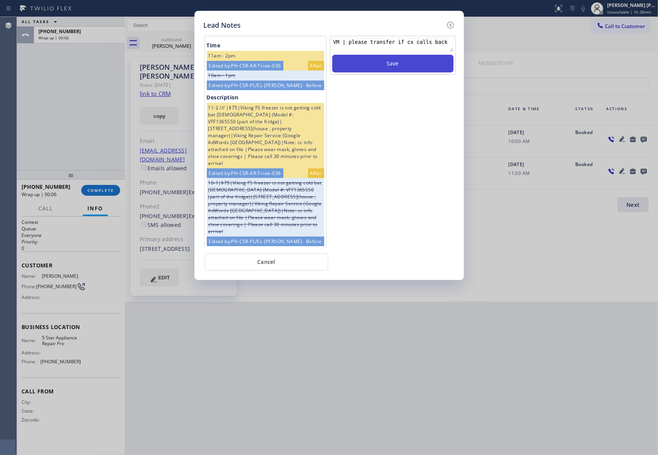
click at [393, 62] on button "Save" at bounding box center [392, 64] width 121 height 18
click at [450, 25] on icon at bounding box center [450, 25] width 7 height 7
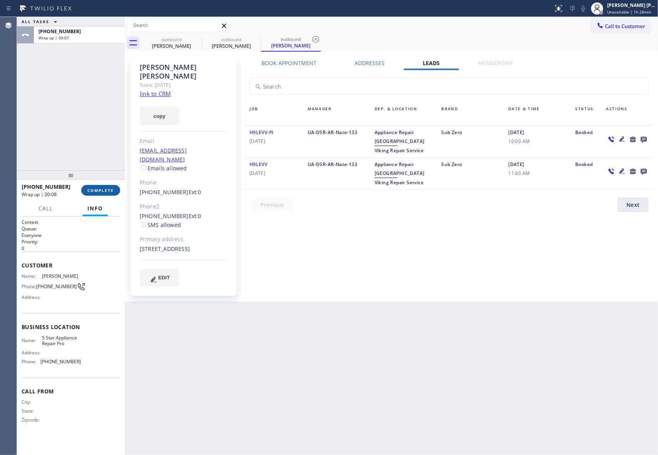
click at [95, 187] on button "COMPLETE" at bounding box center [100, 190] width 39 height 11
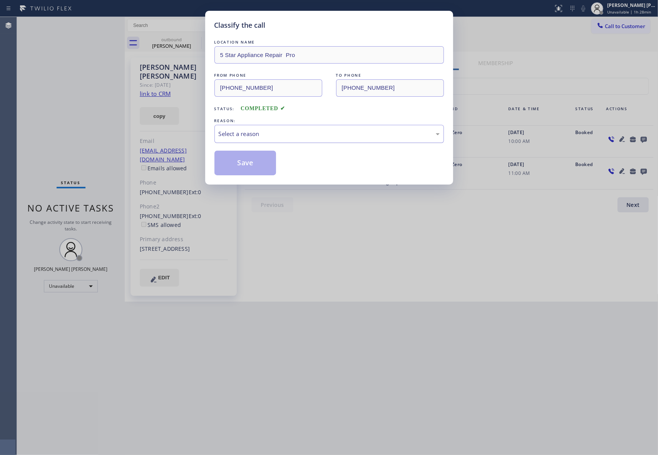
click at [259, 132] on div "Select a reason" at bounding box center [329, 133] width 221 height 9
click at [236, 162] on button "Save" at bounding box center [245, 163] width 62 height 25
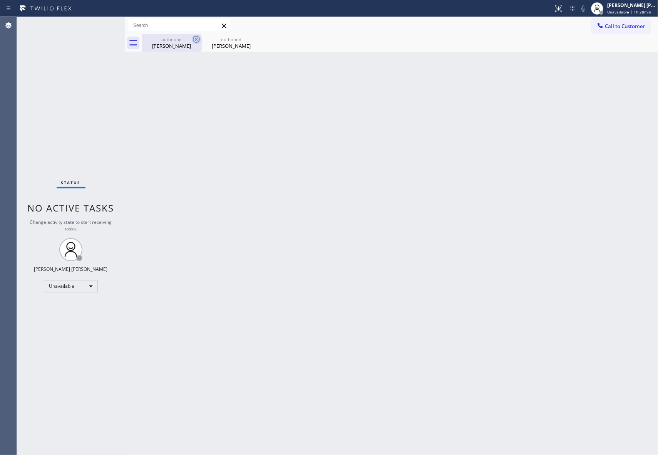
click at [197, 41] on icon at bounding box center [196, 39] width 9 height 9
click at [0, 0] on icon at bounding box center [0, 0] width 0 height 0
click at [197, 41] on div "outbound [PERSON_NAME] outbound [PERSON_NAME]" at bounding box center [400, 42] width 516 height 17
drag, startPoint x: 197, startPoint y: 41, endPoint x: 184, endPoint y: 39, distance: 13.2
click at [196, 41] on div "outbound [PERSON_NAME] outbound [PERSON_NAME]" at bounding box center [400, 42] width 516 height 17
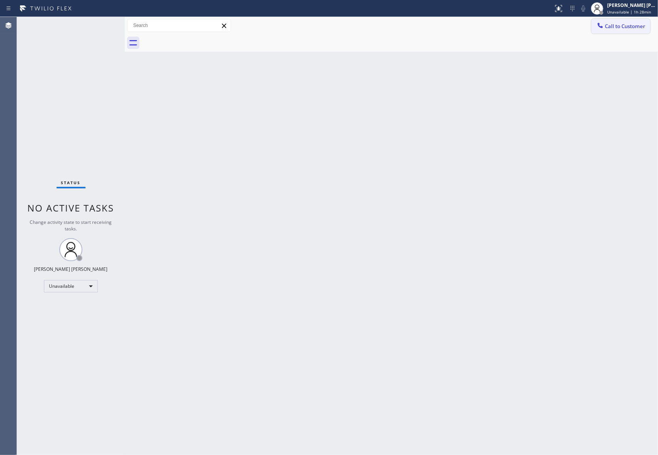
click at [627, 27] on span "Call to Customer" at bounding box center [625, 26] width 40 height 7
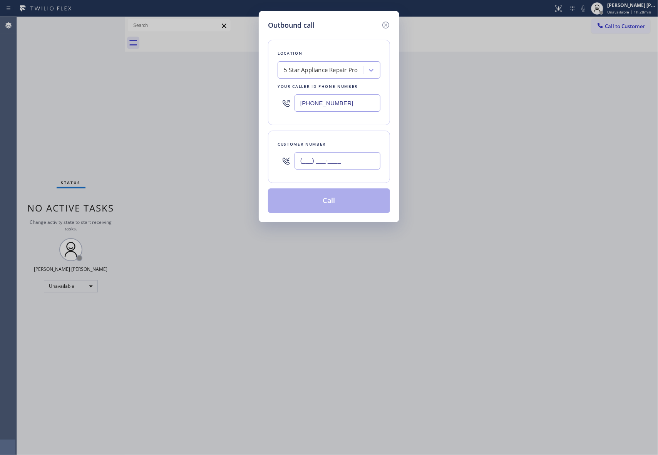
click at [340, 164] on input "(___) ___-____" at bounding box center [337, 160] width 86 height 17
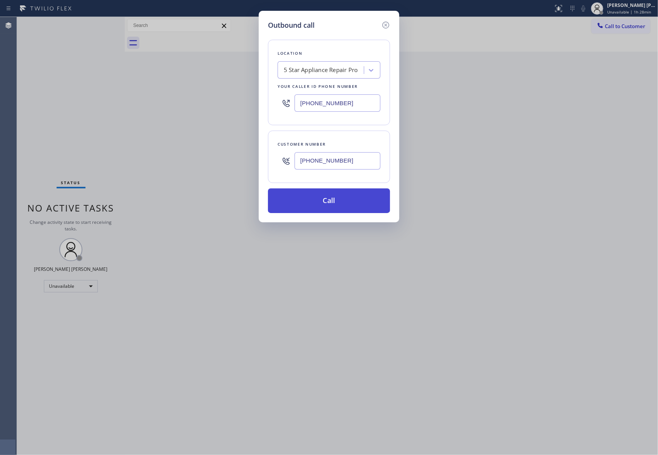
click at [345, 205] on button "Call" at bounding box center [329, 200] width 122 height 25
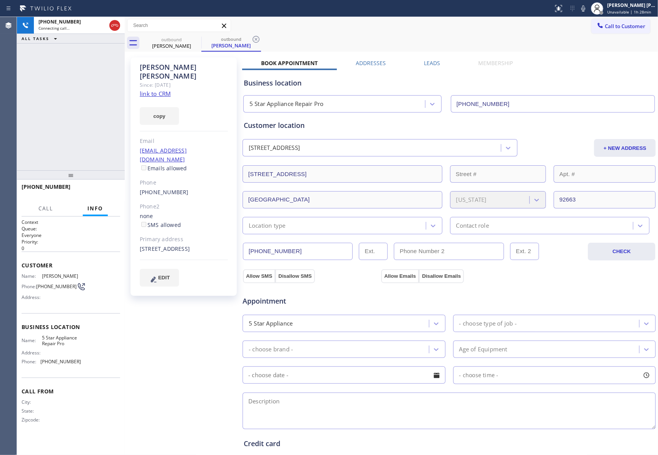
click at [437, 62] on div "Leads" at bounding box center [432, 64] width 54 height 11
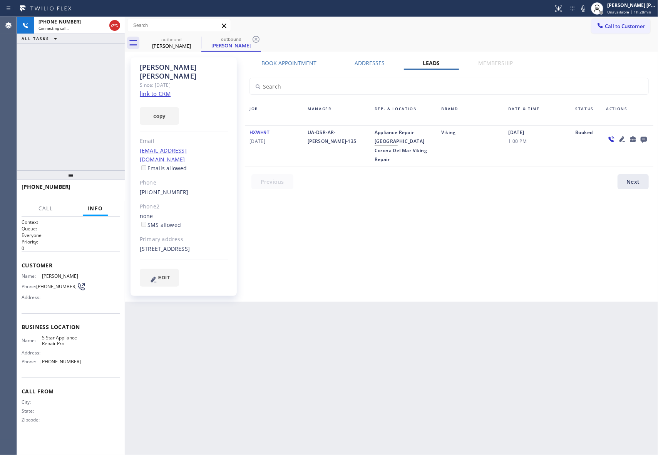
click at [646, 137] on icon at bounding box center [644, 140] width 6 height 6
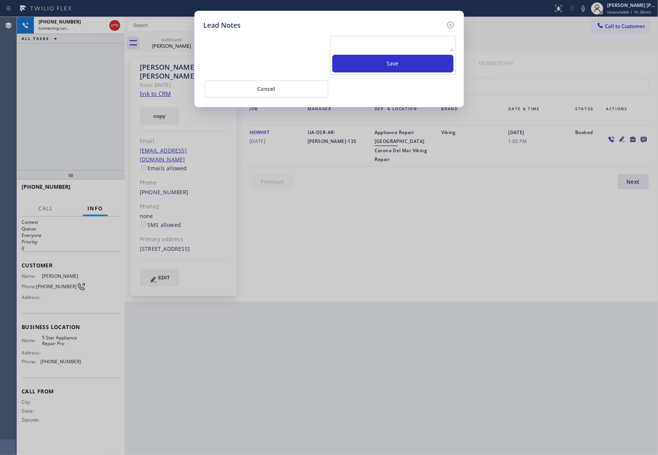
click at [422, 47] on textarea at bounding box center [392, 45] width 121 height 14
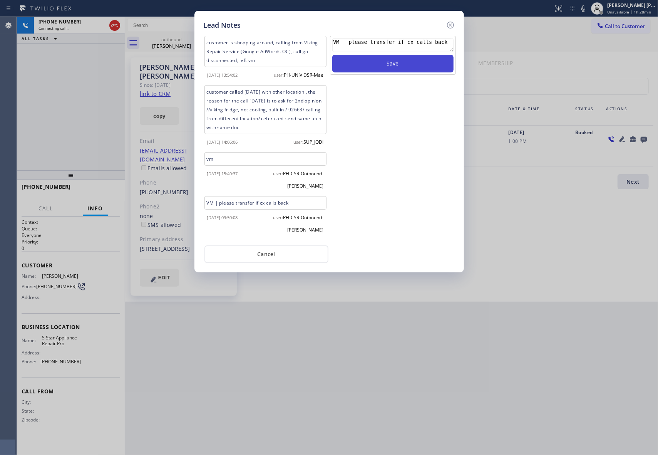
click at [426, 64] on button "Save" at bounding box center [392, 64] width 121 height 18
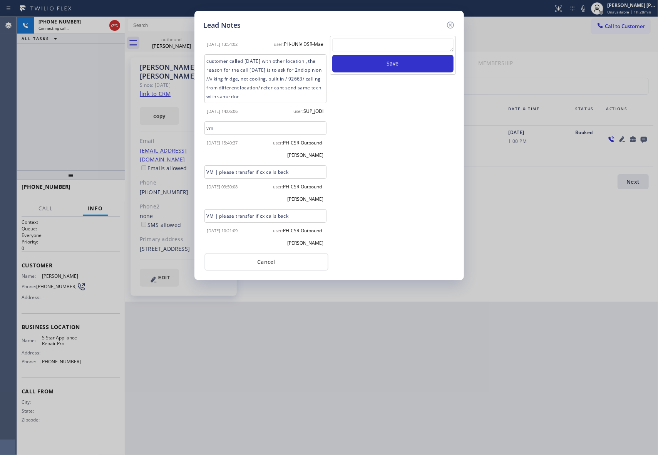
scroll to position [45, 0]
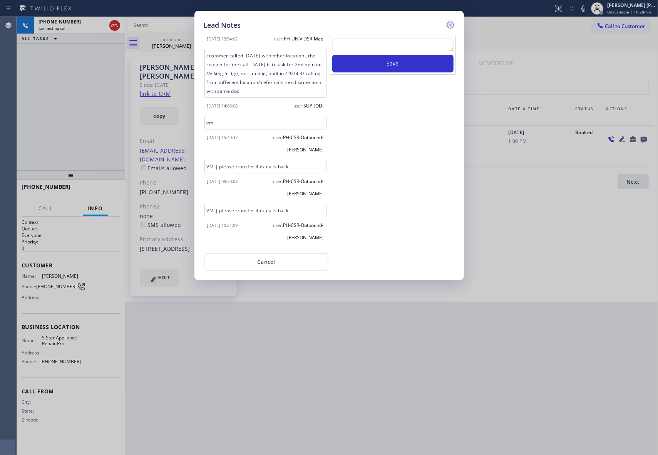
click at [450, 25] on icon at bounding box center [450, 25] width 7 height 7
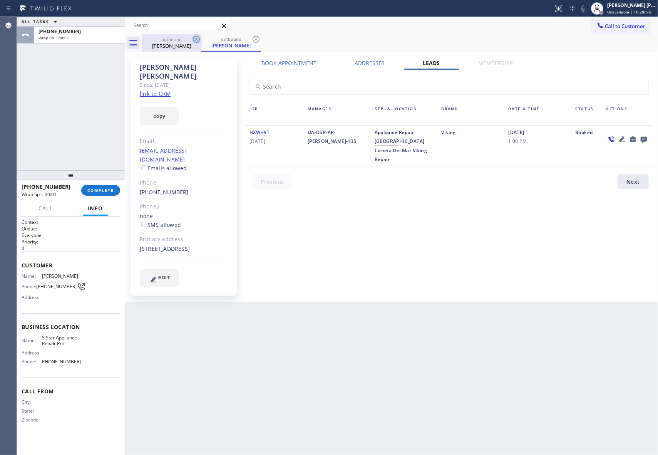
click at [198, 39] on icon at bounding box center [196, 39] width 9 height 9
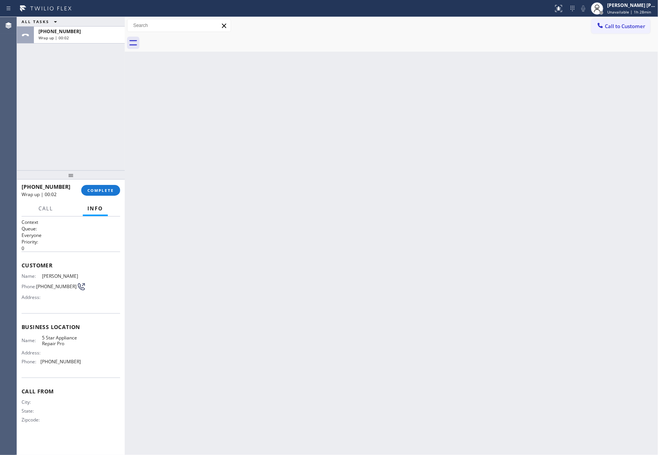
click at [198, 39] on div at bounding box center [400, 42] width 516 height 17
click at [100, 192] on span "COMPLETE" at bounding box center [100, 189] width 27 height 5
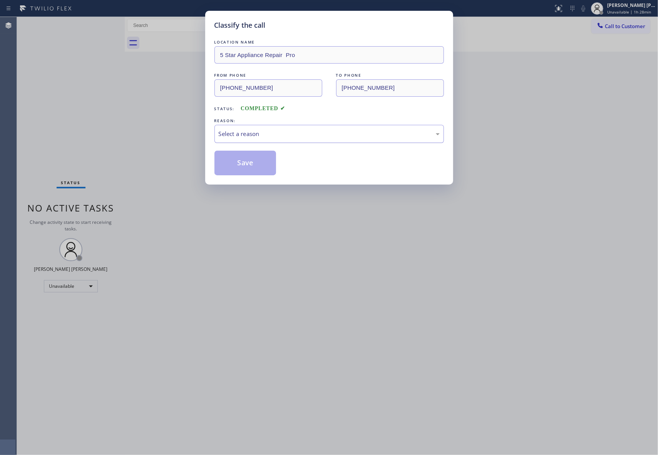
click at [245, 134] on div "Select a reason" at bounding box center [329, 133] width 221 height 9
click at [233, 162] on button "Save" at bounding box center [245, 163] width 62 height 25
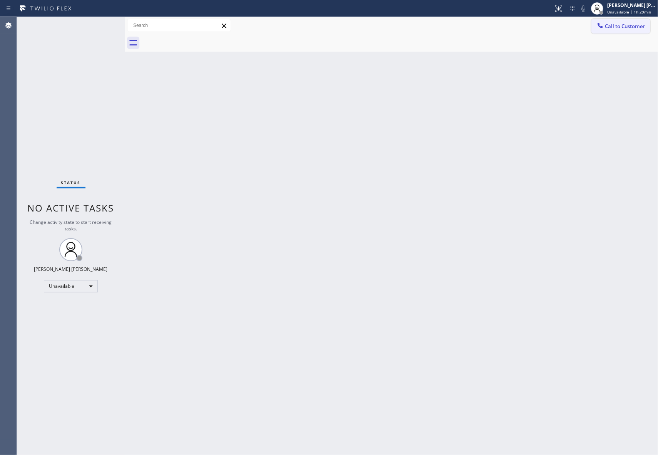
click at [622, 23] on span "Call to Customer" at bounding box center [625, 26] width 40 height 7
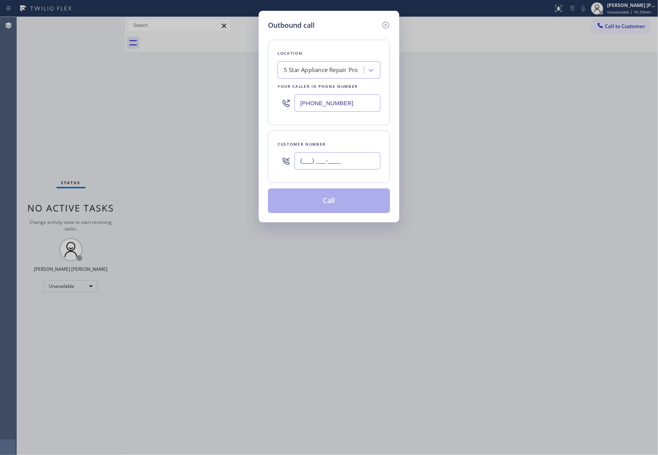
click at [336, 167] on input "(___) ___-____" at bounding box center [337, 160] width 86 height 17
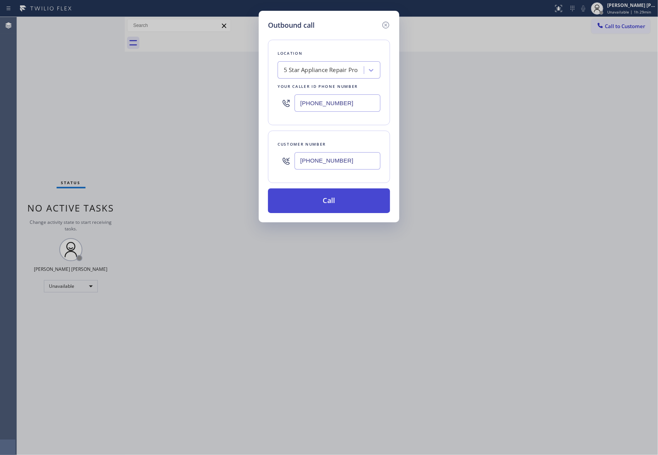
click at [338, 199] on button "Call" at bounding box center [329, 200] width 122 height 25
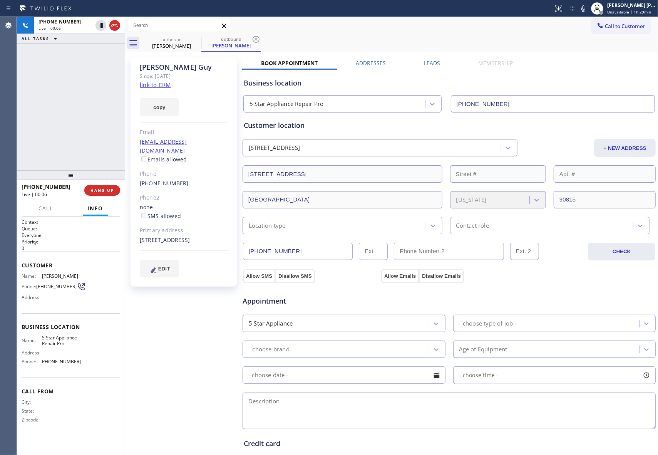
click at [109, 182] on div "[PHONE_NUMBER] Live | 00:06 HANG UP" at bounding box center [71, 190] width 99 height 20
click at [102, 192] on span "HANG UP" at bounding box center [101, 189] width 23 height 5
drag, startPoint x: 422, startPoint y: 64, endPoint x: 410, endPoint y: 64, distance: 11.9
click at [424, 64] on label "Leads" at bounding box center [432, 62] width 16 height 7
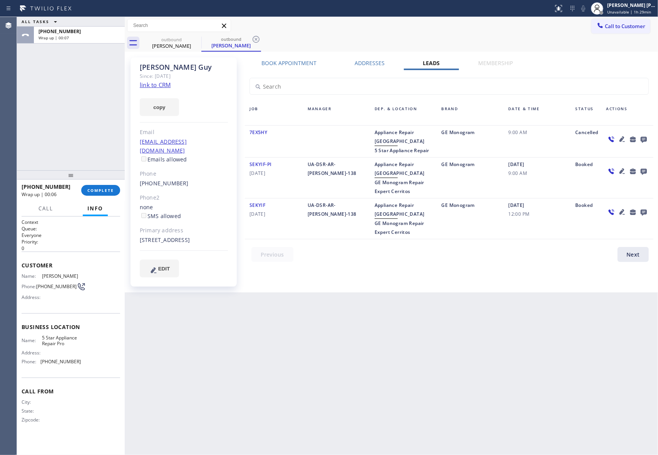
click at [430, 62] on label "Leads" at bounding box center [431, 62] width 17 height 7
click at [643, 137] on icon at bounding box center [644, 140] width 6 height 6
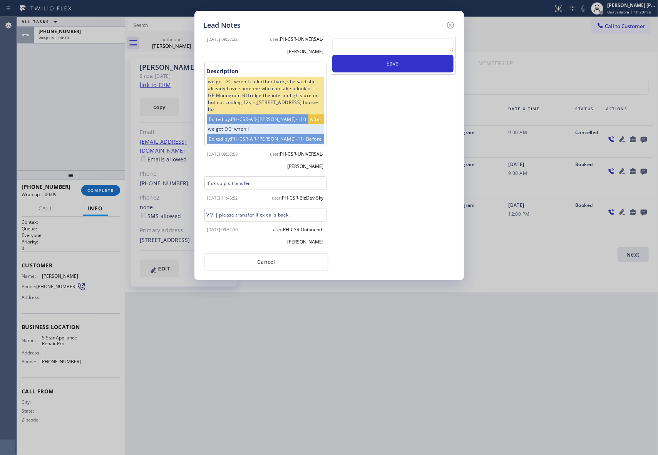
scroll to position [40, 0]
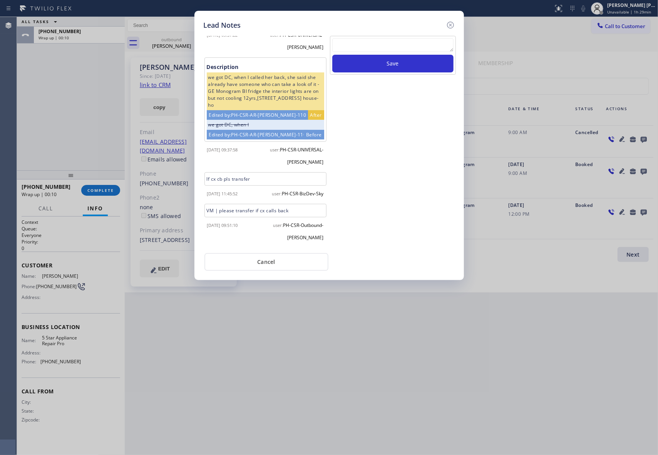
click at [381, 44] on textarea at bounding box center [392, 45] width 121 height 14
click at [398, 66] on button "Save" at bounding box center [392, 64] width 121 height 18
click at [450, 22] on icon at bounding box center [450, 24] width 9 height 9
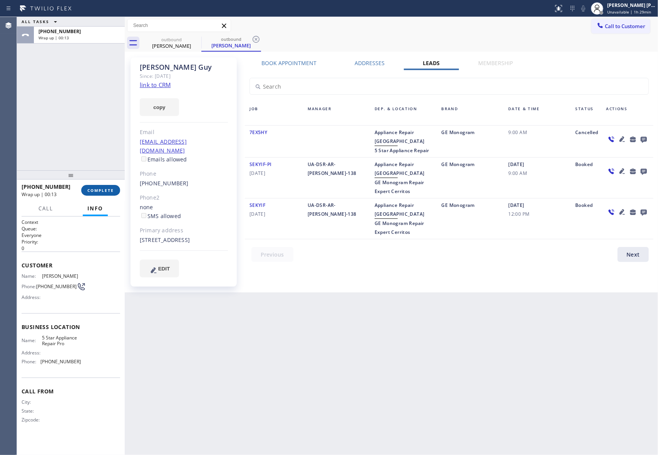
click at [102, 192] on span "COMPLETE" at bounding box center [100, 189] width 27 height 5
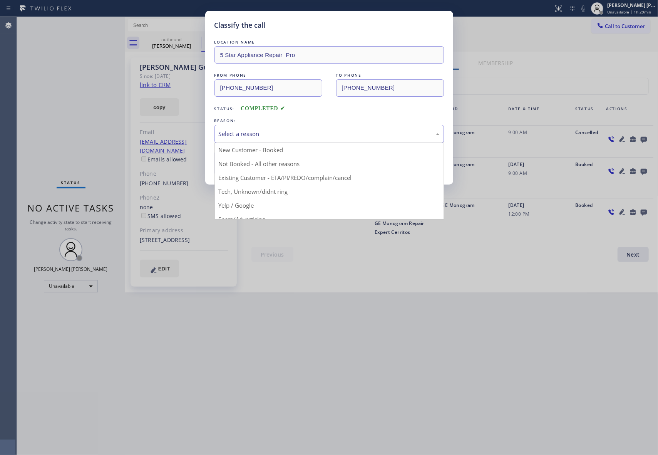
click at [306, 132] on div "Select a reason" at bounding box center [329, 133] width 221 height 9
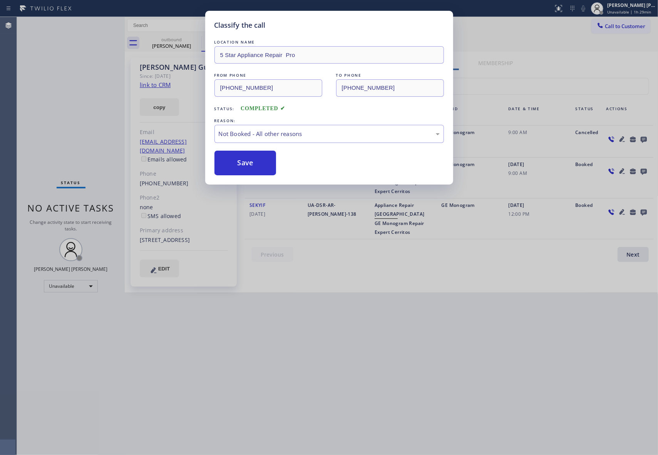
click at [250, 162] on button "Save" at bounding box center [245, 163] width 62 height 25
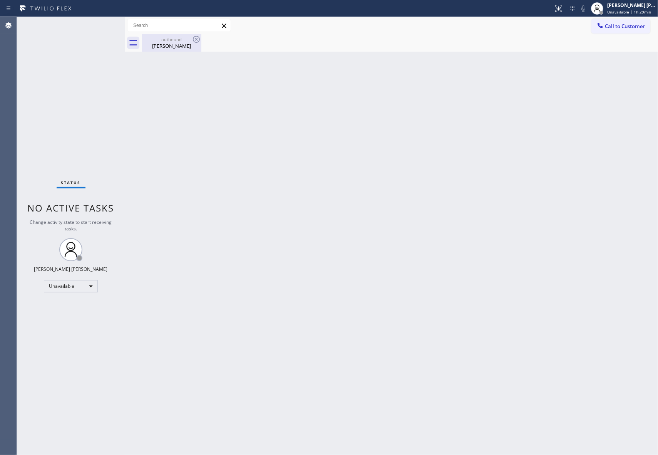
click at [181, 42] on div "[PERSON_NAME]" at bounding box center [171, 45] width 58 height 7
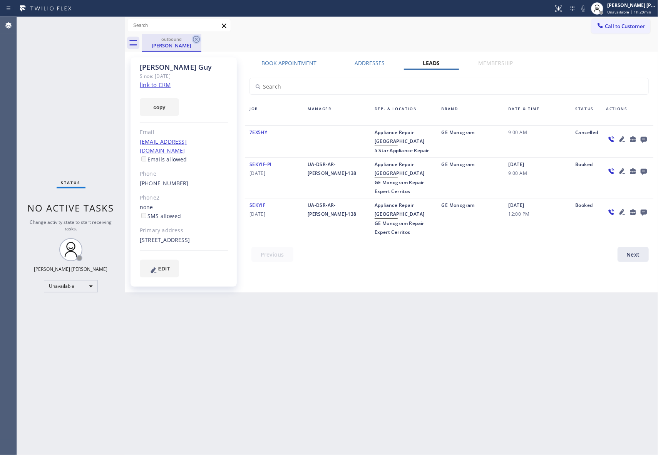
click at [194, 42] on icon at bounding box center [196, 39] width 9 height 9
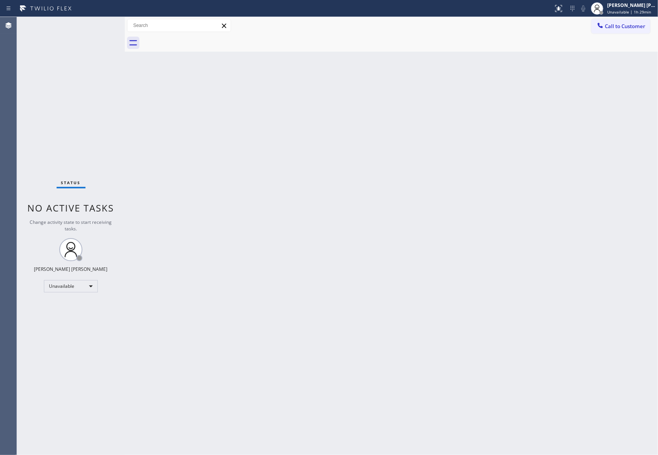
click at [194, 42] on div at bounding box center [400, 42] width 516 height 17
click at [618, 24] on span "Call to Customer" at bounding box center [625, 26] width 40 height 7
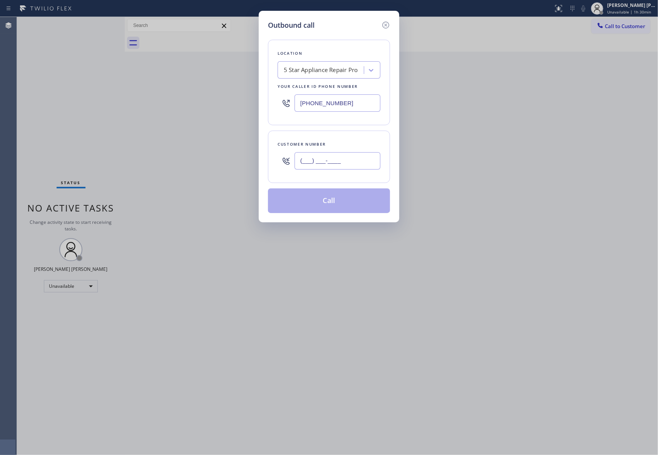
click at [326, 162] on input "(___) ___-____" at bounding box center [337, 160] width 86 height 17
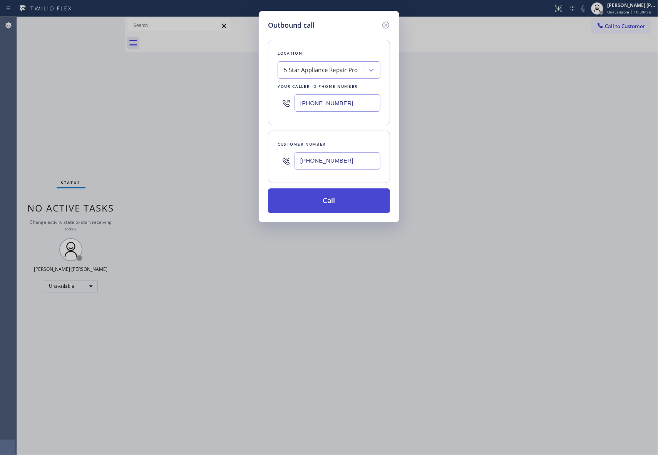
click at [338, 201] on button "Call" at bounding box center [329, 200] width 122 height 25
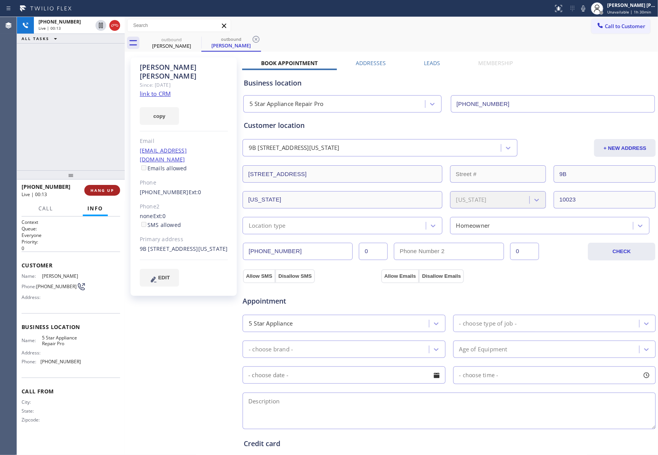
click at [110, 192] on span "HANG UP" at bounding box center [101, 189] width 23 height 5
click at [424, 65] on label "Leads" at bounding box center [432, 62] width 16 height 7
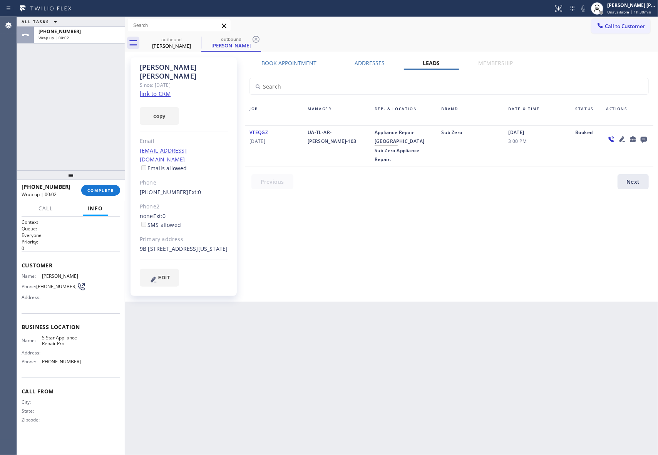
click at [647, 137] on icon at bounding box center [644, 140] width 6 height 6
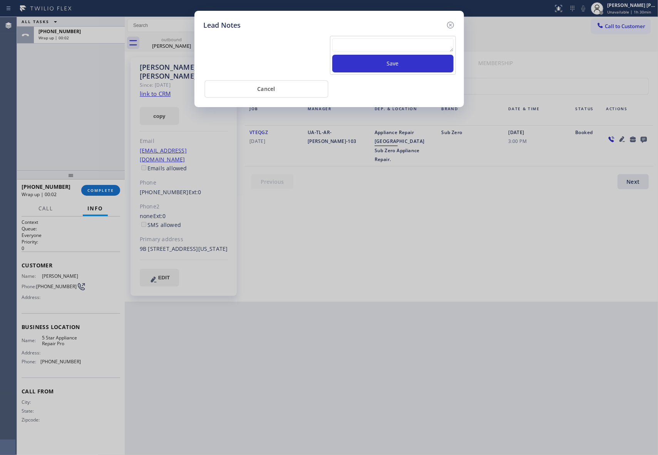
click at [375, 50] on textarea at bounding box center [392, 45] width 121 height 14
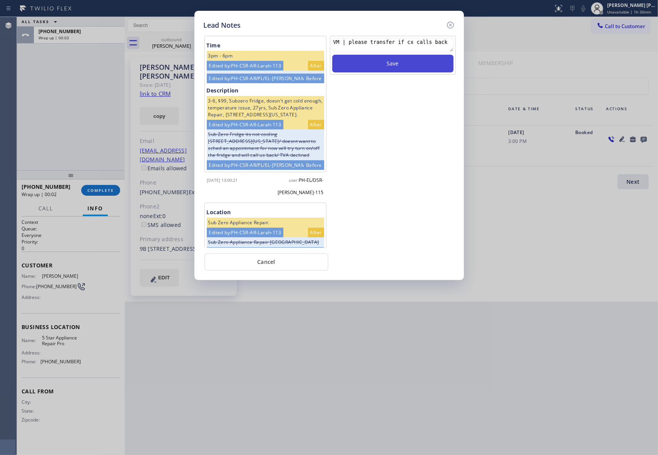
click at [401, 62] on button "Save" at bounding box center [392, 64] width 121 height 18
click at [452, 22] on icon at bounding box center [450, 24] width 9 height 9
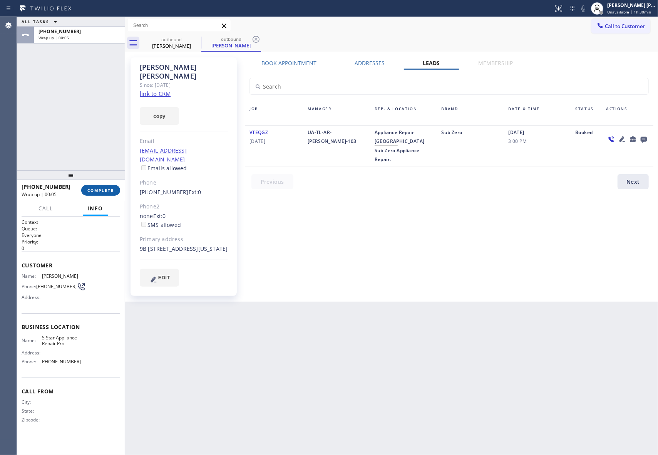
click at [106, 187] on button "COMPLETE" at bounding box center [100, 190] width 39 height 11
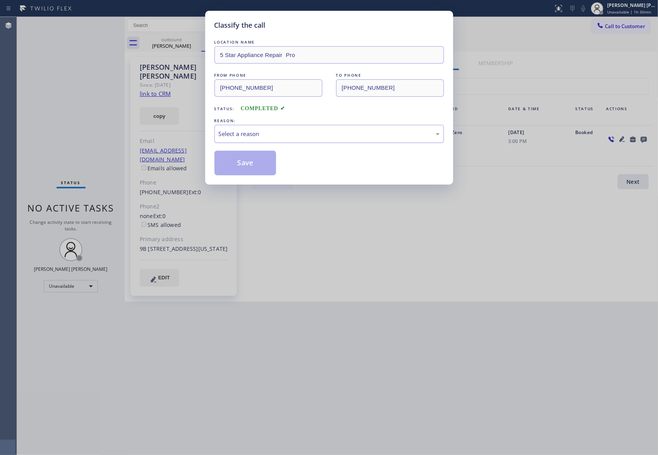
click at [265, 133] on div "Select a reason" at bounding box center [329, 133] width 221 height 9
click at [254, 163] on button "Save" at bounding box center [245, 163] width 62 height 25
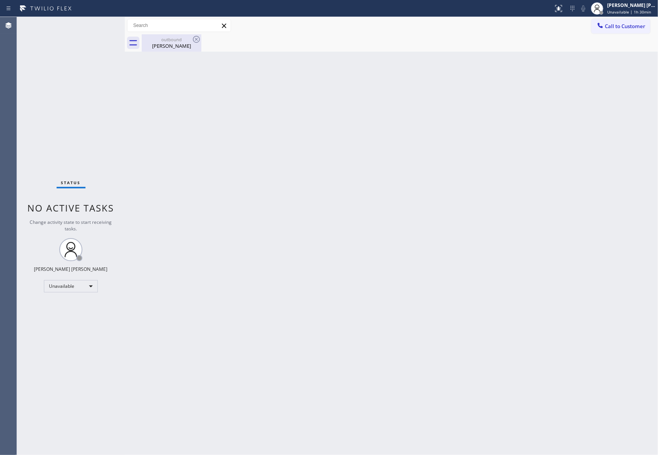
click at [172, 42] on div "[PERSON_NAME]" at bounding box center [171, 45] width 58 height 7
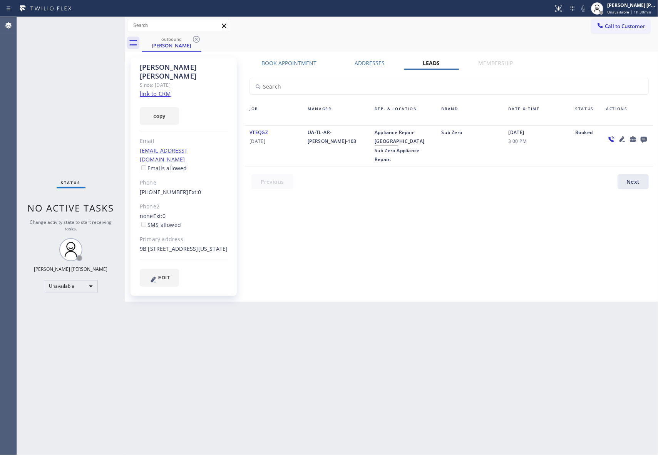
click at [641, 139] on icon at bounding box center [644, 140] width 6 height 6
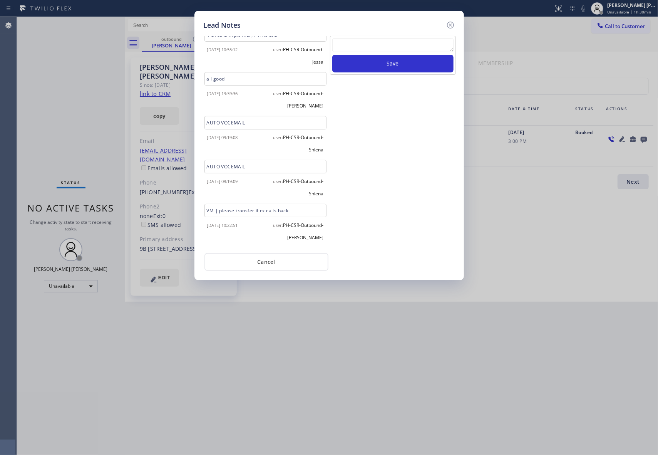
scroll to position [269, 0]
drag, startPoint x: 450, startPoint y: 25, endPoint x: 438, endPoint y: 27, distance: 12.8
click at [447, 25] on icon at bounding box center [450, 24] width 9 height 9
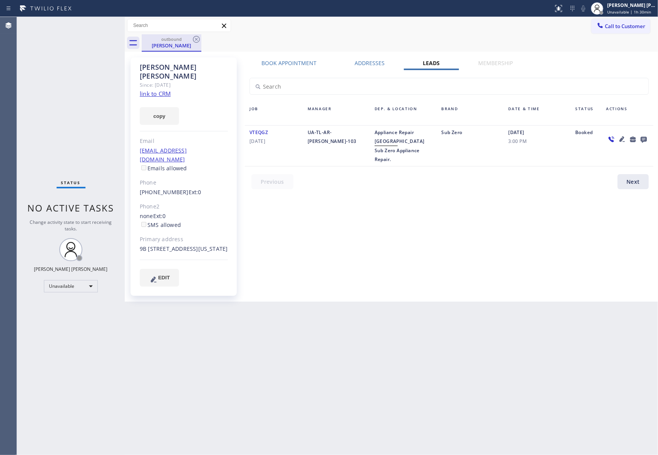
click at [181, 42] on div "[PERSON_NAME]" at bounding box center [171, 45] width 58 height 7
click at [196, 38] on icon at bounding box center [196, 39] width 9 height 9
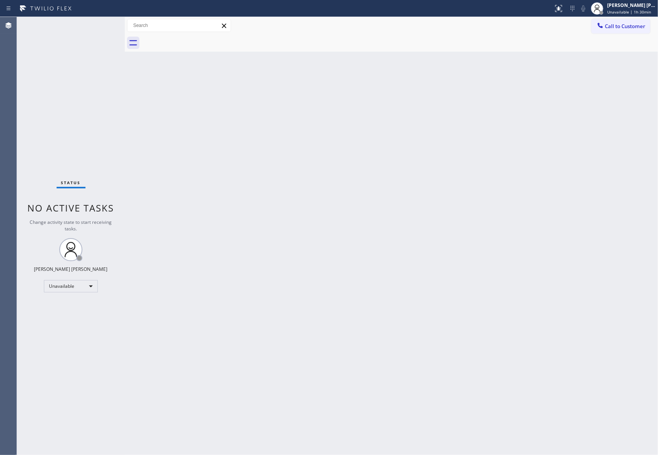
click at [196, 38] on div at bounding box center [400, 42] width 516 height 17
click at [636, 28] on span "Call to Customer" at bounding box center [625, 26] width 40 height 7
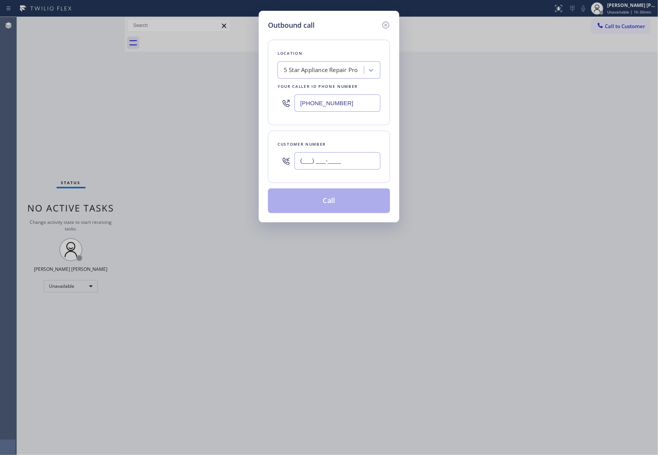
click at [345, 156] on input "(___) ___-____" at bounding box center [337, 160] width 86 height 17
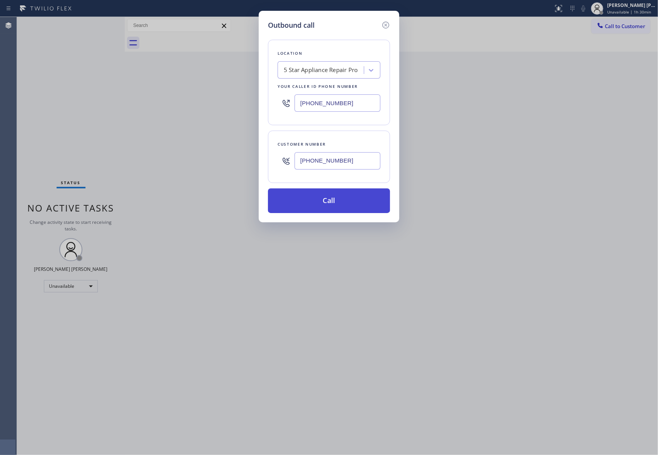
click at [336, 204] on button "Call" at bounding box center [329, 200] width 122 height 25
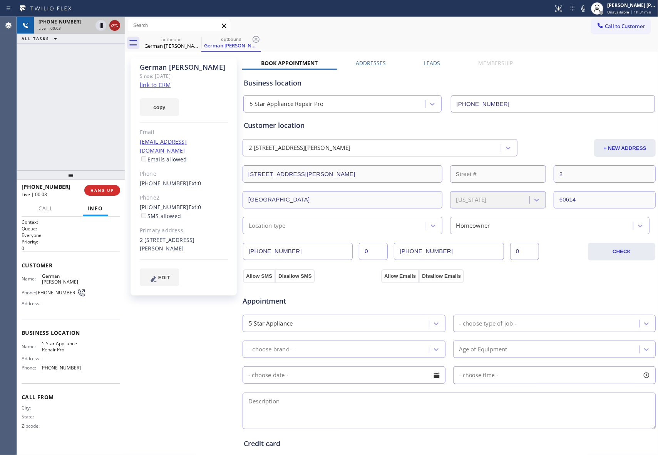
click at [115, 25] on icon at bounding box center [114, 25] width 7 height 2
click at [194, 38] on icon at bounding box center [196, 39] width 9 height 9
click at [99, 191] on span "COMPLETE" at bounding box center [100, 189] width 27 height 5
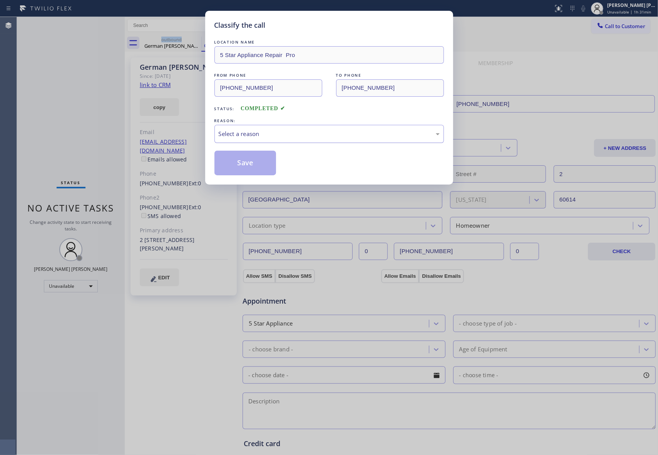
click at [267, 128] on div "Select a reason" at bounding box center [328, 134] width 229 height 18
click at [253, 161] on button "Save" at bounding box center [245, 163] width 62 height 25
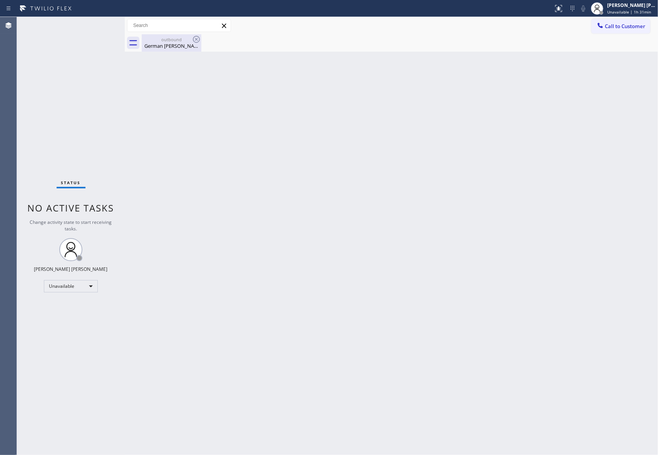
click at [175, 45] on div "German [PERSON_NAME]" at bounding box center [171, 45] width 58 height 7
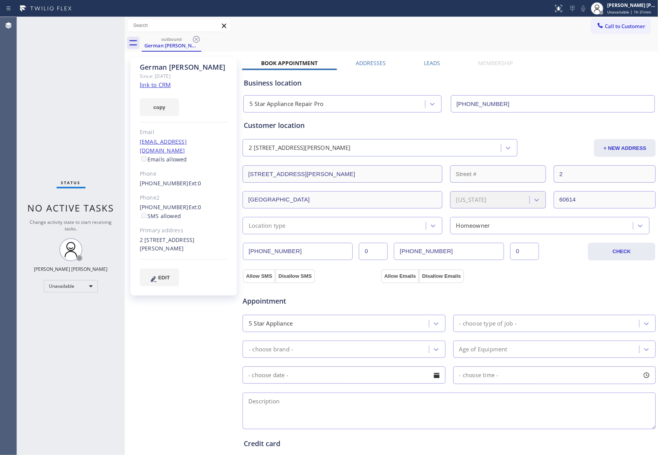
click at [433, 65] on label "Leads" at bounding box center [432, 62] width 16 height 7
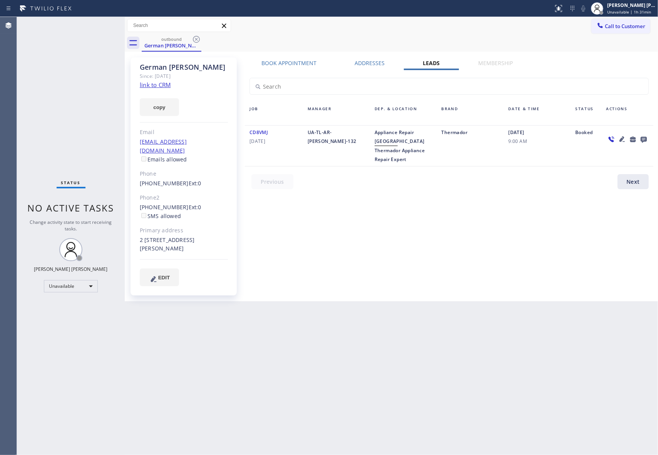
click at [645, 138] on icon at bounding box center [643, 139] width 9 height 10
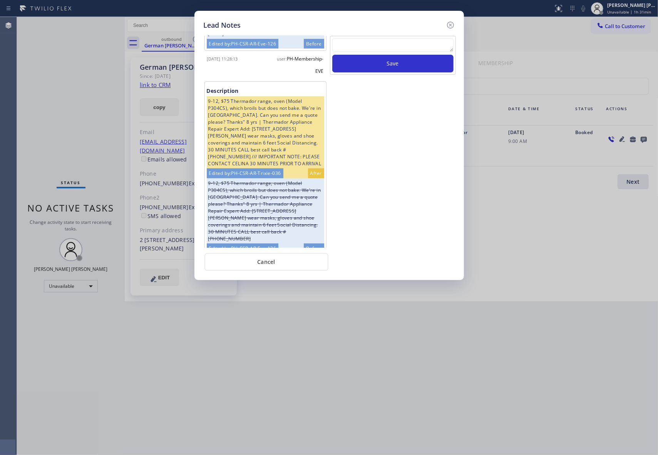
scroll to position [429, 0]
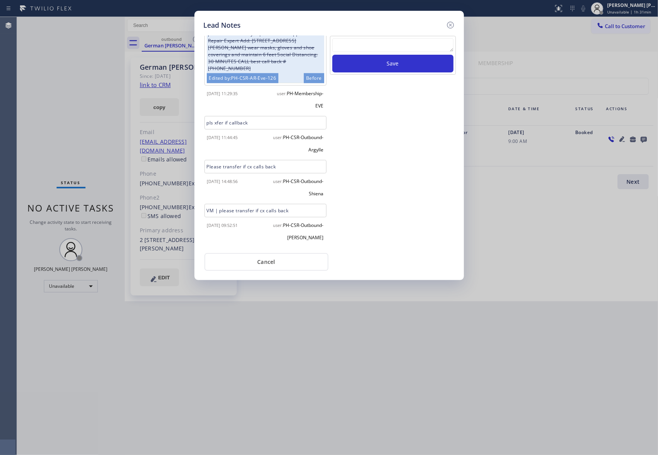
click at [373, 49] on textarea at bounding box center [392, 45] width 121 height 14
click at [390, 64] on button "Save" at bounding box center [392, 64] width 121 height 18
click at [452, 23] on icon at bounding box center [450, 24] width 9 height 9
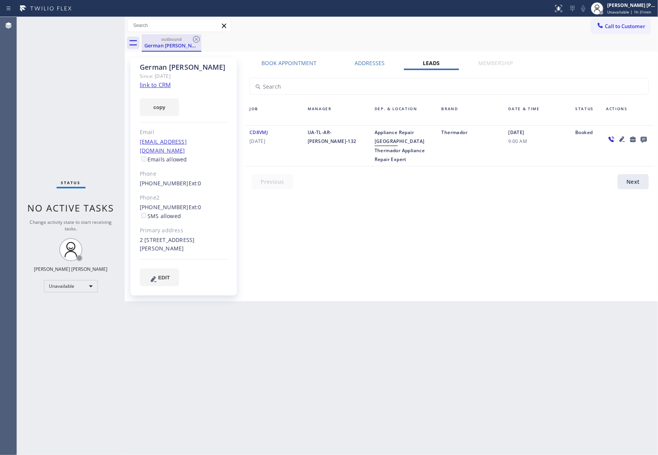
click at [170, 42] on div "German [PERSON_NAME]" at bounding box center [171, 45] width 58 height 7
click at [199, 37] on icon at bounding box center [196, 39] width 7 height 7
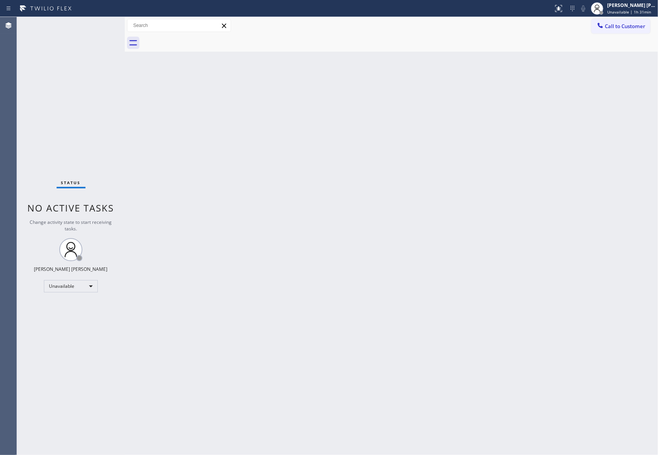
click at [199, 37] on div at bounding box center [400, 42] width 516 height 17
click at [627, 25] on span "Call to Customer" at bounding box center [625, 26] width 40 height 7
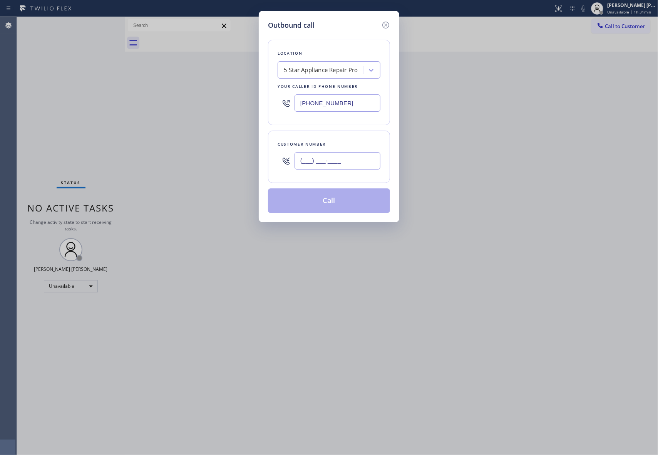
click at [333, 161] on input "(___) ___-____" at bounding box center [337, 160] width 86 height 17
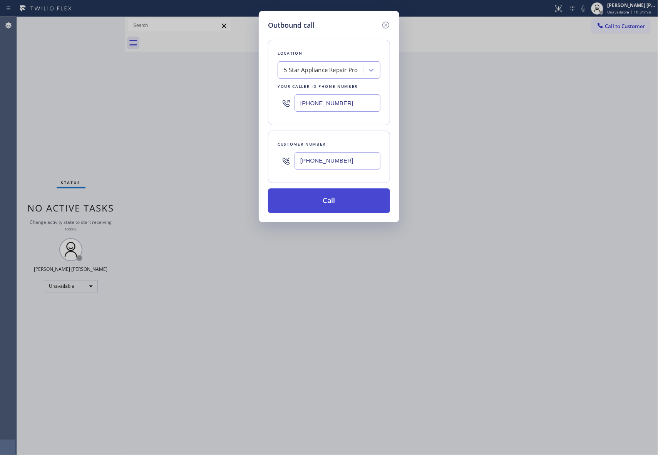
click at [342, 206] on button "Call" at bounding box center [329, 200] width 122 height 25
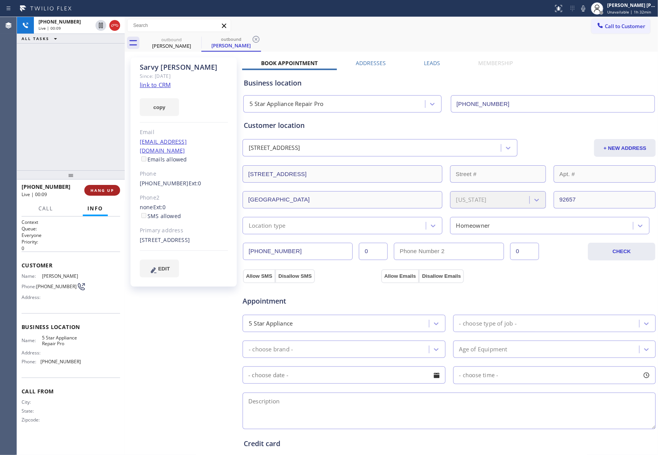
click at [109, 192] on button "HANG UP" at bounding box center [102, 190] width 36 height 11
click at [427, 62] on label "Leads" at bounding box center [432, 62] width 16 height 7
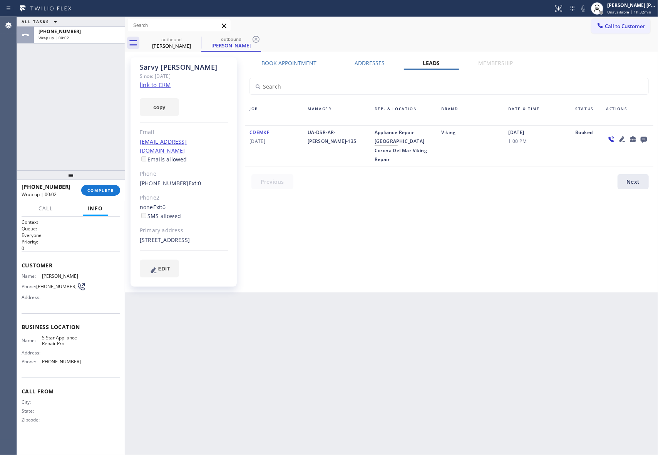
click at [644, 137] on icon at bounding box center [644, 140] width 6 height 6
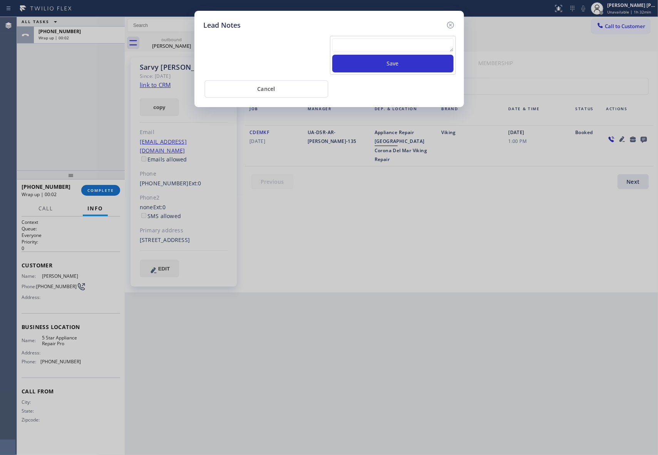
click at [369, 48] on textarea at bounding box center [392, 45] width 121 height 14
click at [387, 58] on button "Save" at bounding box center [392, 64] width 121 height 18
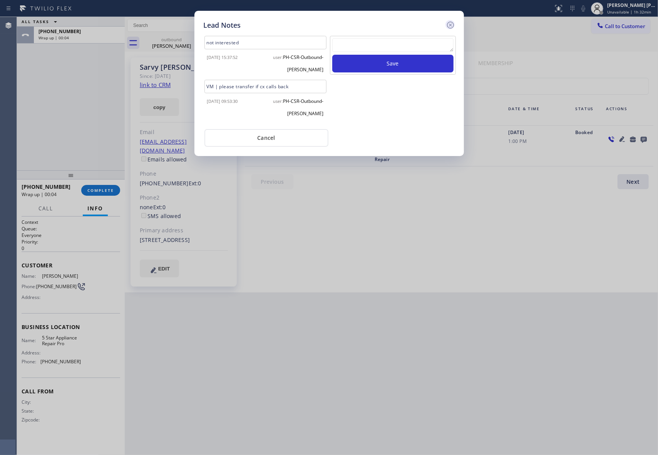
click at [452, 28] on icon at bounding box center [450, 25] width 7 height 7
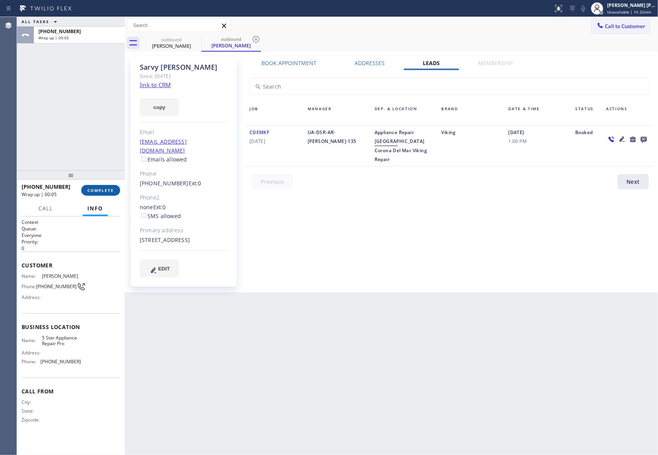
click at [111, 190] on span "COMPLETE" at bounding box center [100, 189] width 27 height 5
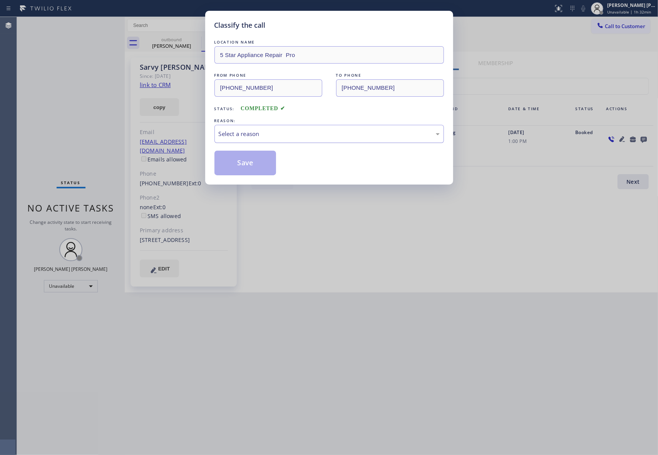
click at [368, 130] on div "Select a reason" at bounding box center [329, 133] width 221 height 9
click at [244, 162] on button "Save" at bounding box center [245, 163] width 62 height 25
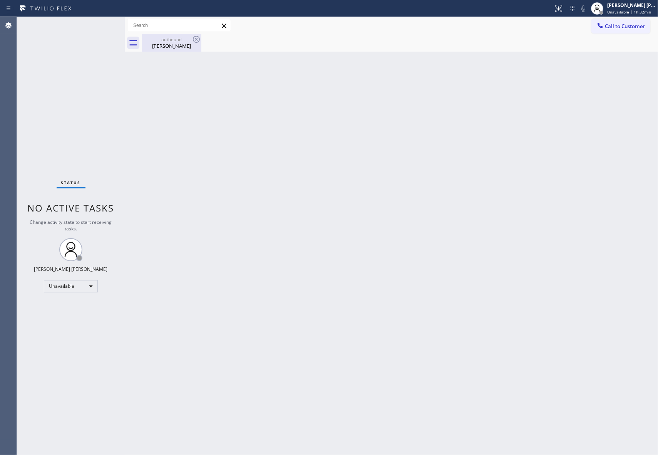
drag, startPoint x: 176, startPoint y: 45, endPoint x: 196, endPoint y: 42, distance: 19.5
click at [176, 44] on div "[PERSON_NAME]" at bounding box center [171, 45] width 58 height 7
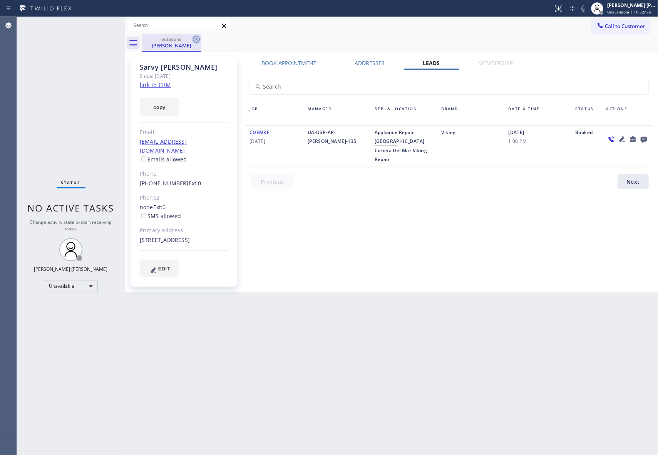
click at [197, 40] on icon at bounding box center [196, 39] width 7 height 7
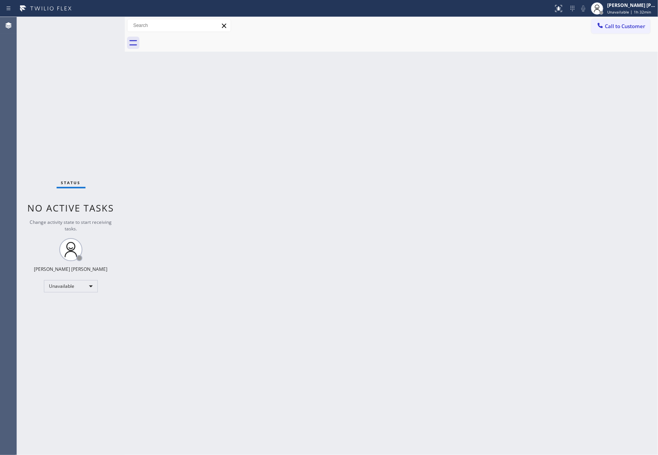
click at [197, 40] on div at bounding box center [400, 42] width 516 height 17
click at [637, 20] on button "Call to Customer" at bounding box center [620, 26] width 59 height 15
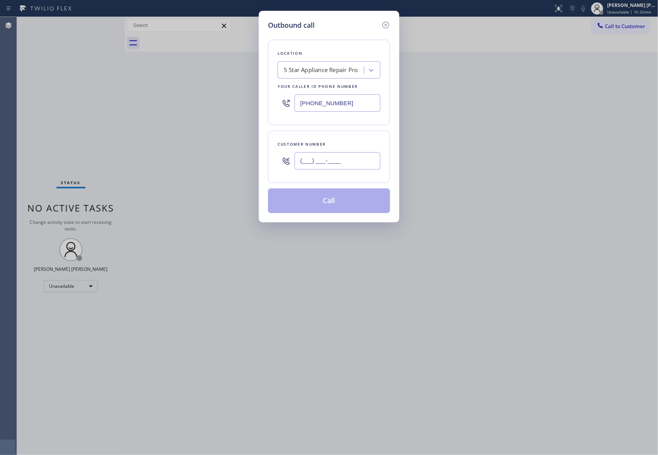
click at [356, 156] on input "(___) ___-____" at bounding box center [337, 160] width 86 height 17
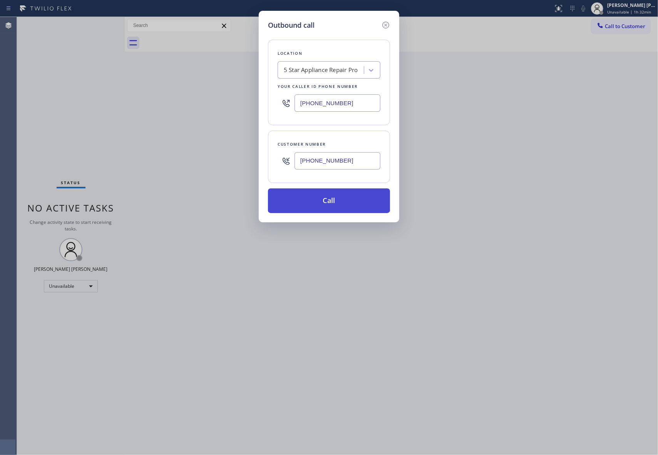
click at [344, 201] on button "Call" at bounding box center [329, 200] width 122 height 25
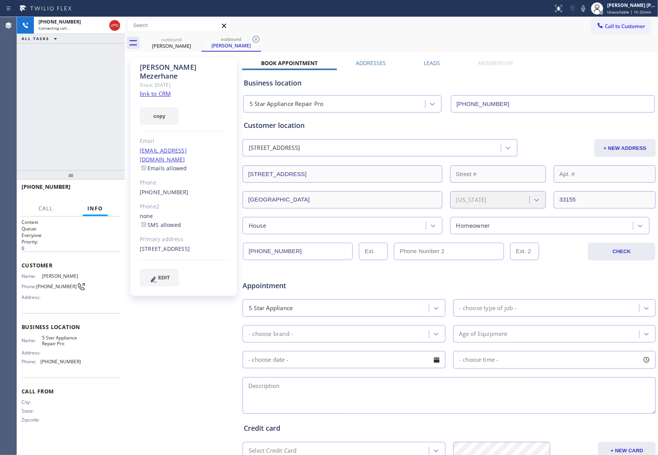
click at [430, 62] on label "Leads" at bounding box center [432, 62] width 16 height 7
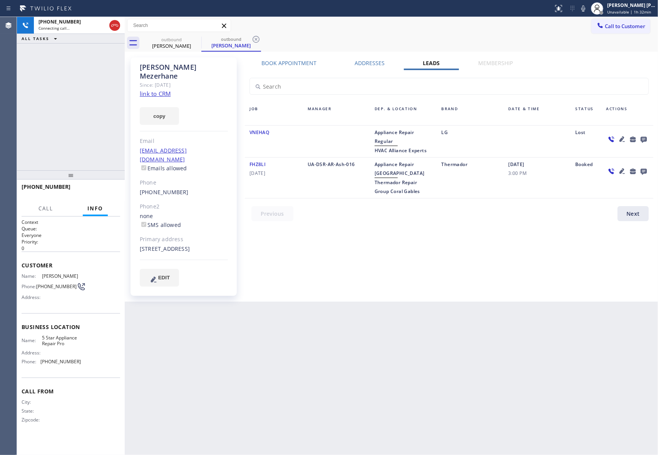
click at [646, 138] on icon at bounding box center [644, 140] width 6 height 6
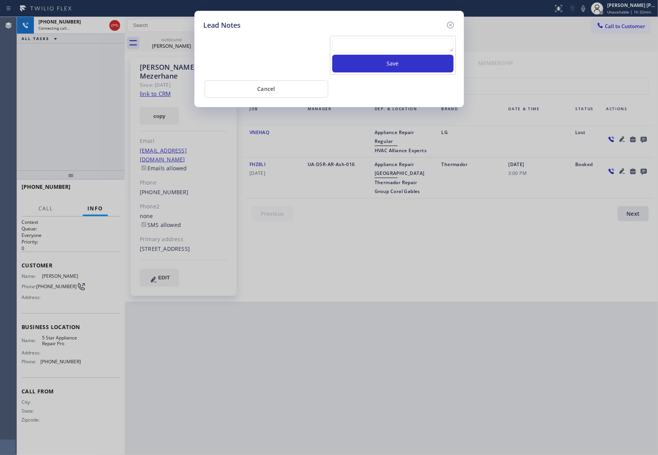
click at [417, 45] on textarea at bounding box center [392, 45] width 121 height 14
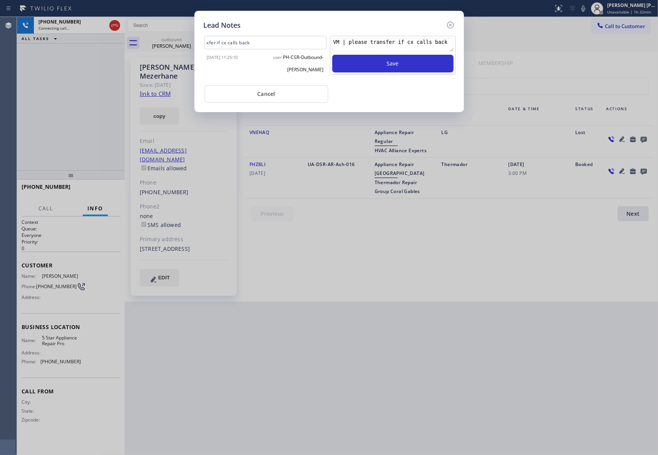
drag, startPoint x: 347, startPoint y: 44, endPoint x: 310, endPoint y: 43, distance: 37.3
click at [310, 43] on div "xfer if cx calls back [DATE] 11:25:10 user: PH-CSR-Outbound-[PERSON_NAME] VM | …" at bounding box center [329, 56] width 255 height 45
click at [406, 66] on button "Save" at bounding box center [392, 64] width 121 height 18
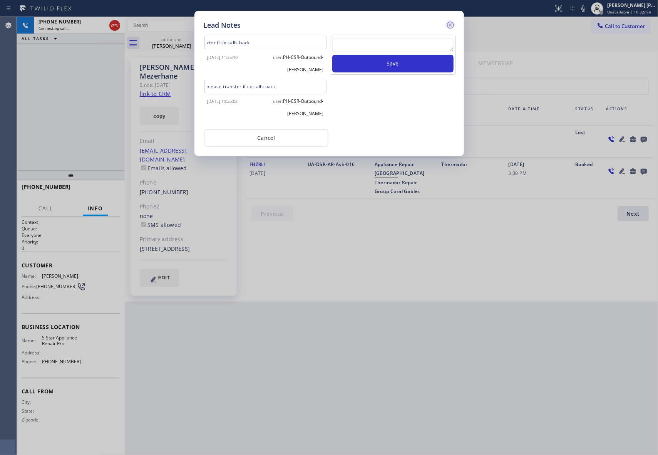
click at [452, 23] on icon at bounding box center [450, 24] width 9 height 9
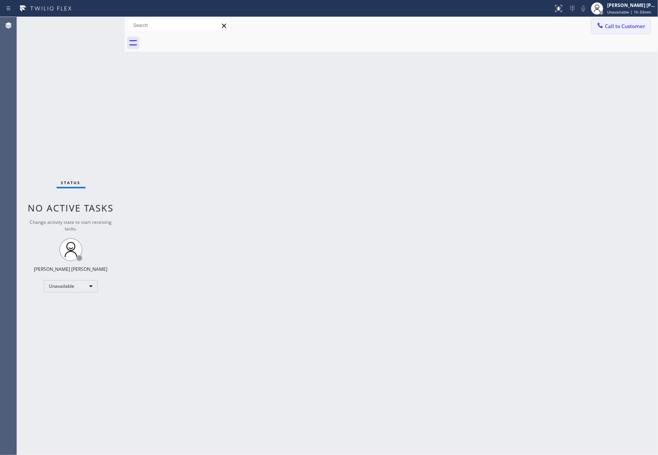
click at [644, 23] on span "Call to Customer" at bounding box center [625, 26] width 40 height 7
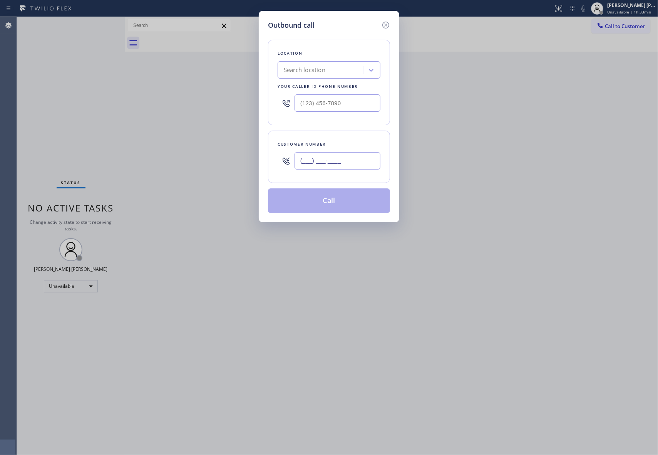
click at [333, 169] on input "(___) ___-____" at bounding box center [337, 160] width 86 height 17
paste input "305) 804-8520"
type input "[PHONE_NUMBER]"
click at [325, 68] on div "Search location" at bounding box center [305, 70] width 42 height 9
type input "5 star appliance repair"
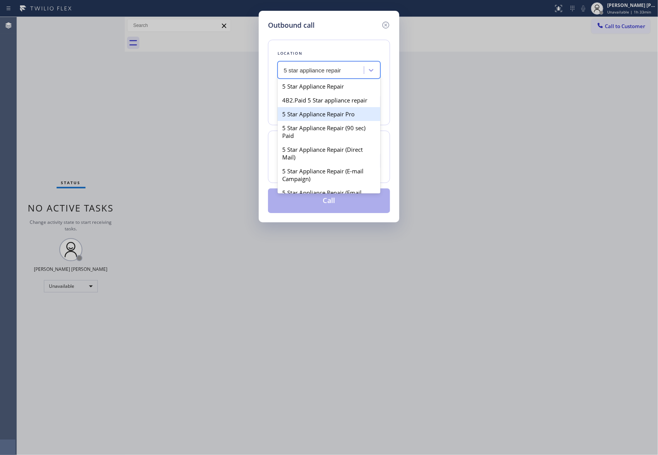
click at [322, 121] on div "5 Star Appliance Repair Pro" at bounding box center [329, 114] width 103 height 14
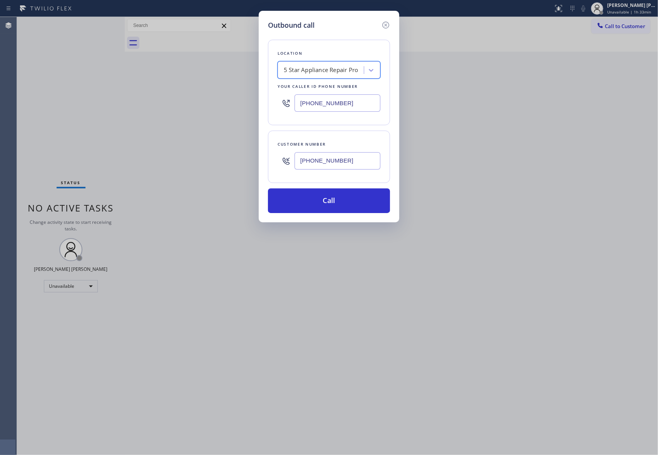
type input "[PHONE_NUMBER]"
click at [351, 199] on button "Call" at bounding box center [329, 200] width 122 height 25
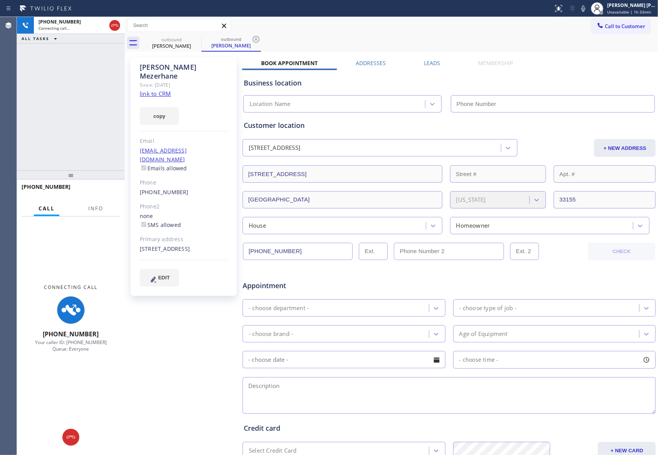
type input "[PHONE_NUMBER]"
click at [94, 205] on span "Info" at bounding box center [95, 208] width 15 height 7
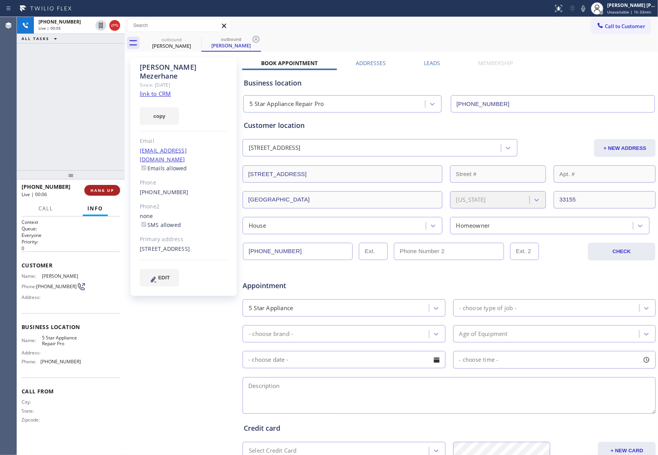
click at [99, 191] on span "HANG UP" at bounding box center [101, 189] width 23 height 5
click at [429, 64] on label "Leads" at bounding box center [432, 62] width 16 height 7
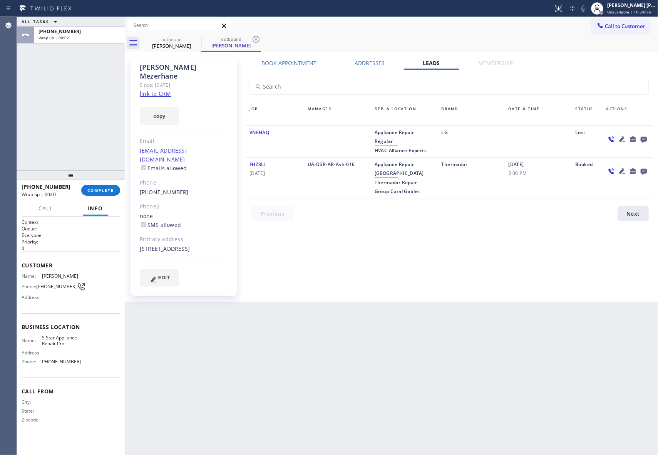
click at [646, 136] on icon at bounding box center [643, 139] width 9 height 10
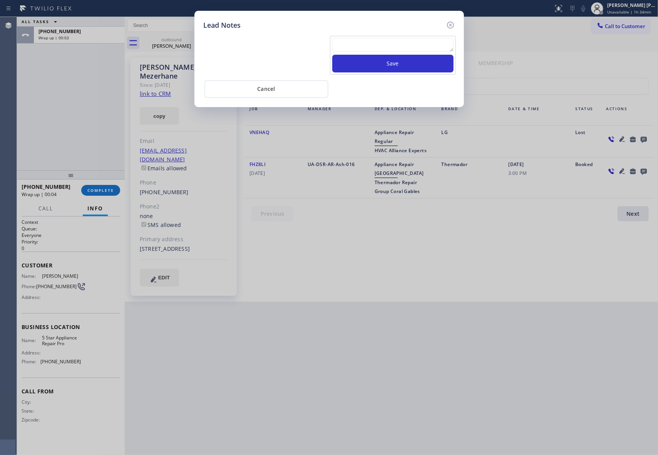
click at [396, 48] on textarea at bounding box center [392, 45] width 121 height 14
paste textarea "VM | please transfer if cx calls back"
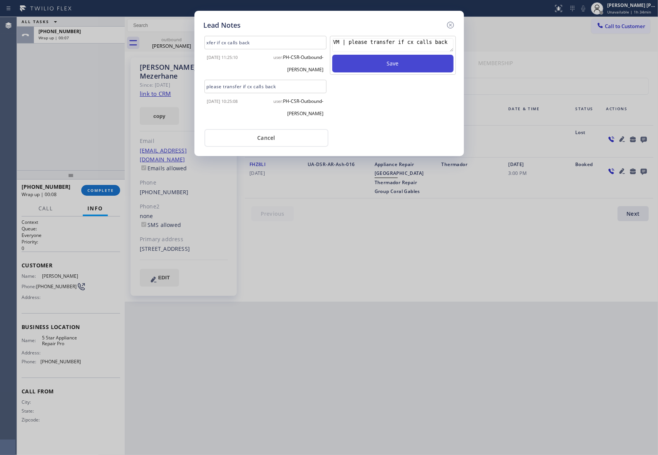
type textarea "VM | please transfer if cx calls back"
click at [406, 65] on button "Save" at bounding box center [392, 64] width 121 height 18
click at [450, 24] on icon at bounding box center [450, 25] width 7 height 7
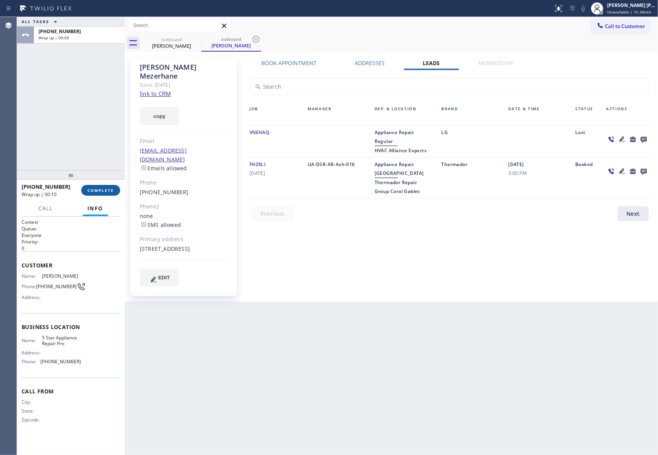
click at [111, 191] on span "COMPLETE" at bounding box center [100, 189] width 27 height 5
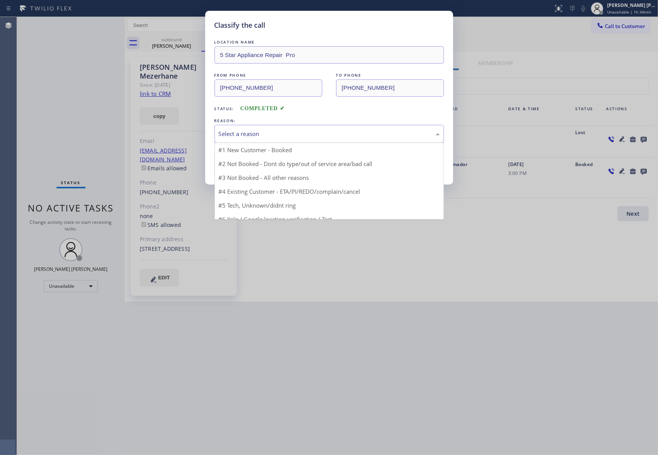
click at [254, 132] on div "Select a reason" at bounding box center [329, 133] width 221 height 9
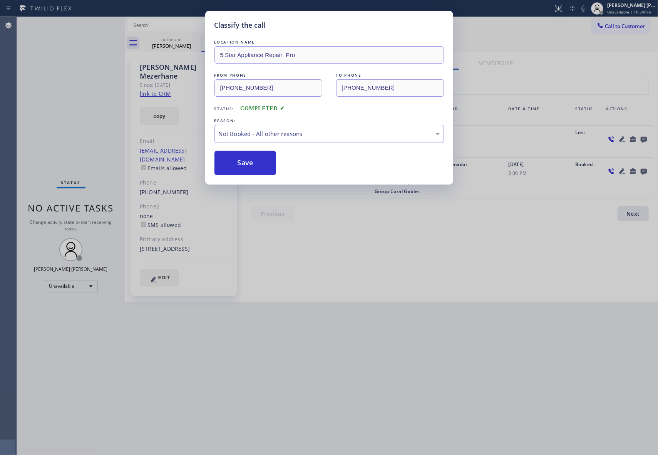
click at [239, 164] on button "Save" at bounding box center [245, 163] width 62 height 25
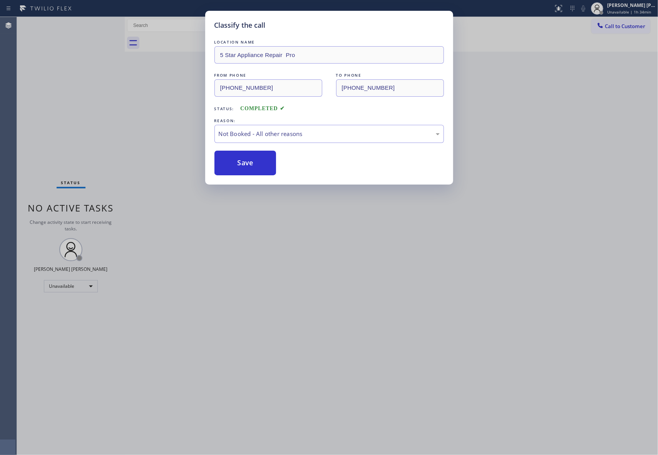
drag, startPoint x: 179, startPoint y: 39, endPoint x: 141, endPoint y: 0, distance: 54.2
click at [179, 39] on div "Classify the call LOCATION NAME 5 Star Appliance Repair Pro FROM PHONE (888) 47…" at bounding box center [329, 227] width 658 height 455
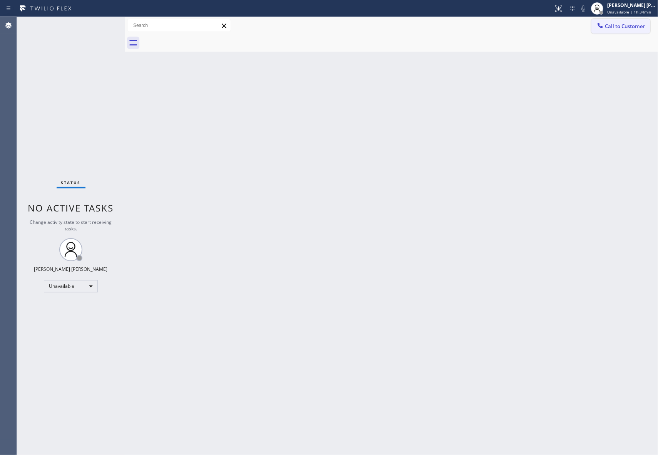
click at [633, 23] on span "Call to Customer" at bounding box center [625, 26] width 40 height 7
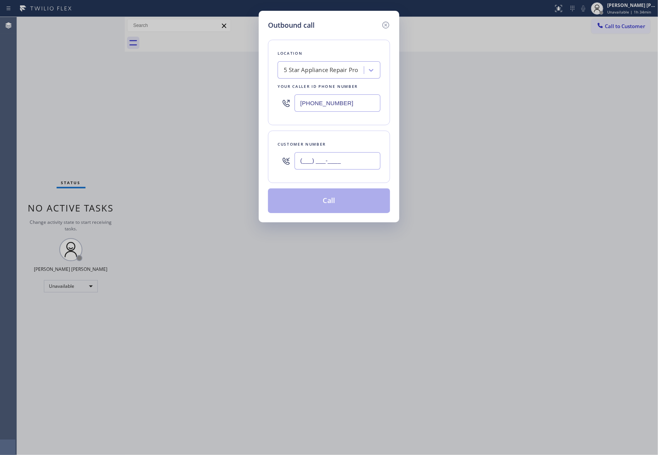
click at [333, 164] on input "(___) ___-____" at bounding box center [337, 160] width 86 height 17
paste input "818) 486-5214"
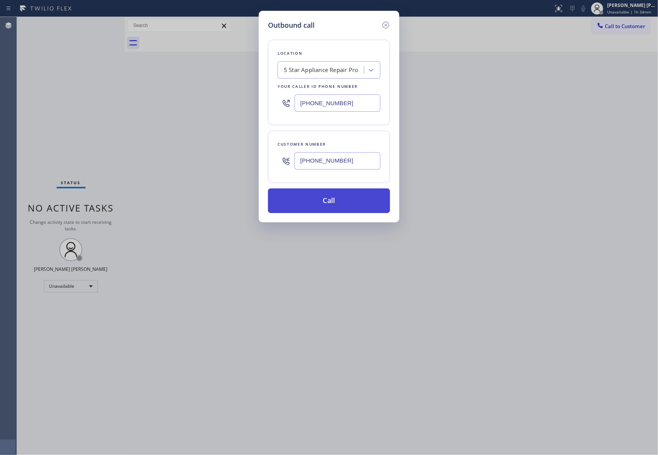
type input "(818) 486-5214"
click at [339, 202] on button "Call" at bounding box center [329, 200] width 122 height 25
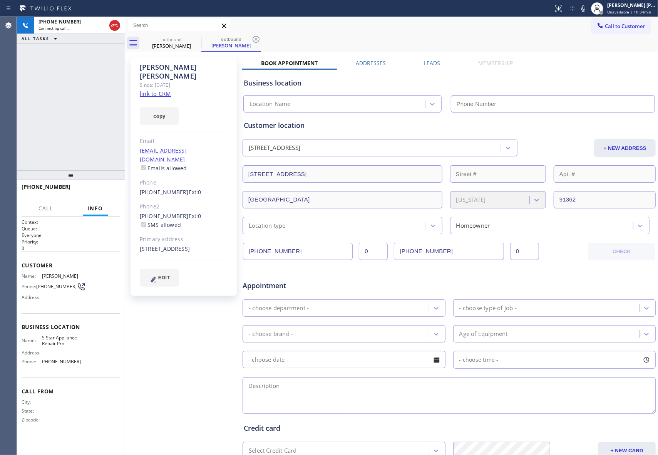
type input "[PHONE_NUMBER]"
click at [428, 62] on label "Leads" at bounding box center [432, 62] width 16 height 7
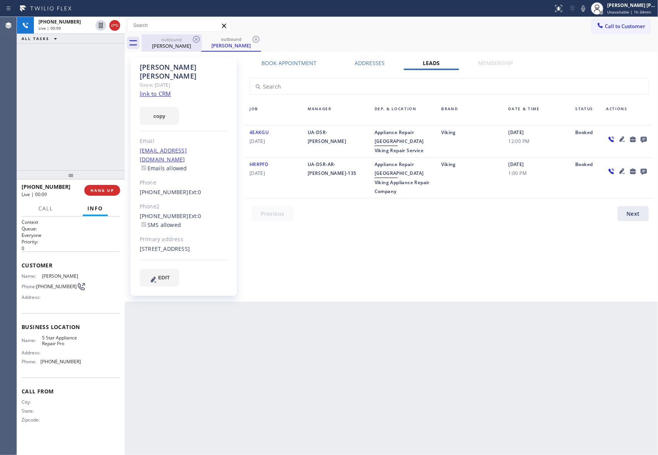
drag, startPoint x: 195, startPoint y: 39, endPoint x: 145, endPoint y: 36, distance: 49.8
click at [195, 39] on icon at bounding box center [196, 39] width 9 height 9
click at [116, 26] on icon at bounding box center [114, 25] width 7 height 2
click at [116, 26] on div "Live | 00:10" at bounding box center [79, 27] width 82 height 5
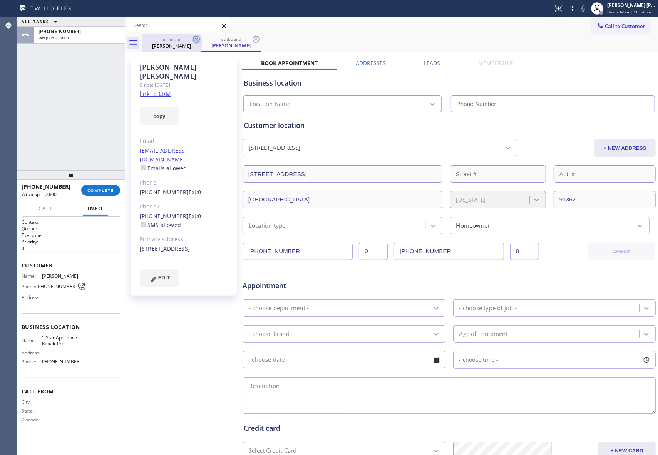
click at [196, 39] on icon at bounding box center [196, 39] width 7 height 7
drag, startPoint x: 105, startPoint y: 187, endPoint x: 109, endPoint y: 193, distance: 7.4
click at [105, 188] on span "COMPLETE" at bounding box center [100, 189] width 27 height 5
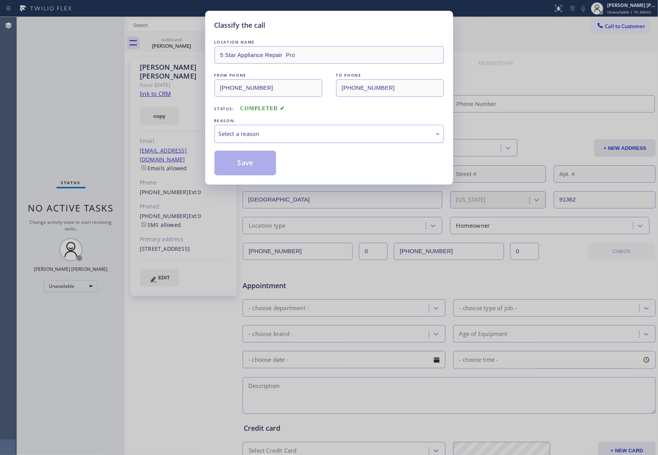
click at [314, 132] on div "Select a reason" at bounding box center [329, 133] width 221 height 9
type input "[PHONE_NUMBER]"
click at [247, 163] on button "Save" at bounding box center [245, 163] width 62 height 25
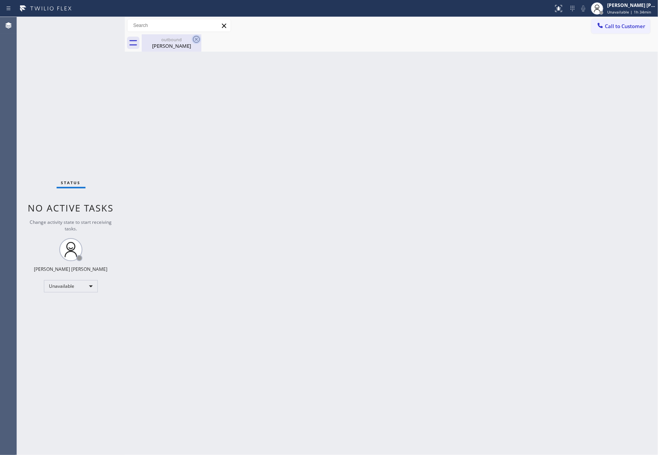
click at [197, 39] on icon at bounding box center [196, 39] width 9 height 9
click at [179, 39] on div "outbound" at bounding box center [171, 40] width 58 height 6
click at [159, 46] on div at bounding box center [400, 42] width 516 height 17
click at [639, 7] on div "[PERSON_NAME] [PERSON_NAME]" at bounding box center [631, 5] width 49 height 7
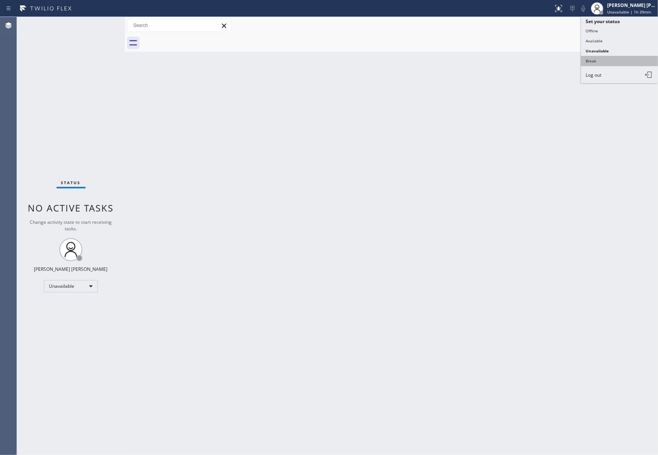
click at [613, 60] on button "Break" at bounding box center [619, 61] width 77 height 10
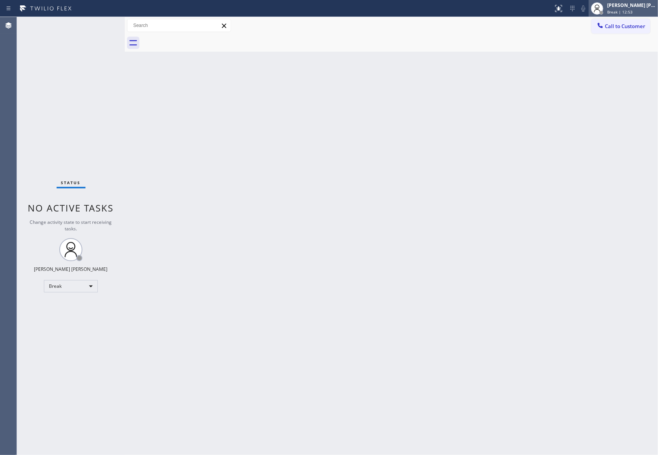
click at [627, 5] on div "[PERSON_NAME] [PERSON_NAME]" at bounding box center [631, 5] width 49 height 7
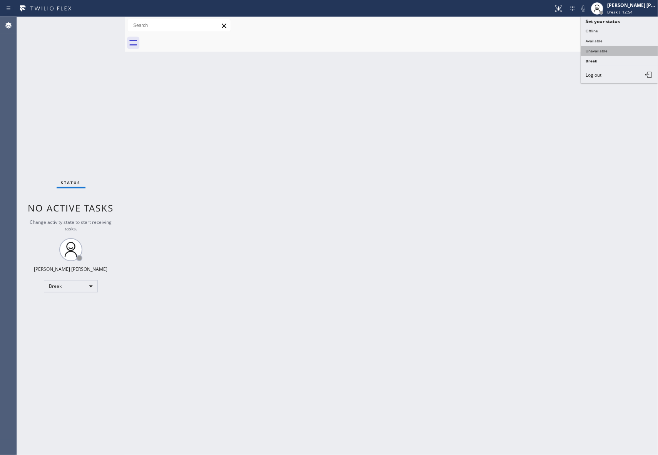
click at [613, 48] on button "Unavailable" at bounding box center [619, 51] width 77 height 10
click at [630, 25] on span "Call to Customer" at bounding box center [625, 26] width 40 height 7
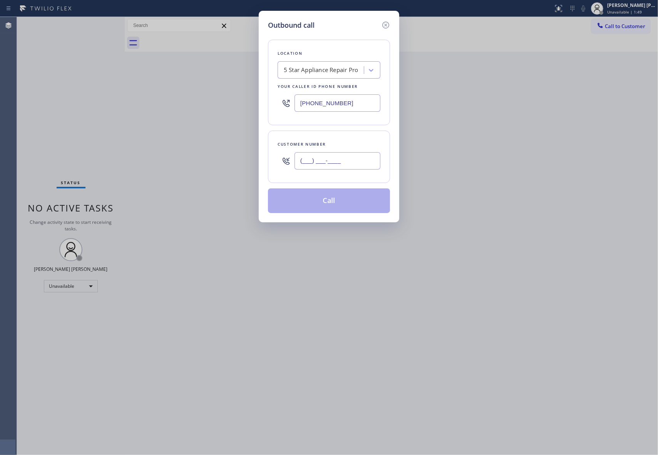
click at [343, 156] on input "(___) ___-____" at bounding box center [337, 160] width 86 height 17
paste input "702) 849-4071"
type input "(702) 849-4071"
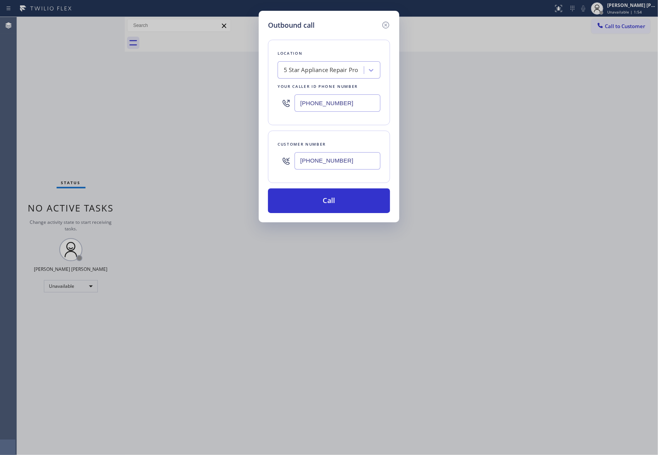
click at [325, 69] on div "5 Star Appliance Repair Pro" at bounding box center [321, 70] width 74 height 9
paste input "Viking Repair Pro Las Vegas"
type input "Viking Repair Pro Las Vegas"
click at [316, 89] on div "Viking Repair Pro Las Vegas" at bounding box center [329, 90] width 103 height 22
type input "(725) 800-8511"
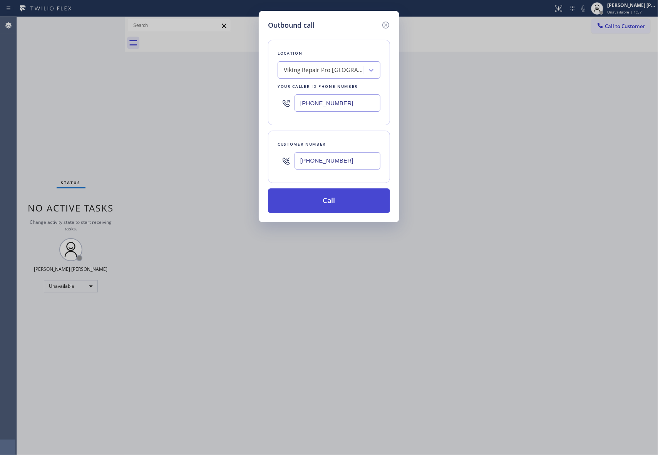
click at [348, 208] on button "Call" at bounding box center [329, 200] width 122 height 25
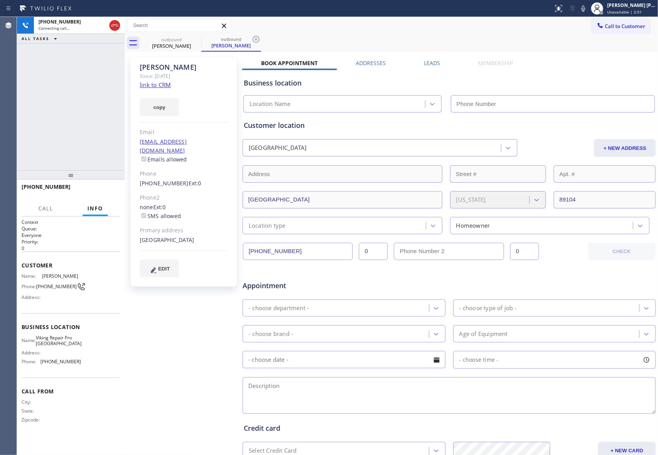
type input "(725) 800-8511"
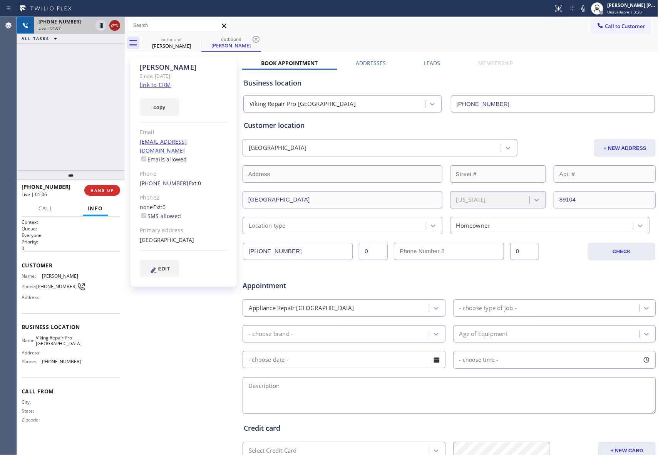
click at [116, 25] on icon at bounding box center [114, 25] width 9 height 9
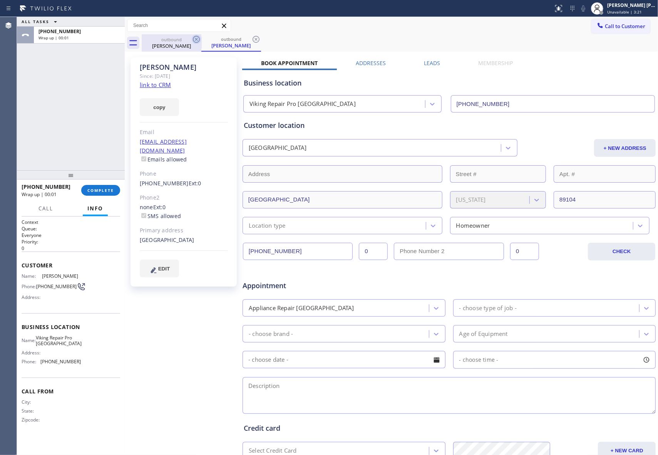
click at [200, 38] on icon at bounding box center [196, 39] width 9 height 9
click at [201, 38] on div "outbound Luis" at bounding box center [231, 42] width 60 height 17
click at [200, 38] on icon at bounding box center [196, 39] width 9 height 9
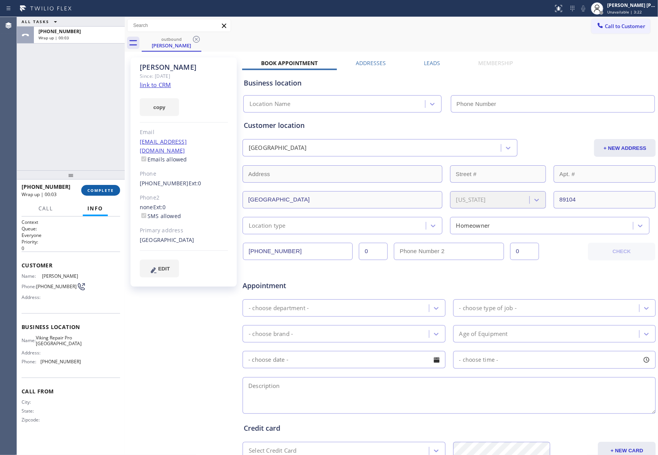
click at [110, 186] on button "COMPLETE" at bounding box center [100, 190] width 39 height 11
type input "(725) 800-8511"
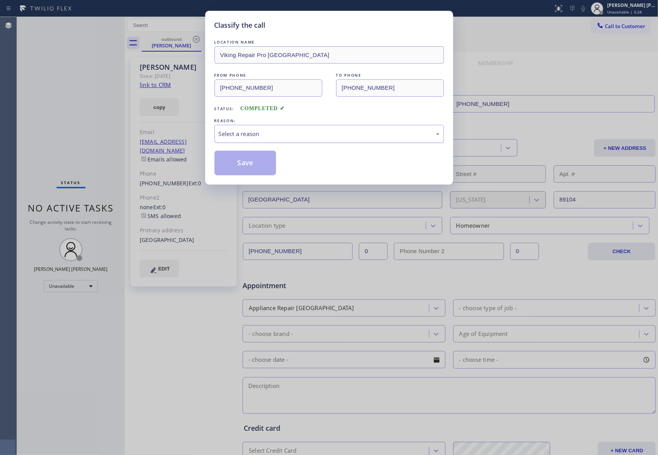
drag, startPoint x: 331, startPoint y: 132, endPoint x: 289, endPoint y: 142, distance: 43.9
click at [330, 131] on div "Select a reason" at bounding box center [329, 133] width 221 height 9
click at [242, 159] on button "Save" at bounding box center [245, 163] width 62 height 25
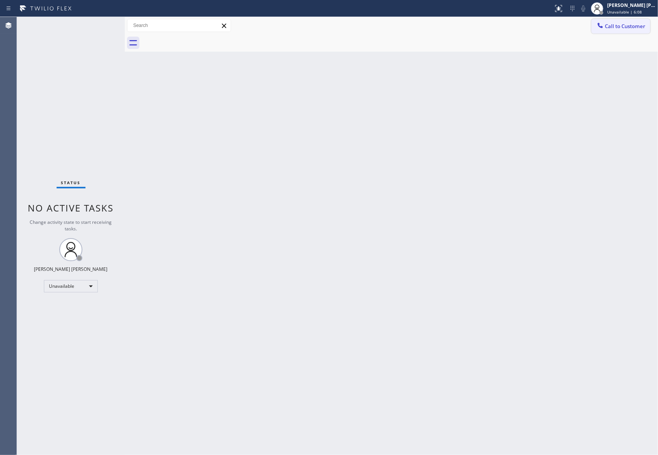
click at [631, 25] on span "Call to Customer" at bounding box center [625, 26] width 40 height 7
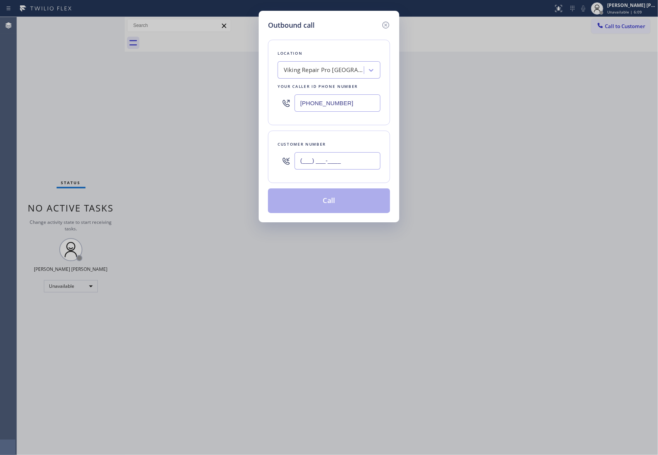
click at [342, 162] on input "(___) ___-____" at bounding box center [337, 160] width 86 height 17
paste input "text"
type input "(___) ___-____"
click at [329, 73] on div "Viking Repair Pro Las Vegas" at bounding box center [324, 70] width 81 height 9
paste input "Same Day Subzero Repair Evanstone"
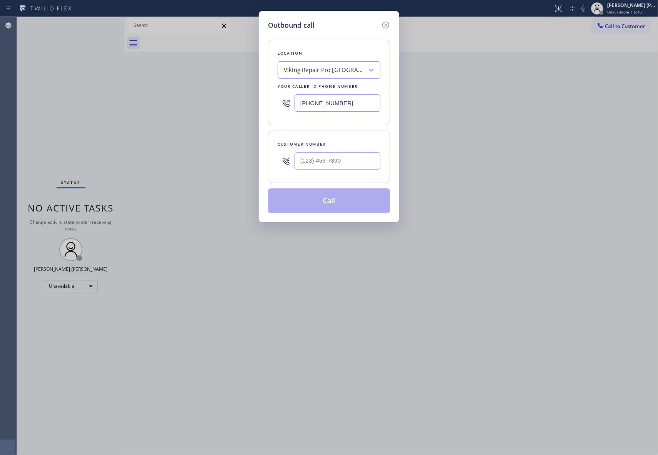
type input "Same Day Subzero Repair Evanstone"
click at [330, 87] on div "Same Day Subzero Repair Evanstone" at bounding box center [329, 90] width 103 height 22
type input "(847) 250-4838"
drag, startPoint x: 338, startPoint y: 159, endPoint x: 219, endPoint y: 148, distance: 119.9
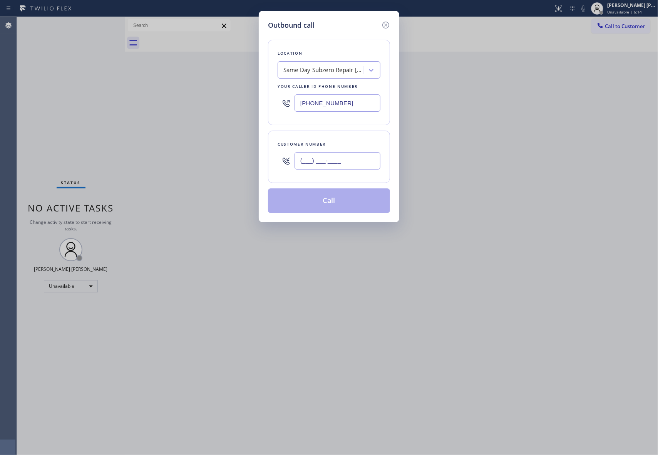
click at [219, 148] on div "Outbound call Location Same Day Subzero Repair Evanstone Your caller id phone n…" at bounding box center [329, 227] width 658 height 455
paste input "847) 269-0707"
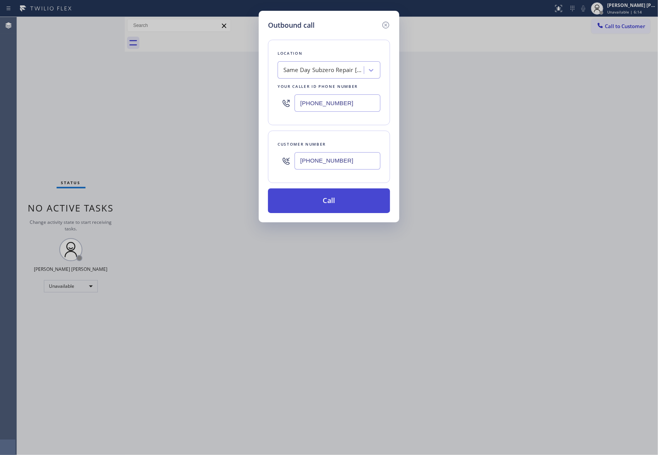
type input "(847) 269-0707"
click at [370, 202] on button "Call" at bounding box center [329, 200] width 122 height 25
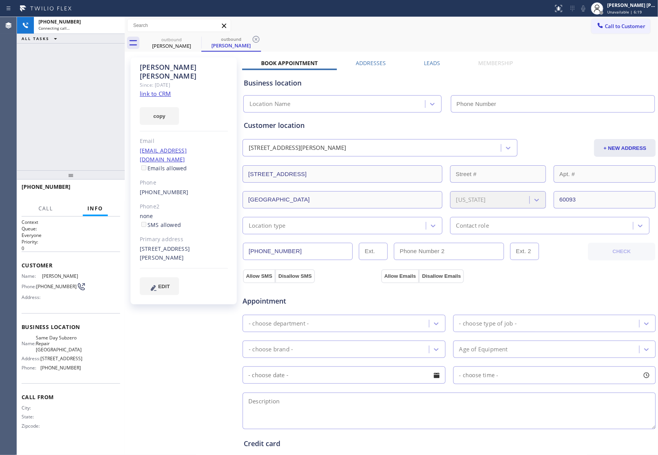
type input "(847) 250-4838"
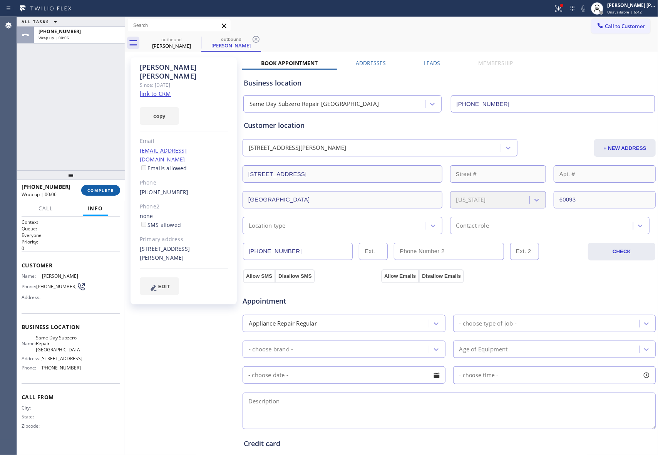
click at [100, 193] on button "COMPLETE" at bounding box center [100, 190] width 39 height 11
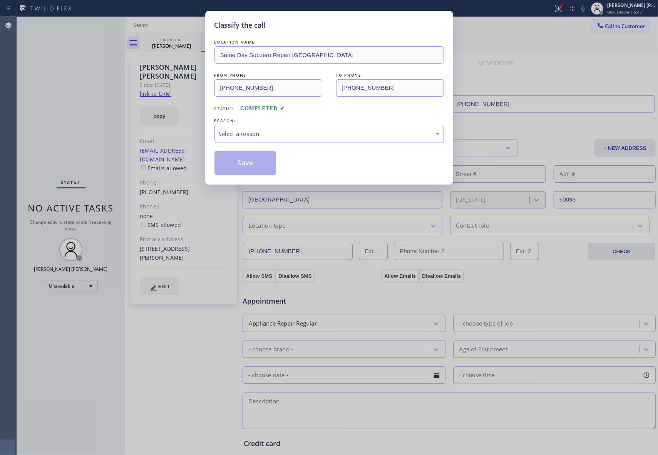
click at [264, 132] on div "Select a reason" at bounding box center [329, 133] width 221 height 9
click at [245, 164] on button "Save" at bounding box center [245, 163] width 62 height 25
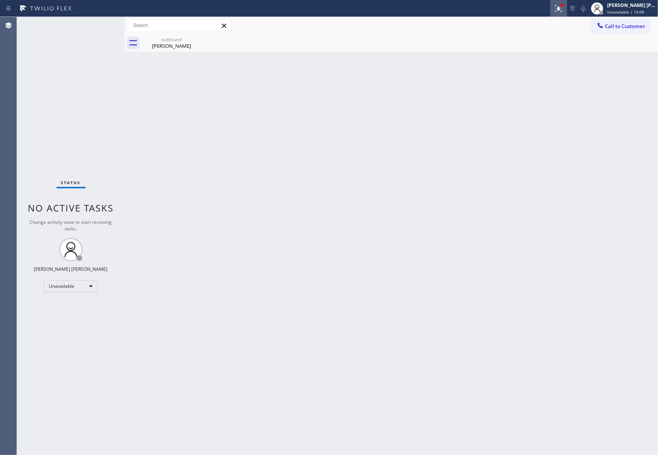
click at [558, 5] on icon at bounding box center [558, 8] width 9 height 9
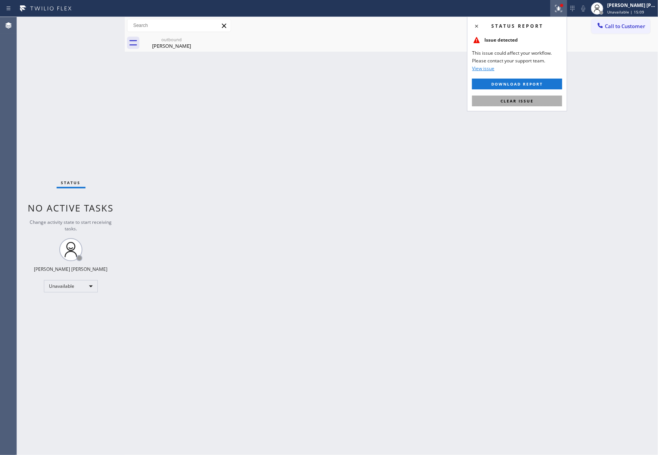
click at [525, 102] on span "Clear issue" at bounding box center [516, 100] width 33 height 5
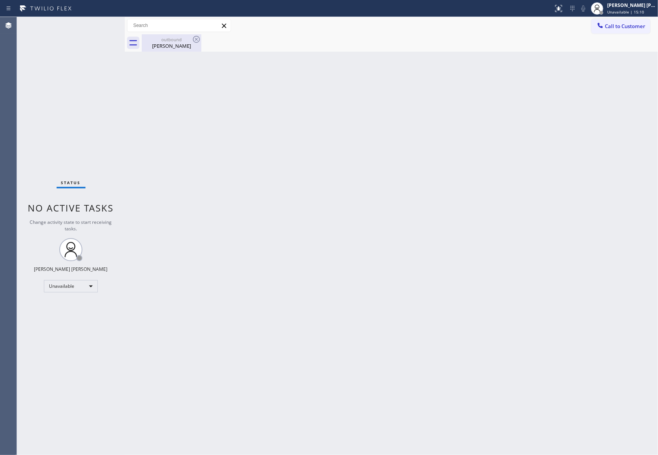
drag, startPoint x: 166, startPoint y: 38, endPoint x: 189, endPoint y: 42, distance: 23.6
click at [167, 38] on div "outbound" at bounding box center [171, 40] width 58 height 6
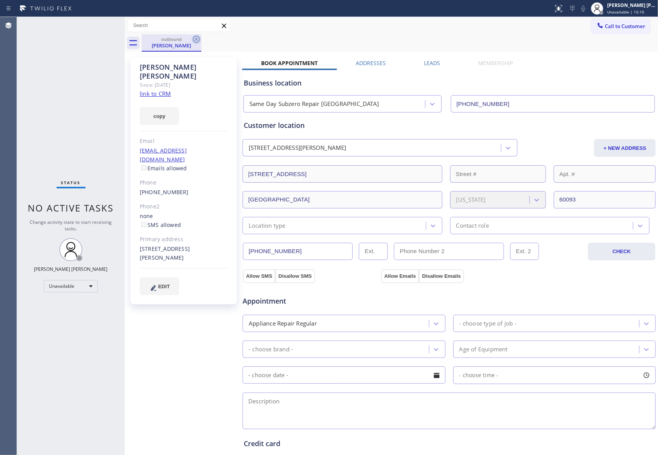
click at [199, 39] on icon at bounding box center [196, 39] width 9 height 9
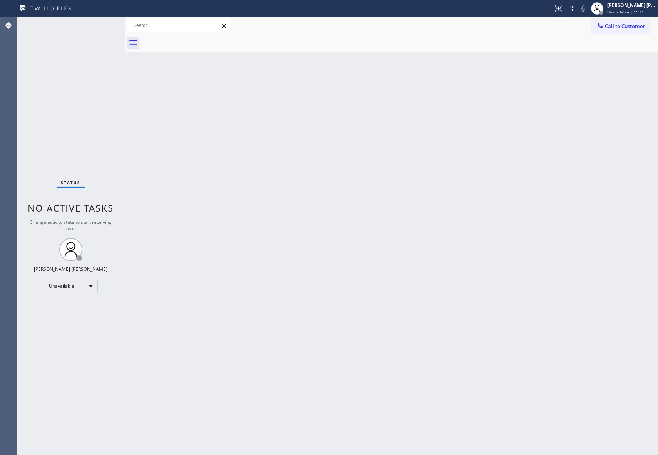
click at [199, 39] on div at bounding box center [400, 42] width 516 height 17
click at [626, 23] on span "Call to Customer" at bounding box center [625, 26] width 40 height 7
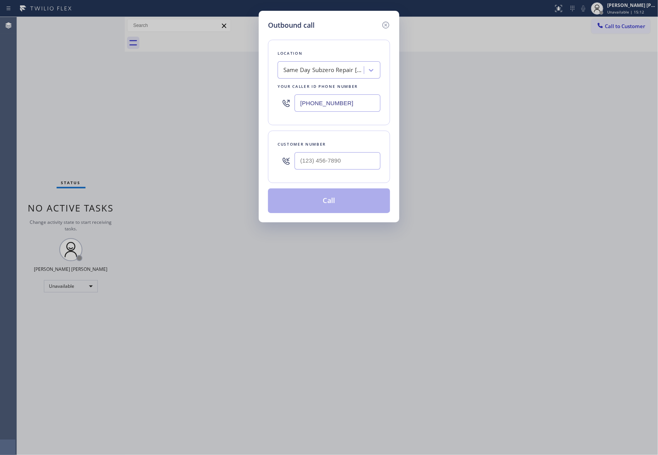
click at [363, 172] on div at bounding box center [337, 160] width 86 height 25
click at [357, 159] on input "(___) ___-____" at bounding box center [337, 160] width 86 height 17
paste input "617) 240-9616"
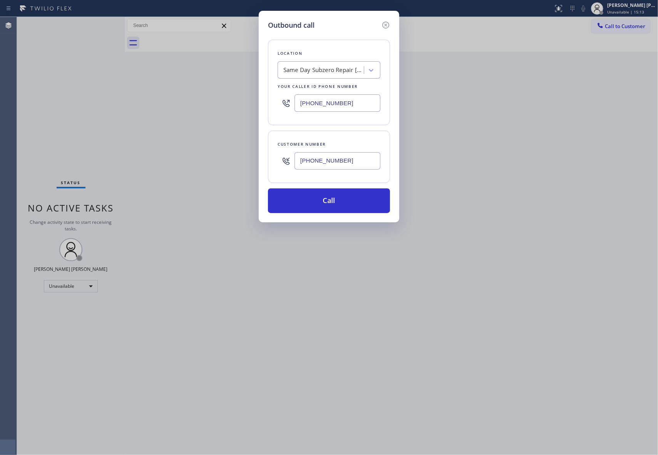
type input "(617) 240-9616"
drag, startPoint x: 328, startPoint y: 98, endPoint x: 248, endPoint y: 87, distance: 80.8
click at [248, 87] on div "Outbound call Location Same Day Subzero Repair Evanstone Your caller id phone n…" at bounding box center [329, 227] width 658 height 455
paste input "05) 222-7797"
type input "(805) 222-7797"
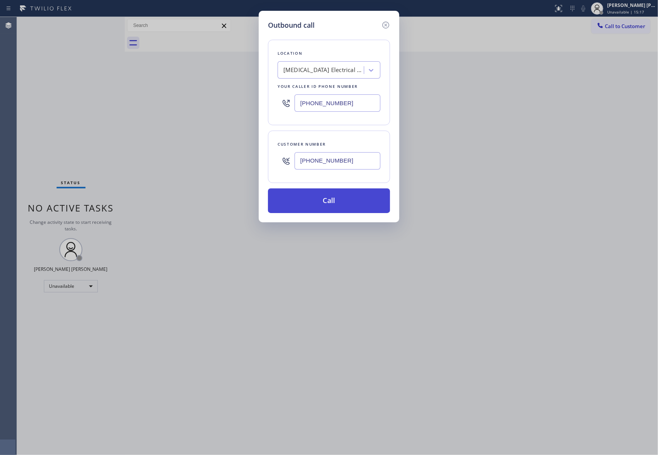
click at [356, 199] on button "Call" at bounding box center [329, 200] width 122 height 25
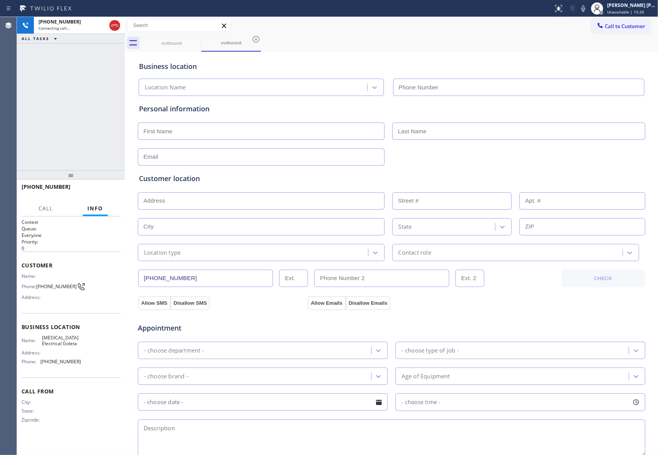
type input "(805) 222-7797"
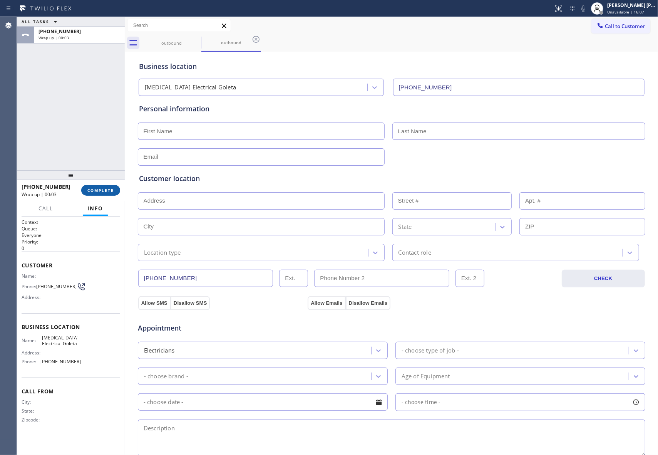
click at [110, 191] on span "COMPLETE" at bounding box center [100, 189] width 27 height 5
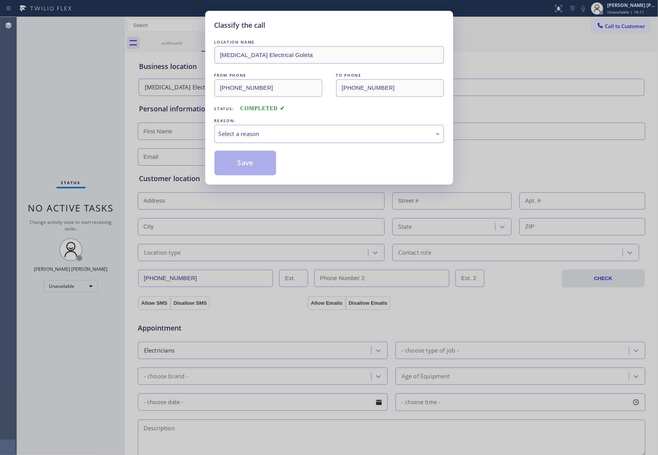
click at [316, 136] on div "Select a reason" at bounding box center [329, 133] width 221 height 9
click at [244, 161] on button "Save" at bounding box center [245, 163] width 62 height 25
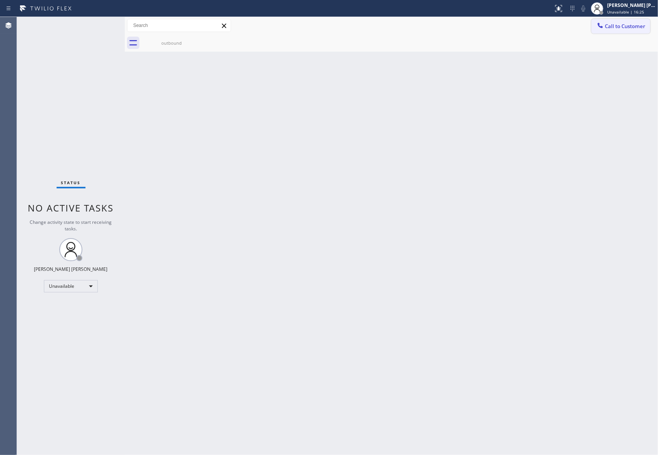
click at [634, 28] on span "Call to Customer" at bounding box center [625, 26] width 40 height 7
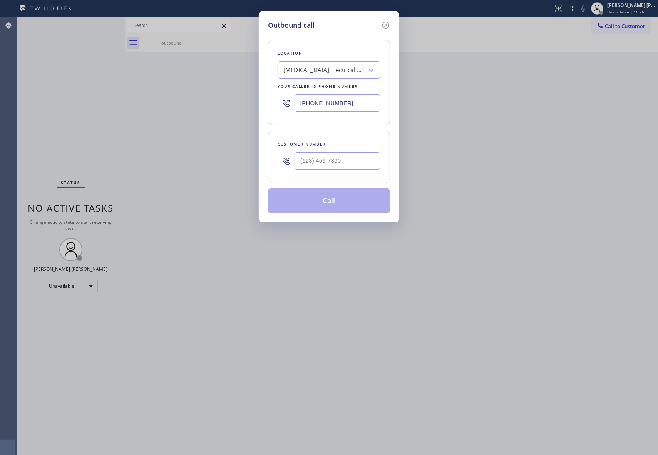
click at [356, 171] on div at bounding box center [337, 160] width 86 height 25
click at [356, 157] on input "(___) ___-____" at bounding box center [337, 160] width 86 height 17
paste input "617) 240-9616"
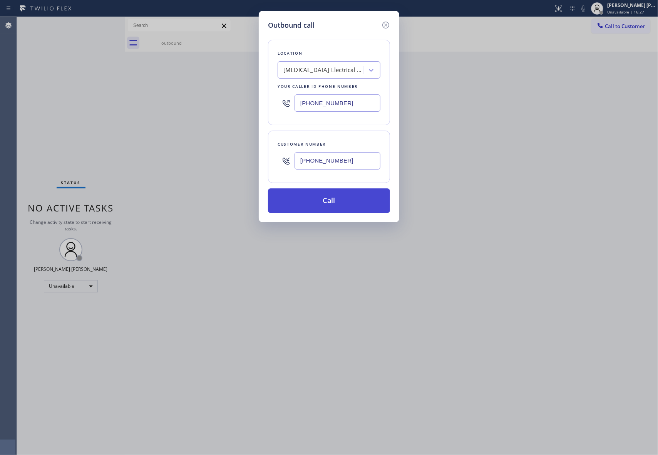
type input "(617) 240-9616"
click at [342, 199] on button "Call" at bounding box center [329, 200] width 122 height 25
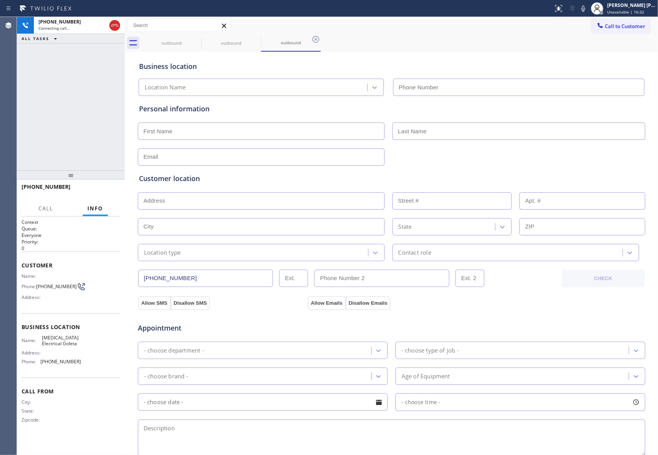
type input "(805) 222-7797"
click at [101, 189] on span "HANG UP" at bounding box center [101, 189] width 23 height 5
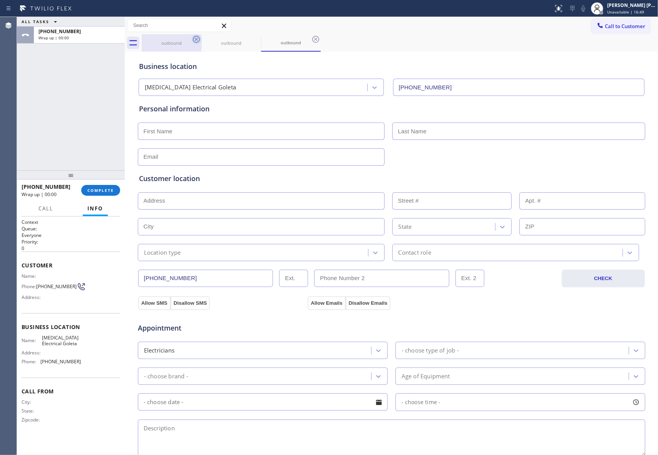
click at [201, 43] on icon at bounding box center [196, 39] width 9 height 9
click at [199, 39] on icon at bounding box center [196, 39] width 7 height 7
click at [253, 39] on icon at bounding box center [256, 39] width 7 height 7
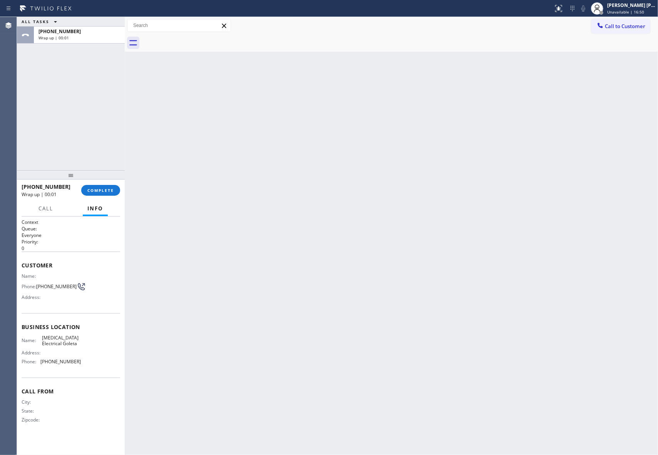
click at [199, 39] on div at bounding box center [400, 42] width 516 height 17
click at [103, 191] on span "COMPLETE" at bounding box center [100, 189] width 27 height 5
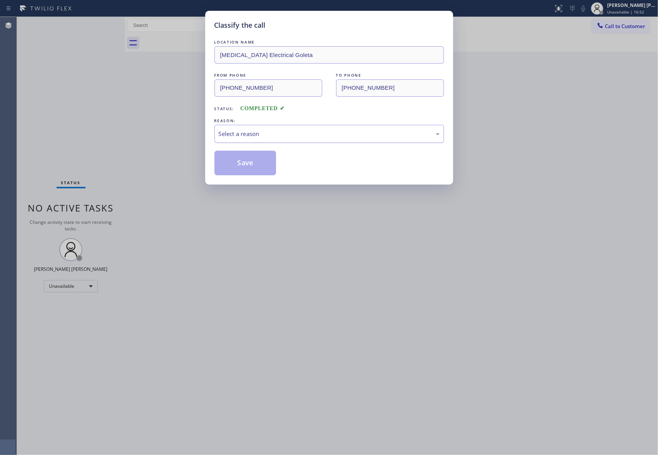
click at [278, 133] on div "Select a reason" at bounding box center [329, 133] width 221 height 9
click at [248, 161] on button "Save" at bounding box center [245, 163] width 62 height 25
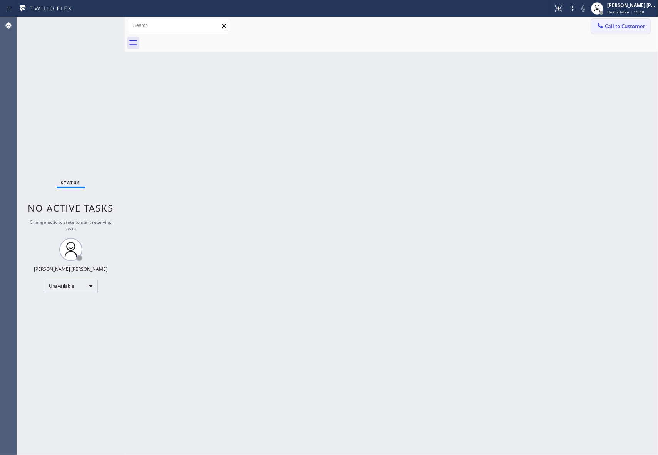
click at [634, 22] on button "Call to Customer" at bounding box center [620, 26] width 59 height 15
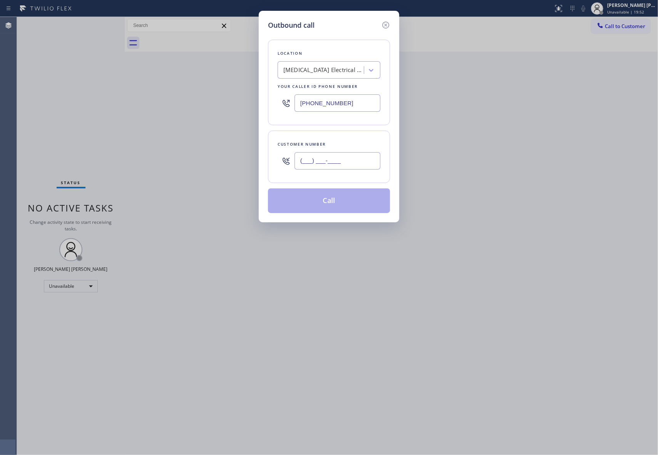
click at [348, 165] on input "(___) ___-____" at bounding box center [337, 160] width 86 height 17
drag, startPoint x: 353, startPoint y: 162, endPoint x: 255, endPoint y: 160, distance: 98.2
click at [255, 160] on div "Outbound call Location High Voltage Electrical Goleta Your caller id phone numb…" at bounding box center [329, 227] width 658 height 455
paste input "617) 240-9616"
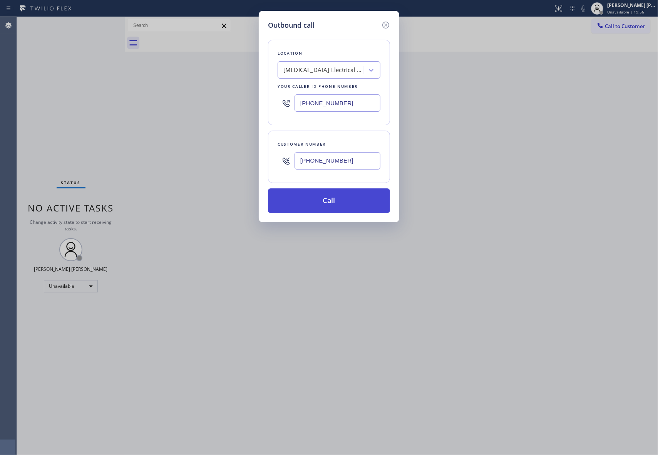
type input "(617) 240-9616"
click at [349, 204] on button "Call" at bounding box center [329, 200] width 122 height 25
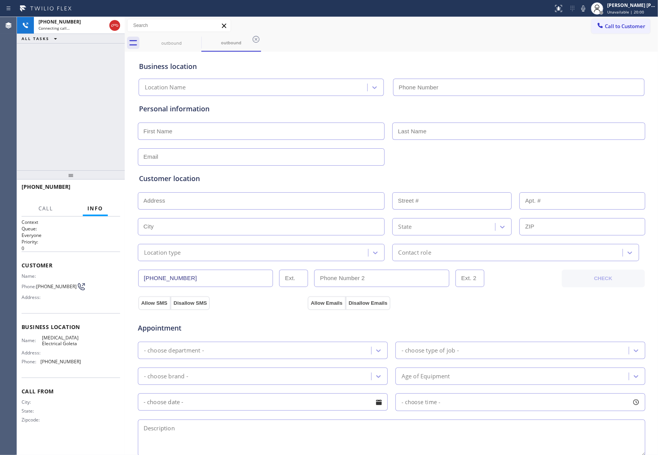
type input "(805) 222-7797"
click at [108, 193] on button "HANG UP" at bounding box center [102, 190] width 36 height 11
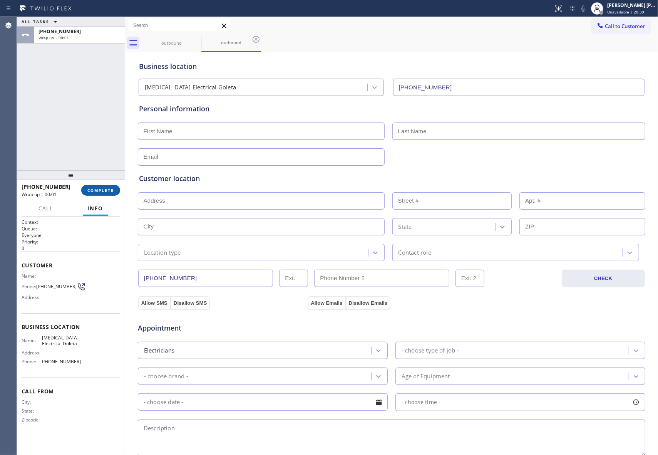
click at [106, 190] on span "COMPLETE" at bounding box center [100, 189] width 27 height 5
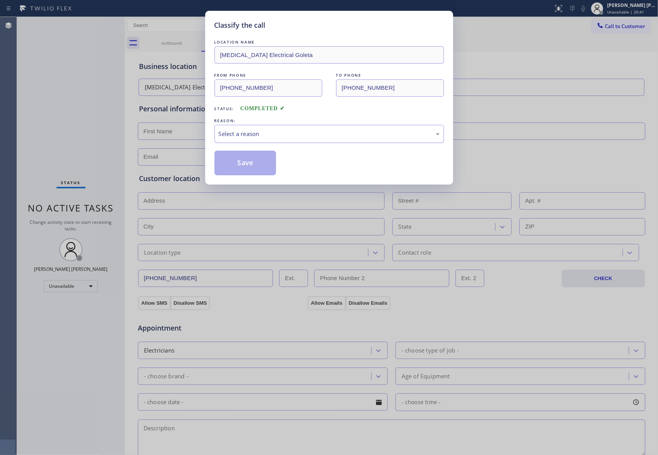
click at [286, 131] on div "Select a reason" at bounding box center [329, 133] width 221 height 9
click at [241, 164] on button "Save" at bounding box center [245, 163] width 62 height 25
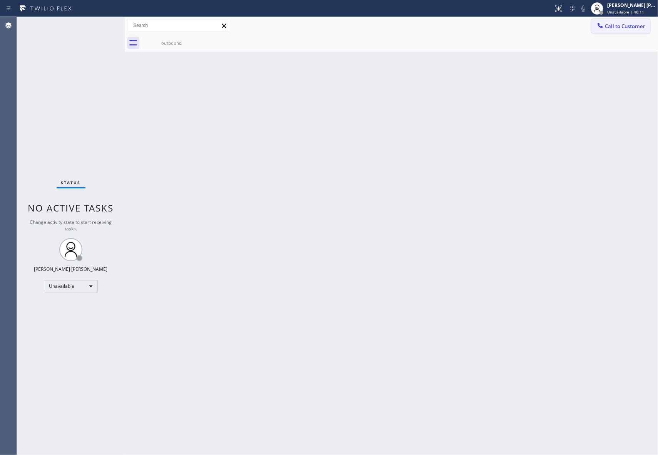
click at [637, 30] on button "Call to Customer" at bounding box center [620, 26] width 59 height 15
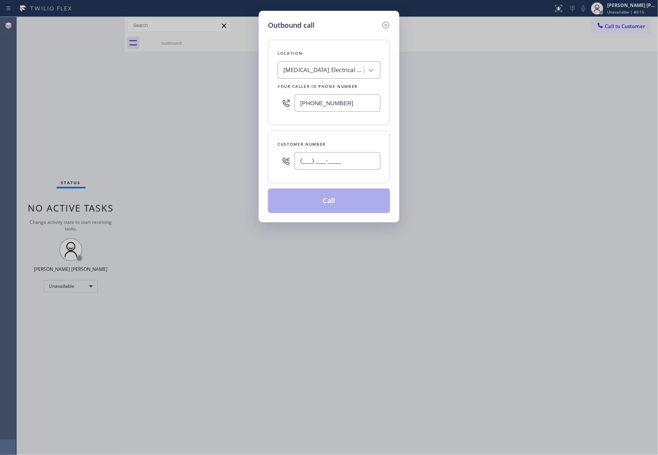
click at [362, 154] on input "(___) ___-____" at bounding box center [337, 160] width 86 height 17
paste input "617) 240-9616"
type input "(617) 240-9616"
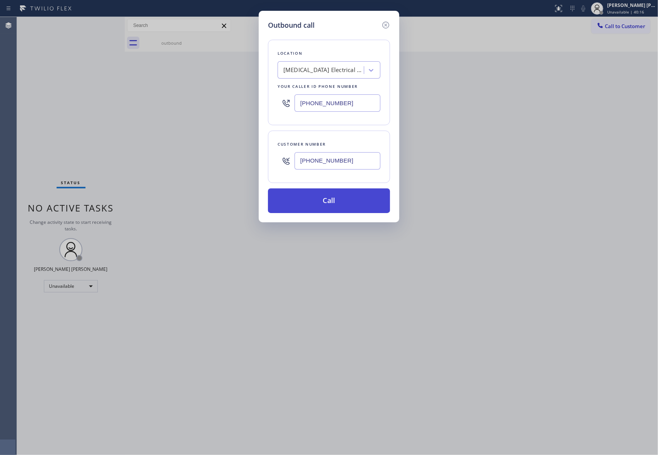
click at [353, 204] on button "Call" at bounding box center [329, 200] width 122 height 25
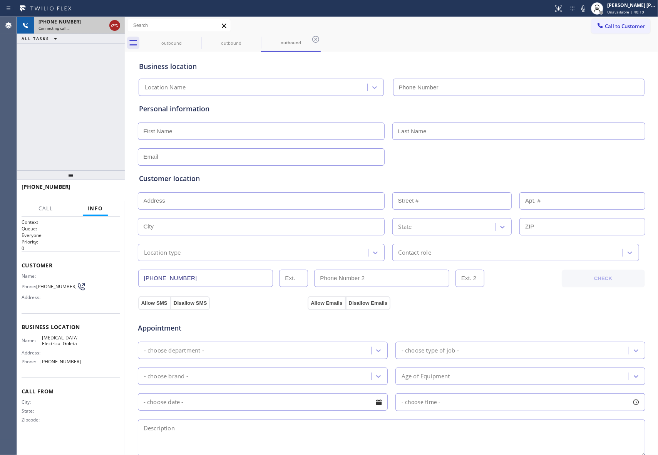
click at [113, 25] on icon at bounding box center [114, 25] width 7 height 2
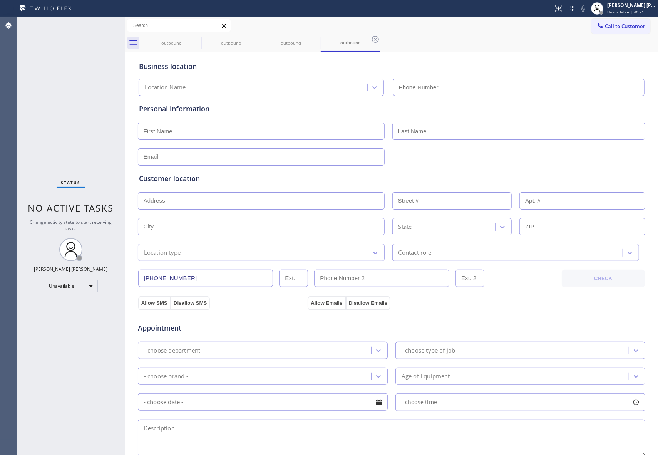
type input "(805) 222-7797"
click at [217, 137] on input "text" at bounding box center [261, 130] width 247 height 17
paste input "Rick"
type input "Rick"
click at [445, 132] on input "text" at bounding box center [518, 130] width 253 height 17
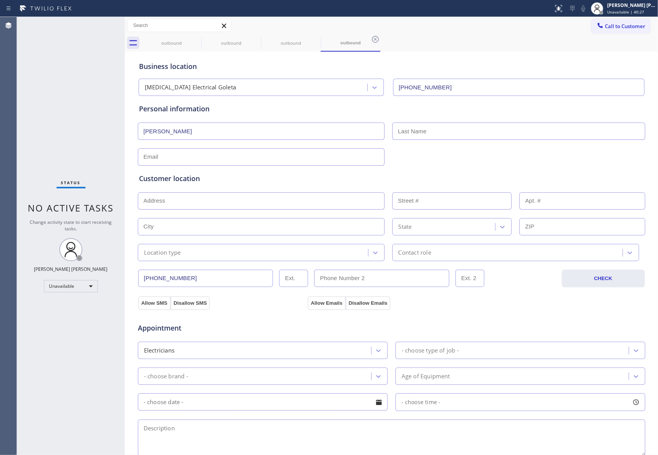
paste input "Wilson"
type input "Wilson"
click at [176, 159] on input "text" at bounding box center [261, 156] width 247 height 17
paste input "r23w@me.com"
type input "r23w@me.com"
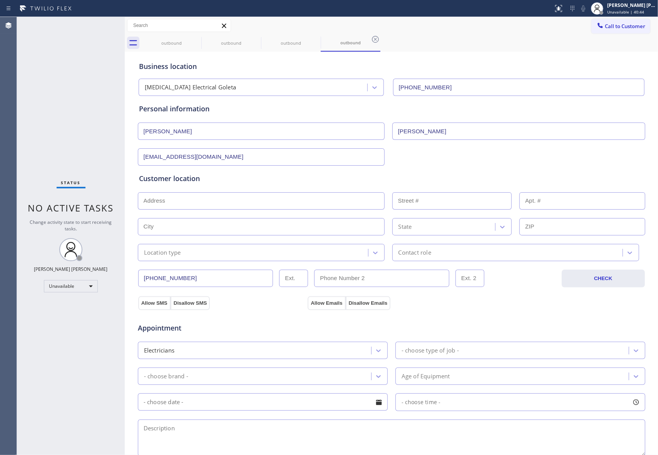
click at [246, 199] on input "text" at bounding box center [261, 200] width 247 height 17
paste input "735 El Rodeo Rd Santa Barbara, CA 93110, USA"
type input "735 El Rodeo Rd"
type input "735"
type input "Santa Barbara"
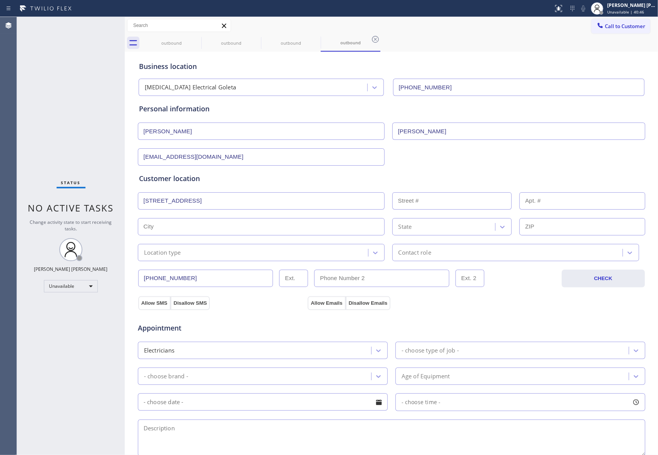
type input "93110"
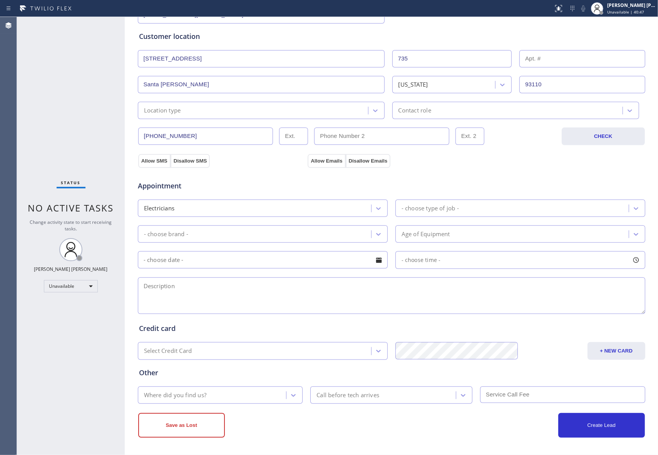
scroll to position [144, 0]
click at [150, 162] on button "Allow SMS" at bounding box center [154, 161] width 32 height 14
click at [319, 158] on button "Allow Emails" at bounding box center [327, 161] width 38 height 14
click at [634, 207] on icon at bounding box center [636, 208] width 5 height 3
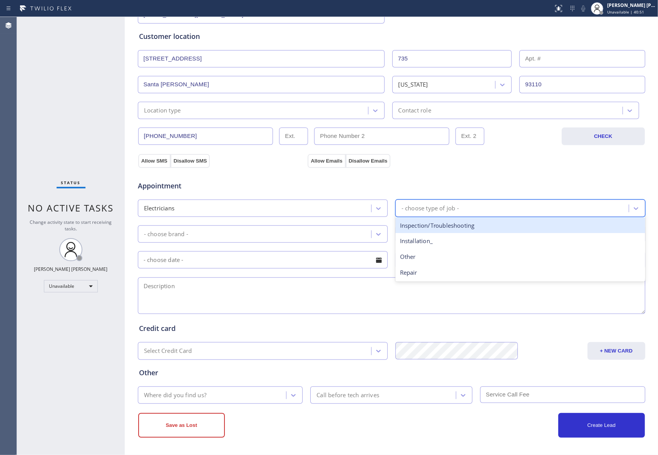
click at [480, 225] on div "Inspection/Troubleshooting" at bounding box center [520, 225] width 250 height 16
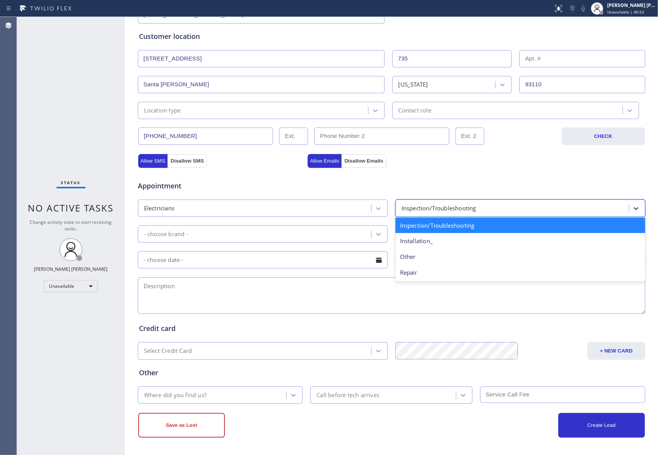
click at [635, 207] on icon at bounding box center [636, 208] width 8 height 8
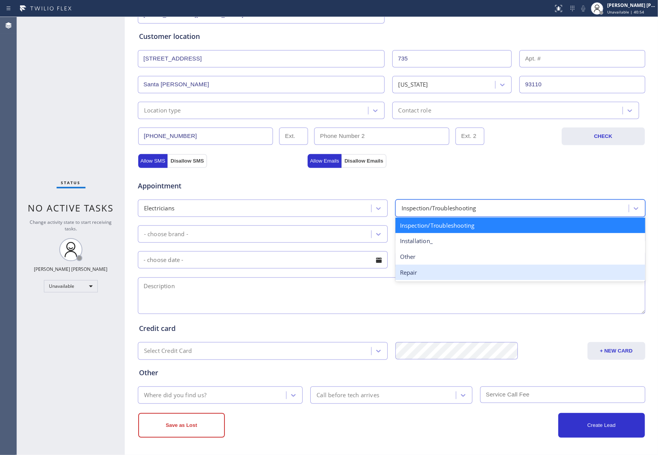
click at [433, 274] on div "Repair" at bounding box center [520, 272] width 250 height 16
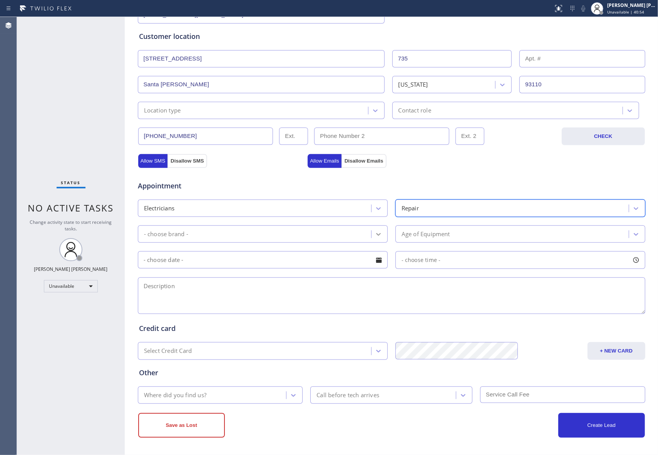
click at [375, 232] on icon at bounding box center [379, 234] width 8 height 8
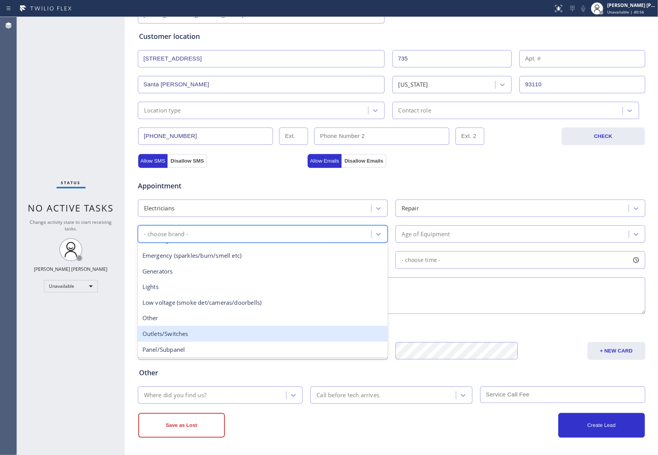
scroll to position [0, 0]
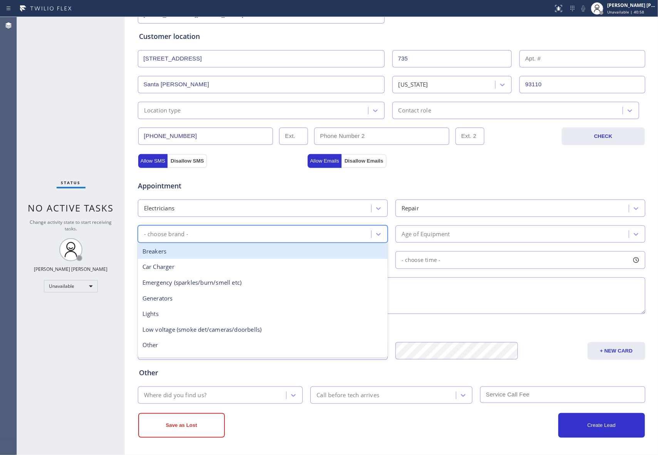
click at [190, 256] on div "Breakers" at bounding box center [263, 251] width 250 height 16
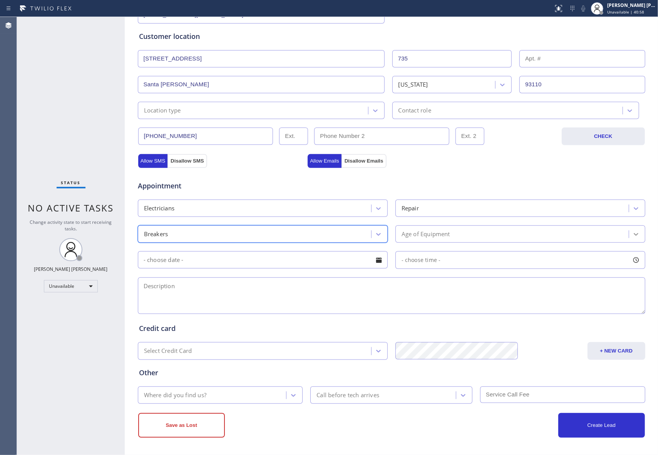
click at [633, 234] on icon at bounding box center [636, 234] width 8 height 8
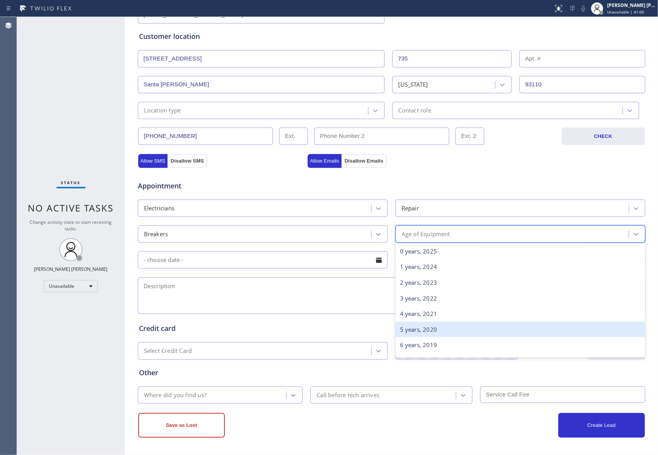
drag, startPoint x: 450, startPoint y: 330, endPoint x: 346, endPoint y: 309, distance: 106.6
click at [450, 330] on div "5 years, 2020" at bounding box center [520, 329] width 250 height 16
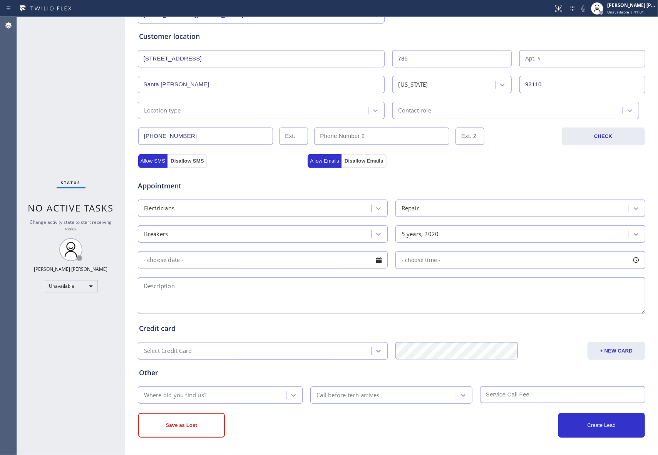
click at [378, 259] on div at bounding box center [378, 259] width 13 height 13
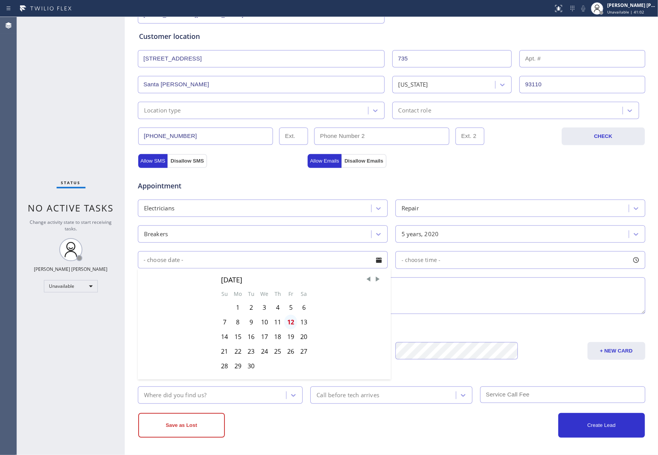
click at [287, 319] on div "12" at bounding box center [290, 321] width 13 height 15
type input "09/12/2025"
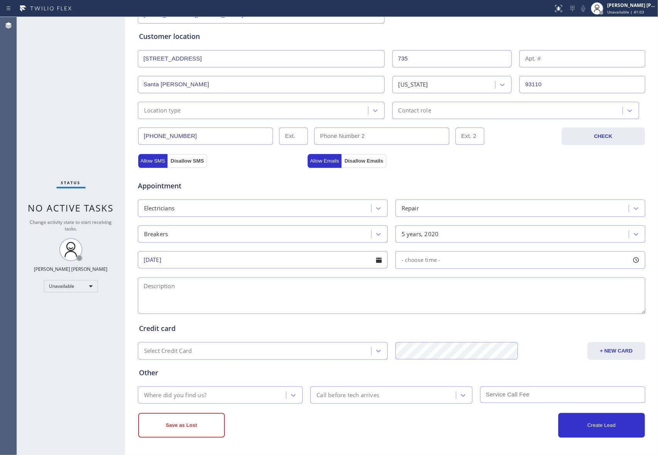
click at [635, 257] on div at bounding box center [635, 259] width 13 height 13
drag, startPoint x: 398, startPoint y: 305, endPoint x: 401, endPoint y: 308, distance: 4.4
click at [472, 307] on div at bounding box center [476, 307] width 9 height 16
drag, startPoint x: 400, startPoint y: 305, endPoint x: 527, endPoint y: 305, distance: 127.0
click at [310, 288] on textarea at bounding box center [391, 295] width 507 height 37
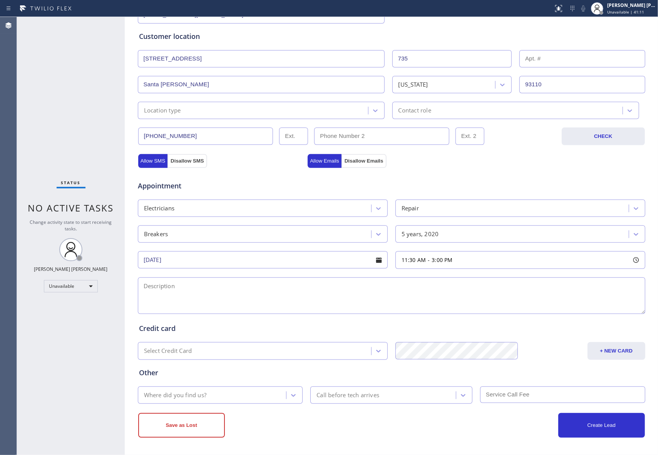
click at [226, 299] on textarea at bounding box center [391, 295] width 507 height 37
paste textarea "12-3 | Free SCF | breaker stops working | House-Ho | 735 El Rodeo Rd Santa Barb…"
click at [212, 293] on textarea "12-3 | Free SCF | breaker stops working | House-Ho | 735 El Rodeo Rd Santa Barb…" at bounding box center [391, 295] width 507 height 37
type textarea "12-3 | Free SCF | breaker stops working | House-Ho | 735 El Rodeo Rd Santa Barb…"
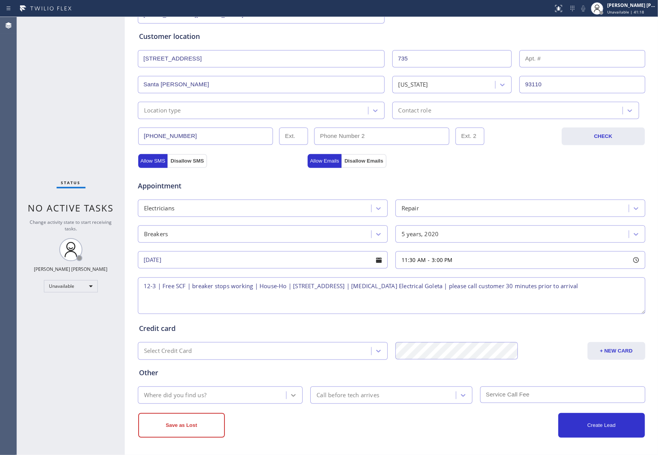
click at [291, 395] on icon at bounding box center [293, 395] width 5 height 3
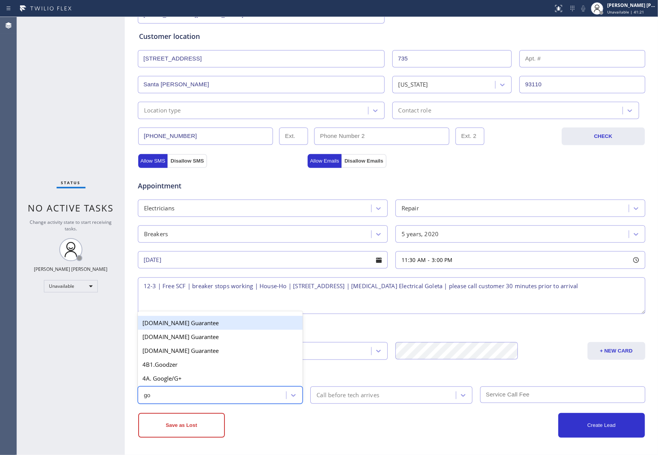
type input "goo"
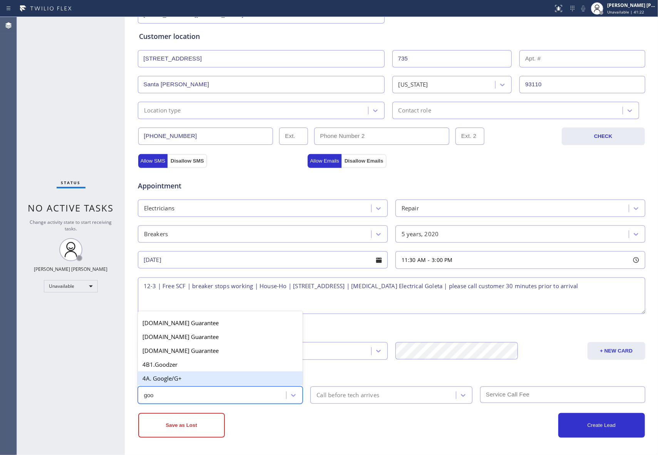
click at [179, 380] on div "4A. Google/G+" at bounding box center [220, 378] width 165 height 14
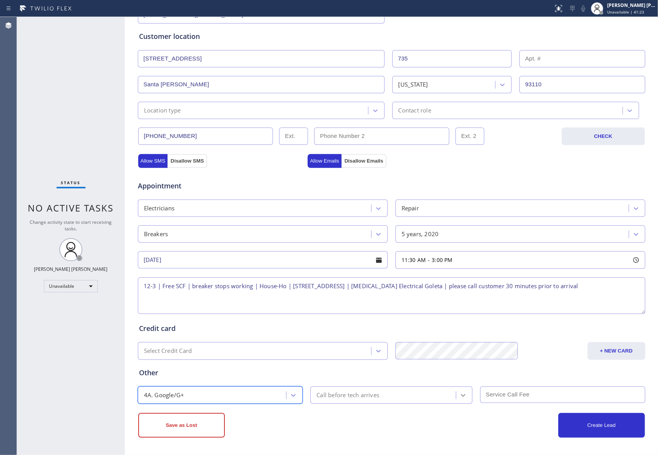
click at [462, 395] on icon at bounding box center [463, 395] width 8 height 8
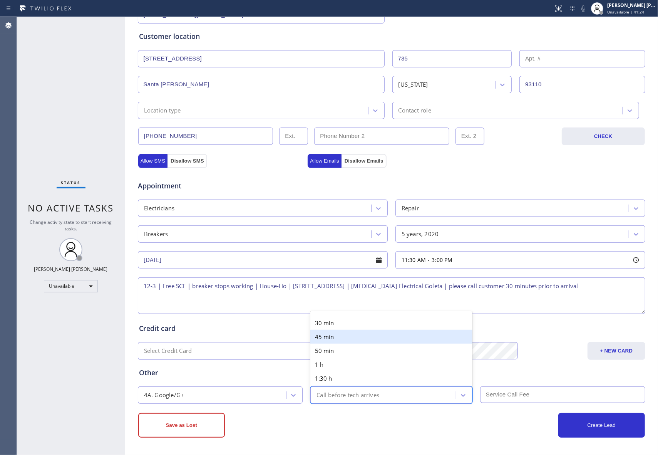
click at [347, 325] on div "30 min" at bounding box center [391, 323] width 162 height 14
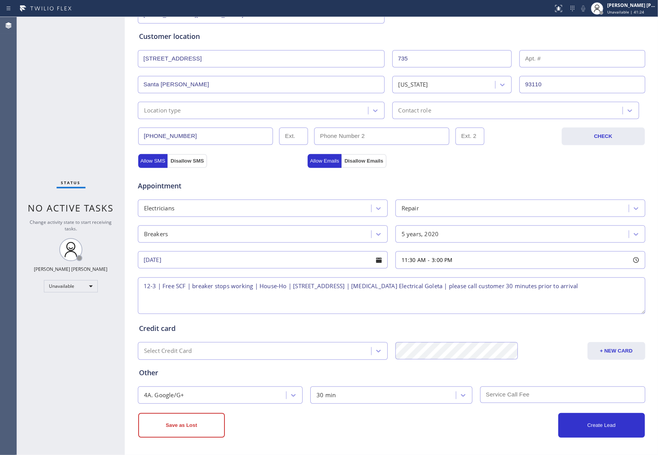
click at [515, 395] on input "text" at bounding box center [562, 394] width 165 height 17
type input "0"
click at [589, 420] on button "Create Lead" at bounding box center [601, 425] width 87 height 25
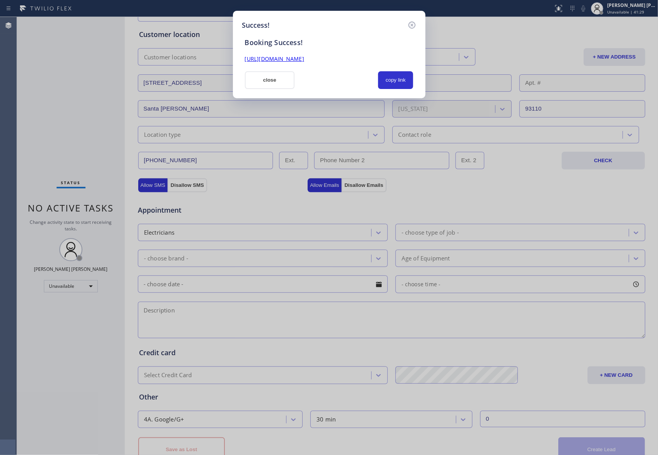
scroll to position [0, 0]
drag, startPoint x: 396, startPoint y: 59, endPoint x: 239, endPoint y: 53, distance: 157.9
click at [239, 53] on div "Success! Booking Success! https://erp.apollosoft.co/customer/762313#portlet_lea…" at bounding box center [329, 54] width 192 height 87
copy link "https://erp.apollosoft.co/customer/762313#portlet_lead"
drag, startPoint x: 410, startPoint y: 25, endPoint x: 430, endPoint y: 17, distance: 21.2
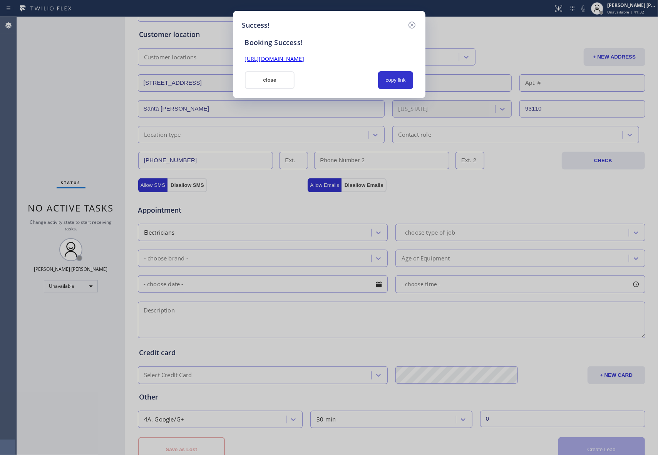
click at [410, 25] on icon at bounding box center [411, 24] width 9 height 9
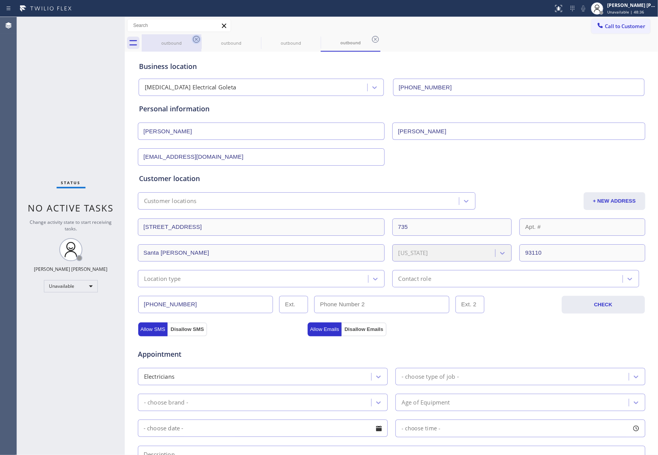
click at [196, 39] on icon at bounding box center [196, 39] width 7 height 7
click at [0, 0] on icon at bounding box center [0, 0] width 0 height 0
click at [311, 40] on icon at bounding box center [315, 39] width 9 height 9
click at [371, 40] on icon at bounding box center [375, 39] width 9 height 9
click at [195, 40] on div "outbound outbound outbound outbound" at bounding box center [400, 42] width 516 height 17
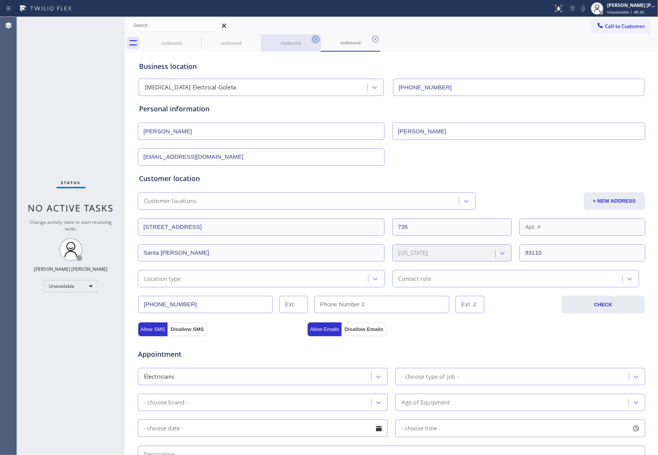
click at [195, 40] on div "outbound outbound outbound outbound" at bounding box center [400, 42] width 516 height 17
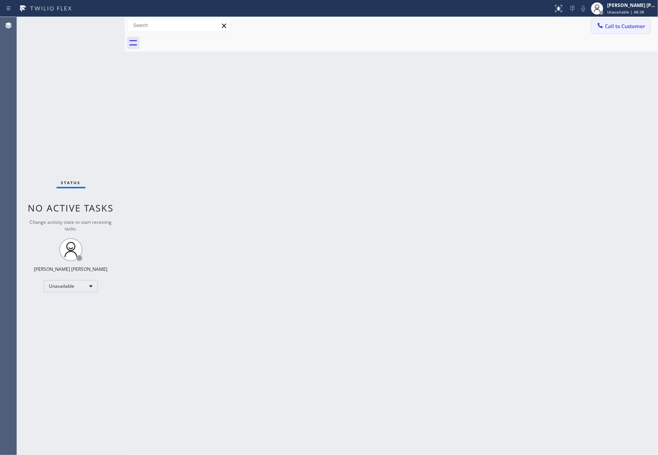
click at [627, 28] on span "Call to Customer" at bounding box center [625, 26] width 40 height 7
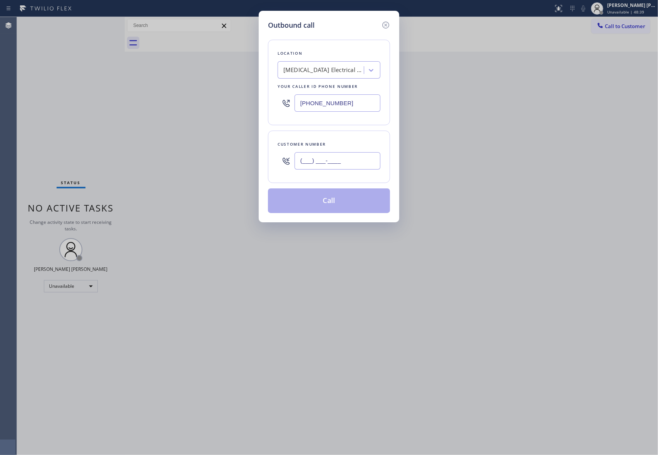
click at [340, 159] on input "(___) ___-____" at bounding box center [337, 160] width 86 height 17
paste input "562) 268-4408"
type input "(562) 268-4408"
click at [325, 69] on div "High Voltage Electrical Goleta" at bounding box center [323, 70] width 81 height 9
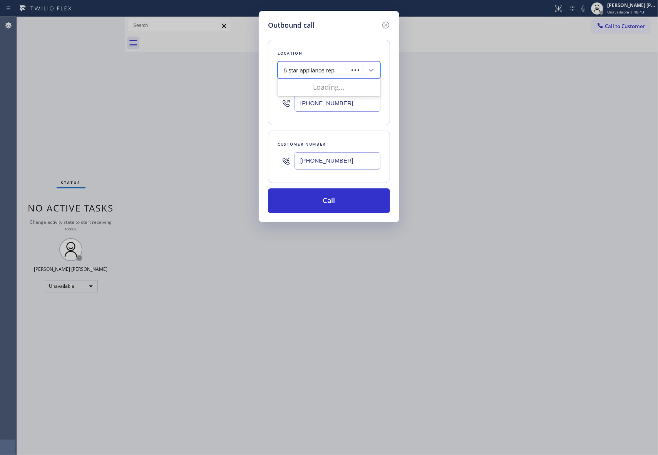
type input "5 star appliance repair"
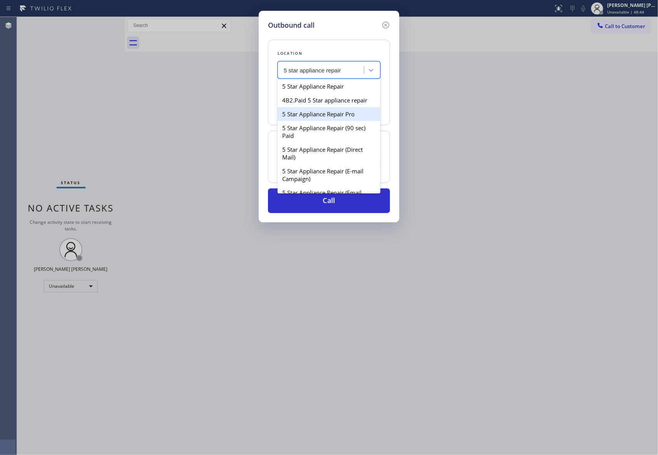
click at [328, 121] on div "5 Star Appliance Repair Pro" at bounding box center [329, 114] width 103 height 14
type input "[PHONE_NUMBER]"
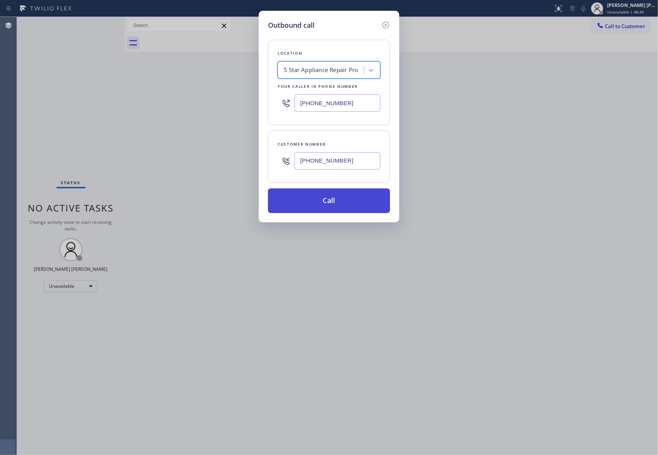
click at [324, 199] on button "Call" at bounding box center [329, 200] width 122 height 25
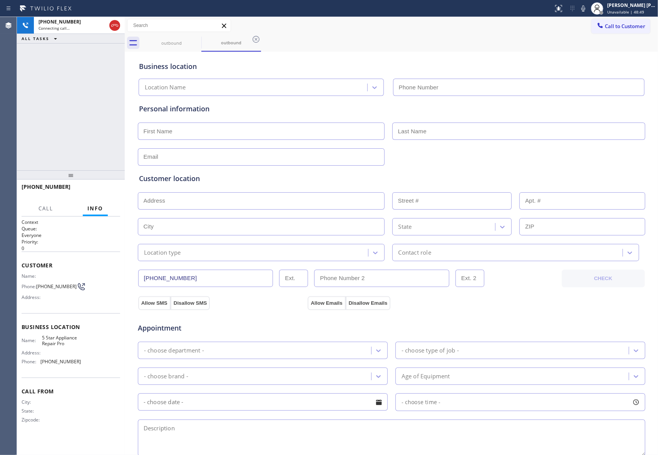
type input "[PHONE_NUMBER]"
click at [105, 193] on button "HANG UP" at bounding box center [102, 190] width 36 height 11
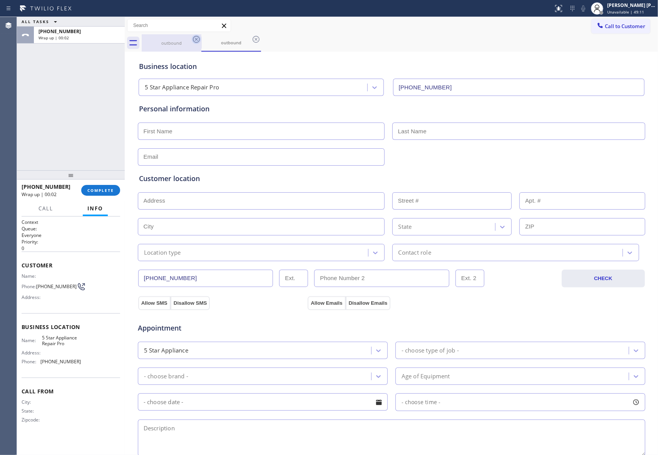
click at [198, 43] on icon at bounding box center [196, 39] width 9 height 9
click at [201, 43] on div "outbound" at bounding box center [231, 42] width 60 height 17
click at [198, 43] on icon at bounding box center [196, 39] width 9 height 9
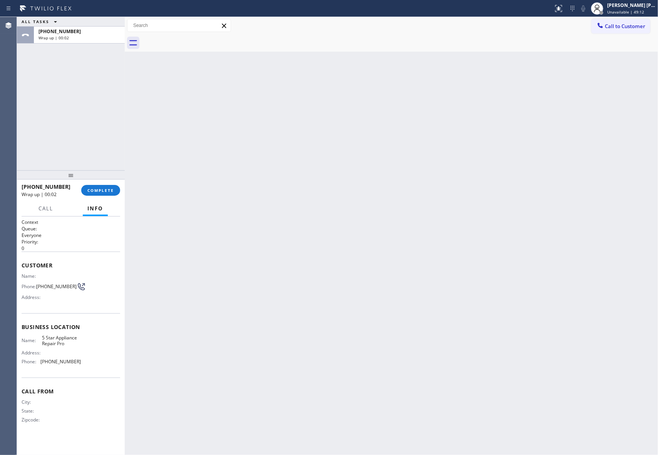
click at [198, 43] on div at bounding box center [400, 42] width 516 height 17
click at [105, 190] on span "COMPLETE" at bounding box center [100, 189] width 27 height 5
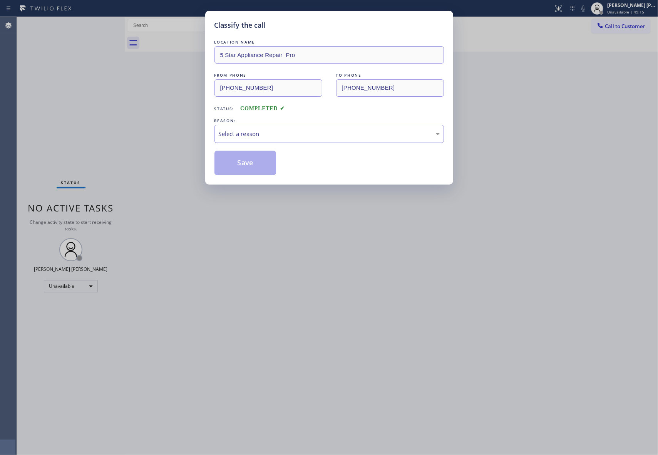
drag, startPoint x: 273, startPoint y: 134, endPoint x: 259, endPoint y: 137, distance: 14.6
click at [273, 134] on div "Select a reason" at bounding box center [329, 133] width 221 height 9
click at [238, 162] on button "Save" at bounding box center [245, 163] width 62 height 25
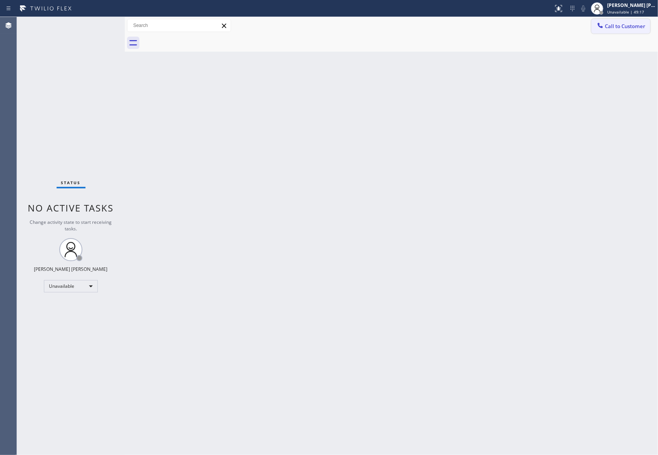
click at [624, 27] on span "Call to Customer" at bounding box center [625, 26] width 40 height 7
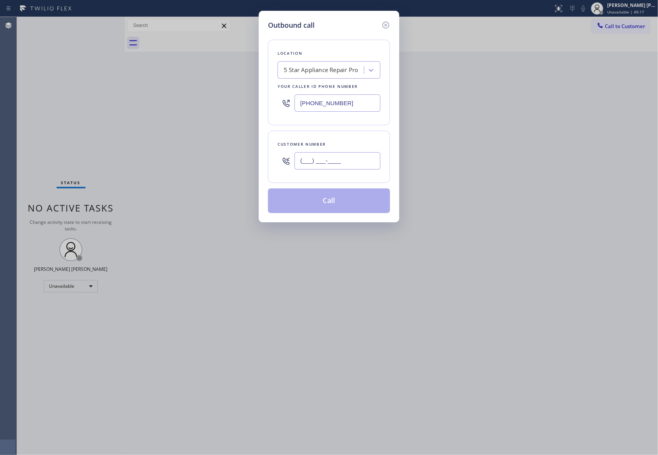
click at [335, 162] on input "(___) ___-____" at bounding box center [337, 160] width 86 height 17
paste input "31"
drag, startPoint x: 354, startPoint y: 159, endPoint x: 234, endPoint y: 148, distance: 120.2
click at [234, 148] on div "Outbound call Location 5 Star Appliance Repair Pro Your caller id phone number …" at bounding box center [329, 227] width 658 height 455
paste input "310) 550-7246"
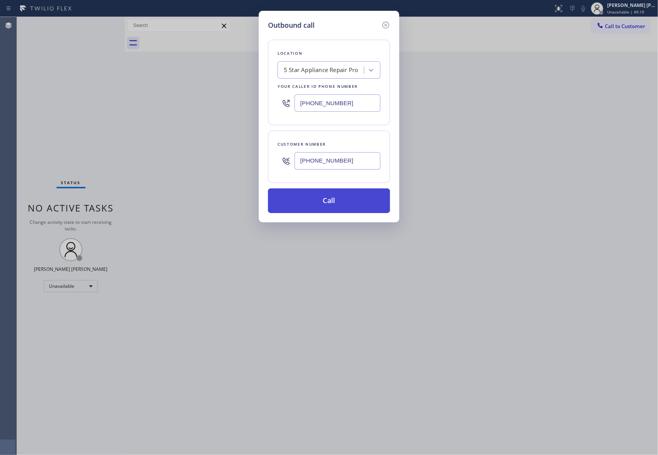
type input "(310) 550-7246"
drag, startPoint x: 319, startPoint y: 202, endPoint x: 26, endPoint y: 99, distance: 310.3
click at [316, 202] on button "Call" at bounding box center [329, 200] width 122 height 25
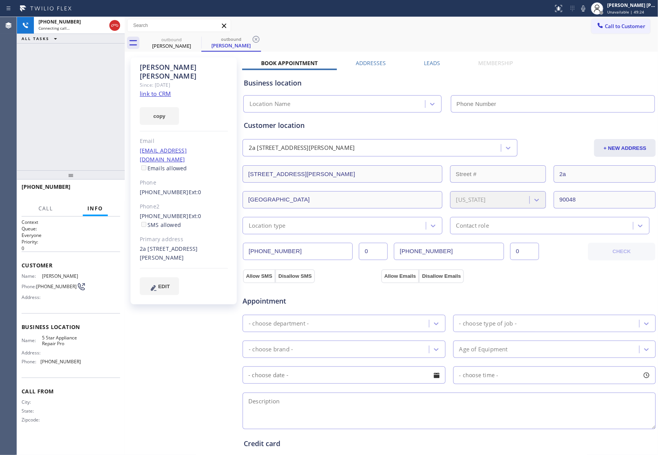
type input "[PHONE_NUMBER]"
click at [197, 36] on icon at bounding box center [196, 39] width 7 height 7
click at [201, 36] on div "outbound Gregg Ramer" at bounding box center [231, 42] width 60 height 17
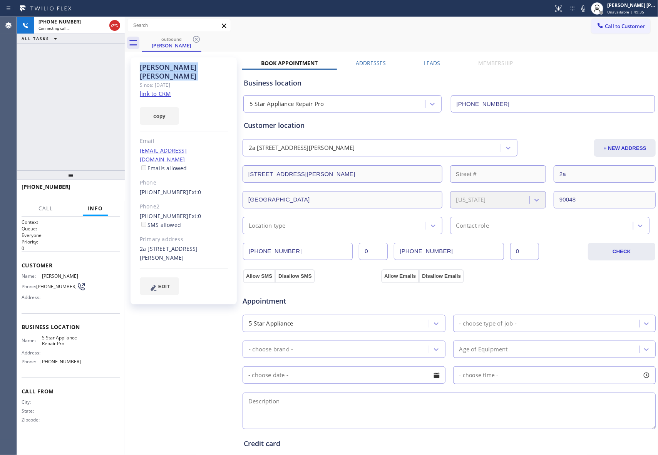
click at [197, 36] on icon at bounding box center [196, 39] width 7 height 7
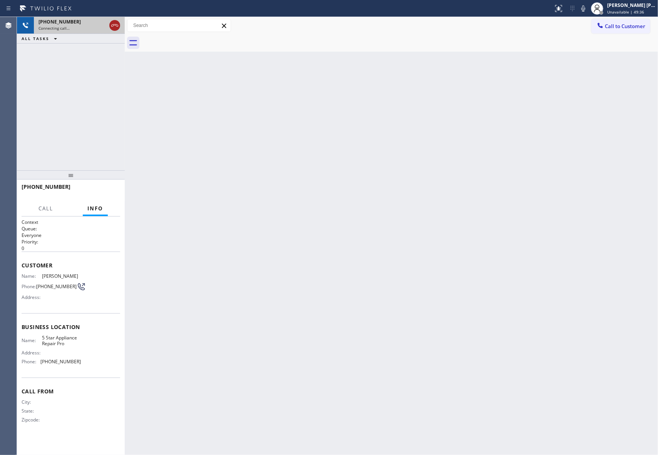
click at [114, 25] on icon at bounding box center [114, 25] width 9 height 9
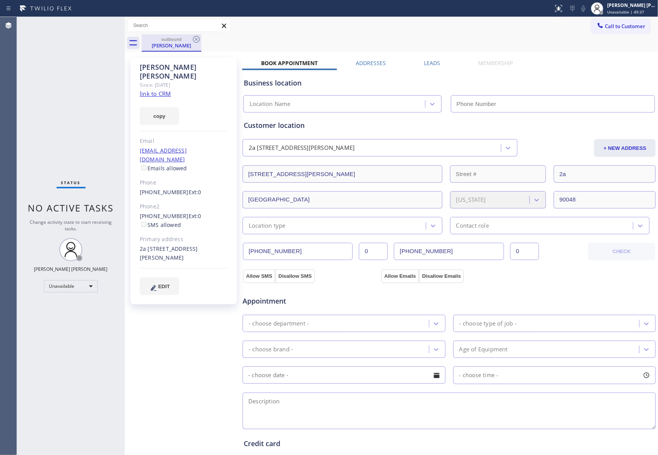
type input "[PHONE_NUMBER]"
click at [201, 39] on div "outbound Gregg Ramer" at bounding box center [172, 42] width 60 height 17
click at [201, 39] on icon at bounding box center [196, 39] width 9 height 9
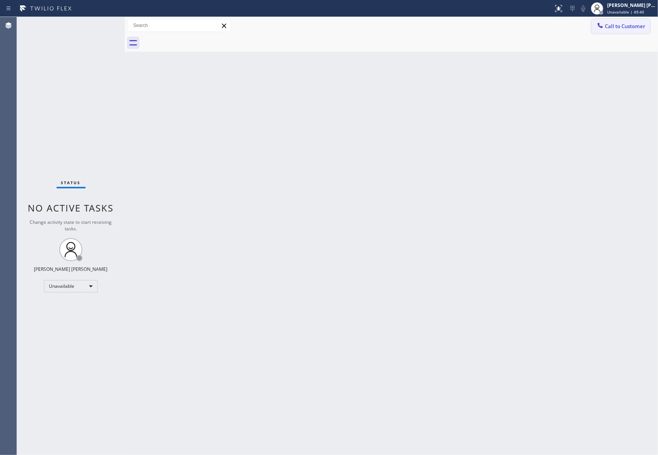
click at [638, 29] on span "Call to Customer" at bounding box center [625, 26] width 40 height 7
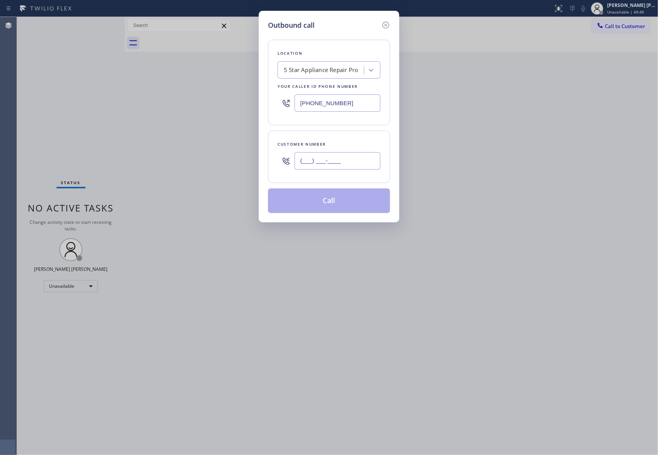
click at [370, 164] on input "(___) ___-____" at bounding box center [337, 160] width 86 height 17
paste input "650) 964-1323"
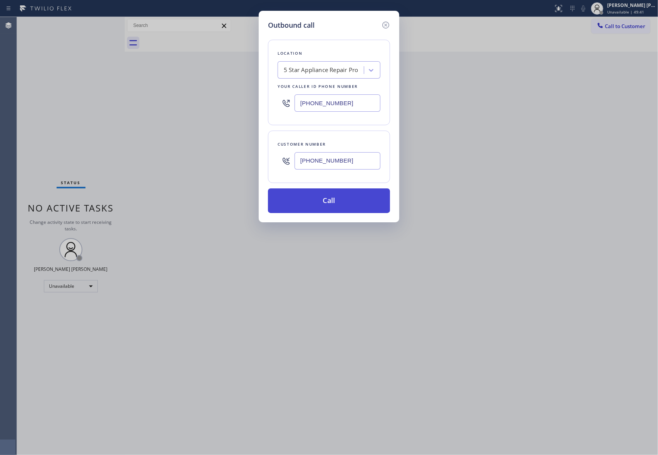
type input "(650) 964-1323"
click at [344, 198] on button "Call" at bounding box center [329, 200] width 122 height 25
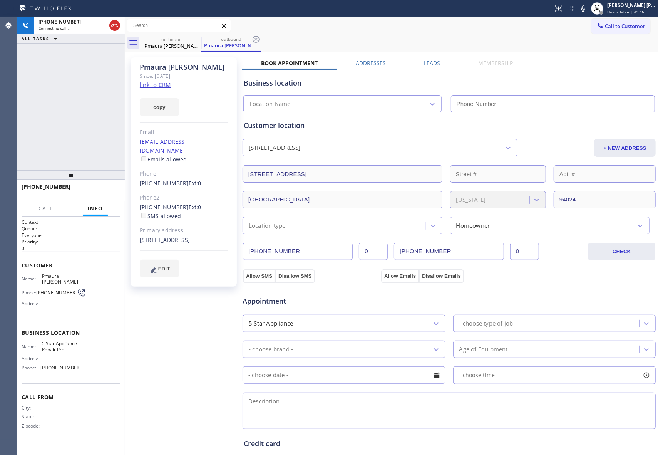
type input "[PHONE_NUMBER]"
click at [115, 24] on icon at bounding box center [114, 25] width 9 height 9
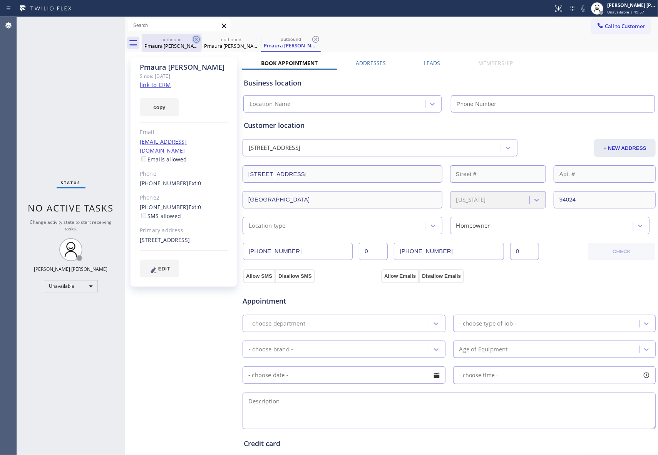
click at [196, 40] on icon at bounding box center [196, 39] width 7 height 7
click at [0, 0] on icon at bounding box center [0, 0] width 0 height 0
click at [312, 40] on icon at bounding box center [315, 39] width 7 height 7
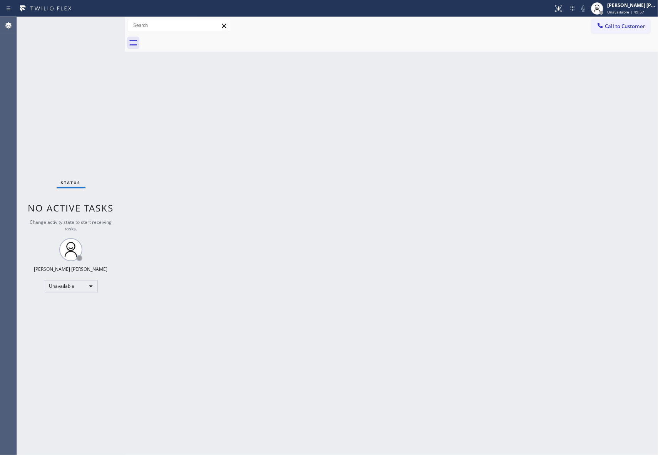
click at [196, 40] on div at bounding box center [400, 42] width 516 height 17
click at [641, 24] on span "Call to Customer" at bounding box center [625, 26] width 40 height 7
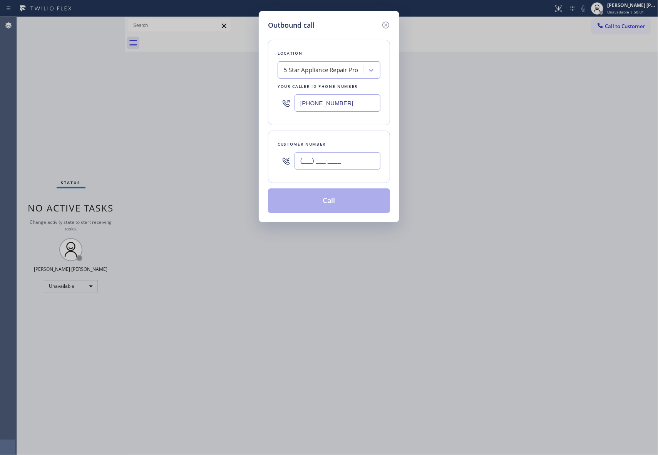
click at [341, 159] on input "(___) ___-____" at bounding box center [337, 160] width 86 height 17
paste input "310) 433-5898"
type input "(310) 433-5898"
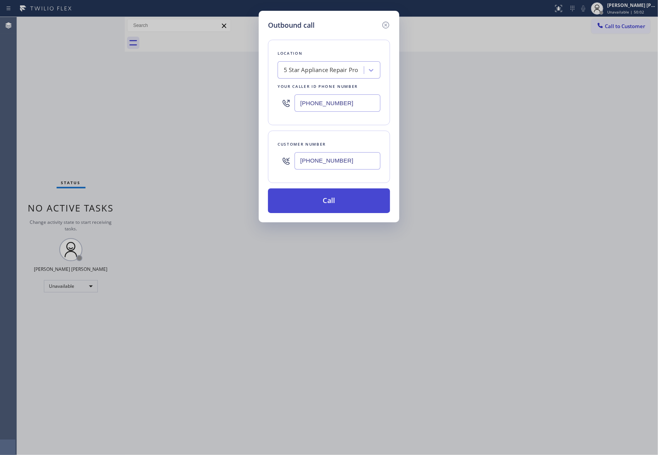
click at [353, 199] on button "Call" at bounding box center [329, 200] width 122 height 25
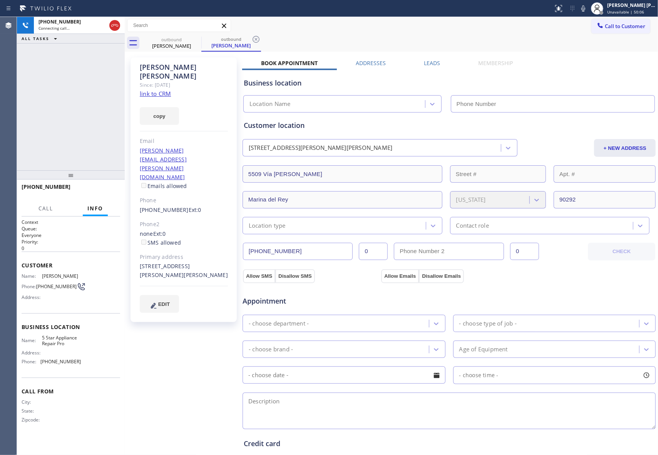
type input "[PHONE_NUMBER]"
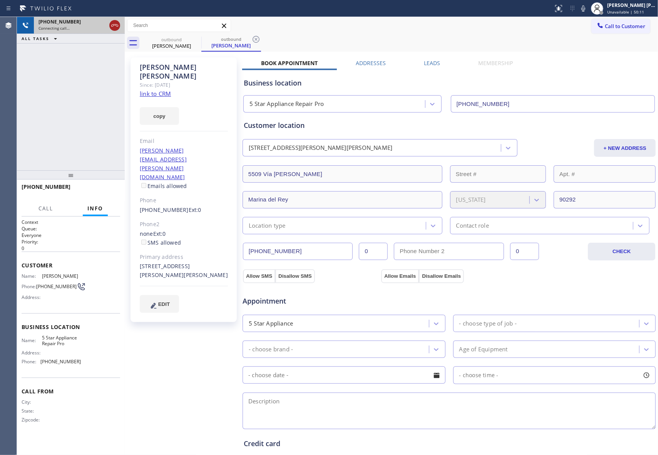
click at [115, 25] on icon at bounding box center [114, 25] width 9 height 9
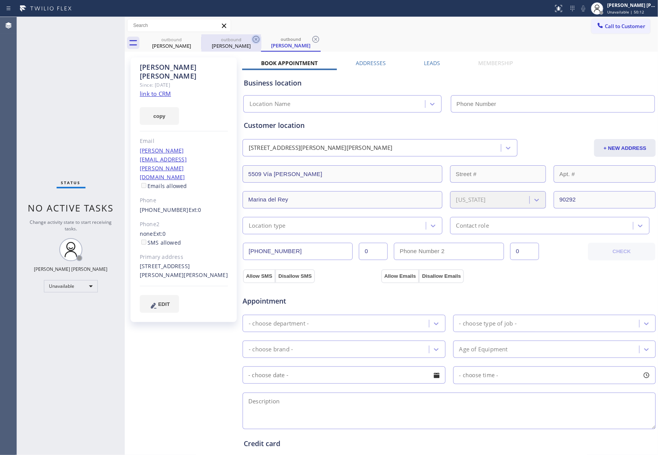
click at [0, 0] on icon at bounding box center [0, 0] width 0 height 0
click at [251, 38] on icon at bounding box center [255, 39] width 9 height 9
click at [311, 38] on icon at bounding box center [315, 39] width 9 height 9
click at [197, 38] on div "outbound Harlan Lee outbound Harlan Lee outbound Harlan Lee" at bounding box center [400, 42] width 516 height 17
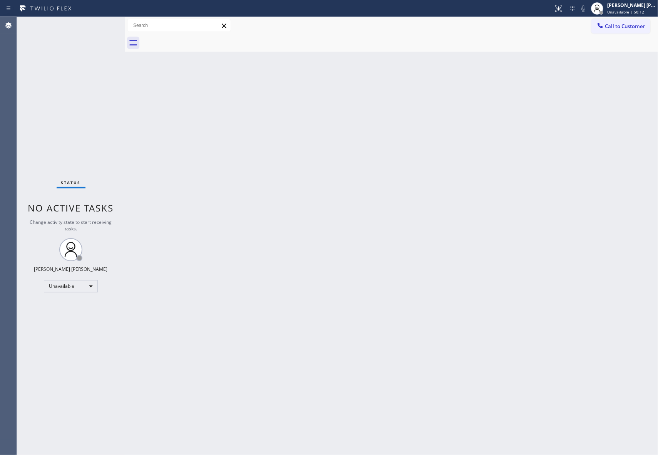
click at [197, 38] on div at bounding box center [400, 42] width 516 height 17
click at [642, 29] on span "Call to Customer" at bounding box center [625, 26] width 40 height 7
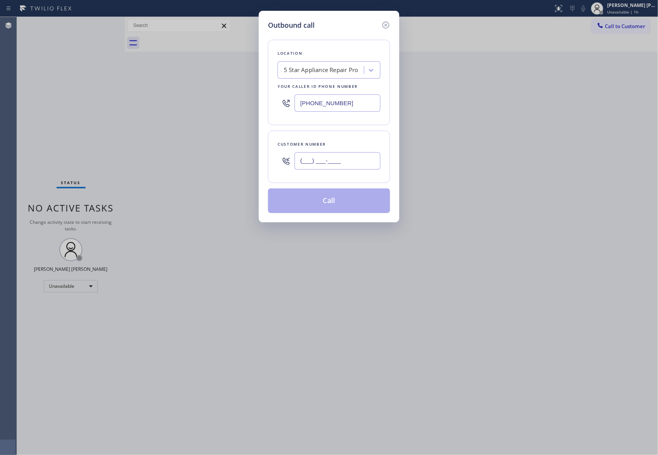
click at [348, 163] on input "(___) ___-____" at bounding box center [337, 160] width 86 height 17
paste input "925) 216-1007"
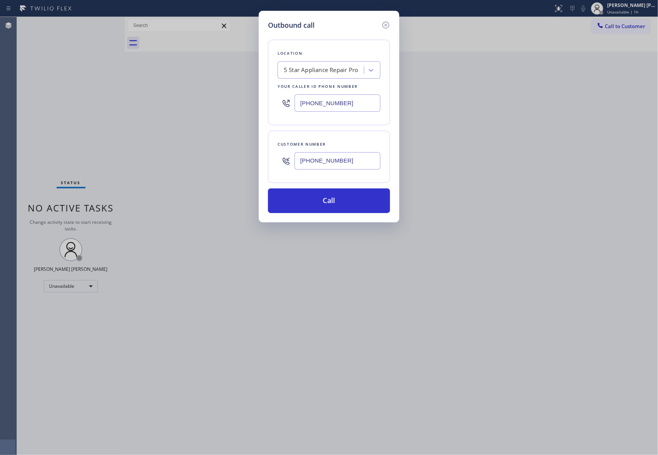
type input "(925) 216-1007"
click at [307, 71] on div "5 Star Appliance Repair Pro" at bounding box center [321, 70] width 74 height 9
paste input "(630) 394-6070"
type input "(630) 394-6070"
drag, startPoint x: 353, startPoint y: 102, endPoint x: 252, endPoint y: 100, distance: 101.6
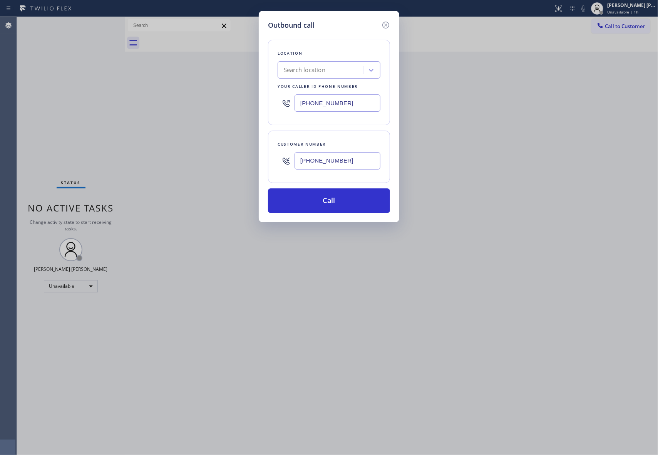
click at [252, 100] on div "Outbound call Location Search location Your caller id phone number (888) 477-13…" at bounding box center [329, 227] width 658 height 455
paste input "630) 394-6070"
type input "(630) 394-6070"
click at [344, 196] on button "Call" at bounding box center [329, 200] width 122 height 25
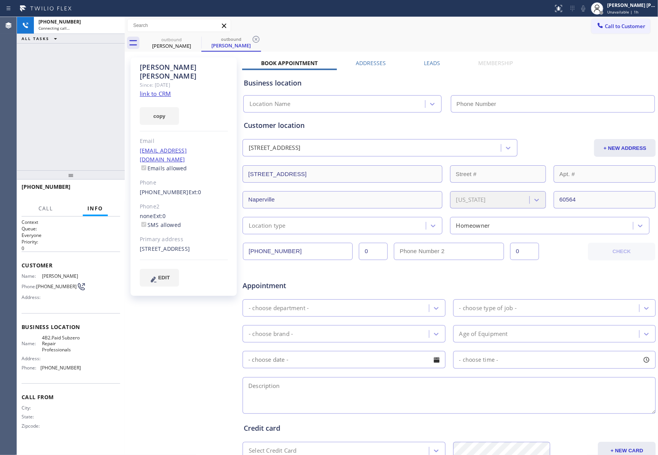
type input "(630) 394-6070"
click at [435, 62] on label "Leads" at bounding box center [432, 62] width 16 height 7
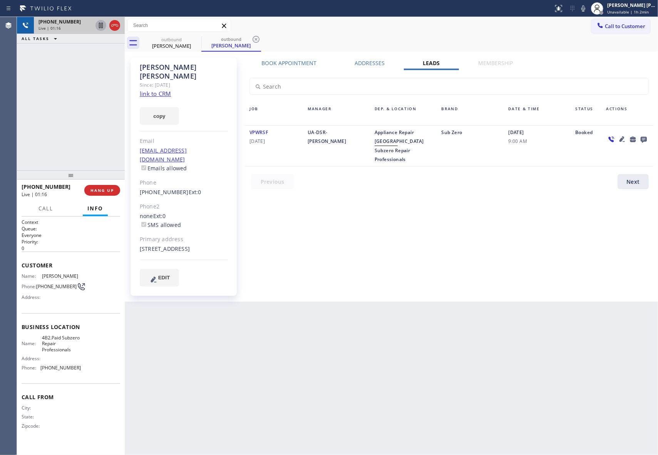
click at [100, 25] on icon at bounding box center [101, 25] width 4 height 5
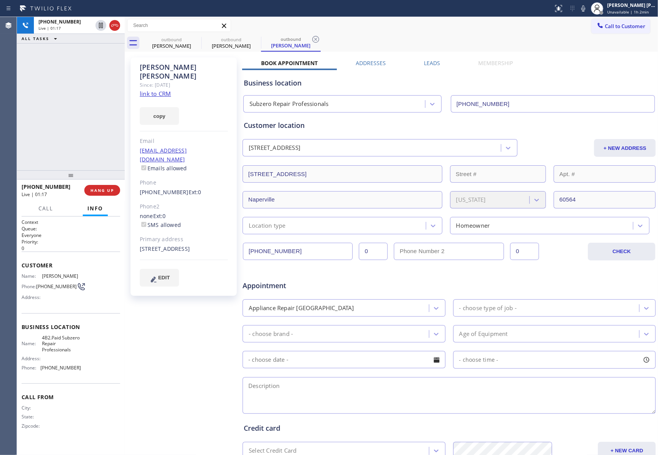
type input "(630) 394-6070"
click at [99, 27] on icon at bounding box center [100, 25] width 5 height 5
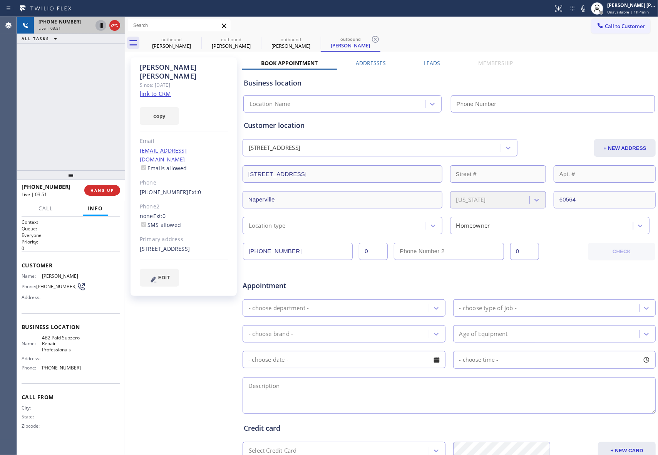
type input "(630) 394-6070"
click at [109, 188] on span "HANG UP" at bounding box center [101, 189] width 23 height 5
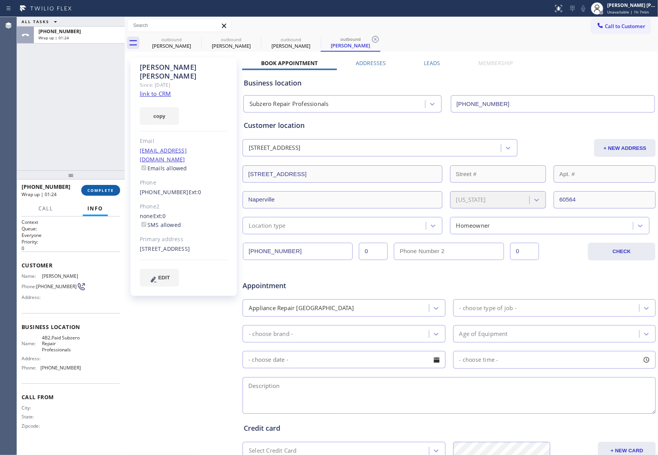
click at [100, 190] on span "COMPLETE" at bounding box center [100, 189] width 27 height 5
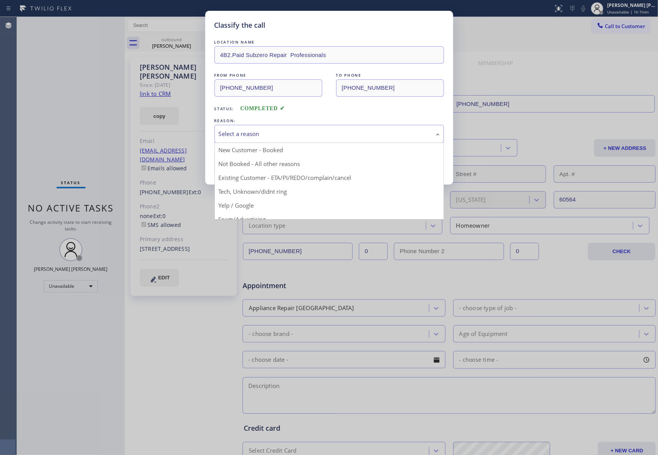
click at [256, 135] on div "Select a reason" at bounding box center [329, 133] width 221 height 9
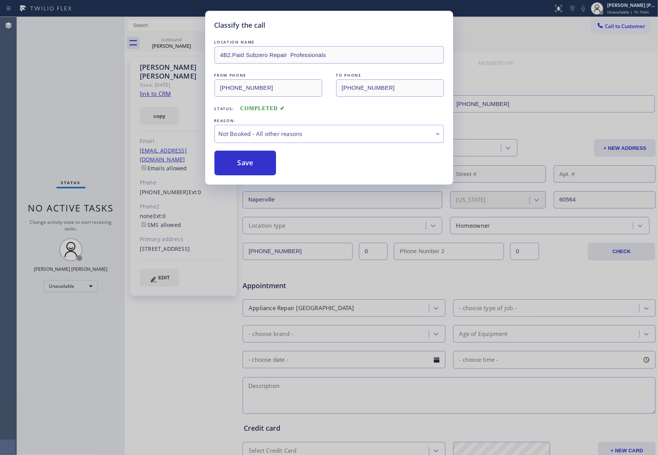
click at [243, 160] on button "Save" at bounding box center [245, 163] width 62 height 25
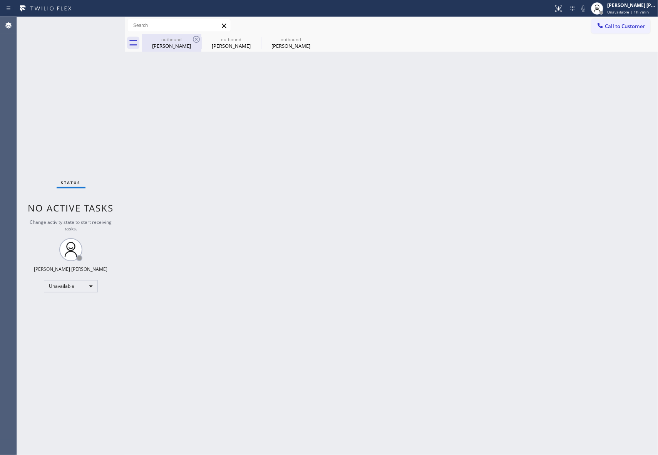
click at [188, 42] on div "Subash Kumar" at bounding box center [171, 45] width 58 height 7
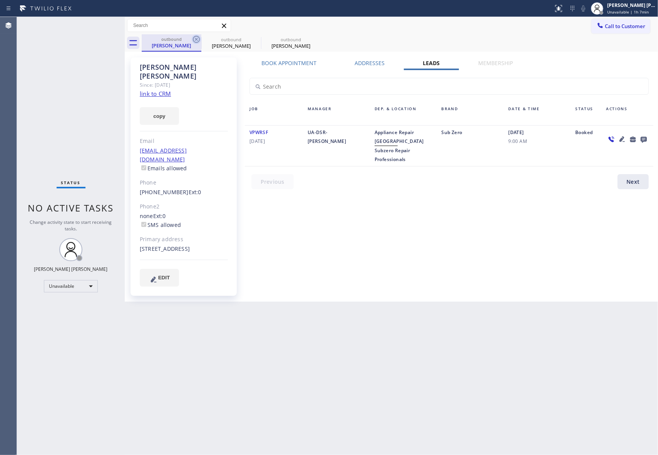
click at [197, 40] on icon at bounding box center [196, 39] width 7 height 7
click at [0, 0] on icon at bounding box center [0, 0] width 0 height 0
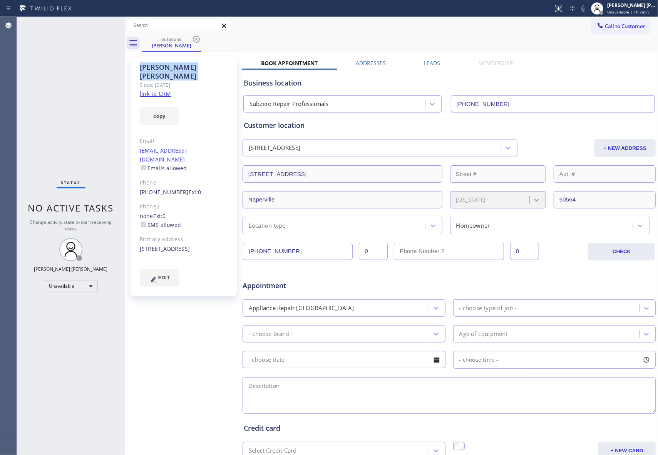
click at [197, 40] on icon at bounding box center [196, 39] width 7 height 7
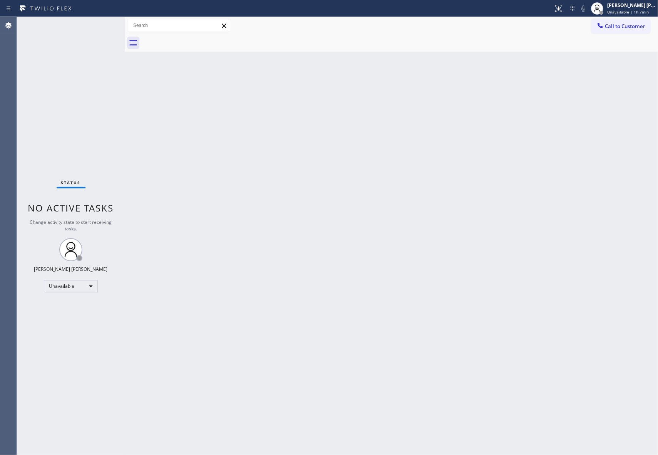
click at [197, 40] on div at bounding box center [400, 42] width 516 height 17
click at [641, 7] on div "[PERSON_NAME] [PERSON_NAME]" at bounding box center [631, 5] width 49 height 7
click at [607, 64] on button "Break" at bounding box center [619, 61] width 77 height 10
click at [627, 13] on div "Break | 4s" at bounding box center [631, 11] width 49 height 5
click at [613, 50] on button "Unavailable" at bounding box center [619, 51] width 77 height 10
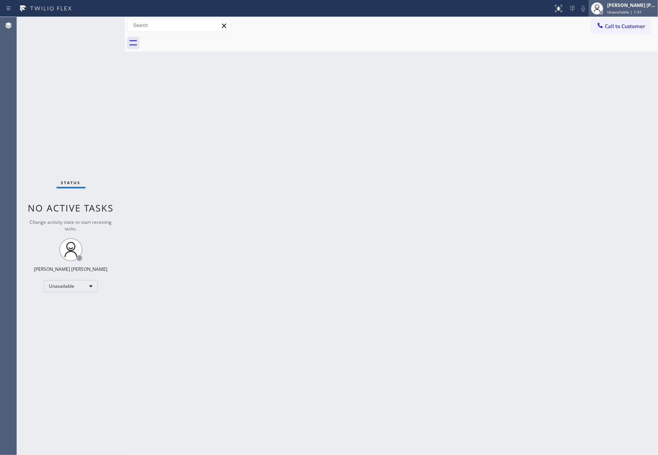
click at [621, 9] on span "Unavailable | 1:31" at bounding box center [624, 11] width 35 height 5
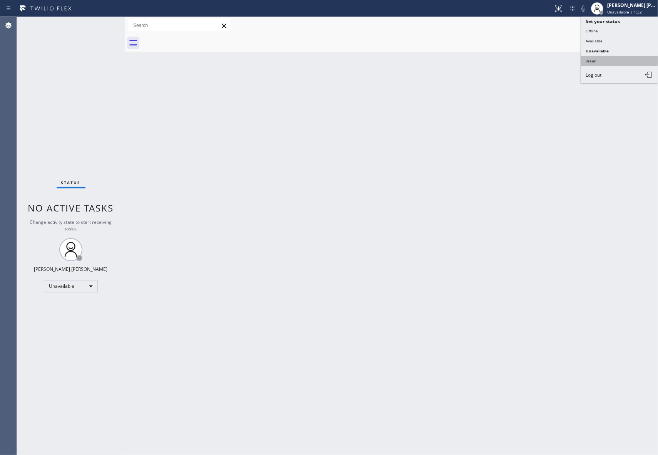
click at [600, 62] on button "Break" at bounding box center [619, 61] width 77 height 10
